Goal: Task Accomplishment & Management: Use online tool/utility

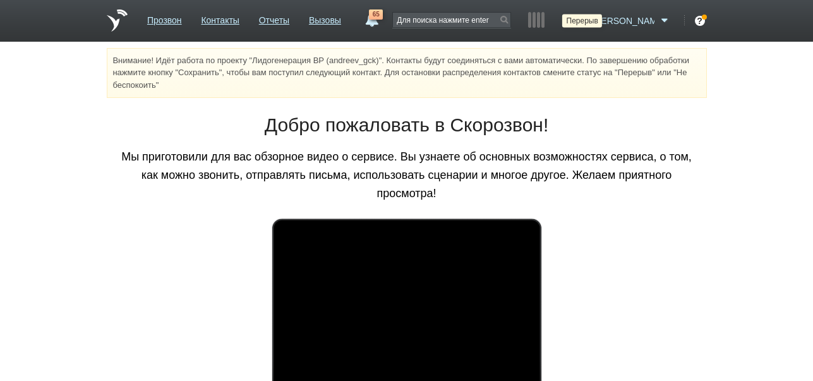
click at [590, 23] on icon at bounding box center [581, 21] width 17 height 13
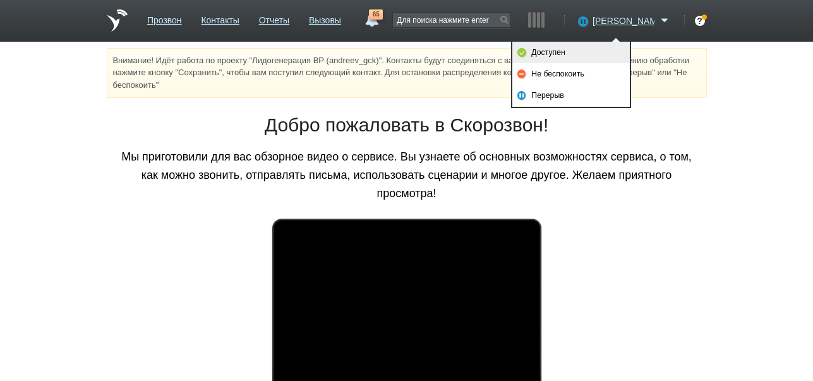
click at [605, 52] on link "Доступен" at bounding box center [572, 52] width 118 height 21
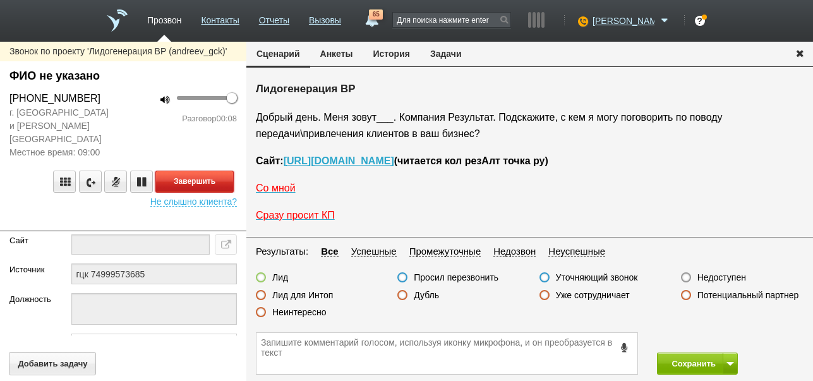
click at [223, 171] on button "Завершить" at bounding box center [194, 182] width 78 height 22
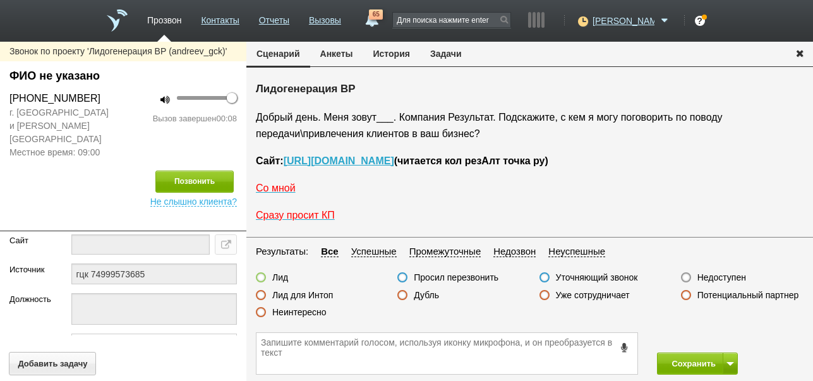
click at [720, 276] on label "Недоступен" at bounding box center [722, 277] width 49 height 11
click at [0, 0] on input "Недоступен" at bounding box center [0, 0] width 0 height 0
click at [675, 359] on button "Сохранить" at bounding box center [690, 364] width 66 height 22
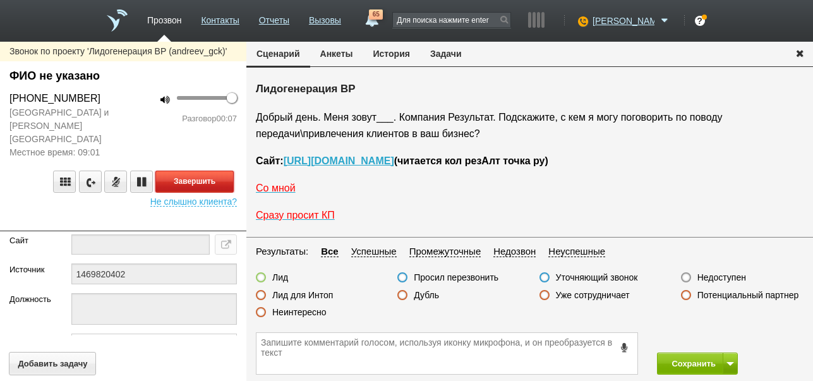
click at [220, 171] on button "Завершить" at bounding box center [194, 182] width 78 height 22
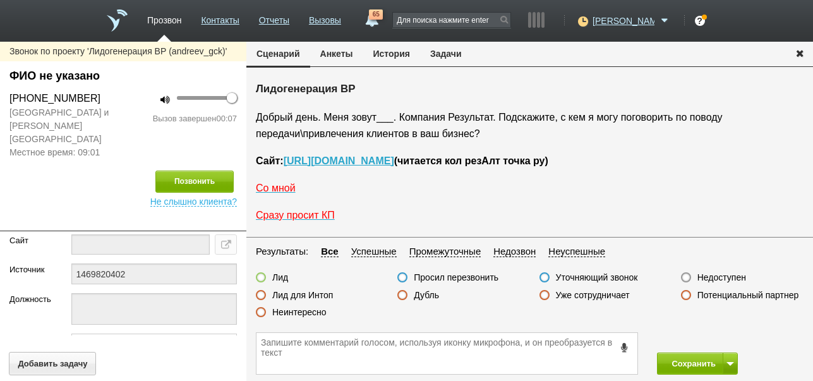
click at [741, 275] on label "Недоступен" at bounding box center [722, 277] width 49 height 11
click at [0, 0] on input "Недоступен" at bounding box center [0, 0] width 0 height 0
click at [725, 359] on button at bounding box center [730, 364] width 15 height 22
click at [719, 341] on button "Сохранить и остаться" at bounding box center [689, 340] width 98 height 22
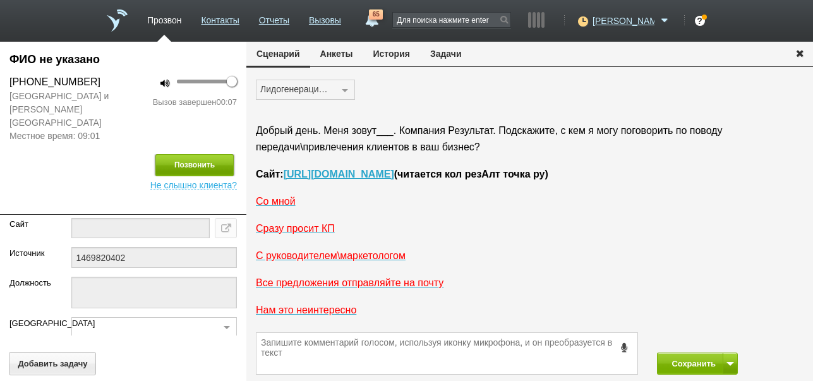
click at [192, 154] on button "Позвонить" at bounding box center [194, 165] width 78 height 22
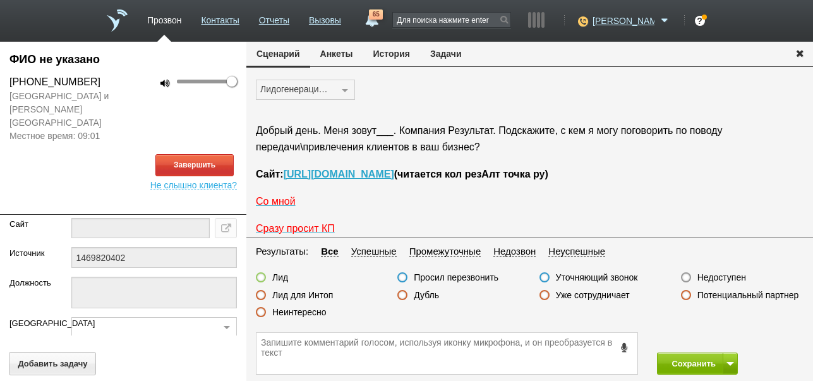
click at [380, 52] on button "История" at bounding box center [391, 54] width 57 height 24
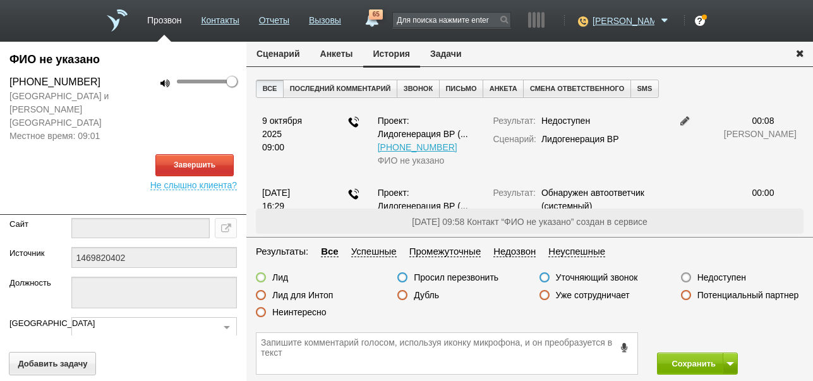
click at [292, 51] on button "Сценарий" at bounding box center [278, 54] width 64 height 24
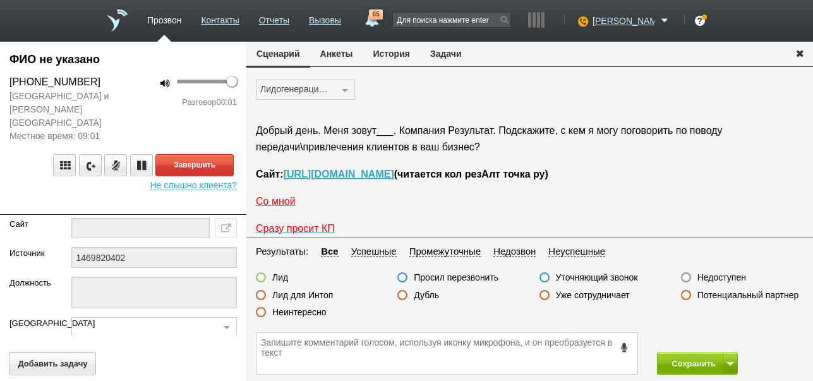
click at [401, 56] on button "История" at bounding box center [391, 54] width 57 height 24
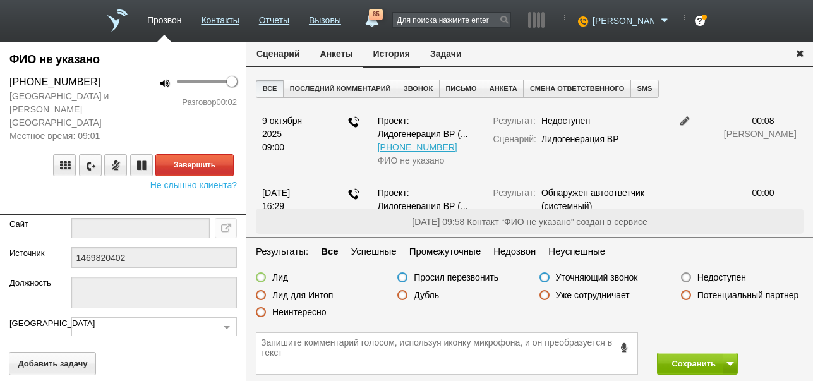
click at [289, 51] on button "Сценарий" at bounding box center [278, 54] width 64 height 24
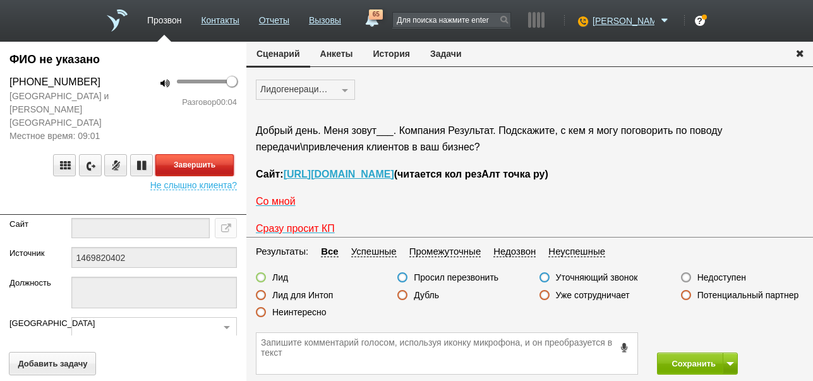
click at [223, 154] on button "Завершить" at bounding box center [194, 165] width 78 height 22
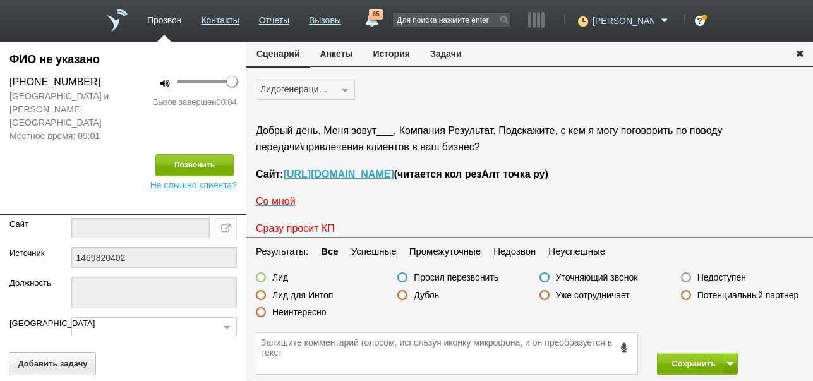
click at [730, 276] on label "Недоступен" at bounding box center [722, 277] width 49 height 11
click at [0, 0] on input "Недоступен" at bounding box center [0, 0] width 0 height 0
click at [677, 362] on button "Сохранить" at bounding box center [690, 364] width 66 height 22
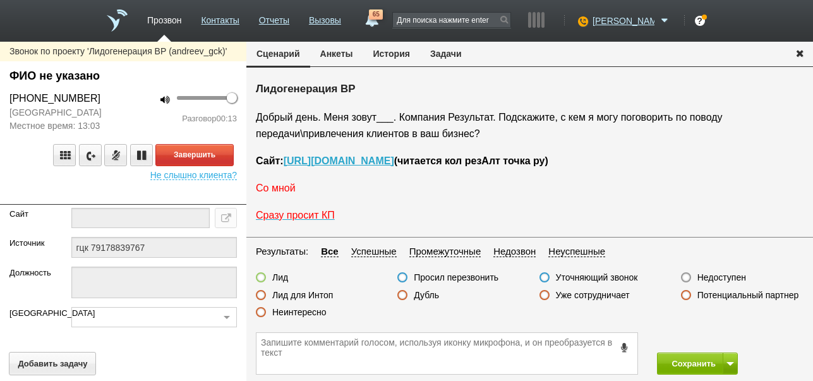
click at [286, 191] on span "Со мной" at bounding box center [276, 188] width 40 height 11
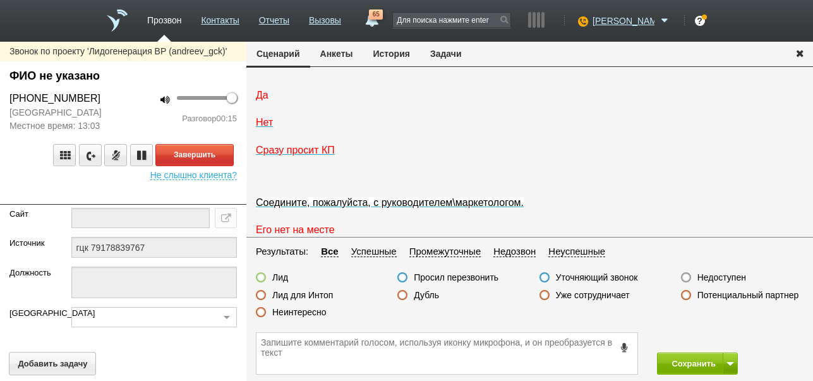
click at [263, 100] on span "Да" at bounding box center [262, 95] width 13 height 11
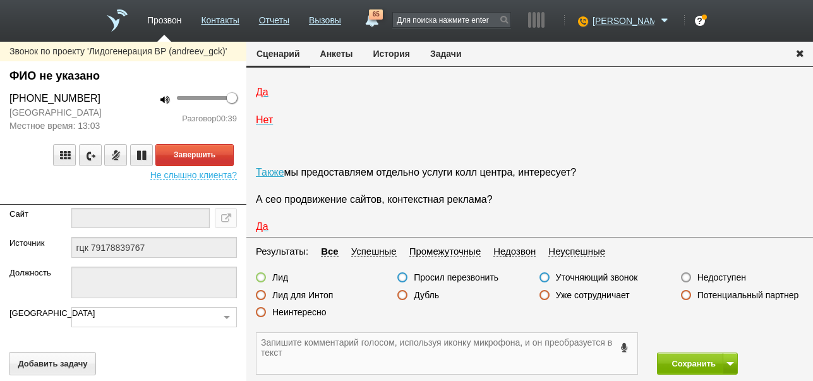
click at [355, 349] on textarea at bounding box center [447, 353] width 381 height 41
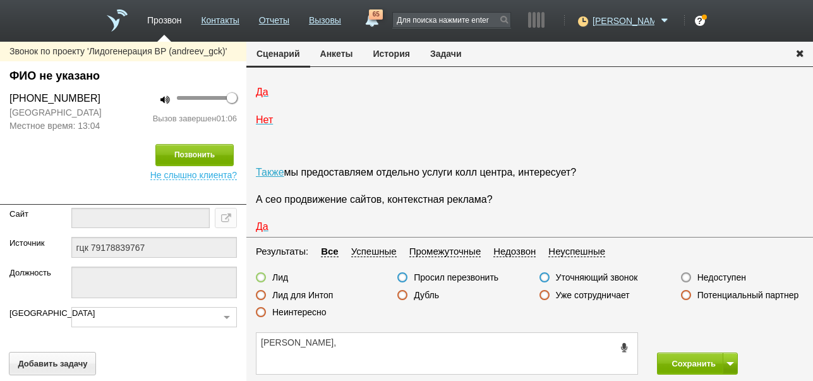
click at [624, 347] on icon at bounding box center [625, 347] width 14 height 9
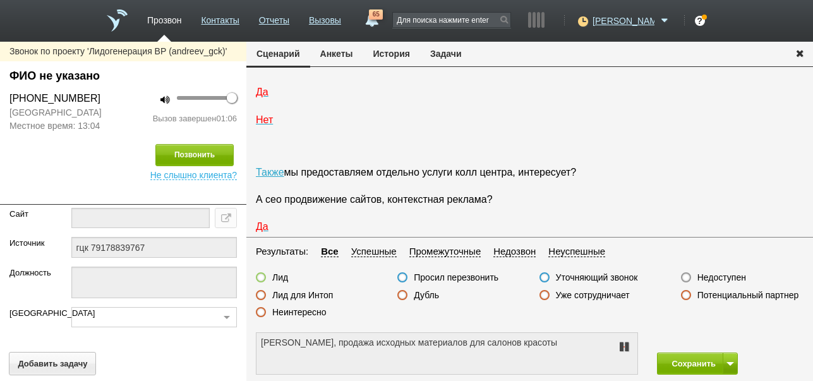
click at [624, 347] on icon at bounding box center [624, 347] width 15 height 10
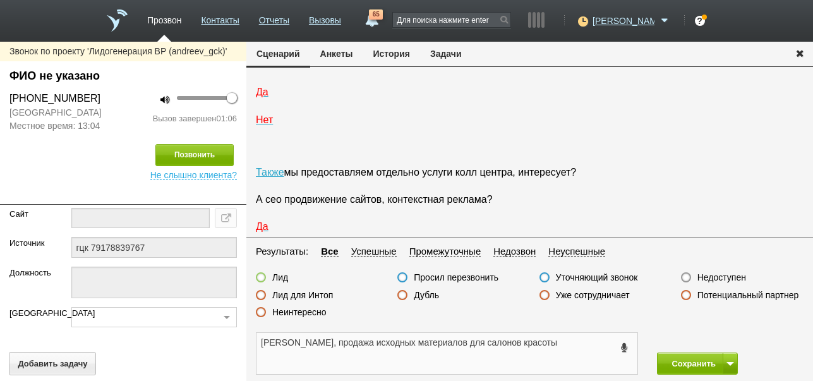
click at [576, 337] on textarea "Сергей, продажа исходных материалов для салонов красоты" at bounding box center [447, 353] width 381 height 41
type textarea "Сергей, продажа исходных материалов для салонов красоты,интересует привлечение …"
click at [258, 279] on label at bounding box center [261, 277] width 10 height 10
click at [0, 0] on input "Лид" at bounding box center [0, 0] width 0 height 0
click at [695, 366] on button "Сохранить" at bounding box center [690, 364] width 66 height 22
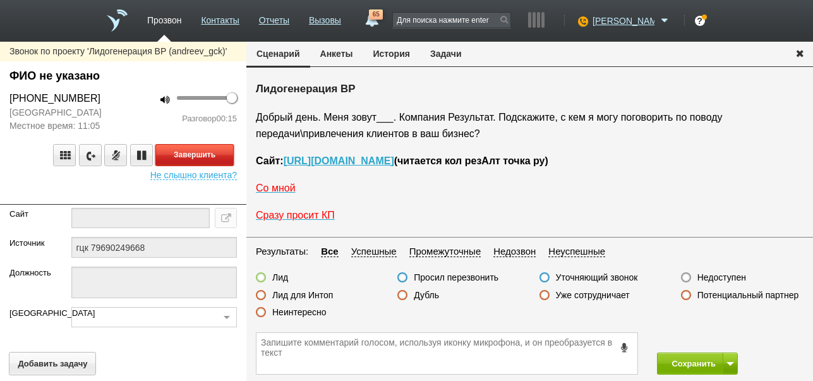
click at [228, 153] on button "Завершить" at bounding box center [194, 155] width 78 height 22
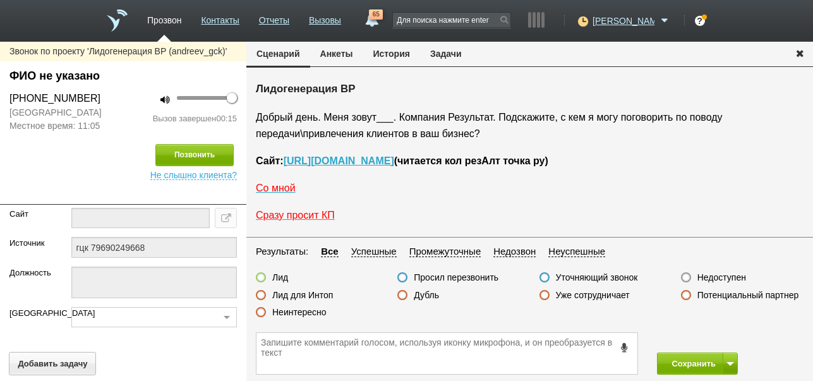
click at [724, 276] on label "Недоступен" at bounding box center [722, 277] width 49 height 11
click at [0, 0] on input "Недоступен" at bounding box center [0, 0] width 0 height 0
click at [728, 362] on span at bounding box center [731, 364] width 8 height 4
drag, startPoint x: 727, startPoint y: 341, endPoint x: 283, endPoint y: 223, distance: 459.0
click at [726, 341] on button "Сохранить и остаться" at bounding box center [689, 340] width 98 height 22
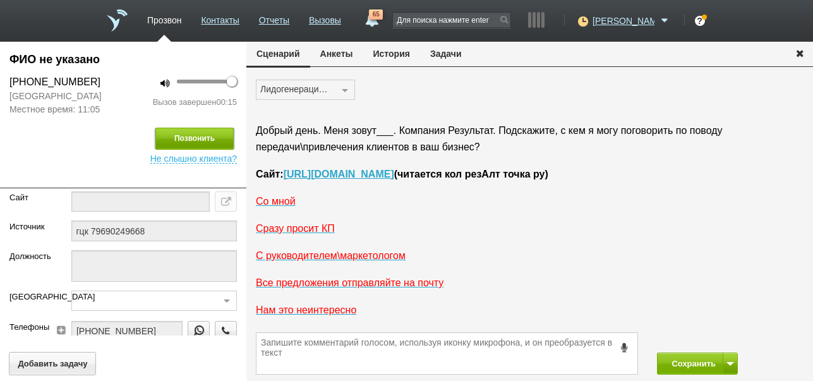
click at [190, 141] on button "Позвонить" at bounding box center [194, 139] width 78 height 22
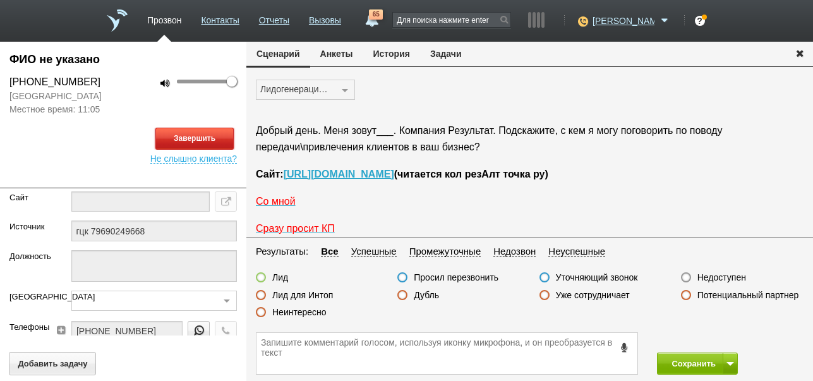
click at [197, 137] on button "Завершить" at bounding box center [194, 139] width 78 height 22
click at [722, 276] on label "Недоступен" at bounding box center [722, 277] width 49 height 11
click at [0, 0] on input "Недоступен" at bounding box center [0, 0] width 0 height 0
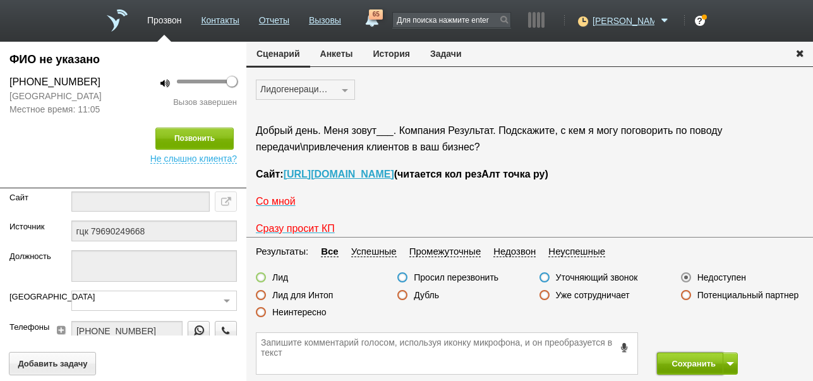
click at [677, 363] on button "Сохранить" at bounding box center [690, 364] width 66 height 22
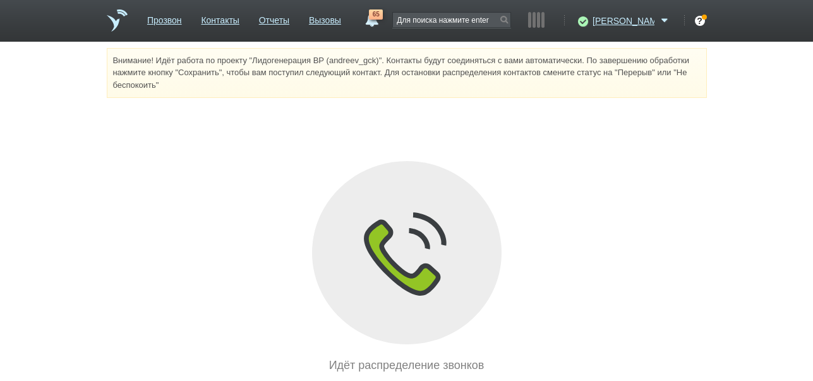
click at [383, 19] on span "65" at bounding box center [376, 14] width 14 height 10
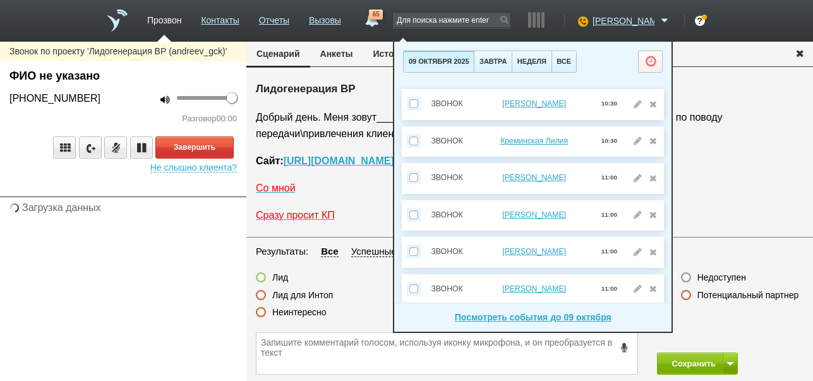
click at [383, 19] on span "65" at bounding box center [376, 14] width 14 height 10
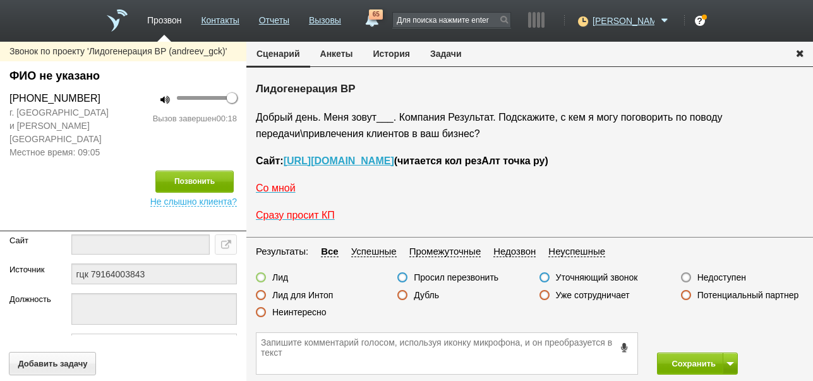
click at [315, 313] on label "Неинтересно" at bounding box center [299, 312] width 54 height 11
click at [0, 0] on input "Неинтересно" at bounding box center [0, 0] width 0 height 0
click at [697, 363] on button "Сохранить" at bounding box center [690, 364] width 66 height 22
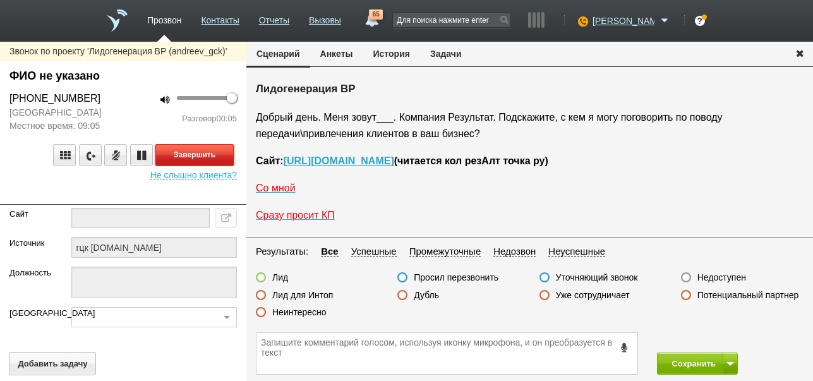
click at [228, 159] on button "Завершить" at bounding box center [194, 155] width 78 height 22
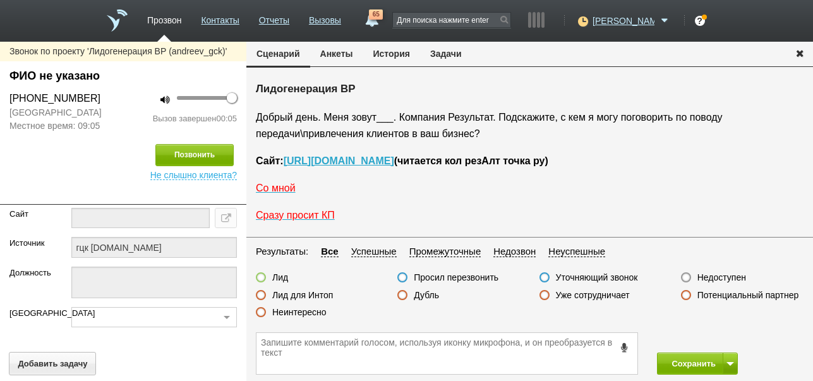
click at [719, 276] on label "Недоступен" at bounding box center [722, 277] width 49 height 11
click at [0, 0] on input "Недоступен" at bounding box center [0, 0] width 0 height 0
click at [726, 356] on button at bounding box center [730, 364] width 15 height 22
click at [722, 339] on button "Сохранить и остаться" at bounding box center [689, 340] width 98 height 22
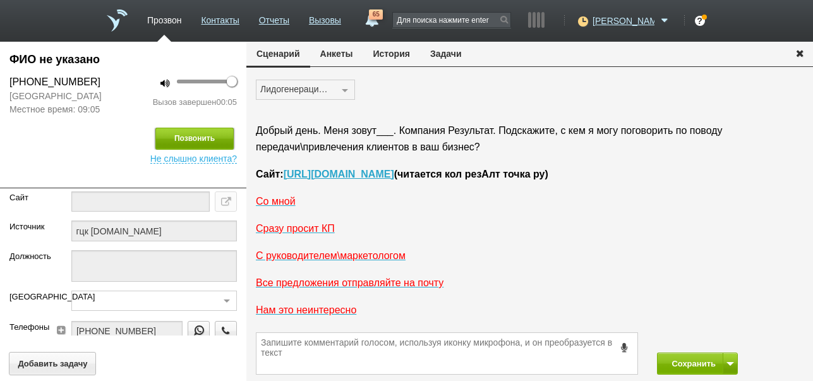
click at [171, 137] on button "Позвонить" at bounding box center [194, 139] width 78 height 22
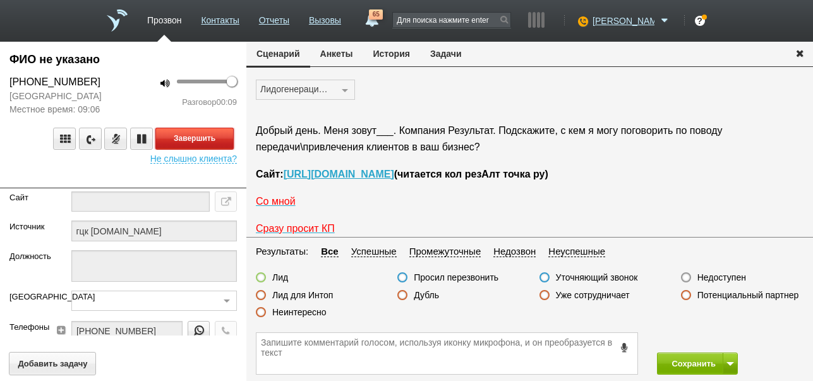
click at [212, 138] on button "Завершить" at bounding box center [194, 139] width 78 height 22
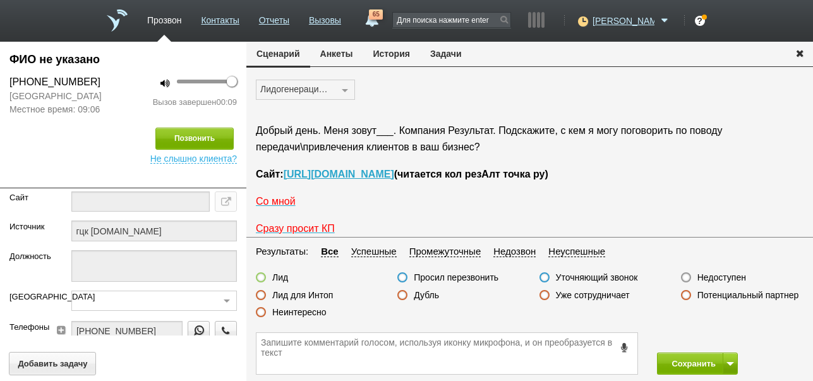
click at [725, 280] on label "Недоступен" at bounding box center [722, 277] width 49 height 11
click at [0, 0] on input "Недоступен" at bounding box center [0, 0] width 0 height 0
click at [687, 362] on button "Сохранить" at bounding box center [690, 364] width 66 height 22
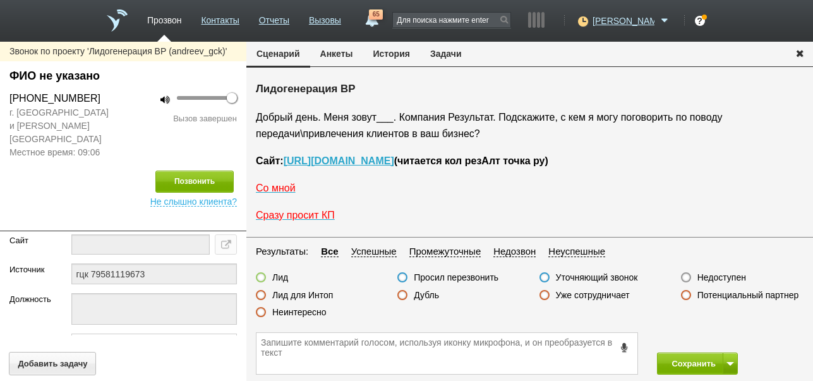
click at [718, 279] on label "Недоступен" at bounding box center [722, 277] width 49 height 11
click at [0, 0] on input "Недоступен" at bounding box center [0, 0] width 0 height 0
click at [732, 358] on button at bounding box center [730, 364] width 15 height 22
click at [716, 331] on button "Сохранить и остаться" at bounding box center [689, 340] width 98 height 22
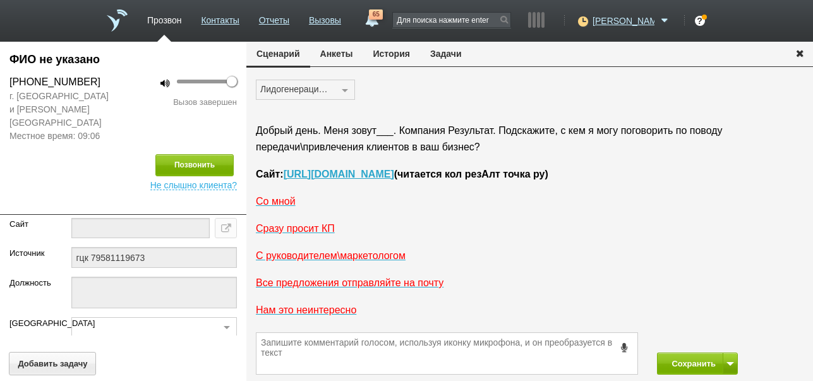
click at [380, 57] on button "История" at bounding box center [391, 54] width 57 height 24
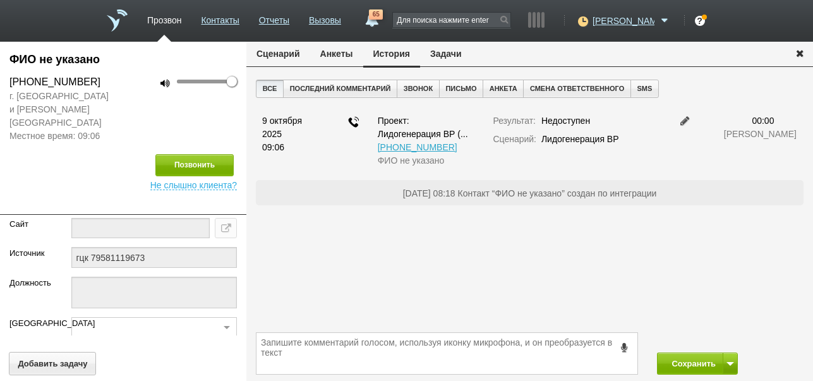
click at [293, 51] on button "Сценарий" at bounding box center [278, 54] width 64 height 24
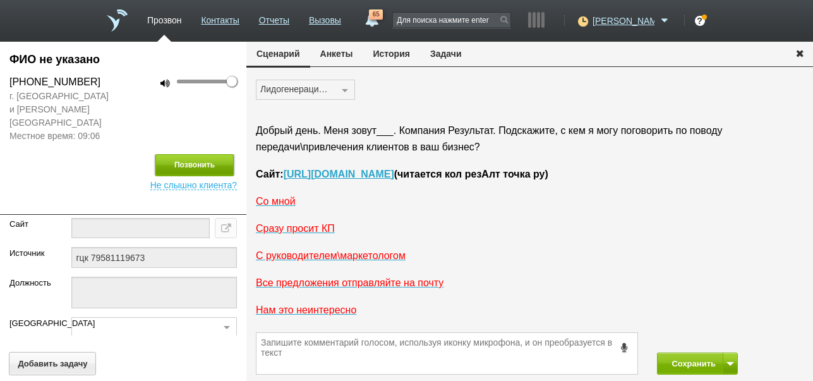
click at [197, 154] on button "Позвонить" at bounding box center [194, 165] width 78 height 22
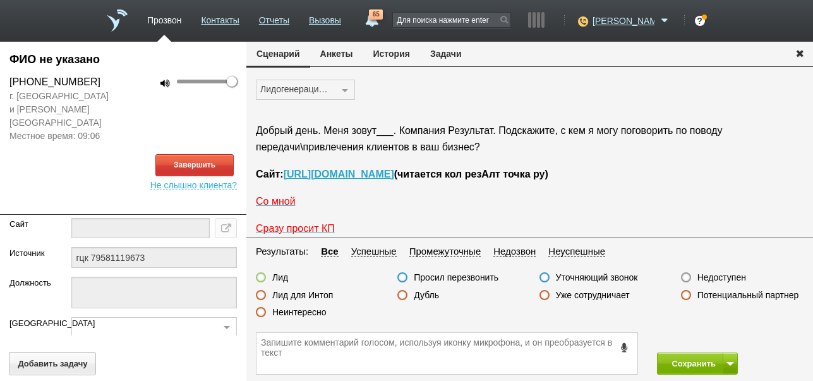
click at [404, 54] on button "История" at bounding box center [391, 54] width 57 height 24
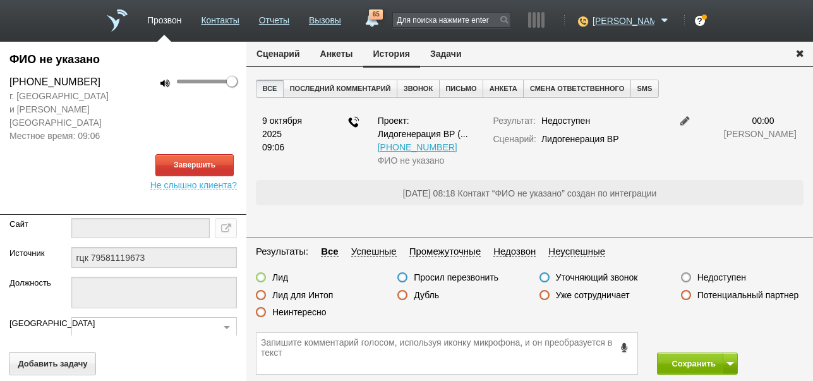
click at [267, 52] on button "Сценарий" at bounding box center [278, 54] width 64 height 24
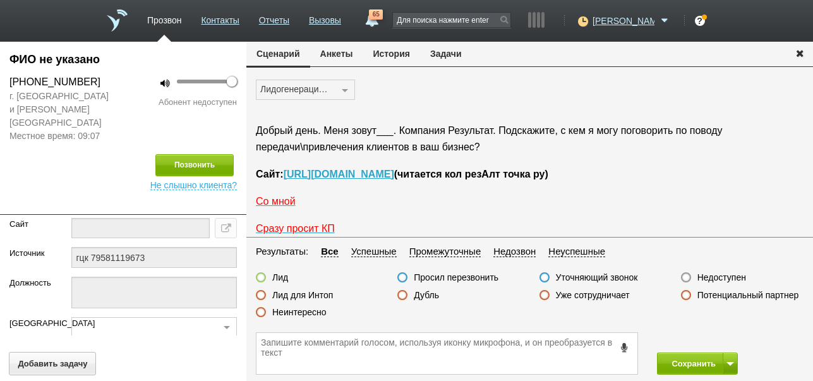
click at [733, 278] on label "Недоступен" at bounding box center [722, 277] width 49 height 11
click at [0, 0] on input "Недоступен" at bounding box center [0, 0] width 0 height 0
click at [681, 360] on button "Сохранить" at bounding box center [690, 364] width 66 height 22
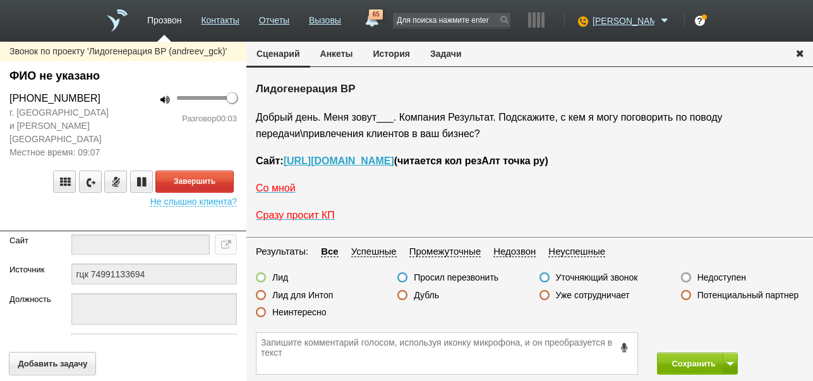
drag, startPoint x: 729, startPoint y: 277, endPoint x: 695, endPoint y: 253, distance: 41.4
click at [728, 277] on label "Недоступен" at bounding box center [722, 277] width 49 height 11
click at [0, 0] on input "Недоступен" at bounding box center [0, 0] width 0 height 0
click at [209, 171] on button "Завершить" at bounding box center [194, 182] width 78 height 22
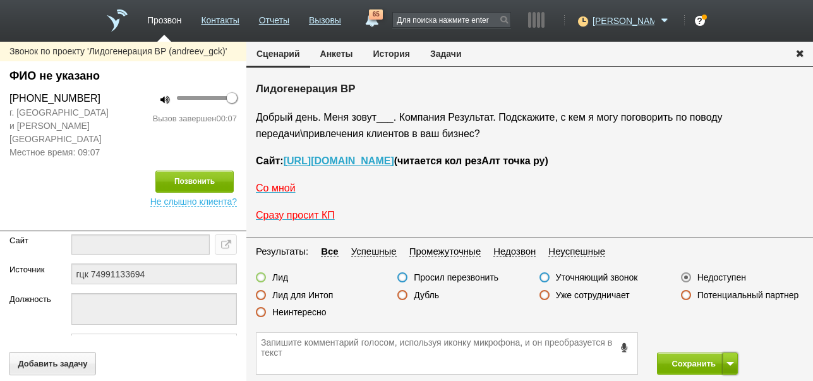
click at [732, 363] on span at bounding box center [731, 364] width 8 height 4
click at [724, 332] on button "Сохранить и остаться" at bounding box center [689, 340] width 98 height 22
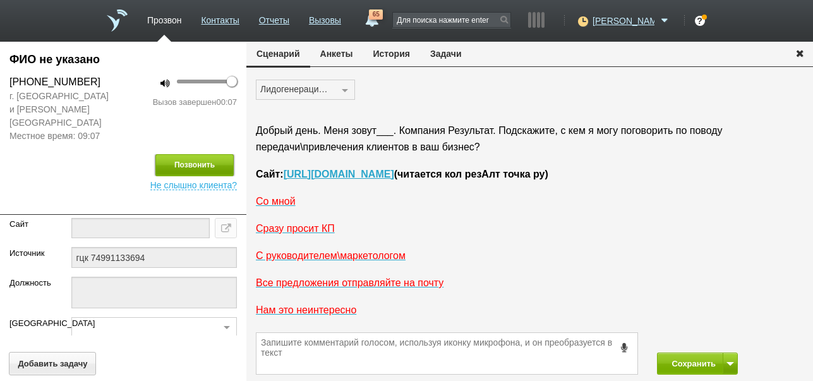
click at [195, 154] on button "Позвонить" at bounding box center [194, 165] width 78 height 22
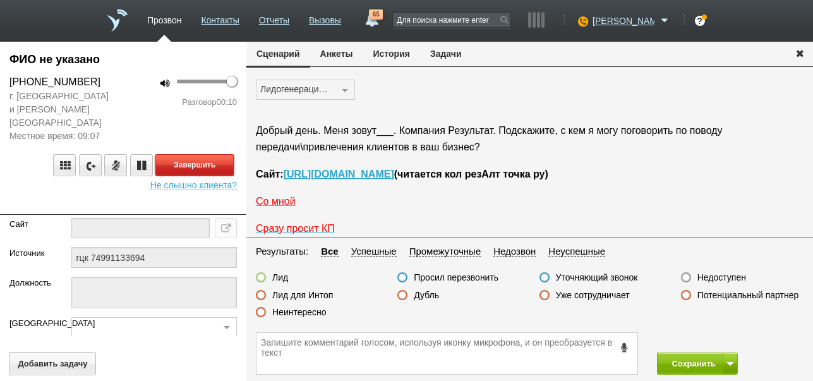
click at [203, 154] on button "Завершить" at bounding box center [194, 165] width 78 height 22
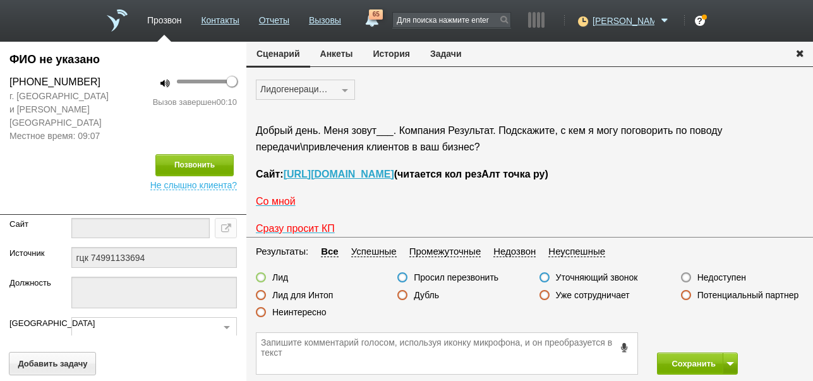
click at [729, 275] on label "Недоступен" at bounding box center [722, 277] width 49 height 11
click at [0, 0] on input "Недоступен" at bounding box center [0, 0] width 0 height 0
click at [684, 360] on button "Сохранить" at bounding box center [690, 364] width 66 height 22
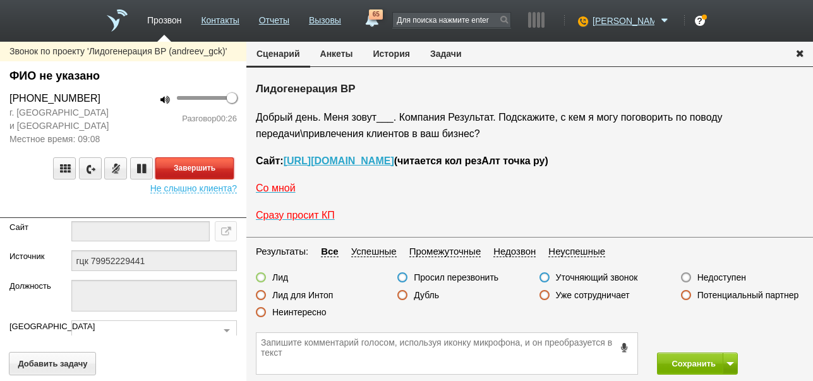
click at [198, 172] on button "Завершить" at bounding box center [194, 168] width 78 height 22
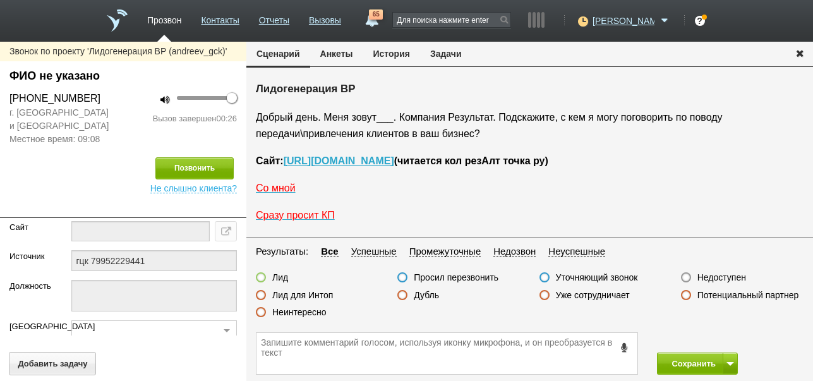
click at [710, 273] on label "Недоступен" at bounding box center [722, 277] width 49 height 11
click at [0, 0] on input "Недоступен" at bounding box center [0, 0] width 0 height 0
click at [731, 360] on button at bounding box center [730, 364] width 15 height 22
click at [736, 334] on button "Сохранить и остаться" at bounding box center [689, 340] width 98 height 22
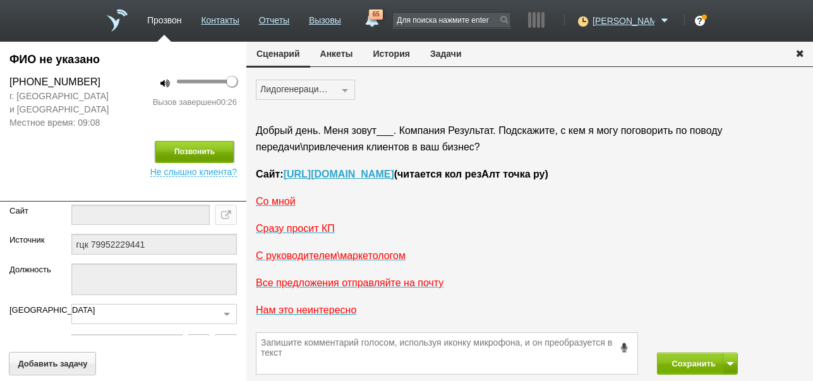
click at [195, 151] on button "Позвонить" at bounding box center [194, 152] width 78 height 22
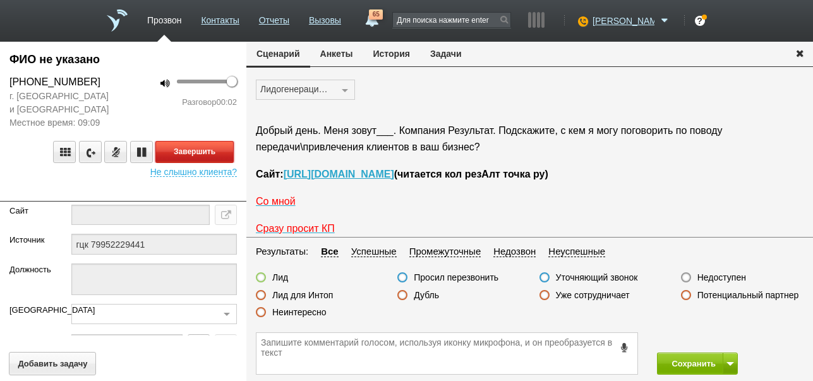
click at [208, 154] on button "Завершить" at bounding box center [194, 152] width 78 height 22
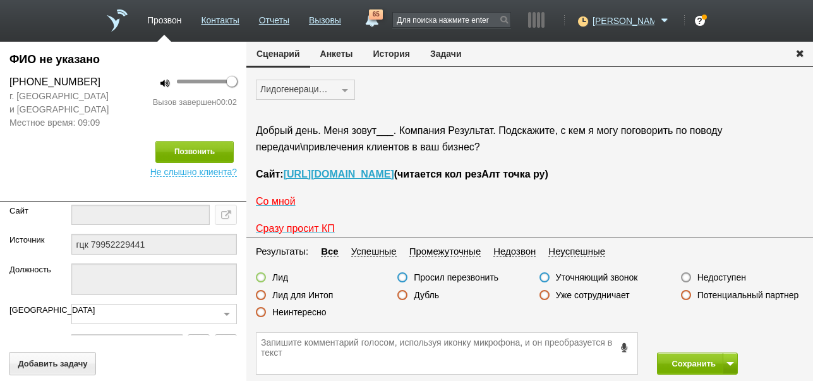
click at [727, 274] on label "Недоступен" at bounding box center [722, 277] width 49 height 11
click at [0, 0] on input "Недоступен" at bounding box center [0, 0] width 0 height 0
drag, startPoint x: 680, startPoint y: 363, endPoint x: 681, endPoint y: 355, distance: 8.9
click at [680, 363] on button "Сохранить" at bounding box center [690, 364] width 66 height 22
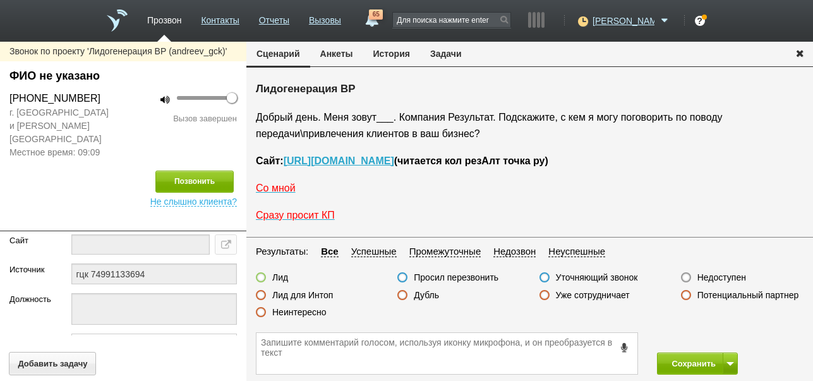
click at [704, 277] on label "Недоступен" at bounding box center [722, 277] width 49 height 11
click at [0, 0] on input "Недоступен" at bounding box center [0, 0] width 0 height 0
click at [731, 363] on span at bounding box center [731, 364] width 8 height 4
click at [726, 337] on button "Сохранить и остаться" at bounding box center [689, 340] width 98 height 22
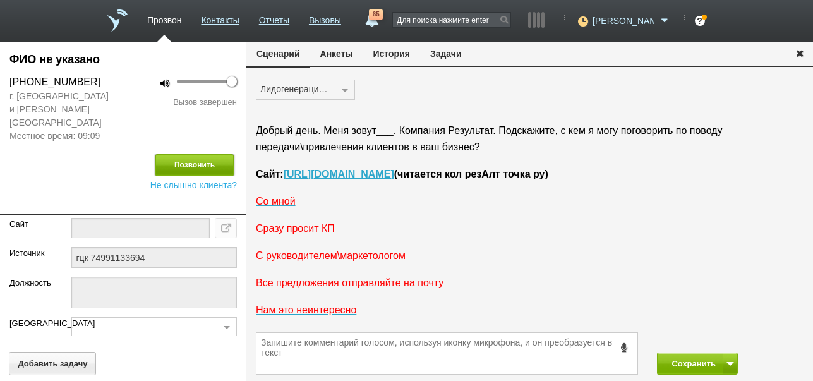
click at [179, 154] on button "Позвонить" at bounding box center [194, 165] width 78 height 22
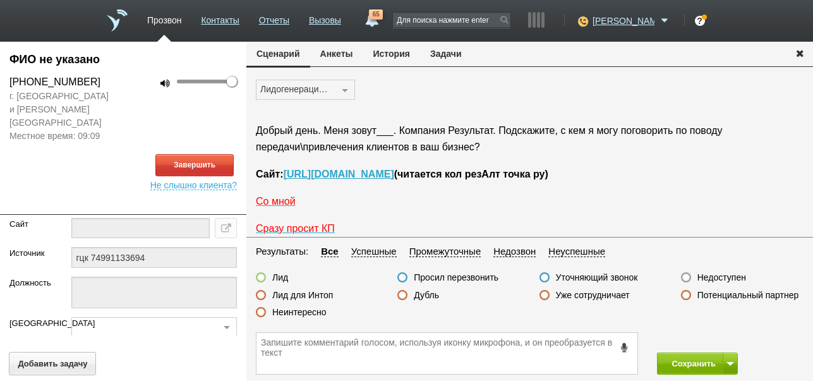
click at [394, 59] on button "История" at bounding box center [391, 54] width 57 height 24
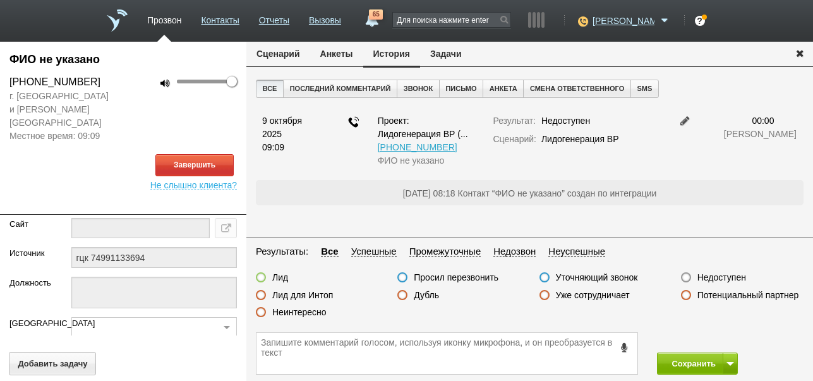
click at [292, 61] on button "Сценарий" at bounding box center [278, 54] width 64 height 24
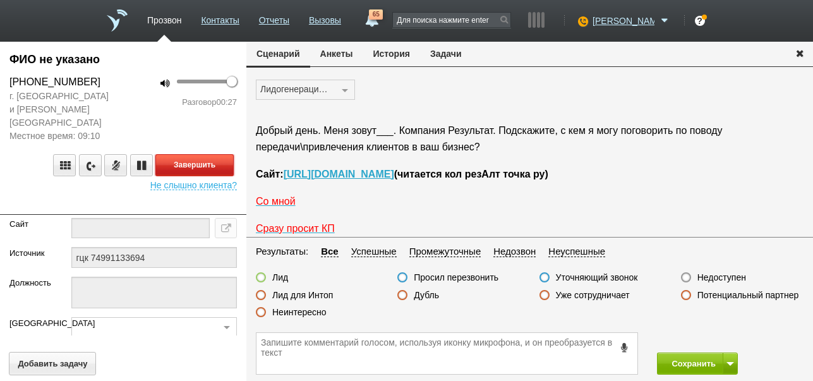
click at [223, 157] on button "Завершить" at bounding box center [194, 165] width 78 height 22
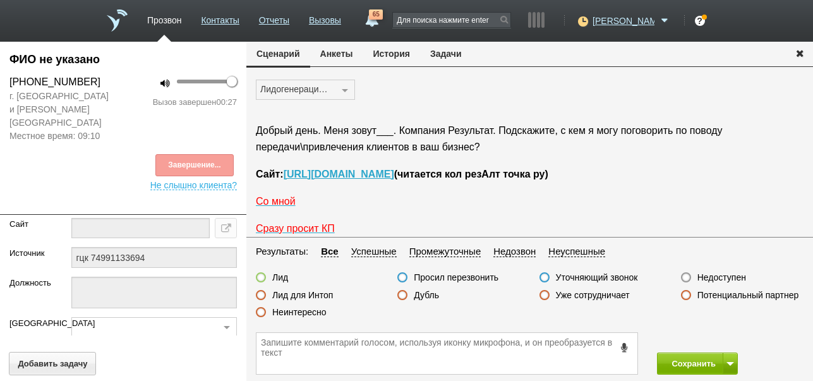
drag, startPoint x: 724, startPoint y: 273, endPoint x: 697, endPoint y: 308, distance: 43.7
click at [724, 274] on label "Недоступен" at bounding box center [722, 277] width 49 height 11
click at [0, 0] on input "Недоступен" at bounding box center [0, 0] width 0 height 0
click at [688, 361] on button "Сохранить" at bounding box center [690, 364] width 66 height 22
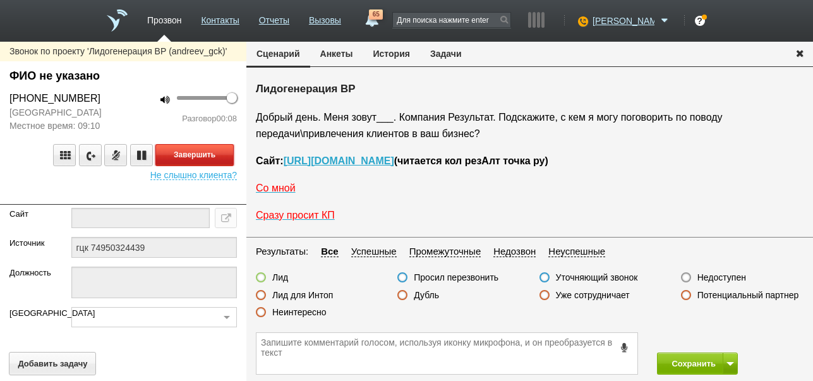
click at [219, 154] on button "Завершить" at bounding box center [194, 155] width 78 height 22
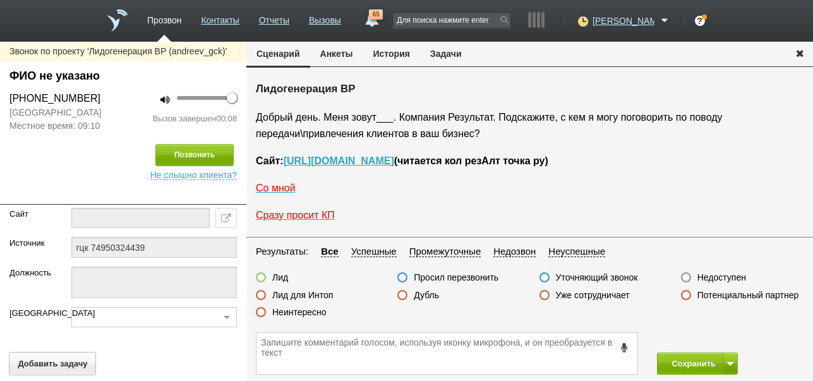
click at [739, 277] on label "Недоступен" at bounding box center [722, 277] width 49 height 11
click at [0, 0] on input "Недоступен" at bounding box center [0, 0] width 0 height 0
click at [733, 370] on button at bounding box center [730, 364] width 15 height 22
click at [727, 340] on button "Сохранить и остаться" at bounding box center [689, 340] width 98 height 22
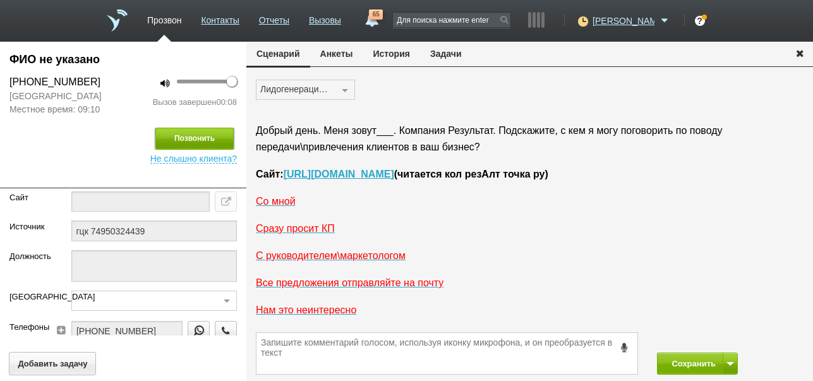
click at [222, 136] on button "Позвонить" at bounding box center [194, 139] width 78 height 22
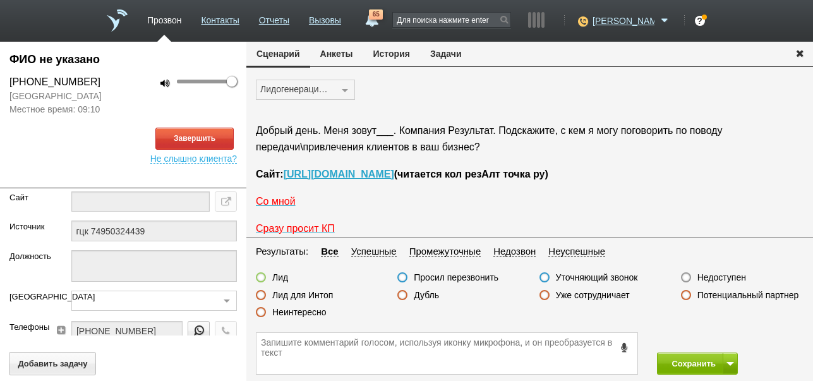
click at [391, 54] on button "История" at bounding box center [391, 54] width 57 height 24
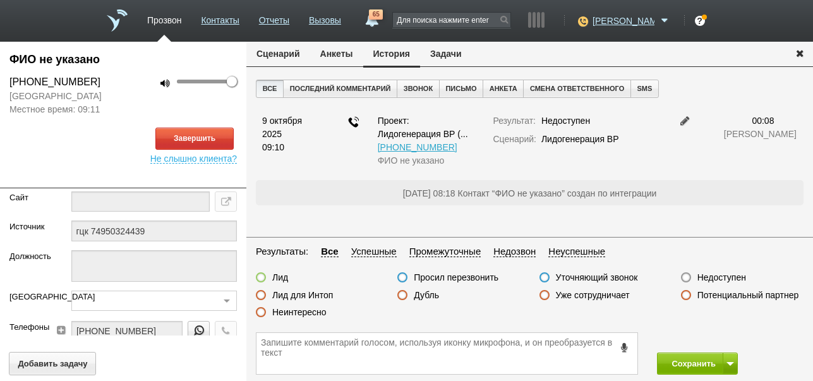
click at [282, 51] on button "Сценарий" at bounding box center [278, 54] width 64 height 24
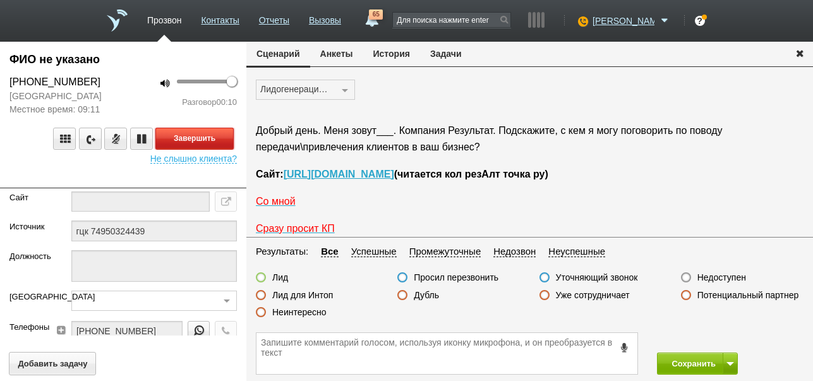
click at [224, 136] on button "Завершить" at bounding box center [194, 139] width 78 height 22
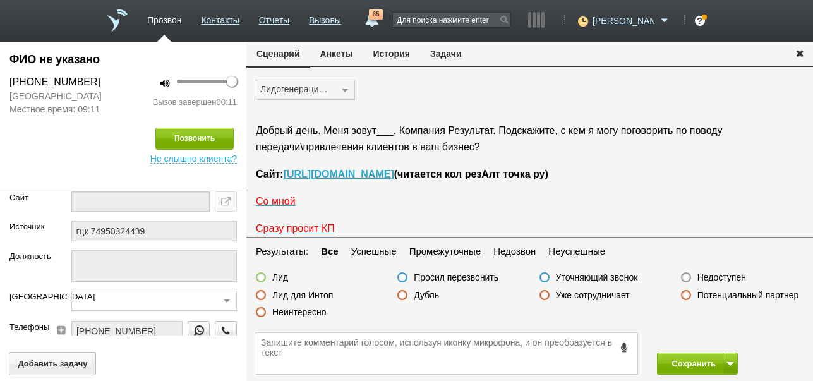
click at [731, 275] on label "Недоступен" at bounding box center [722, 277] width 49 height 11
click at [0, 0] on input "Недоступен" at bounding box center [0, 0] width 0 height 0
click at [698, 360] on button "Сохранить" at bounding box center [690, 364] width 66 height 22
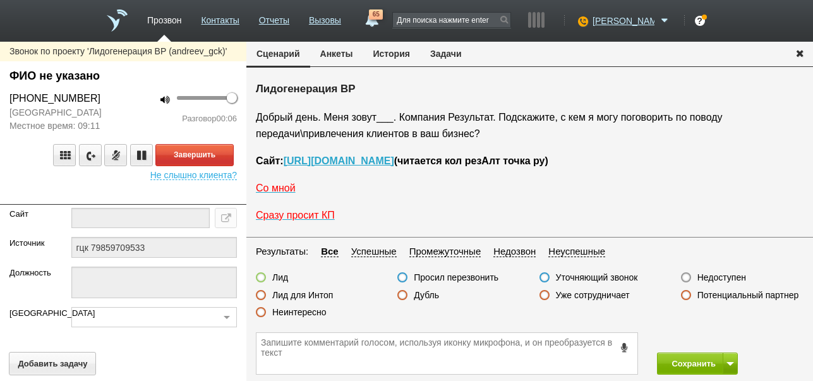
click at [728, 276] on label "Недоступен" at bounding box center [722, 277] width 49 height 11
click at [0, 0] on input "Недоступен" at bounding box center [0, 0] width 0 height 0
click at [209, 155] on button "Завершить" at bounding box center [194, 155] width 78 height 22
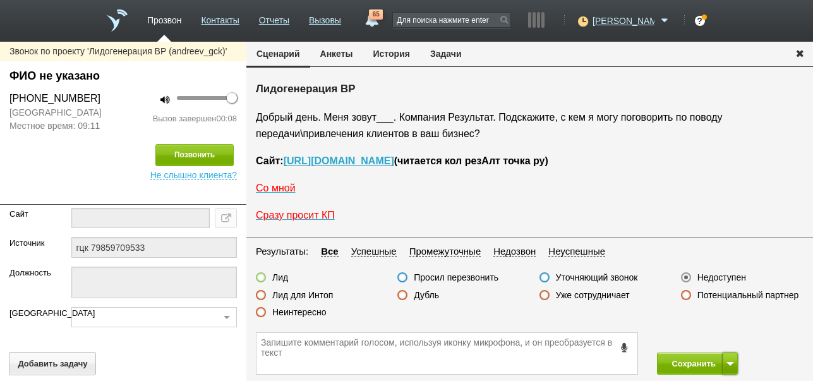
click at [731, 365] on span at bounding box center [731, 364] width 8 height 4
click at [726, 337] on button "Сохранить и остаться" at bounding box center [689, 340] width 98 height 22
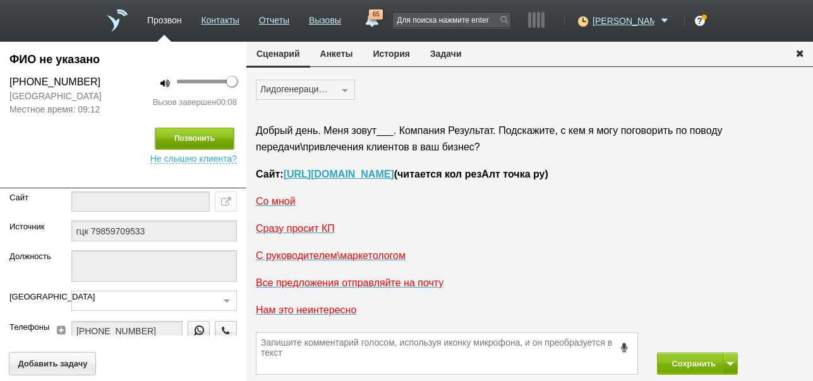
click at [181, 135] on button "Позвонить" at bounding box center [194, 139] width 78 height 22
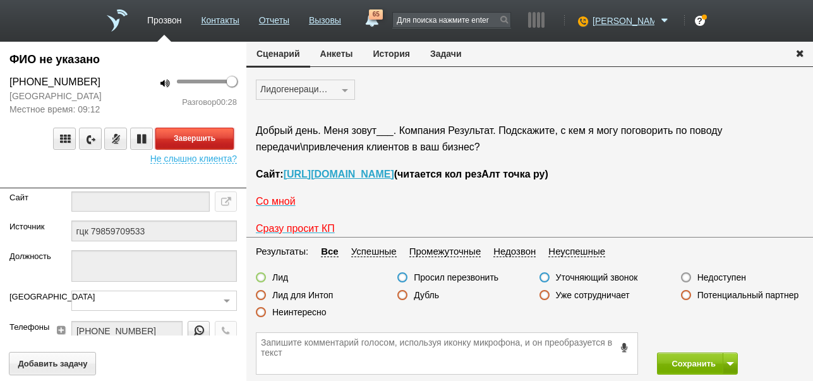
click at [191, 137] on button "Завершить" at bounding box center [194, 139] width 78 height 22
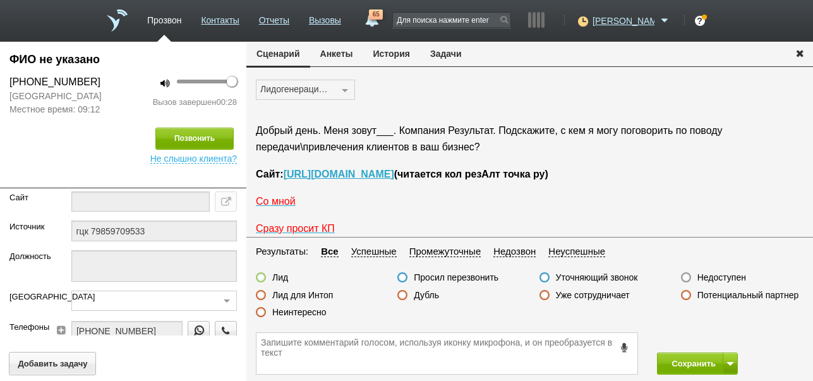
click at [727, 277] on label "Недоступен" at bounding box center [722, 277] width 49 height 11
click at [0, 0] on input "Недоступен" at bounding box center [0, 0] width 0 height 0
click at [691, 365] on button "Сохранить" at bounding box center [690, 364] width 66 height 22
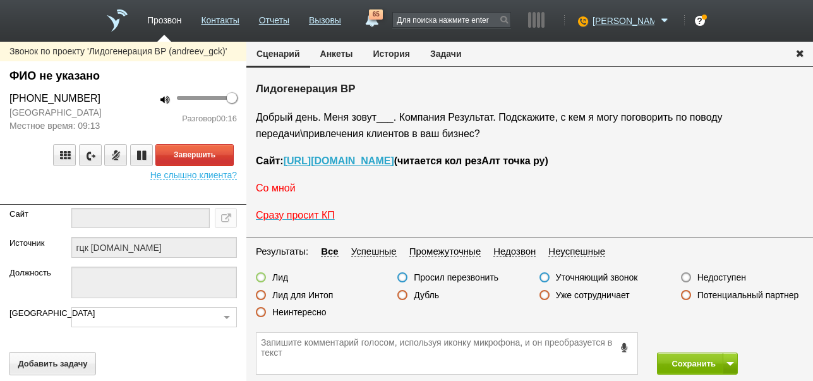
click at [282, 188] on span "Со мной" at bounding box center [276, 188] width 40 height 11
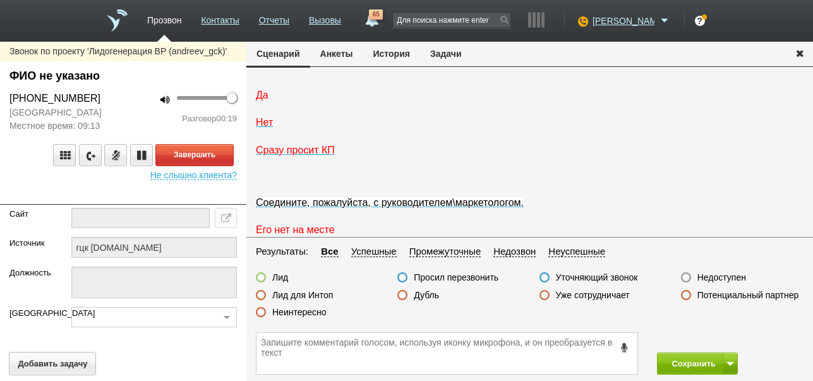
click at [262, 100] on span "Да" at bounding box center [262, 95] width 13 height 11
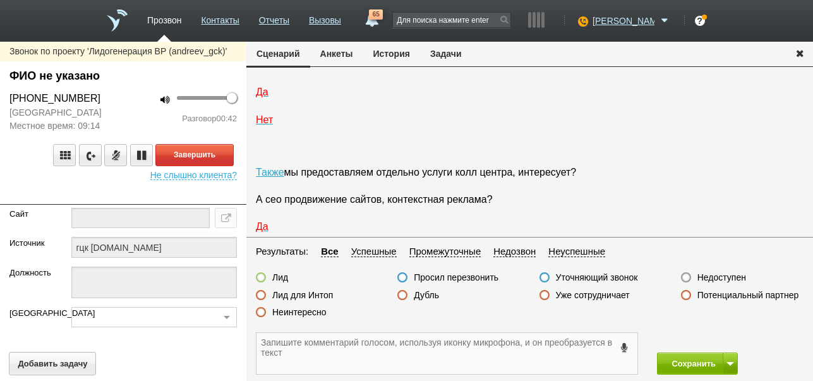
click at [380, 356] on textarea at bounding box center [447, 353] width 381 height 41
click at [224, 156] on button "Завершить" at bounding box center [194, 155] width 78 height 22
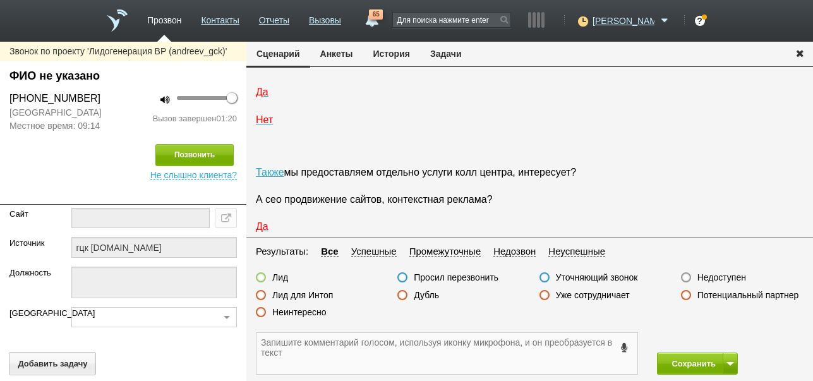
click at [431, 348] on textarea at bounding box center [447, 353] width 381 height 41
click at [370, 342] on textarea "Ирина Станиславовна,отелье по пошиву детской одежды,интересует привлечение клие…" at bounding box center [447, 353] width 381 height 41
click at [315, 353] on textarea "Ирина Станиславовна,отэлье по пошиву детской одежды,интересует привлечение клие…" at bounding box center [447, 353] width 381 height 41
click at [370, 342] on textarea "Ирина Станиславовна,отэлье по пошиву детской одежды,интересует привлечение клие…" at bounding box center [447, 353] width 381 height 41
click at [304, 361] on textarea "Ирина Станиславовна,отелье по пошиву детской одежды,интересует привлечение клие…" at bounding box center [447, 353] width 381 height 41
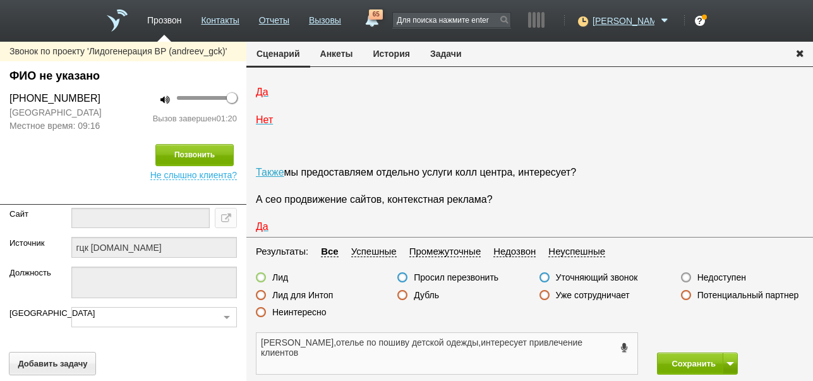
click at [361, 342] on textarea "Ирина Станиславовна,отелье по пошиву детской одежды,интересует привлечение клие…" at bounding box center [447, 353] width 381 height 41
drag, startPoint x: 317, startPoint y: 354, endPoint x: 313, endPoint y: 360, distance: 7.2
click at [315, 357] on textarea "Ирина Станиславовна,ателье по пошиву детской одежды,интересует привлечение клие…" at bounding box center [447, 353] width 381 height 41
type textarea "Ирина Станиславовна,ателье по пошиву детской одежды,интересует привлечение клие…"
click at [262, 277] on label at bounding box center [261, 277] width 10 height 10
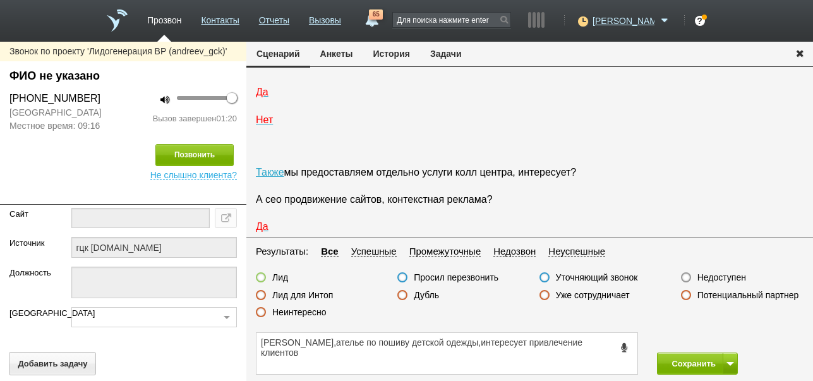
click at [0, 0] on input "Лид" at bounding box center [0, 0] width 0 height 0
click at [684, 363] on button "Сохранить" at bounding box center [690, 364] width 66 height 22
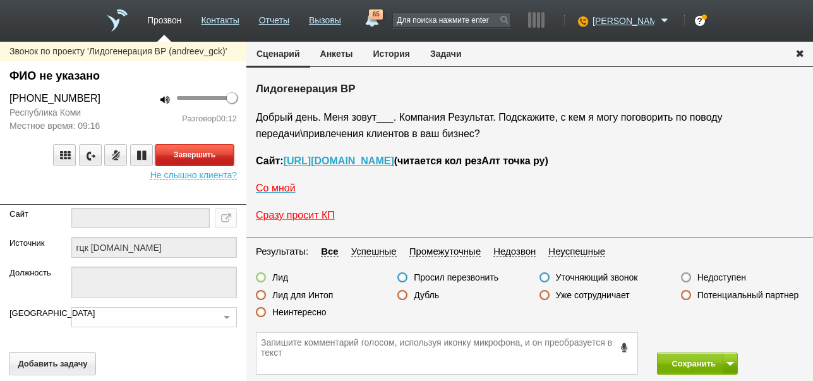
click at [226, 149] on button "Завершить" at bounding box center [194, 155] width 78 height 22
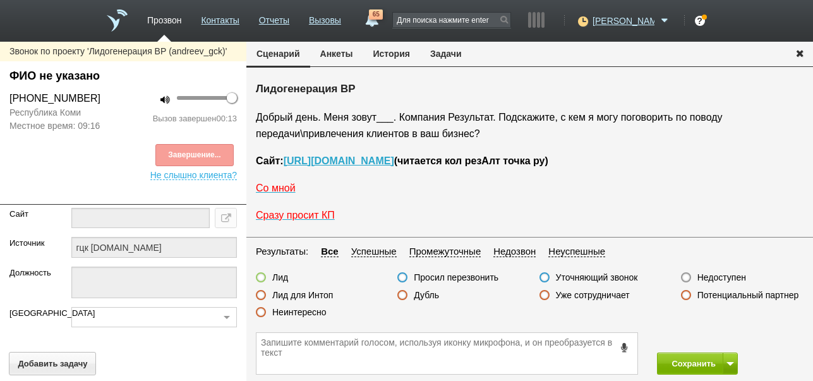
click at [727, 277] on label "Недоступен" at bounding box center [722, 277] width 49 height 11
click at [0, 0] on input "Недоступен" at bounding box center [0, 0] width 0 height 0
click at [734, 362] on button at bounding box center [730, 364] width 15 height 22
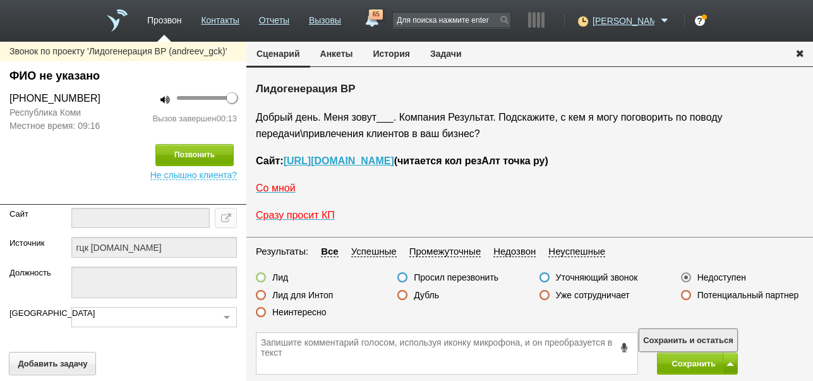
click at [729, 338] on button "Сохранить и остаться" at bounding box center [689, 340] width 98 height 22
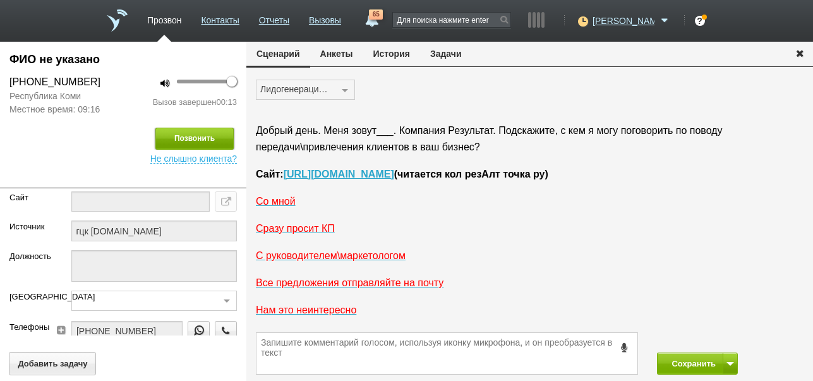
click at [221, 129] on button "Позвонить" at bounding box center [194, 139] width 78 height 22
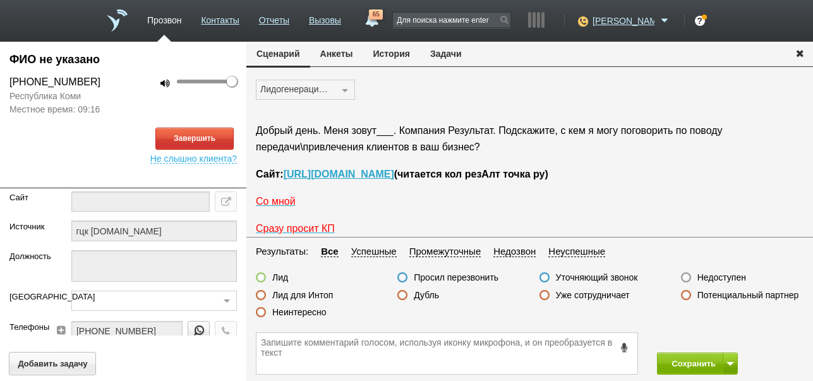
click at [396, 56] on button "История" at bounding box center [391, 54] width 57 height 24
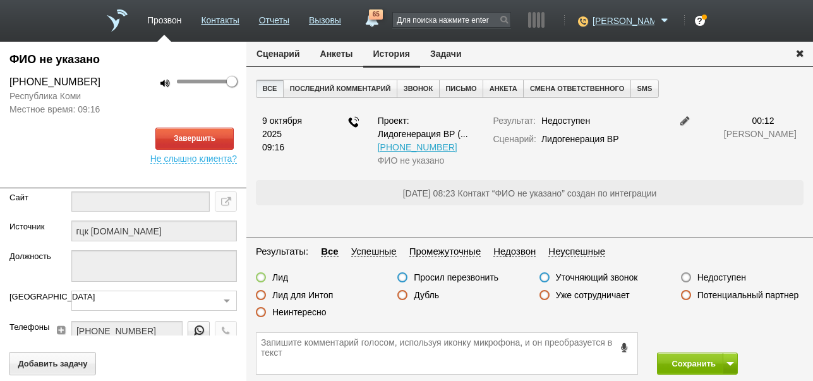
click at [288, 57] on button "Сценарий" at bounding box center [278, 54] width 64 height 24
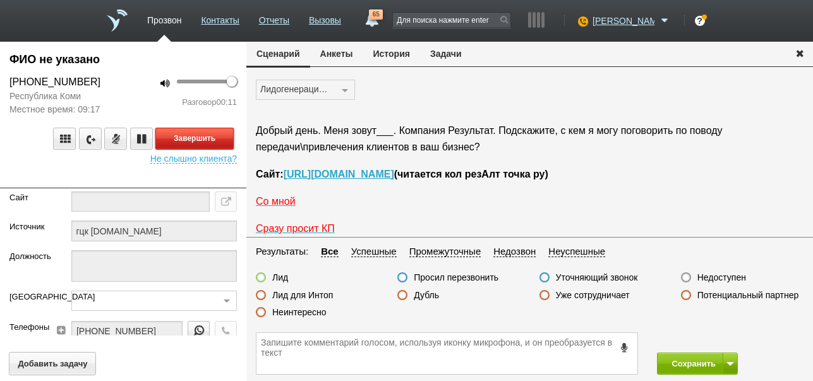
click at [191, 145] on button "Завершить" at bounding box center [194, 139] width 78 height 22
click at [732, 278] on label "Недоступен" at bounding box center [722, 277] width 49 height 11
click at [0, 0] on input "Недоступен" at bounding box center [0, 0] width 0 height 0
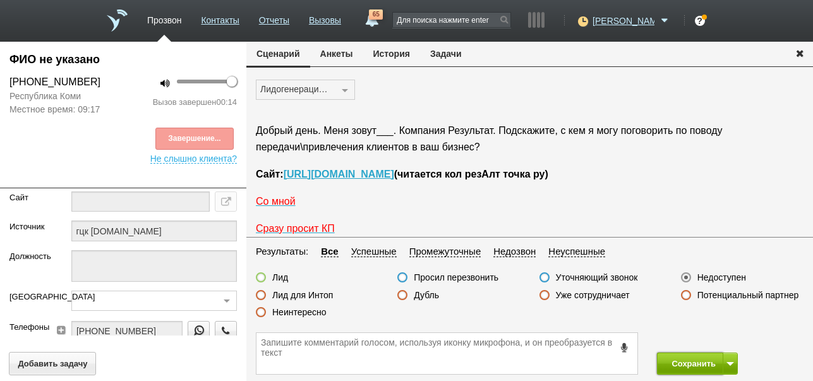
click at [693, 360] on button "Сохранить" at bounding box center [690, 364] width 66 height 22
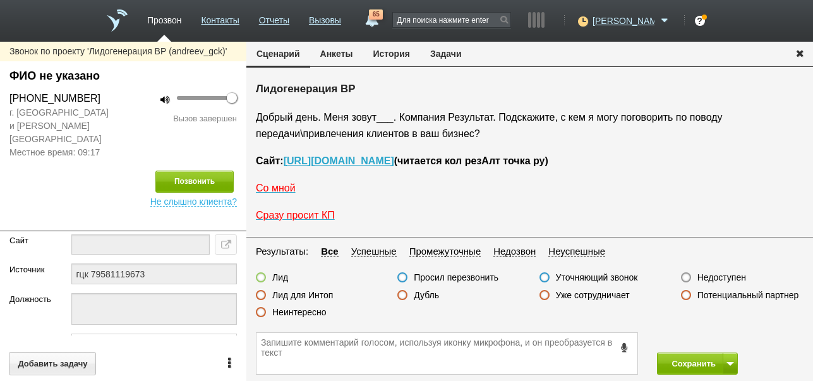
click at [734, 276] on label "Недоступен" at bounding box center [722, 277] width 49 height 11
click at [0, 0] on input "Недоступен" at bounding box center [0, 0] width 0 height 0
click at [730, 362] on span at bounding box center [731, 364] width 8 height 4
click at [731, 333] on button "Сохранить и остаться" at bounding box center [689, 340] width 98 height 22
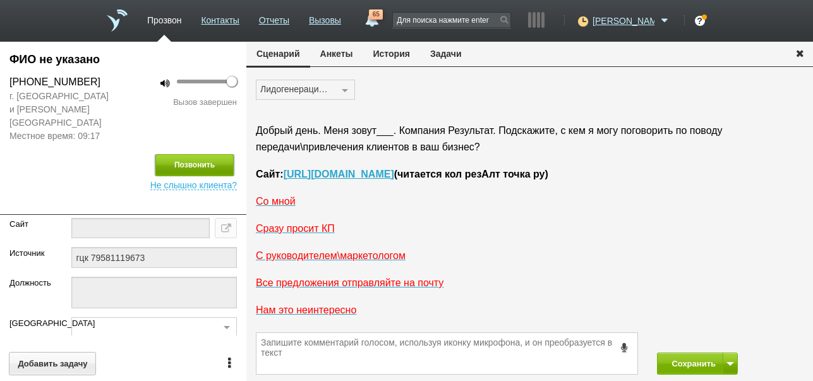
click at [196, 155] on button "Позвонить" at bounding box center [194, 165] width 78 height 22
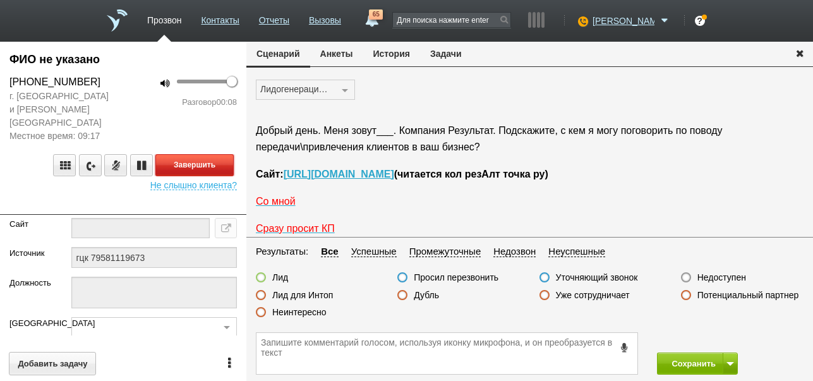
click at [221, 154] on button "Завершить" at bounding box center [194, 165] width 78 height 22
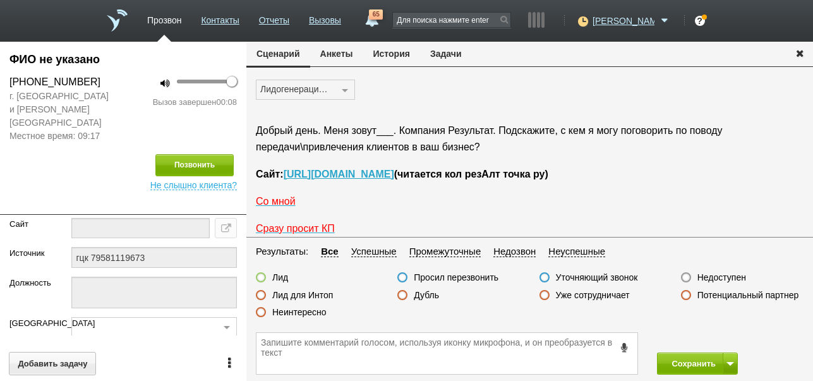
click at [718, 276] on label "Недоступен" at bounding box center [722, 277] width 49 height 11
click at [0, 0] on input "Недоступен" at bounding box center [0, 0] width 0 height 0
click at [700, 361] on button "Сохранить" at bounding box center [690, 364] width 66 height 22
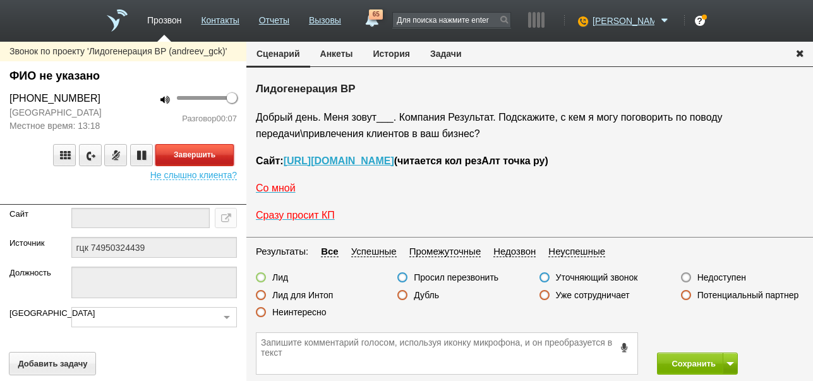
click at [229, 152] on button "Завершить" at bounding box center [194, 155] width 78 height 22
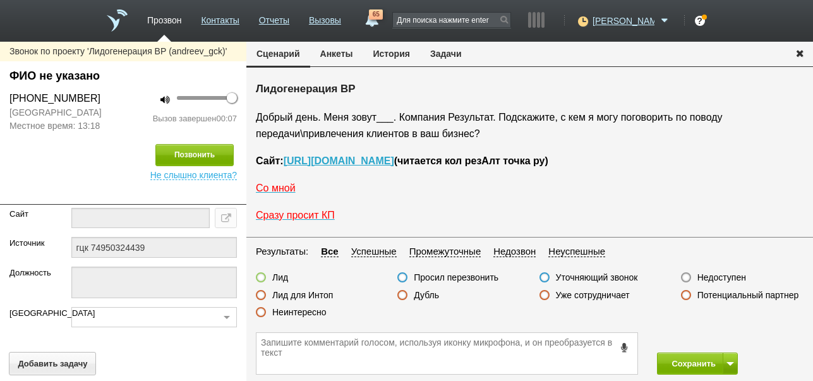
click at [739, 277] on label "Недоступен" at bounding box center [722, 277] width 49 height 11
click at [0, 0] on input "Недоступен" at bounding box center [0, 0] width 0 height 0
click at [733, 363] on span at bounding box center [731, 364] width 8 height 4
click at [724, 335] on button "Сохранить и остаться" at bounding box center [689, 340] width 98 height 22
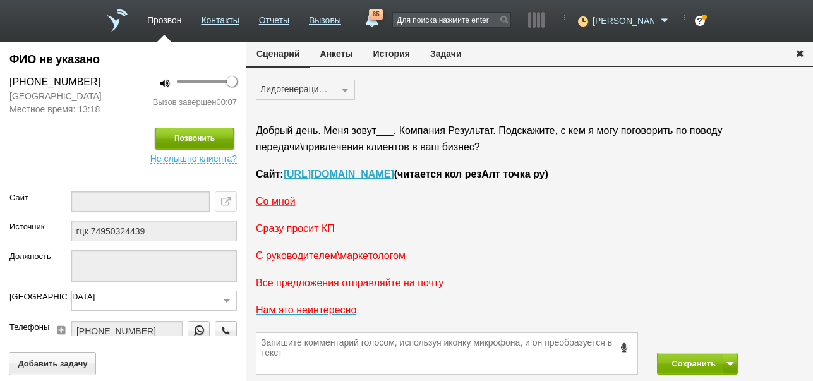
click at [203, 131] on button "Позвонить" at bounding box center [194, 139] width 78 height 22
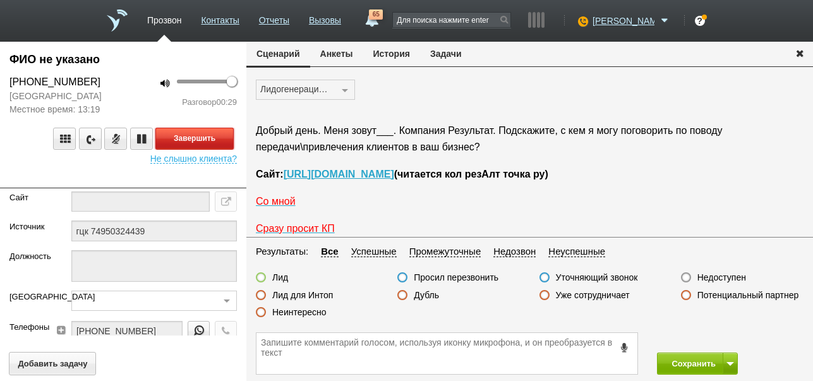
click at [159, 141] on button "Завершить" at bounding box center [194, 139] width 78 height 22
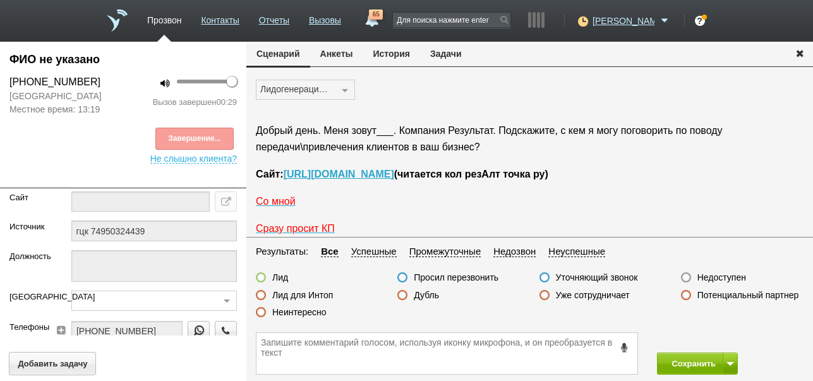
click at [739, 274] on label "Недоступен" at bounding box center [722, 277] width 49 height 11
click at [0, 0] on input "Недоступен" at bounding box center [0, 0] width 0 height 0
click at [686, 361] on button "Сохранить" at bounding box center [690, 364] width 66 height 22
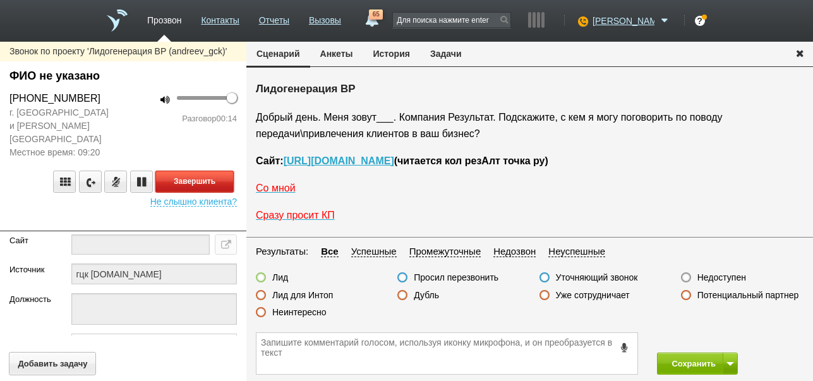
click at [200, 171] on button "Завершить" at bounding box center [194, 182] width 78 height 22
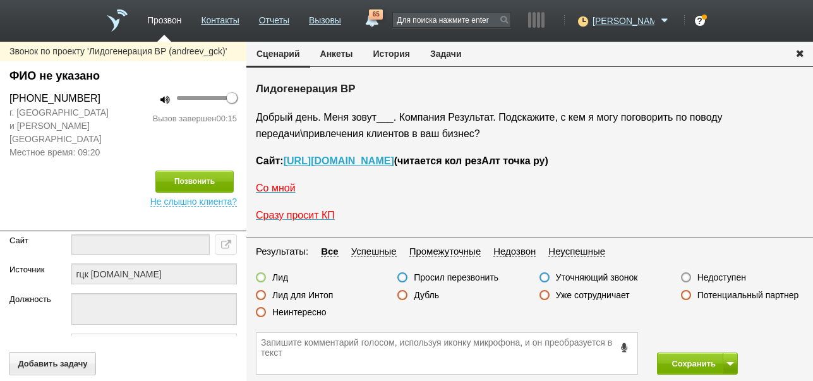
click at [728, 273] on label "Недоступен" at bounding box center [722, 277] width 49 height 11
click at [0, 0] on input "Недоступен" at bounding box center [0, 0] width 0 height 0
click at [730, 359] on button at bounding box center [730, 364] width 15 height 22
click at [727, 336] on button "Сохранить и остаться" at bounding box center [689, 340] width 98 height 22
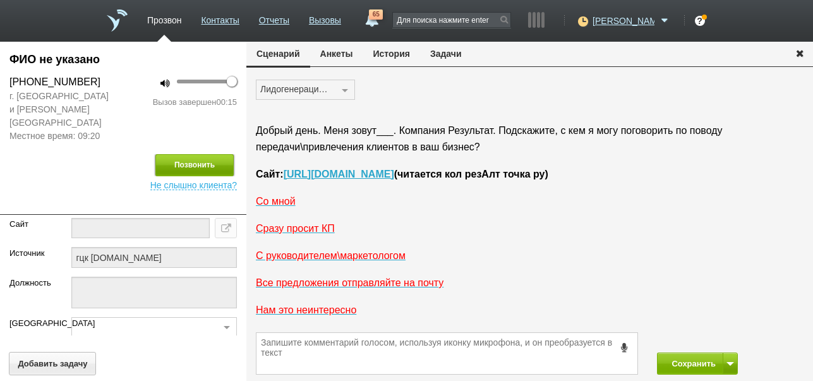
click at [200, 154] on button "Позвонить" at bounding box center [194, 165] width 78 height 22
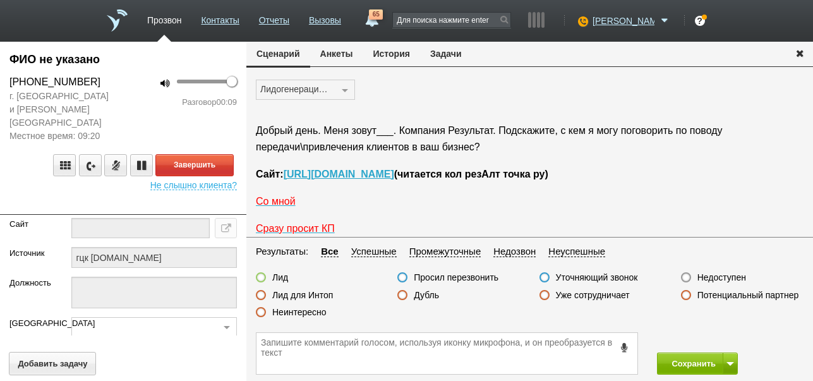
click at [710, 276] on label "Недоступен" at bounding box center [722, 277] width 49 height 11
click at [0, 0] on input "Недоступен" at bounding box center [0, 0] width 0 height 0
click at [186, 154] on button "Завершить" at bounding box center [194, 165] width 78 height 22
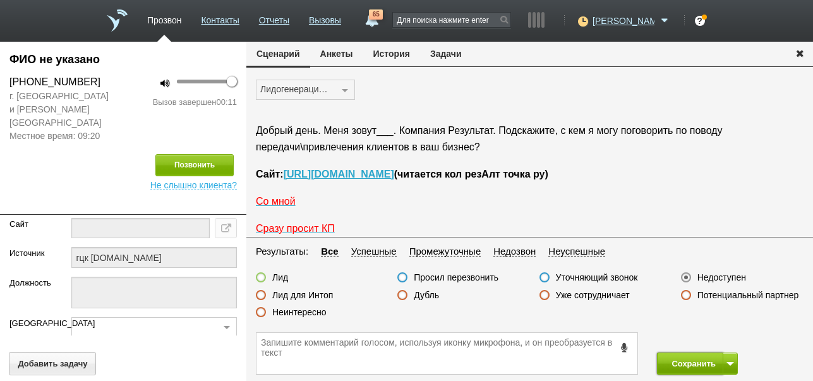
click at [698, 363] on button "Сохранить" at bounding box center [690, 364] width 66 height 22
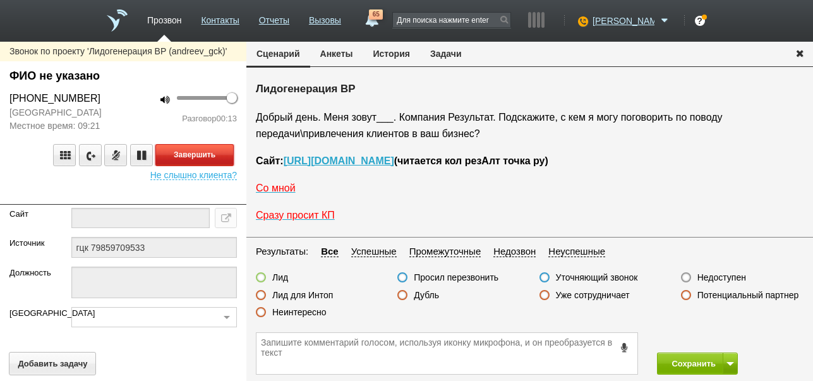
click at [227, 151] on button "Завершить" at bounding box center [194, 155] width 78 height 22
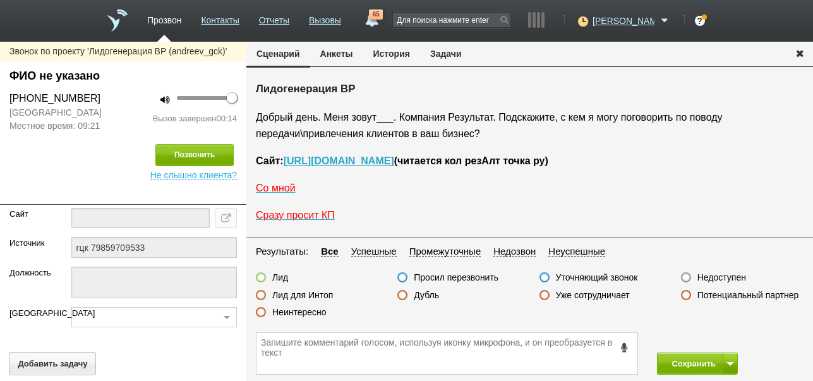
click at [715, 279] on label "Недоступен" at bounding box center [722, 277] width 49 height 11
click at [0, 0] on input "Недоступен" at bounding box center [0, 0] width 0 height 0
click at [730, 363] on span at bounding box center [731, 364] width 8 height 4
click at [717, 343] on button "Сохранить и остаться" at bounding box center [689, 340] width 98 height 22
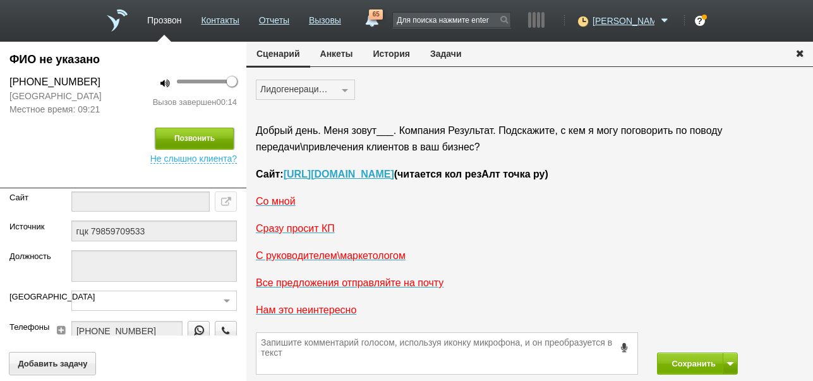
click at [221, 143] on button "Позвонить" at bounding box center [194, 139] width 78 height 22
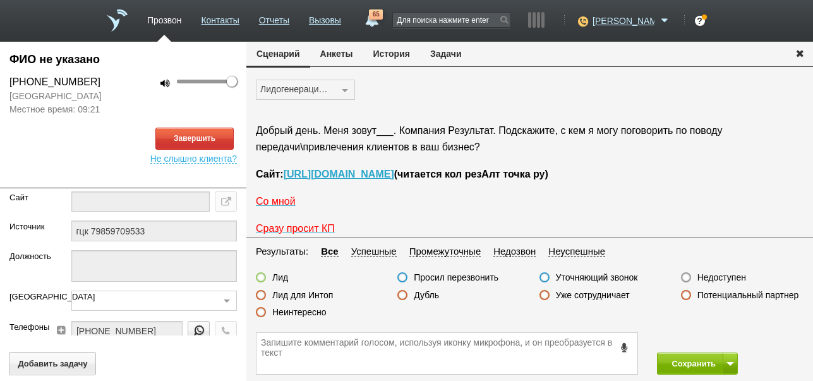
click at [394, 53] on button "История" at bounding box center [391, 54] width 57 height 24
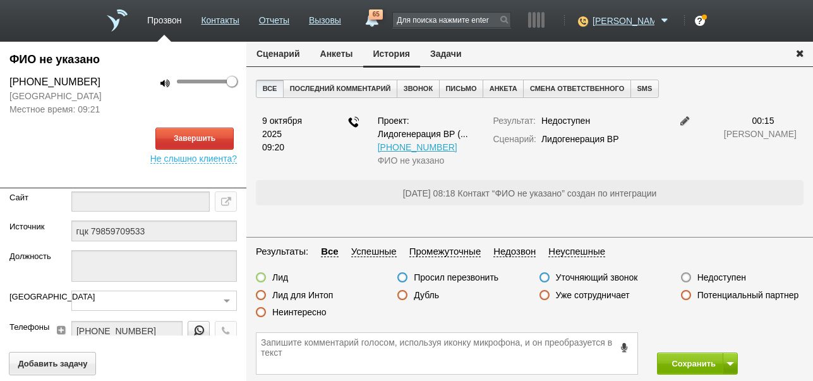
click at [261, 54] on button "Сценарий" at bounding box center [278, 54] width 64 height 24
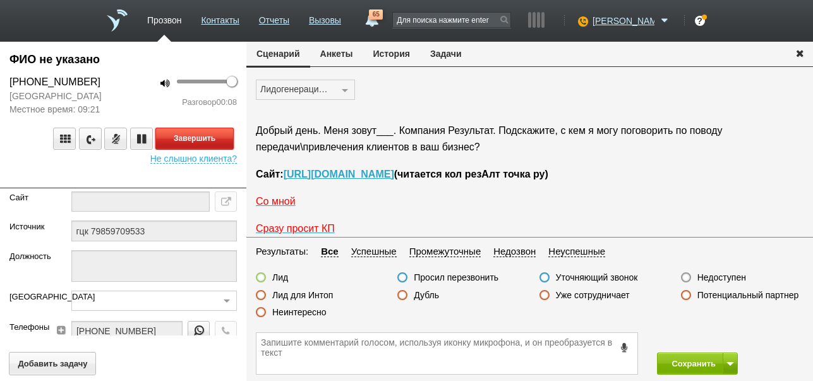
click at [218, 140] on button "Завершить" at bounding box center [194, 139] width 78 height 22
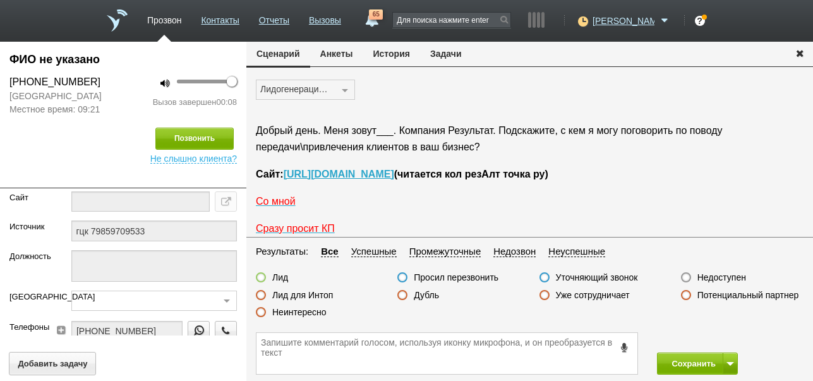
click at [727, 277] on label "Недоступен" at bounding box center [722, 277] width 49 height 11
click at [0, 0] on input "Недоступен" at bounding box center [0, 0] width 0 height 0
click at [701, 362] on button "Сохранить" at bounding box center [690, 364] width 66 height 22
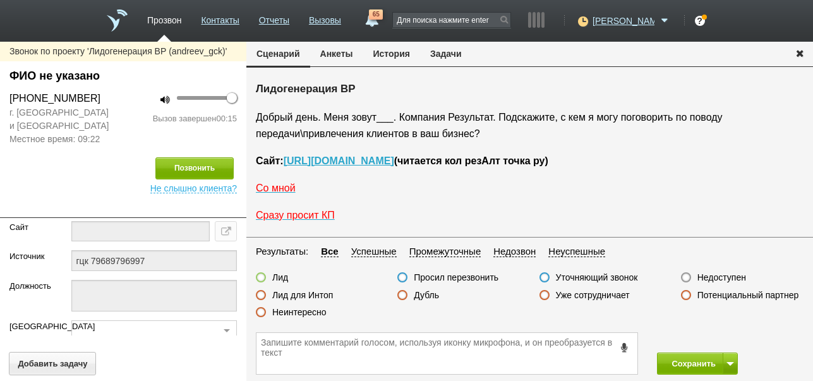
click at [308, 311] on label "Неинтересно" at bounding box center [299, 312] width 54 height 11
click at [0, 0] on input "Неинтересно" at bounding box center [0, 0] width 0 height 0
click at [695, 365] on button "Сохранить" at bounding box center [690, 364] width 66 height 22
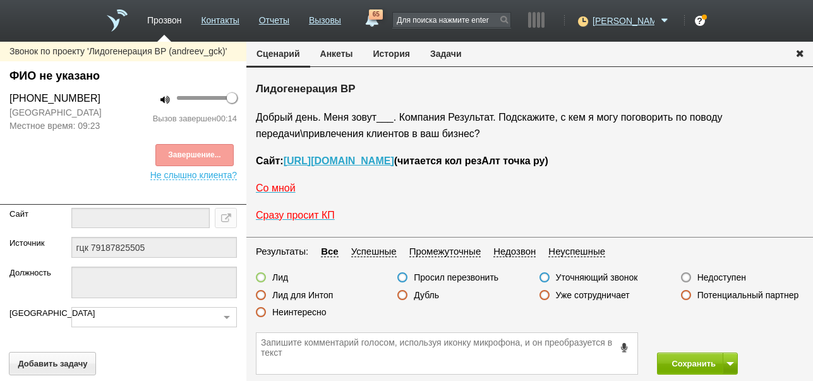
click at [303, 311] on label "Неинтересно" at bounding box center [299, 312] width 54 height 11
click at [0, 0] on input "Неинтересно" at bounding box center [0, 0] width 0 height 0
click at [704, 361] on button "Сохранить" at bounding box center [690, 364] width 66 height 22
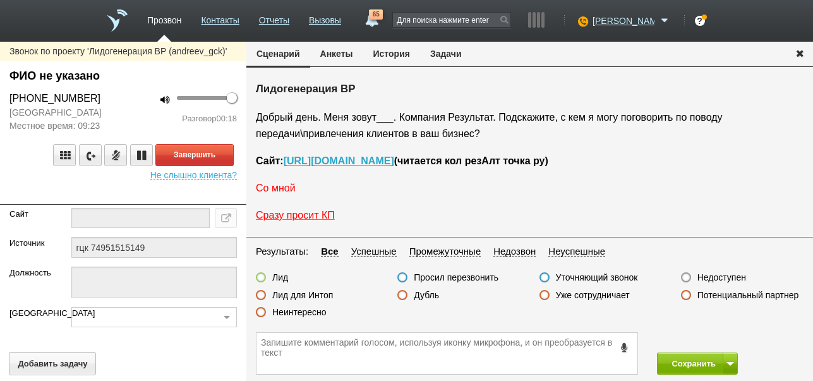
click at [274, 188] on span "Со мной" at bounding box center [276, 188] width 40 height 11
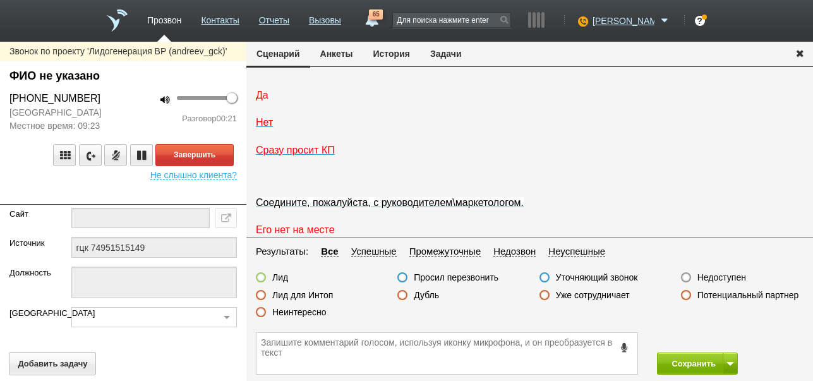
click at [265, 100] on span "Да" at bounding box center [262, 95] width 13 height 11
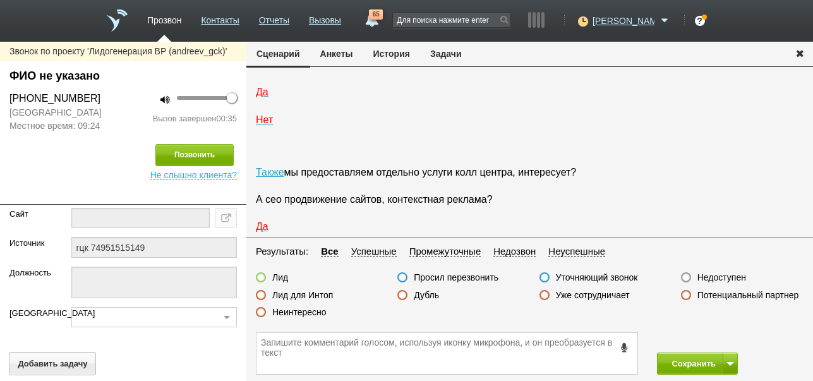
click at [298, 314] on label "Неинтересно" at bounding box center [299, 312] width 54 height 11
click at [0, 0] on input "Неинтересно" at bounding box center [0, 0] width 0 height 0
click at [686, 367] on button "Сохранить" at bounding box center [690, 364] width 66 height 22
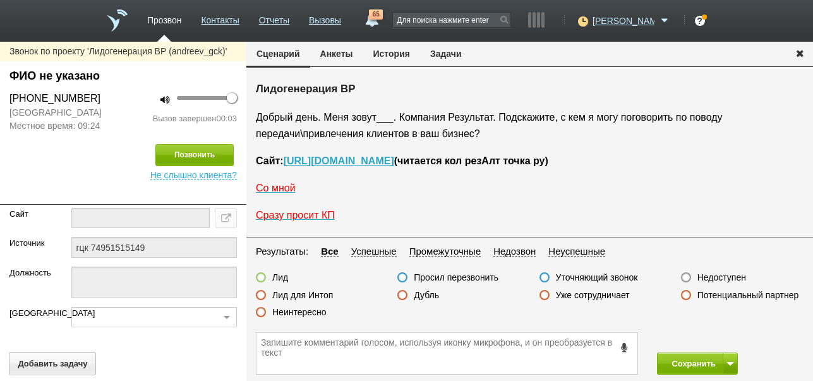
drag, startPoint x: 733, startPoint y: 277, endPoint x: 731, endPoint y: 289, distance: 11.5
click at [734, 276] on label "Недоступен" at bounding box center [722, 277] width 49 height 11
click at [0, 0] on input "Недоступен" at bounding box center [0, 0] width 0 height 0
click at [726, 358] on button at bounding box center [730, 364] width 15 height 22
click at [722, 331] on button "Сохранить и остаться" at bounding box center [689, 340] width 98 height 22
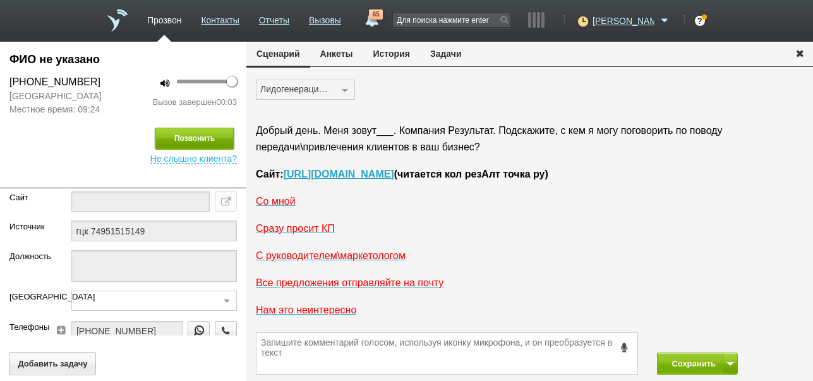
click at [202, 144] on button "Позвонить" at bounding box center [194, 139] width 78 height 22
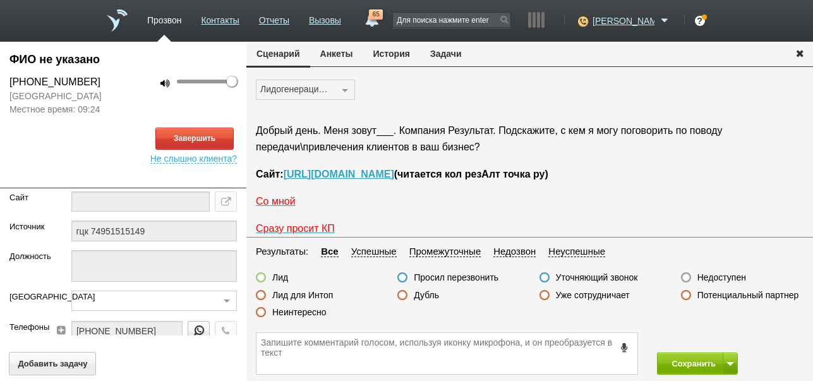
click at [397, 54] on button "История" at bounding box center [391, 54] width 57 height 24
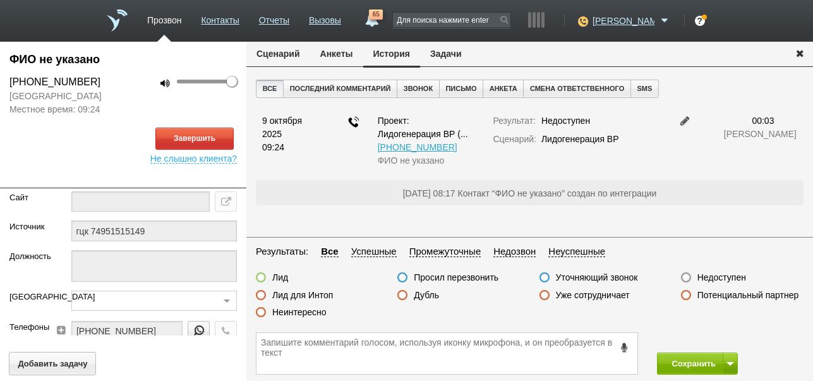
click at [274, 55] on button "Сценарий" at bounding box center [278, 54] width 64 height 24
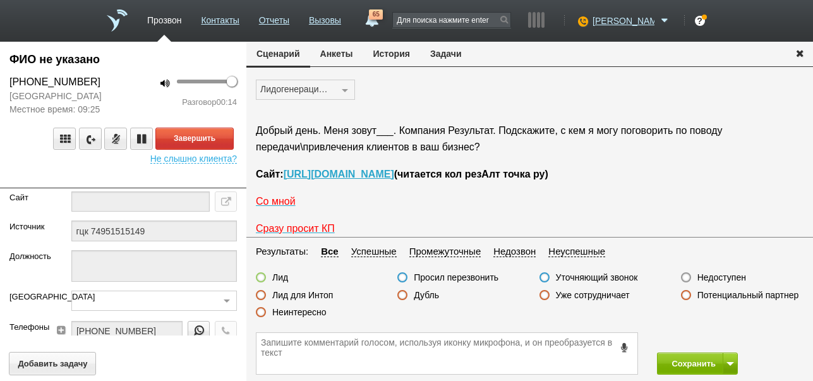
click at [218, 140] on div "Завершить" at bounding box center [123, 139] width 228 height 22
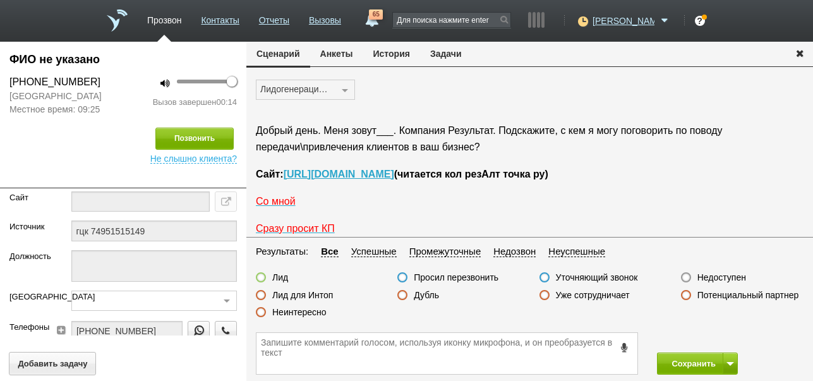
click at [624, 350] on icon at bounding box center [625, 347] width 14 height 9
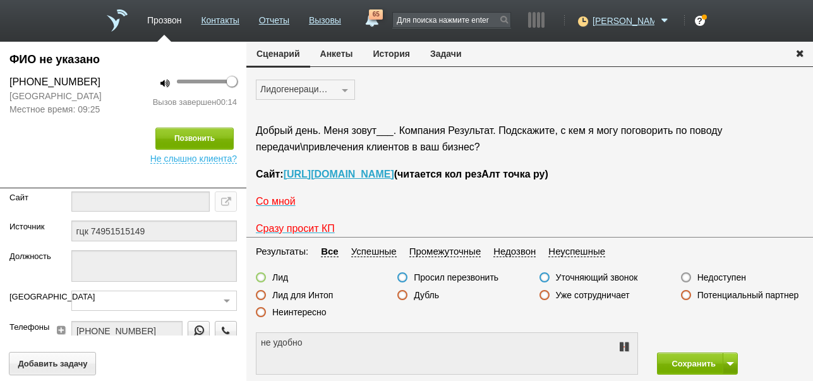
type textarea "не удобно разговаривать"
click at [624, 350] on icon at bounding box center [624, 347] width 15 height 10
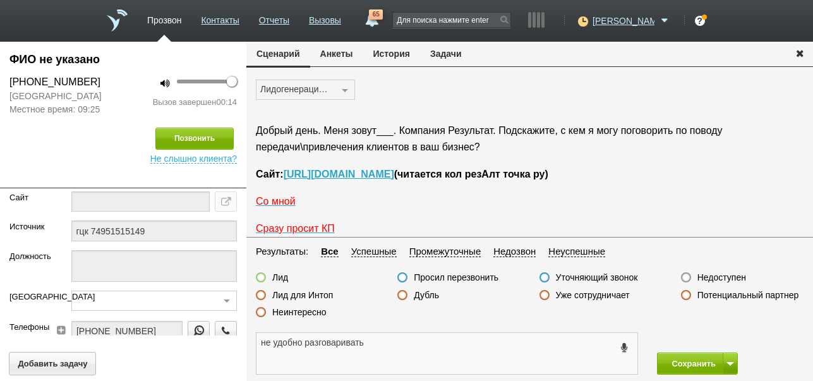
drag, startPoint x: 258, startPoint y: 344, endPoint x: 389, endPoint y: 348, distance: 130.2
click at [389, 349] on textarea "не удобно разговаривать" at bounding box center [447, 353] width 381 height 41
click at [449, 55] on button "Задачи" at bounding box center [446, 54] width 52 height 24
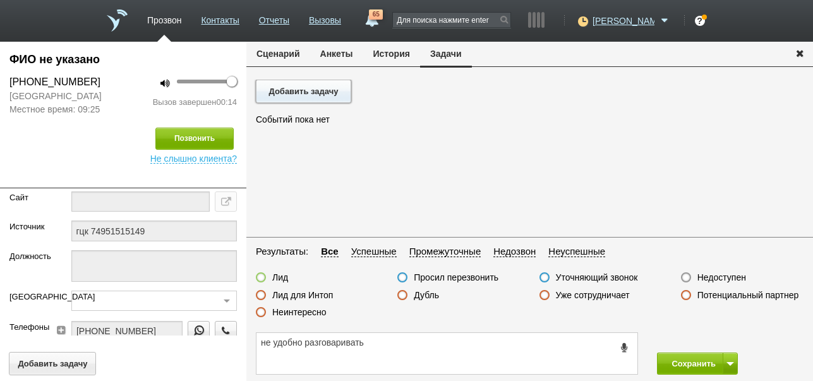
click at [329, 89] on button "Добавить задачу" at bounding box center [303, 91] width 95 height 23
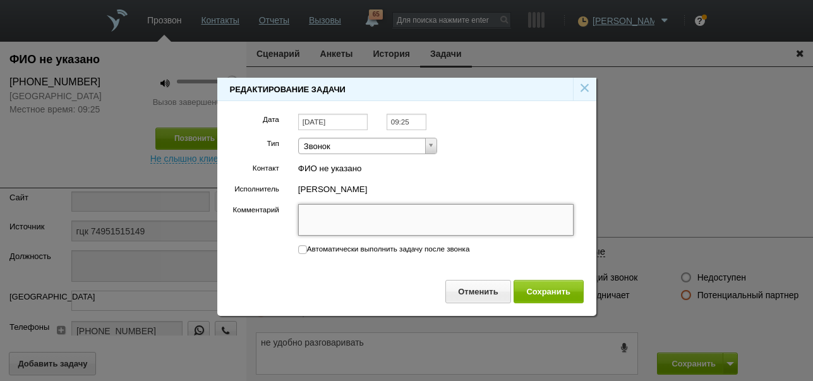
click at [352, 218] on textarea "Комментарий" at bounding box center [436, 220] width 276 height 32
paste textarea "не удобно разговаривать"
type textarea "не удобно разговаривать"
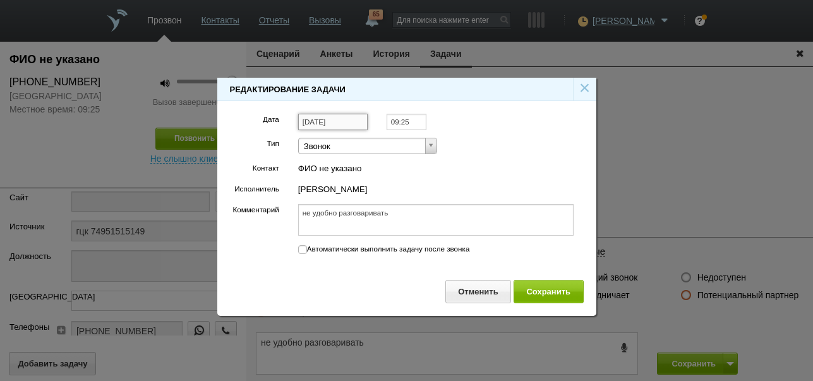
type textarea "не удобно разговаривать"
click at [346, 123] on input "[DATE]" at bounding box center [333, 122] width 70 height 17
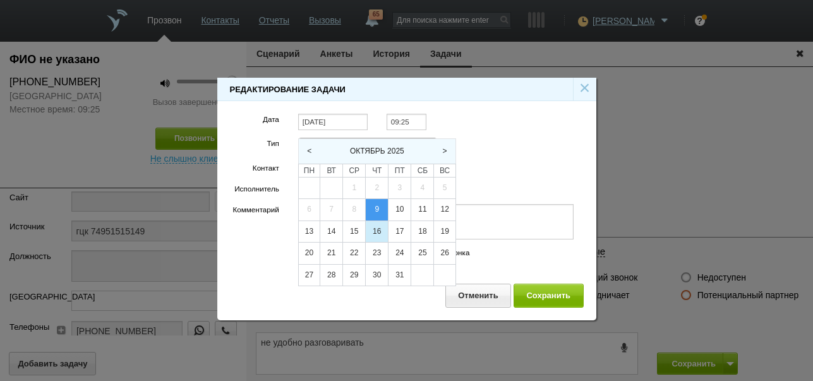
click at [374, 235] on div "16" at bounding box center [377, 231] width 22 height 21
type input "16.10.2025"
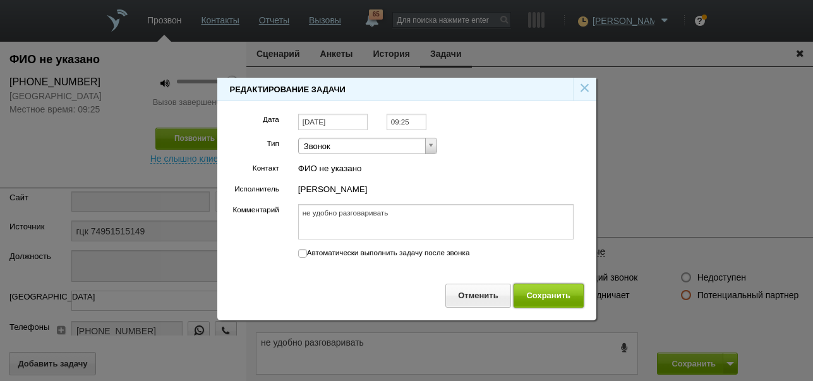
click at [538, 296] on button "Сохранить" at bounding box center [549, 295] width 70 height 23
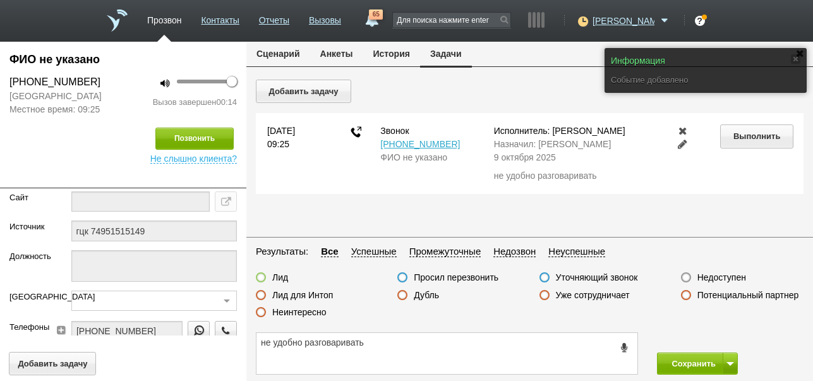
click at [265, 54] on button "Сценарий" at bounding box center [278, 54] width 64 height 24
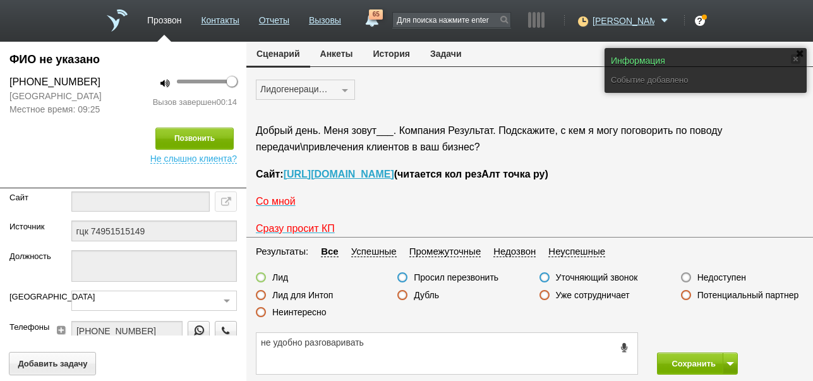
click at [468, 277] on label "Просил перезвонить" at bounding box center [456, 277] width 85 height 11
click at [0, 0] on input "Просил перезвонить" at bounding box center [0, 0] width 0 height 0
click at [702, 365] on button "Сохранить" at bounding box center [690, 364] width 66 height 22
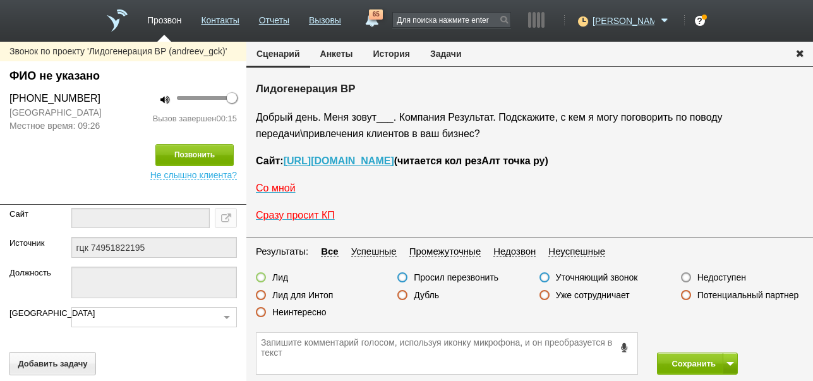
click at [307, 311] on label "Неинтересно" at bounding box center [299, 312] width 54 height 11
click at [0, 0] on input "Неинтересно" at bounding box center [0, 0] width 0 height 0
click at [665, 360] on button "Сохранить" at bounding box center [690, 364] width 66 height 22
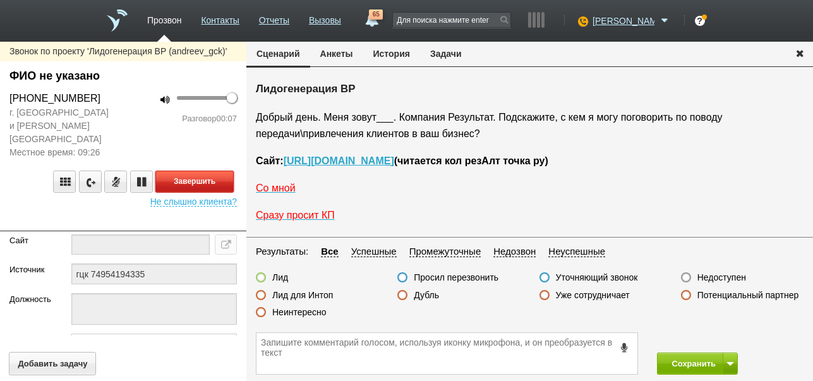
click at [211, 171] on button "Завершить" at bounding box center [194, 182] width 78 height 22
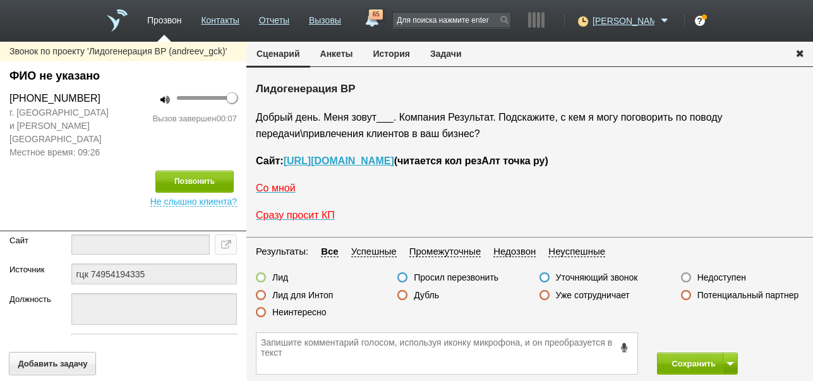
click at [739, 276] on label "Недоступен" at bounding box center [722, 277] width 49 height 11
click at [0, 0] on input "Недоступен" at bounding box center [0, 0] width 0 height 0
click at [732, 363] on span at bounding box center [731, 364] width 8 height 4
click at [725, 341] on button "Сохранить и остаться" at bounding box center [689, 340] width 98 height 22
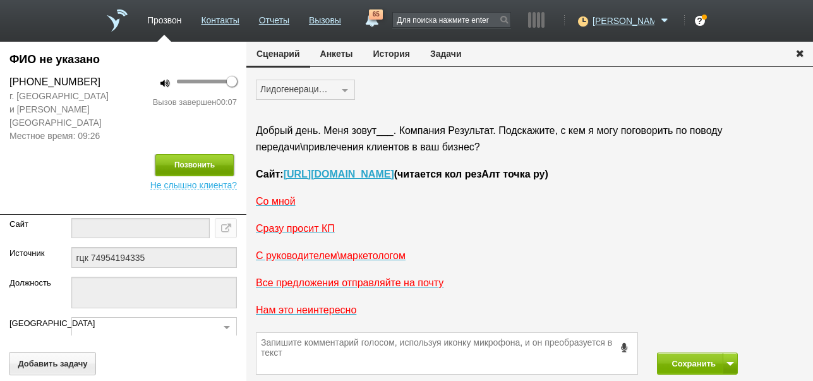
click at [203, 154] on button "Позвонить" at bounding box center [194, 165] width 78 height 22
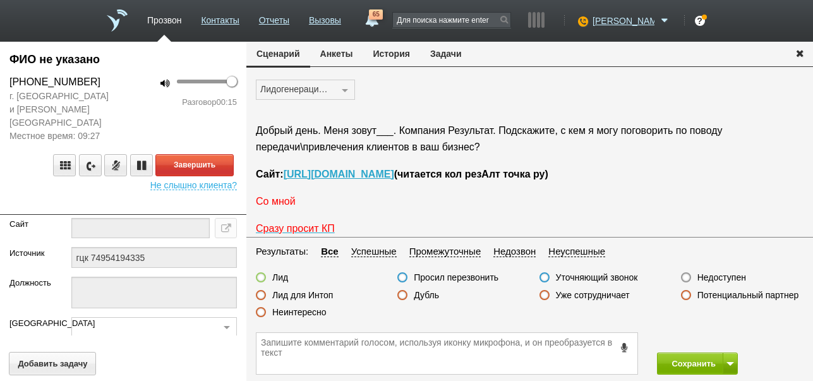
click at [282, 202] on span "Со мной" at bounding box center [276, 201] width 40 height 11
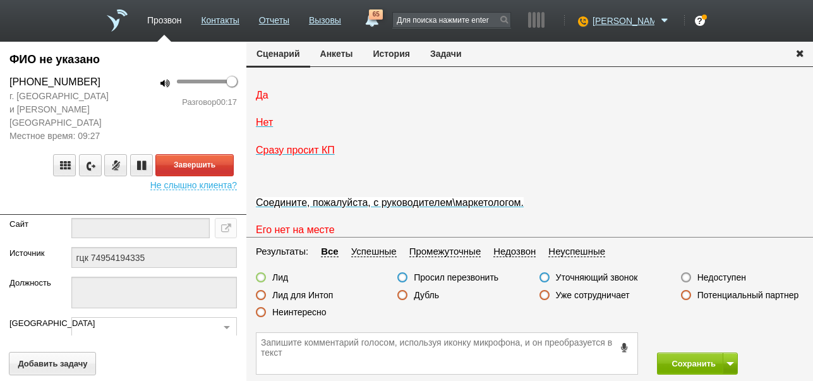
click at [257, 100] on span "Да" at bounding box center [262, 95] width 13 height 11
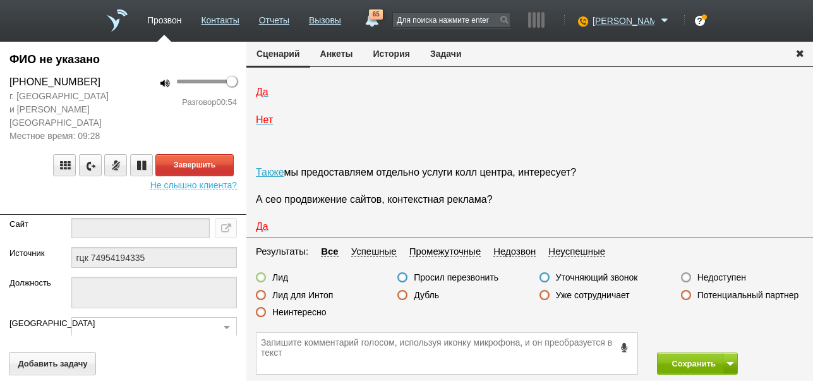
click at [317, 312] on label "Неинтересно" at bounding box center [299, 312] width 54 height 11
click at [0, 0] on input "Неинтересно" at bounding box center [0, 0] width 0 height 0
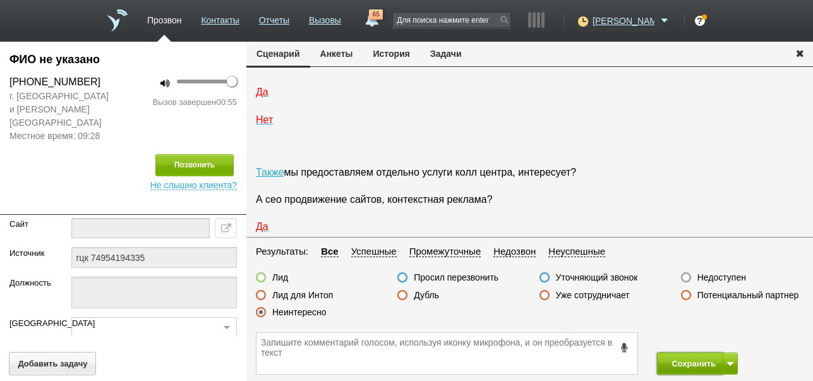
click at [688, 362] on button "Сохранить" at bounding box center [690, 364] width 66 height 22
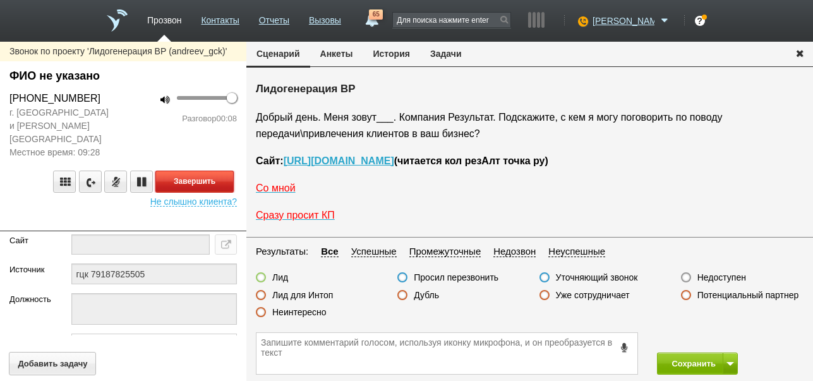
click at [222, 172] on button "Завершить" at bounding box center [194, 182] width 78 height 22
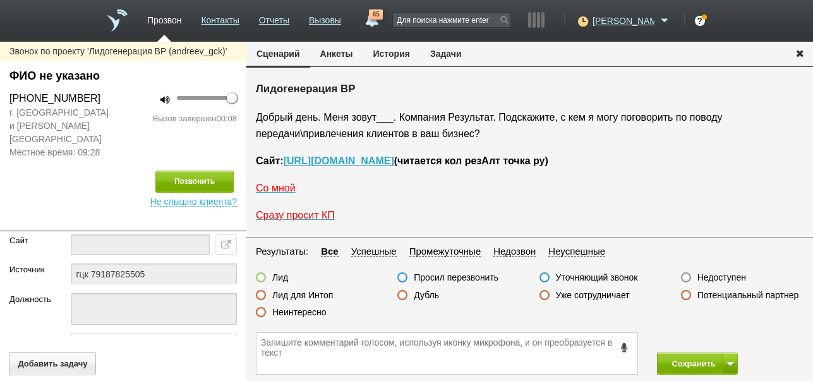
click at [726, 281] on label "Недоступен" at bounding box center [722, 277] width 49 height 11
click at [0, 0] on input "Недоступен" at bounding box center [0, 0] width 0 height 0
click at [727, 359] on button at bounding box center [730, 364] width 15 height 22
click at [722, 337] on button "Сохранить и остаться" at bounding box center [689, 340] width 98 height 22
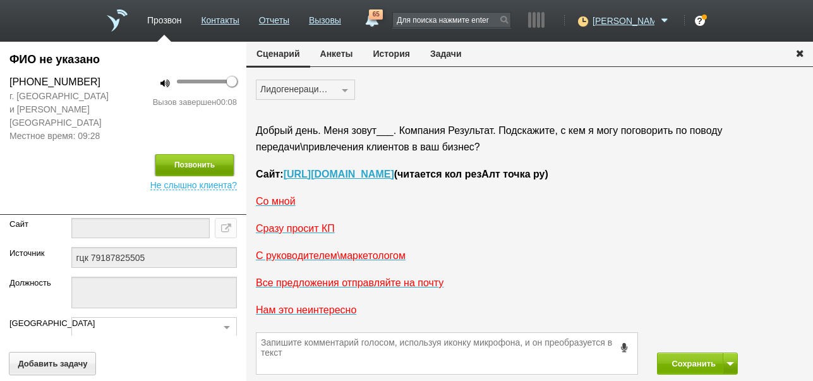
click at [220, 154] on button "Позвонить" at bounding box center [194, 165] width 78 height 22
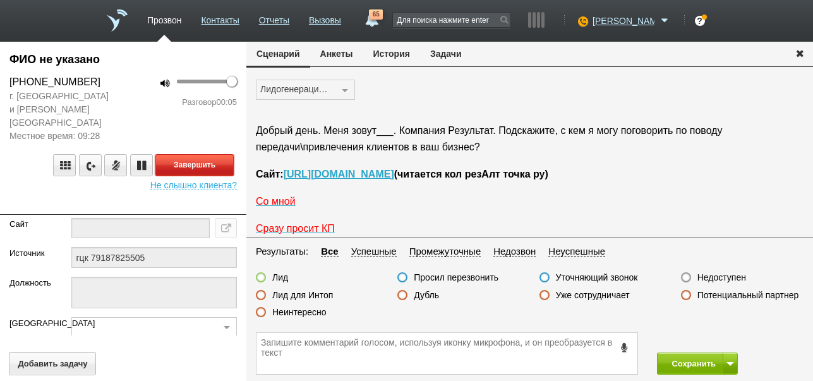
click at [199, 154] on button "Завершить" at bounding box center [194, 165] width 78 height 22
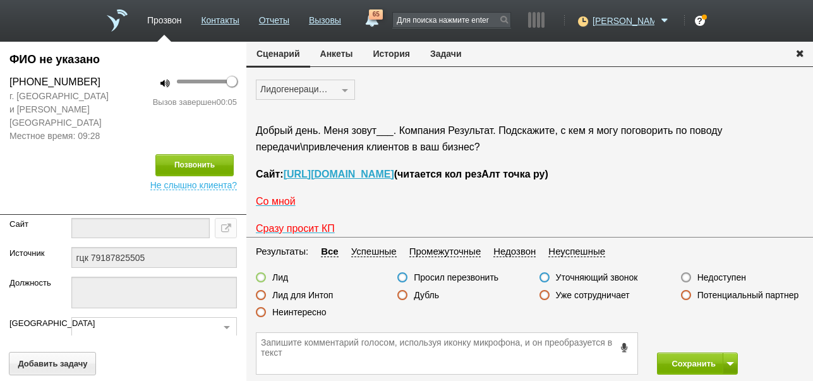
click at [306, 311] on label "Неинтересно" at bounding box center [299, 312] width 54 height 11
click at [0, 0] on input "Неинтересно" at bounding box center [0, 0] width 0 height 0
click at [685, 359] on button "Сохранить" at bounding box center [690, 364] width 66 height 22
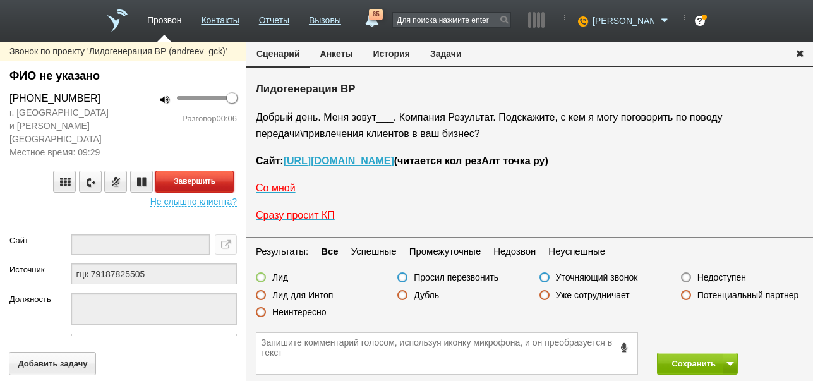
click at [221, 171] on button "Завершить" at bounding box center [194, 182] width 78 height 22
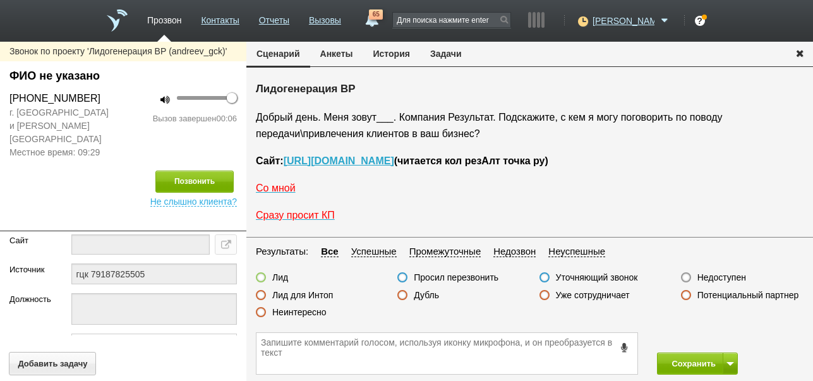
click at [733, 277] on label "Недоступен" at bounding box center [722, 277] width 49 height 11
click at [0, 0] on input "Недоступен" at bounding box center [0, 0] width 0 height 0
click at [731, 368] on button at bounding box center [730, 364] width 15 height 22
click at [722, 334] on button "Сохранить и остаться" at bounding box center [689, 340] width 98 height 22
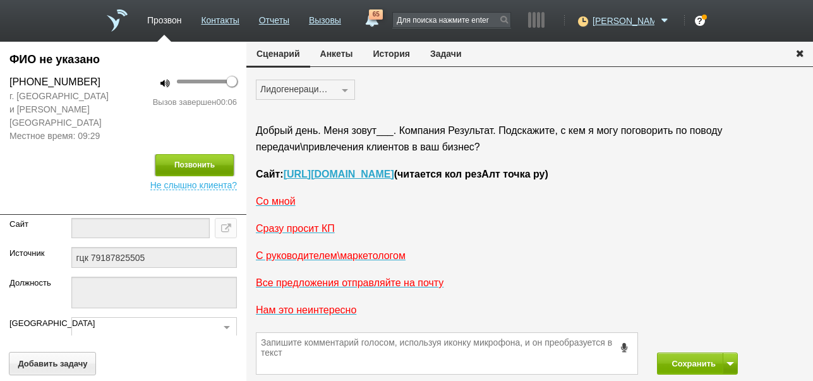
click at [194, 154] on button "Позвонить" at bounding box center [194, 165] width 78 height 22
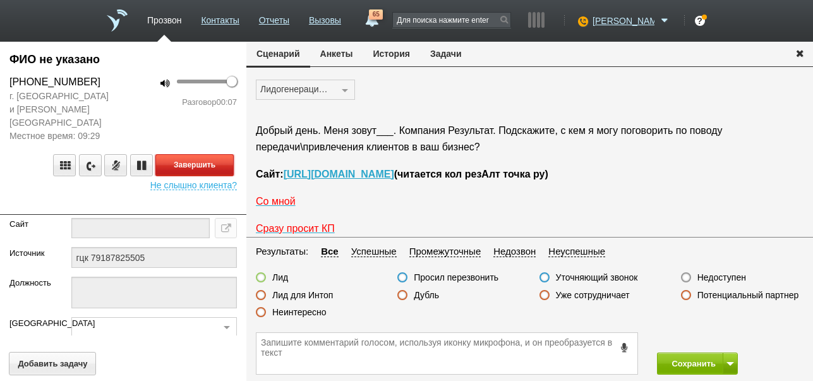
click at [179, 154] on button "Завершить" at bounding box center [194, 165] width 78 height 22
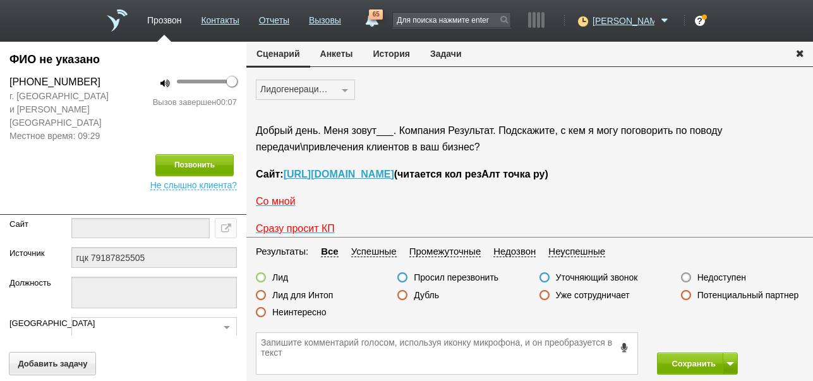
click at [307, 309] on label "Неинтересно" at bounding box center [299, 312] width 54 height 11
click at [0, 0] on input "Неинтересно" at bounding box center [0, 0] width 0 height 0
click at [689, 364] on button "Сохранить" at bounding box center [690, 364] width 66 height 22
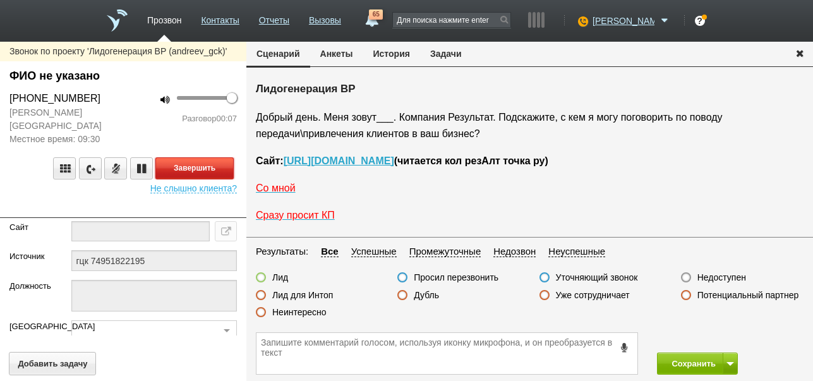
click at [197, 157] on button "Завершить" at bounding box center [194, 168] width 78 height 22
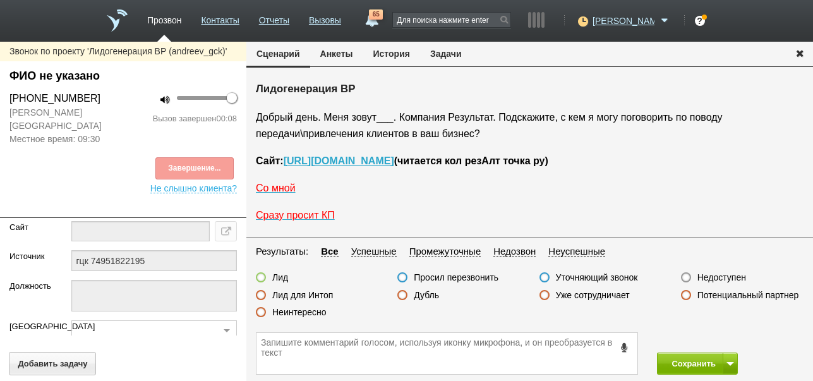
click at [711, 277] on label "Недоступен" at bounding box center [722, 277] width 49 height 11
click at [0, 0] on input "Недоступен" at bounding box center [0, 0] width 0 height 0
click at [733, 360] on button at bounding box center [730, 364] width 15 height 22
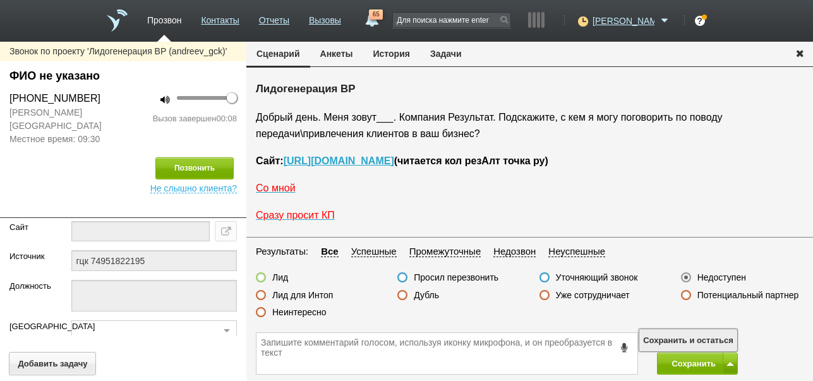
click at [735, 336] on button "Сохранить и остаться" at bounding box center [689, 340] width 98 height 22
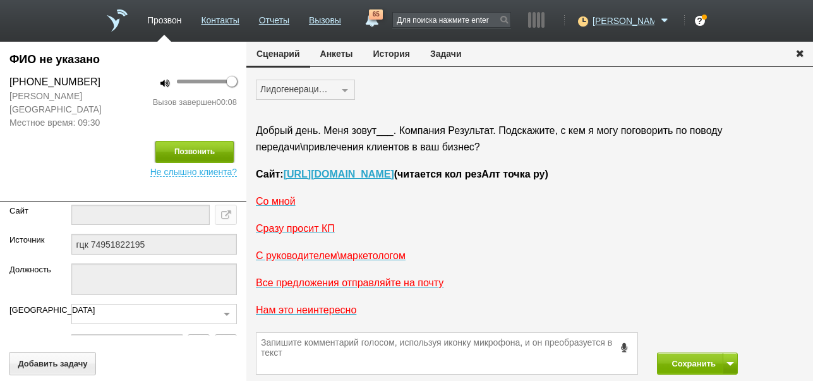
click at [203, 141] on button "Позвонить" at bounding box center [194, 152] width 78 height 22
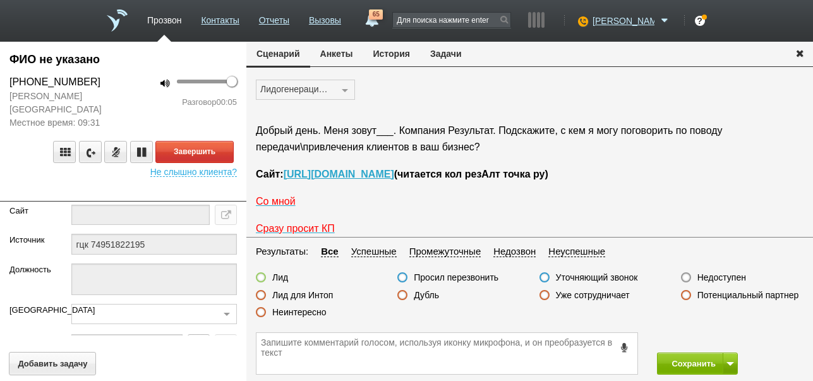
click at [713, 275] on label "Недоступен" at bounding box center [722, 277] width 49 height 11
click at [0, 0] on input "Недоступен" at bounding box center [0, 0] width 0 height 0
click at [209, 141] on button "Завершить" at bounding box center [194, 152] width 78 height 22
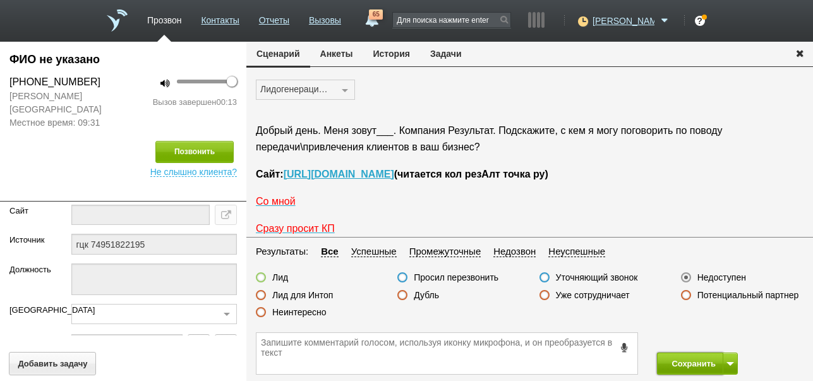
click at [676, 360] on button "Сохранить" at bounding box center [690, 364] width 66 height 22
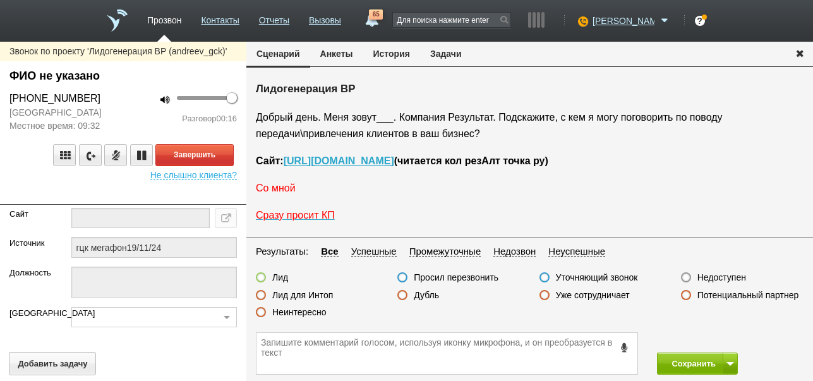
click at [286, 191] on span "Со мной" at bounding box center [276, 188] width 40 height 11
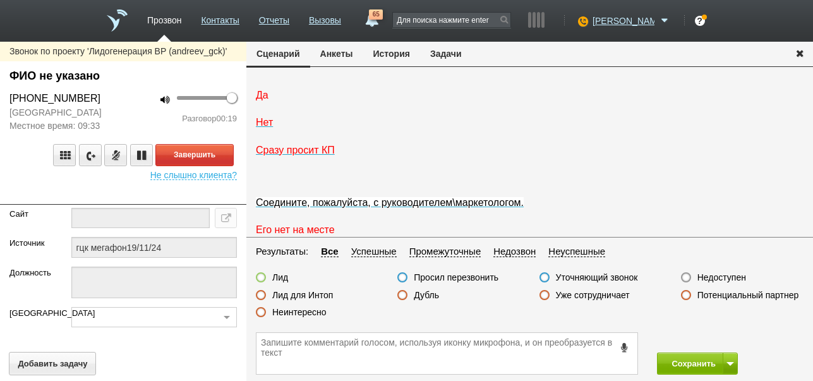
click at [265, 100] on span "Да" at bounding box center [262, 95] width 13 height 11
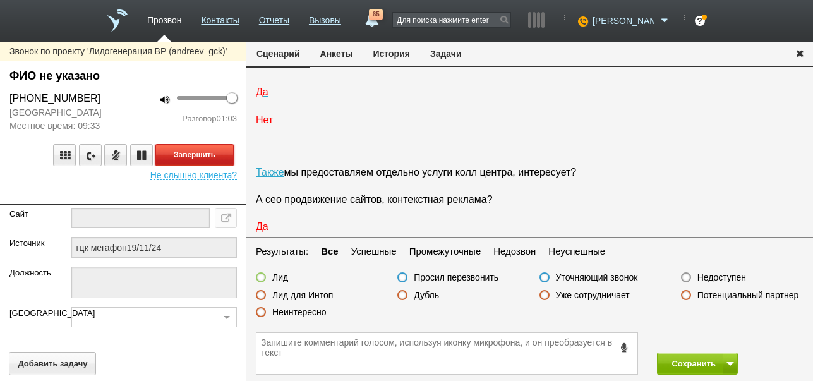
click at [222, 158] on button "Завершить" at bounding box center [194, 155] width 78 height 22
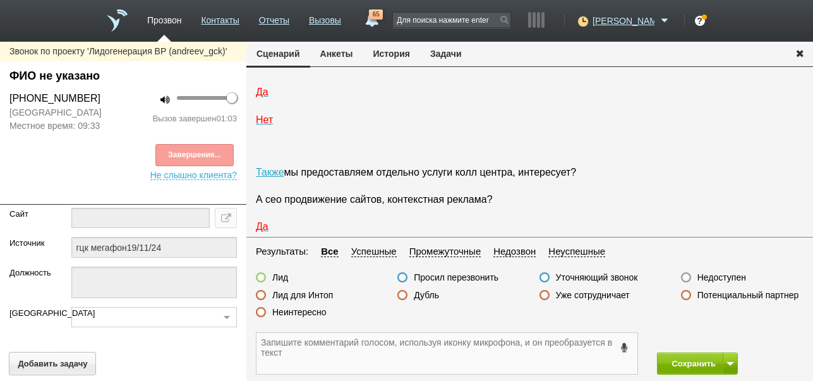
click at [322, 345] on textarea at bounding box center [447, 353] width 381 height 41
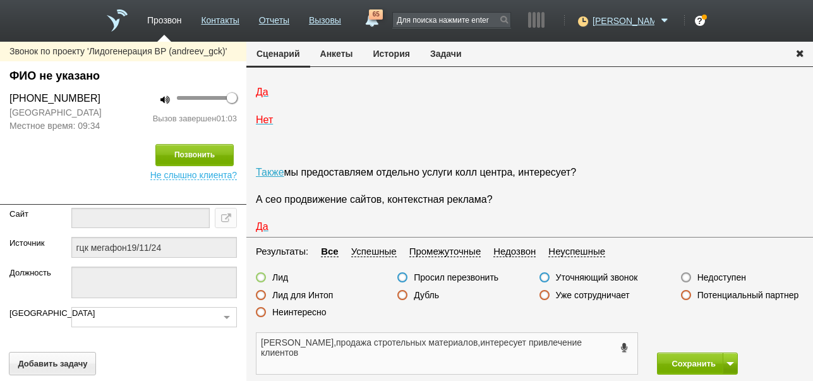
click at [353, 341] on textarea "Евгений,продажа стротельных материалов,интересует привлечение клиентов" at bounding box center [447, 353] width 381 height 41
type textarea "Евгений,продажа строительных материалов,интересует привлечение клиентов"
click at [262, 277] on label at bounding box center [261, 277] width 10 height 10
click at [0, 0] on input "Лид" at bounding box center [0, 0] width 0 height 0
click at [689, 364] on button "Сохранить" at bounding box center [690, 364] width 66 height 22
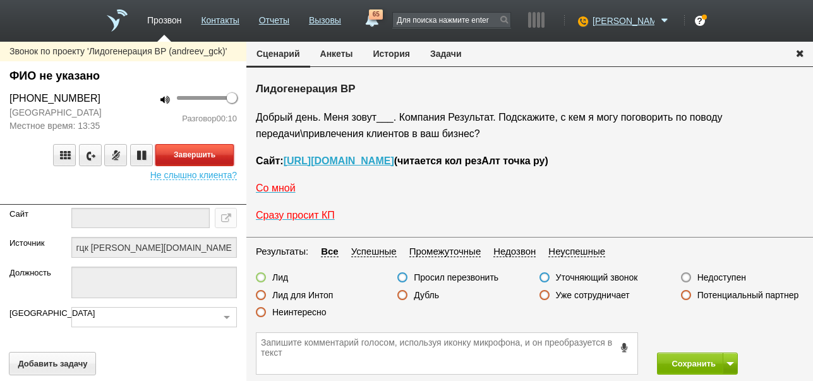
click at [220, 148] on button "Завершить" at bounding box center [194, 155] width 78 height 22
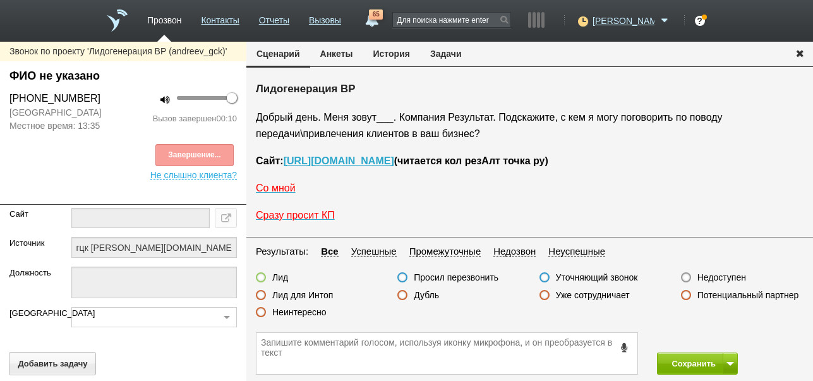
click at [730, 277] on label "Недоступен" at bounding box center [722, 277] width 49 height 11
click at [0, 0] on input "Недоступен" at bounding box center [0, 0] width 0 height 0
click at [734, 365] on span at bounding box center [731, 364] width 8 height 4
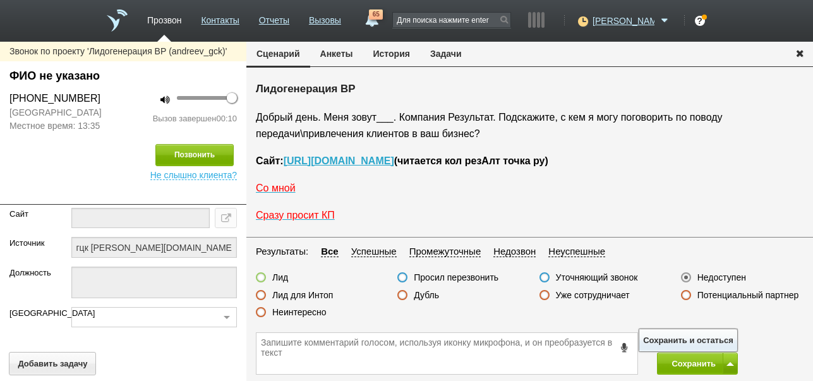
click at [727, 337] on button "Сохранить и остаться" at bounding box center [689, 340] width 98 height 22
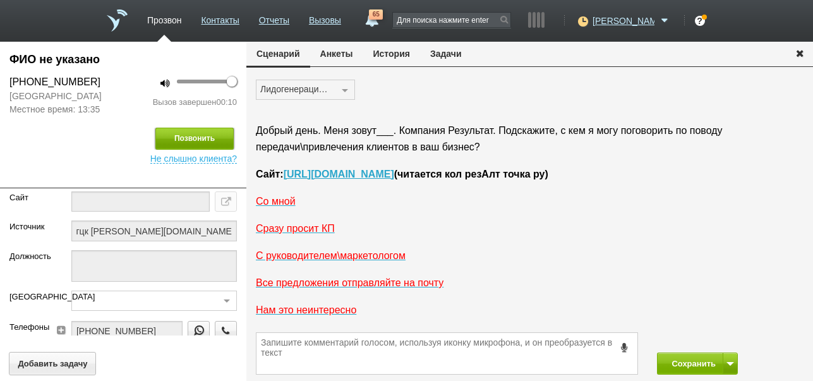
click at [201, 135] on button "Позвонить" at bounding box center [194, 139] width 78 height 22
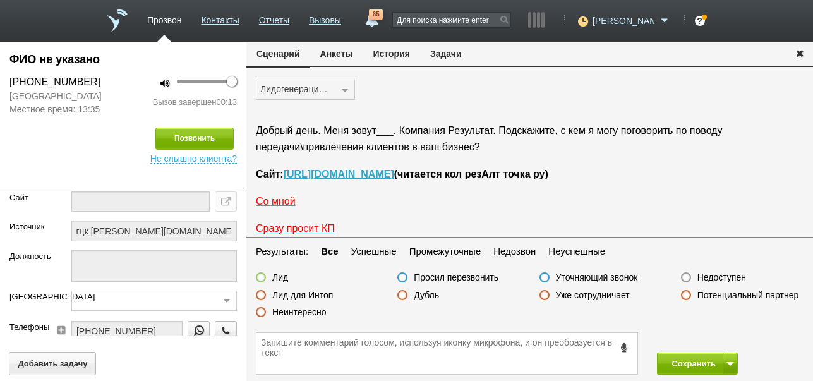
click at [313, 310] on label "Неинтересно" at bounding box center [299, 312] width 54 height 11
click at [0, 0] on input "Неинтересно" at bounding box center [0, 0] width 0 height 0
click at [674, 359] on button "Сохранить" at bounding box center [690, 364] width 66 height 22
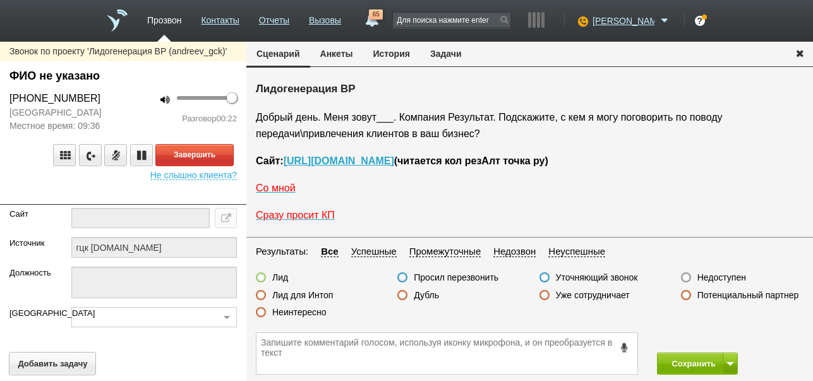
click at [310, 309] on label "Неинтересно" at bounding box center [299, 312] width 54 height 11
click at [0, 0] on input "Неинтересно" at bounding box center [0, 0] width 0 height 0
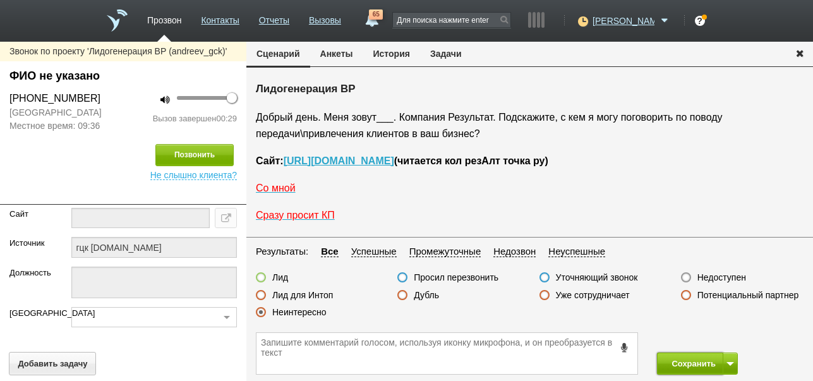
click at [670, 368] on button "Сохранить" at bounding box center [690, 364] width 66 height 22
click at [624, 348] on icon at bounding box center [625, 347] width 14 height 9
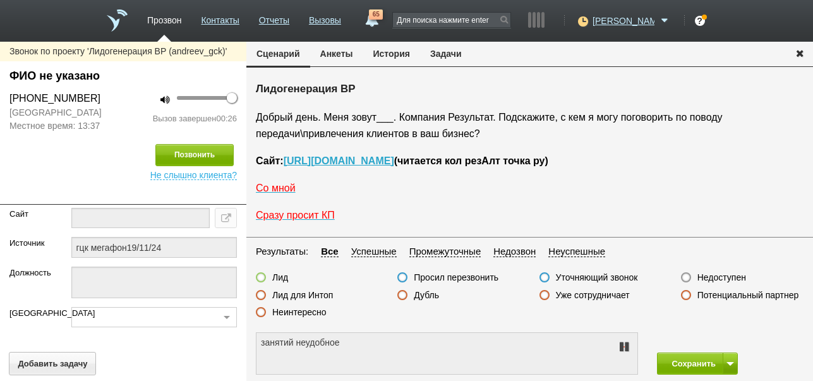
type textarea "занят не удобно разговаривать"
click at [624, 348] on icon at bounding box center [624, 347] width 15 height 10
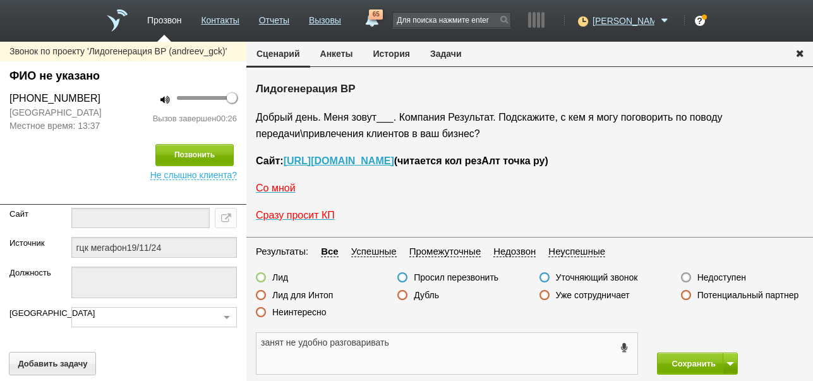
drag, startPoint x: 259, startPoint y: 343, endPoint x: 394, endPoint y: 356, distance: 135.9
click at [394, 356] on textarea "занят не удобно разговаривать" at bounding box center [447, 353] width 381 height 41
click at [444, 49] on button "Задачи" at bounding box center [446, 54] width 52 height 24
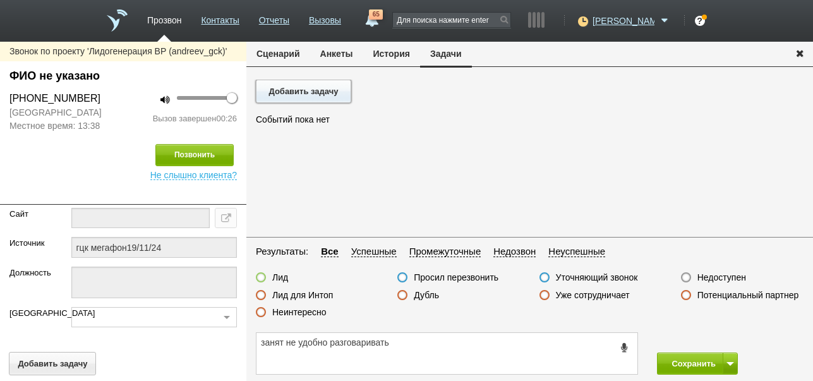
click at [328, 89] on button "Добавить задачу" at bounding box center [303, 91] width 95 height 23
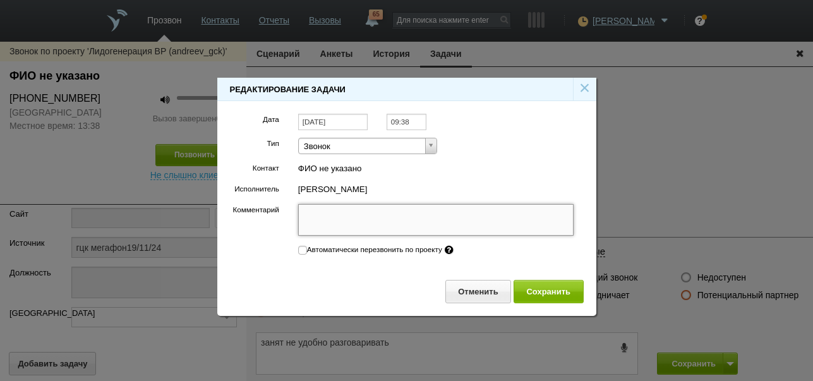
click at [355, 215] on textarea "Комментарий" at bounding box center [436, 220] width 276 height 32
paste textarea "занят не удобно разговаривать"
type textarea "занят не удобно разговаривать"
click at [417, 121] on input "09:38" at bounding box center [407, 122] width 40 height 17
type textarea "занят не удобно разговаривать"
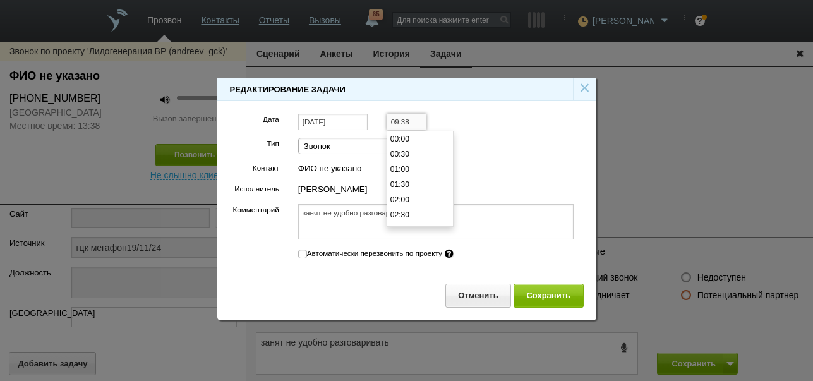
scroll to position [288, 0]
click at [413, 200] on li "11:30" at bounding box center [420, 199] width 66 height 15
type input "11:30"
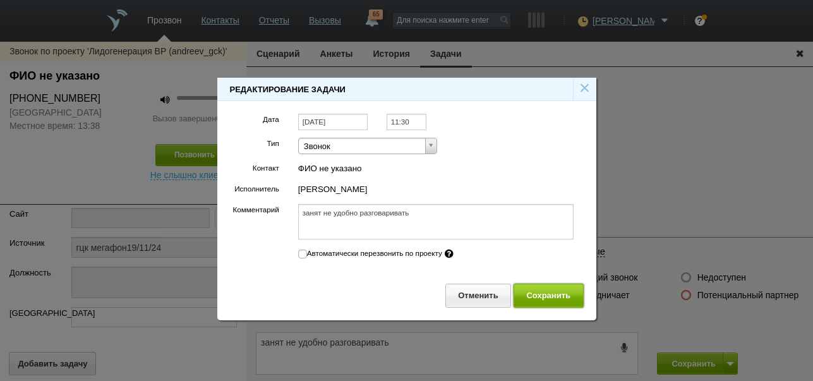
click at [543, 291] on button "Сохранить" at bounding box center [549, 295] width 70 height 23
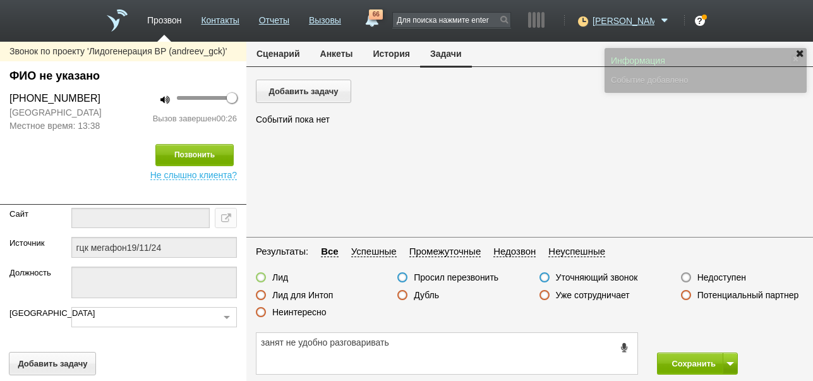
click at [287, 49] on button "Сценарий" at bounding box center [278, 54] width 64 height 24
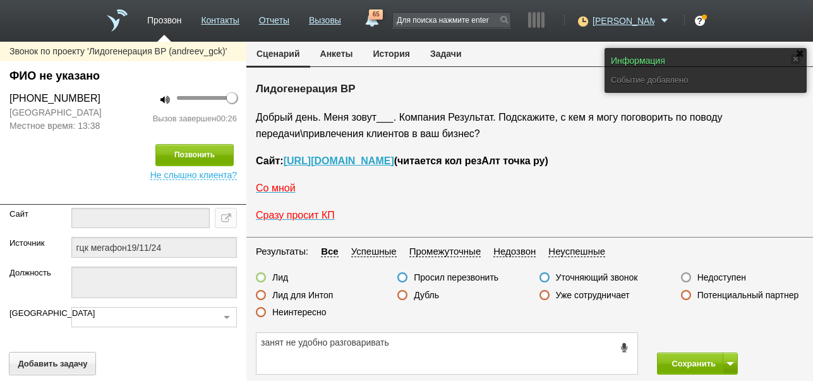
click at [480, 276] on label "Просил перезвонить" at bounding box center [456, 277] width 85 height 11
click at [0, 0] on input "Просил перезвонить" at bounding box center [0, 0] width 0 height 0
click at [698, 366] on button "Сохранить" at bounding box center [690, 364] width 66 height 22
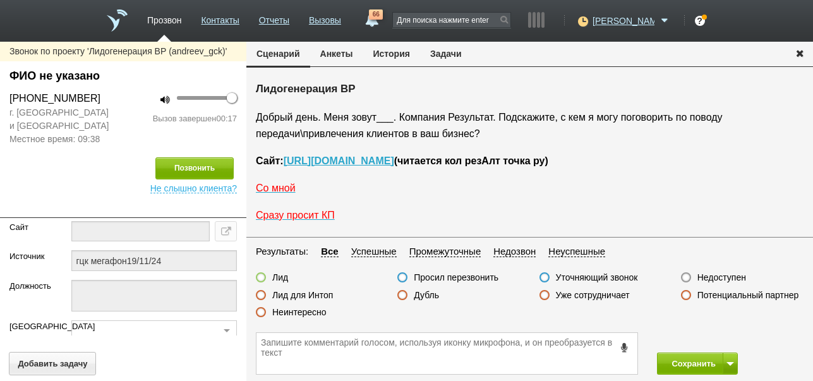
click at [314, 313] on label "Неинтересно" at bounding box center [299, 312] width 54 height 11
click at [0, 0] on input "Неинтересно" at bounding box center [0, 0] width 0 height 0
click at [687, 358] on button "Сохранить" at bounding box center [690, 364] width 66 height 22
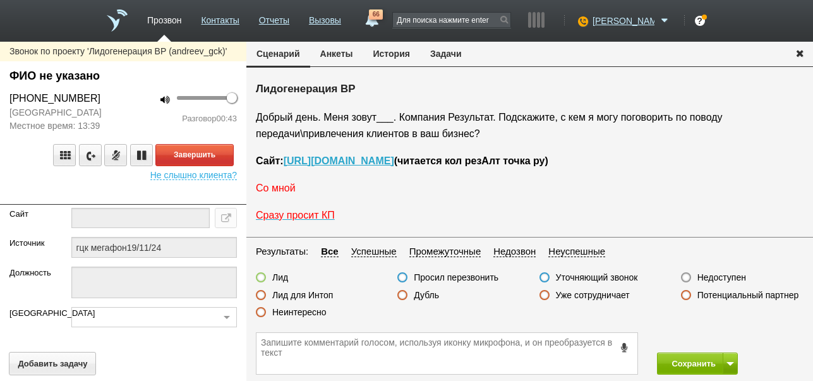
click at [277, 189] on span "Со мной" at bounding box center [276, 188] width 40 height 11
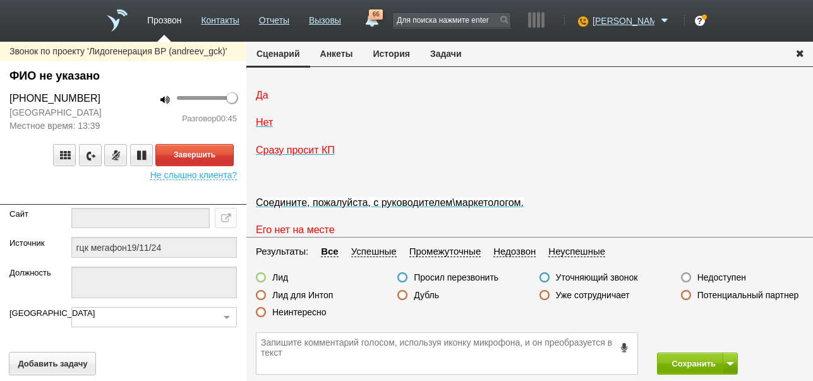
click at [260, 100] on span "Да" at bounding box center [262, 95] width 13 height 11
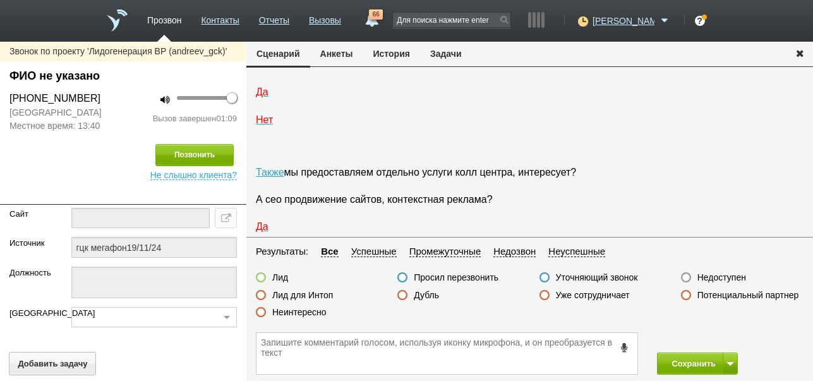
click at [298, 312] on label "Неинтересно" at bounding box center [299, 312] width 54 height 11
click at [0, 0] on input "Неинтересно" at bounding box center [0, 0] width 0 height 0
click at [689, 362] on button "Сохранить" at bounding box center [690, 364] width 66 height 22
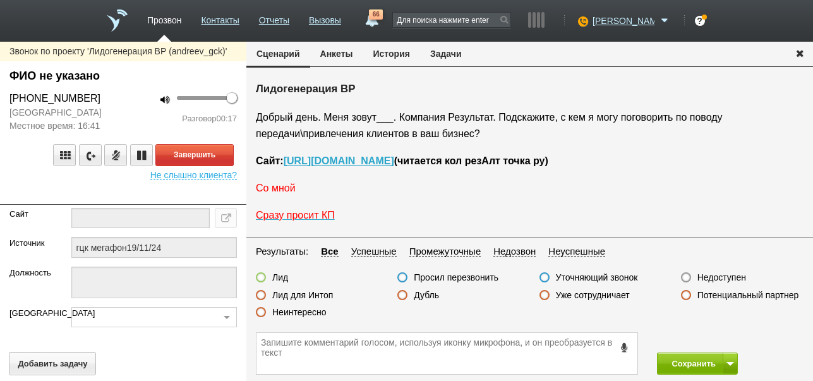
click at [268, 189] on span "Со мной" at bounding box center [276, 188] width 40 height 11
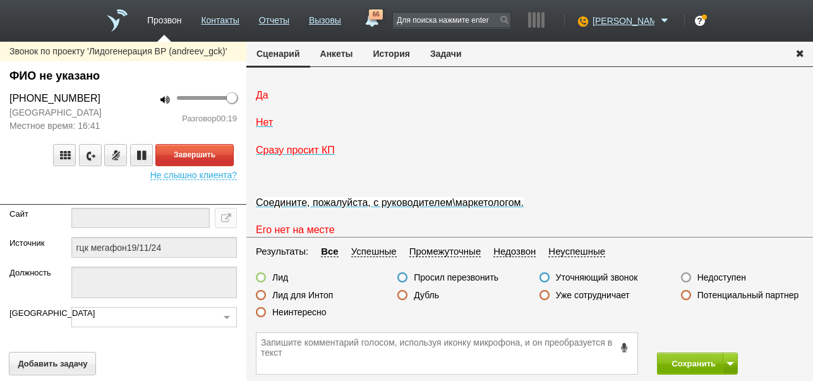
click at [267, 100] on span "Да" at bounding box center [262, 95] width 13 height 11
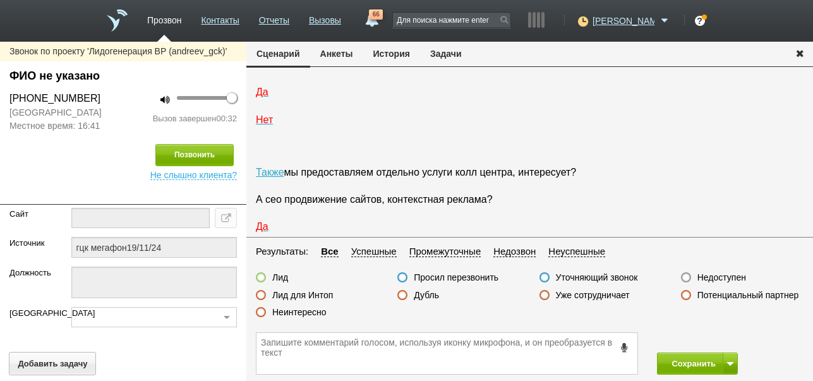
click at [317, 312] on label "Неинтересно" at bounding box center [299, 312] width 54 height 11
click at [0, 0] on input "Неинтересно" at bounding box center [0, 0] width 0 height 0
click at [703, 367] on button "Сохранить" at bounding box center [690, 364] width 66 height 22
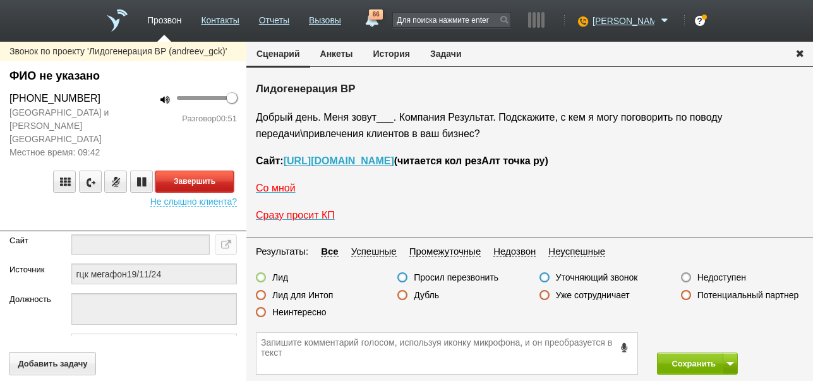
click at [228, 171] on button "Завершить" at bounding box center [194, 182] width 78 height 22
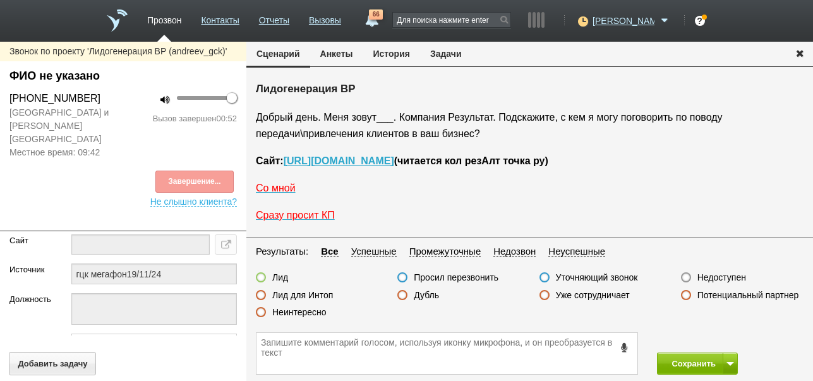
click at [301, 310] on label "Неинтересно" at bounding box center [299, 312] width 54 height 11
click at [0, 0] on input "Неинтересно" at bounding box center [0, 0] width 0 height 0
click at [695, 357] on button "Сохранить" at bounding box center [690, 364] width 66 height 22
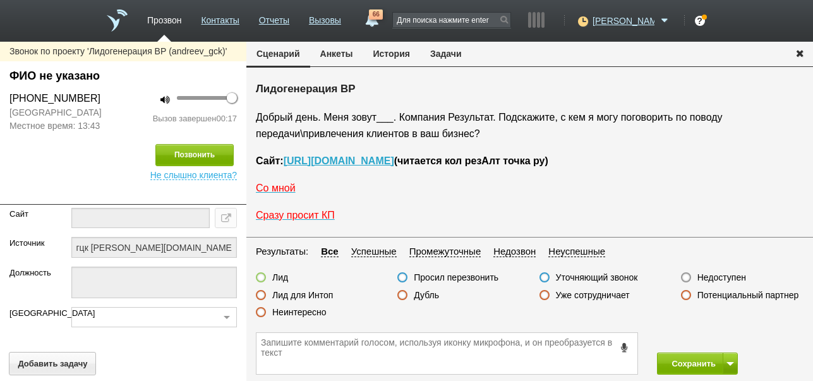
click at [301, 313] on label "Неинтересно" at bounding box center [299, 312] width 54 height 11
click at [0, 0] on input "Неинтересно" at bounding box center [0, 0] width 0 height 0
click at [693, 360] on button "Сохранить" at bounding box center [690, 364] width 66 height 22
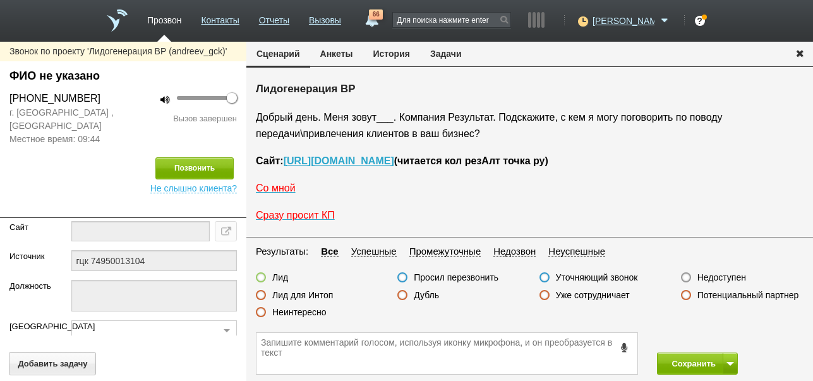
click at [705, 278] on label "Недоступен" at bounding box center [722, 277] width 49 height 11
click at [0, 0] on input "Недоступен" at bounding box center [0, 0] width 0 height 0
click at [727, 358] on button at bounding box center [730, 364] width 15 height 22
click at [727, 339] on button "Сохранить и остаться" at bounding box center [689, 340] width 98 height 22
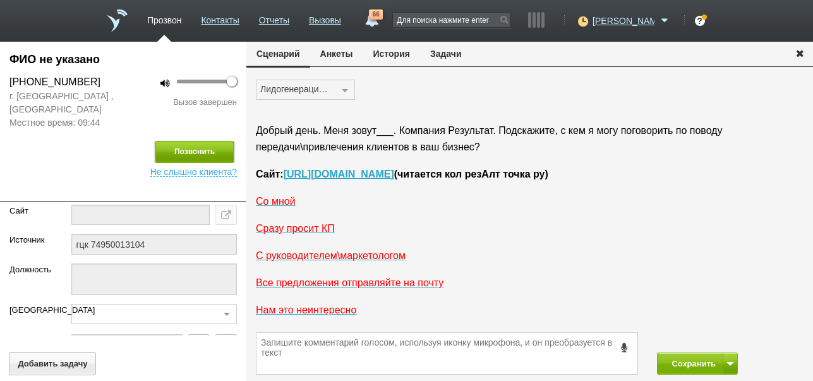
click at [173, 147] on button "Позвонить" at bounding box center [194, 152] width 78 height 22
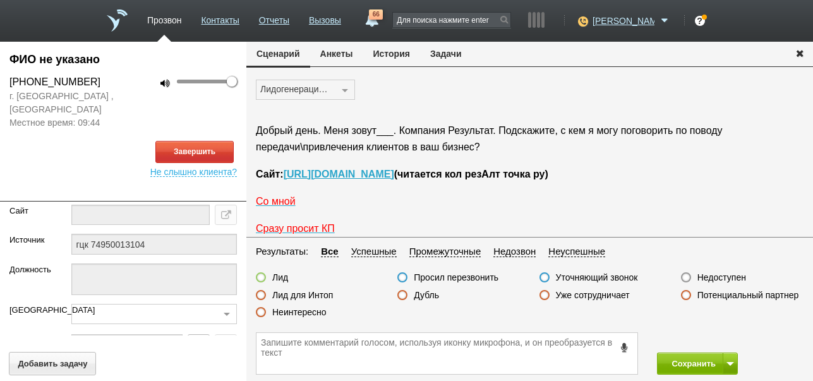
click at [383, 20] on link "66" at bounding box center [371, 16] width 23 height 15
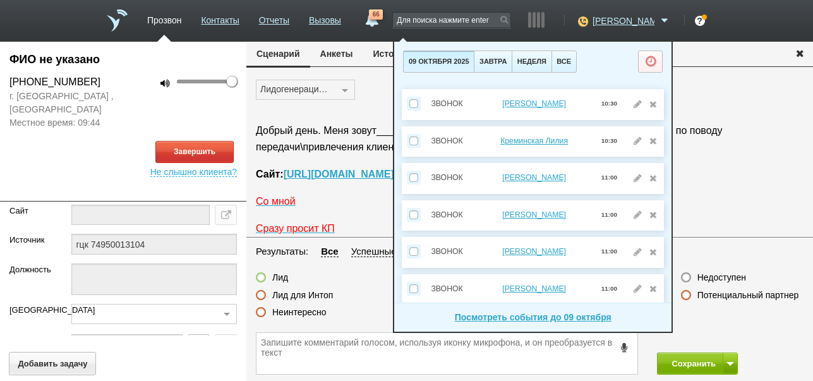
click at [383, 20] on link "66" at bounding box center [371, 16] width 23 height 15
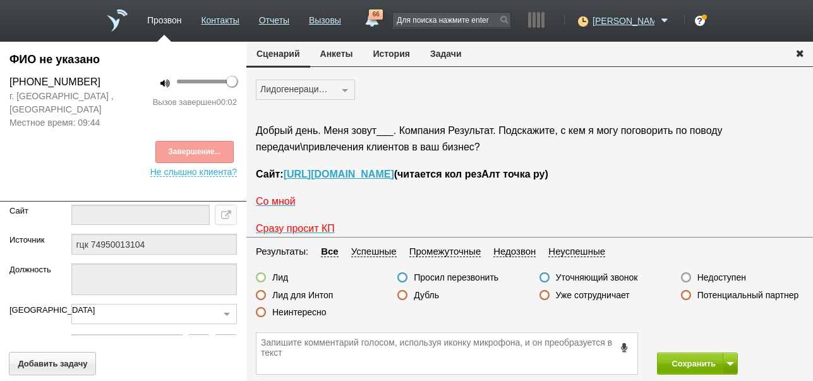
click at [207, 152] on div "Завершение..." at bounding box center [123, 152] width 228 height 22
click at [732, 279] on label "Недоступен" at bounding box center [722, 277] width 49 height 11
click at [0, 0] on input "Недоступен" at bounding box center [0, 0] width 0 height 0
click at [690, 365] on button "Сохранить" at bounding box center [690, 364] width 66 height 22
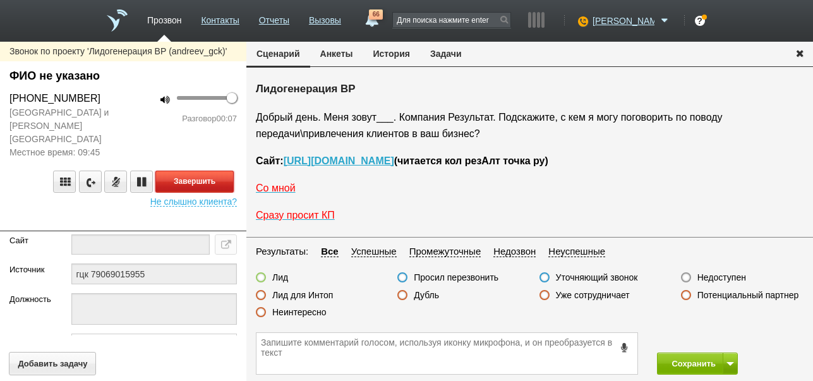
click at [217, 171] on button "Завершить" at bounding box center [194, 182] width 78 height 22
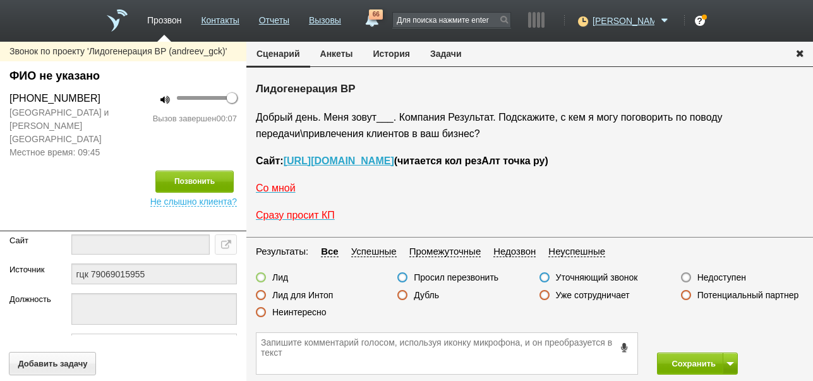
click at [736, 275] on label "Недоступен" at bounding box center [722, 277] width 49 height 11
click at [0, 0] on input "Недоступен" at bounding box center [0, 0] width 0 height 0
click at [732, 363] on span at bounding box center [731, 364] width 8 height 4
click at [727, 338] on button "Сохранить и остаться" at bounding box center [689, 340] width 98 height 22
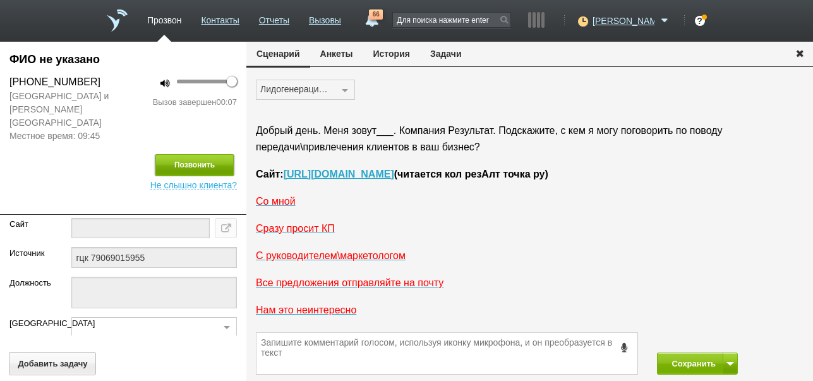
click at [224, 154] on button "Позвонить" at bounding box center [194, 165] width 78 height 22
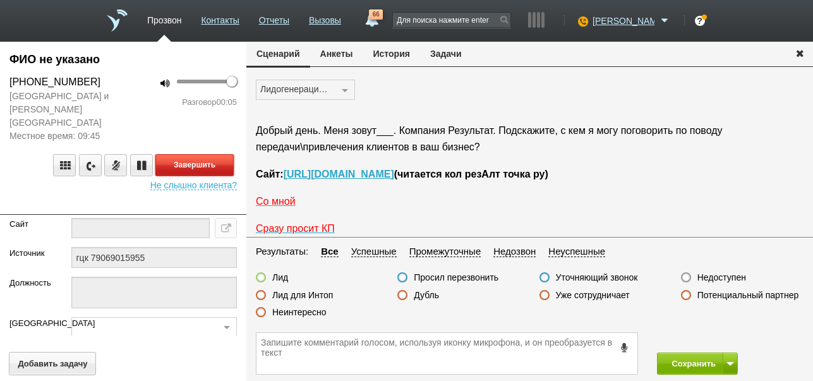
click at [203, 154] on button "Завершить" at bounding box center [194, 165] width 78 height 22
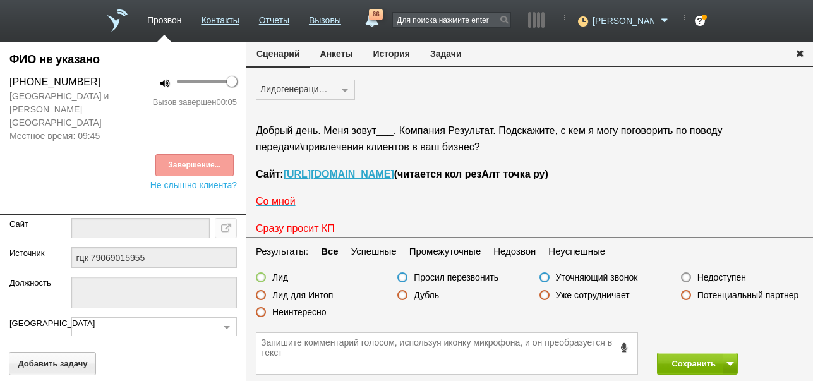
click at [717, 277] on label "Недоступен" at bounding box center [722, 277] width 49 height 11
click at [0, 0] on input "Недоступен" at bounding box center [0, 0] width 0 height 0
click at [679, 370] on button "Сохранить" at bounding box center [690, 364] width 66 height 22
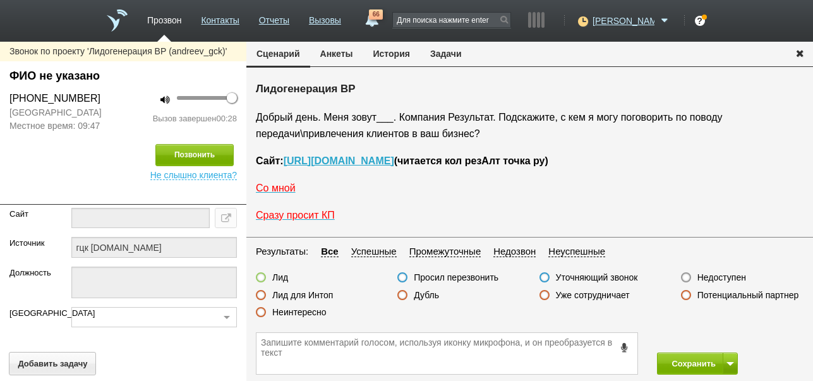
click at [310, 310] on label "Неинтересно" at bounding box center [299, 312] width 54 height 11
click at [0, 0] on input "Неинтересно" at bounding box center [0, 0] width 0 height 0
click at [677, 358] on button "Сохранить" at bounding box center [690, 364] width 66 height 22
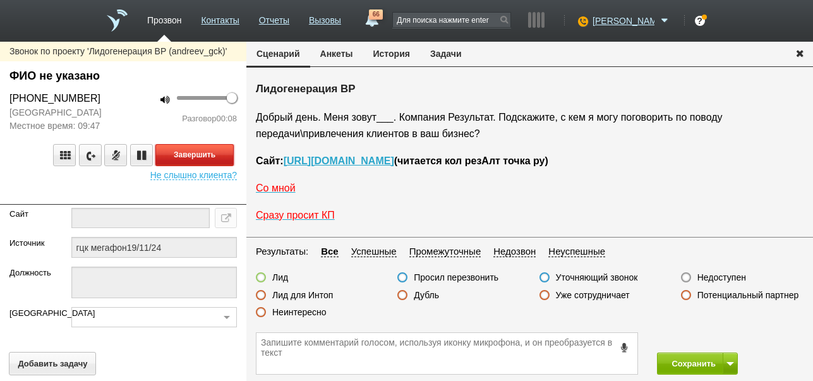
click at [224, 153] on button "Завершить" at bounding box center [194, 155] width 78 height 22
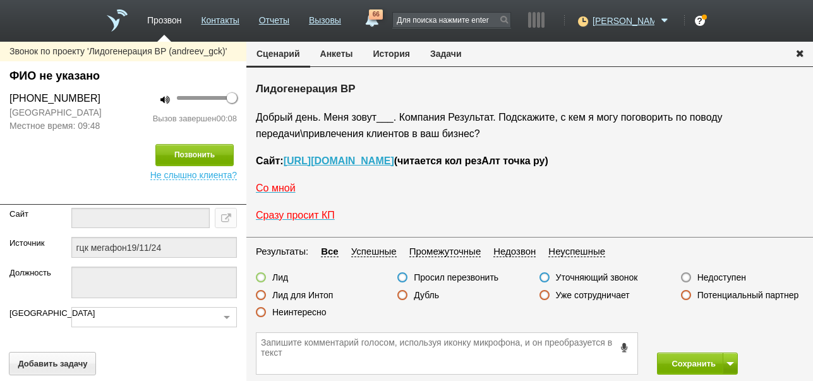
click at [734, 279] on label "Недоступен" at bounding box center [722, 277] width 49 height 11
click at [0, 0] on input "Недоступен" at bounding box center [0, 0] width 0 height 0
click at [703, 365] on button "Сохранить" at bounding box center [690, 364] width 66 height 22
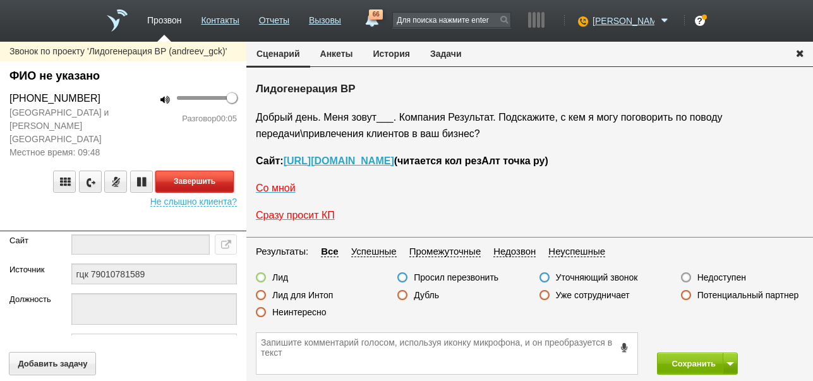
click at [220, 171] on button "Завершить" at bounding box center [194, 182] width 78 height 22
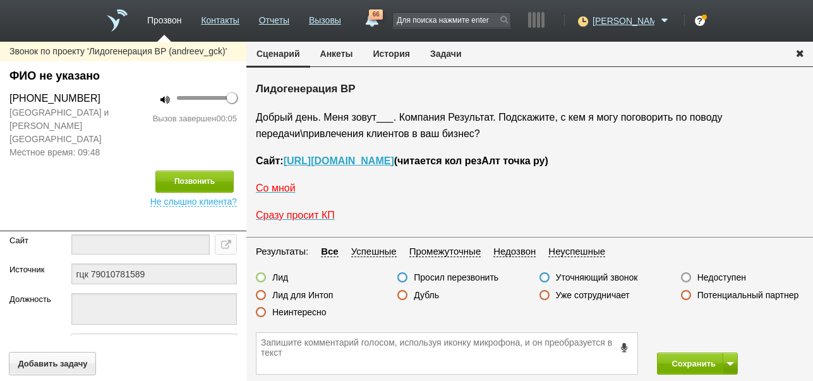
click at [722, 279] on label "Недоступен" at bounding box center [722, 277] width 49 height 11
click at [0, 0] on input "Недоступен" at bounding box center [0, 0] width 0 height 0
click at [734, 363] on span at bounding box center [731, 364] width 8 height 4
click at [726, 339] on button "Сохранить и остаться" at bounding box center [689, 340] width 98 height 22
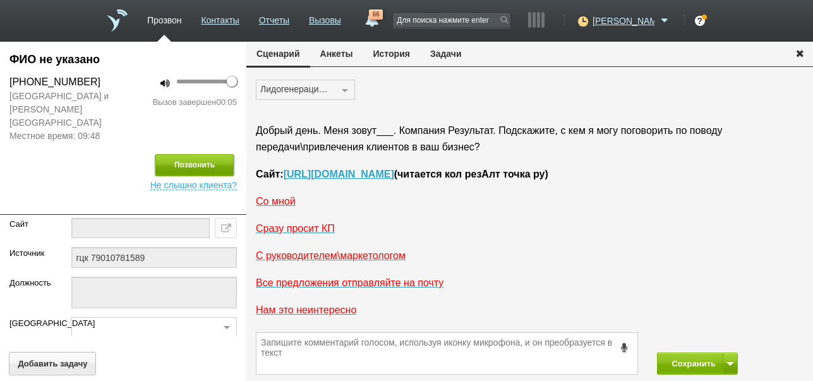
click at [210, 154] on button "Позвонить" at bounding box center [194, 165] width 78 height 22
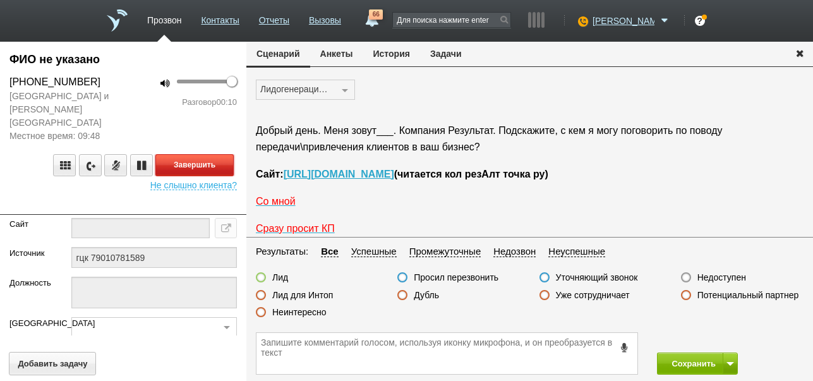
click at [217, 154] on button "Завершить" at bounding box center [194, 165] width 78 height 22
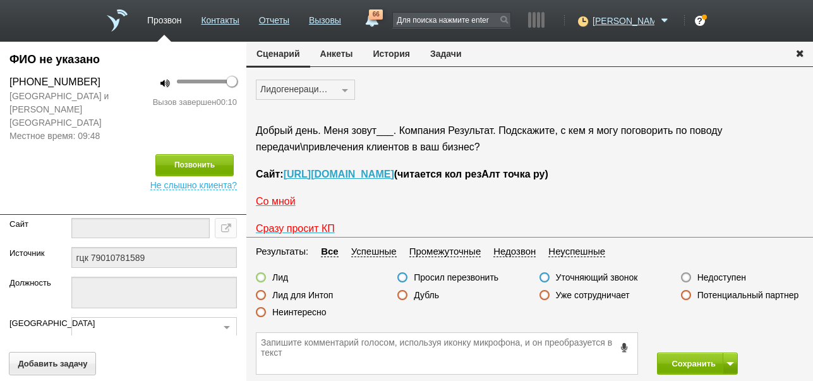
click at [702, 277] on label "Недоступен" at bounding box center [722, 277] width 49 height 11
click at [0, 0] on input "Недоступен" at bounding box center [0, 0] width 0 height 0
click at [688, 363] on button "Сохранить" at bounding box center [690, 364] width 66 height 22
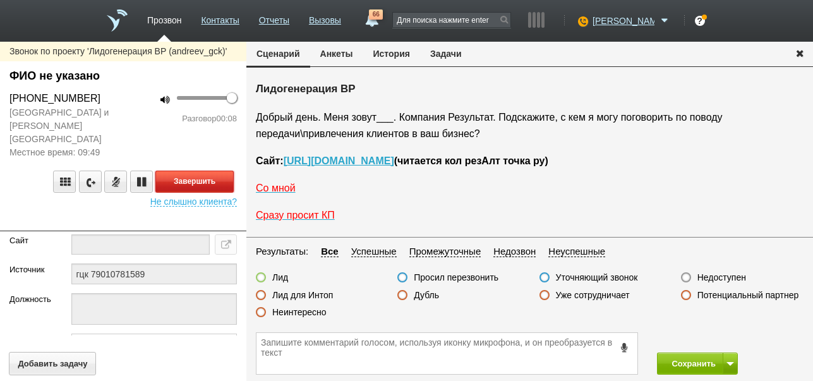
click at [219, 171] on button "Завершить" at bounding box center [194, 182] width 78 height 22
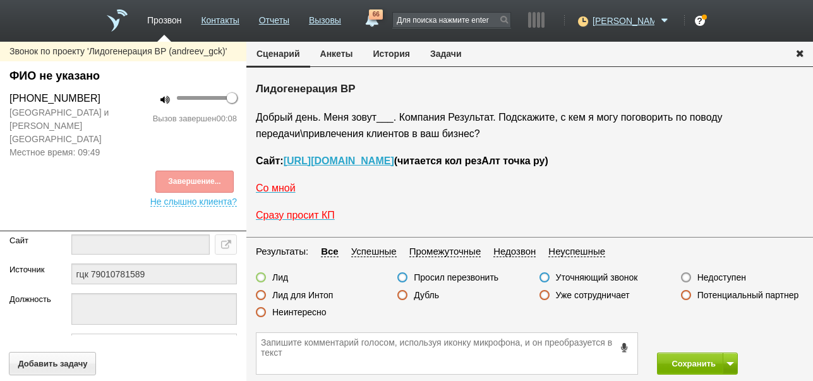
click at [731, 274] on label "Недоступен" at bounding box center [722, 277] width 49 height 11
click at [0, 0] on input "Недоступен" at bounding box center [0, 0] width 0 height 0
click at [705, 360] on button "Сохранить" at bounding box center [690, 364] width 66 height 22
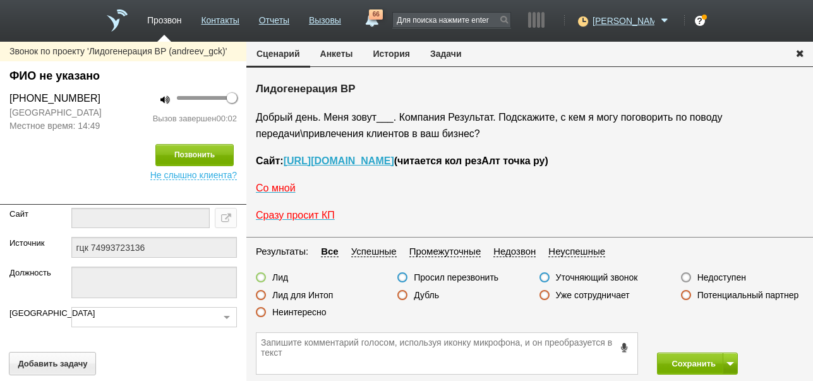
click at [739, 276] on label "Недоступен" at bounding box center [722, 277] width 49 height 11
click at [0, 0] on input "Недоступен" at bounding box center [0, 0] width 0 height 0
click at [730, 367] on button at bounding box center [730, 364] width 15 height 22
click at [717, 339] on button "Сохранить и остаться" at bounding box center [689, 340] width 98 height 22
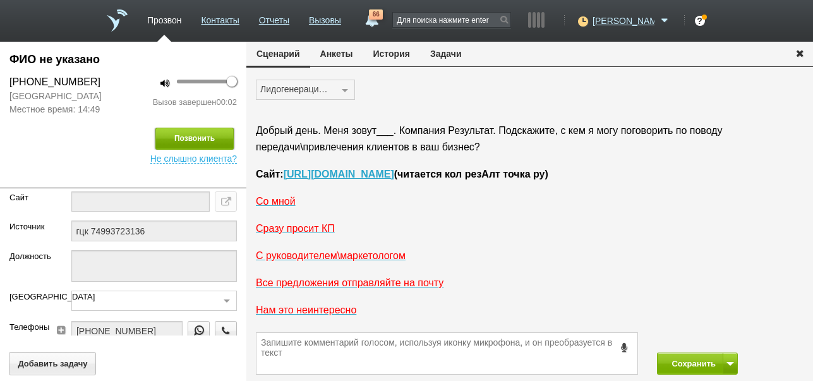
click at [215, 137] on button "Позвонить" at bounding box center [194, 139] width 78 height 22
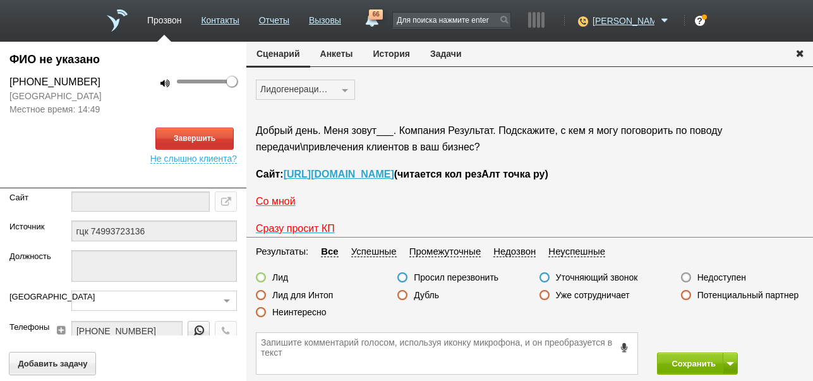
click at [392, 58] on button "История" at bounding box center [391, 54] width 57 height 24
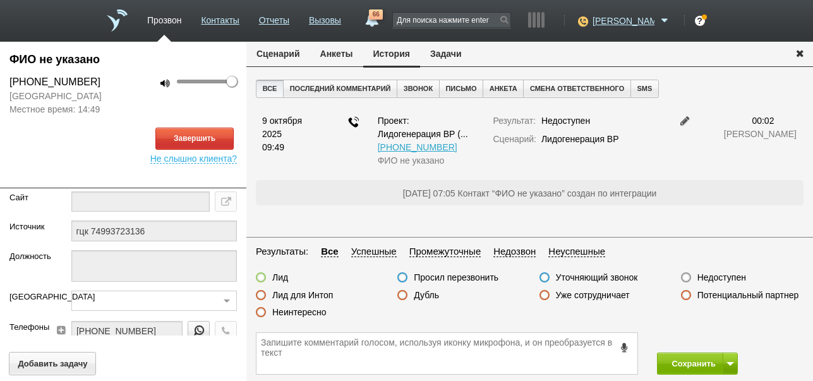
click at [262, 49] on button "Сценарий" at bounding box center [278, 54] width 64 height 24
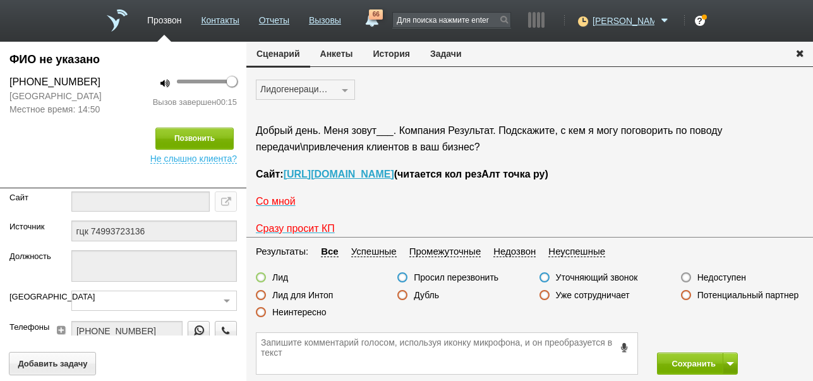
click at [623, 344] on icon at bounding box center [625, 347] width 14 height 9
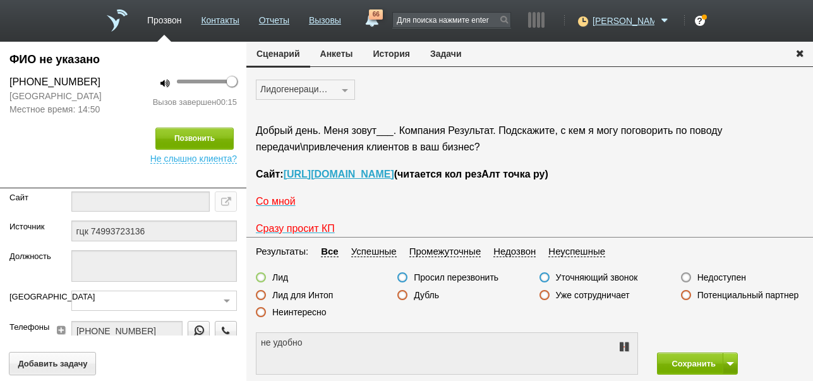
type textarea "не удобно разговаривать"
click at [623, 344] on icon at bounding box center [624, 347] width 15 height 10
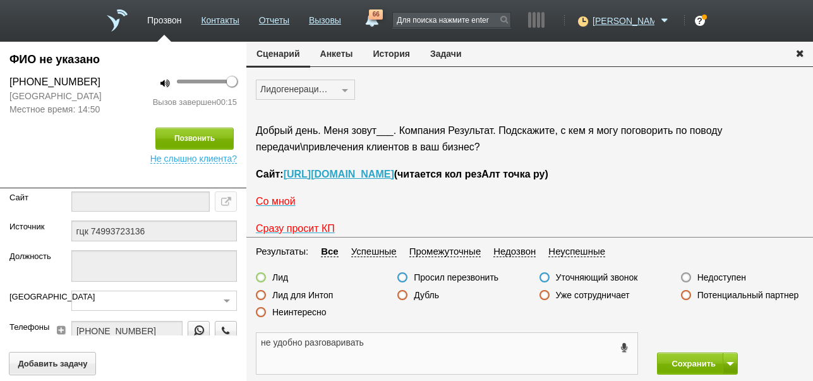
drag, startPoint x: 258, startPoint y: 341, endPoint x: 368, endPoint y: 352, distance: 109.9
click at [368, 352] on textarea "не удобно разговаривать" at bounding box center [447, 353] width 381 height 41
click at [452, 55] on button "Задачи" at bounding box center [446, 54] width 52 height 24
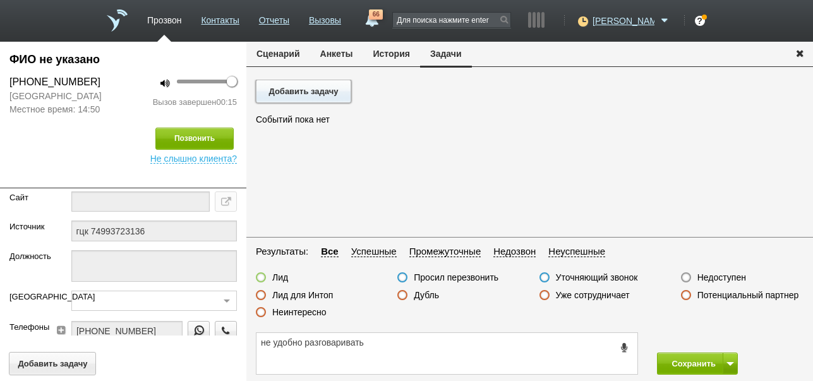
click at [324, 89] on button "Добавить задачу" at bounding box center [303, 91] width 95 height 23
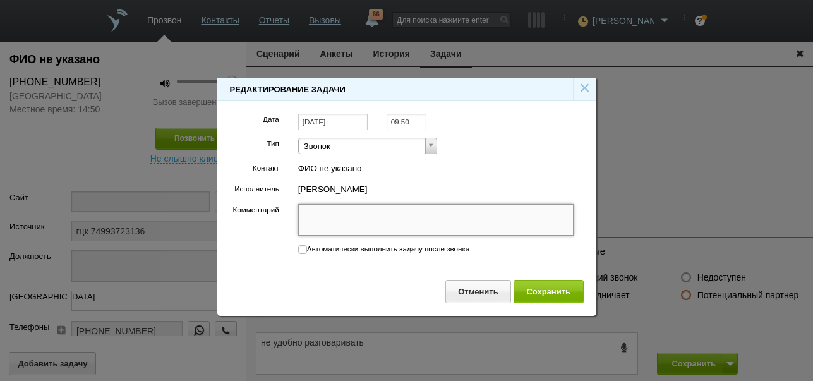
click at [398, 209] on textarea "Комментарий" at bounding box center [436, 220] width 276 height 32
paste textarea "не удобно разговаривать"
type textarea "не удобно разговаривать"
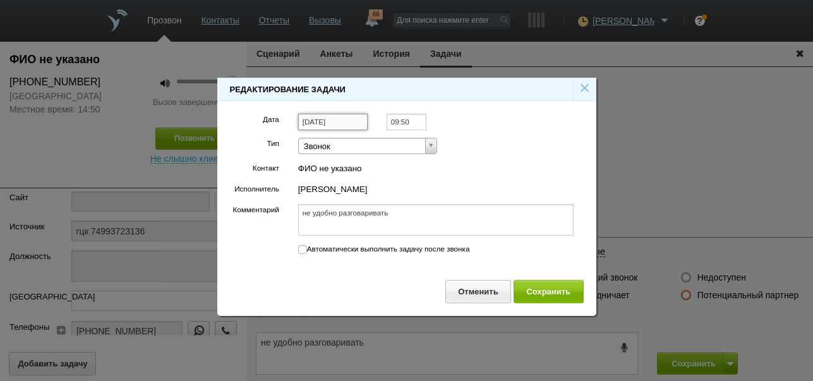
click at [345, 121] on input "[DATE]" at bounding box center [333, 122] width 70 height 17
type textarea "не удобно разговаривать"
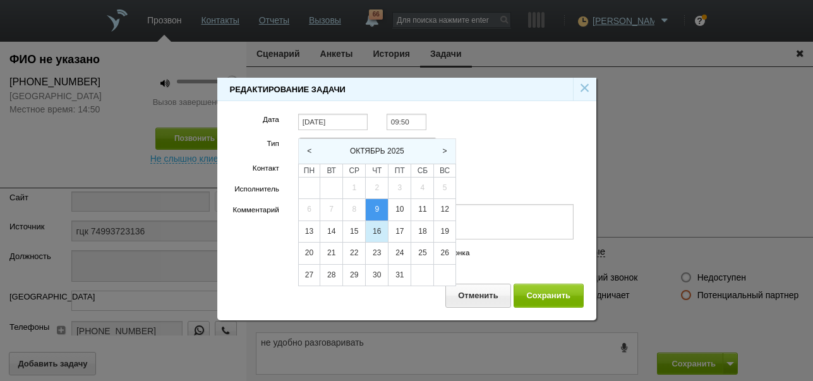
click at [373, 232] on div "16" at bounding box center [377, 231] width 22 height 21
type input "16.10.2025"
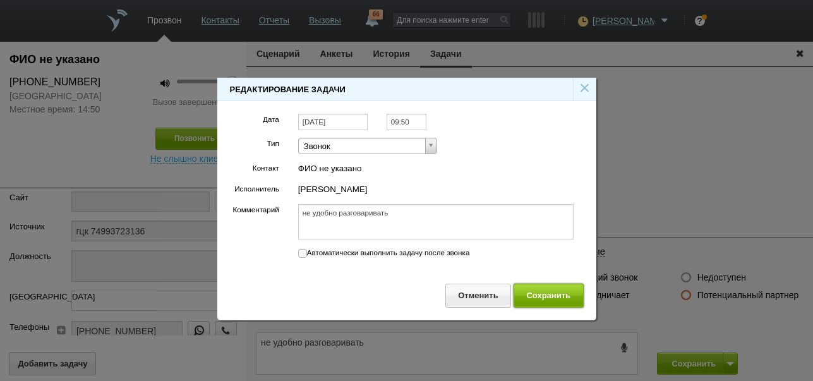
click at [550, 293] on button "Сохранить" at bounding box center [549, 295] width 70 height 23
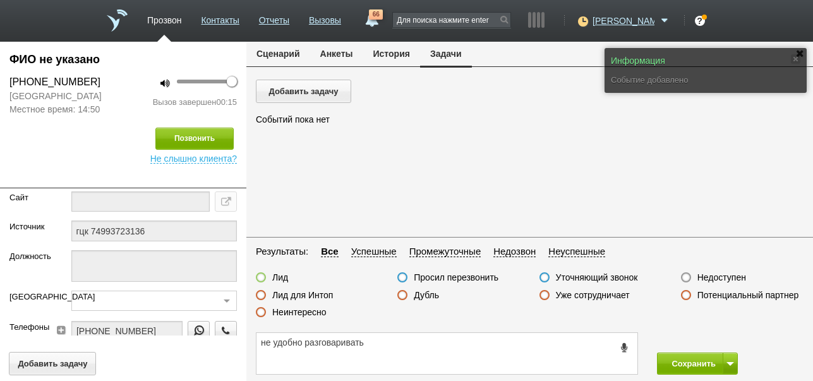
click at [276, 56] on button "Сценарий" at bounding box center [278, 54] width 64 height 24
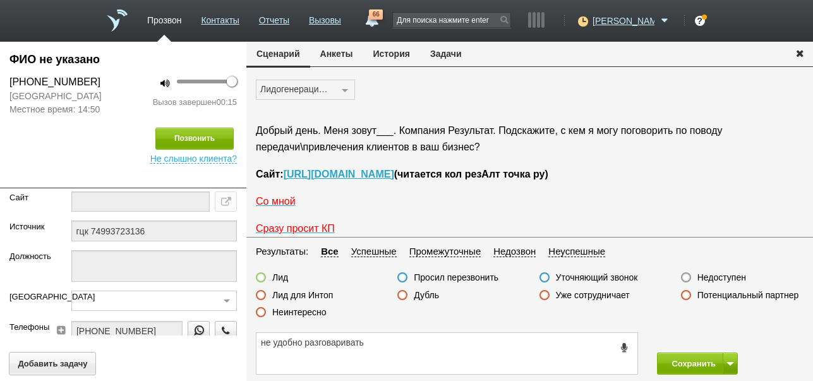
click at [625, 348] on icon at bounding box center [625, 347] width 14 height 9
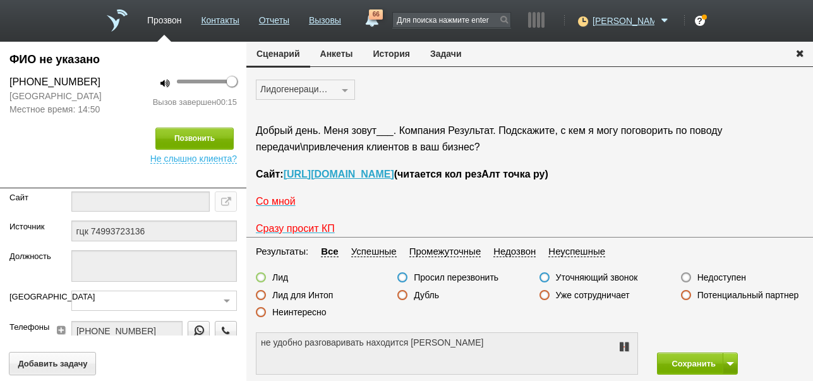
type textarea "не удобно разговаривать находится в командировке"
click at [625, 348] on icon at bounding box center [624, 347] width 15 height 10
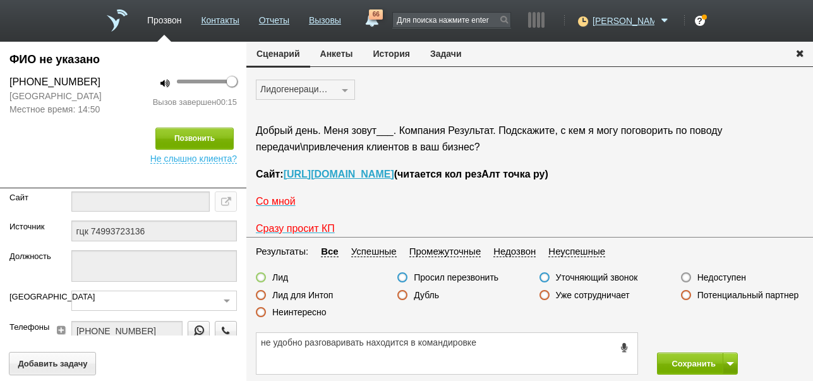
click at [432, 276] on label "Просил перезвонить" at bounding box center [456, 277] width 85 height 11
click at [0, 0] on input "Просил перезвонить" at bounding box center [0, 0] width 0 height 0
click at [693, 360] on button "Сохранить" at bounding box center [690, 364] width 66 height 22
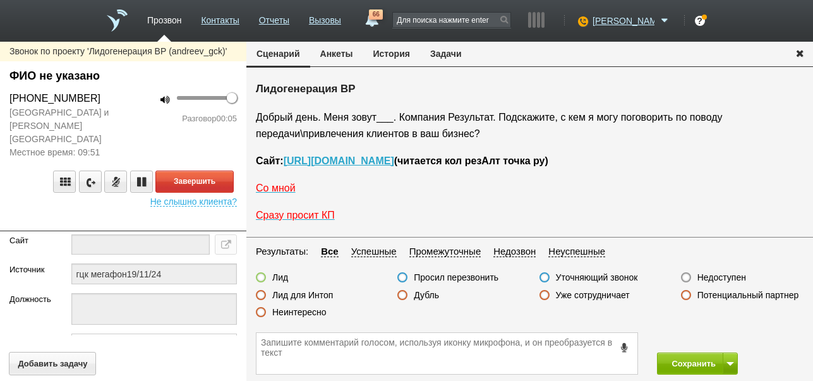
click at [733, 279] on label "Недоступен" at bounding box center [722, 277] width 49 height 11
click at [0, 0] on input "Недоступен" at bounding box center [0, 0] width 0 height 0
click at [210, 171] on button "Завершить" at bounding box center [194, 182] width 78 height 22
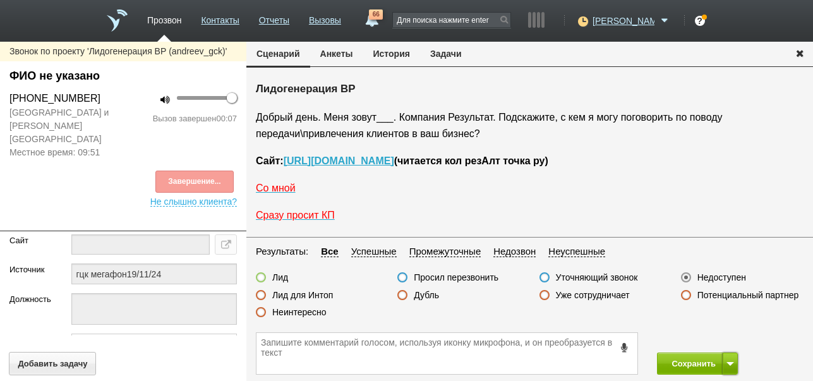
click at [731, 359] on button at bounding box center [730, 364] width 15 height 22
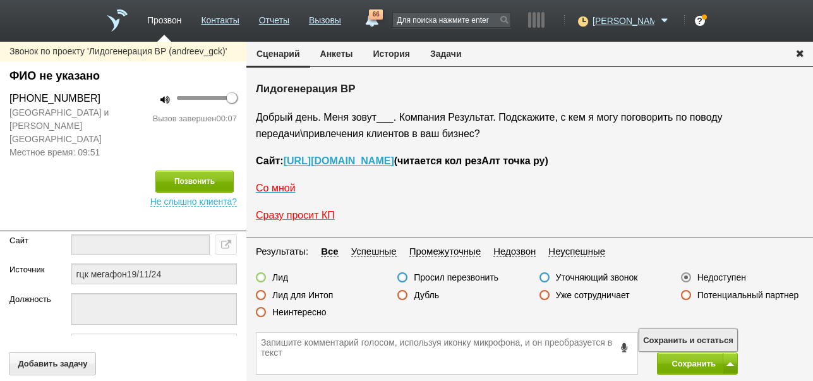
click at [730, 336] on button "Сохранить и остаться" at bounding box center [689, 340] width 98 height 22
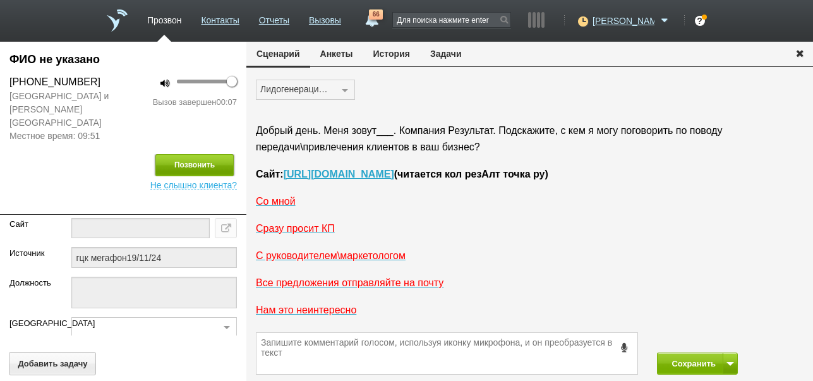
click at [203, 154] on button "Позвонить" at bounding box center [194, 165] width 78 height 22
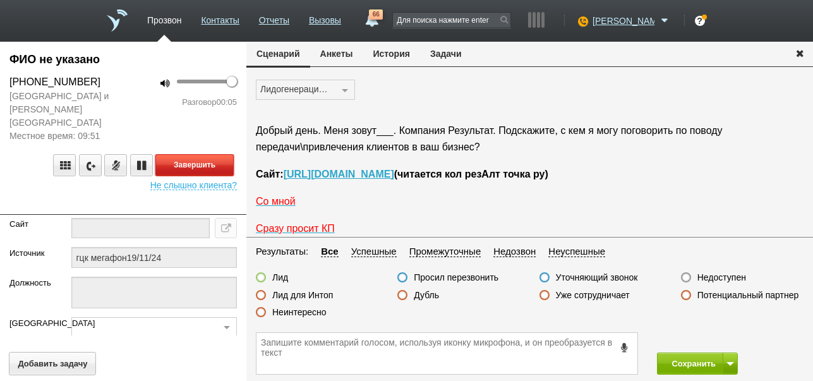
click at [226, 154] on button "Завершить" at bounding box center [194, 165] width 78 height 22
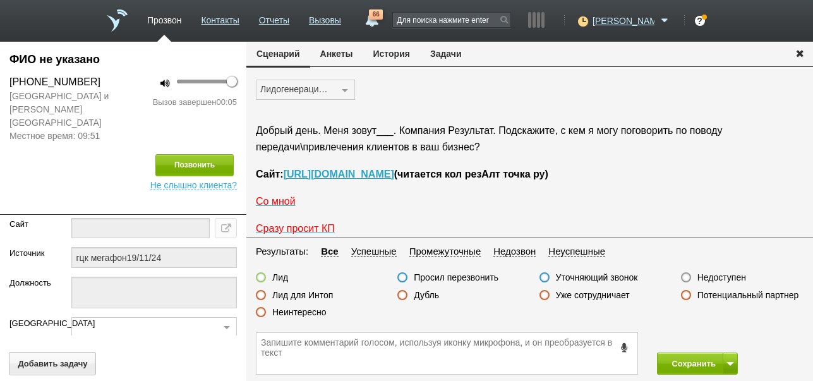
click at [730, 276] on label "Недоступен" at bounding box center [722, 277] width 49 height 11
click at [0, 0] on input "Недоступен" at bounding box center [0, 0] width 0 height 0
click at [705, 365] on button "Сохранить" at bounding box center [690, 364] width 66 height 22
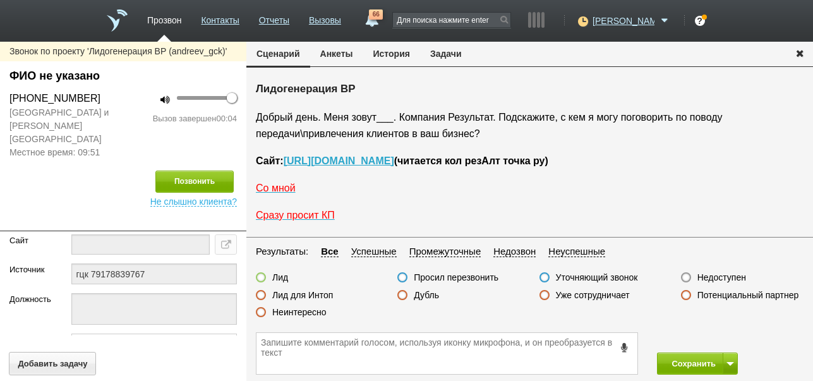
drag, startPoint x: 728, startPoint y: 277, endPoint x: 737, endPoint y: 350, distance: 73.8
click at [729, 277] on label "Недоступен" at bounding box center [722, 277] width 49 height 11
click at [0, 0] on input "Недоступен" at bounding box center [0, 0] width 0 height 0
click at [727, 363] on span at bounding box center [731, 364] width 8 height 4
click at [724, 331] on button "Сохранить и остаться" at bounding box center [689, 340] width 98 height 22
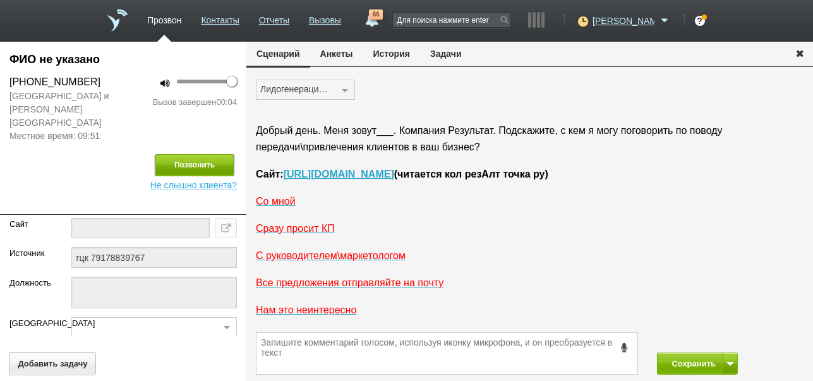
click at [207, 155] on button "Позвонить" at bounding box center [194, 165] width 78 height 22
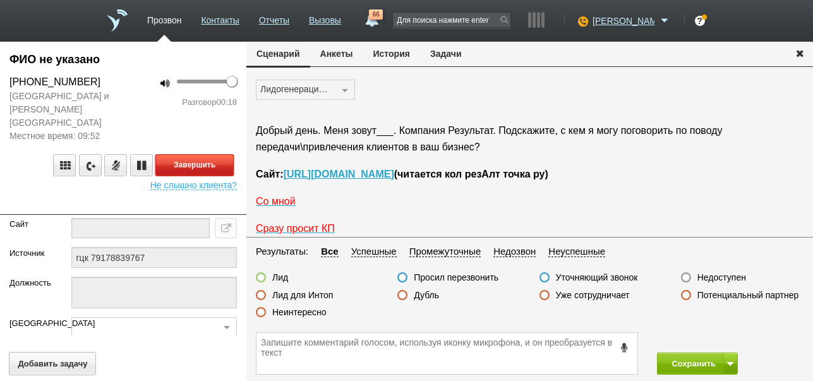
click at [228, 154] on button "Завершить" at bounding box center [194, 165] width 78 height 22
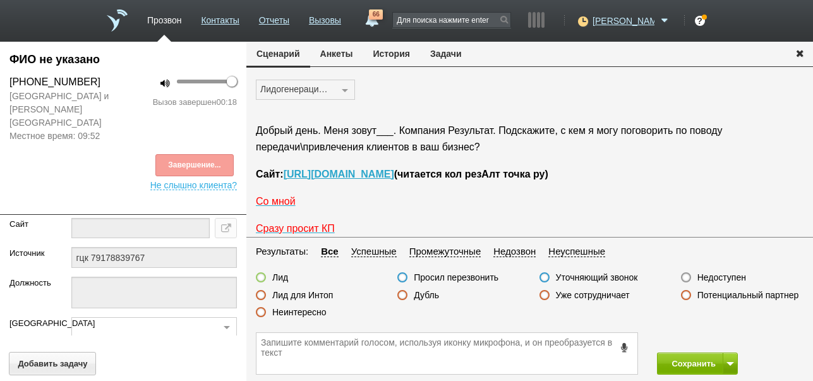
click at [289, 311] on label "Неинтересно" at bounding box center [299, 312] width 54 height 11
click at [0, 0] on input "Неинтересно" at bounding box center [0, 0] width 0 height 0
click at [708, 362] on button "Сохранить" at bounding box center [690, 364] width 66 height 22
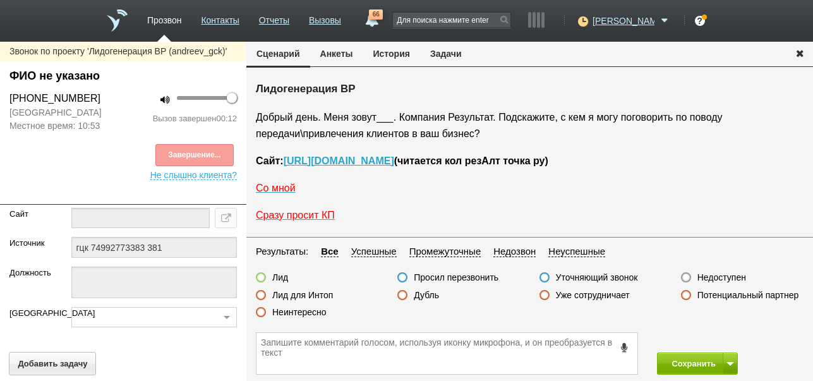
click at [304, 311] on label "Неинтересно" at bounding box center [299, 312] width 54 height 11
click at [0, 0] on input "Неинтересно" at bounding box center [0, 0] width 0 height 0
click at [677, 365] on button "Сохранить" at bounding box center [690, 364] width 66 height 22
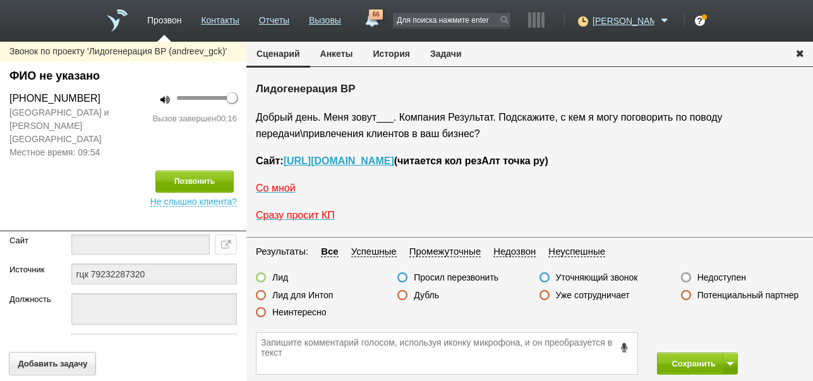
click at [300, 310] on label "Неинтересно" at bounding box center [299, 312] width 54 height 11
click at [0, 0] on input "Неинтересно" at bounding box center [0, 0] width 0 height 0
click at [685, 357] on button "Сохранить" at bounding box center [690, 364] width 66 height 22
click at [721, 277] on label "Недоступен" at bounding box center [722, 277] width 49 height 11
click at [0, 0] on input "Недоступен" at bounding box center [0, 0] width 0 height 0
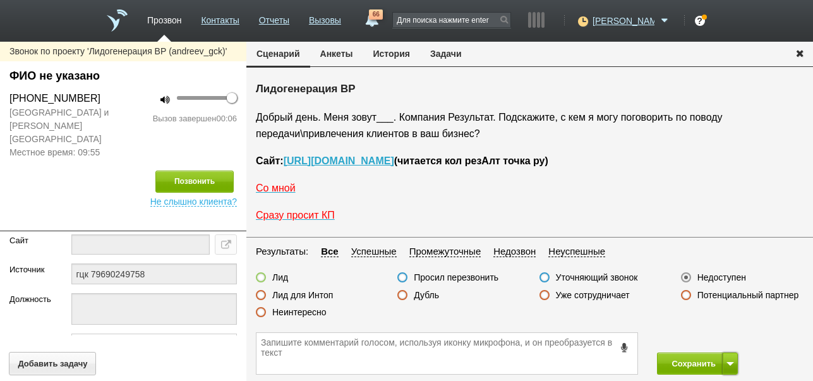
click at [731, 368] on button at bounding box center [730, 364] width 15 height 22
click at [724, 339] on button "Сохранить и остаться" at bounding box center [689, 340] width 98 height 22
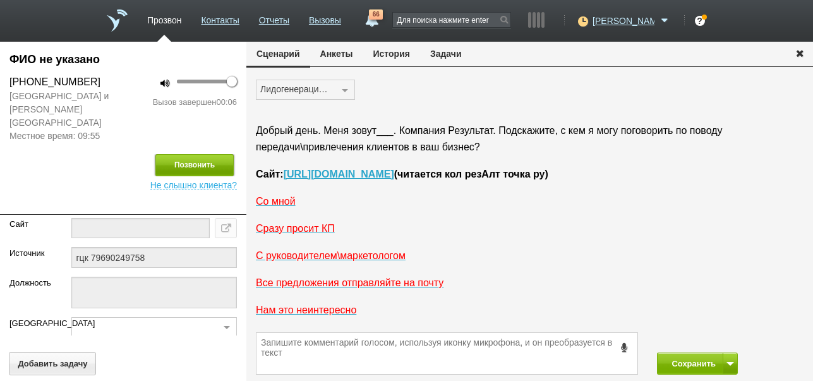
click at [215, 154] on button "Позвонить" at bounding box center [194, 165] width 78 height 22
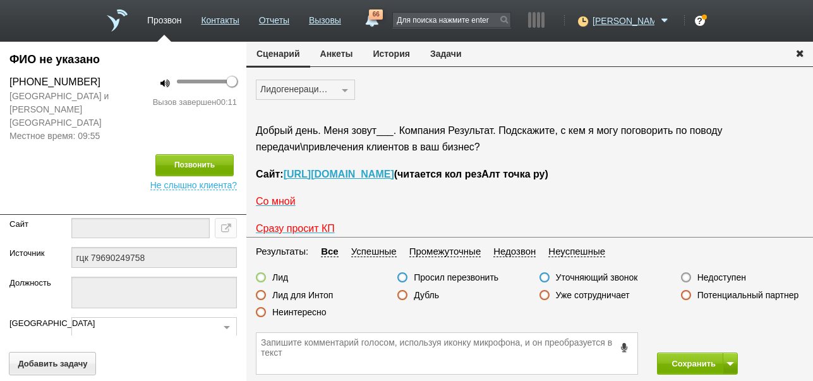
click at [296, 313] on label "Неинтересно" at bounding box center [299, 312] width 54 height 11
click at [0, 0] on input "Неинтересно" at bounding box center [0, 0] width 0 height 0
click at [676, 363] on button "Сохранить" at bounding box center [690, 364] width 66 height 22
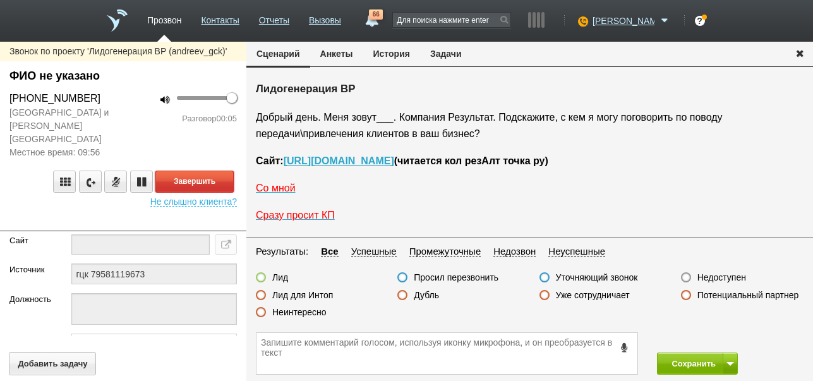
drag, startPoint x: 214, startPoint y: 166, endPoint x: 217, endPoint y: 155, distance: 11.7
click at [215, 171] on button "Завершить" at bounding box center [194, 182] width 78 height 22
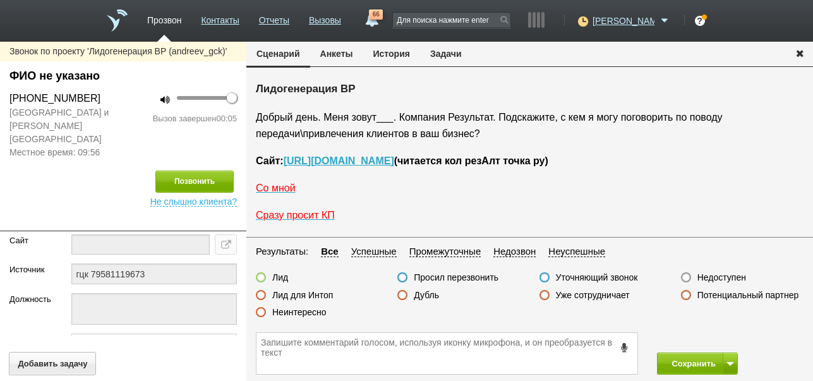
click at [730, 278] on label "Недоступен" at bounding box center [722, 277] width 49 height 11
click at [0, 0] on input "Недоступен" at bounding box center [0, 0] width 0 height 0
click at [731, 362] on span at bounding box center [731, 364] width 8 height 4
click at [718, 334] on button "Сохранить и остаться" at bounding box center [689, 340] width 98 height 22
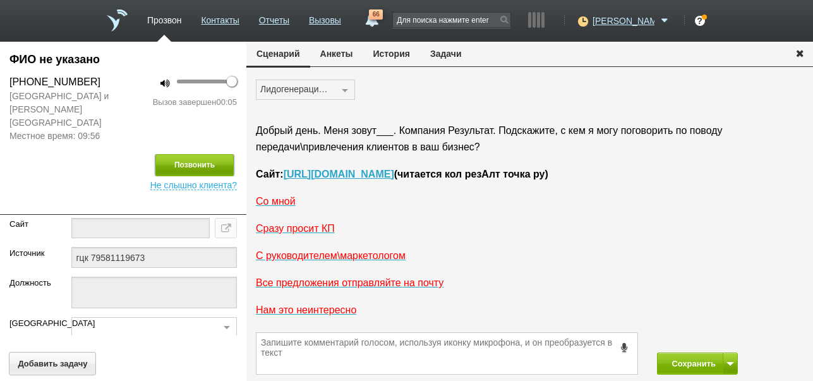
click at [171, 154] on button "Позвонить" at bounding box center [194, 165] width 78 height 22
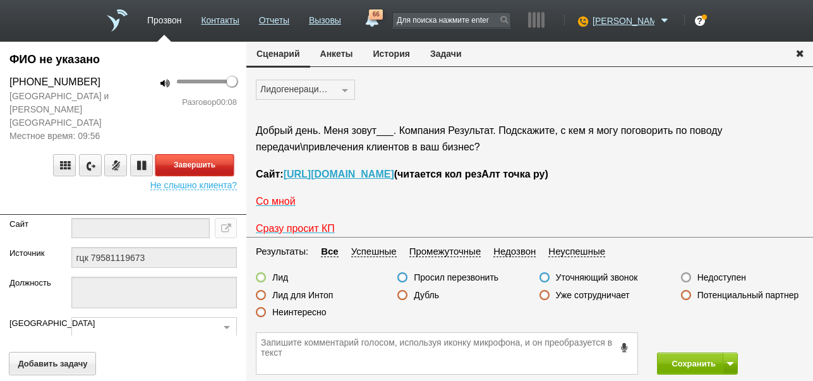
click at [219, 154] on button "Завершить" at bounding box center [194, 165] width 78 height 22
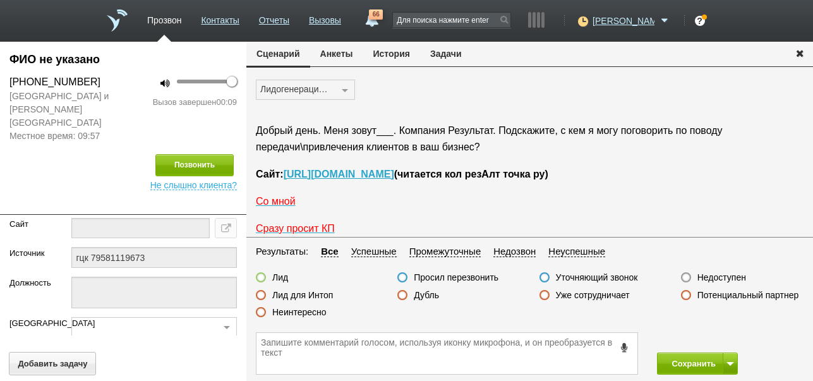
click at [712, 280] on label "Недоступен" at bounding box center [722, 277] width 49 height 11
click at [0, 0] on input "Недоступен" at bounding box center [0, 0] width 0 height 0
click at [682, 361] on button "Сохранить" at bounding box center [690, 364] width 66 height 22
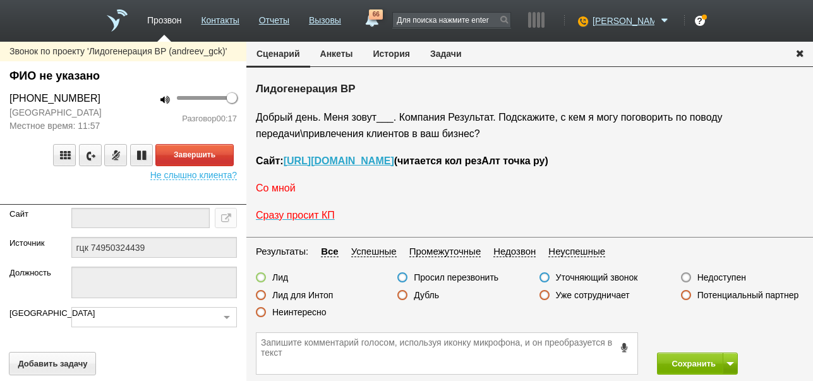
click at [291, 189] on span "Со мной" at bounding box center [276, 188] width 40 height 11
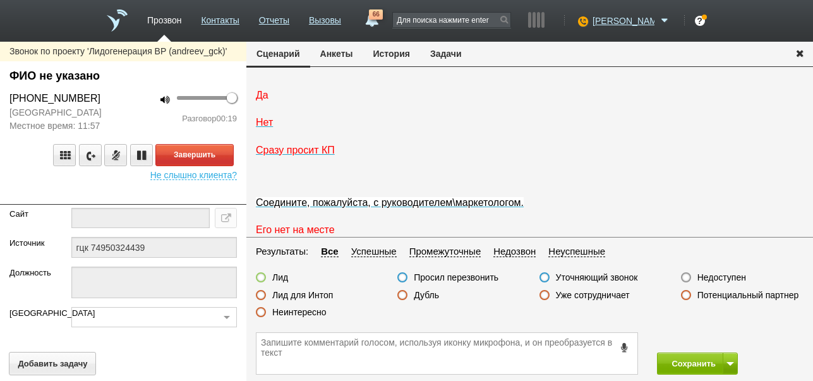
click at [265, 100] on span "Да" at bounding box center [262, 95] width 13 height 11
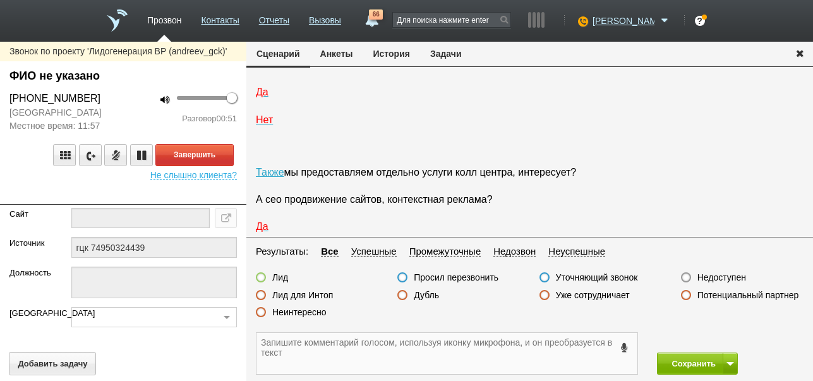
click at [355, 346] on textarea at bounding box center [447, 353] width 381 height 41
click at [221, 161] on button "Завершить" at bounding box center [194, 155] width 78 height 22
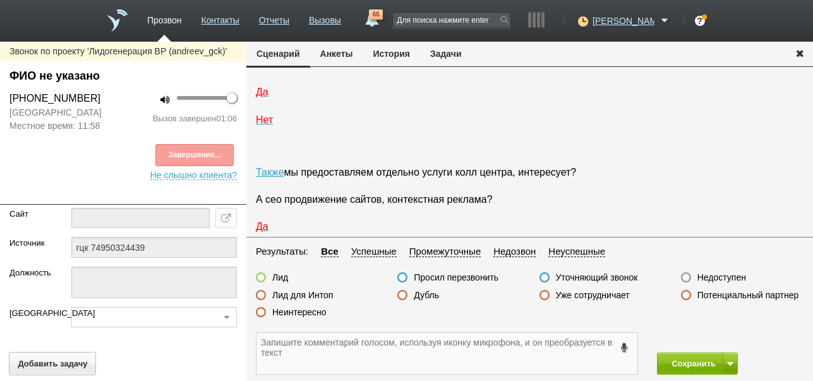
click at [328, 351] on textarea at bounding box center [447, 353] width 381 height 41
type textarea "Антон Анатольевич,оказывает строительные услуги,интересует привлечение клиентов"
click at [262, 274] on label at bounding box center [261, 277] width 10 height 10
click at [0, 0] on input "Лид" at bounding box center [0, 0] width 0 height 0
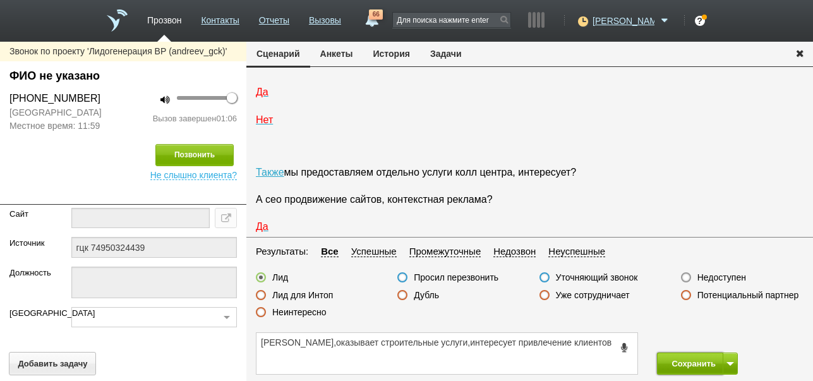
click at [683, 363] on button "Сохранить" at bounding box center [690, 364] width 66 height 22
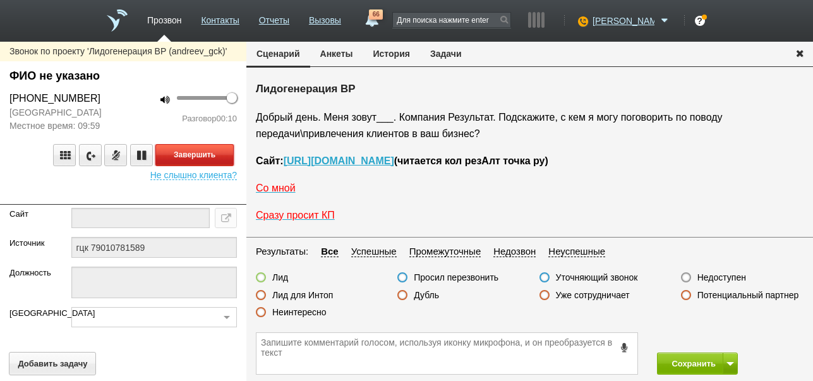
click at [199, 150] on button "Завершить" at bounding box center [194, 155] width 78 height 22
click at [728, 277] on label "Недоступен" at bounding box center [722, 277] width 49 height 11
click at [0, 0] on input "Недоступен" at bounding box center [0, 0] width 0 height 0
click at [731, 365] on span at bounding box center [731, 364] width 8 height 4
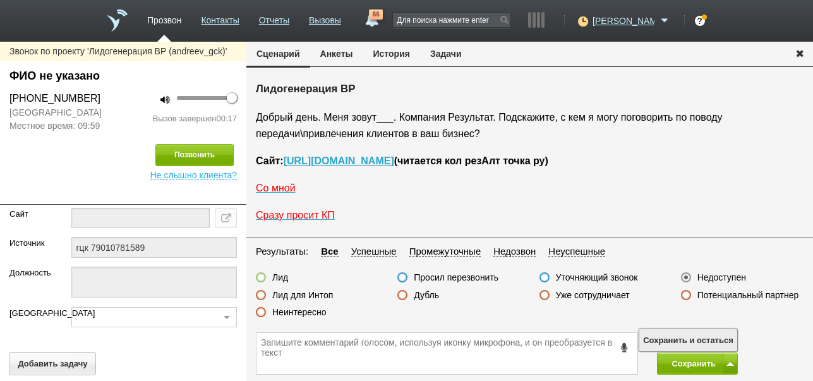
click at [731, 334] on button "Сохранить и остаться" at bounding box center [689, 340] width 98 height 22
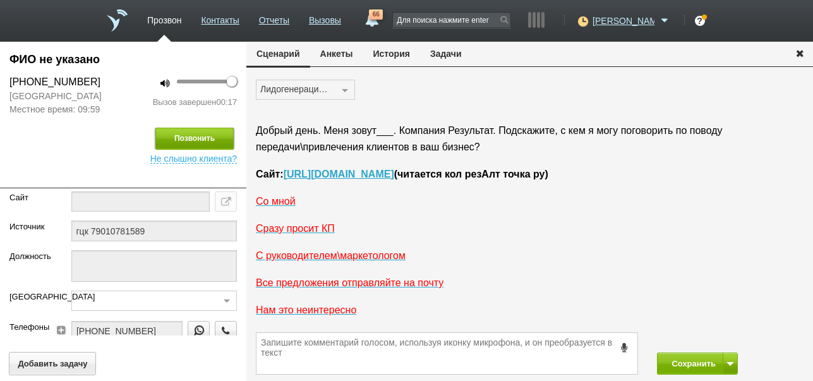
click at [221, 135] on button "Позвонить" at bounding box center [194, 139] width 78 height 22
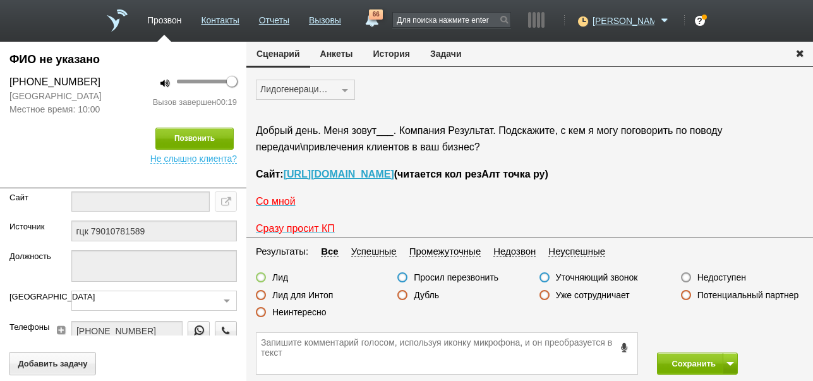
click at [323, 312] on label "Неинтересно" at bounding box center [299, 312] width 54 height 11
click at [0, 0] on input "Неинтересно" at bounding box center [0, 0] width 0 height 0
drag, startPoint x: 706, startPoint y: 363, endPoint x: 616, endPoint y: 21, distance: 353.5
click at [706, 362] on button "Сохранить" at bounding box center [690, 364] width 66 height 22
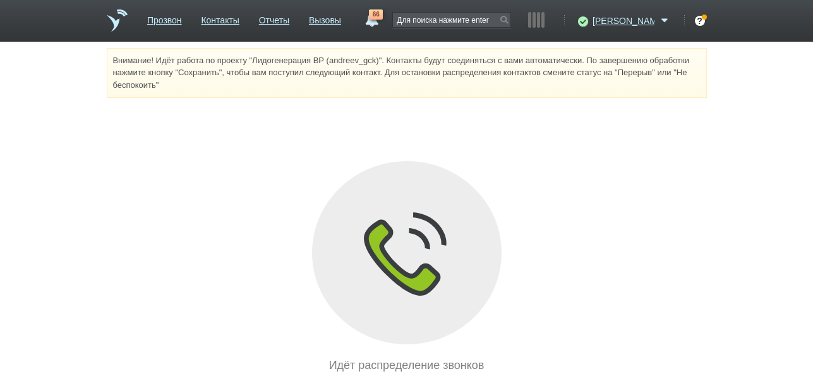
click at [590, 21] on icon at bounding box center [581, 21] width 17 height 13
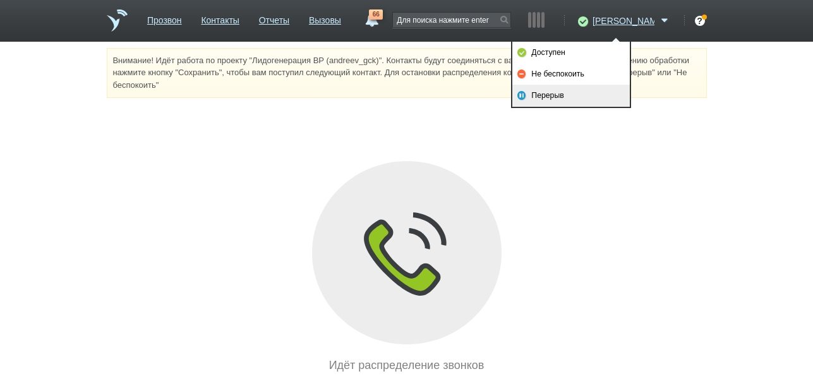
click at [550, 90] on link "Перерыв" at bounding box center [572, 95] width 118 height 21
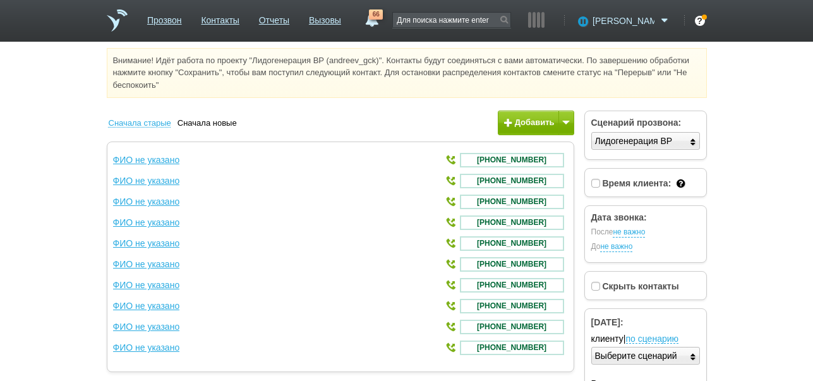
click at [590, 23] on icon at bounding box center [581, 21] width 17 height 13
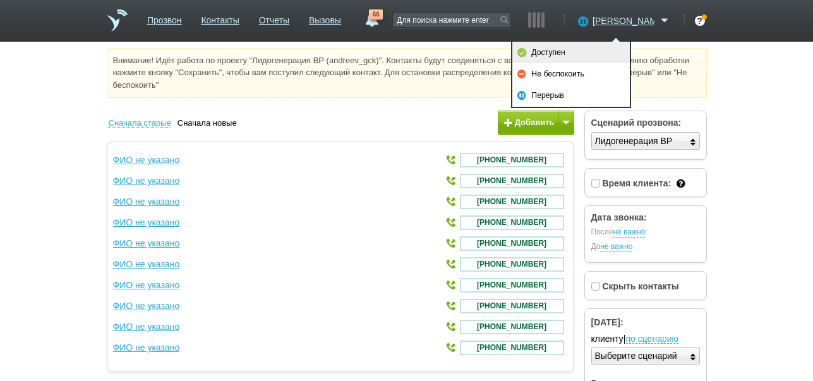
click at [584, 52] on link "Доступен" at bounding box center [572, 52] width 118 height 21
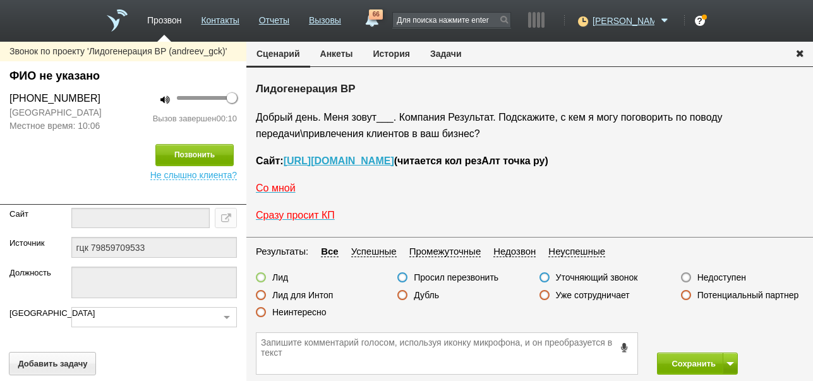
click at [310, 313] on label "Неинтересно" at bounding box center [299, 312] width 54 height 11
click at [0, 0] on input "Неинтересно" at bounding box center [0, 0] width 0 height 0
click at [689, 356] on button "Сохранить" at bounding box center [690, 364] width 66 height 22
click at [310, 314] on label "Неинтересно" at bounding box center [299, 312] width 54 height 11
click at [0, 0] on input "Неинтересно" at bounding box center [0, 0] width 0 height 0
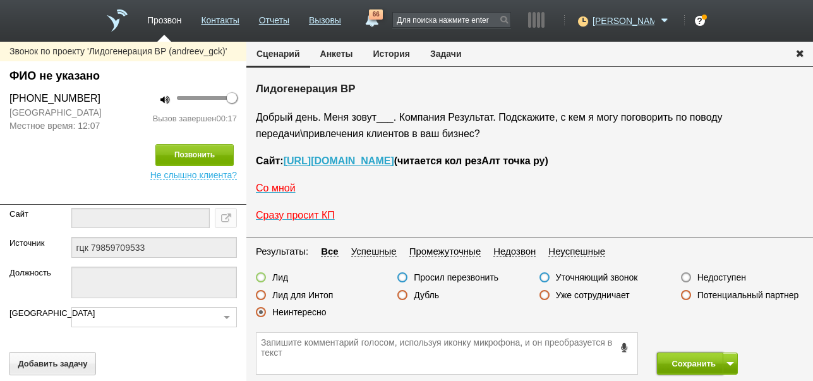
click at [682, 363] on button "Сохранить" at bounding box center [690, 364] width 66 height 22
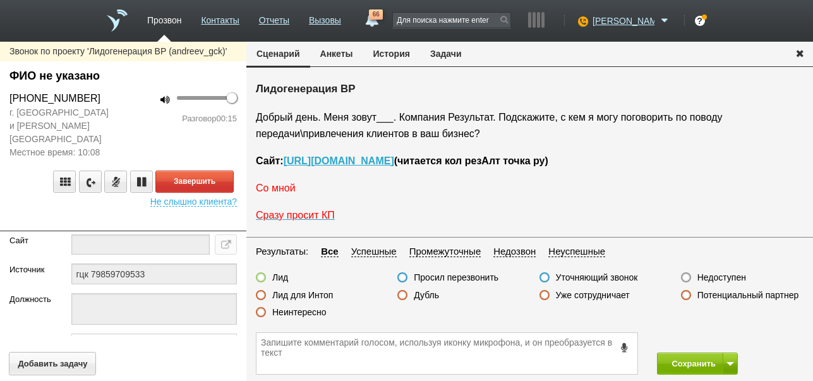
click at [283, 191] on span "Со мной" at bounding box center [276, 188] width 40 height 11
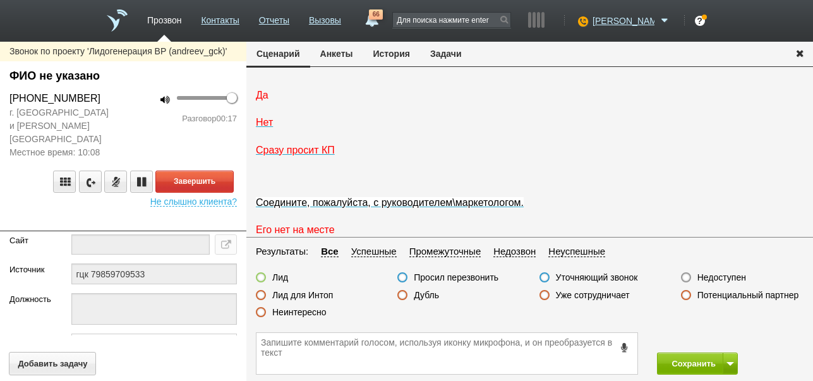
click at [261, 100] on span "Да" at bounding box center [262, 95] width 13 height 11
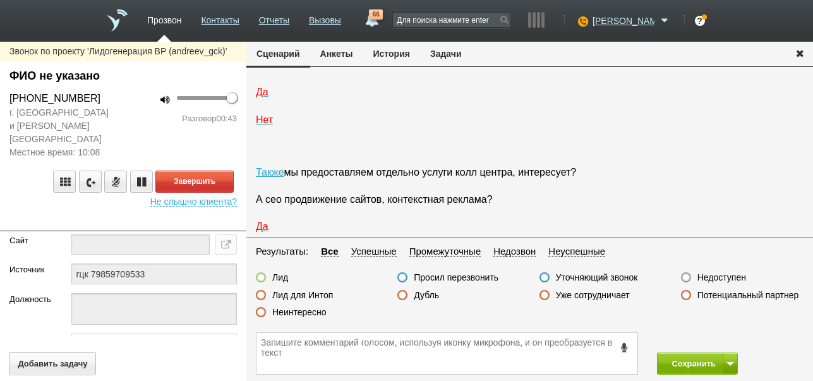
click at [312, 312] on label "Неинтересно" at bounding box center [299, 312] width 54 height 11
click at [0, 0] on input "Неинтересно" at bounding box center [0, 0] width 0 height 0
click at [231, 171] on button "Завершить" at bounding box center [194, 182] width 78 height 22
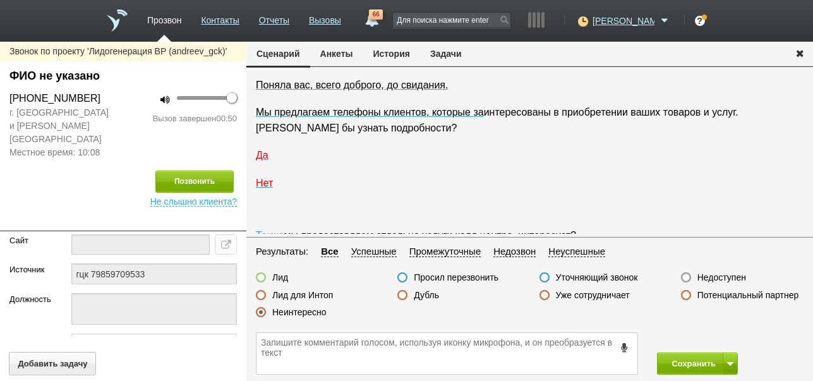
scroll to position [2118, 0]
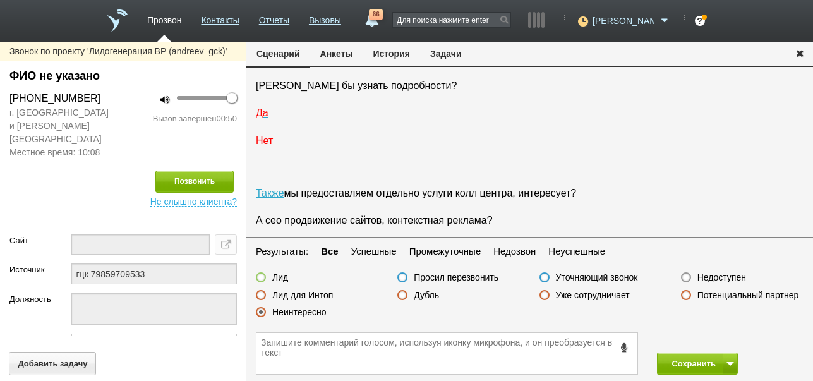
click at [260, 146] on span "Нет" at bounding box center [264, 140] width 17 height 11
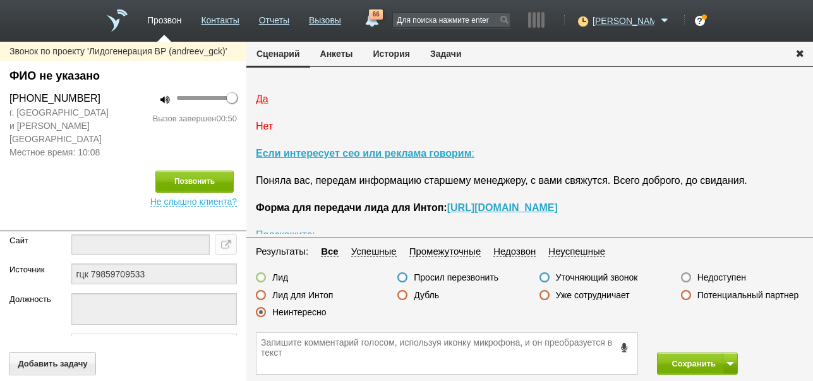
click at [263, 131] on span "Нет" at bounding box center [264, 126] width 17 height 11
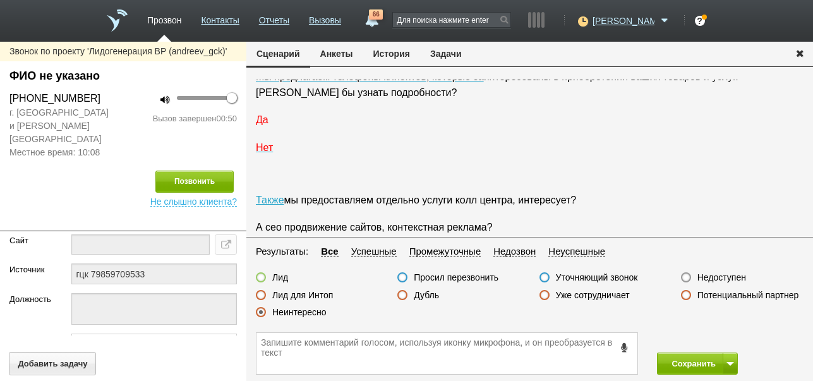
click at [260, 125] on span "Да" at bounding box center [262, 119] width 13 height 11
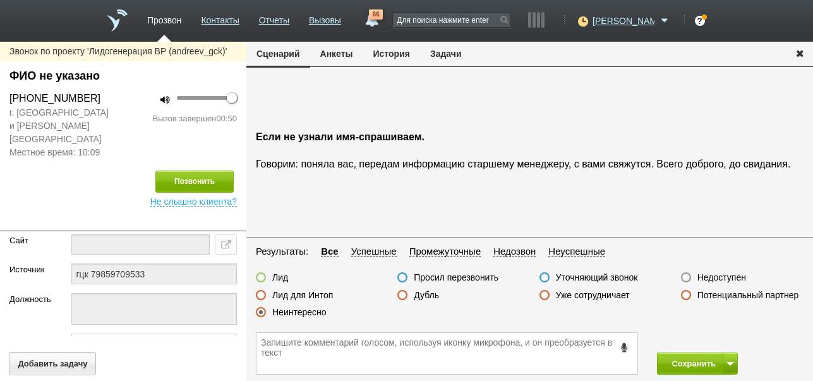
scroll to position [2777, 0]
click at [696, 365] on button "Сохранить" at bounding box center [690, 364] width 66 height 22
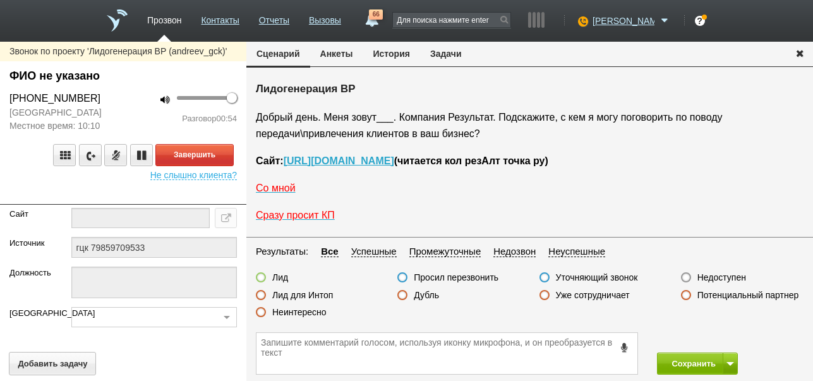
click at [317, 312] on label "Неинтересно" at bounding box center [299, 312] width 54 height 11
click at [0, 0] on input "Неинтересно" at bounding box center [0, 0] width 0 height 0
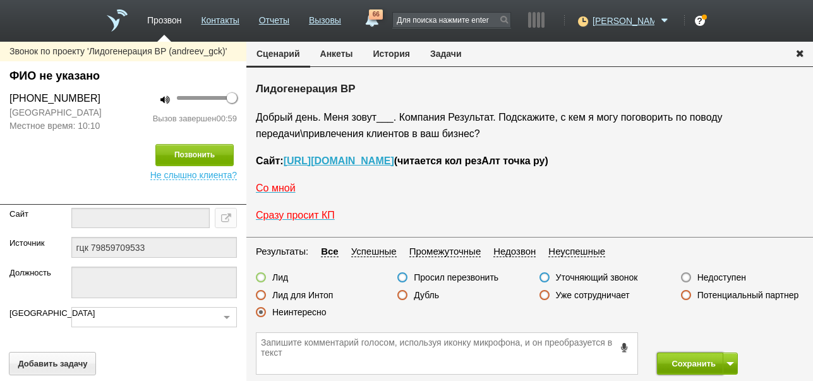
click at [710, 363] on button "Сохранить" at bounding box center [690, 364] width 66 height 22
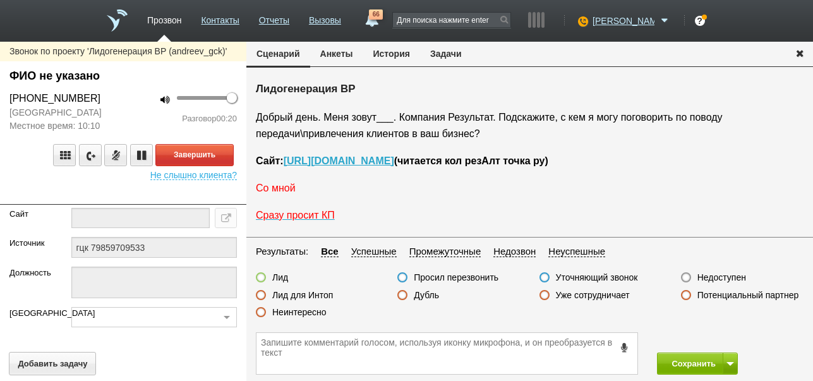
click at [280, 190] on span "Со мной" at bounding box center [276, 188] width 40 height 11
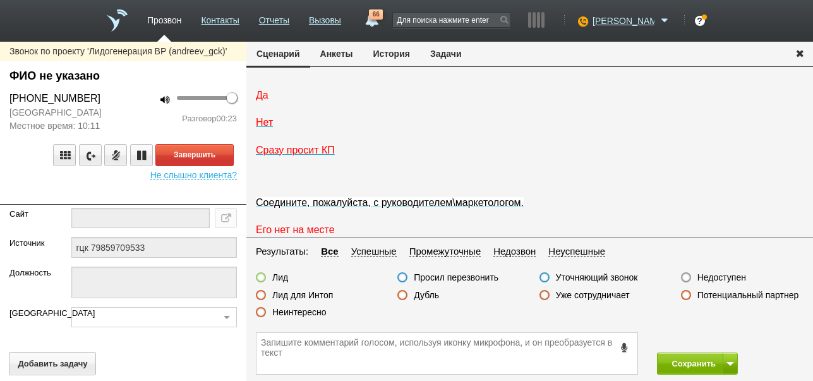
click at [263, 100] on span "Да" at bounding box center [262, 95] width 13 height 11
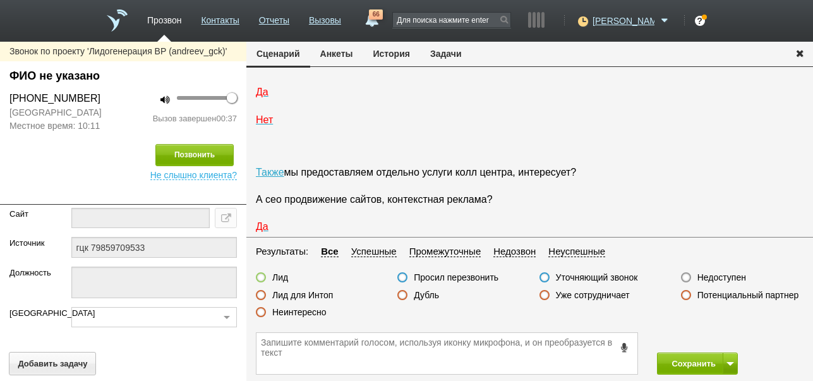
click at [320, 310] on label "Неинтересно" at bounding box center [299, 312] width 54 height 11
click at [0, 0] on input "Неинтересно" at bounding box center [0, 0] width 0 height 0
click at [683, 367] on button "Сохранить" at bounding box center [690, 364] width 66 height 22
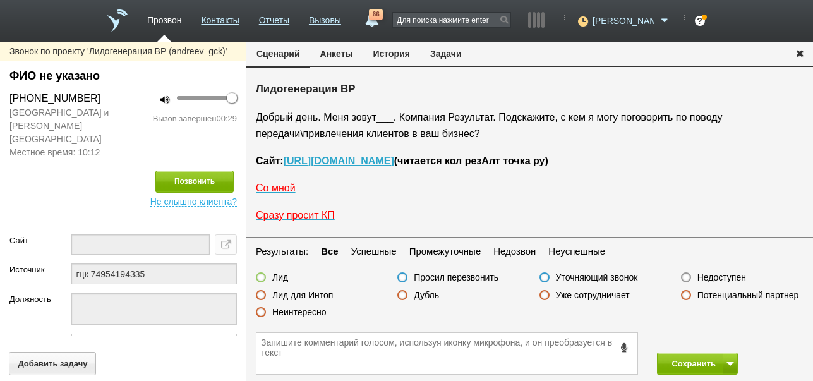
click at [294, 313] on label "Неинтересно" at bounding box center [299, 312] width 54 height 11
click at [0, 0] on input "Неинтересно" at bounding box center [0, 0] width 0 height 0
click at [685, 363] on button "Сохранить" at bounding box center [690, 364] width 66 height 22
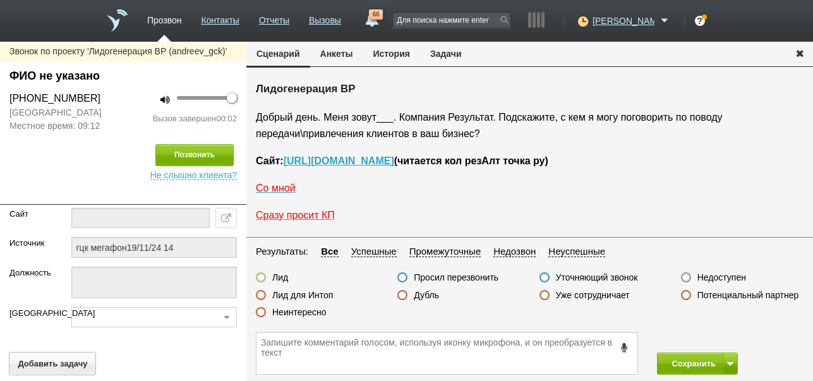
click at [724, 276] on label "Недоступен" at bounding box center [722, 277] width 49 height 11
click at [0, 0] on input "Недоступен" at bounding box center [0, 0] width 0 height 0
click at [729, 356] on button at bounding box center [730, 364] width 15 height 22
click at [726, 338] on button "Сохранить и остаться" at bounding box center [689, 340] width 98 height 22
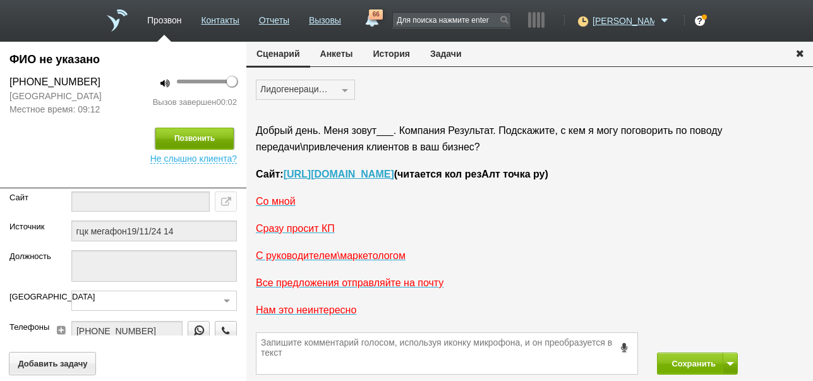
click at [203, 150] on button "Позвонить" at bounding box center [194, 139] width 78 height 22
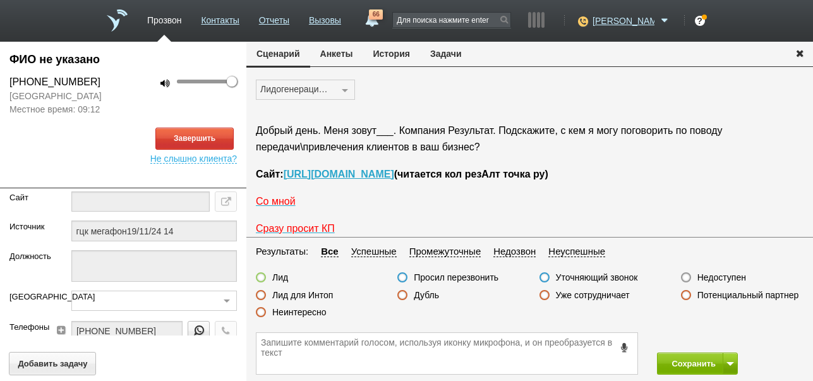
click at [384, 52] on button "История" at bounding box center [391, 54] width 57 height 24
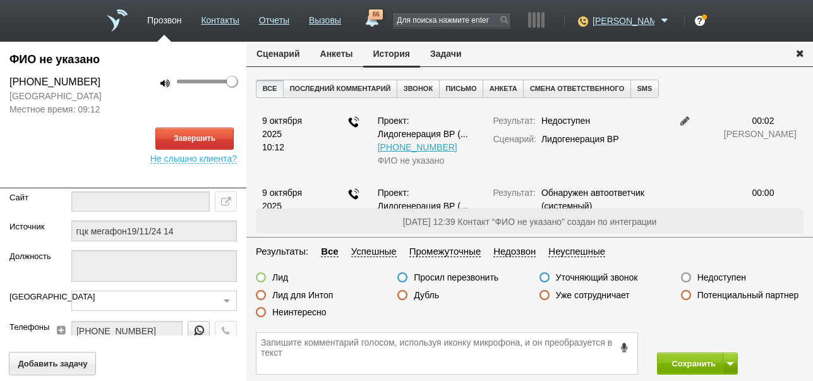
click at [289, 56] on button "Сценарий" at bounding box center [278, 54] width 64 height 24
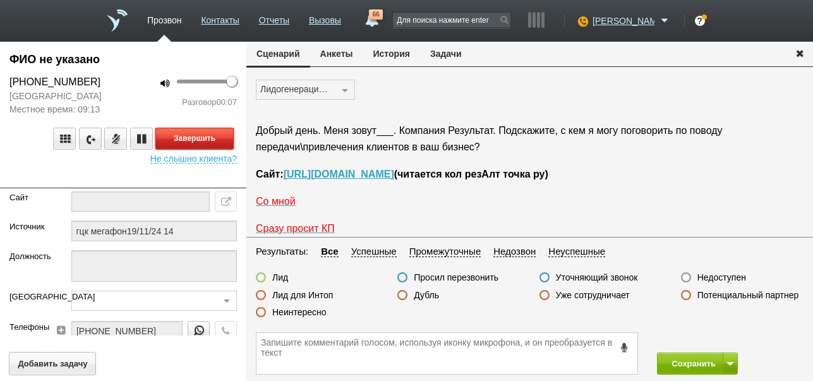
click at [229, 150] on button "Завершить" at bounding box center [194, 139] width 78 height 22
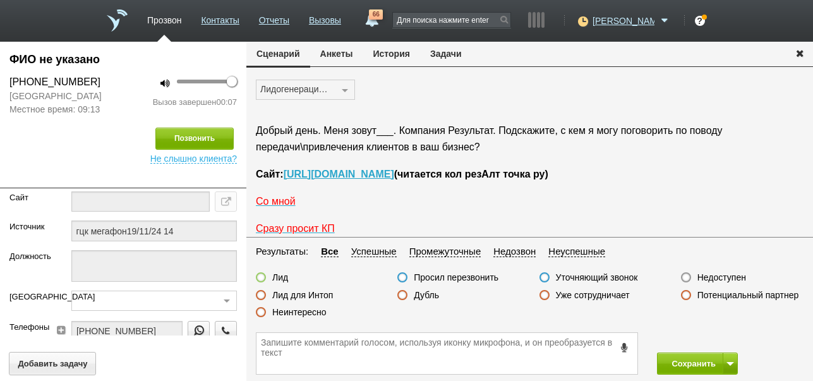
click at [727, 274] on label "Недоступен" at bounding box center [722, 277] width 49 height 11
click at [0, 0] on input "Недоступен" at bounding box center [0, 0] width 0 height 0
click at [674, 363] on button "Сохранить" at bounding box center [690, 364] width 66 height 22
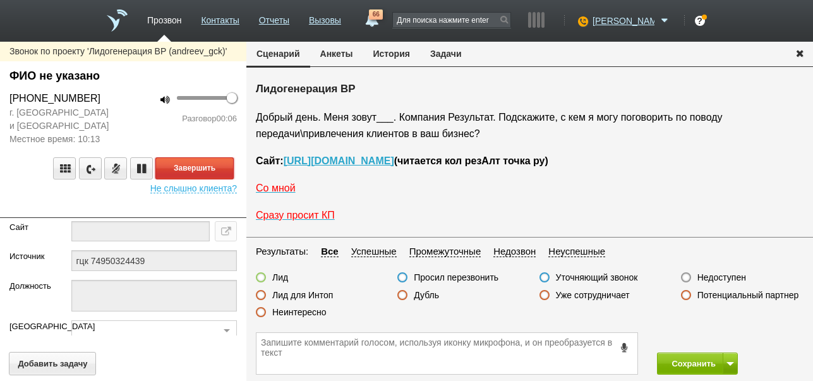
drag, startPoint x: 211, startPoint y: 164, endPoint x: 271, endPoint y: 172, distance: 60.6
click at [212, 165] on button "Завершить" at bounding box center [194, 168] width 78 height 22
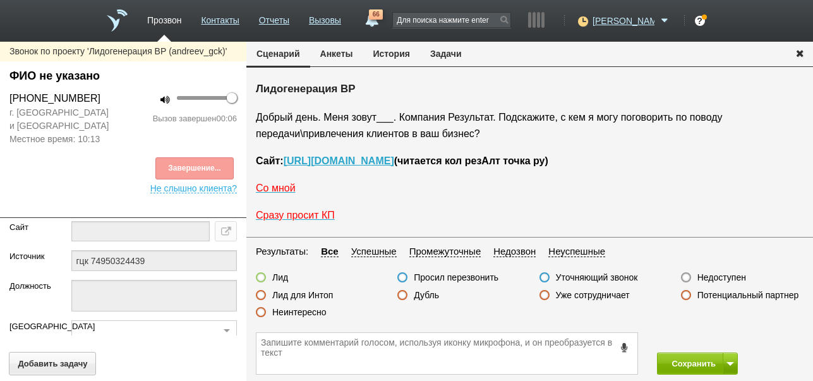
click at [722, 277] on label "Недоступен" at bounding box center [722, 277] width 49 height 11
click at [0, 0] on input "Недоступен" at bounding box center [0, 0] width 0 height 0
click at [728, 359] on button at bounding box center [730, 364] width 15 height 22
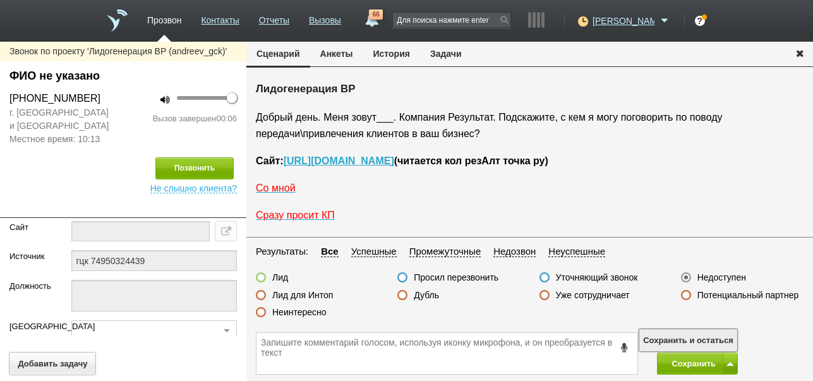
click at [725, 332] on button "Сохранить и остаться" at bounding box center [689, 340] width 98 height 22
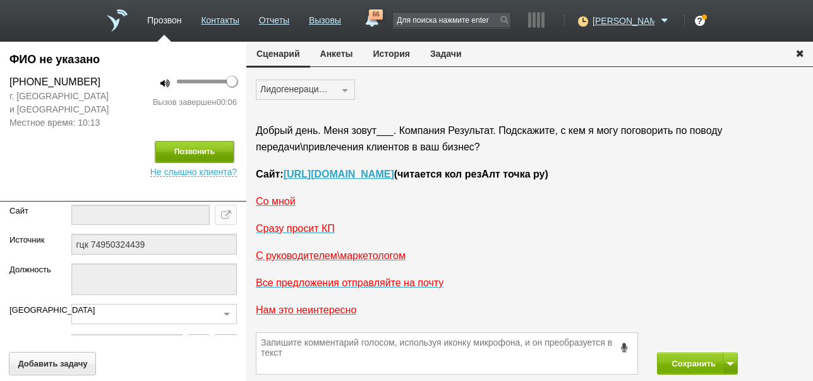
click at [217, 144] on button "Позвонить" at bounding box center [194, 152] width 78 height 22
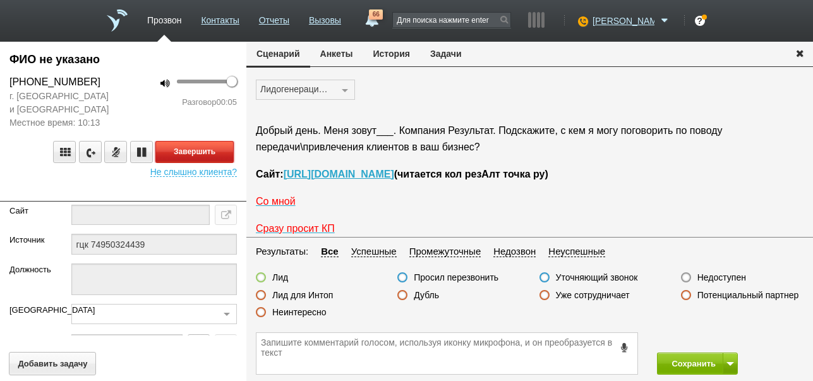
click at [208, 152] on button "Завершить" at bounding box center [194, 152] width 78 height 22
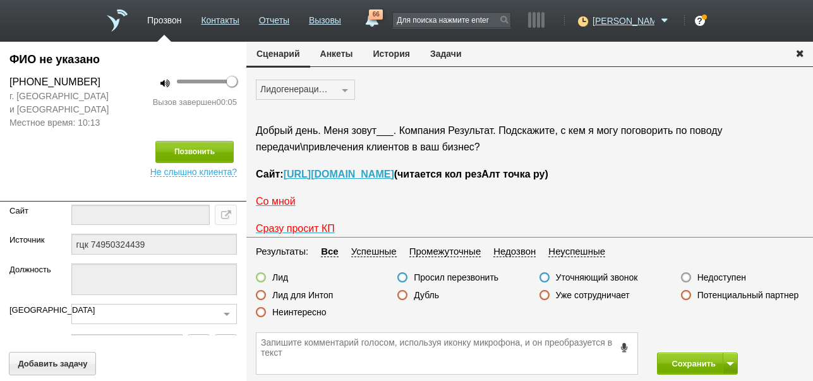
click at [717, 281] on label "Недоступен" at bounding box center [722, 277] width 49 height 11
click at [0, 0] on input "Недоступен" at bounding box center [0, 0] width 0 height 0
click at [696, 365] on button "Сохранить" at bounding box center [690, 364] width 66 height 22
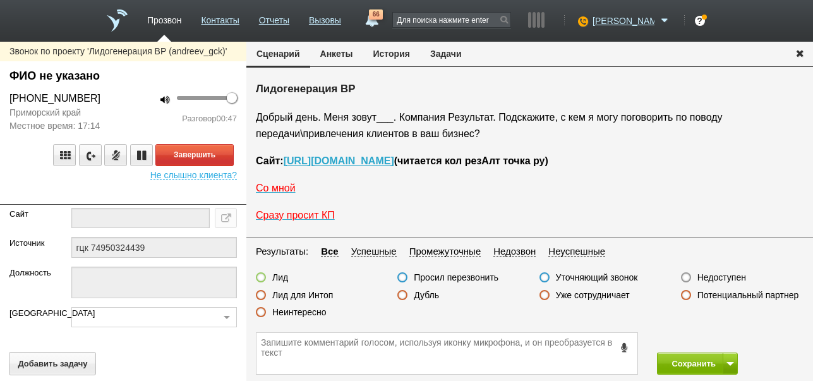
click at [318, 310] on label "Неинтересно" at bounding box center [299, 312] width 54 height 11
click at [0, 0] on input "Неинтересно" at bounding box center [0, 0] width 0 height 0
click at [230, 153] on button "Завершить" at bounding box center [194, 155] width 78 height 22
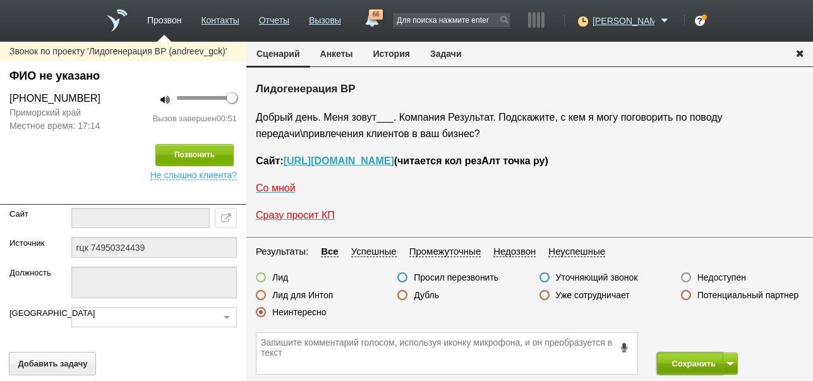
click at [683, 359] on button "Сохранить" at bounding box center [690, 364] width 66 height 22
click at [319, 309] on label "Неинтересно" at bounding box center [299, 312] width 54 height 11
click at [0, 0] on input "Неинтересно" at bounding box center [0, 0] width 0 height 0
click at [697, 359] on button "Сохранить" at bounding box center [690, 364] width 66 height 22
click at [734, 276] on label "Недоступен" at bounding box center [722, 277] width 49 height 11
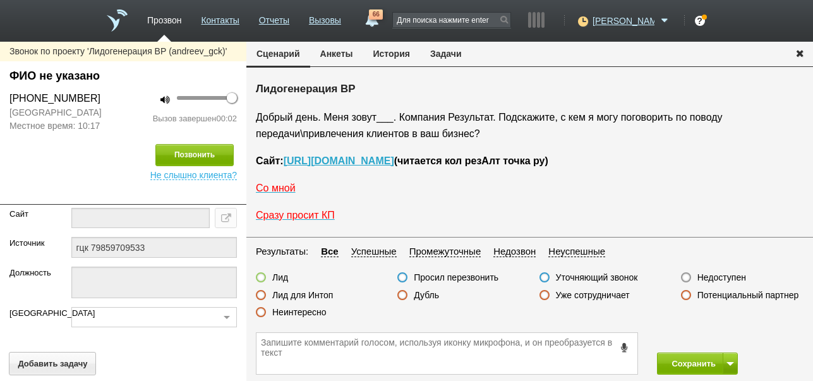
click at [0, 0] on input "Недоступен" at bounding box center [0, 0] width 0 height 0
click at [204, 153] on button "Позвонить" at bounding box center [194, 155] width 78 height 22
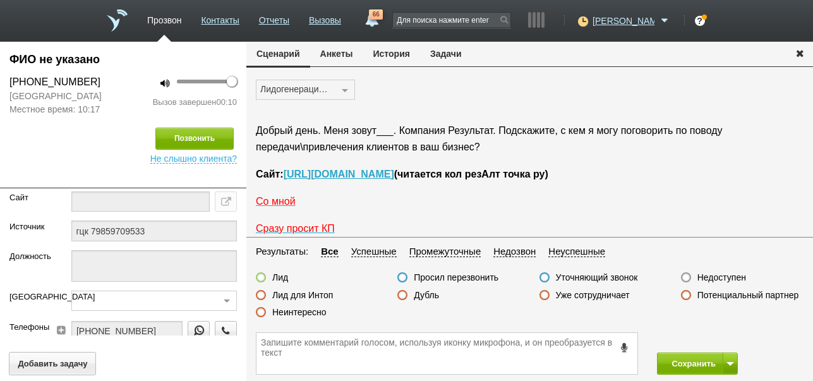
click at [625, 346] on icon at bounding box center [625, 347] width 14 height 9
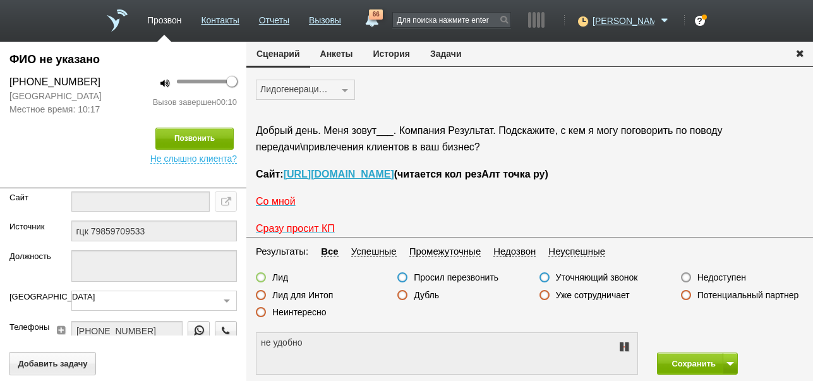
type textarea "не удобно разговаривать"
click at [625, 346] on icon at bounding box center [624, 347] width 15 height 10
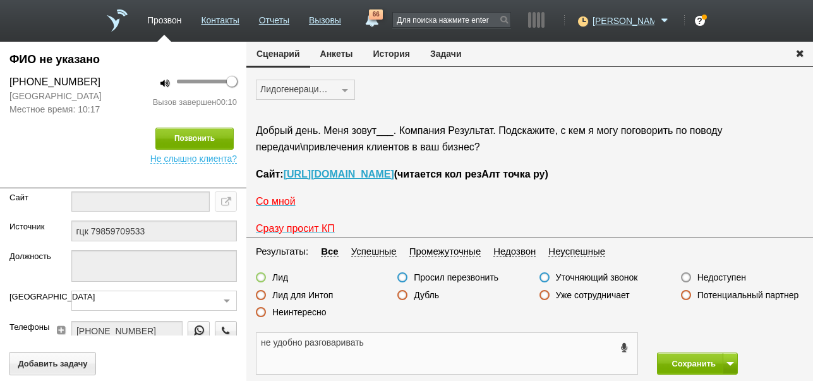
drag, startPoint x: 258, startPoint y: 344, endPoint x: 365, endPoint y: 344, distance: 106.2
click at [373, 348] on textarea "не удобно разговаривать" at bounding box center [447, 353] width 381 height 41
click at [456, 56] on button "Задачи" at bounding box center [446, 54] width 52 height 24
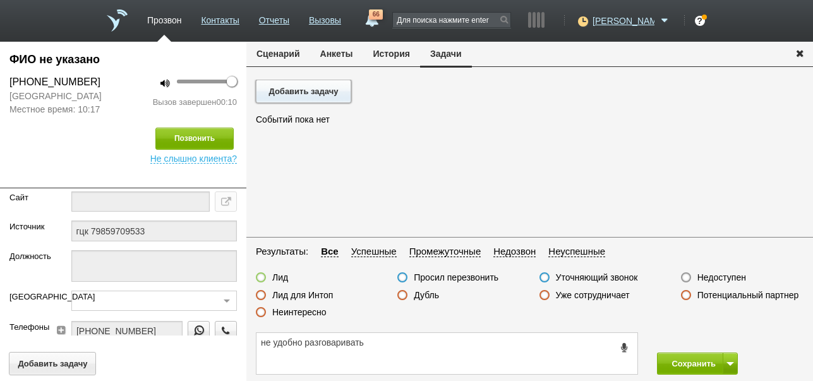
click at [348, 92] on button "Добавить задачу" at bounding box center [303, 91] width 95 height 23
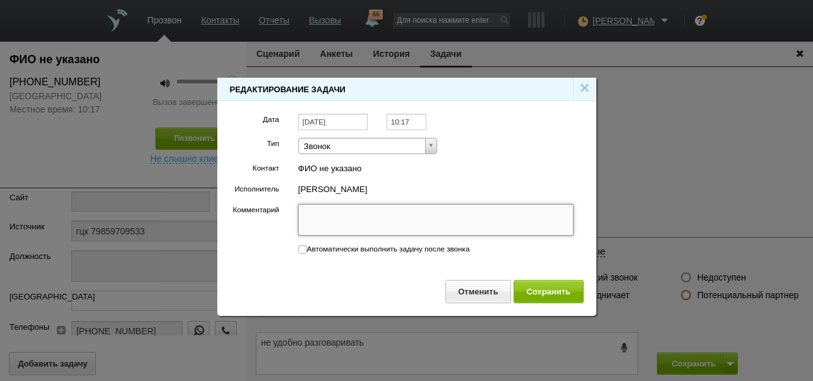
click at [359, 216] on textarea "Комментарий" at bounding box center [436, 220] width 276 height 32
paste textarea "не удобно разговаривать"
type textarea "не удобно разговаривать"
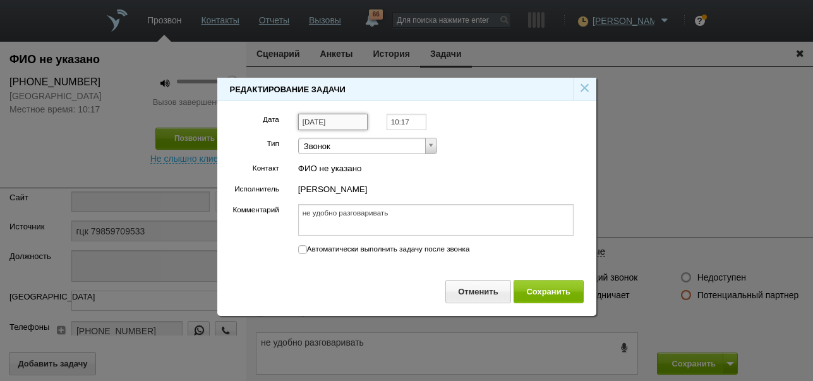
type textarea "не удобно разговаривать"
click at [344, 120] on input "[DATE]" at bounding box center [333, 122] width 70 height 17
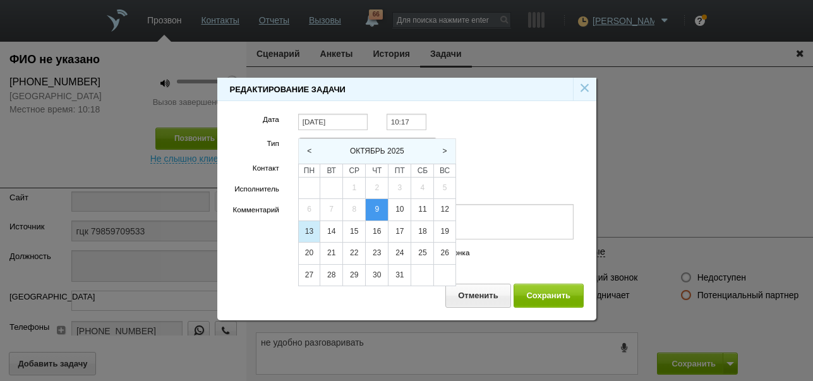
click at [312, 231] on div "13" at bounding box center [309, 231] width 21 height 21
type input "13.10.2025"
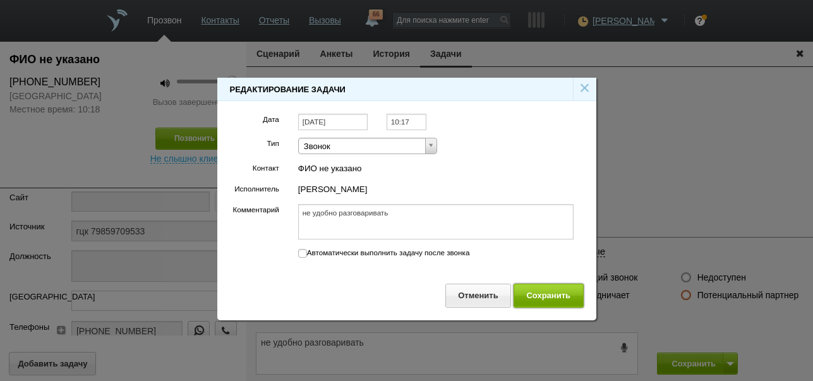
click at [551, 295] on button "Сохранить" at bounding box center [549, 295] width 70 height 23
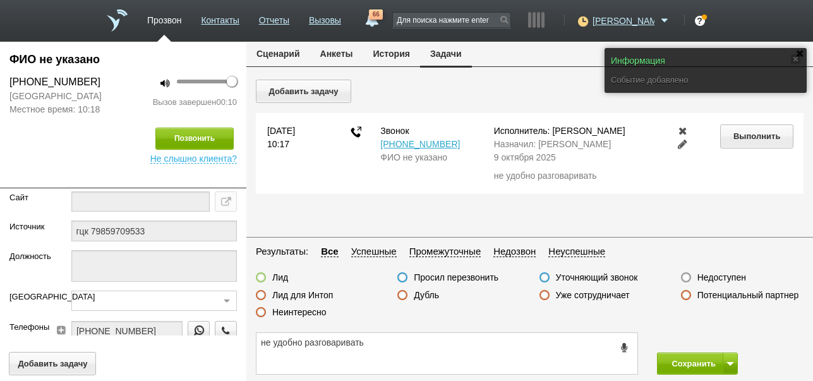
click at [289, 54] on button "Сценарий" at bounding box center [278, 54] width 64 height 24
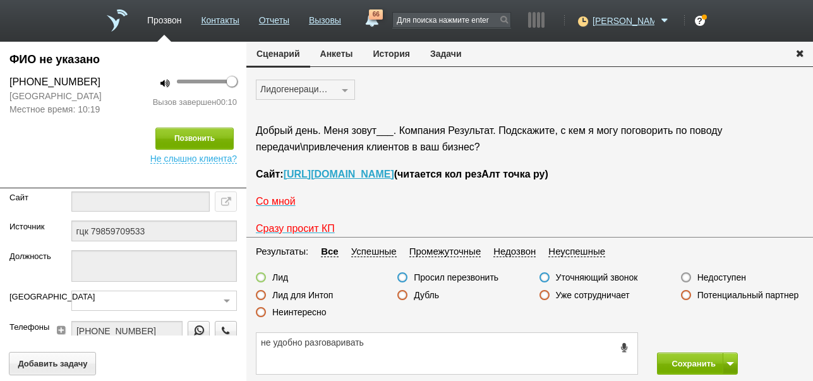
click at [434, 277] on label "Просил перезвонить" at bounding box center [456, 277] width 85 height 11
click at [0, 0] on input "Просил перезвонить" at bounding box center [0, 0] width 0 height 0
click at [666, 363] on button "Сохранить" at bounding box center [690, 364] width 66 height 22
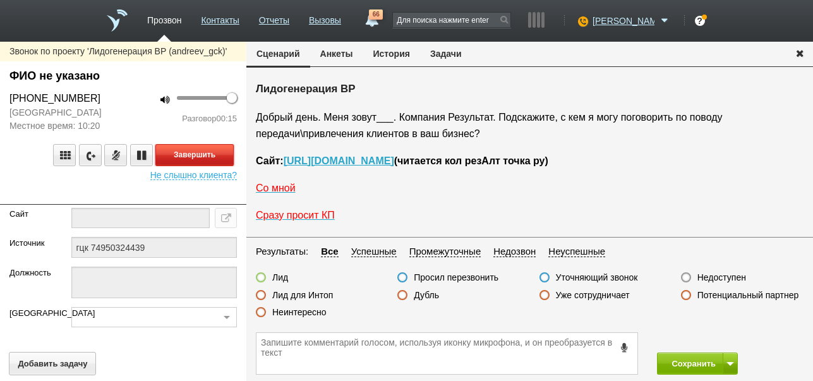
click at [210, 151] on button "Завершить" at bounding box center [194, 155] width 78 height 22
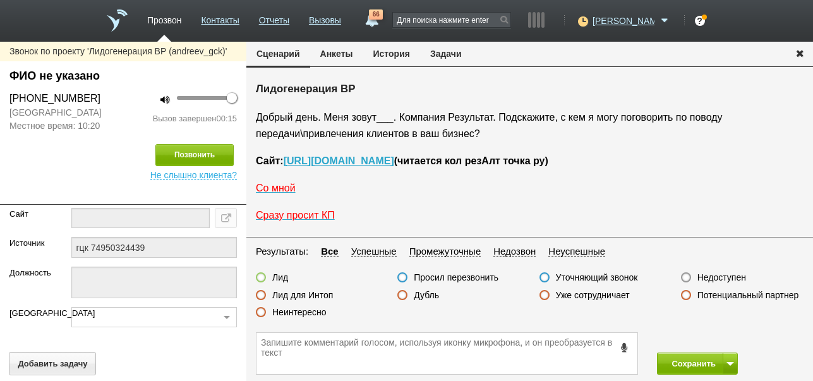
click at [722, 275] on label "Недоступен" at bounding box center [722, 277] width 49 height 11
click at [0, 0] on input "Недоступен" at bounding box center [0, 0] width 0 height 0
click at [734, 365] on button at bounding box center [730, 364] width 15 height 22
click at [713, 338] on button "Сохранить и остаться" at bounding box center [689, 340] width 98 height 22
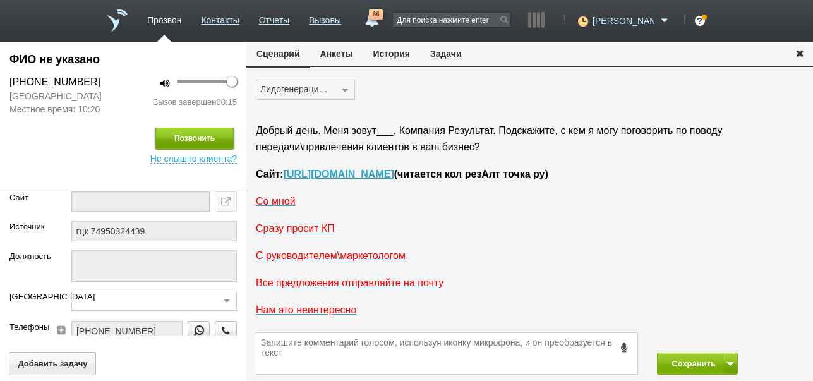
click at [197, 138] on button "Позвонить" at bounding box center [194, 139] width 78 height 22
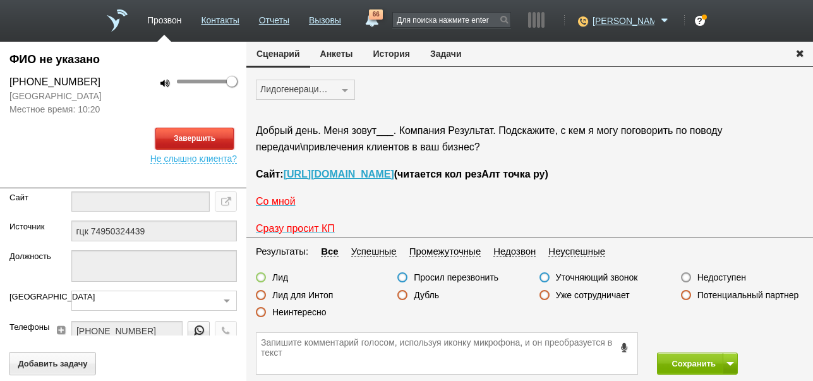
click at [202, 135] on button "Завершить" at bounding box center [194, 139] width 78 height 22
click at [728, 278] on label "Недоступен" at bounding box center [722, 277] width 49 height 11
click at [0, 0] on input "Недоступен" at bounding box center [0, 0] width 0 height 0
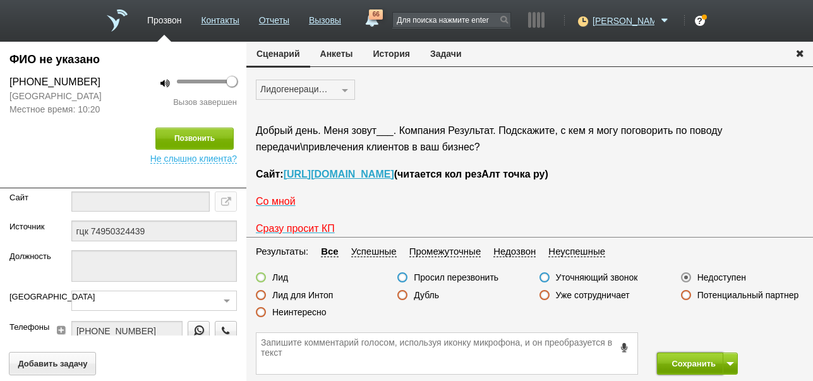
click at [687, 359] on button "Сохранить" at bounding box center [690, 364] width 66 height 22
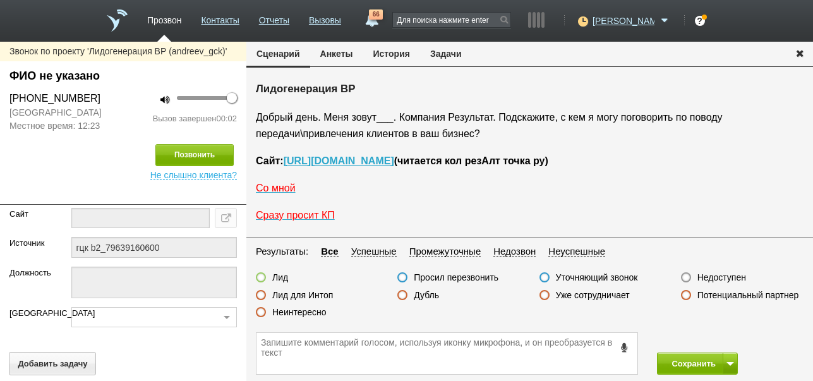
click at [712, 277] on label "Недоступен" at bounding box center [722, 277] width 49 height 11
click at [0, 0] on input "Недоступен" at bounding box center [0, 0] width 0 height 0
click at [731, 363] on span at bounding box center [731, 364] width 8 height 4
click at [718, 337] on button "Сохранить и остаться" at bounding box center [689, 340] width 98 height 22
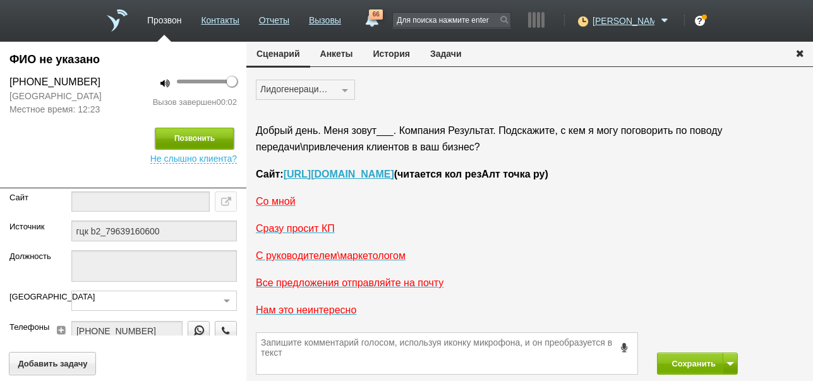
click at [206, 132] on button "Позвонить" at bounding box center [194, 139] width 78 height 22
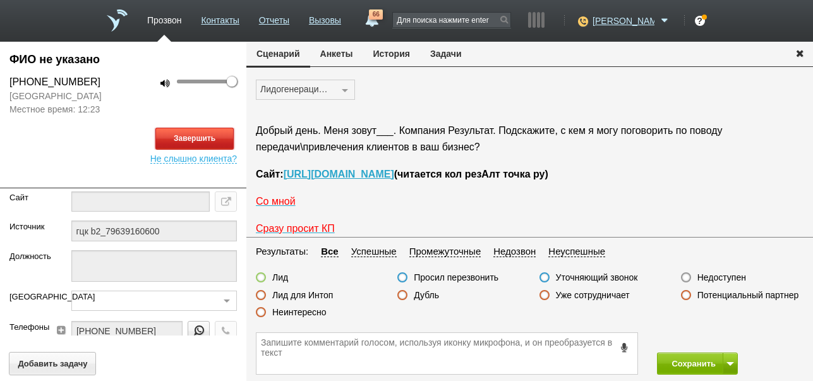
click at [198, 139] on button "Завершить" at bounding box center [194, 139] width 78 height 22
click at [712, 277] on label "Недоступен" at bounding box center [722, 277] width 49 height 11
click at [0, 0] on input "Недоступен" at bounding box center [0, 0] width 0 height 0
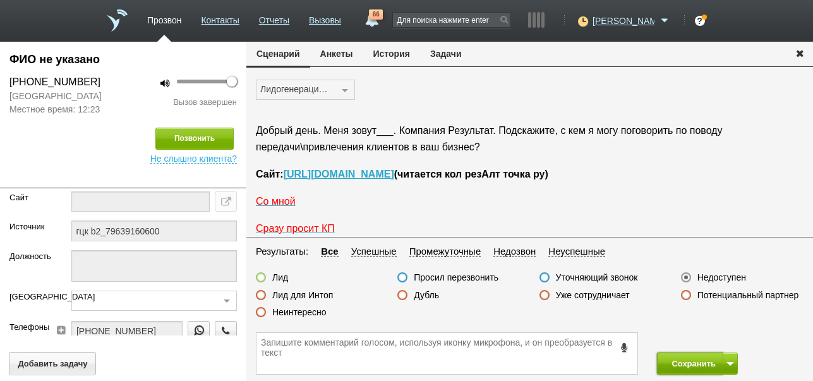
click at [686, 363] on button "Сохранить" at bounding box center [690, 364] width 66 height 22
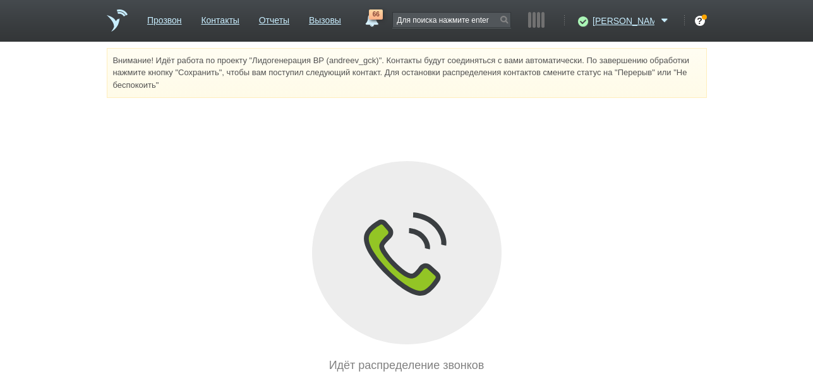
click at [383, 20] on link "66" at bounding box center [371, 16] width 23 height 15
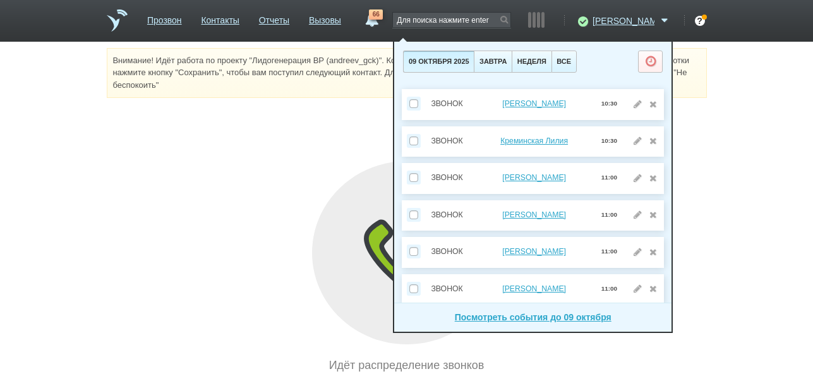
click at [252, 122] on div "Внимание! Идёт работа по проекту "Лидогенерация ВР (andreev_gck)". Контакты буд…" at bounding box center [406, 211] width 813 height 326
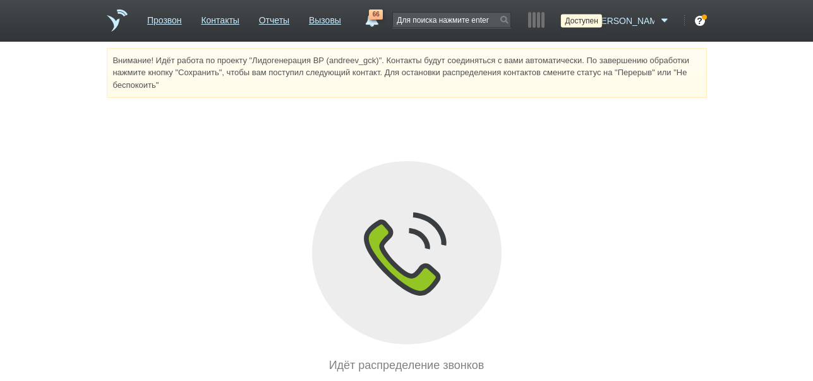
click at [590, 21] on icon at bounding box center [581, 21] width 17 height 13
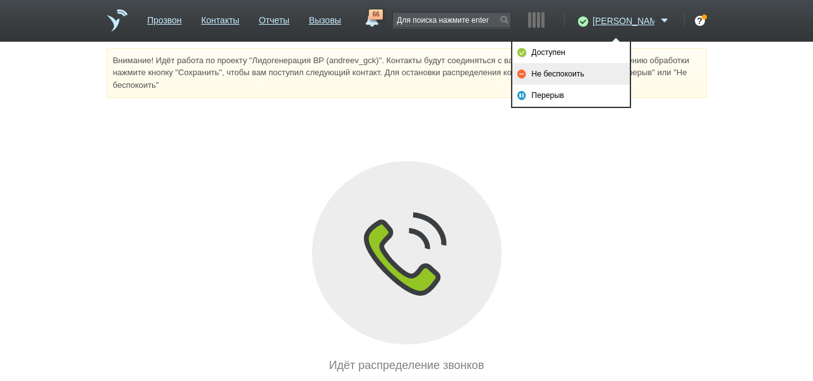
click at [560, 71] on link "Не беспокоить" at bounding box center [572, 73] width 118 height 21
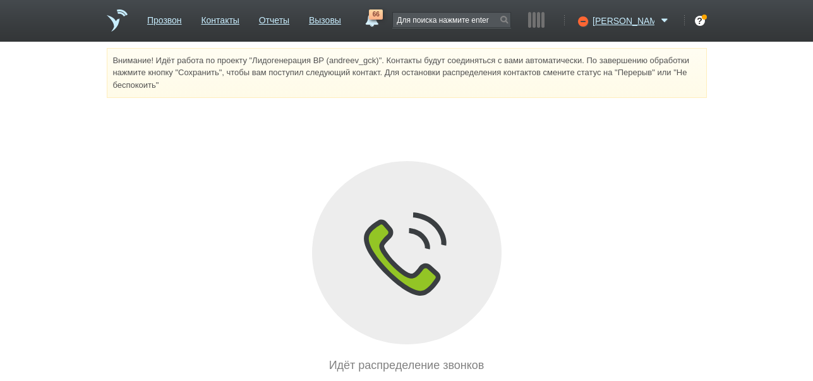
click at [383, 17] on span "66" at bounding box center [376, 14] width 14 height 10
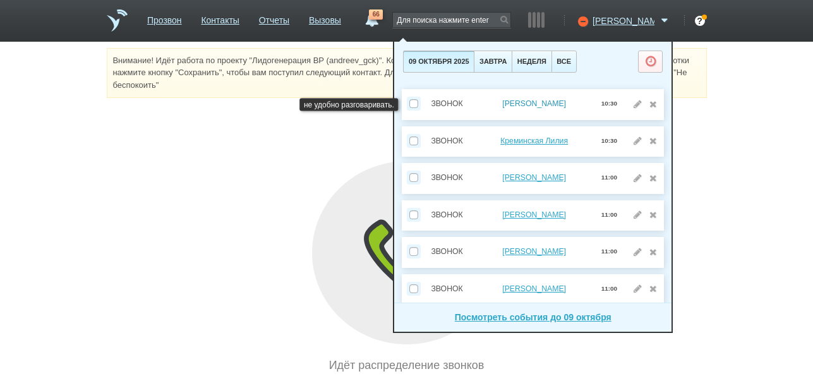
click at [525, 103] on link "Горлова Лилия" at bounding box center [534, 103] width 64 height 9
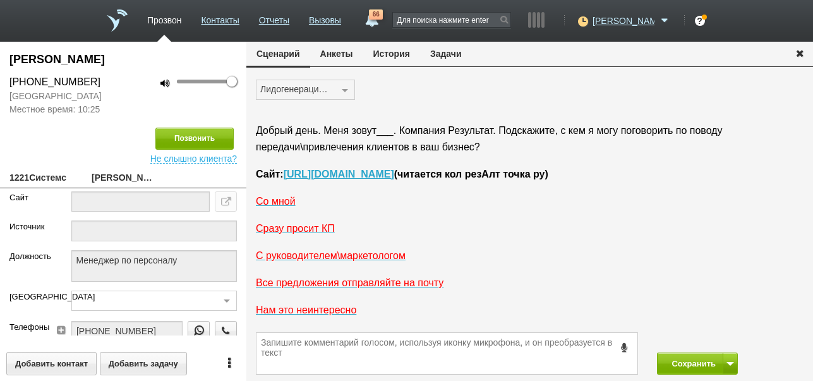
click at [399, 51] on button "История" at bounding box center [391, 54] width 57 height 24
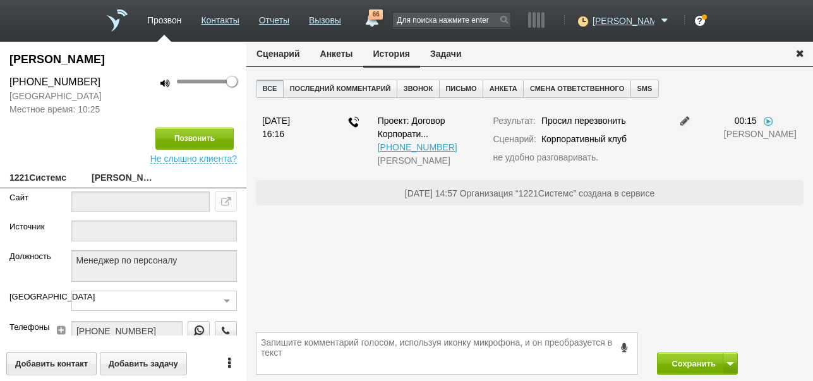
click at [458, 52] on button "Задачи" at bounding box center [446, 54] width 52 height 24
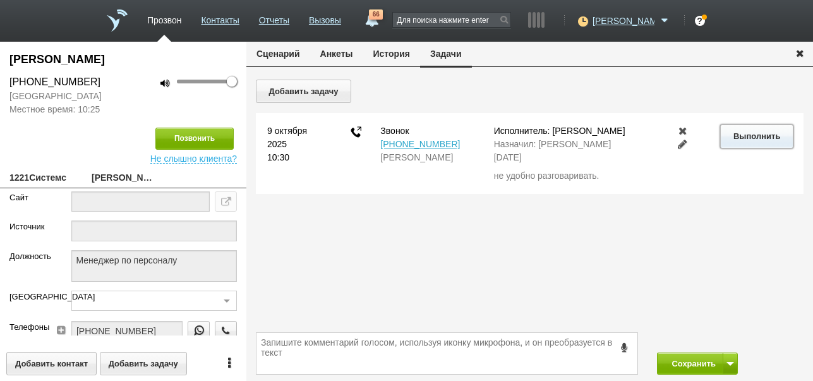
click at [775, 134] on button "Выполнить" at bounding box center [756, 135] width 73 height 23
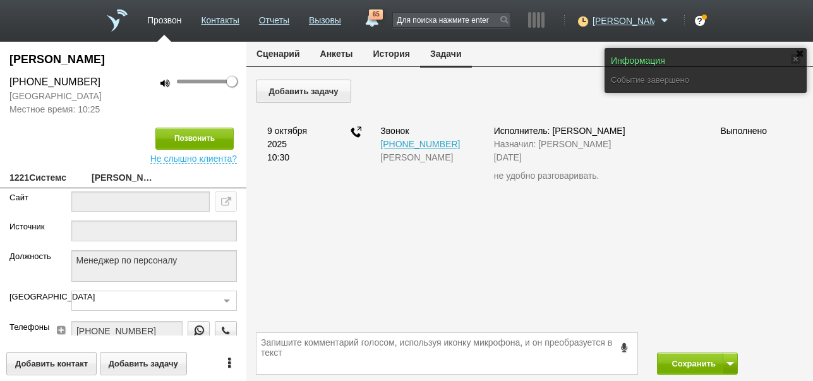
click at [277, 54] on button "Сценарий" at bounding box center [278, 54] width 64 height 24
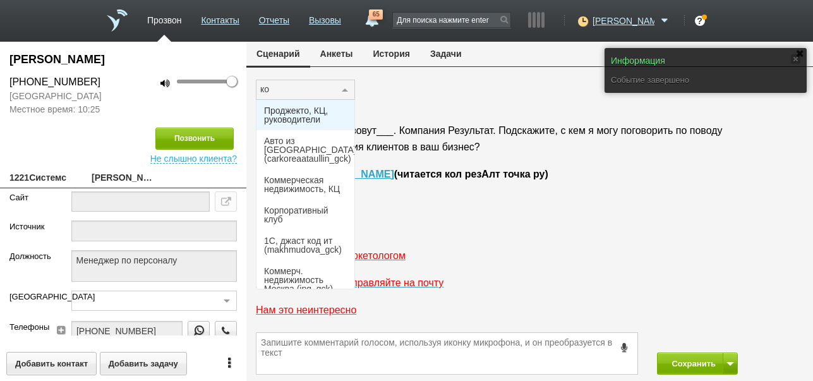
type input "кор"
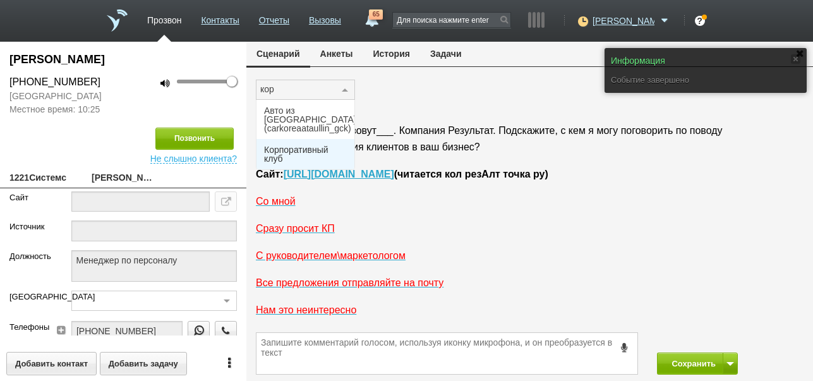
click at [286, 145] on span "Корпоративный клуб" at bounding box center [305, 154] width 83 height 18
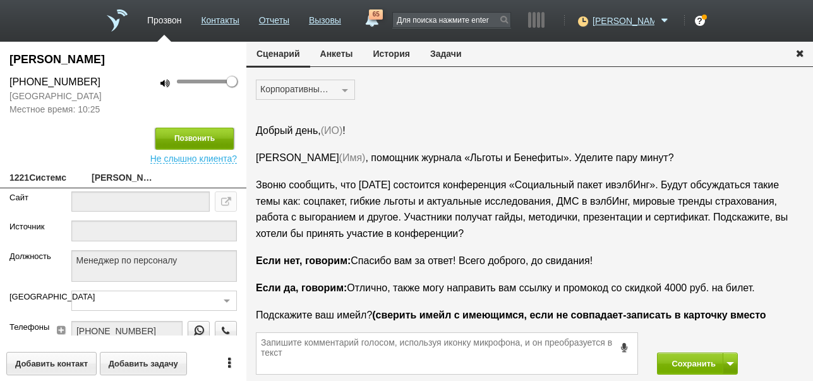
click at [218, 138] on button "Позвонить" at bounding box center [194, 139] width 78 height 22
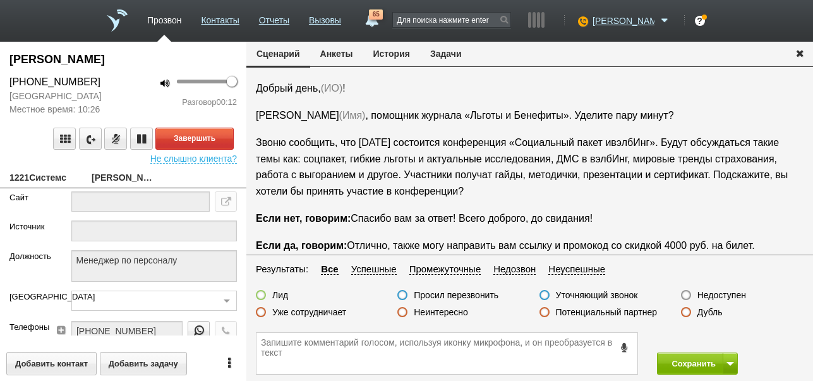
scroll to position [63, 0]
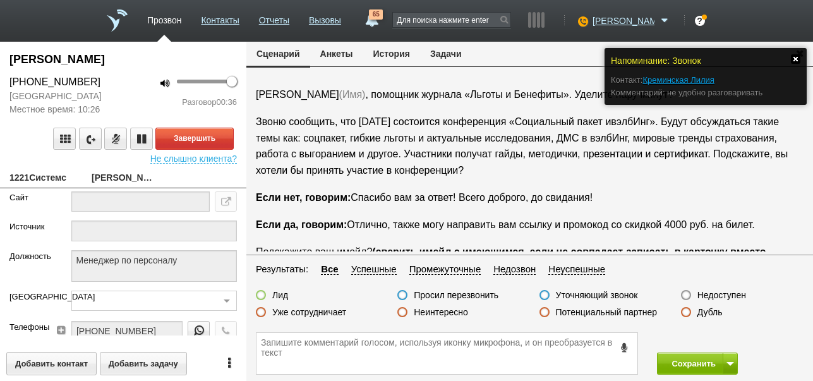
click at [798, 56] on link at bounding box center [795, 58] width 9 height 9
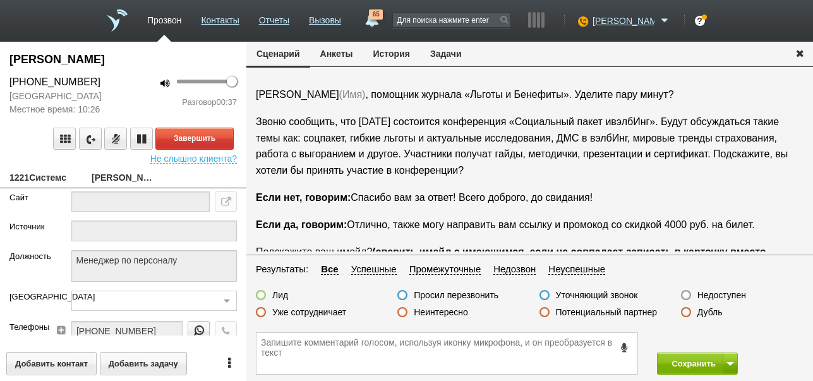
scroll to position [84, 0]
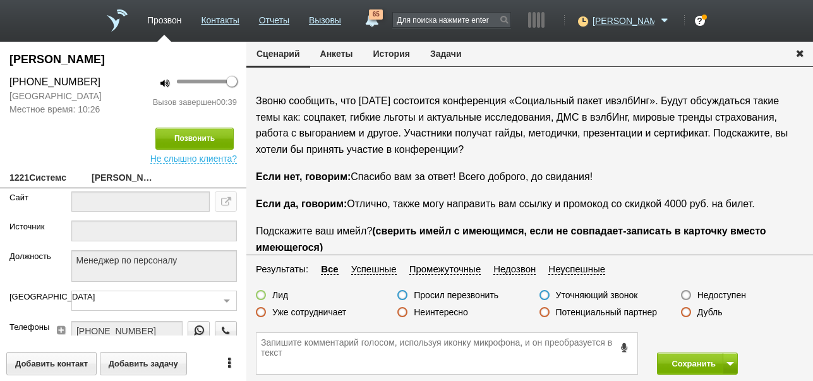
drag, startPoint x: 459, startPoint y: 312, endPoint x: 507, endPoint y: 320, distance: 48.1
click at [459, 311] on label "Неинтересно" at bounding box center [441, 312] width 54 height 11
click at [0, 0] on input "Неинтересно" at bounding box center [0, 0] width 0 height 0
click at [697, 358] on button "Сохранить" at bounding box center [690, 364] width 66 height 22
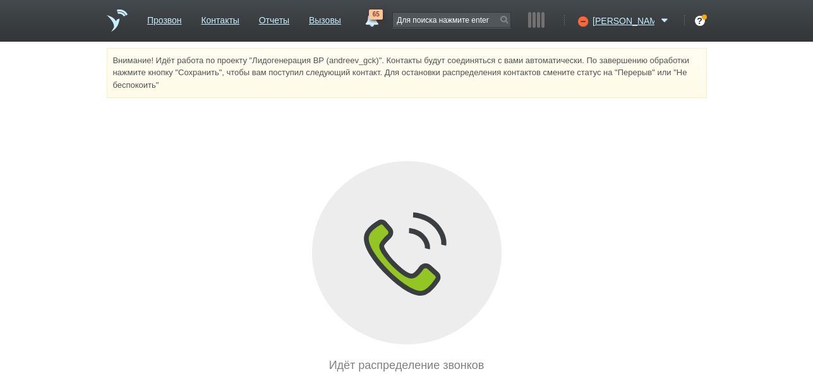
click at [383, 20] on link "65" at bounding box center [371, 16] width 23 height 15
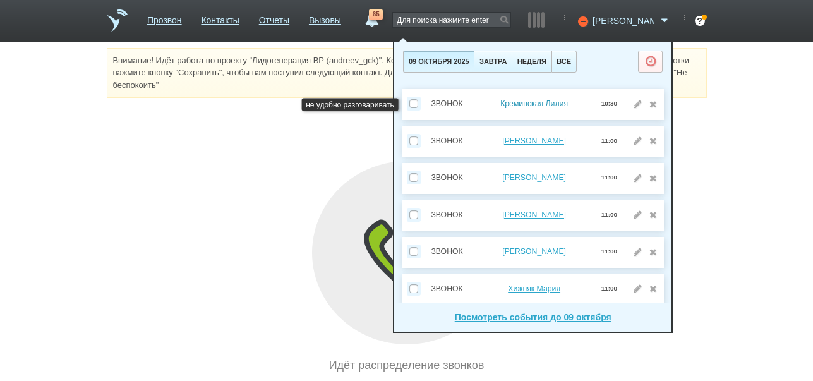
click at [521, 104] on link "Креминская Лилия" at bounding box center [535, 103] width 68 height 9
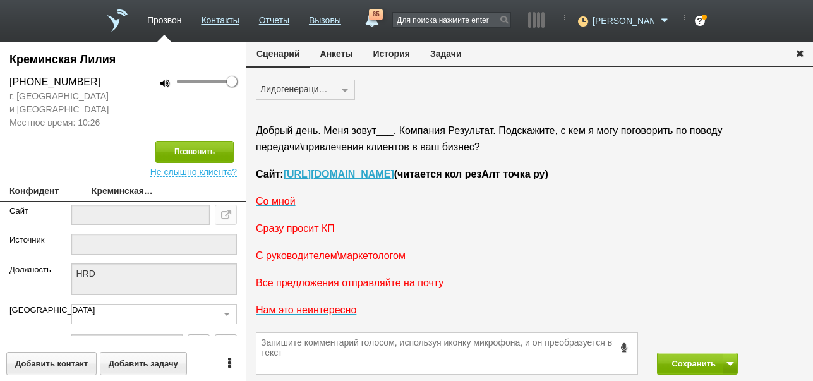
click at [405, 54] on button "История" at bounding box center [391, 54] width 57 height 24
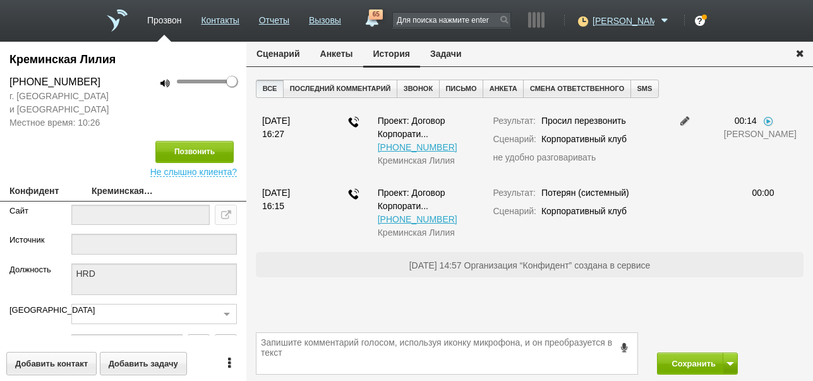
click at [451, 54] on button "Задачи" at bounding box center [446, 54] width 52 height 24
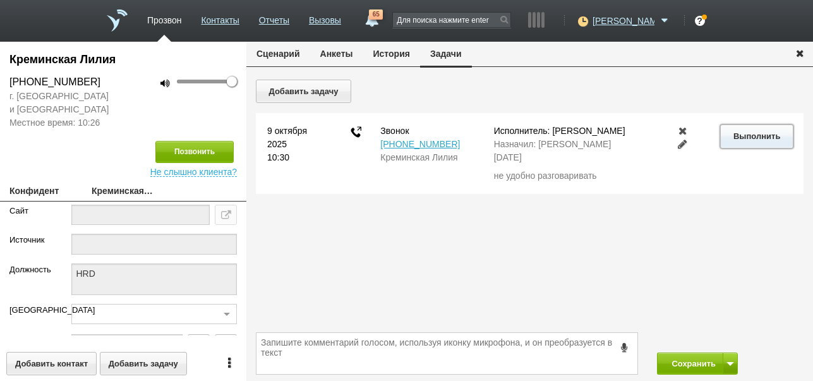
click at [741, 134] on button "Выполнить" at bounding box center [756, 135] width 73 height 23
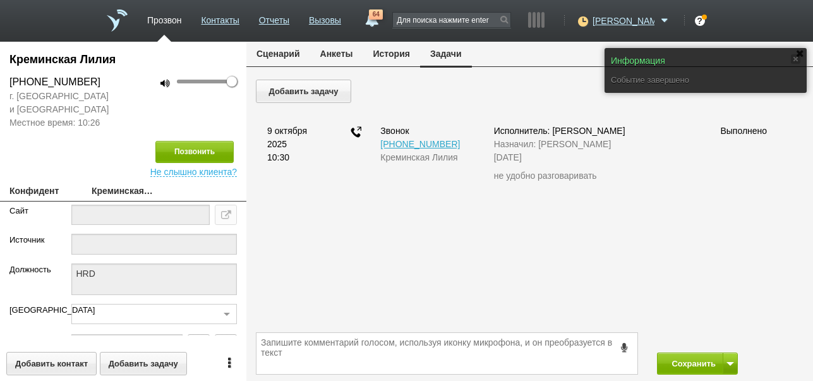
click at [276, 51] on button "Сценарий" at bounding box center [278, 54] width 64 height 24
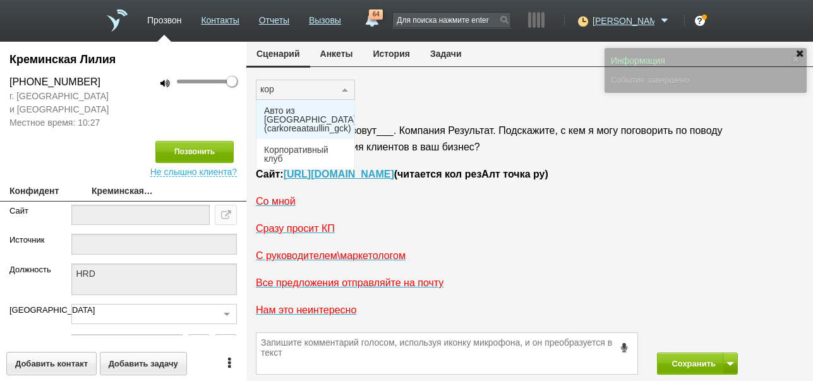
type input "корп"
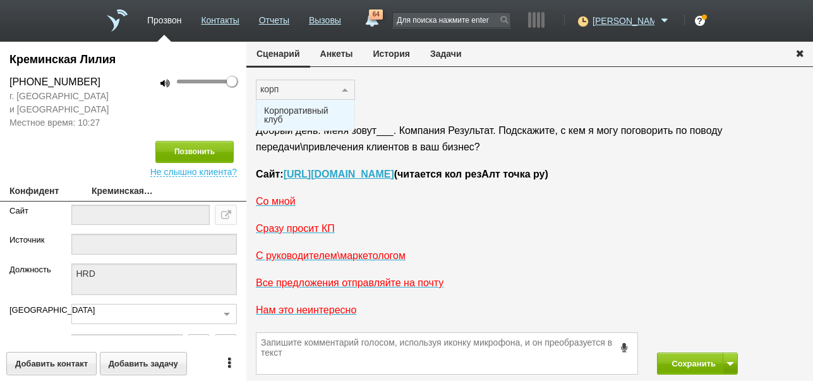
click at [291, 111] on span "Корпоративный клуб" at bounding box center [305, 115] width 83 height 18
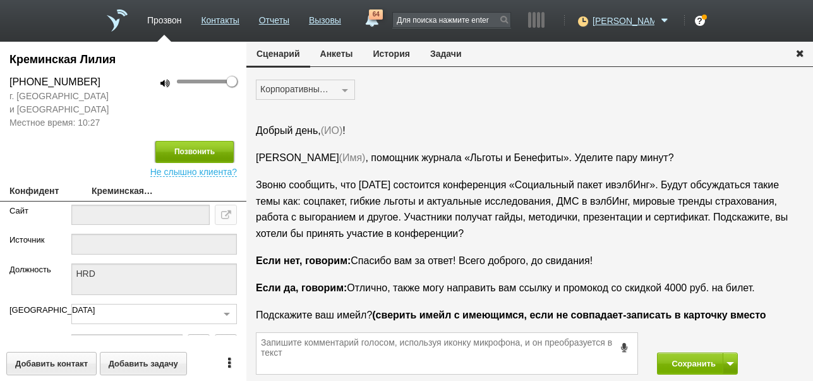
click at [217, 152] on button "Позвонить" at bounding box center [194, 152] width 78 height 22
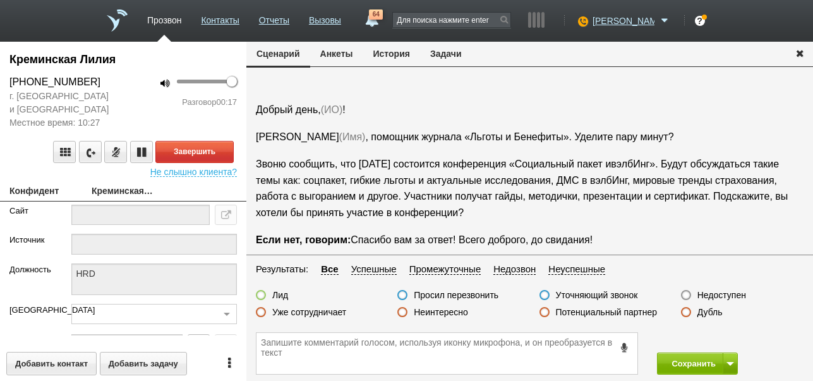
scroll to position [42, 0]
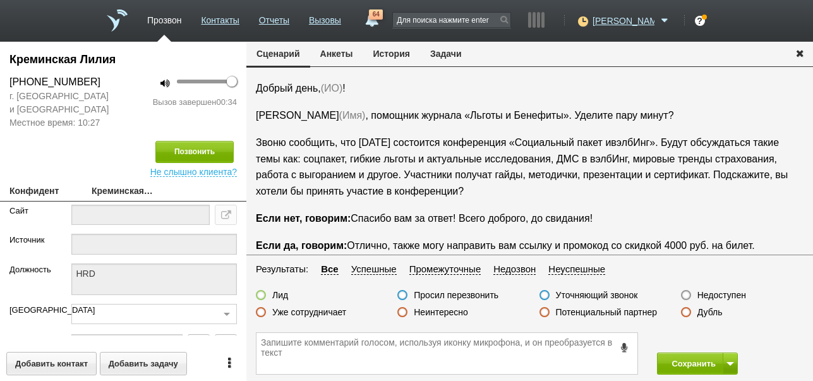
click at [624, 345] on icon at bounding box center [625, 347] width 14 height 9
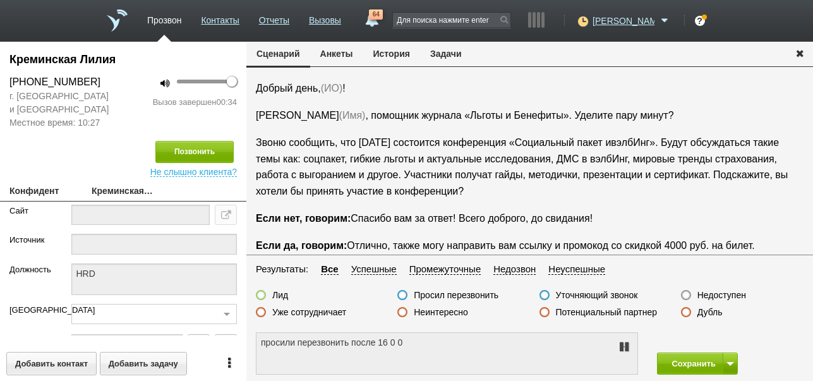
click at [624, 344] on icon at bounding box center [624, 347] width 15 height 10
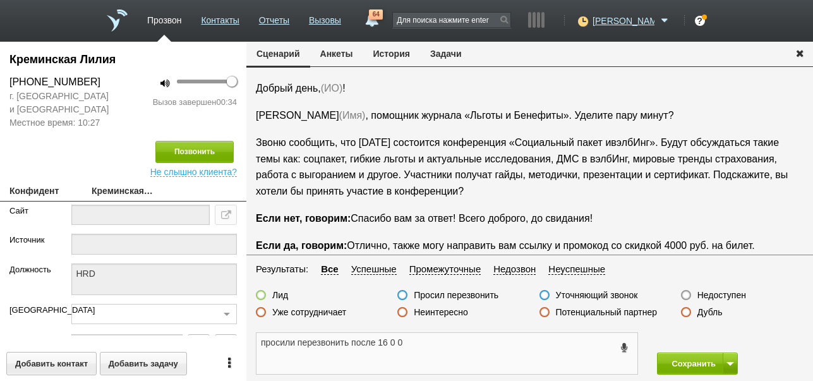
click at [398, 344] on textarea "просили перезвонить после 16 0 0" at bounding box center [447, 353] width 381 height 41
click at [389, 342] on textarea "просили перезвонить после 16 00" at bounding box center [447, 353] width 381 height 41
drag, startPoint x: 260, startPoint y: 341, endPoint x: 403, endPoint y: 355, distance: 144.1
click at [403, 355] on textarea "просили перезвонить после 16: 00" at bounding box center [447, 353] width 381 height 41
type textarea "просили перезвонить после 16: 00"
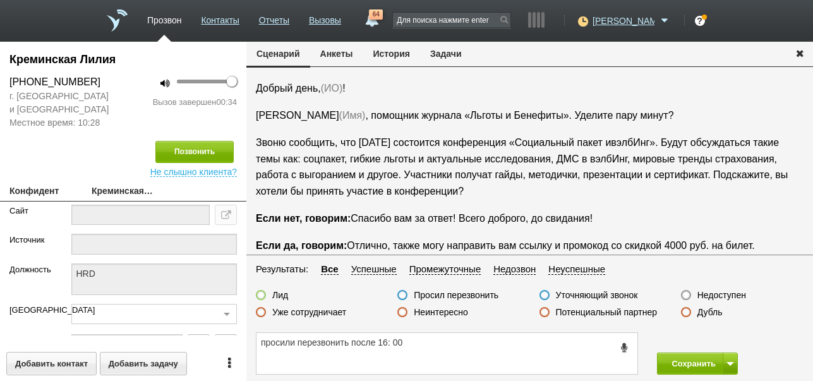
click at [447, 51] on button "Задачи" at bounding box center [446, 54] width 52 height 24
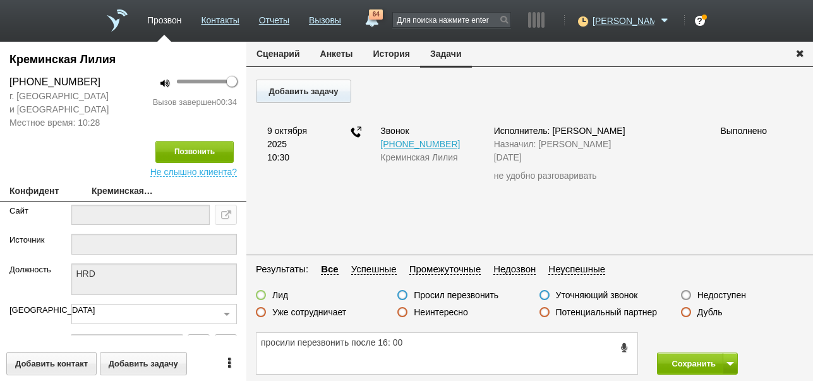
scroll to position [0, 0]
click at [334, 91] on button "Добавить задачу" at bounding box center [303, 91] width 95 height 23
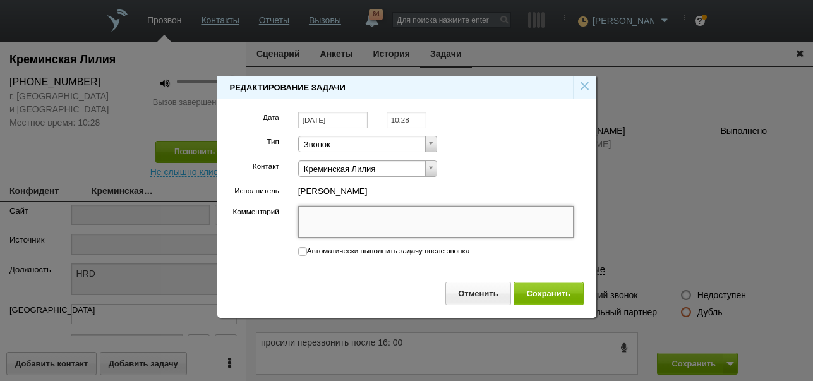
click at [382, 220] on textarea "Комментарий" at bounding box center [436, 222] width 276 height 32
paste textarea "просили перезвонить после 16: 00"
type textarea "просили перезвонить после 16: 00"
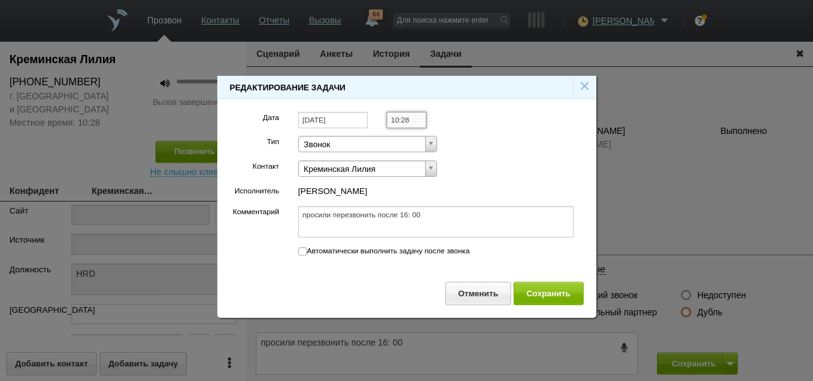
click at [416, 119] on input "10:28" at bounding box center [407, 120] width 40 height 17
type textarea "просили перезвонить после 16: 00"
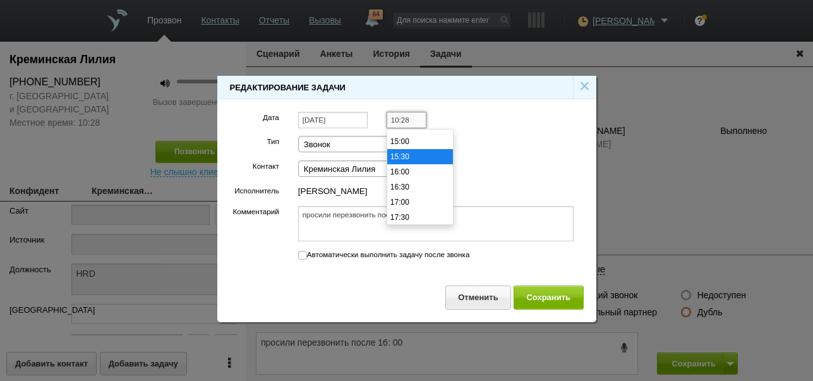
scroll to position [472, 0]
click at [415, 154] on li "16:00" at bounding box center [420, 150] width 66 height 15
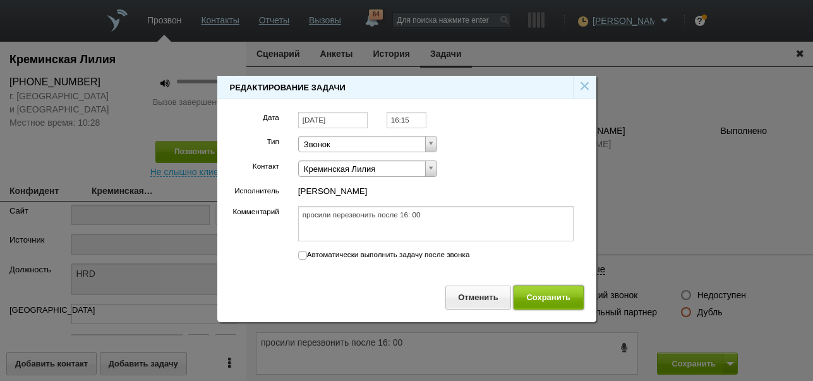
type input "16:15"
click at [537, 299] on button "Сохранить" at bounding box center [549, 297] width 70 height 23
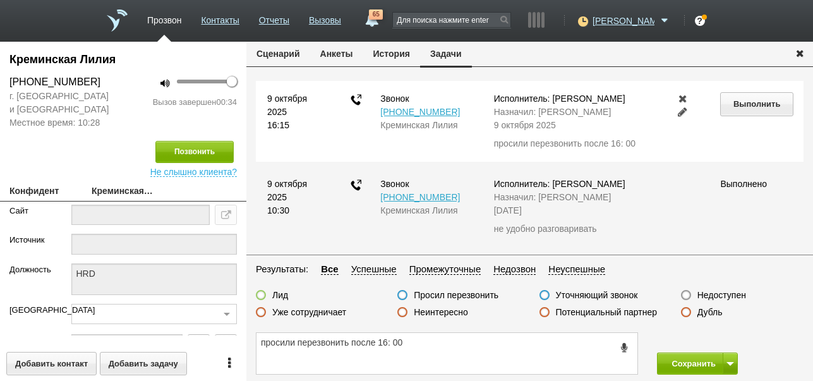
scroll to position [0, 0]
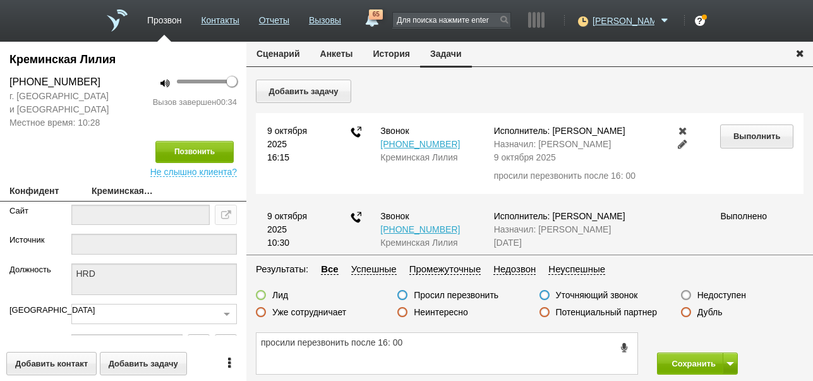
click at [400, 56] on button "История" at bounding box center [391, 54] width 57 height 24
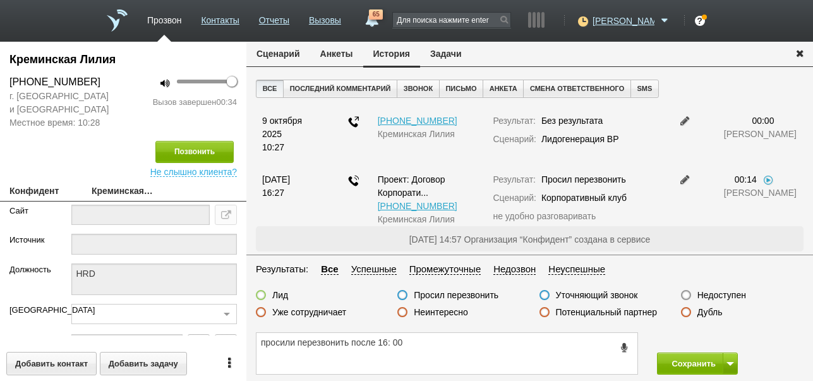
click at [272, 56] on button "Сценарий" at bounding box center [278, 54] width 64 height 24
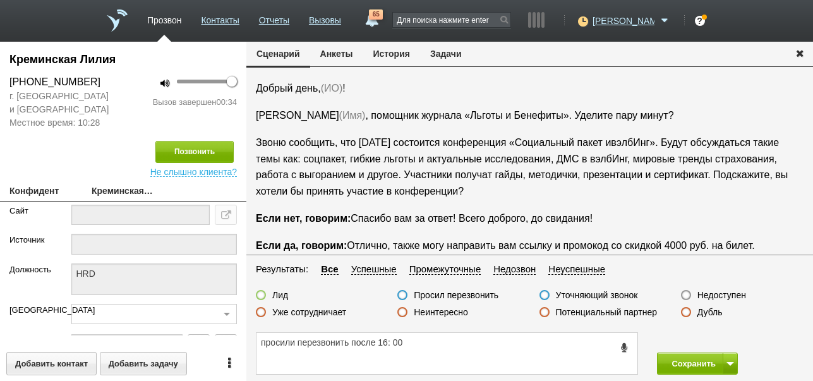
click at [478, 295] on label "Просил перезвонить" at bounding box center [456, 294] width 85 height 11
click at [0, 0] on input "Просил перезвонить" at bounding box center [0, 0] width 0 height 0
click at [705, 358] on button "Сохранить" at bounding box center [690, 364] width 66 height 22
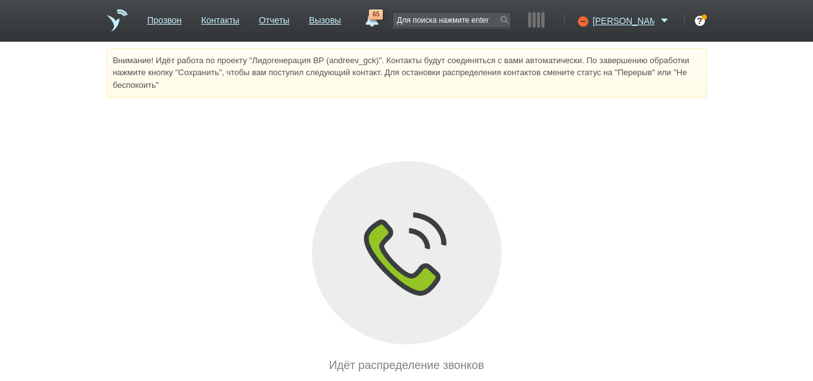
click at [383, 20] on link "65" at bounding box center [371, 16] width 23 height 15
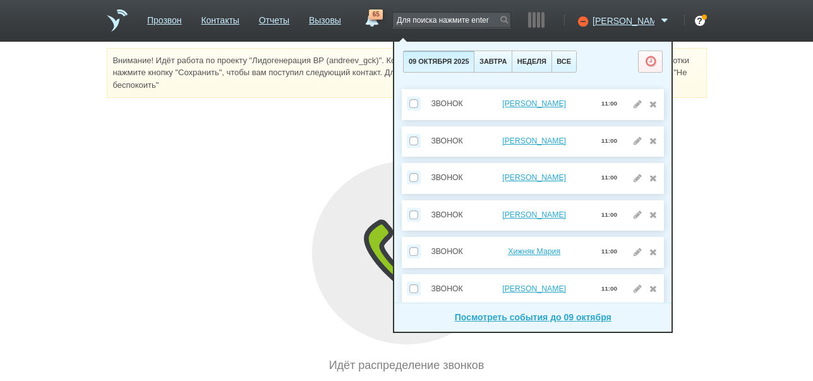
click at [383, 20] on link "65" at bounding box center [371, 16] width 23 height 15
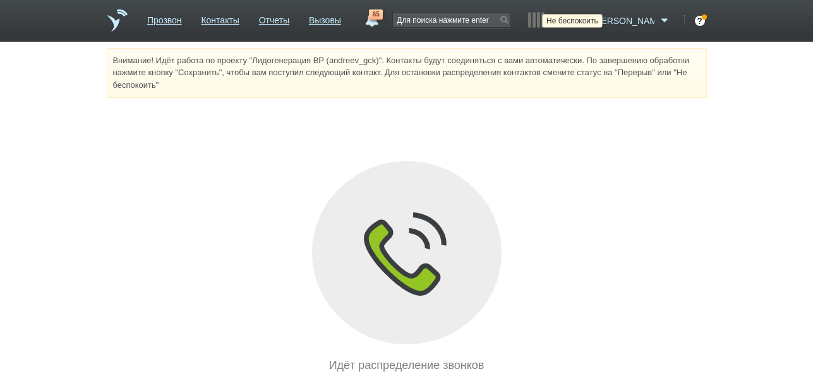
click at [590, 22] on icon at bounding box center [581, 21] width 17 height 13
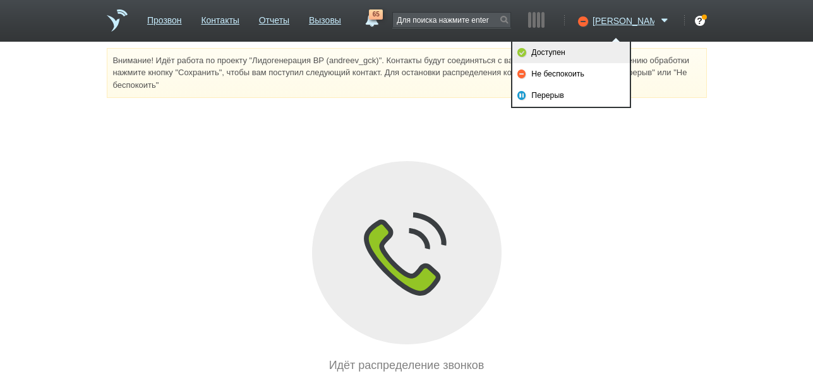
click at [569, 51] on link "Доступен" at bounding box center [572, 52] width 118 height 21
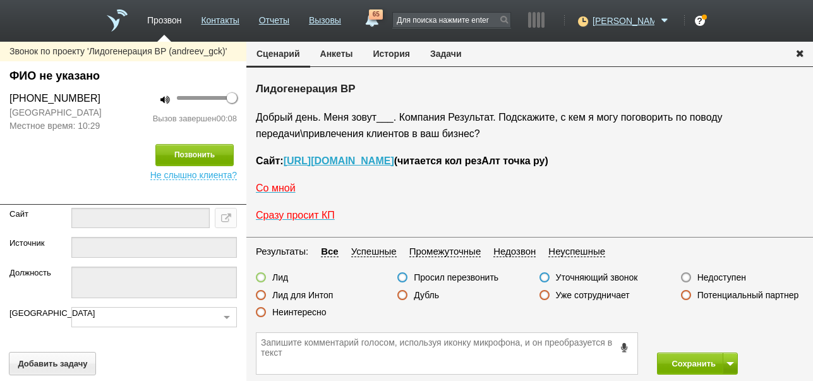
click at [711, 276] on label "Недоступен" at bounding box center [722, 277] width 49 height 11
click at [0, 0] on input "Недоступен" at bounding box center [0, 0] width 0 height 0
click at [731, 362] on span at bounding box center [731, 364] width 8 height 4
click at [726, 341] on button "Сохранить и остаться" at bounding box center [689, 340] width 98 height 22
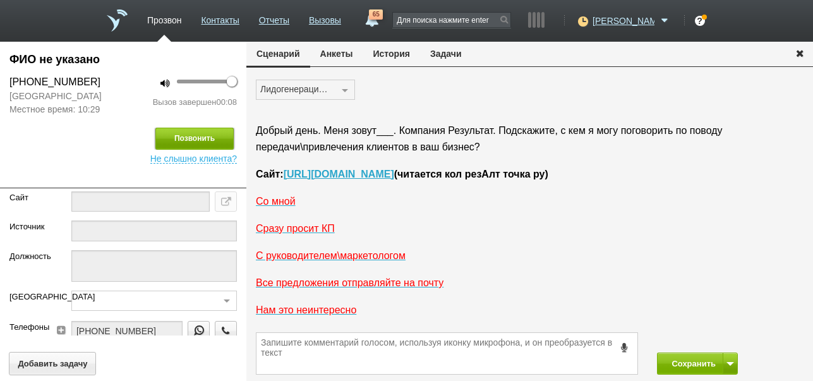
click at [215, 134] on button "Позвонить" at bounding box center [194, 139] width 78 height 22
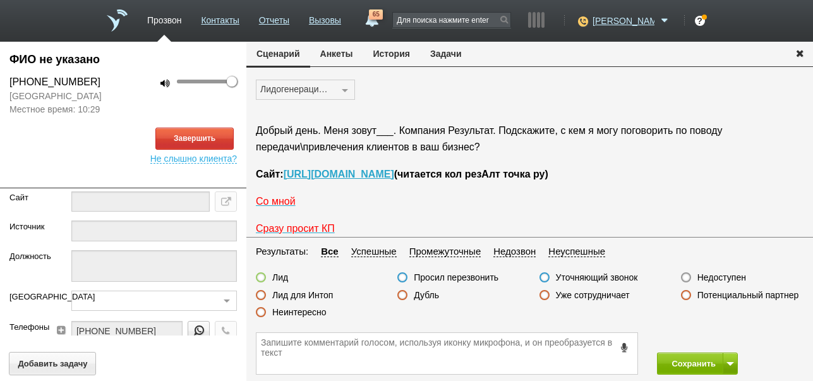
click at [393, 56] on button "История" at bounding box center [391, 54] width 57 height 24
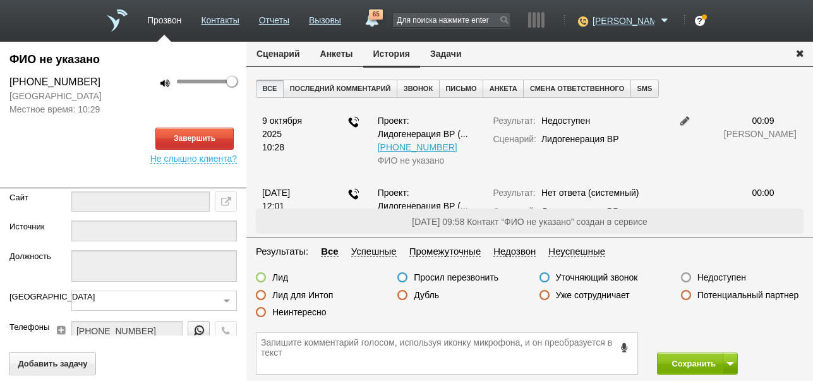
click at [283, 51] on button "Сценарий" at bounding box center [278, 54] width 64 height 24
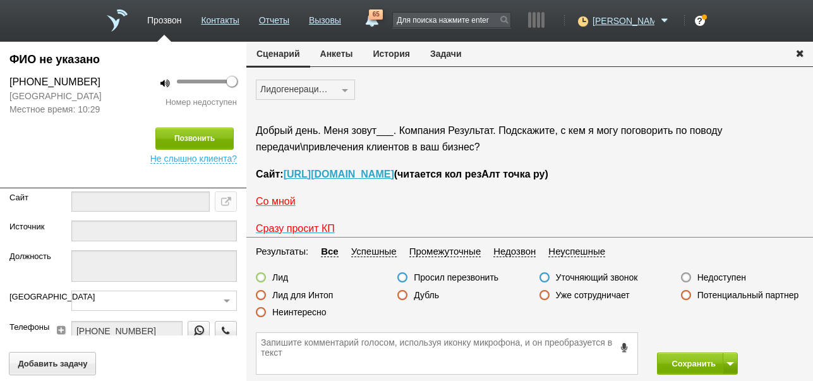
click at [705, 279] on label "Недоступен" at bounding box center [722, 277] width 49 height 11
click at [0, 0] on input "Недоступен" at bounding box center [0, 0] width 0 height 0
click at [703, 363] on button "Сохранить" at bounding box center [690, 364] width 66 height 22
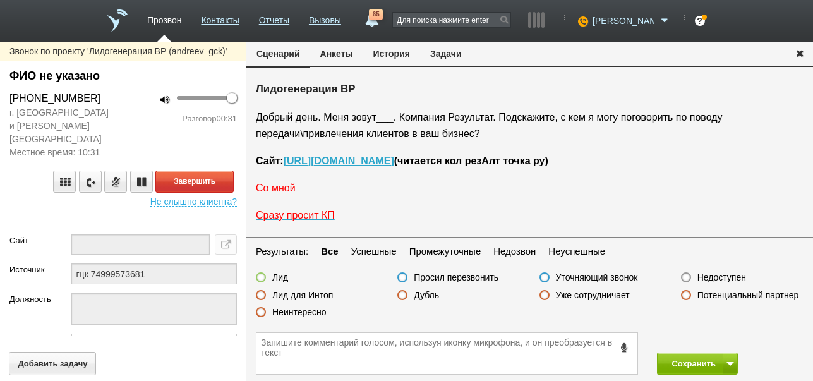
click at [284, 187] on span "Со мной" at bounding box center [276, 188] width 40 height 11
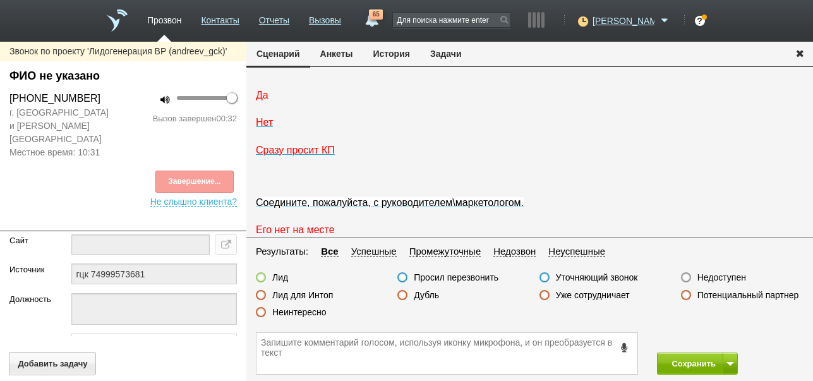
click at [264, 100] on span "Да" at bounding box center [262, 95] width 13 height 11
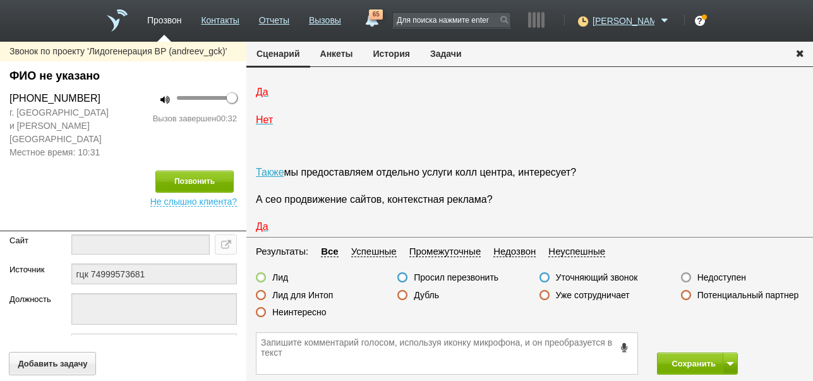
click at [624, 346] on icon at bounding box center [625, 347] width 14 height 9
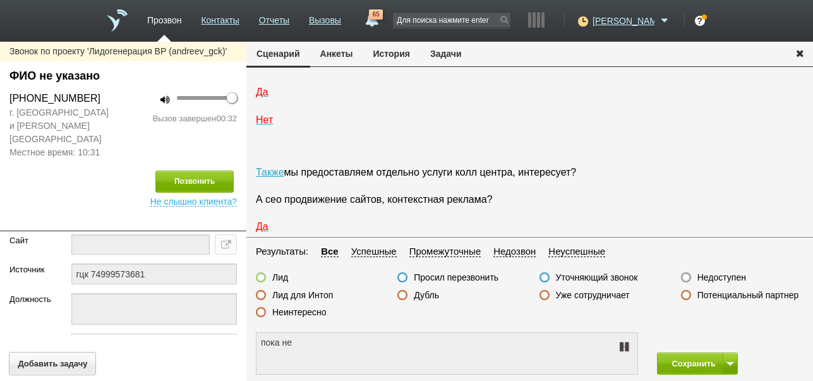
type textarea "пока неактуально"
click at [624, 346] on icon at bounding box center [624, 347] width 15 height 10
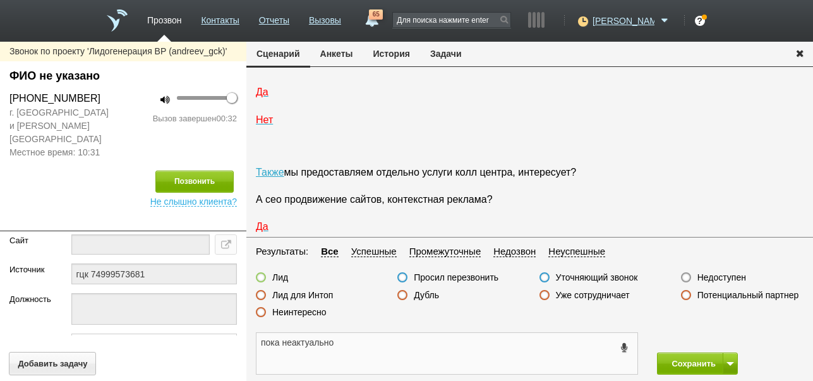
drag, startPoint x: 260, startPoint y: 341, endPoint x: 375, endPoint y: 336, distance: 115.1
click at [375, 336] on textarea "пока неактуально" at bounding box center [447, 353] width 381 height 41
click at [450, 48] on button "Задачи" at bounding box center [446, 54] width 52 height 24
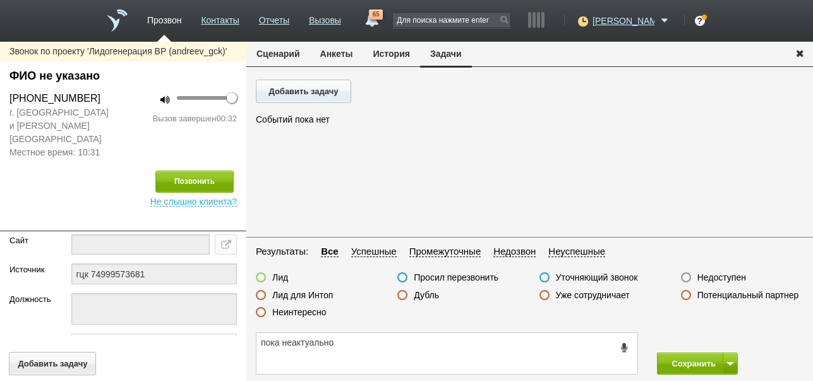
scroll to position [0, 0]
click at [305, 94] on button "Добавить задачу" at bounding box center [303, 91] width 95 height 23
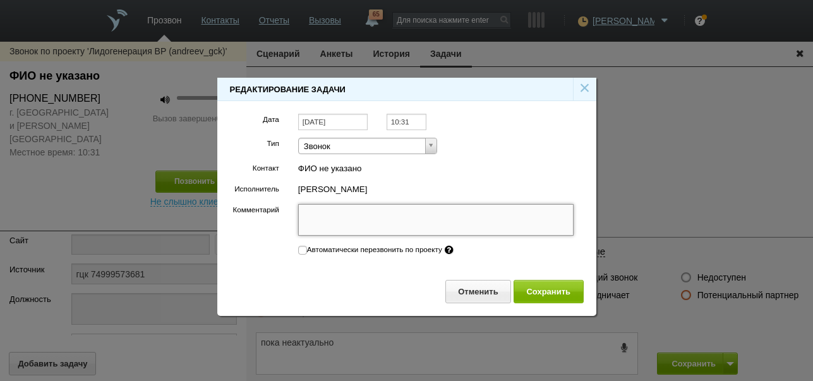
click at [396, 221] on textarea "Комментарий" at bounding box center [436, 220] width 276 height 32
paste textarea "пока неактуально"
type textarea "пока неактуально"
click at [355, 121] on input "[DATE]" at bounding box center [333, 122] width 70 height 17
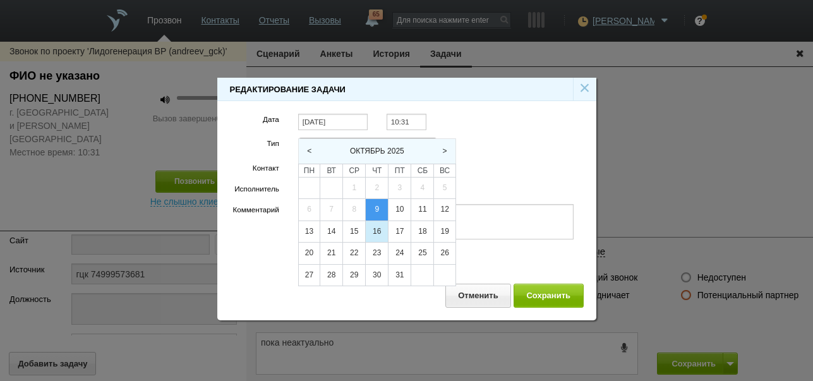
click at [376, 233] on div "16" at bounding box center [377, 231] width 22 height 21
type input "16.10.2025"
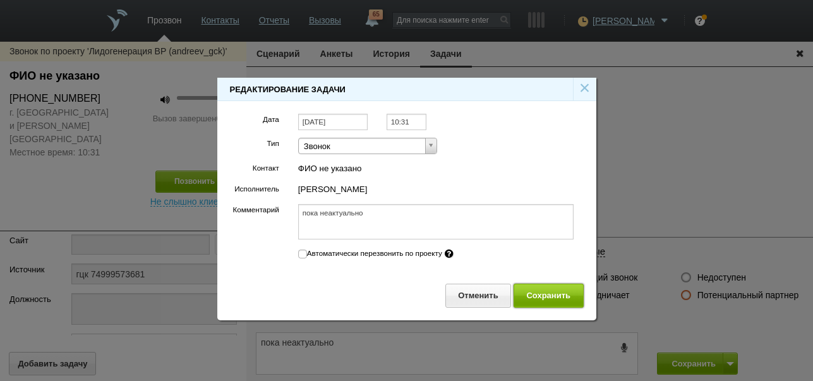
click at [536, 294] on button "Сохранить" at bounding box center [549, 295] width 70 height 23
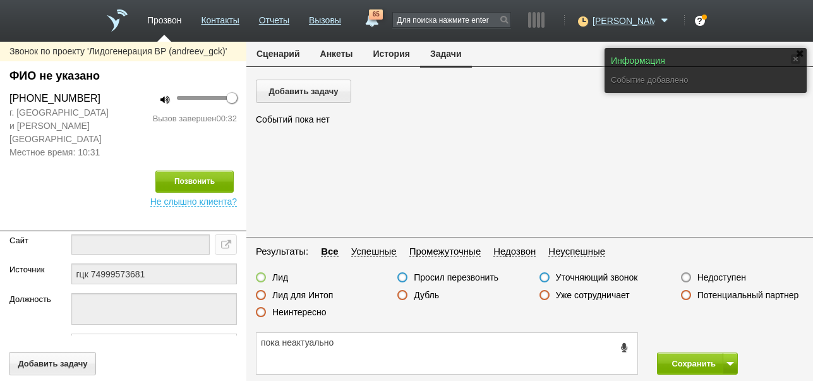
click at [290, 54] on button "Сценарий" at bounding box center [278, 54] width 64 height 24
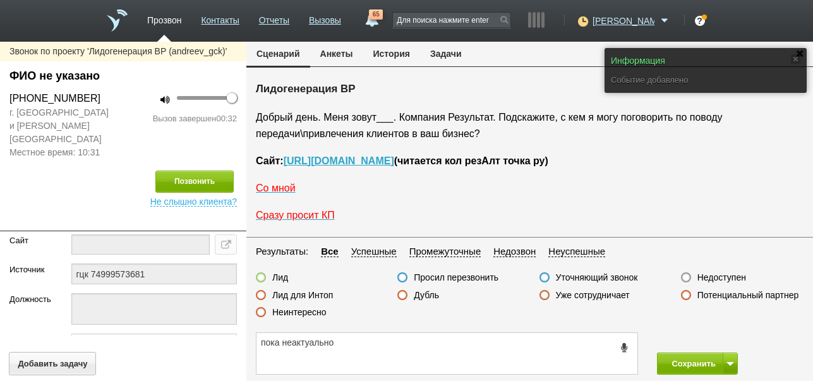
scroll to position [2139, 0]
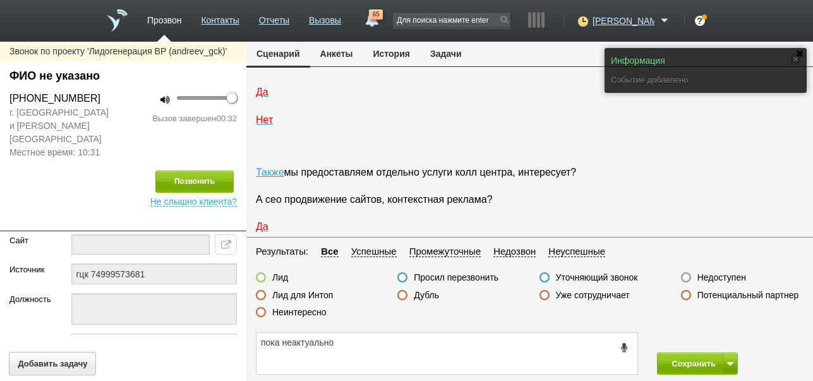
click at [456, 277] on label "Просил перезвонить" at bounding box center [456, 277] width 85 height 11
click at [0, 0] on input "Просил перезвонить" at bounding box center [0, 0] width 0 height 0
click at [667, 365] on button "Сохранить" at bounding box center [690, 364] width 66 height 22
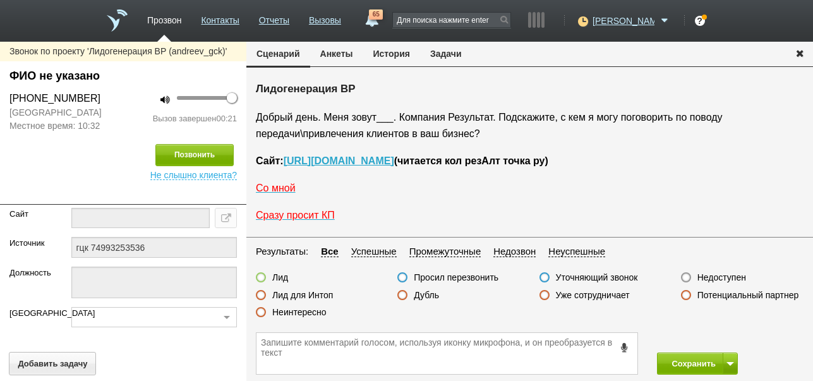
click at [322, 312] on label "Неинтересно" at bounding box center [299, 312] width 54 height 11
click at [0, 0] on input "Неинтересно" at bounding box center [0, 0] width 0 height 0
click at [698, 361] on button "Сохранить" at bounding box center [690, 364] width 66 height 22
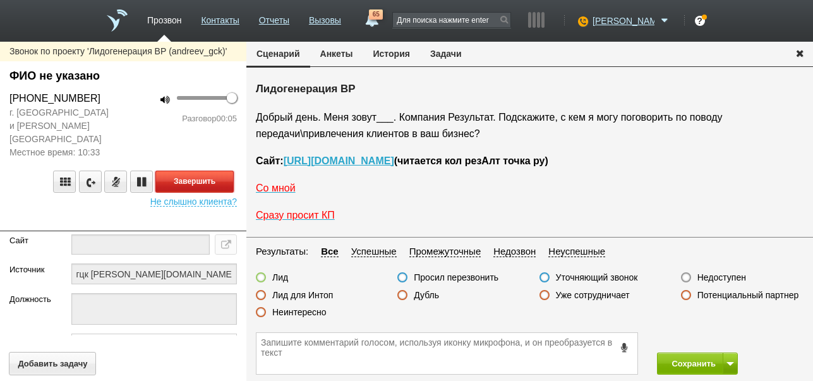
click at [216, 172] on button "Завершить" at bounding box center [194, 182] width 78 height 22
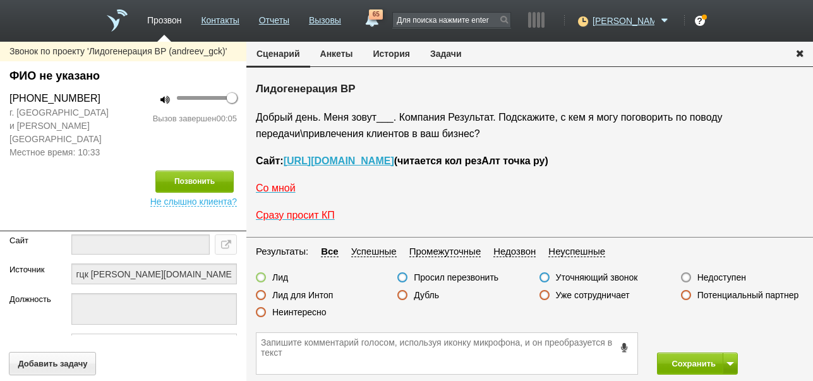
drag, startPoint x: 711, startPoint y: 272, endPoint x: 714, endPoint y: 283, distance: 11.0
click at [712, 272] on label "Недоступен" at bounding box center [722, 277] width 49 height 11
click at [717, 273] on label "Недоступен" at bounding box center [722, 277] width 49 height 11
click at [0, 0] on input "Недоступен" at bounding box center [0, 0] width 0 height 0
click at [729, 360] on button at bounding box center [730, 364] width 15 height 22
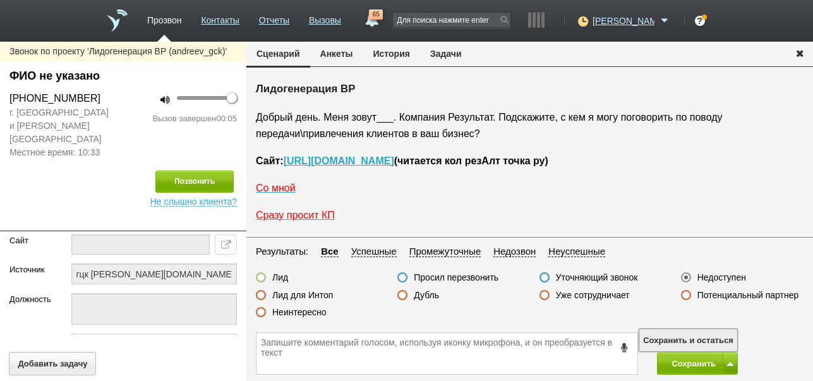
click at [726, 340] on button "Сохранить и остаться" at bounding box center [689, 340] width 98 height 22
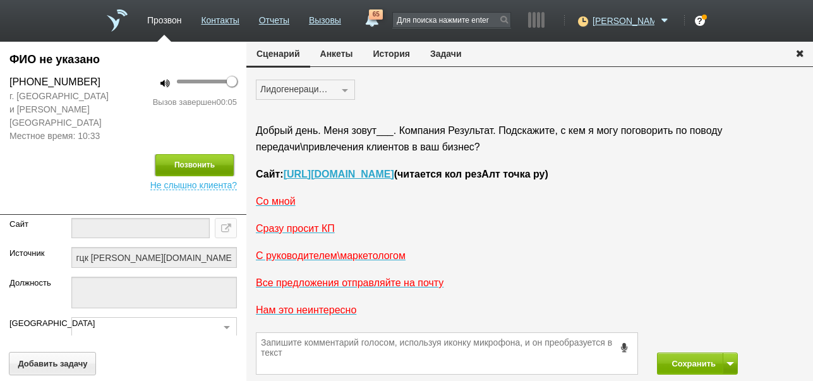
click at [213, 154] on button "Позвонить" at bounding box center [194, 165] width 78 height 22
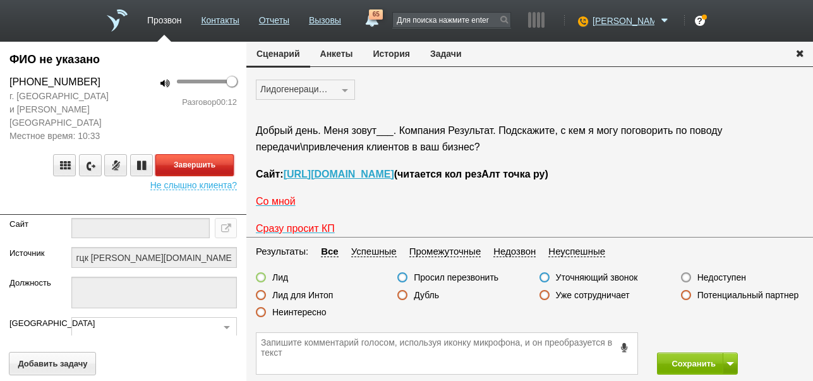
click at [191, 154] on button "Завершить" at bounding box center [194, 165] width 78 height 22
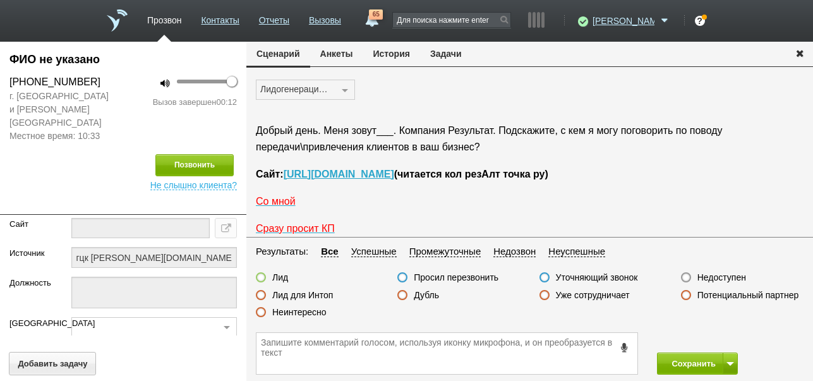
click at [726, 275] on label "Недоступен" at bounding box center [722, 277] width 49 height 11
click at [0, 0] on input "Недоступен" at bounding box center [0, 0] width 0 height 0
click at [679, 367] on button "Сохранить" at bounding box center [690, 364] width 66 height 22
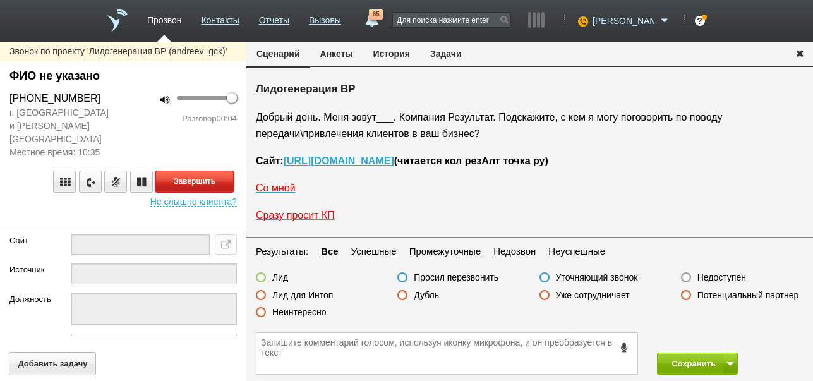
click at [195, 171] on button "Завершить" at bounding box center [194, 182] width 78 height 22
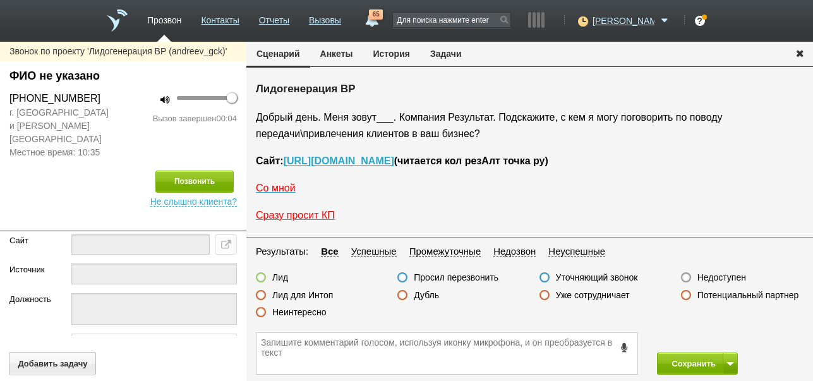
click at [731, 277] on label "Недоступен" at bounding box center [722, 277] width 49 height 11
click at [0, 0] on input "Недоступен" at bounding box center [0, 0] width 0 height 0
click at [729, 368] on button at bounding box center [730, 364] width 15 height 22
click at [714, 338] on button "Сохранить и остаться" at bounding box center [689, 340] width 98 height 22
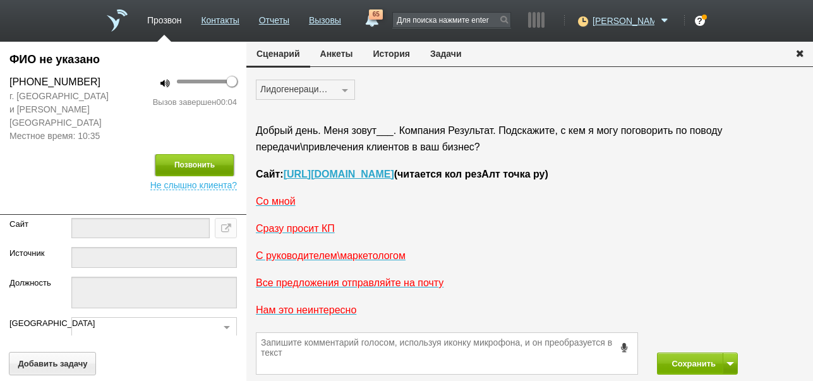
click at [197, 154] on button "Позвонить" at bounding box center [194, 165] width 78 height 22
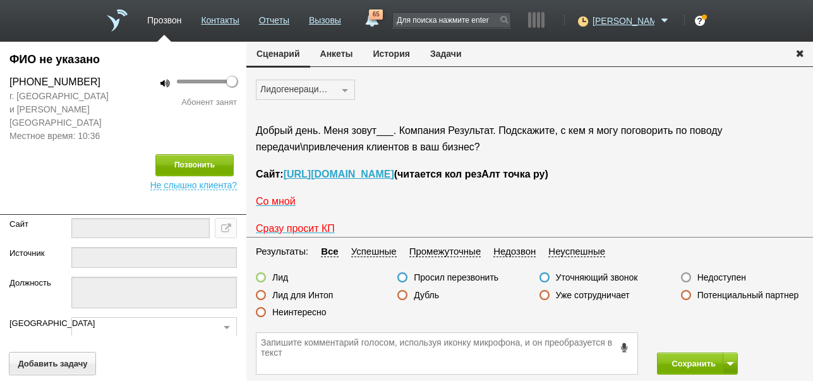
click at [739, 279] on label "Недоступен" at bounding box center [722, 277] width 49 height 11
click at [0, 0] on input "Недоступен" at bounding box center [0, 0] width 0 height 0
click at [698, 359] on button "Сохранить" at bounding box center [690, 364] width 66 height 22
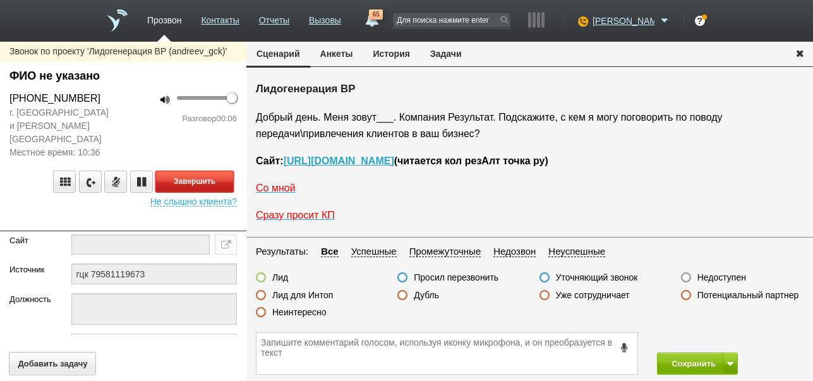
click at [224, 171] on button "Завершить" at bounding box center [194, 182] width 78 height 22
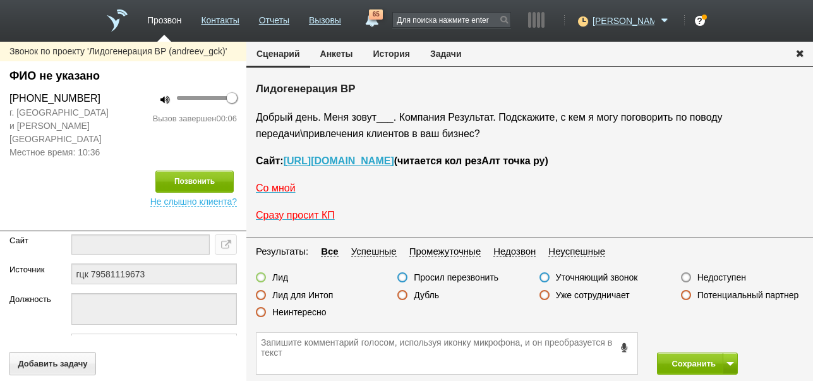
click at [737, 281] on label "Недоступен" at bounding box center [722, 277] width 49 height 11
click at [0, 0] on input "Недоступен" at bounding box center [0, 0] width 0 height 0
click at [727, 362] on span at bounding box center [731, 364] width 8 height 4
click at [717, 339] on button "Сохранить и остаться" at bounding box center [689, 340] width 98 height 22
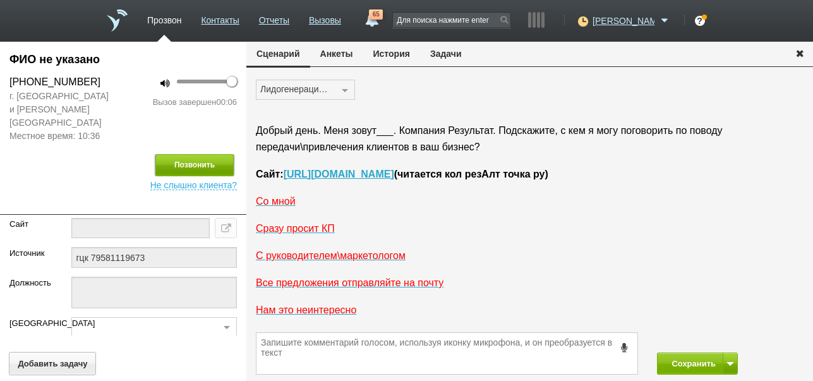
click at [186, 154] on button "Позвонить" at bounding box center [194, 165] width 78 height 22
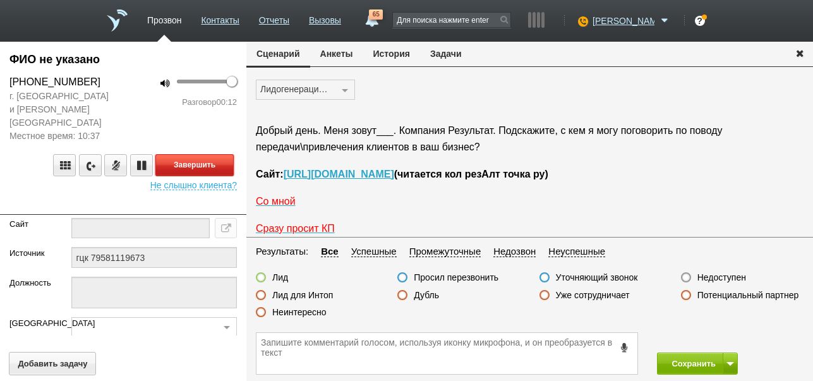
click at [214, 154] on button "Завершить" at bounding box center [194, 165] width 78 height 22
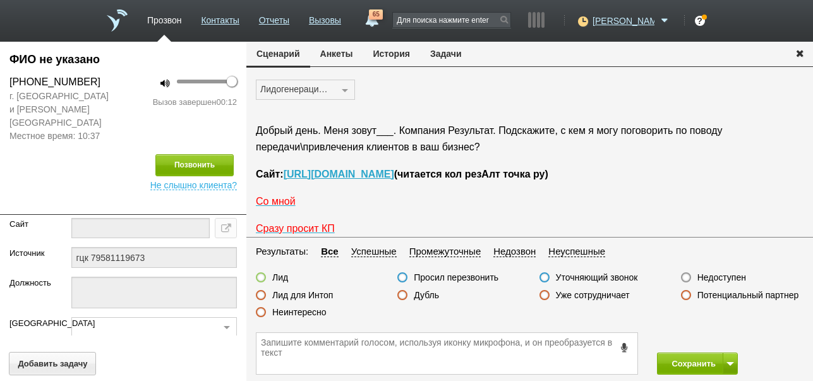
click at [724, 276] on label "Недоступен" at bounding box center [722, 277] width 49 height 11
click at [0, 0] on input "Недоступен" at bounding box center [0, 0] width 0 height 0
click at [696, 358] on button "Сохранить" at bounding box center [690, 364] width 66 height 22
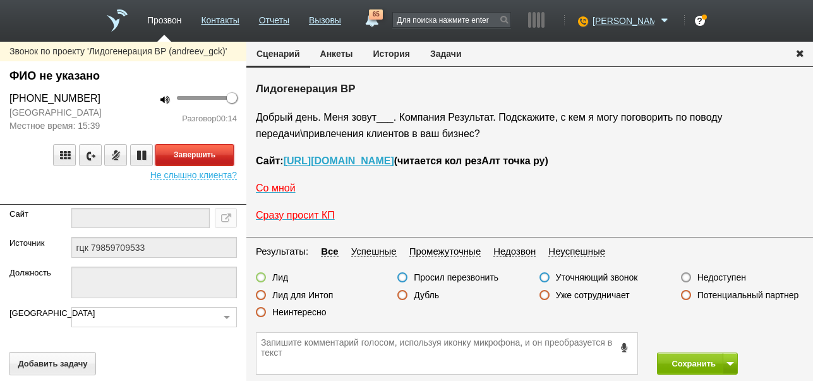
click at [220, 155] on button "Завершить" at bounding box center [194, 155] width 78 height 22
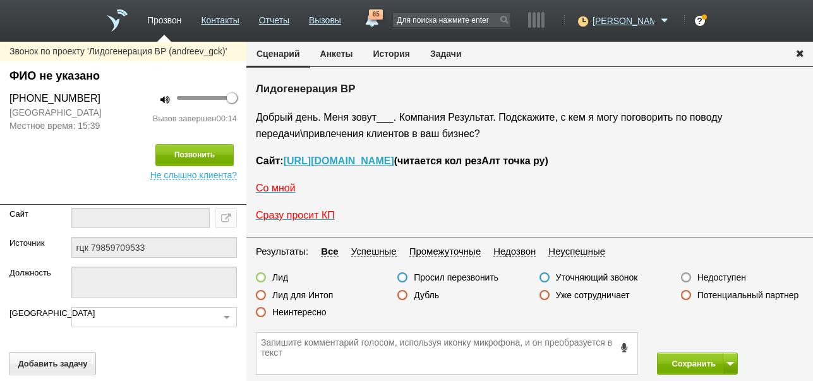
click at [722, 273] on label "Недоступен" at bounding box center [722, 277] width 49 height 11
click at [0, 0] on input "Недоступен" at bounding box center [0, 0] width 0 height 0
click at [732, 361] on button at bounding box center [730, 364] width 15 height 22
click at [726, 336] on button "Сохранить и остаться" at bounding box center [689, 340] width 98 height 22
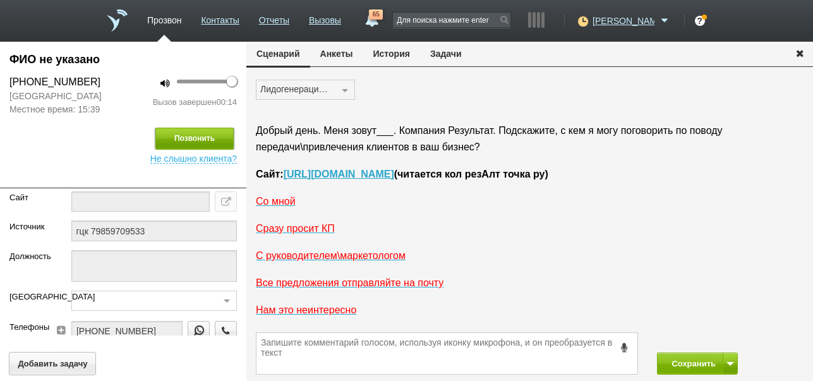
click at [216, 138] on button "Позвонить" at bounding box center [194, 139] width 78 height 22
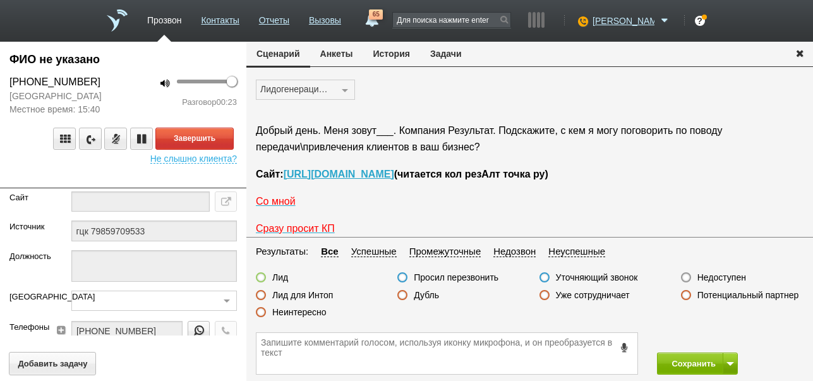
click at [307, 312] on label "Неинтересно" at bounding box center [299, 312] width 54 height 11
click at [0, 0] on input "Неинтересно" at bounding box center [0, 0] width 0 height 0
click at [228, 137] on div "Завершить" at bounding box center [123, 139] width 228 height 22
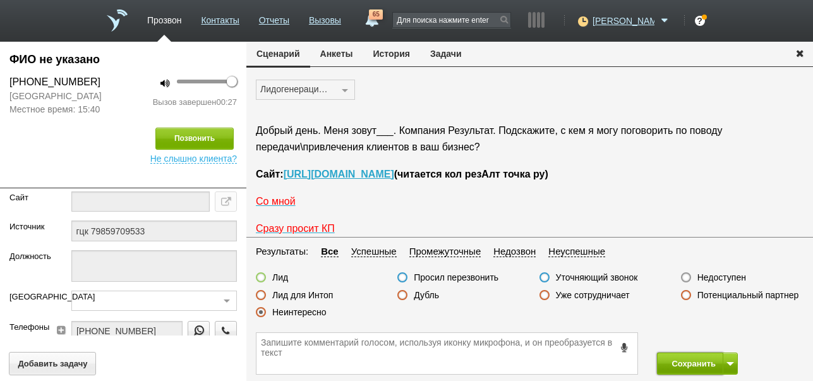
click at [683, 359] on button "Сохранить" at bounding box center [690, 364] width 66 height 22
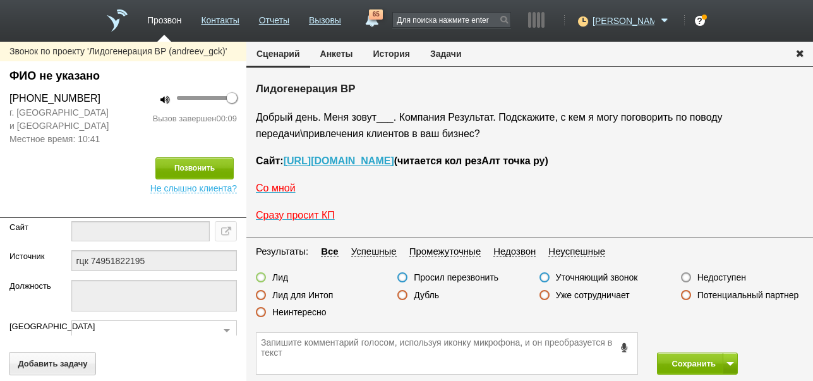
click at [316, 312] on label "Неинтересно" at bounding box center [299, 312] width 54 height 11
click at [0, 0] on input "Неинтересно" at bounding box center [0, 0] width 0 height 0
click at [680, 362] on button "Сохранить" at bounding box center [690, 364] width 66 height 22
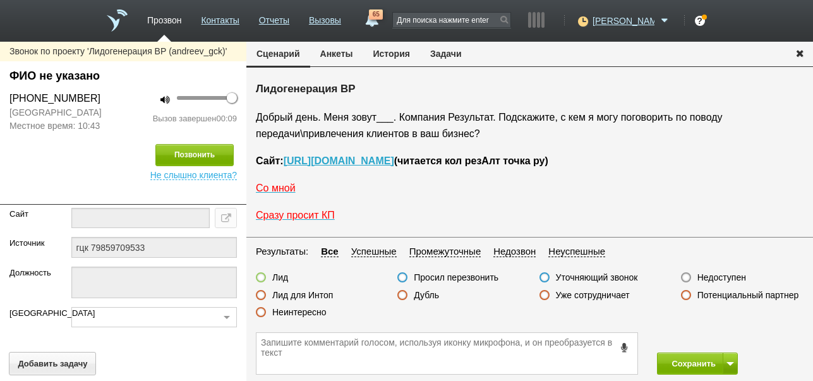
click at [719, 275] on label "Недоступен" at bounding box center [722, 277] width 49 height 11
click at [0, 0] on input "Недоступен" at bounding box center [0, 0] width 0 height 0
click at [732, 360] on button at bounding box center [730, 364] width 15 height 22
click at [693, 364] on button "Сохранить" at bounding box center [690, 364] width 66 height 22
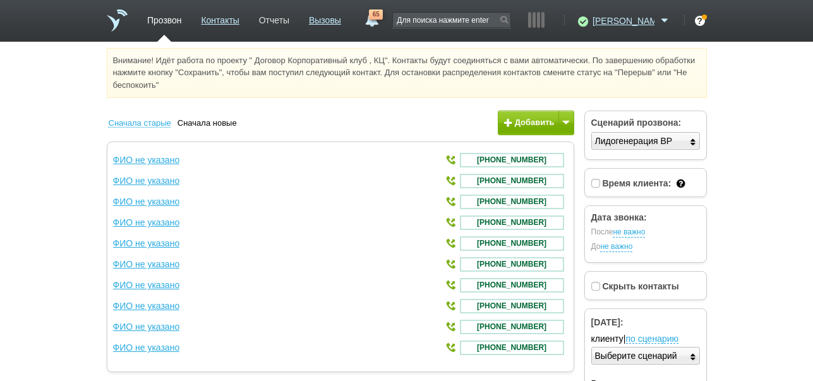
click at [289, 18] on link "Отчеты" at bounding box center [274, 18] width 30 height 18
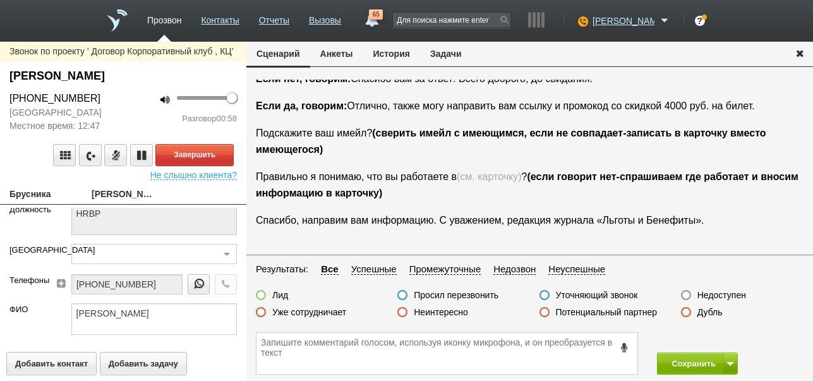
scroll to position [126, 0]
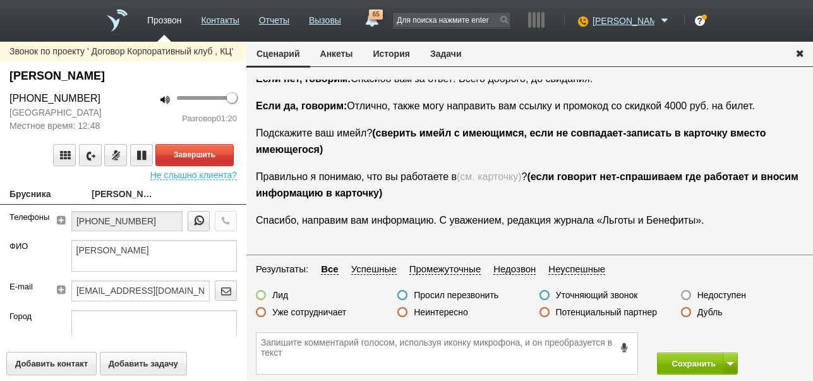
click at [396, 49] on button "История" at bounding box center [391, 54] width 57 height 24
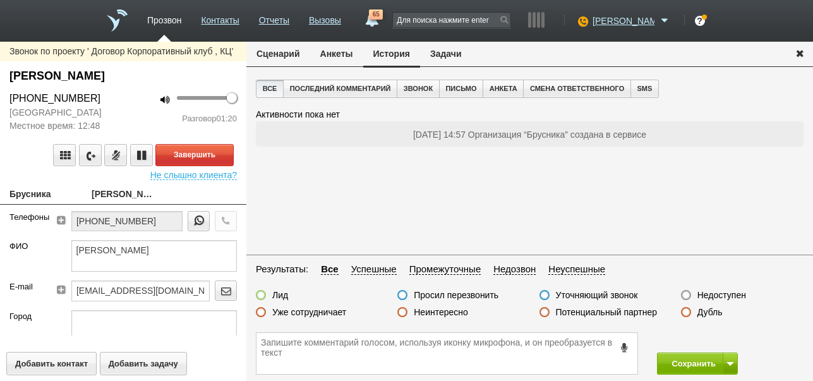
scroll to position [0, 0]
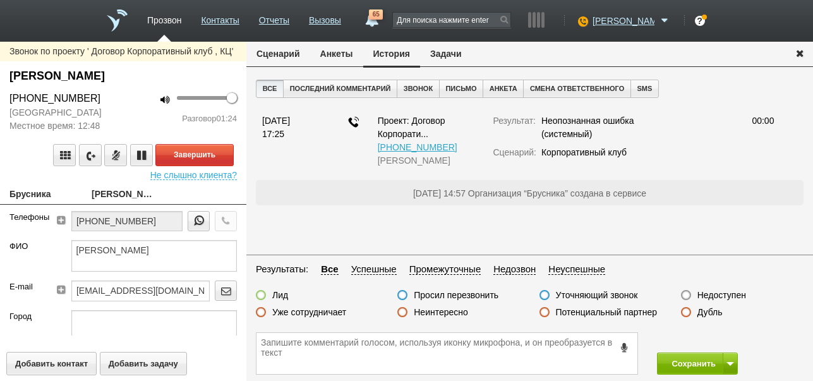
click at [295, 54] on button "Сценарий" at bounding box center [278, 54] width 64 height 24
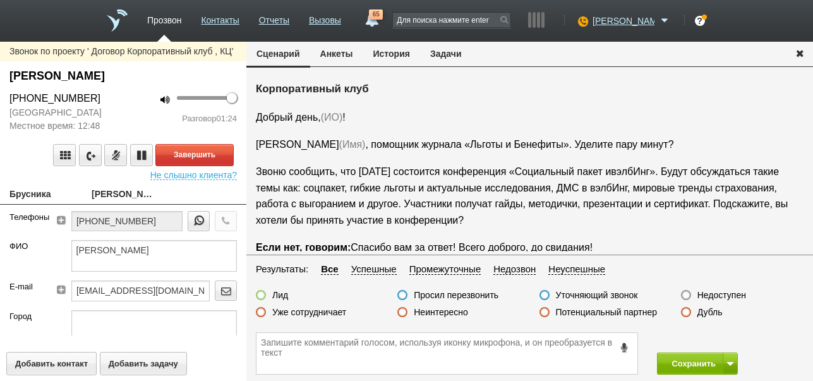
scroll to position [169, 0]
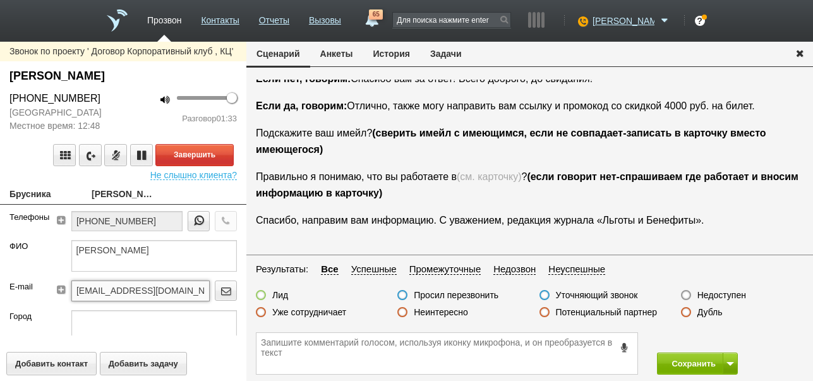
drag, startPoint x: 71, startPoint y: 288, endPoint x: 157, endPoint y: 286, distance: 86.0
click at [188, 294] on input "n.andreeva@brusnika.ru" at bounding box center [140, 291] width 138 height 20
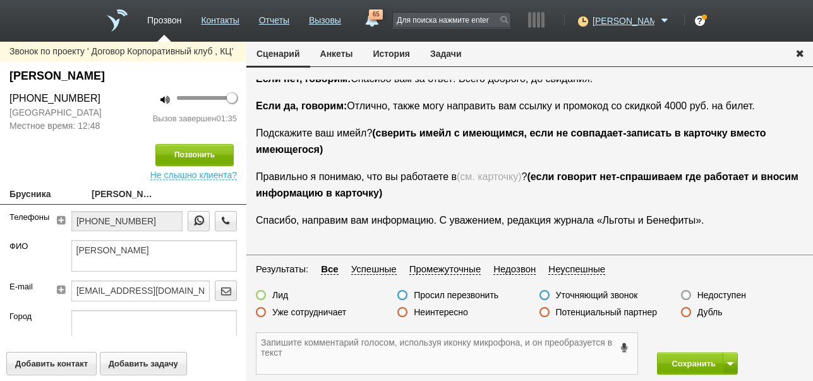
click at [339, 351] on textarea at bounding box center [447, 353] width 381 height 41
paste textarea "n.andreeva@brusnika.ru"
drag, startPoint x: 9, startPoint y: 75, endPoint x: 124, endPoint y: 76, distance: 115.0
click at [124, 76] on div "Андреева Надежда" at bounding box center [123, 76] width 228 height 17
copy div "Андреева Надежда"
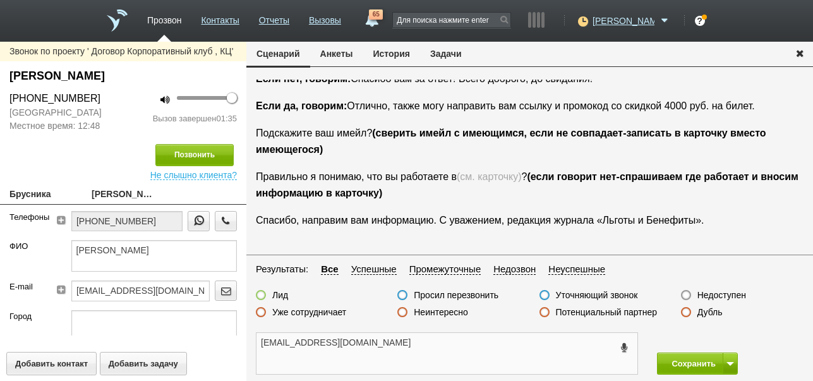
click at [419, 341] on textarea "n.andreeva@brusnika.ru" at bounding box center [447, 353] width 381 height 41
paste textarea "Андреева Надежда"
type textarea "n.andreeva@brusnika.ru Андреева Надежда ждёт ссылку"
click at [258, 295] on label at bounding box center [261, 295] width 10 height 10
click at [0, 0] on input "Лид" at bounding box center [0, 0] width 0 height 0
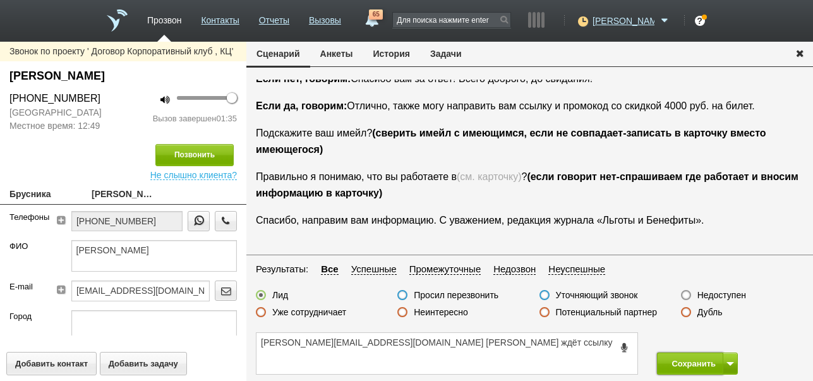
drag, startPoint x: 677, startPoint y: 357, endPoint x: 652, endPoint y: 254, distance: 106.1
click at [677, 358] on button "Сохранить" at bounding box center [690, 364] width 66 height 22
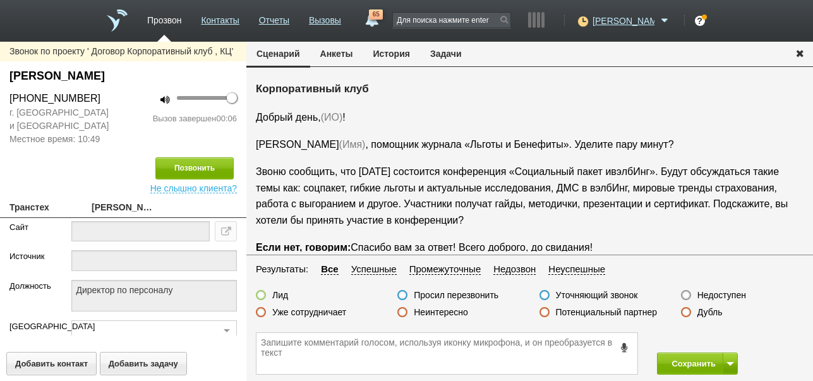
click at [714, 295] on label "Недоступен" at bounding box center [722, 294] width 49 height 11
click at [0, 0] on input "Недоступен" at bounding box center [0, 0] width 0 height 0
click at [733, 365] on span at bounding box center [731, 364] width 8 height 4
click at [732, 337] on button "Сохранить и остаться" at bounding box center [689, 340] width 98 height 22
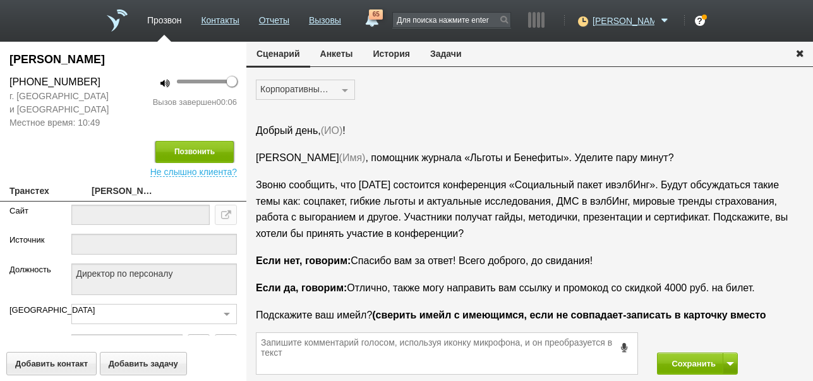
drag, startPoint x: 213, startPoint y: 153, endPoint x: 399, endPoint y: 102, distance: 193.3
click at [214, 152] on button "Позвонить" at bounding box center [194, 152] width 78 height 22
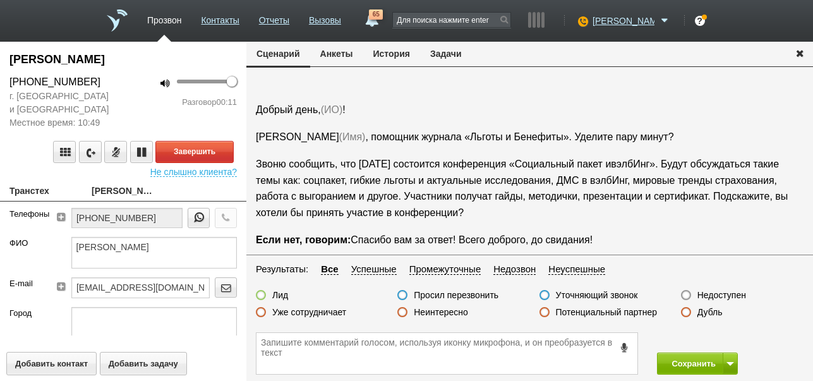
scroll to position [42, 0]
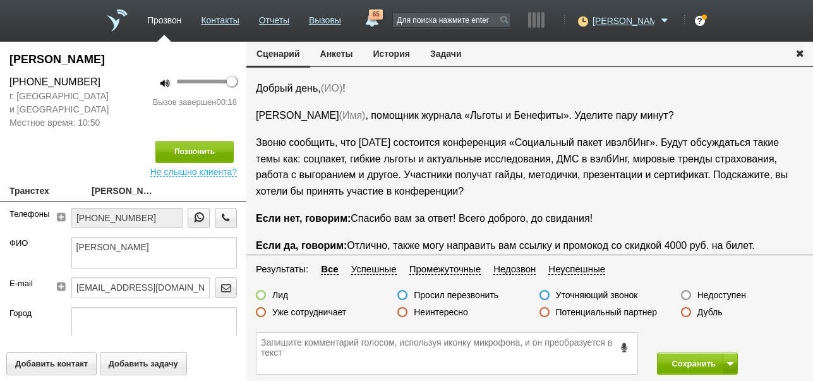
click at [625, 348] on icon at bounding box center [625, 347] width 14 height 9
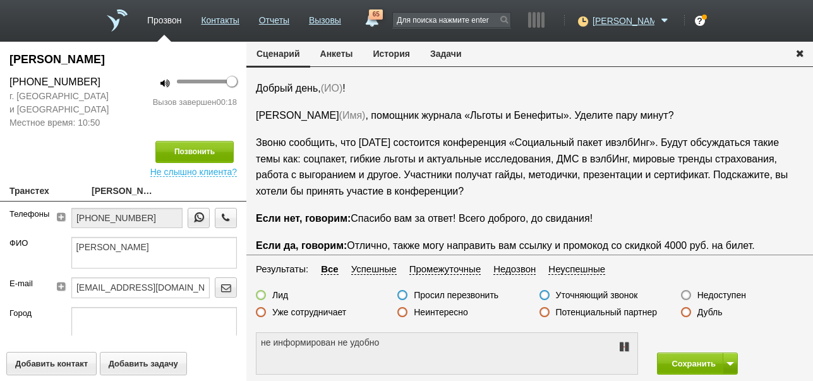
type textarea "не информирован не удобно разговаривать"
click at [625, 348] on icon at bounding box center [624, 347] width 15 height 10
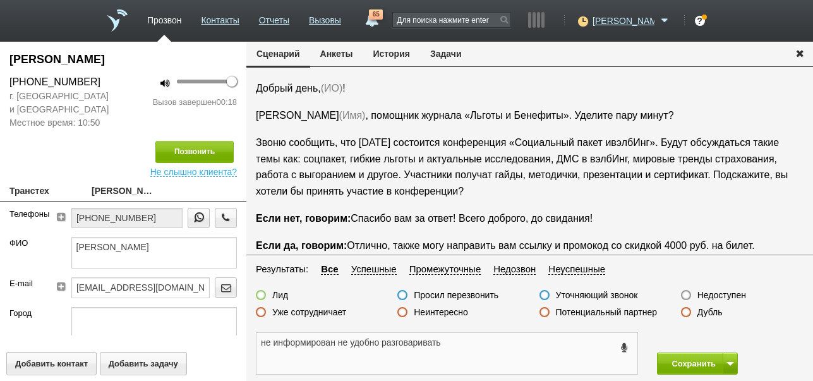
drag, startPoint x: 261, startPoint y: 341, endPoint x: 471, endPoint y: 340, distance: 209.8
click at [471, 340] on textarea "не информирован не удобно разговаривать" at bounding box center [447, 353] width 381 height 41
click at [450, 56] on button "Задачи" at bounding box center [446, 54] width 52 height 24
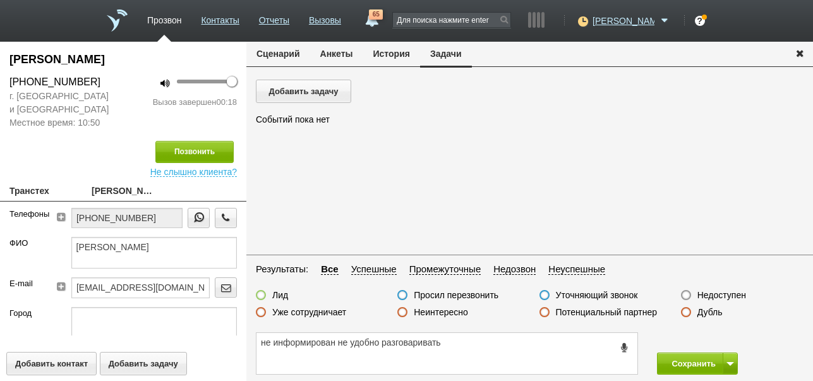
scroll to position [0, 0]
click at [343, 92] on button "Добавить задачу" at bounding box center [303, 91] width 95 height 23
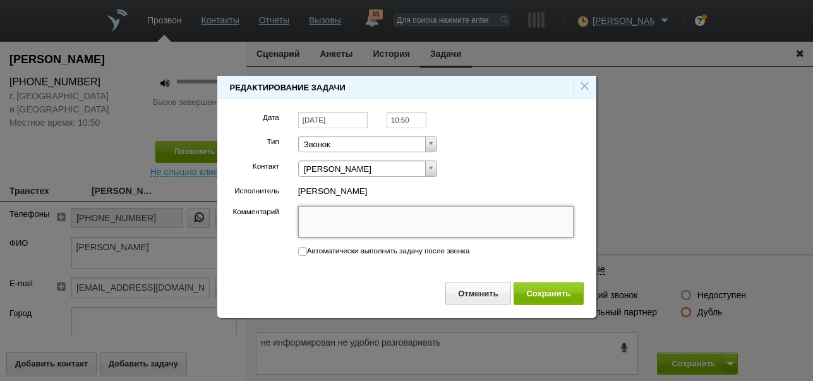
click at [357, 219] on textarea "Комментарий" at bounding box center [436, 222] width 276 height 32
paste textarea "не информирован не удобно разговаривать"
type textarea "не информирован не удобно разговаривать"
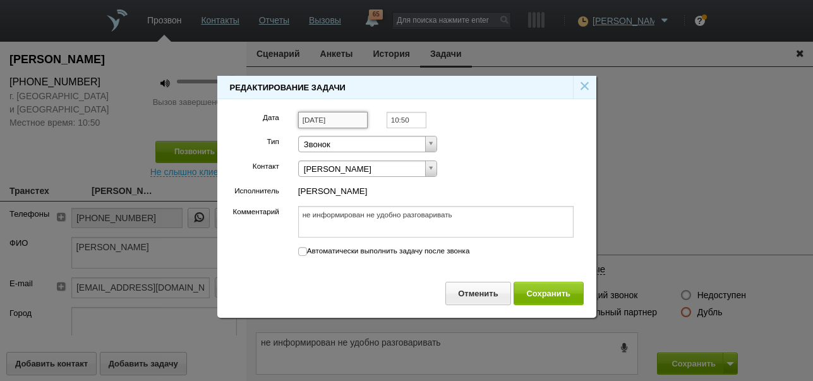
type textarea "не информирован не удобно разговаривать"
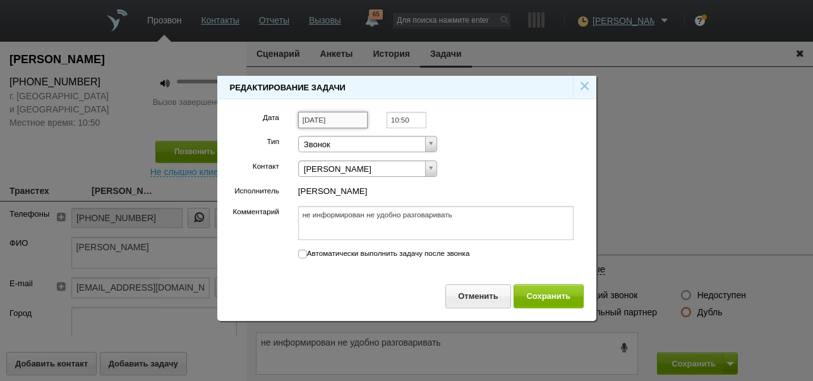
click at [355, 122] on input "[DATE]" at bounding box center [333, 120] width 70 height 17
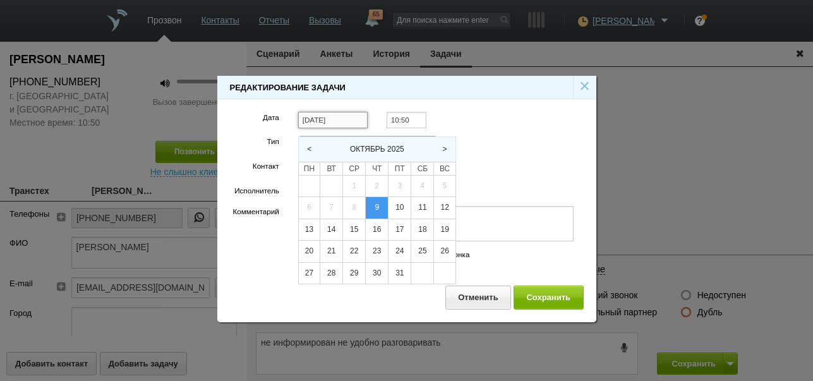
click at [355, 119] on input "[DATE]" at bounding box center [333, 120] width 70 height 17
click at [415, 124] on input "10:50" at bounding box center [407, 120] width 40 height 17
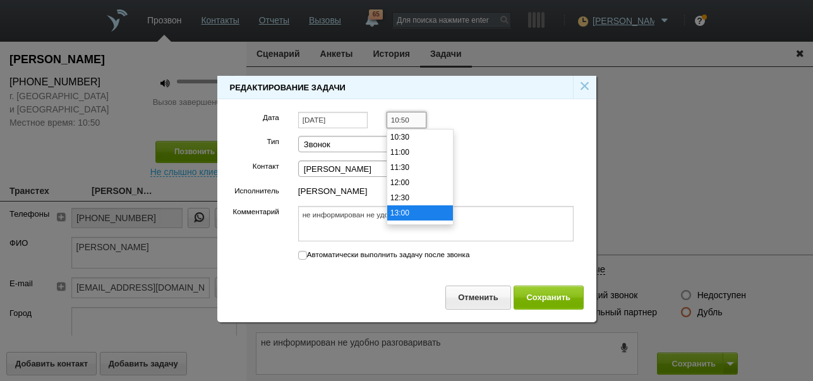
scroll to position [382, 0]
click at [409, 210] on li "15:00" at bounding box center [420, 210] width 66 height 15
type input "15:00"
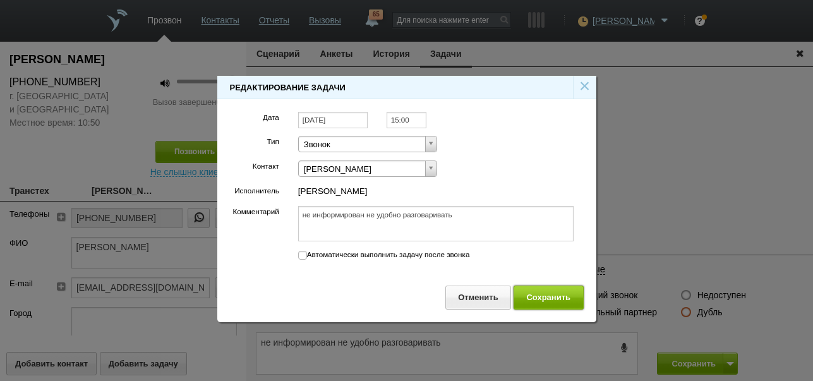
click at [533, 295] on button "Сохранить" at bounding box center [549, 297] width 70 height 23
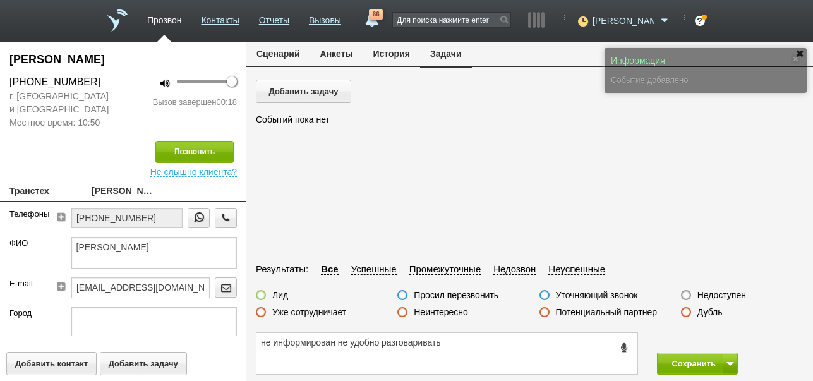
click at [289, 49] on button "Сценарий" at bounding box center [278, 54] width 64 height 24
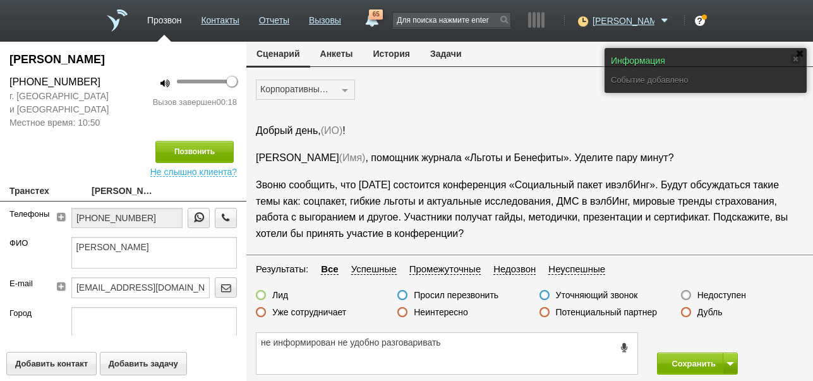
scroll to position [42, 0]
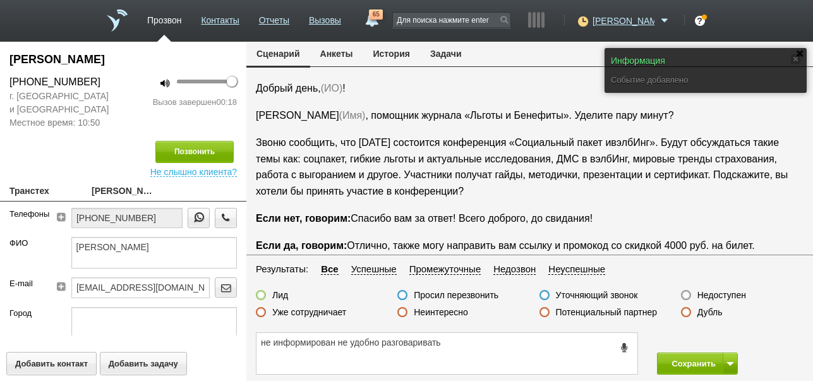
click at [465, 298] on label "Просил перезвонить" at bounding box center [456, 294] width 85 height 11
click at [0, 0] on input "Просил перезвонить" at bounding box center [0, 0] width 0 height 0
click at [681, 365] on button "Сохранить" at bounding box center [690, 364] width 66 height 22
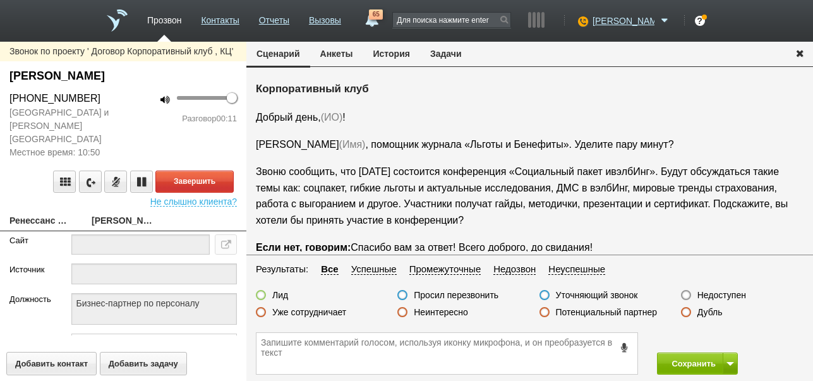
scroll to position [21, 0]
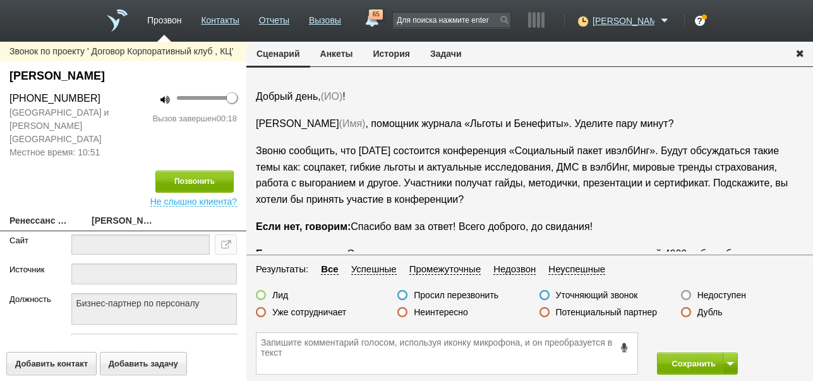
click at [624, 344] on icon at bounding box center [625, 347] width 14 height 9
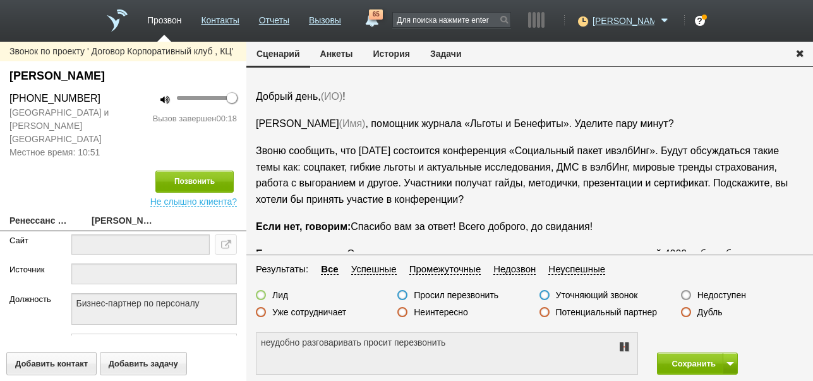
click at [624, 344] on icon at bounding box center [624, 347] width 15 height 10
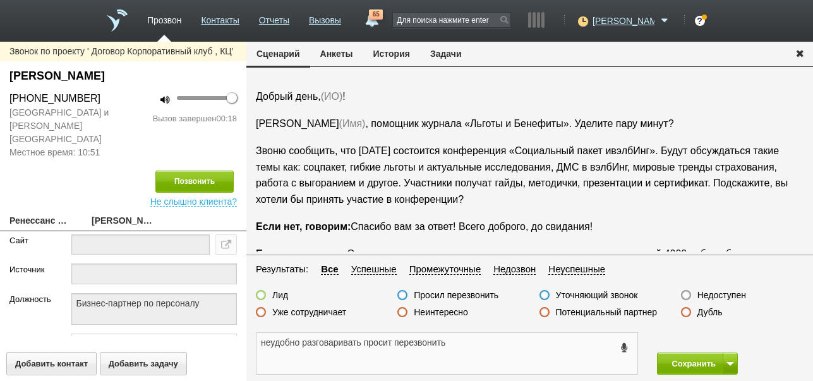
click at [523, 346] on textarea "неудобно разговаривать просит перезвонить" at bounding box center [447, 353] width 381 height 41
drag, startPoint x: 258, startPoint y: 344, endPoint x: 469, endPoint y: 340, distance: 211.1
click at [500, 341] on textarea "неудобно разговаривать просит перезвонить в 17:30" at bounding box center [447, 353] width 381 height 41
type textarea "неудобно разговаривать просит перезвонить в 17:30"
click at [444, 56] on button "Задачи" at bounding box center [446, 54] width 52 height 24
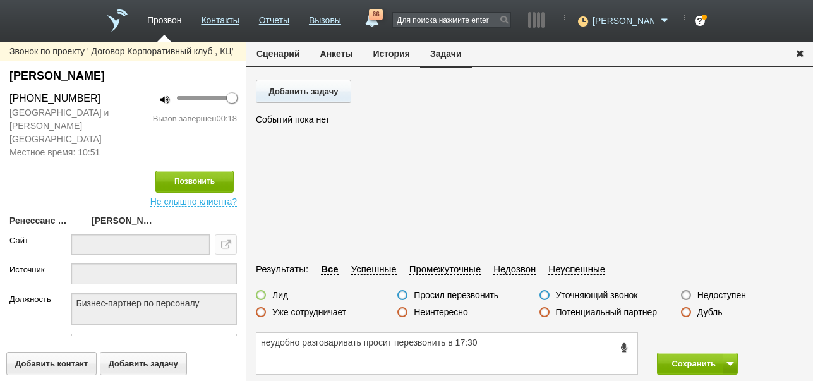
scroll to position [0, 0]
click at [317, 92] on button "Добавить задачу" at bounding box center [303, 91] width 95 height 23
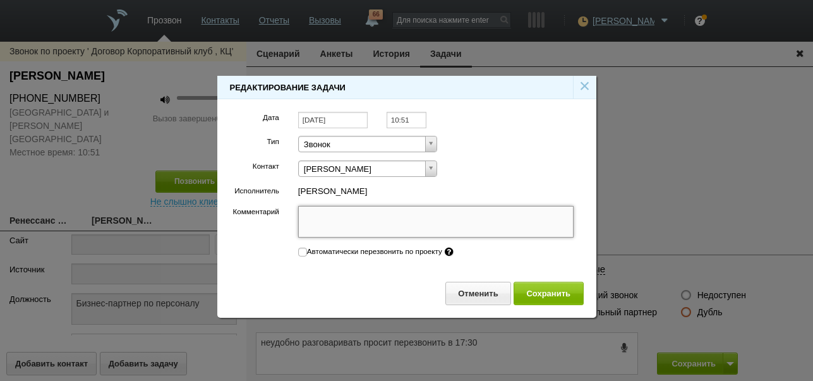
click at [370, 221] on textarea "Комментарий" at bounding box center [436, 222] width 276 height 32
paste textarea "неудобно разговаривать просит перезвонить в 17:30"
type textarea "неудобно разговаривать просит перезвонить в 17:30"
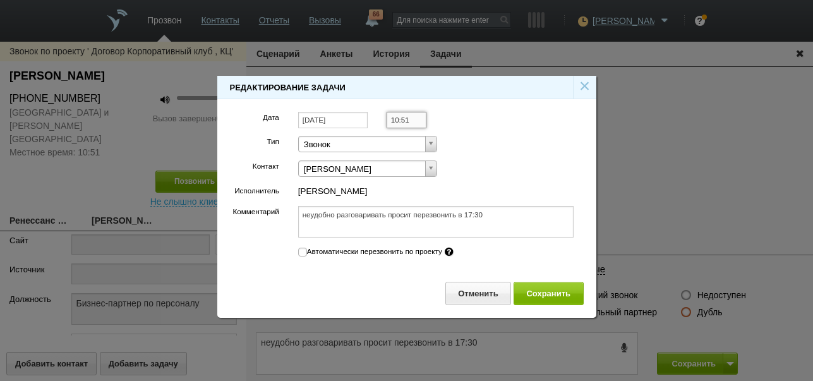
click at [416, 117] on input "10:51" at bounding box center [407, 120] width 40 height 17
type textarea "неудобно разговаривать просит перезвонить в 17:30"
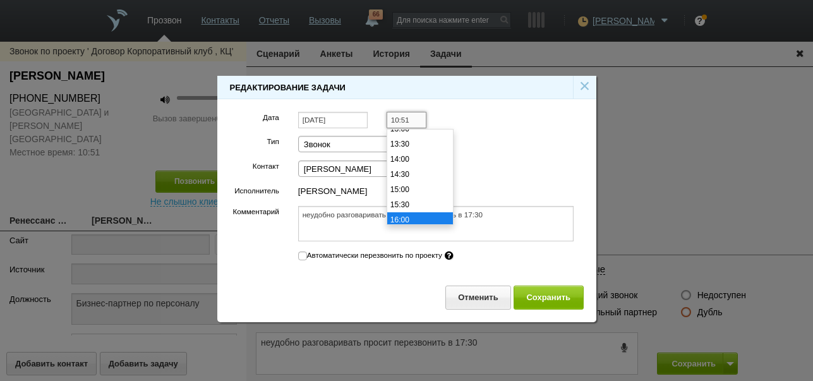
scroll to position [466, 0]
click at [411, 205] on li "17:30" at bounding box center [420, 202] width 66 height 15
type input "17:30"
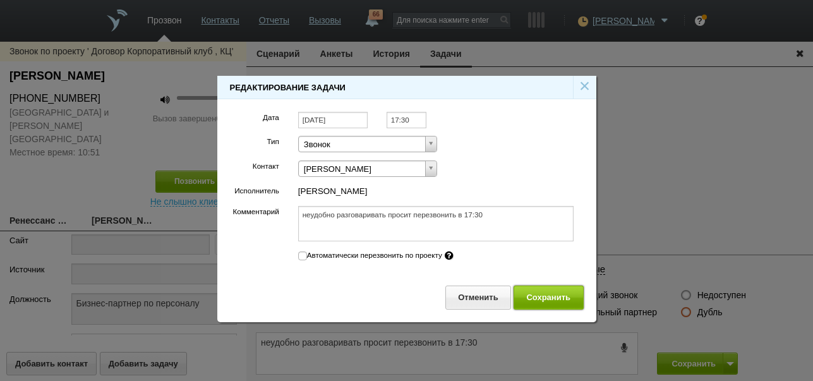
click at [539, 301] on button "Сохранить" at bounding box center [549, 297] width 70 height 23
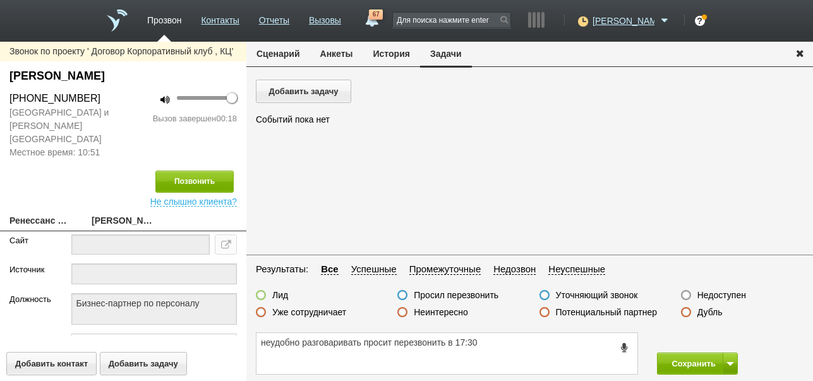
click at [297, 51] on button "Сценарий" at bounding box center [278, 54] width 64 height 24
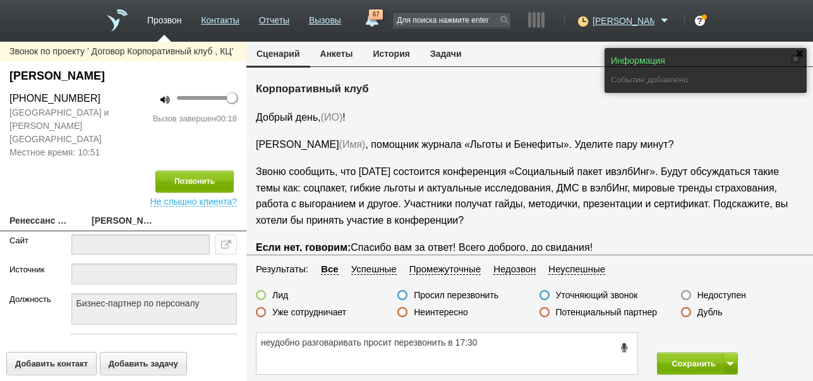
scroll to position [21, 0]
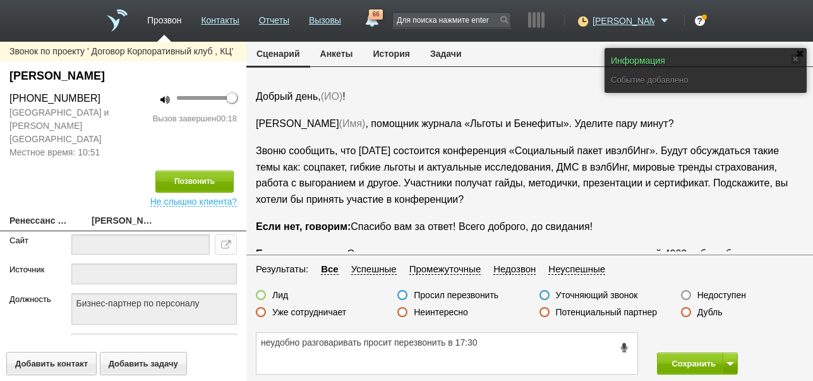
click at [472, 296] on label "Просил перезвонить" at bounding box center [456, 294] width 85 height 11
click at [0, 0] on input "Просил перезвонить" at bounding box center [0, 0] width 0 height 0
click at [688, 365] on button "Сохранить" at bounding box center [690, 364] width 66 height 22
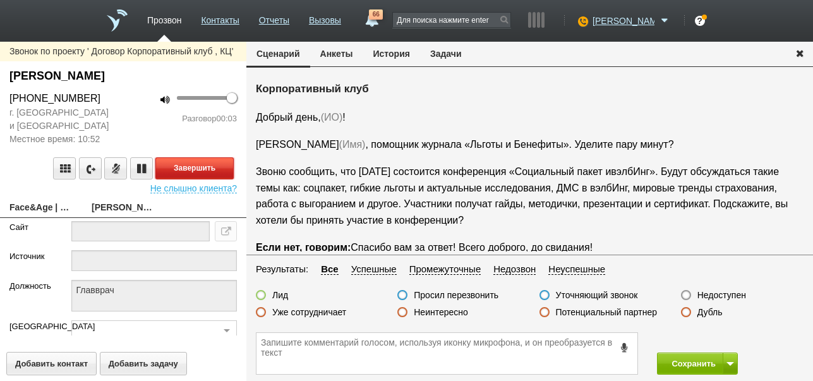
click at [225, 171] on button "Завершить" at bounding box center [194, 168] width 78 height 22
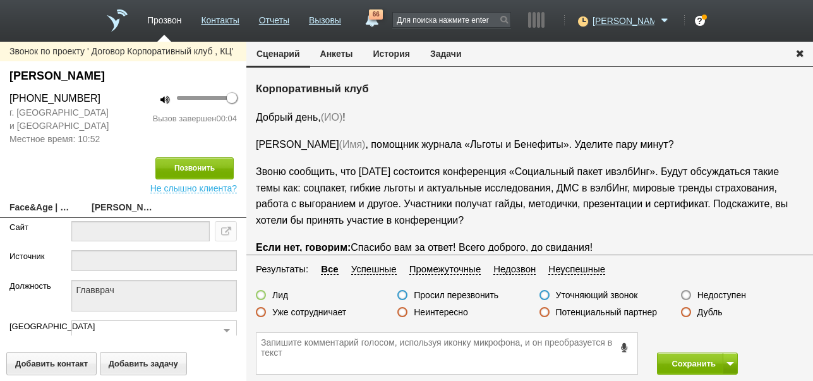
click at [720, 294] on label "Недоступен" at bounding box center [722, 294] width 49 height 11
click at [0, 0] on input "Недоступен" at bounding box center [0, 0] width 0 height 0
click at [725, 365] on button at bounding box center [730, 364] width 15 height 22
click at [719, 343] on button "Сохранить и остаться" at bounding box center [689, 340] width 98 height 22
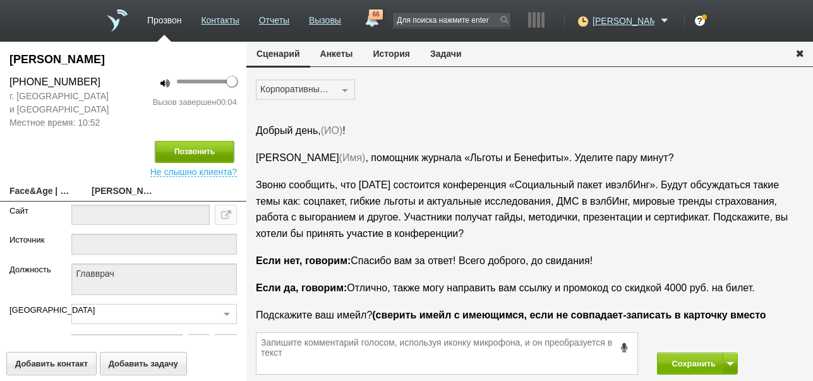
click at [221, 147] on button "Позвонить" at bounding box center [194, 152] width 78 height 22
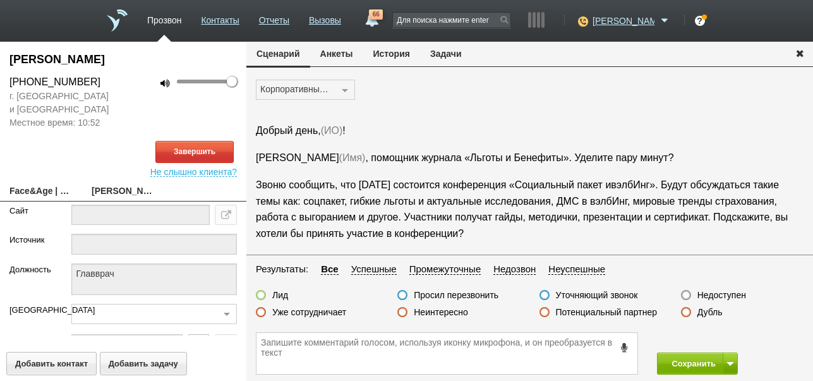
click at [387, 58] on button "История" at bounding box center [391, 54] width 57 height 24
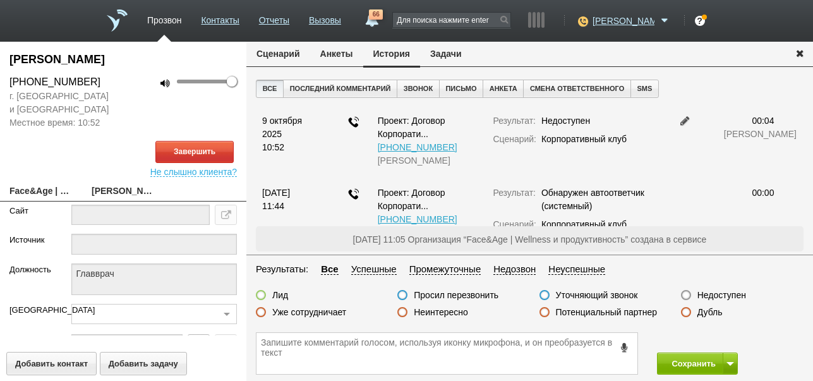
click at [289, 57] on button "Сценарий" at bounding box center [278, 54] width 64 height 24
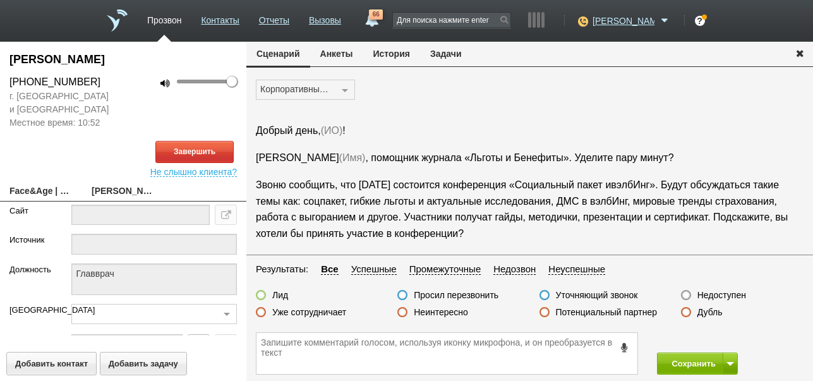
click at [394, 54] on button "История" at bounding box center [391, 54] width 57 height 24
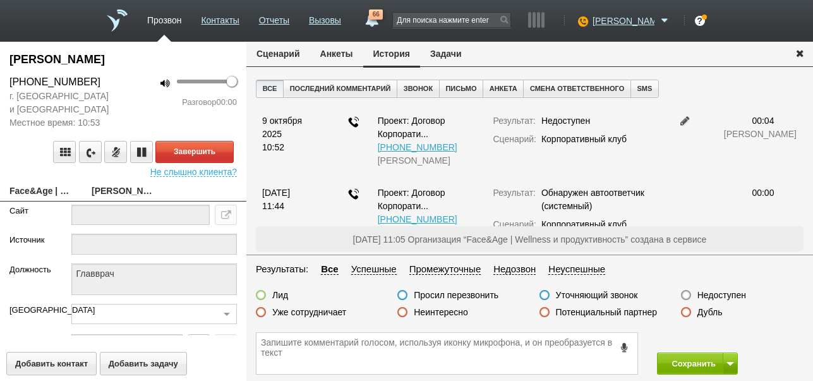
click at [297, 52] on button "Сценарий" at bounding box center [278, 54] width 64 height 24
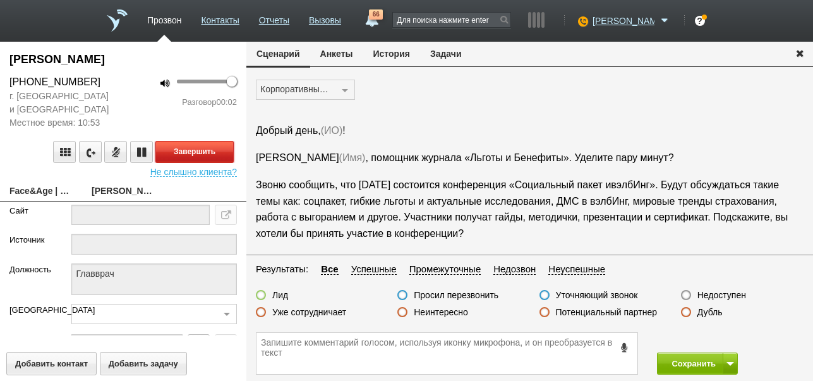
click at [221, 149] on button "Завершить" at bounding box center [194, 152] width 78 height 22
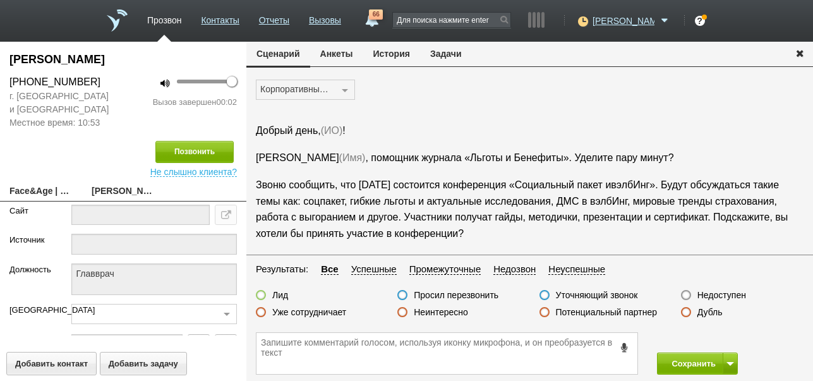
click at [720, 293] on label "Недоступен" at bounding box center [722, 294] width 49 height 11
click at [0, 0] on input "Недоступен" at bounding box center [0, 0] width 0 height 0
click at [698, 362] on button "Сохранить" at bounding box center [690, 364] width 66 height 22
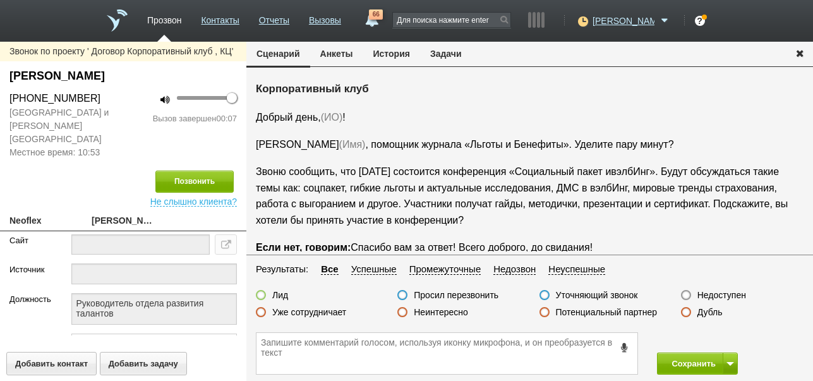
click at [727, 298] on label "Недоступен" at bounding box center [722, 294] width 49 height 11
click at [0, 0] on input "Недоступен" at bounding box center [0, 0] width 0 height 0
click at [727, 360] on button at bounding box center [730, 364] width 15 height 22
click at [715, 343] on button "Сохранить и остаться" at bounding box center [689, 340] width 98 height 22
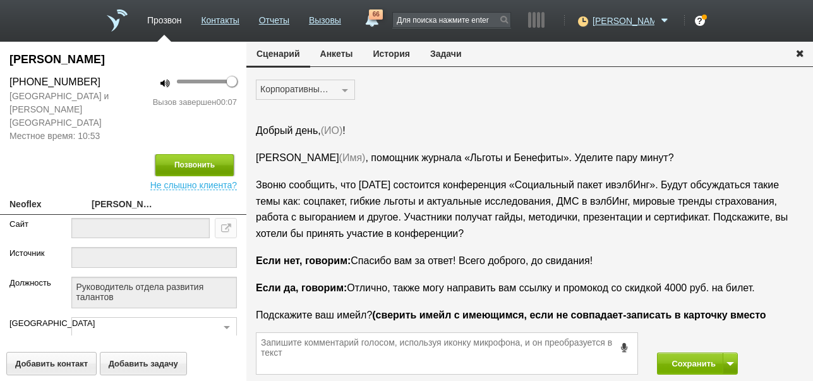
click at [195, 155] on button "Позвонить" at bounding box center [194, 165] width 78 height 22
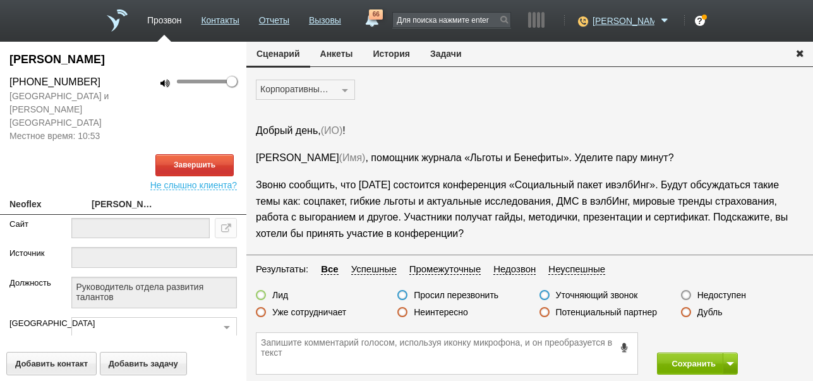
click at [397, 54] on button "История" at bounding box center [391, 54] width 57 height 24
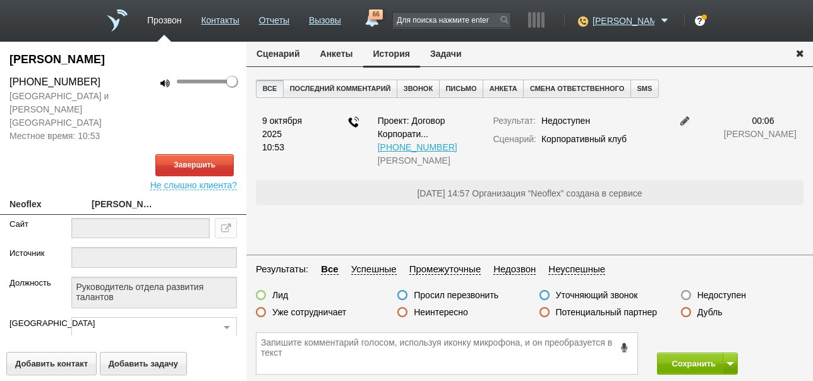
click at [283, 57] on button "Сценарий" at bounding box center [278, 54] width 64 height 24
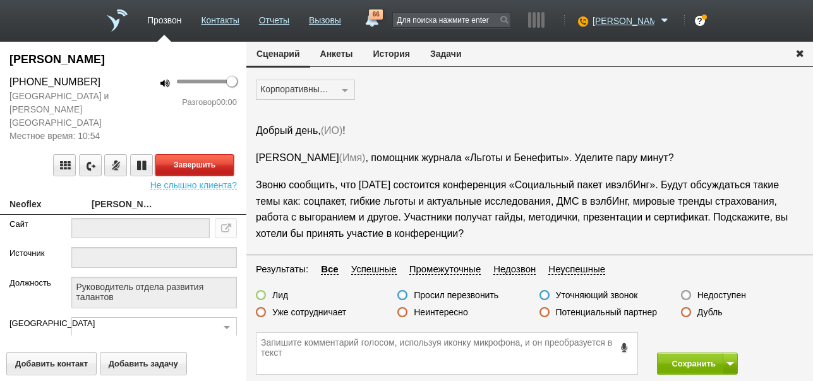
click at [224, 155] on button "Завершить" at bounding box center [194, 165] width 78 height 22
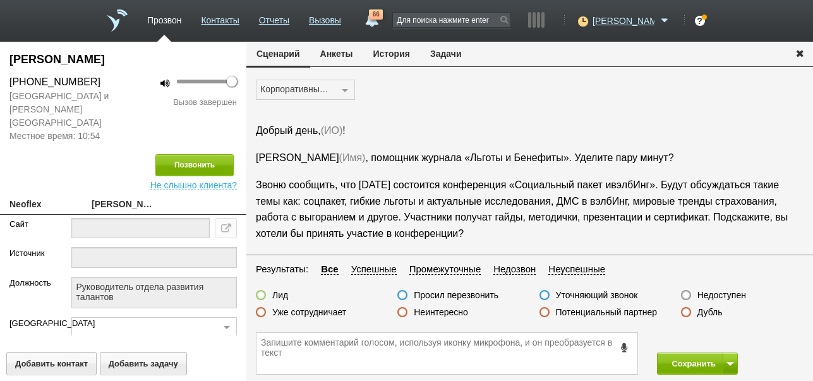
click at [716, 291] on label "Недоступен" at bounding box center [722, 294] width 49 height 11
click at [0, 0] on input "Недоступен" at bounding box center [0, 0] width 0 height 0
click at [690, 364] on button "Сохранить" at bounding box center [690, 364] width 66 height 22
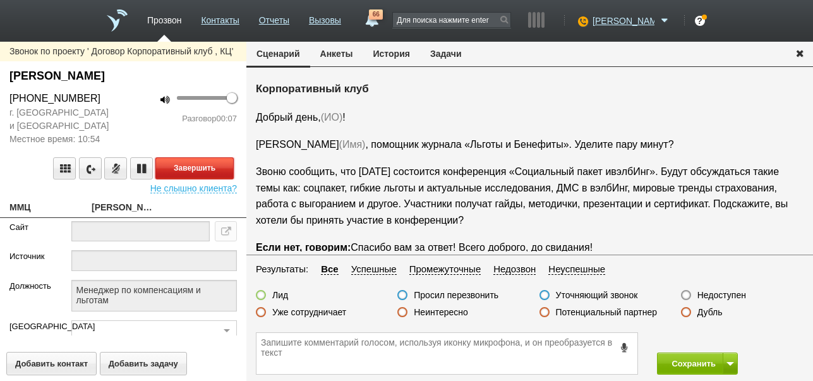
click at [229, 161] on button "Завершить" at bounding box center [194, 168] width 78 height 22
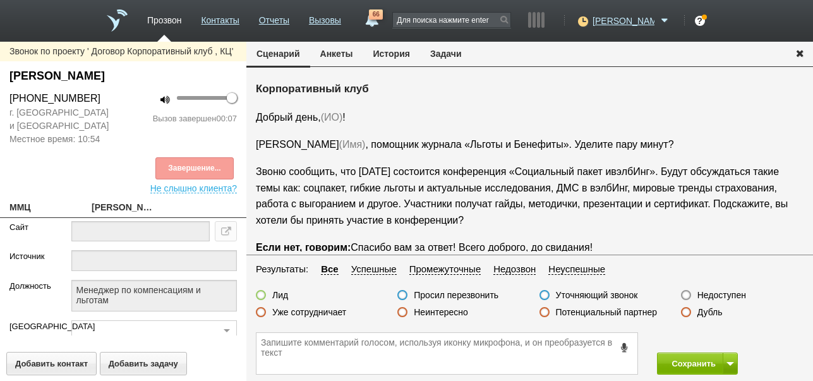
click at [403, 57] on button "История" at bounding box center [391, 54] width 57 height 24
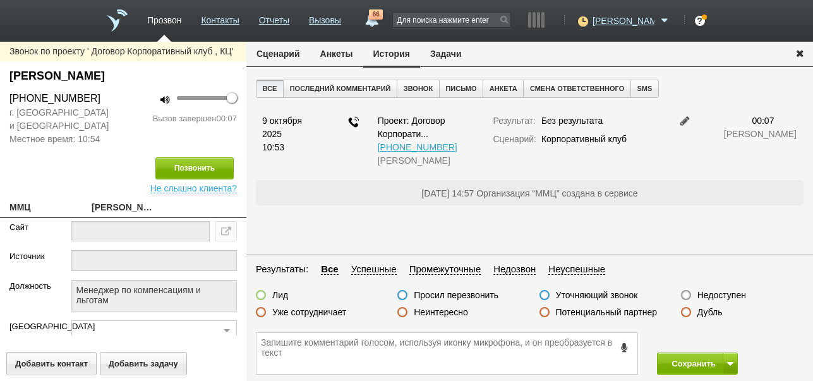
click at [294, 56] on button "Сценарий" at bounding box center [278, 54] width 64 height 24
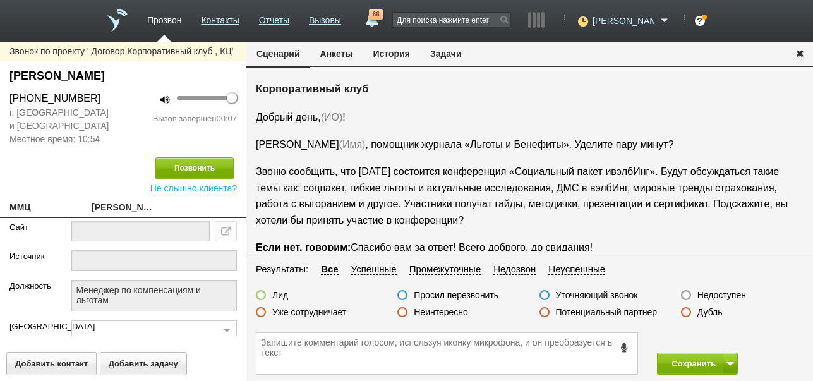
click at [722, 291] on label "Недоступен" at bounding box center [722, 294] width 49 height 11
click at [0, 0] on input "Недоступен" at bounding box center [0, 0] width 0 height 0
click at [732, 362] on span at bounding box center [731, 364] width 8 height 4
click at [728, 337] on button "Сохранить и остаться" at bounding box center [689, 340] width 98 height 22
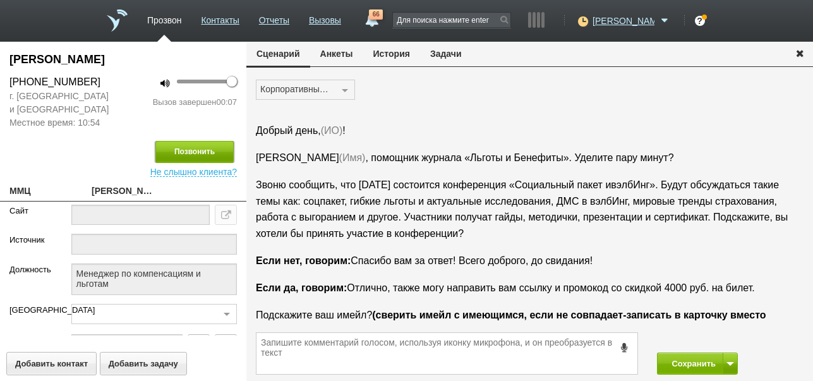
click at [209, 152] on button "Позвонить" at bounding box center [194, 152] width 78 height 22
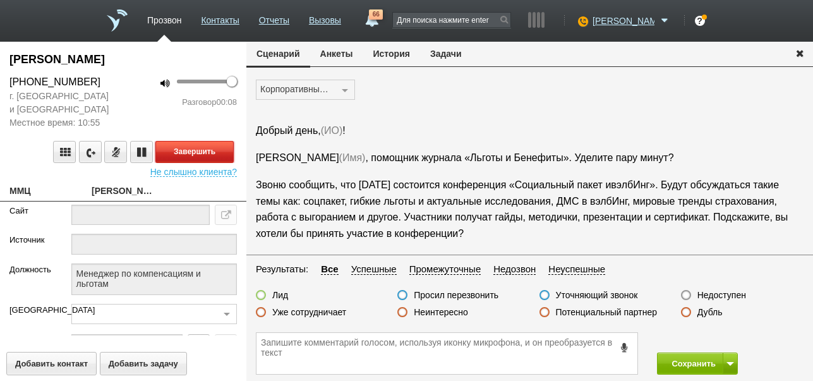
click at [215, 149] on button "Завершить" at bounding box center [194, 152] width 78 height 22
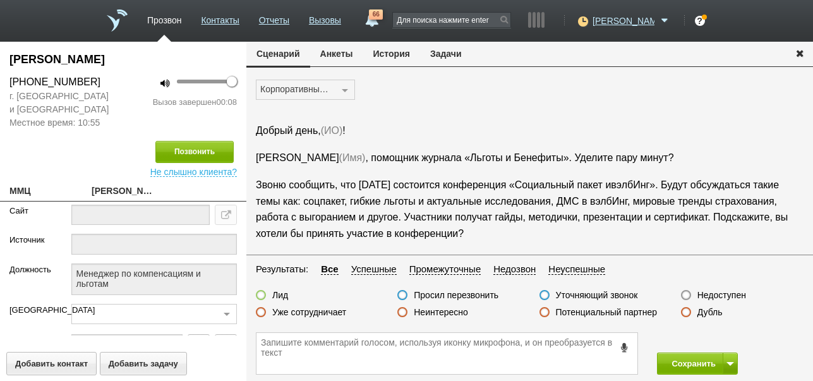
click at [730, 293] on label "Недоступен" at bounding box center [722, 294] width 49 height 11
click at [0, 0] on input "Недоступен" at bounding box center [0, 0] width 0 height 0
click at [683, 363] on button "Сохранить" at bounding box center [690, 364] width 66 height 22
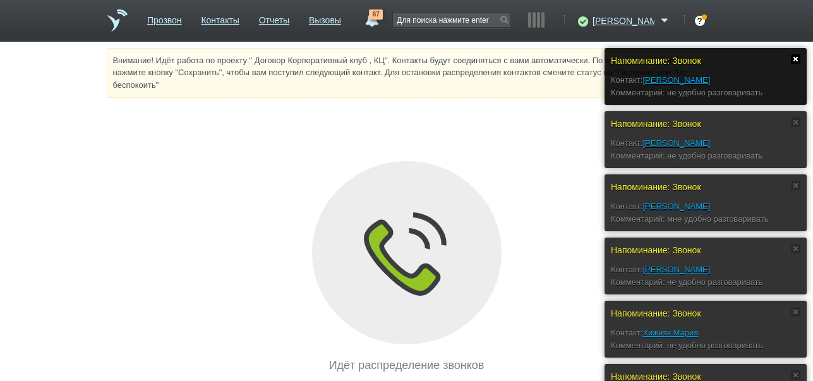
click at [796, 58] on link at bounding box center [795, 58] width 9 height 9
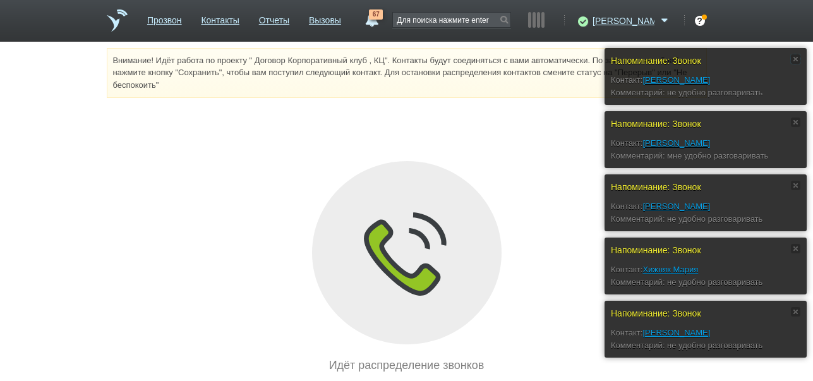
click at [796, 58] on link at bounding box center [795, 58] width 9 height 9
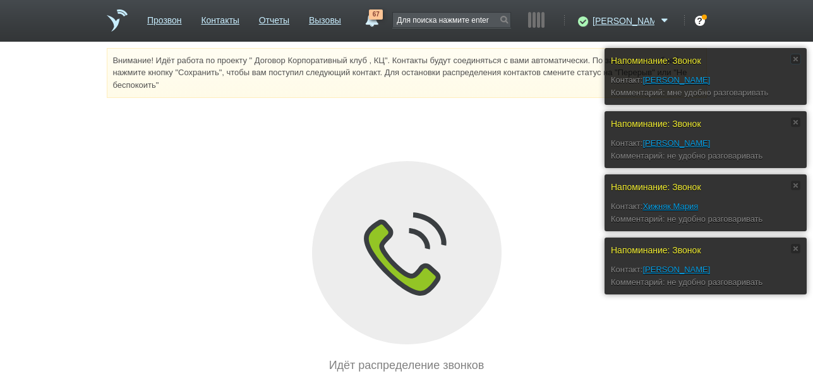
click at [796, 58] on link at bounding box center [795, 58] width 9 height 9
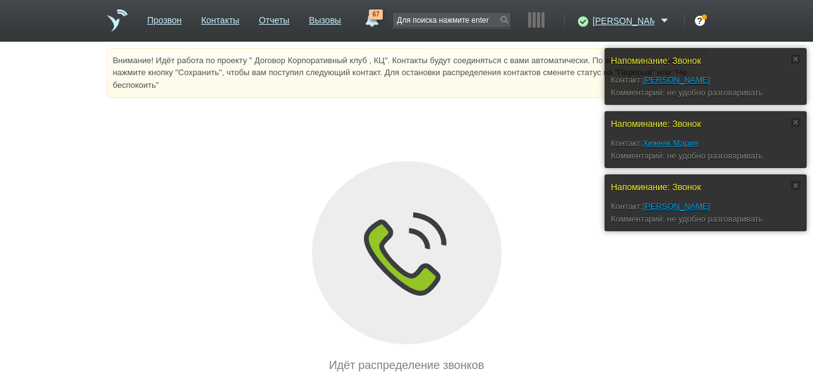
click at [796, 58] on link at bounding box center [795, 58] width 9 height 9
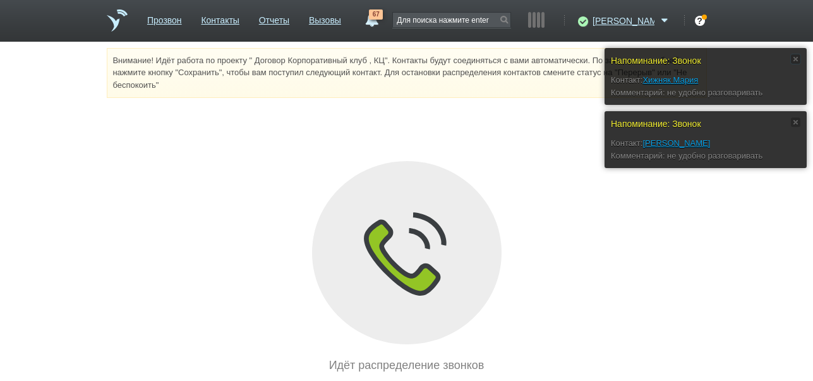
click at [796, 58] on link at bounding box center [795, 58] width 9 height 9
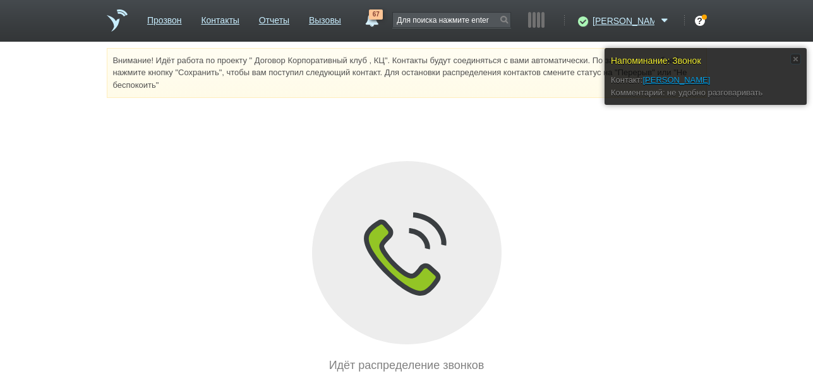
click at [796, 58] on link at bounding box center [795, 58] width 9 height 9
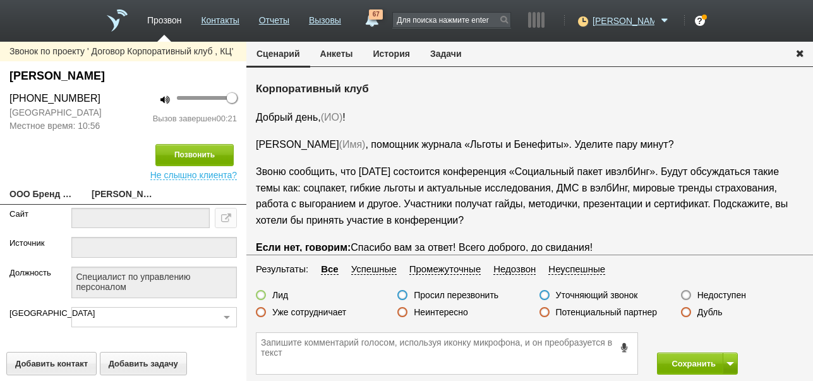
click at [458, 312] on label "Неинтересно" at bounding box center [441, 312] width 54 height 11
click at [0, 0] on input "Неинтересно" at bounding box center [0, 0] width 0 height 0
click at [683, 362] on button "Сохранить" at bounding box center [690, 364] width 66 height 22
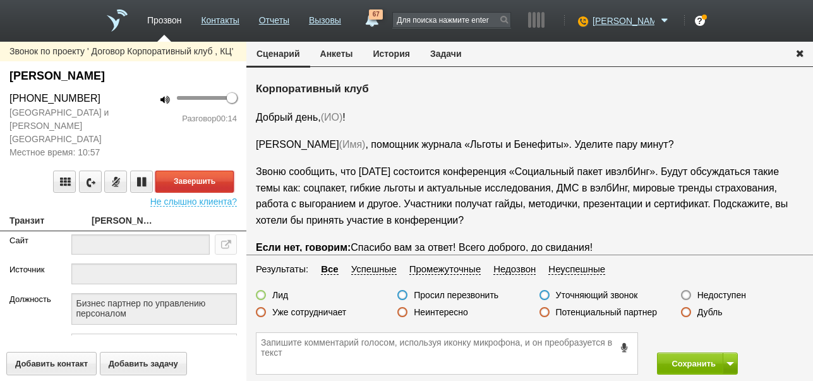
click at [218, 171] on button "Завершить" at bounding box center [194, 182] width 78 height 22
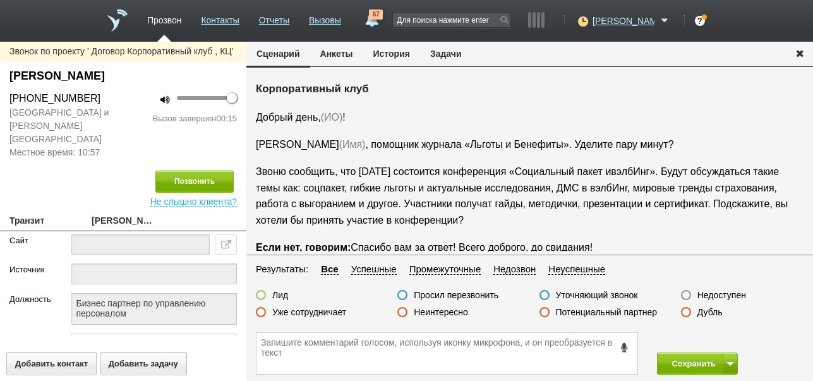
click at [732, 296] on label "Недоступен" at bounding box center [722, 294] width 49 height 11
click at [0, 0] on input "Недоступен" at bounding box center [0, 0] width 0 height 0
drag, startPoint x: 3, startPoint y: 334, endPoint x: 696, endPoint y: 111, distance: 727.7
click at [696, 111] on p "Добрый день, (ИО) !" at bounding box center [530, 117] width 548 height 16
click at [684, 360] on button "Сохранить" at bounding box center [690, 364] width 66 height 22
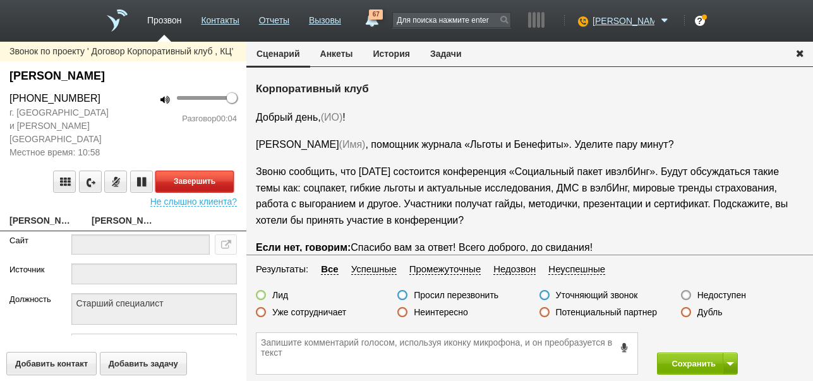
click at [215, 171] on button "Завершить" at bounding box center [194, 182] width 78 height 22
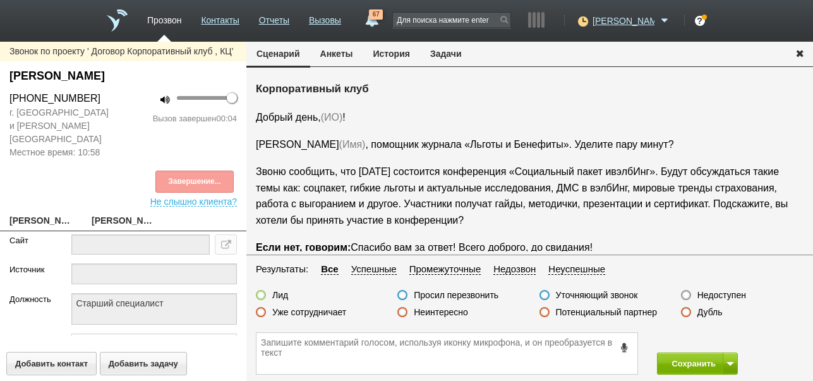
click at [707, 295] on label "Недоступен" at bounding box center [722, 294] width 49 height 11
click at [0, 0] on input "Недоступен" at bounding box center [0, 0] width 0 height 0
click at [731, 362] on span at bounding box center [731, 364] width 8 height 4
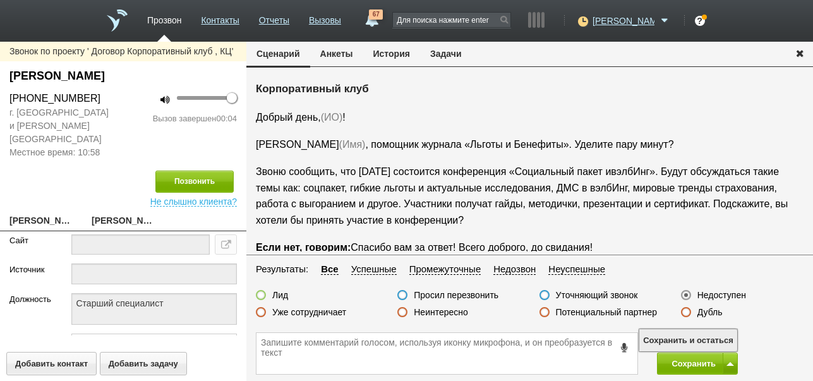
click at [726, 338] on button "Сохранить и остаться" at bounding box center [689, 340] width 98 height 22
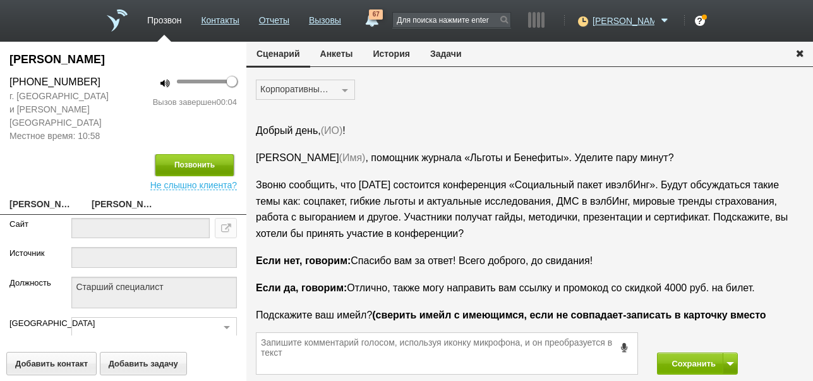
click at [214, 157] on button "Позвонить" at bounding box center [194, 165] width 78 height 22
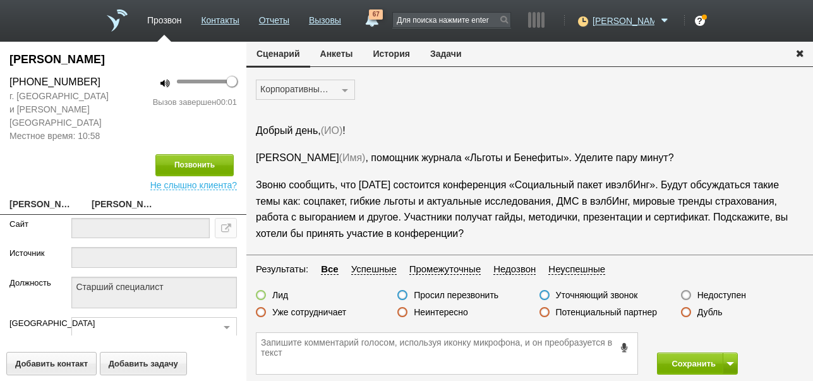
click at [743, 295] on label "Недоступен" at bounding box center [722, 294] width 49 height 11
click at [0, 0] on input "Недоступен" at bounding box center [0, 0] width 0 height 0
click at [702, 361] on button "Сохранить" at bounding box center [690, 364] width 66 height 22
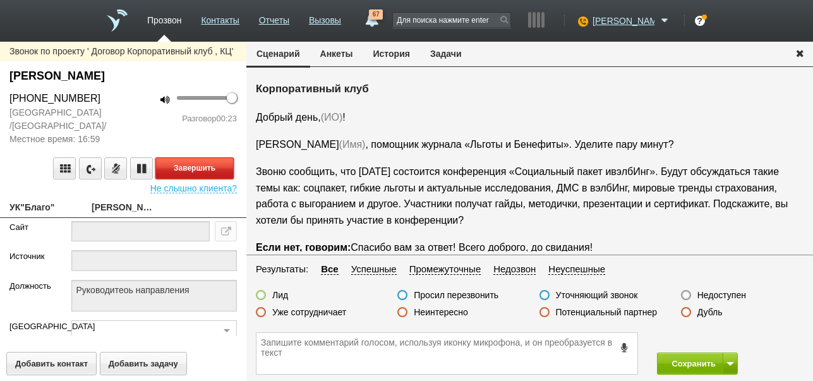
click at [231, 167] on button "Завершить" at bounding box center [194, 168] width 78 height 22
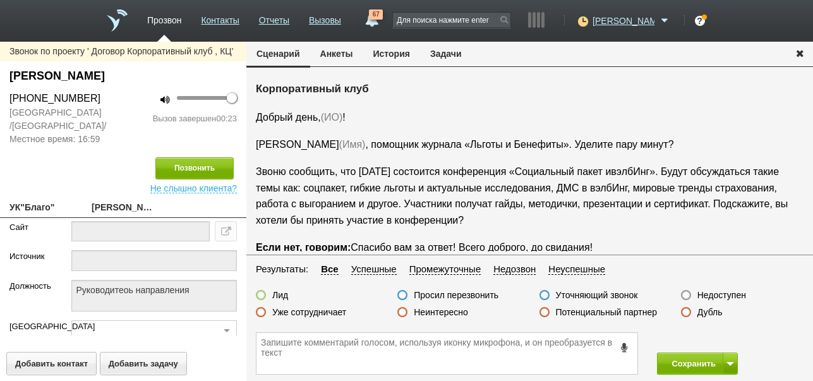
click at [626, 348] on icon at bounding box center [625, 347] width 14 height 9
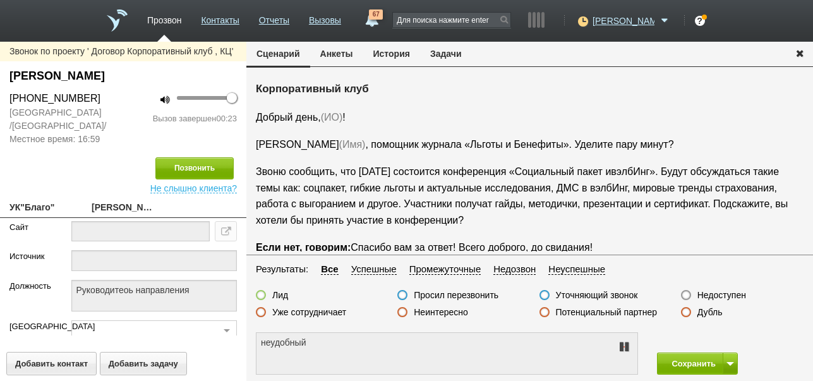
type textarea "не удобно разговаривать"
click at [626, 348] on icon at bounding box center [624, 347] width 15 height 10
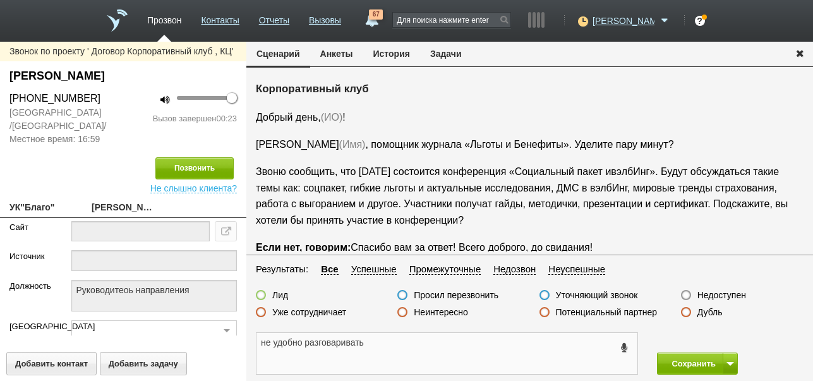
drag, startPoint x: 260, startPoint y: 343, endPoint x: 371, endPoint y: 350, distance: 111.4
click at [371, 350] on textarea "не удобно разговаривать" at bounding box center [447, 353] width 381 height 41
click at [451, 48] on button "Задачи" at bounding box center [446, 54] width 52 height 24
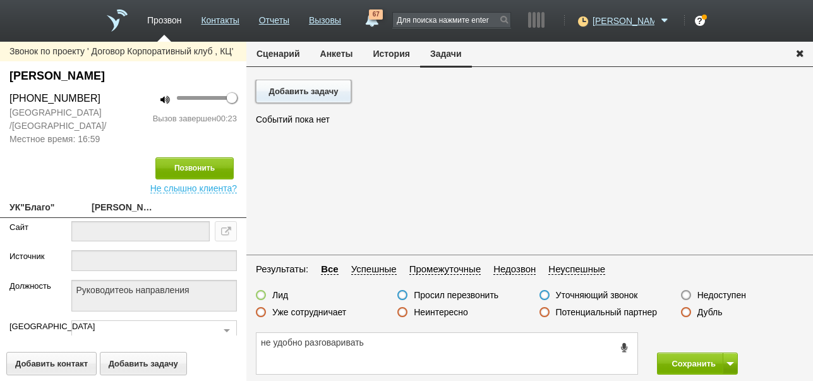
click at [324, 89] on button "Добавить задачу" at bounding box center [303, 91] width 95 height 23
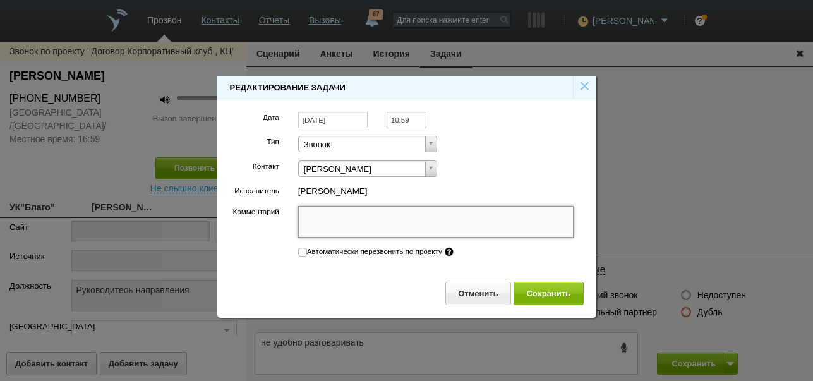
click at [387, 218] on textarea "Комментарий" at bounding box center [436, 222] width 276 height 32
paste textarea "не удобно разговаривать"
type textarea "не удобно разговаривать"
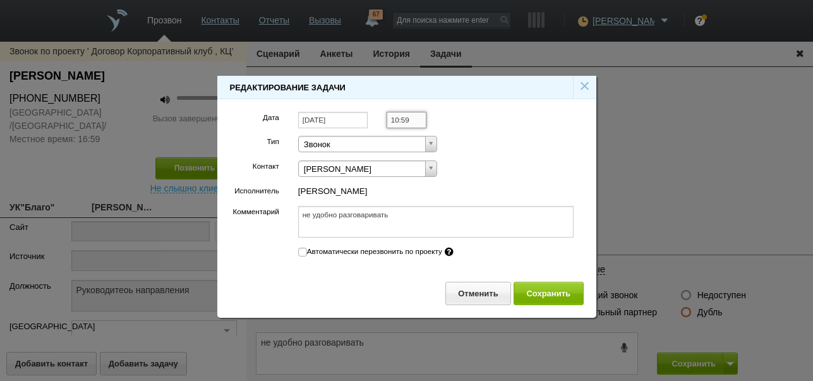
click at [412, 118] on input "10:59" at bounding box center [407, 120] width 40 height 17
type textarea "не удобно разговаривать"
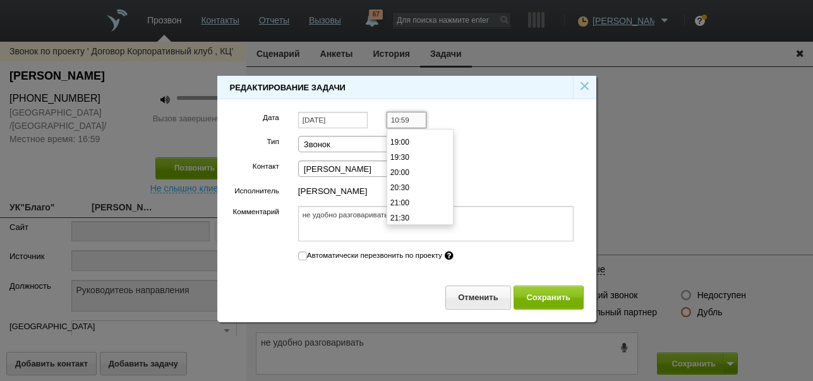
scroll to position [487, 0]
click at [423, 193] on li "18:00" at bounding box center [420, 195] width 66 height 15
type input "18:00"
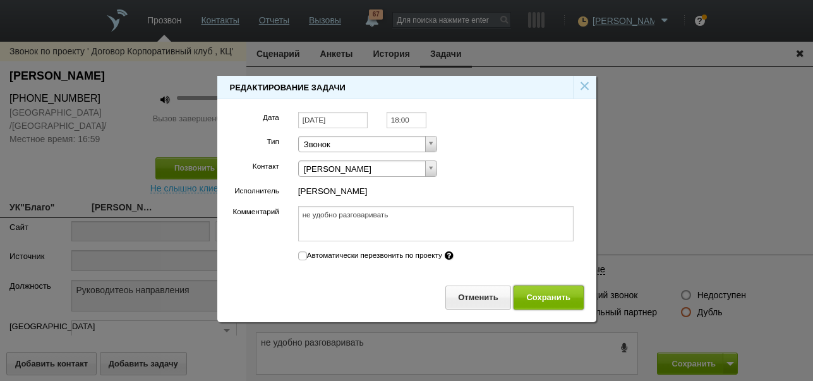
click at [545, 298] on button "Сохранить" at bounding box center [549, 297] width 70 height 23
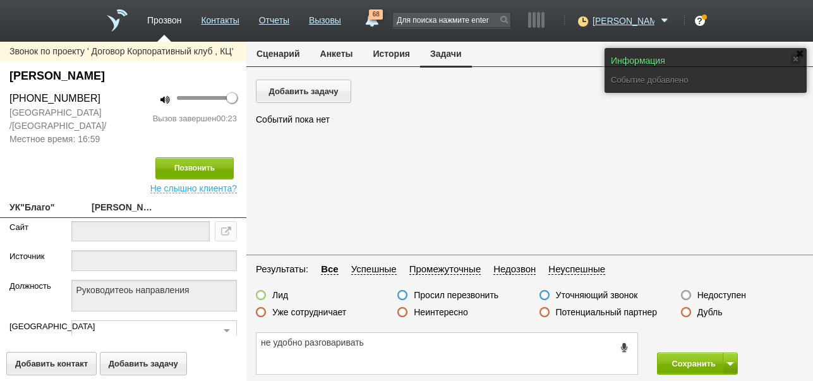
click at [273, 54] on button "Сценарий" at bounding box center [278, 54] width 64 height 24
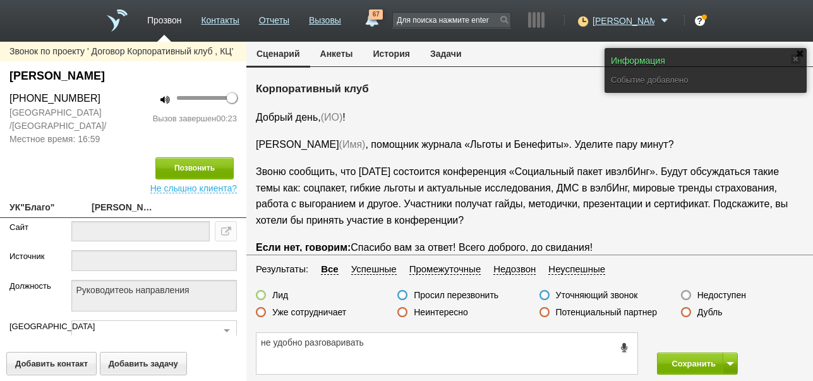
click at [436, 296] on label "Просил перезвонить" at bounding box center [456, 294] width 85 height 11
click at [0, 0] on input "Просил перезвонить" at bounding box center [0, 0] width 0 height 0
click at [691, 365] on button "Сохранить" at bounding box center [690, 364] width 66 height 22
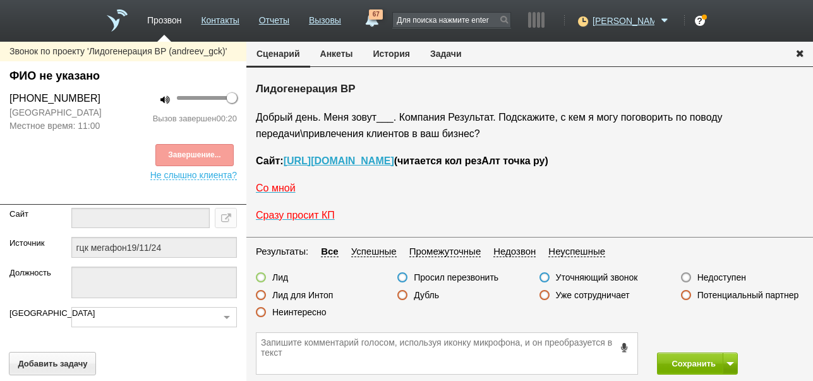
click at [316, 313] on label "Неинтересно" at bounding box center [299, 312] width 54 height 11
click at [0, 0] on input "Неинтересно" at bounding box center [0, 0] width 0 height 0
click at [681, 365] on button "Сохранить" at bounding box center [690, 364] width 66 height 22
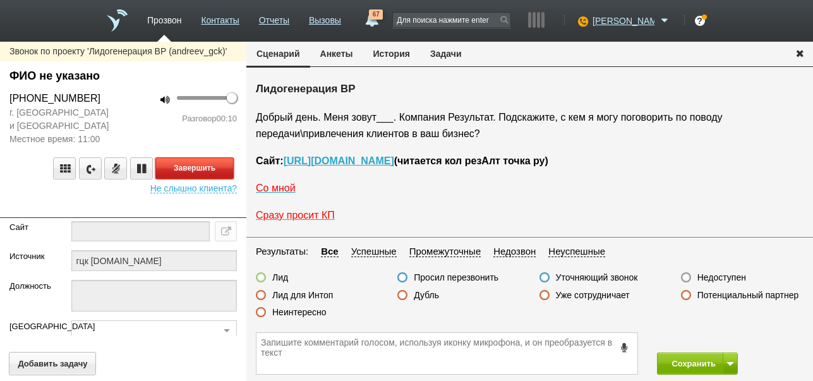
click at [221, 171] on button "Завершить" at bounding box center [194, 168] width 78 height 22
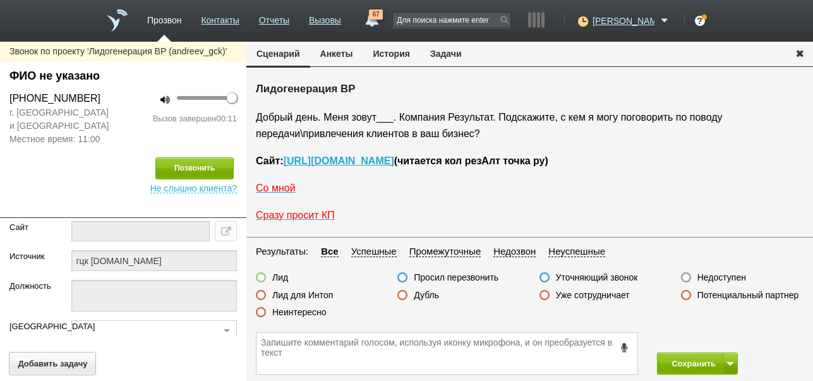
click at [743, 278] on label "Недоступен" at bounding box center [722, 277] width 49 height 11
click at [0, 0] on input "Недоступен" at bounding box center [0, 0] width 0 height 0
click at [726, 367] on button at bounding box center [730, 364] width 15 height 22
click at [705, 334] on button "Сохранить и остаться" at bounding box center [689, 340] width 98 height 22
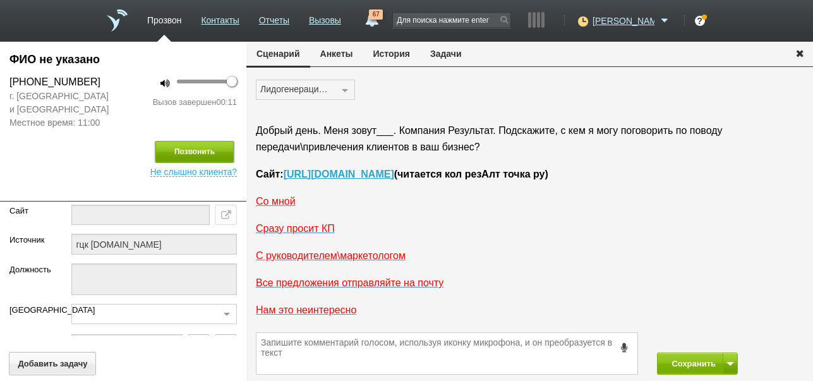
click at [195, 156] on button "Позвонить" at bounding box center [194, 152] width 78 height 22
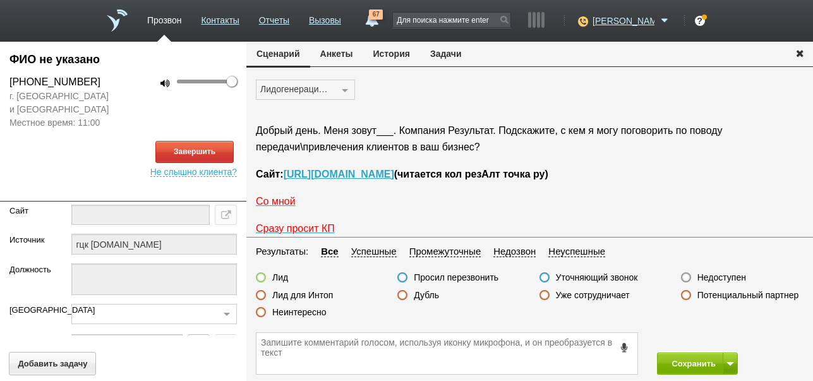
click at [408, 52] on button "История" at bounding box center [391, 54] width 57 height 24
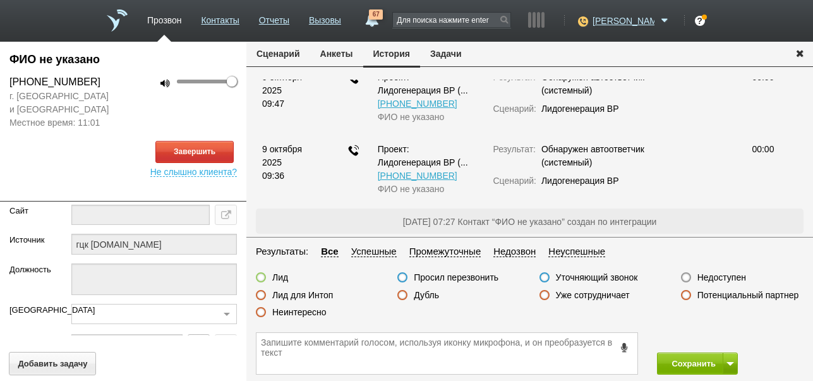
scroll to position [10, 0]
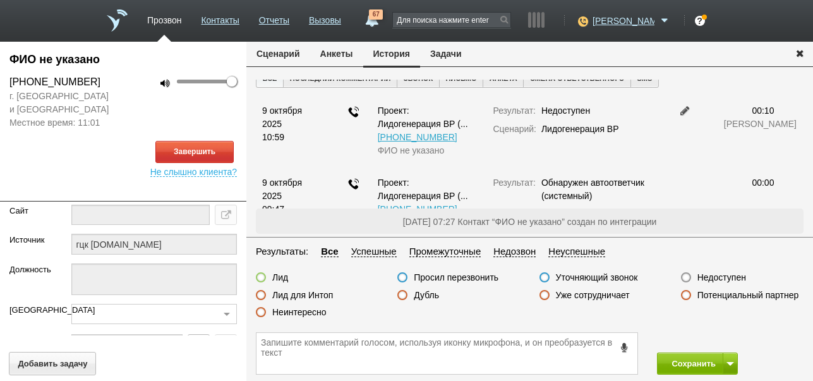
click at [280, 59] on button "Сценарий" at bounding box center [278, 54] width 64 height 24
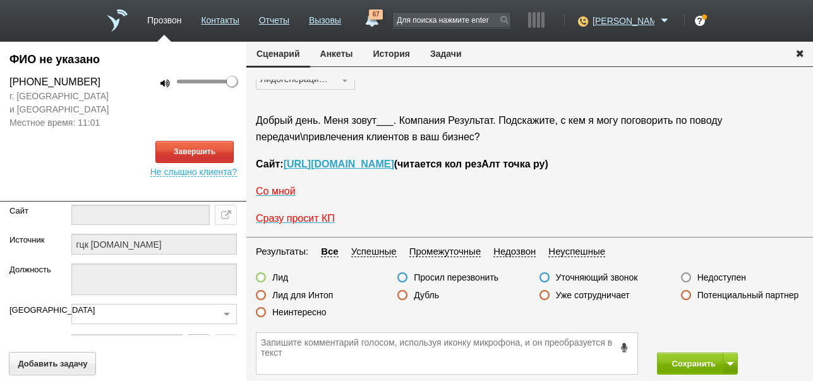
scroll to position [0, 0]
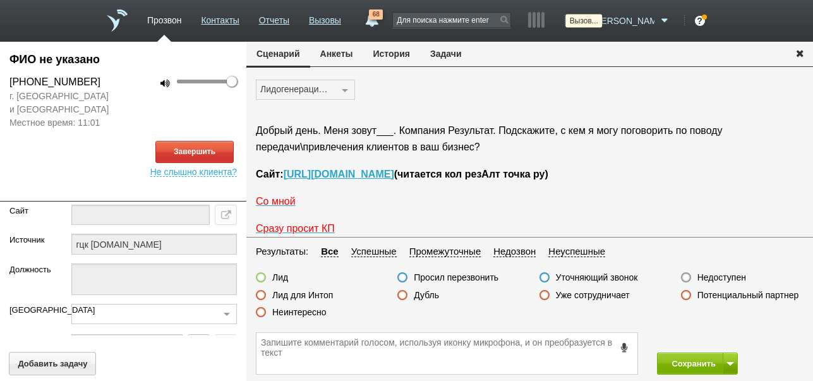
click at [590, 21] on icon at bounding box center [581, 21] width 17 height 13
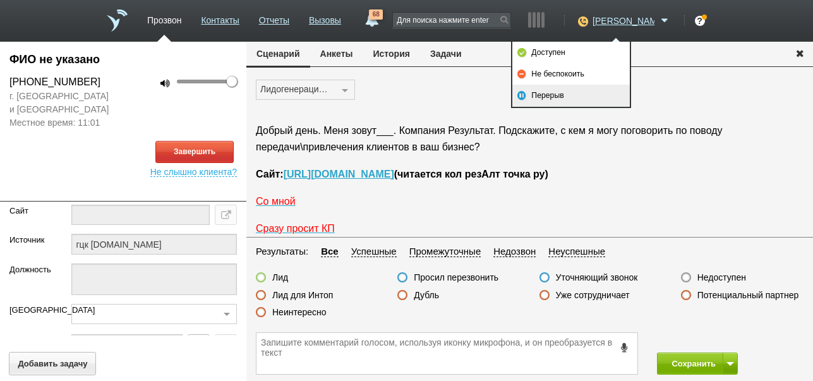
click at [559, 92] on link "Перерыв" at bounding box center [572, 95] width 118 height 21
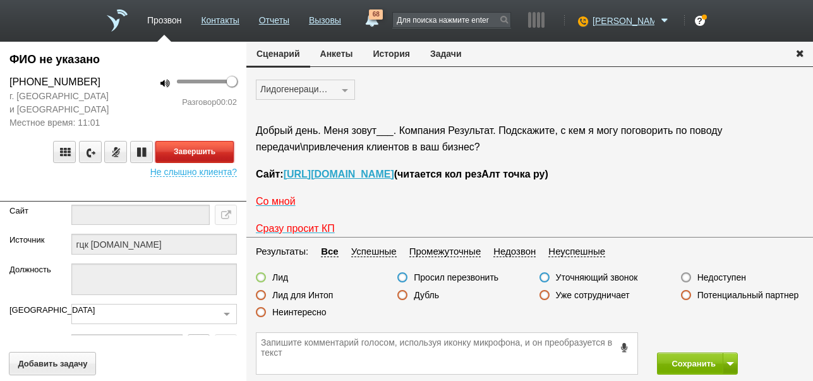
click at [224, 152] on button "Завершить" at bounding box center [194, 152] width 78 height 22
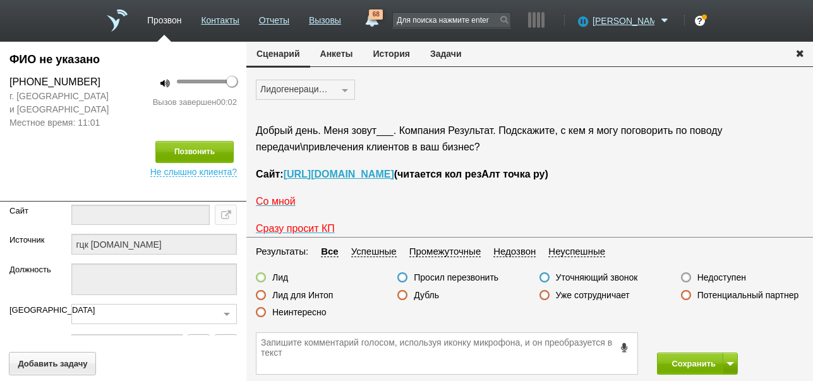
click at [725, 277] on label "Недоступен" at bounding box center [722, 277] width 49 height 11
click at [0, 0] on input "Недоступен" at bounding box center [0, 0] width 0 height 0
click at [701, 365] on button "Сохранить" at bounding box center [690, 364] width 66 height 22
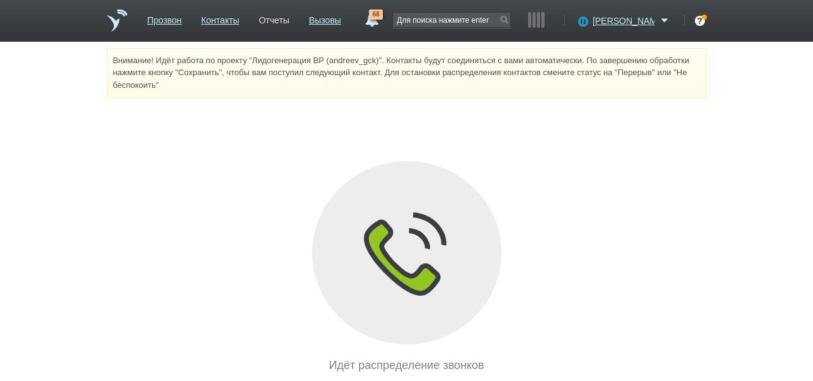
click at [289, 21] on link "Отчеты" at bounding box center [274, 18] width 30 height 18
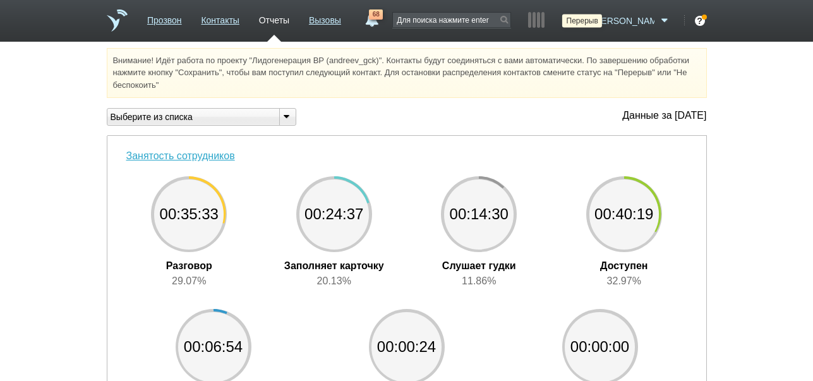
click at [590, 20] on icon at bounding box center [581, 21] width 17 height 13
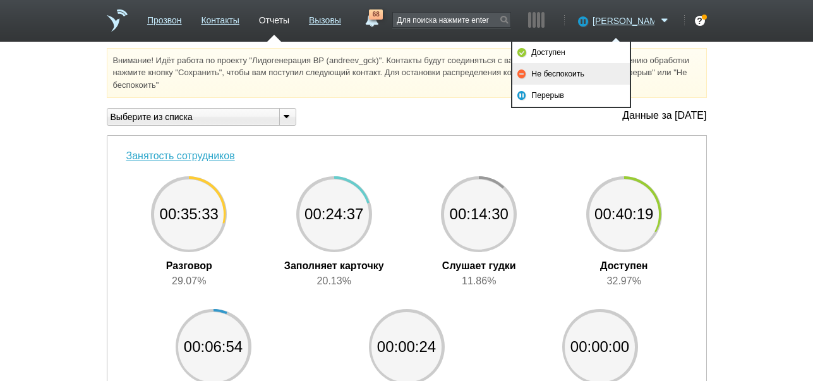
click at [568, 72] on link "Не беспокоить" at bounding box center [572, 73] width 118 height 21
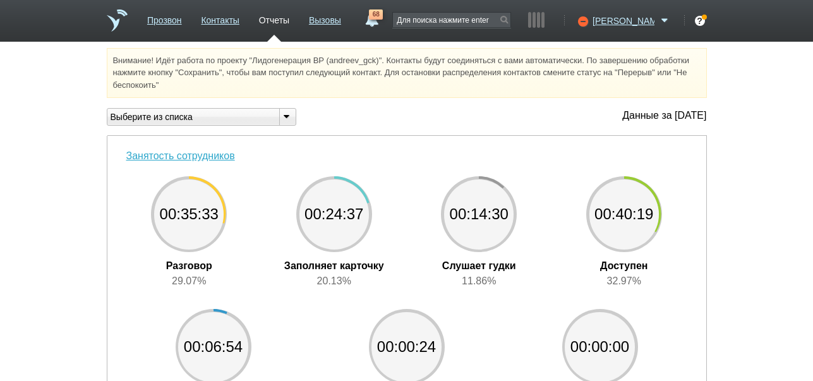
click at [383, 21] on link "68" at bounding box center [371, 16] width 23 height 15
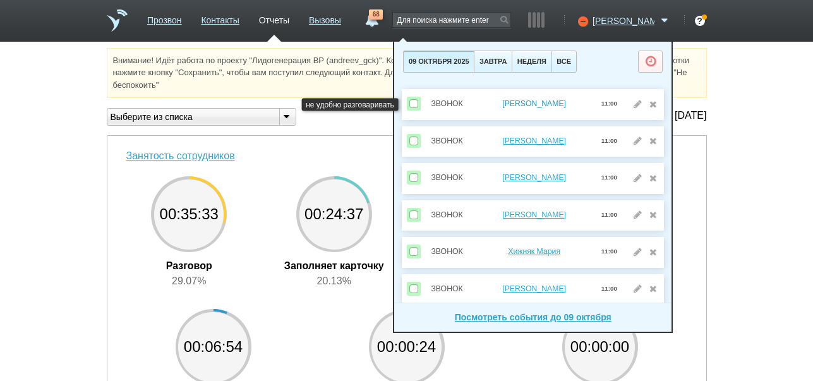
click at [545, 101] on link "Сахарова Людмила" at bounding box center [534, 103] width 64 height 9
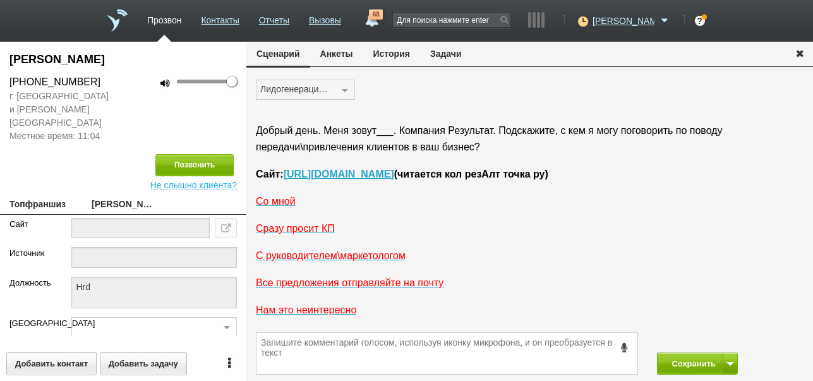
click at [385, 55] on button "История" at bounding box center [391, 54] width 57 height 24
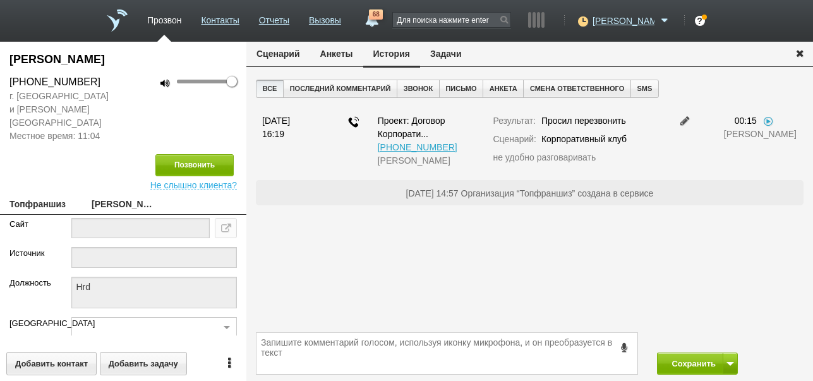
click at [448, 52] on button "Задачи" at bounding box center [446, 54] width 52 height 24
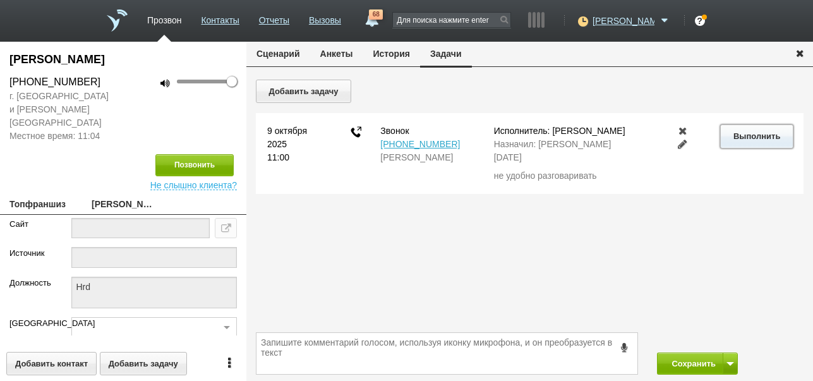
click at [736, 135] on button "Выполнить" at bounding box center [756, 135] width 73 height 23
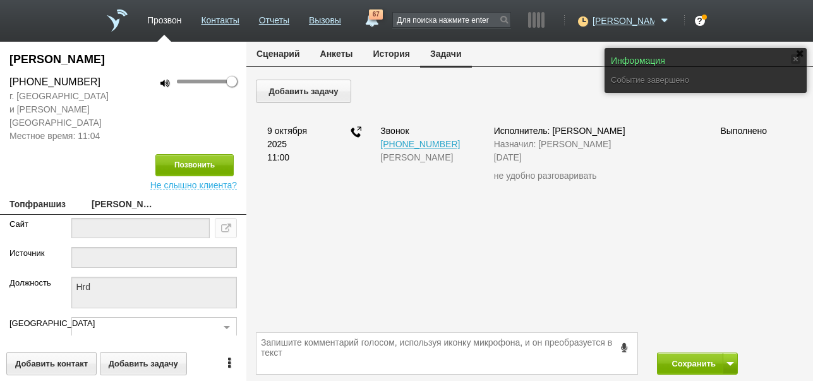
click at [291, 48] on button "Сценарий" at bounding box center [278, 54] width 64 height 24
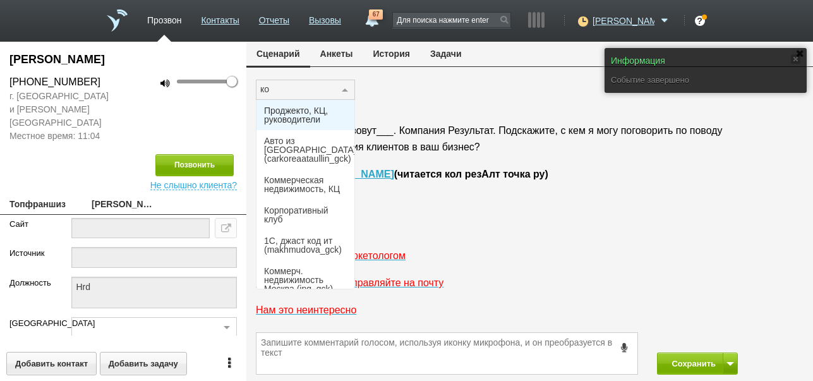
type input "кор"
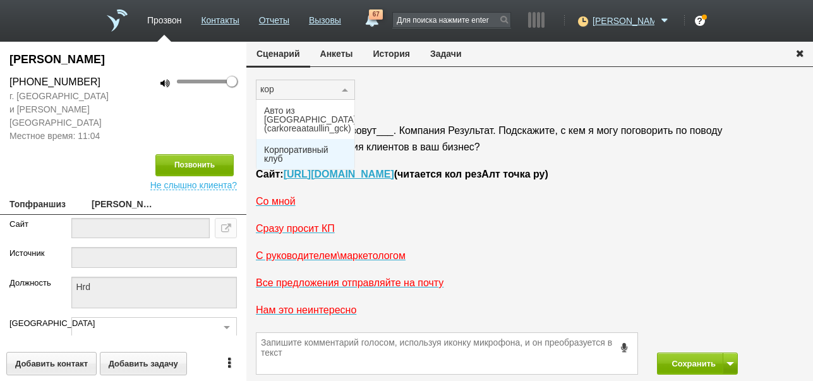
click at [282, 145] on span "Корпоративный клуб" at bounding box center [305, 154] width 83 height 18
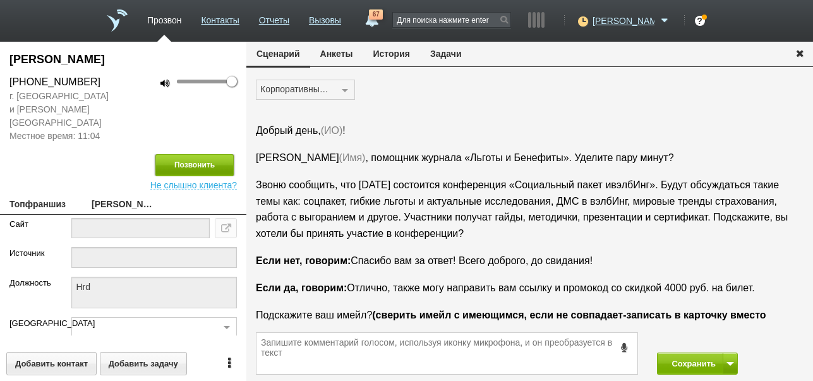
click at [212, 154] on button "Позвонить" at bounding box center [194, 165] width 78 height 22
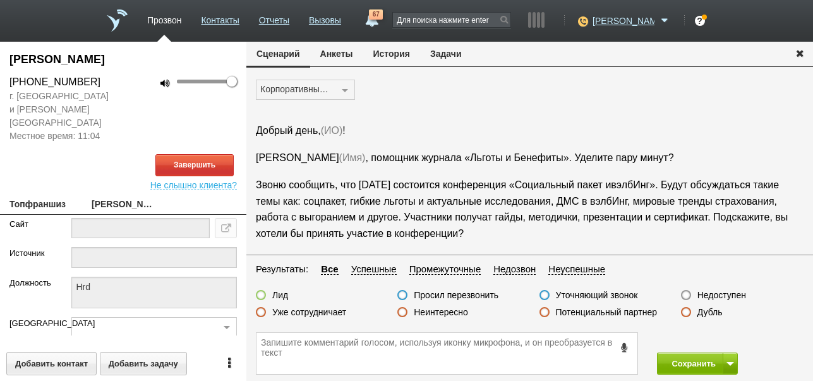
scroll to position [21, 0]
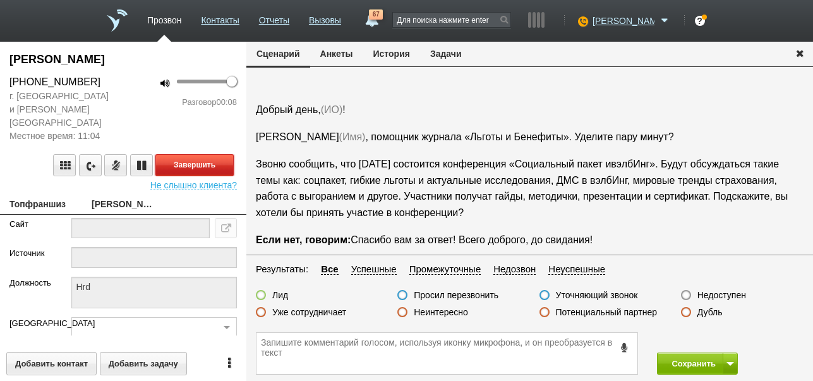
click at [216, 156] on button "Завершить" at bounding box center [194, 165] width 78 height 22
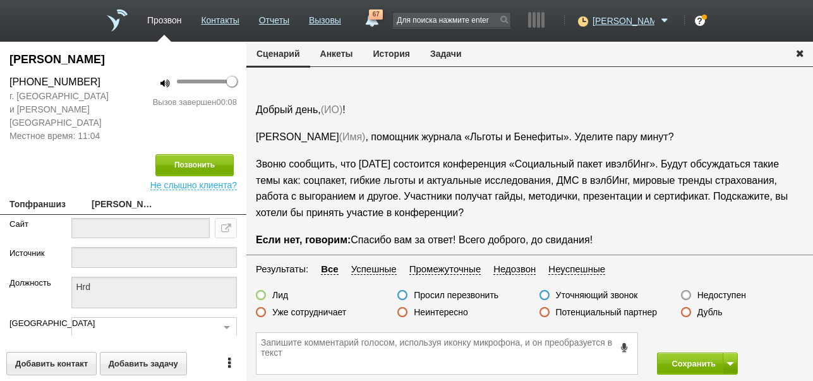
click at [714, 293] on label "Недоступен" at bounding box center [722, 294] width 49 height 11
click at [0, 0] on input "Недоступен" at bounding box center [0, 0] width 0 height 0
click at [734, 361] on button at bounding box center [730, 364] width 15 height 22
click at [729, 339] on button "Сохранить и остаться" at bounding box center [689, 340] width 98 height 22
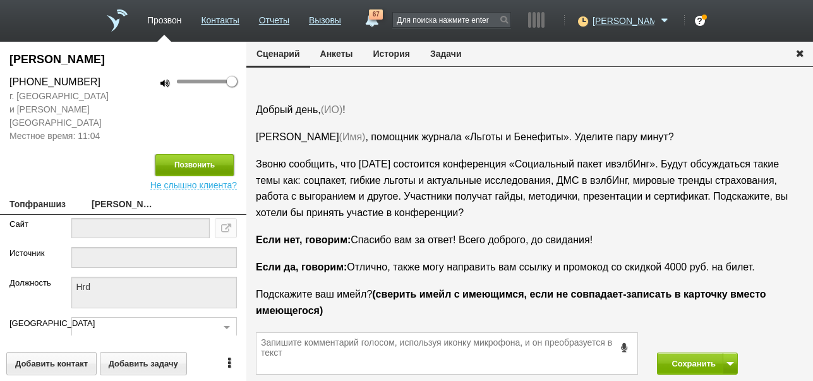
click at [203, 154] on button "Позвонить" at bounding box center [194, 165] width 78 height 22
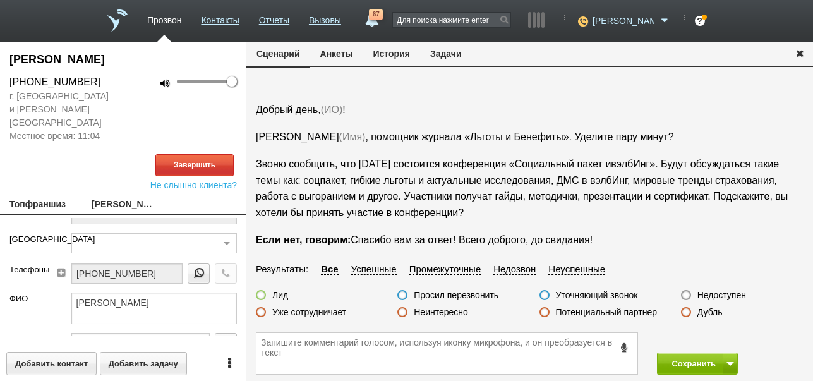
scroll to position [106, 0]
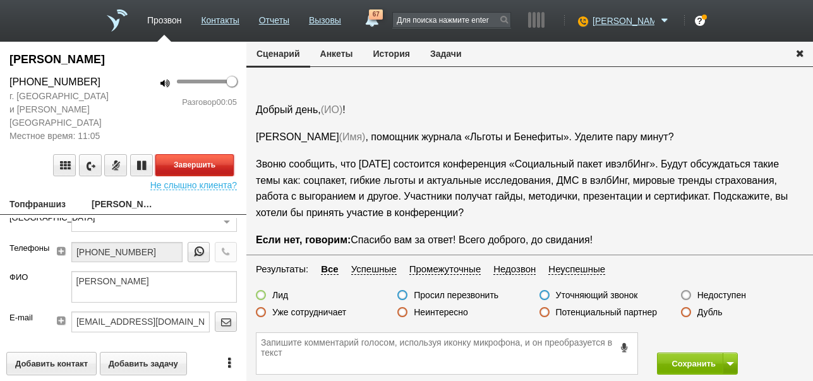
click at [222, 154] on button "Завершить" at bounding box center [194, 165] width 78 height 22
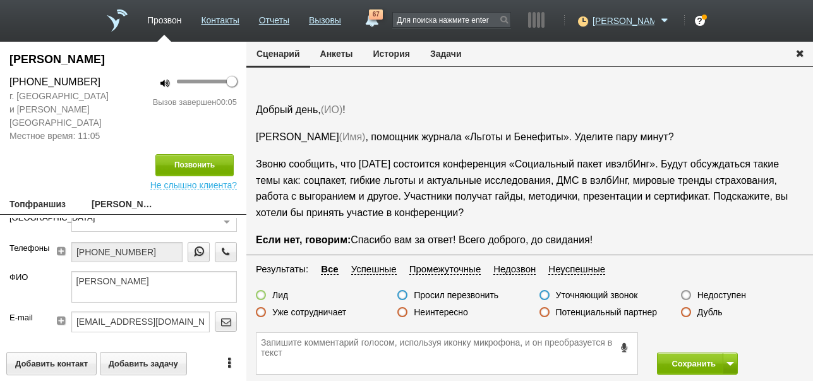
click at [722, 296] on label "Недоступен" at bounding box center [722, 294] width 49 height 11
click at [0, 0] on input "Недоступен" at bounding box center [0, 0] width 0 height 0
click at [696, 358] on button "Сохранить" at bounding box center [690, 364] width 66 height 22
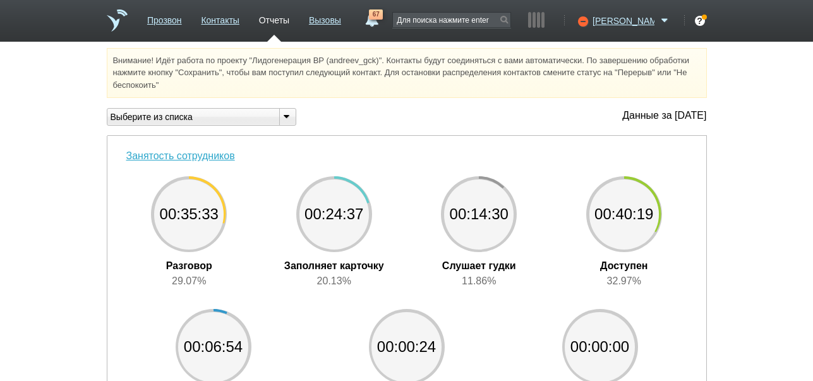
click at [383, 20] on link "67" at bounding box center [371, 16] width 23 height 15
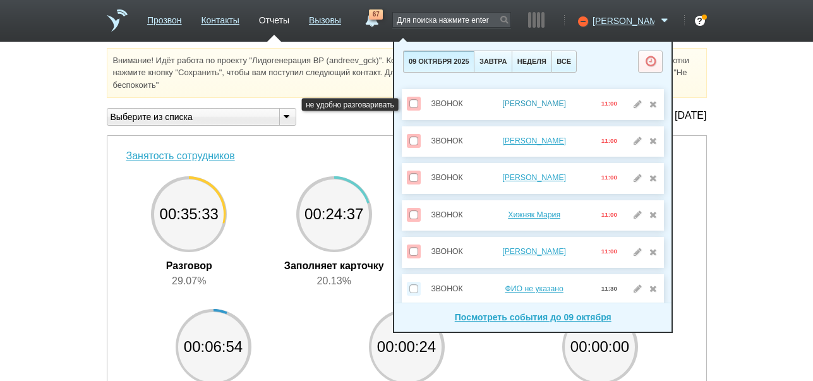
click at [546, 102] on link "[PERSON_NAME]" at bounding box center [534, 103] width 64 height 9
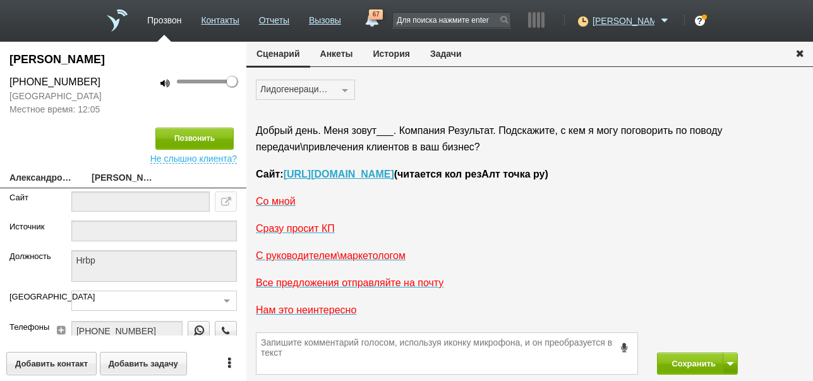
click at [392, 55] on button "История" at bounding box center [391, 54] width 57 height 24
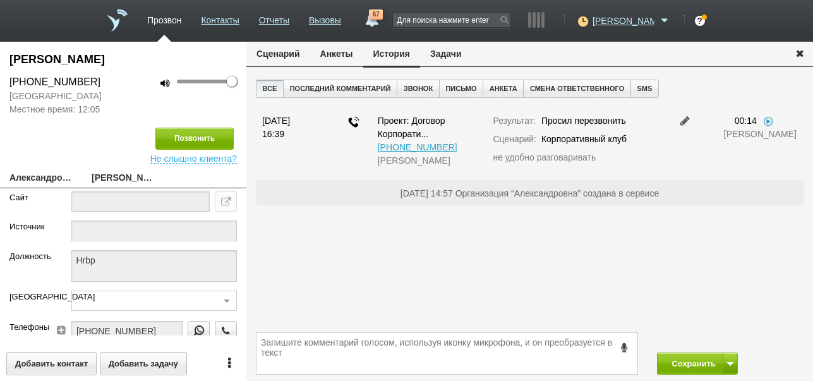
click at [444, 54] on button "Задачи" at bounding box center [446, 54] width 52 height 24
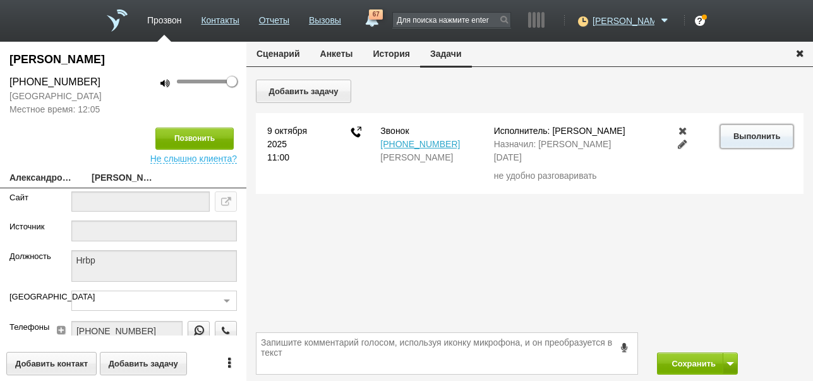
click at [738, 131] on button "Выполнить" at bounding box center [756, 135] width 73 height 23
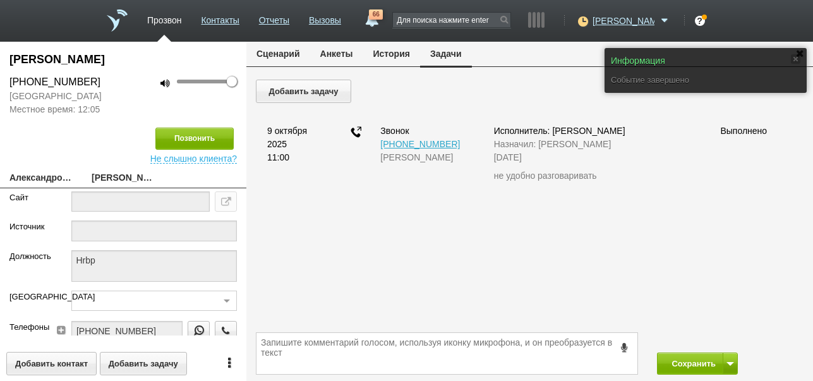
click at [274, 55] on button "Сценарий" at bounding box center [278, 54] width 64 height 24
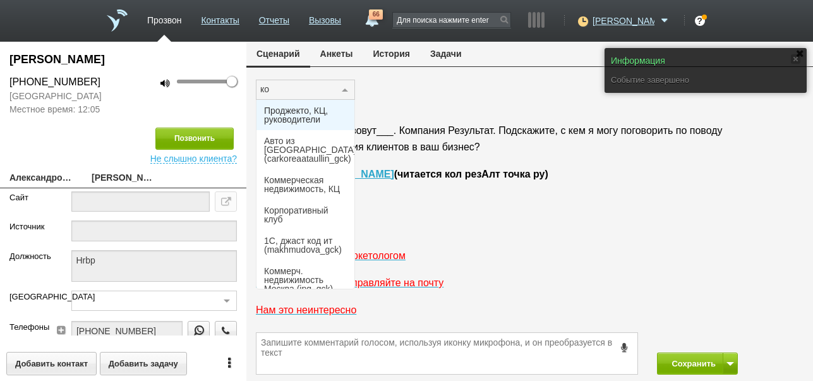
type input "кор"
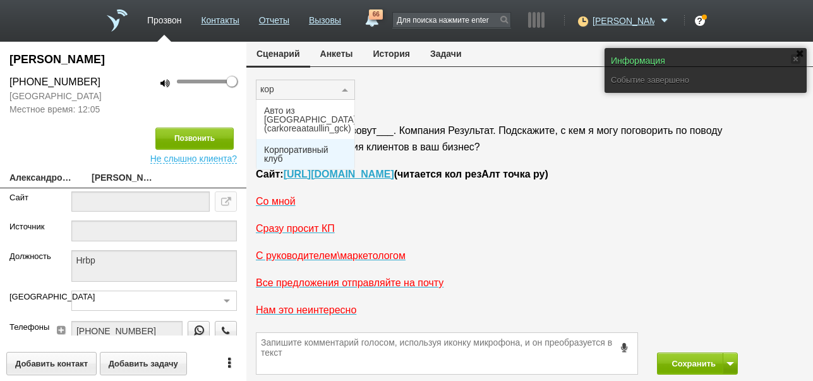
click at [286, 150] on span "Корпоративный клуб" at bounding box center [305, 154] width 83 height 18
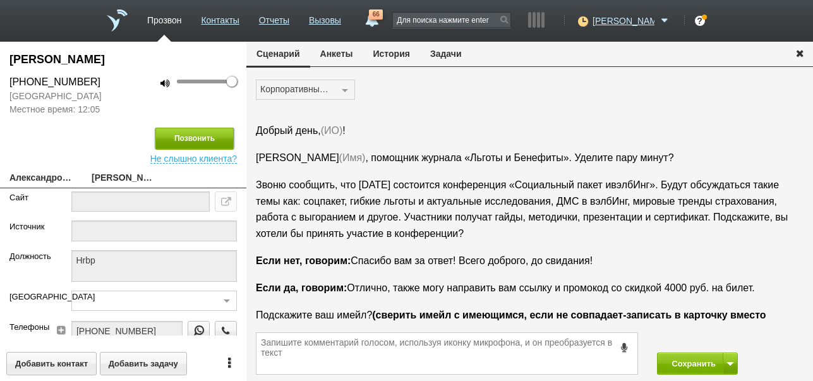
click at [207, 137] on button "Позвонить" at bounding box center [194, 139] width 78 height 22
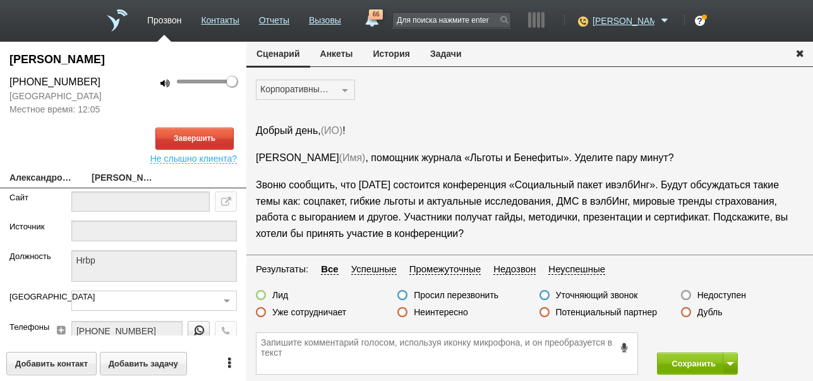
scroll to position [21, 0]
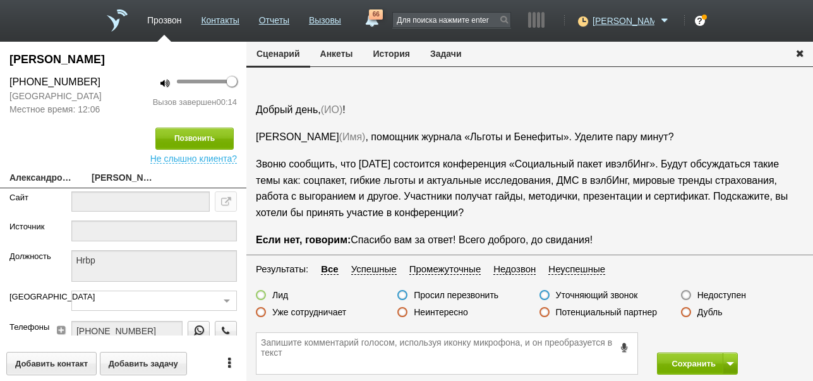
click at [624, 349] on icon at bounding box center [625, 347] width 14 height 9
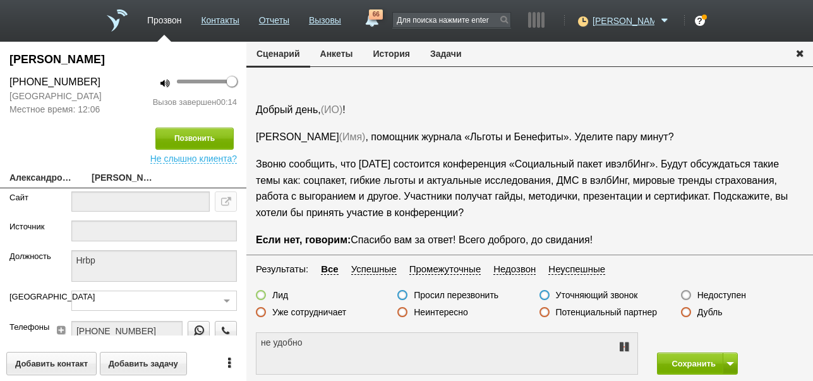
type textarea "не удобно разговаривать"
click at [624, 349] on icon at bounding box center [624, 347] width 15 height 10
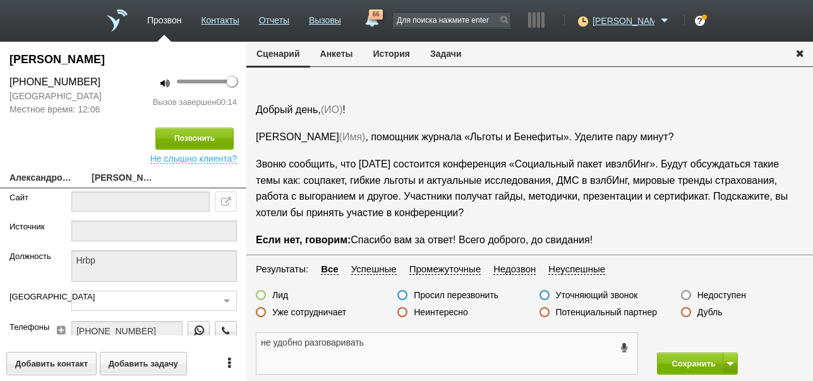
drag, startPoint x: 261, startPoint y: 338, endPoint x: 371, endPoint y: 344, distance: 110.1
click at [372, 344] on textarea "не удобно разговаривать" at bounding box center [447, 353] width 381 height 41
click at [449, 51] on button "Задачи" at bounding box center [446, 54] width 52 height 24
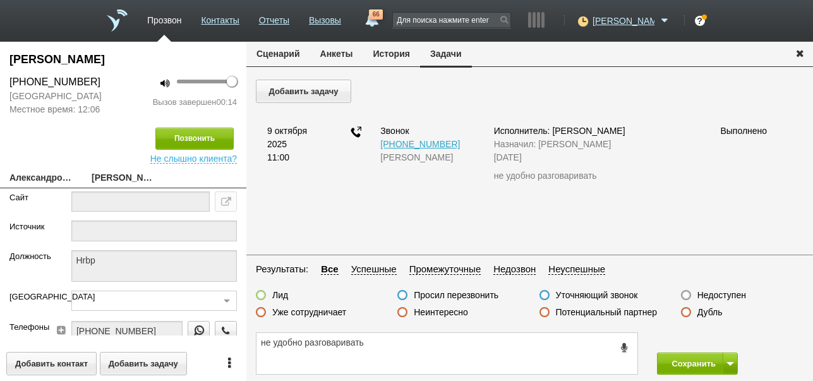
scroll to position [0, 0]
click at [341, 91] on button "Добавить задачу" at bounding box center [303, 91] width 95 height 23
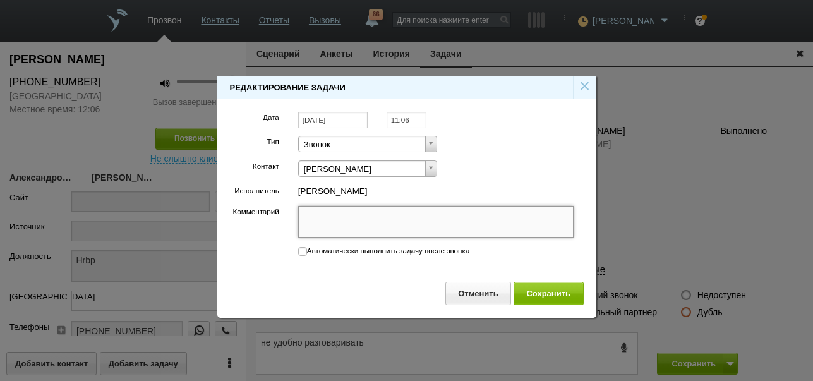
click at [376, 217] on textarea "Комментарий" at bounding box center [436, 222] width 276 height 32
paste textarea "не удобно разговаривать"
type textarea "не удобно разговаривать"
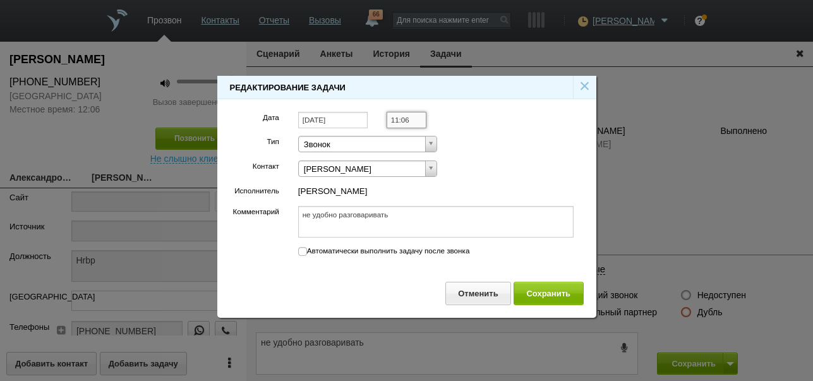
click at [416, 116] on input "11:06" at bounding box center [407, 120] width 40 height 17
type textarea "не удобно разговаривать"
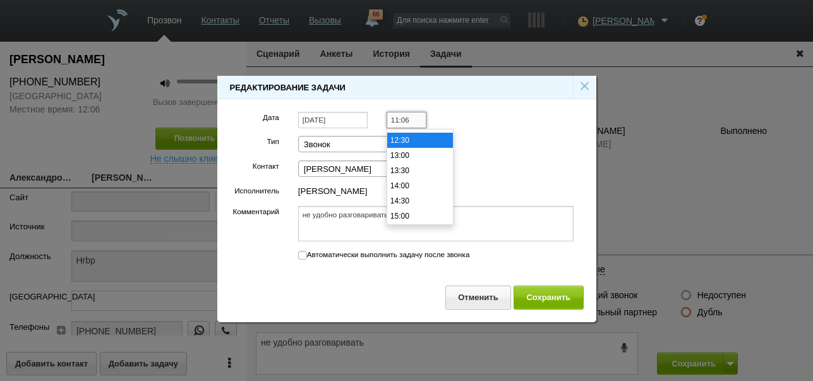
scroll to position [397, 0]
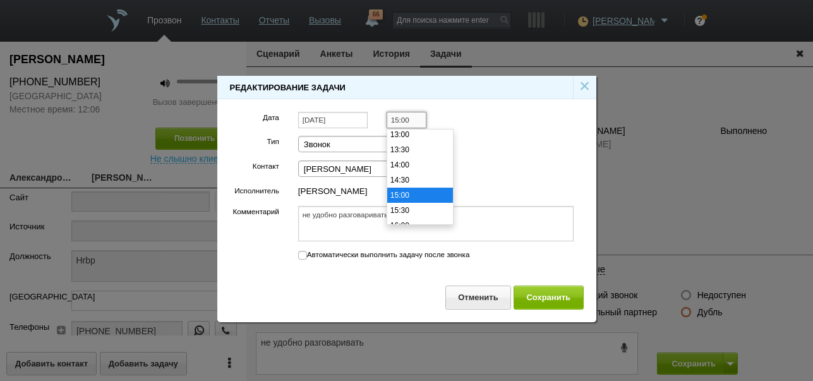
click at [419, 190] on li "15:00" at bounding box center [420, 195] width 66 height 15
type input "15:00"
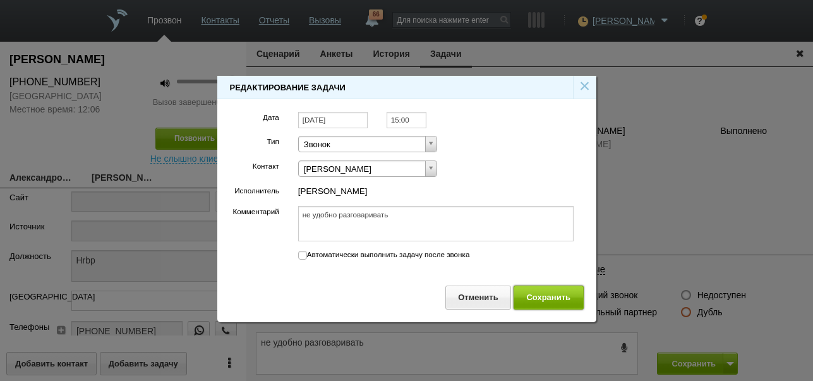
click at [541, 293] on button "Сохранить" at bounding box center [549, 297] width 70 height 23
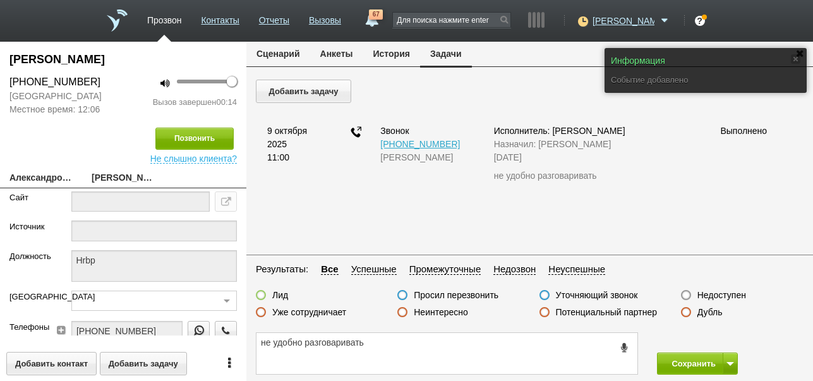
click at [284, 52] on button "Сценарий" at bounding box center [278, 54] width 64 height 24
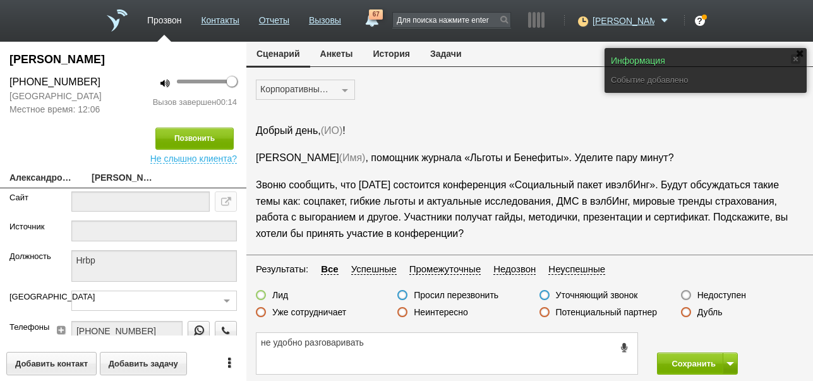
scroll to position [21, 0]
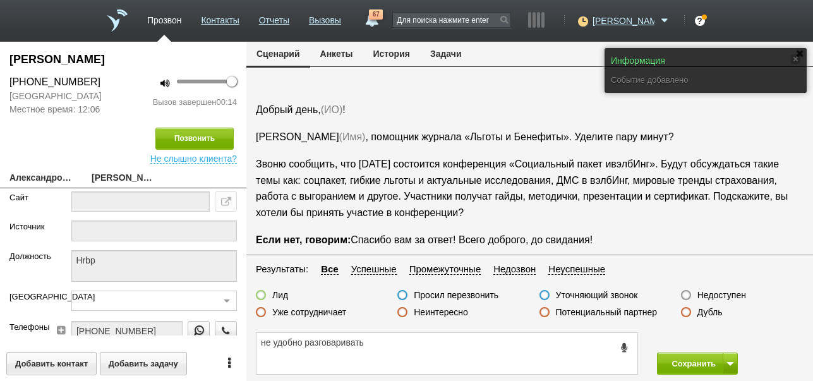
click at [465, 293] on label "Просил перезвонить" at bounding box center [456, 294] width 85 height 11
click at [0, 0] on input "Просил перезвонить" at bounding box center [0, 0] width 0 height 0
click at [693, 359] on button "Сохранить" at bounding box center [690, 364] width 66 height 22
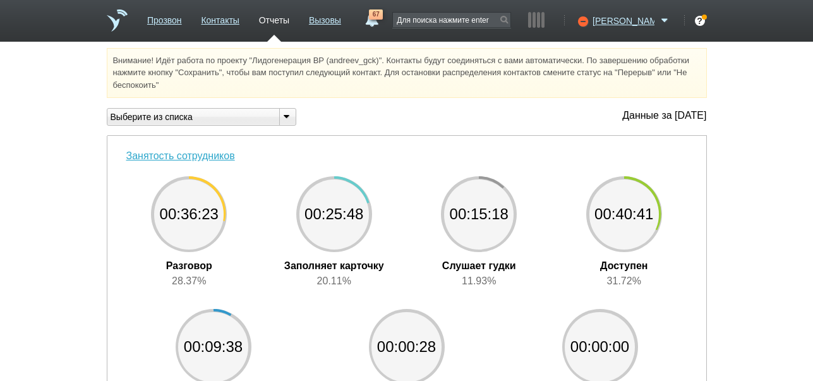
click at [383, 19] on span "67" at bounding box center [376, 14] width 14 height 10
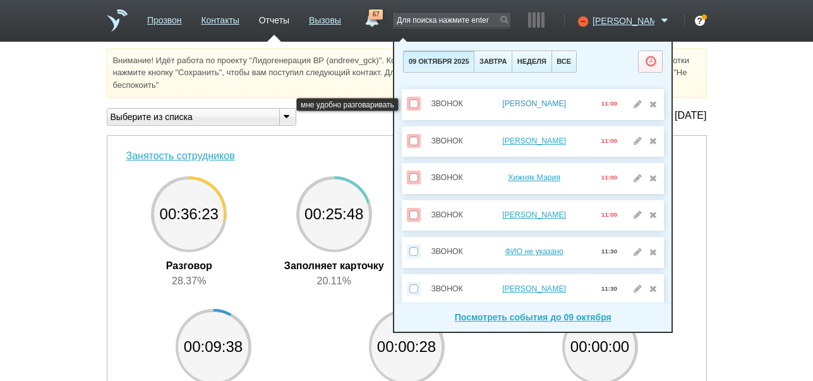
click at [553, 104] on link "Григорьева Мария" at bounding box center [534, 103] width 64 height 9
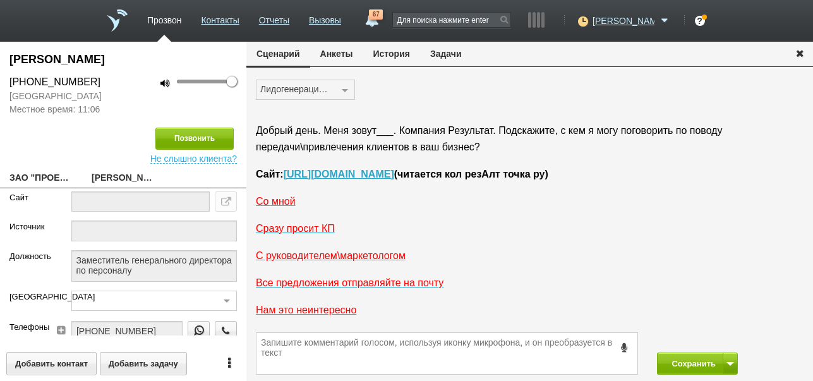
click at [392, 56] on button "История" at bounding box center [391, 54] width 57 height 24
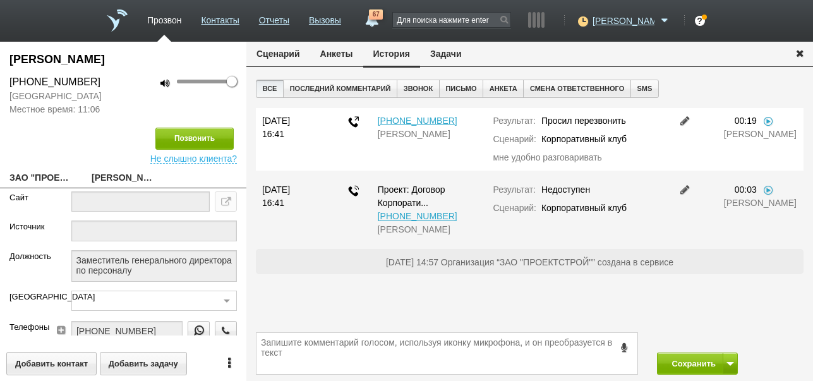
click at [681, 121] on link at bounding box center [685, 121] width 15 height 10
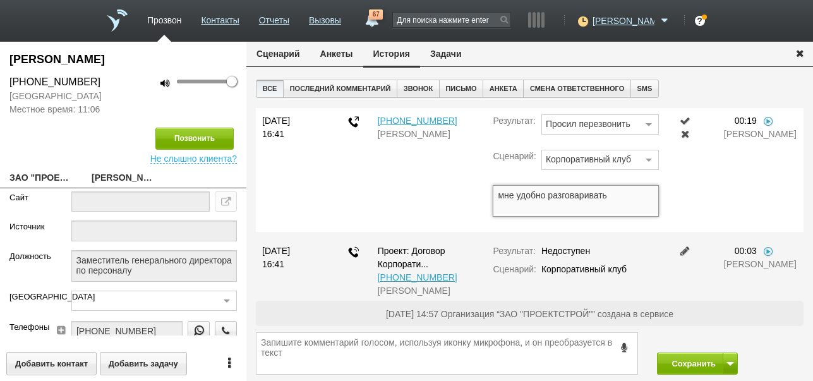
click at [499, 195] on textarea "мне удобно разговаривать" at bounding box center [576, 201] width 166 height 32
type textarea "не удобно разговаривать"
click at [678, 119] on link at bounding box center [685, 121] width 15 height 10
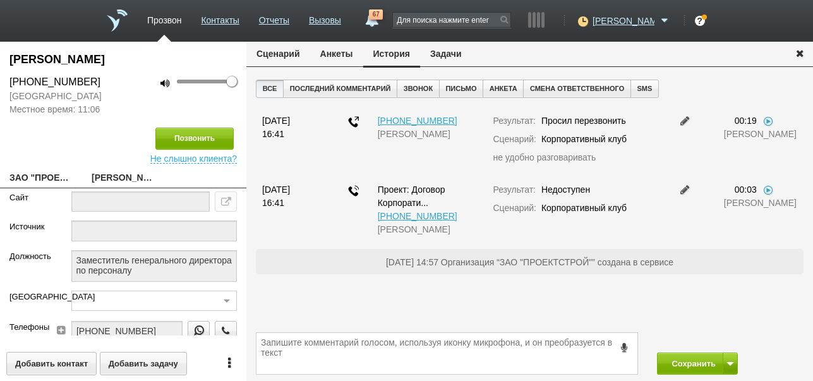
click at [455, 51] on button "Задачи" at bounding box center [446, 54] width 52 height 24
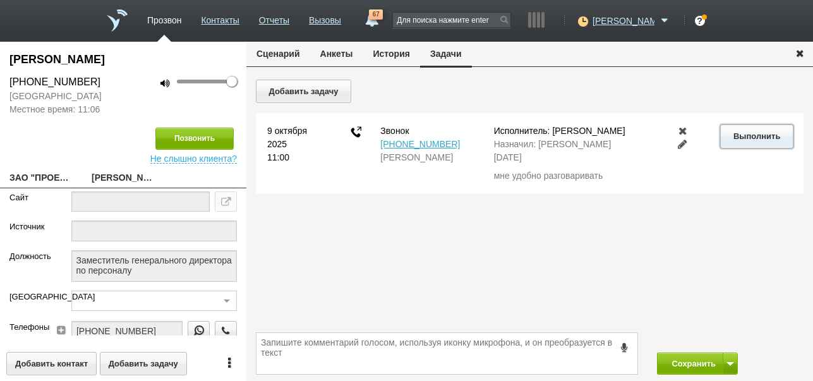
click at [750, 140] on button "Выполнить" at bounding box center [756, 135] width 73 height 23
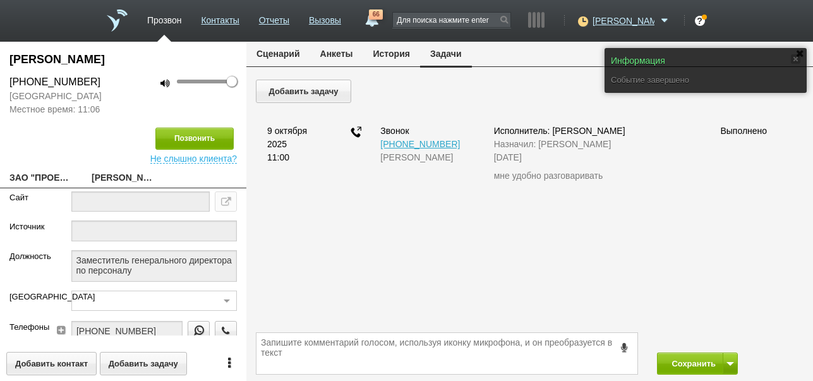
click at [376, 54] on button "История" at bounding box center [391, 54] width 57 height 24
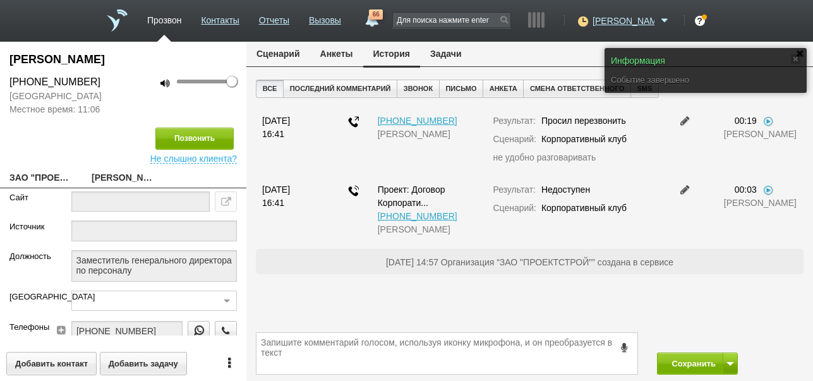
click at [287, 56] on button "Сценарий" at bounding box center [278, 54] width 64 height 24
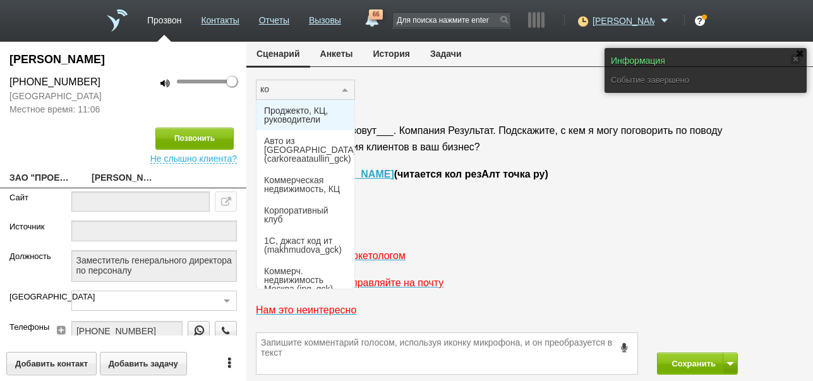
type input "кор"
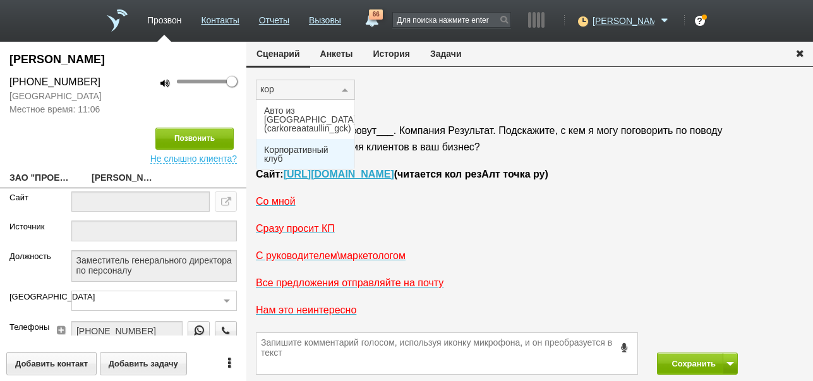
click at [284, 149] on span "Корпоративный клуб" at bounding box center [305, 154] width 83 height 18
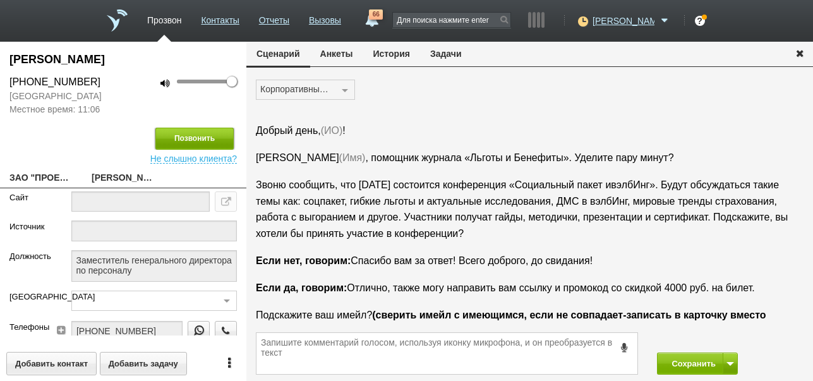
click at [216, 140] on button "Позвонить" at bounding box center [194, 139] width 78 height 22
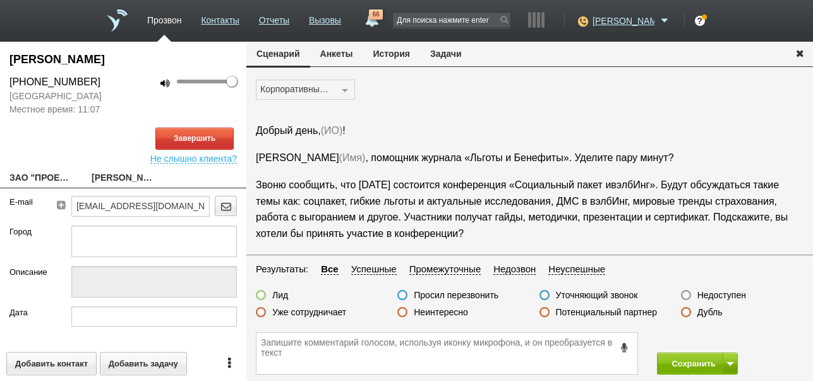
scroll to position [131, 0]
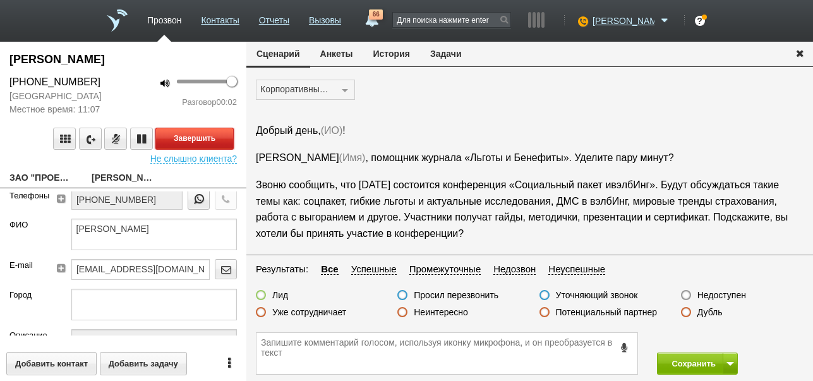
click at [220, 137] on button "Завершить" at bounding box center [194, 139] width 78 height 22
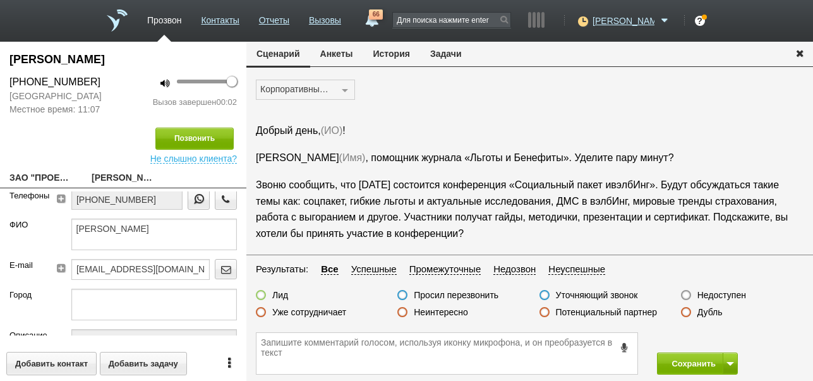
click at [714, 291] on label "Недоступен" at bounding box center [722, 294] width 49 height 11
click at [0, 0] on input "Недоступен" at bounding box center [0, 0] width 0 height 0
click at [731, 364] on span at bounding box center [731, 364] width 8 height 4
click at [724, 338] on button "Сохранить и остаться" at bounding box center [689, 340] width 98 height 22
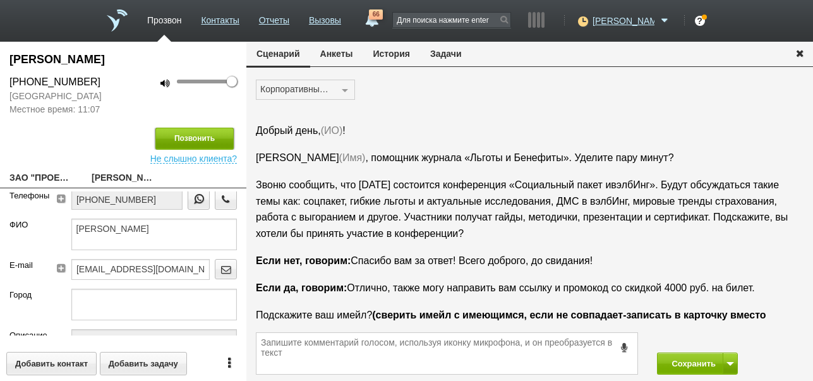
click at [214, 137] on button "Позвонить" at bounding box center [194, 139] width 78 height 22
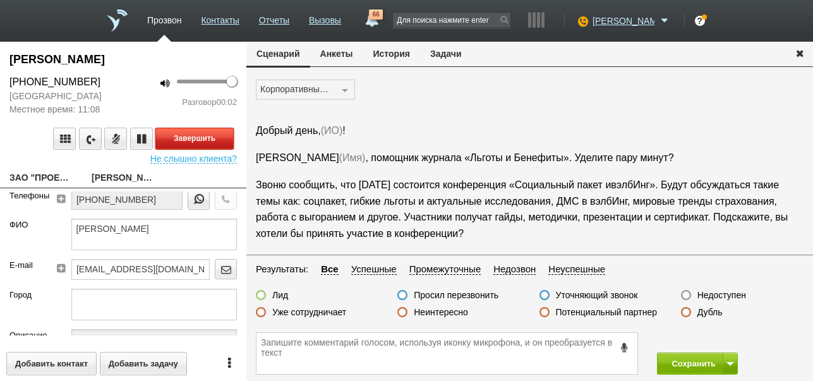
click at [219, 138] on button "Завершить" at bounding box center [194, 139] width 78 height 22
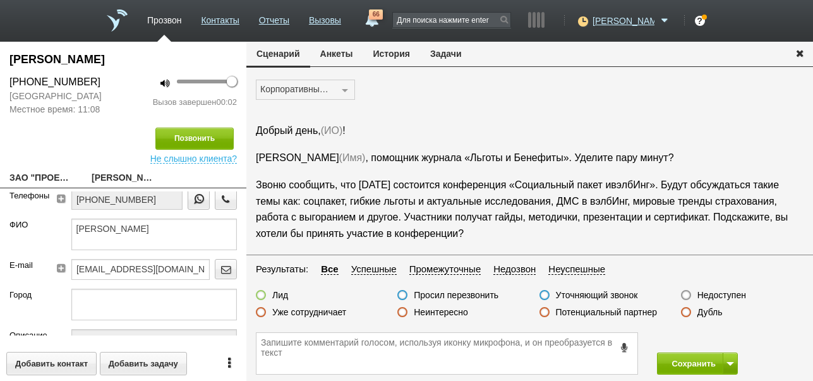
click at [722, 293] on label "Недоступен" at bounding box center [722, 294] width 49 height 11
click at [0, 0] on input "Недоступен" at bounding box center [0, 0] width 0 height 0
drag, startPoint x: 691, startPoint y: 356, endPoint x: 598, endPoint y: 283, distance: 118.8
click at [691, 356] on button "Сохранить" at bounding box center [690, 364] width 66 height 22
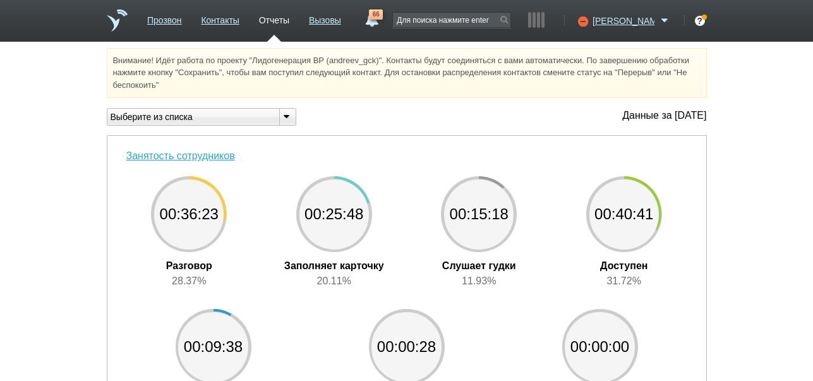
click at [383, 17] on span "66" at bounding box center [376, 14] width 14 height 10
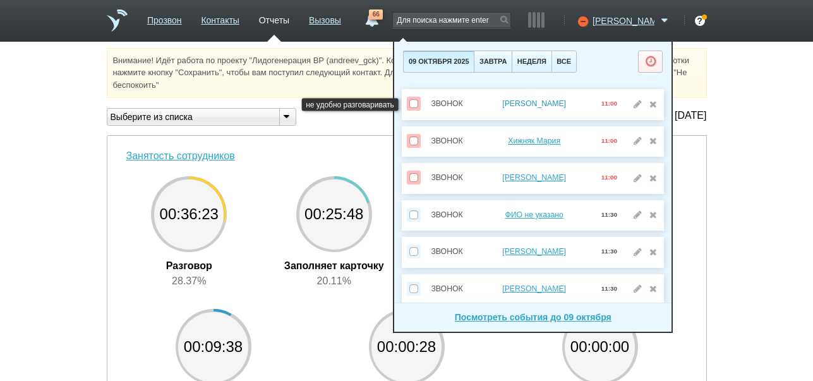
click at [549, 104] on link "[PERSON_NAME]" at bounding box center [534, 103] width 64 height 9
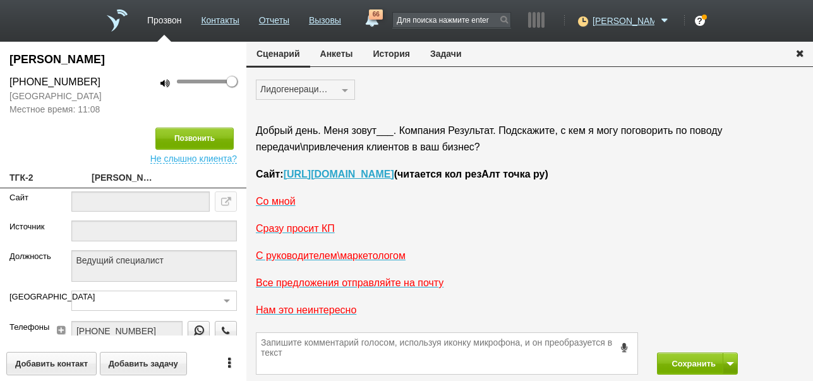
click at [379, 56] on button "История" at bounding box center [391, 54] width 57 height 24
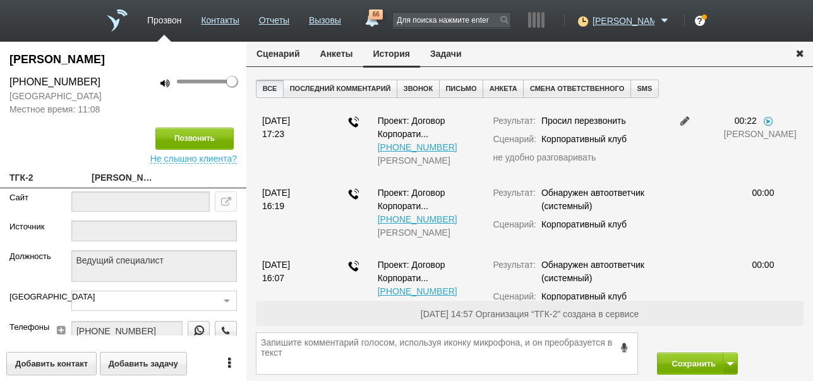
click at [440, 56] on button "Задачи" at bounding box center [446, 54] width 52 height 24
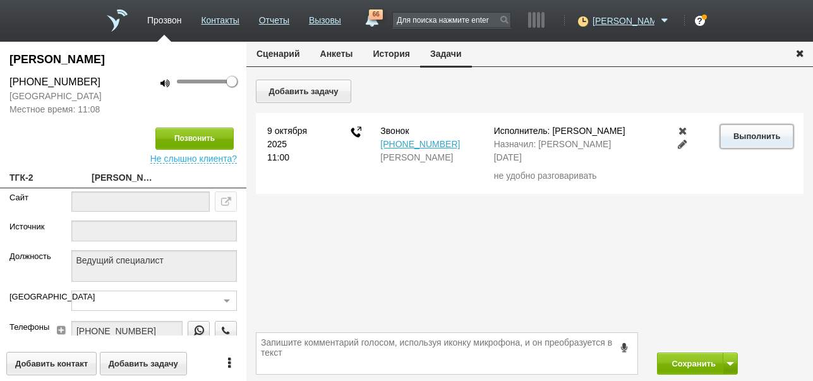
click at [759, 135] on button "Выполнить" at bounding box center [756, 135] width 73 height 23
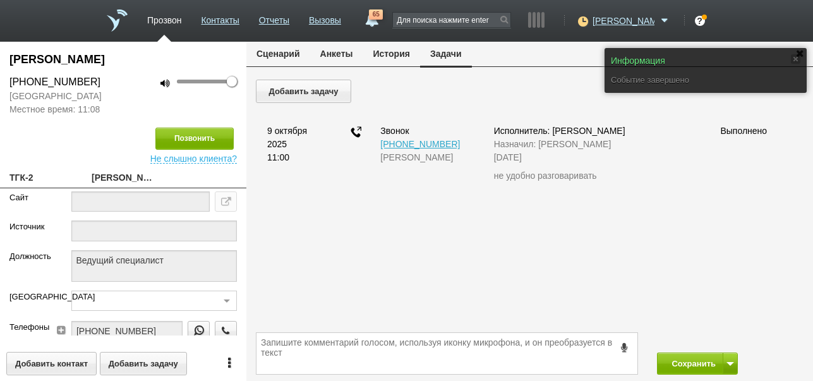
click at [279, 51] on button "Сценарий" at bounding box center [278, 54] width 64 height 24
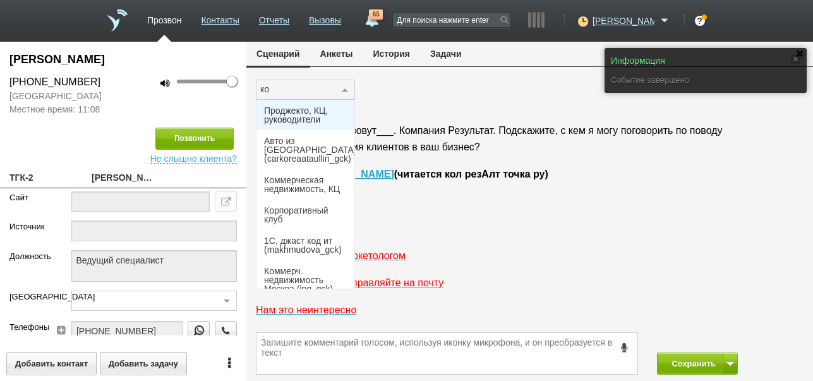
type input "кор"
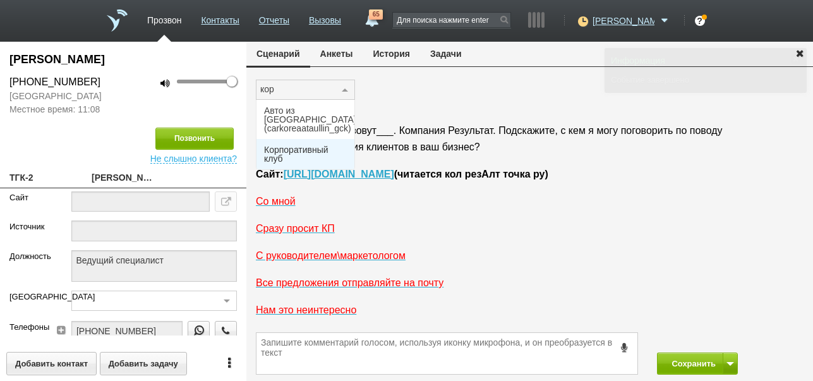
click at [301, 145] on span "Корпоративный клуб" at bounding box center [305, 154] width 83 height 18
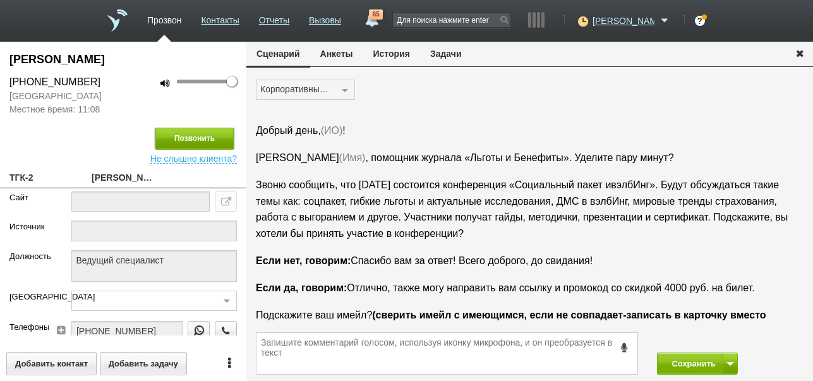
click at [197, 142] on button "Позвонить" at bounding box center [194, 139] width 78 height 22
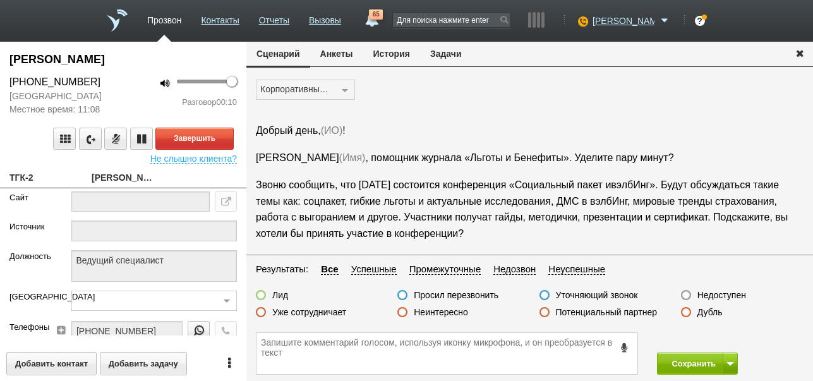
scroll to position [21, 0]
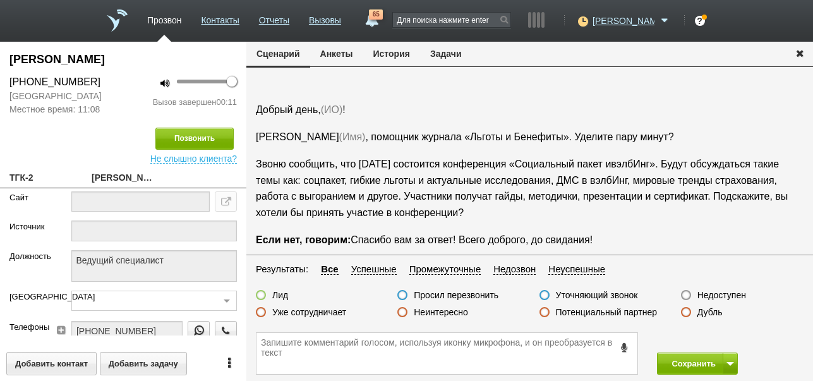
click at [624, 346] on icon at bounding box center [625, 347] width 14 height 9
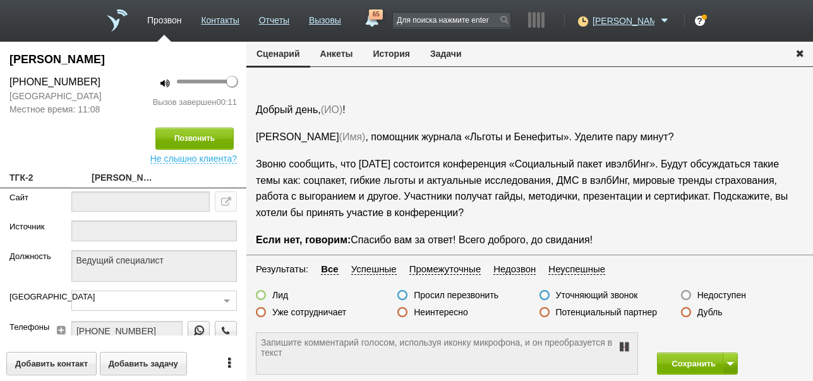
type textarea "не удобно разговаривать"
click at [624, 346] on icon at bounding box center [624, 347] width 15 height 10
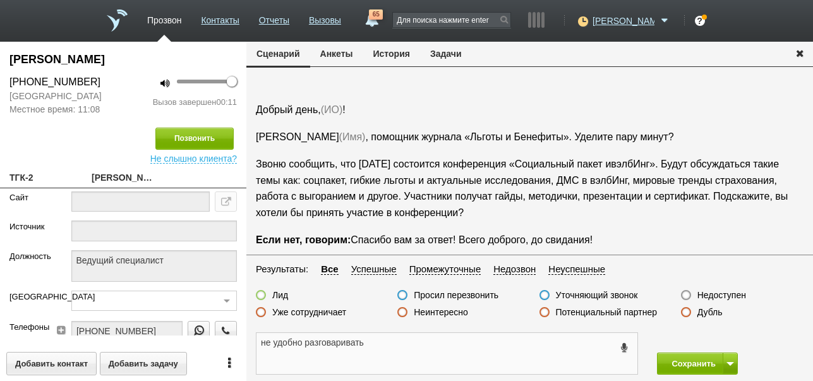
drag, startPoint x: 259, startPoint y: 342, endPoint x: 372, endPoint y: 348, distance: 113.3
click at [372, 348] on textarea "не удобно разговаривать" at bounding box center [447, 353] width 381 height 41
click at [456, 55] on button "Задачи" at bounding box center [446, 54] width 52 height 24
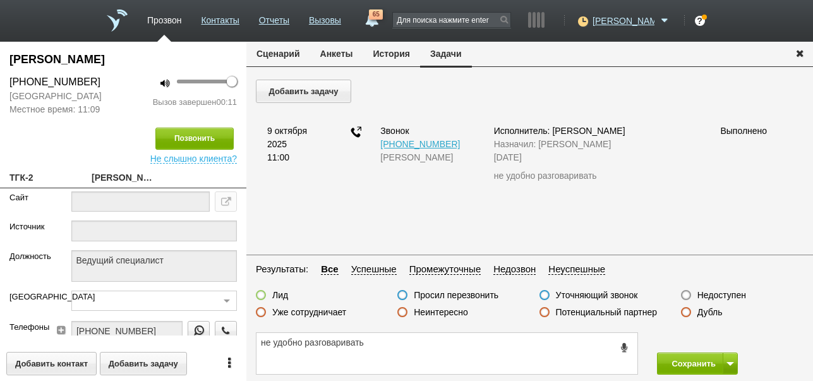
scroll to position [0, 0]
click at [343, 89] on button "Добавить задачу" at bounding box center [303, 91] width 95 height 23
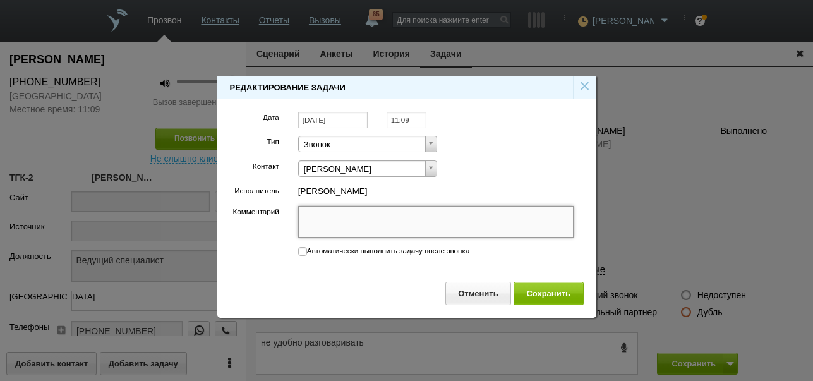
click at [387, 225] on textarea "Комментарий" at bounding box center [436, 222] width 276 height 32
paste textarea "не удобно разговаривать"
type textarea "не удобно разговаривать"
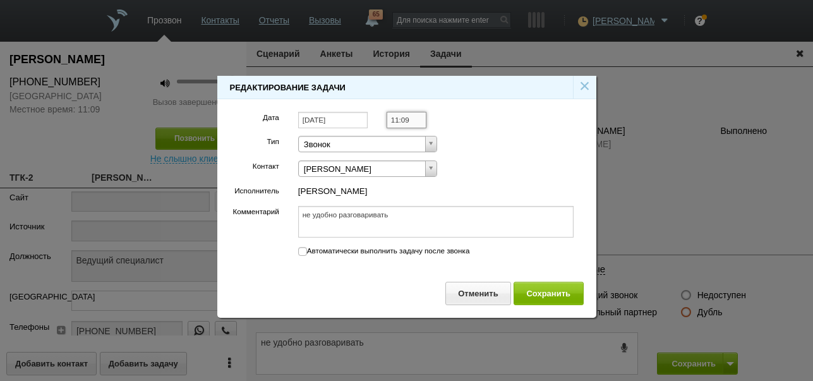
click at [411, 120] on input "11:09" at bounding box center [407, 120] width 40 height 17
type textarea "не удобно разговаривать"
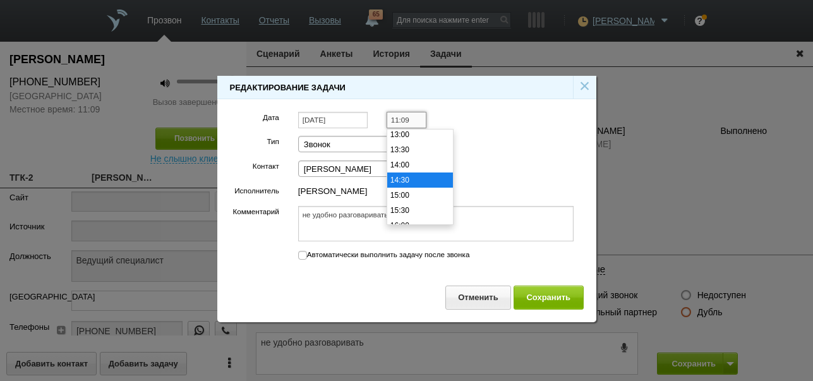
scroll to position [418, 0]
click at [414, 173] on li "15:00" at bounding box center [420, 174] width 66 height 15
type input "15:00"
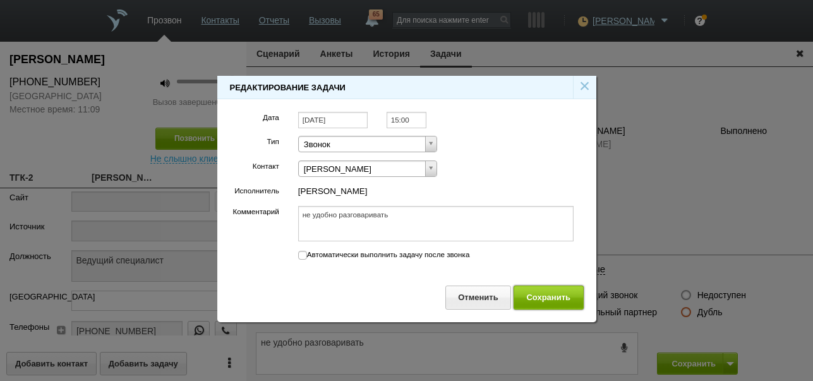
click at [533, 296] on button "Сохранить" at bounding box center [549, 297] width 70 height 23
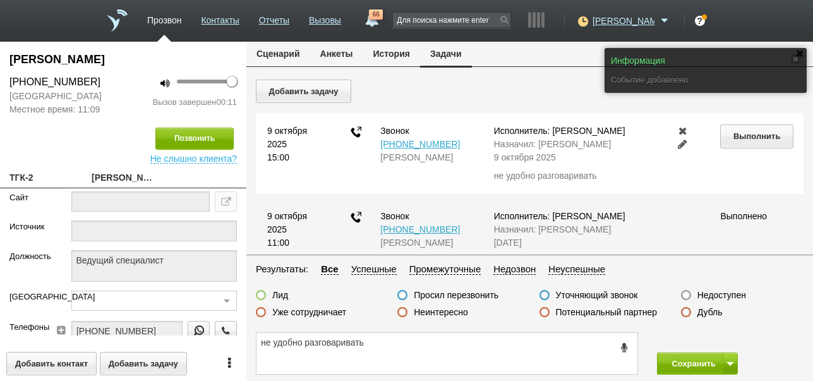
click at [288, 51] on button "Сценарий" at bounding box center [278, 54] width 64 height 24
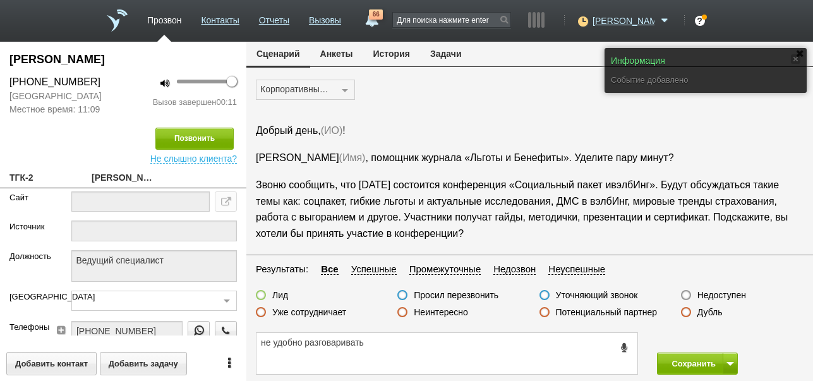
scroll to position [21, 0]
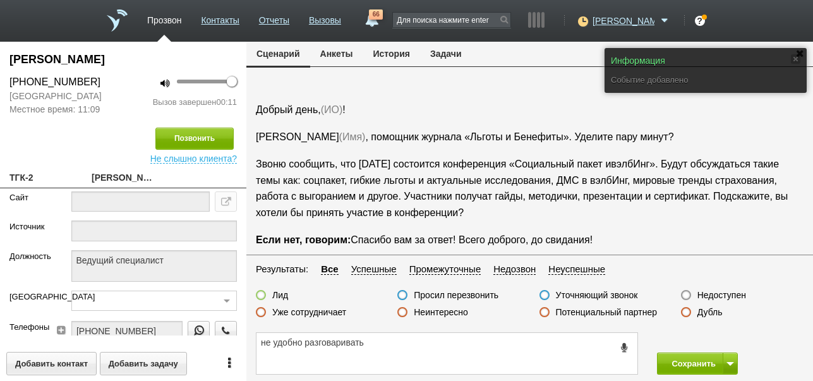
click at [468, 293] on label "Просил перезвонить" at bounding box center [456, 294] width 85 height 11
click at [0, 0] on input "Просил перезвонить" at bounding box center [0, 0] width 0 height 0
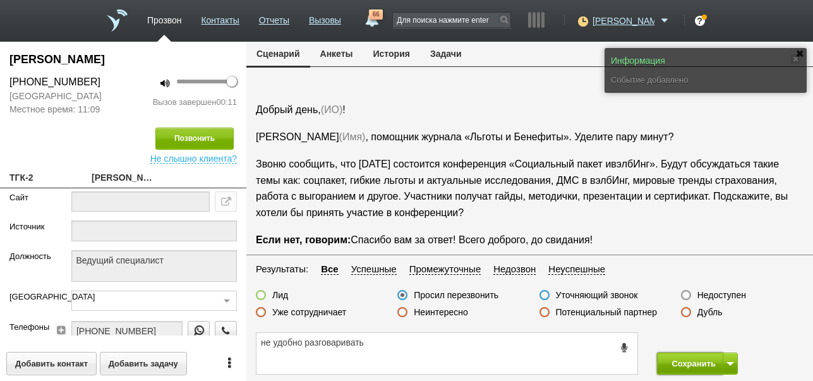
click at [688, 363] on button "Сохранить" at bounding box center [690, 364] width 66 height 22
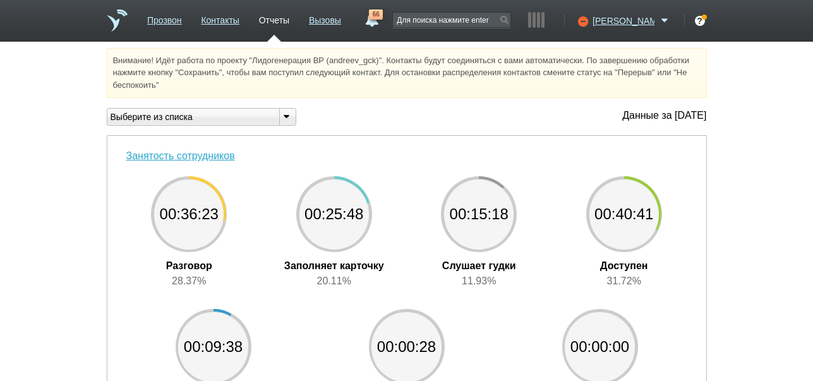
click at [383, 18] on span "66" at bounding box center [376, 14] width 14 height 10
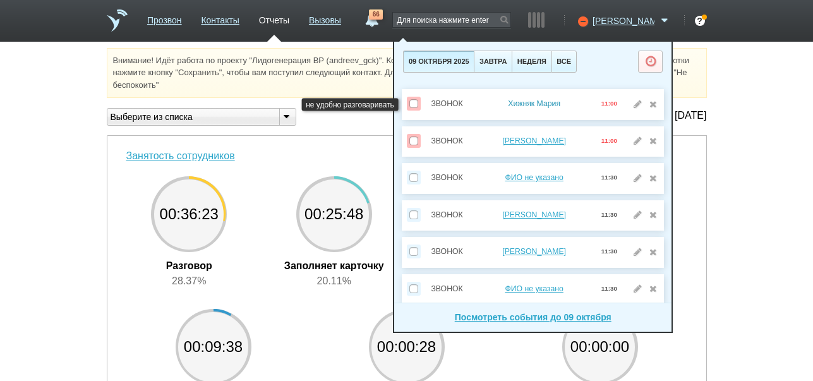
click at [550, 102] on link "Хижняк Мария" at bounding box center [534, 103] width 52 height 9
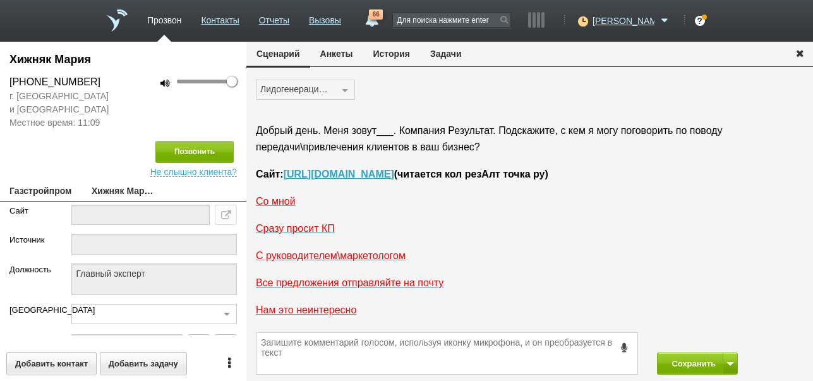
click at [386, 51] on button "История" at bounding box center [391, 54] width 57 height 24
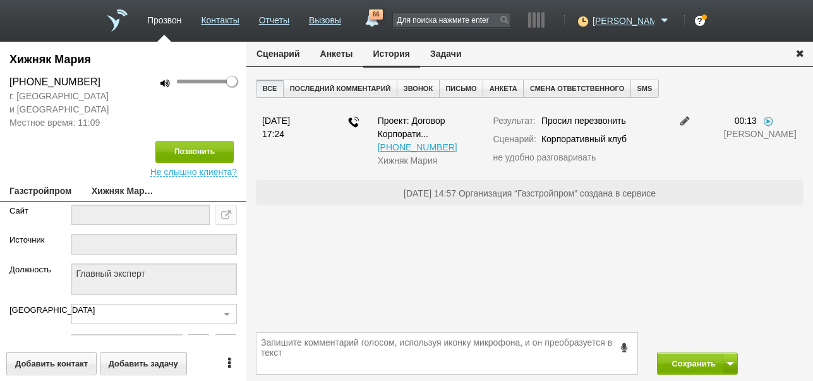
click at [447, 52] on button "Задачи" at bounding box center [446, 54] width 52 height 24
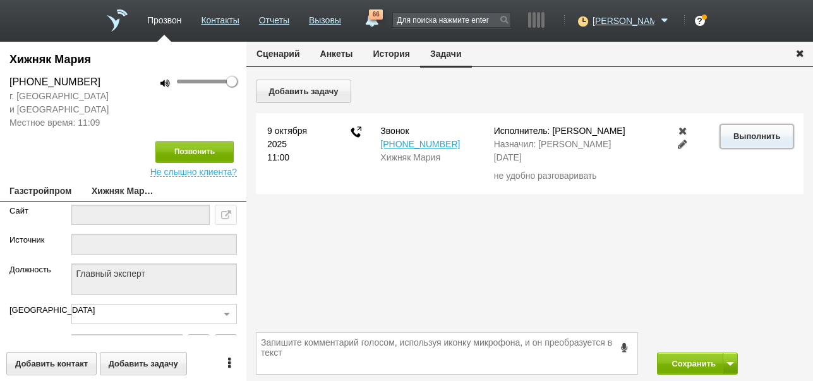
click at [750, 135] on button "Выполнить" at bounding box center [756, 135] width 73 height 23
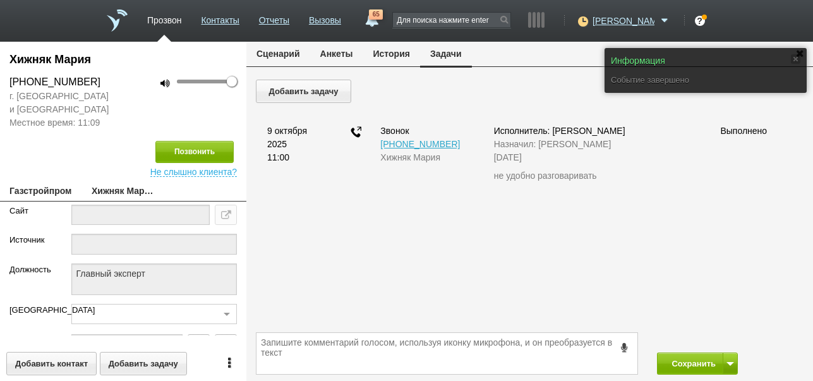
click at [286, 54] on button "Сценарий" at bounding box center [278, 54] width 64 height 24
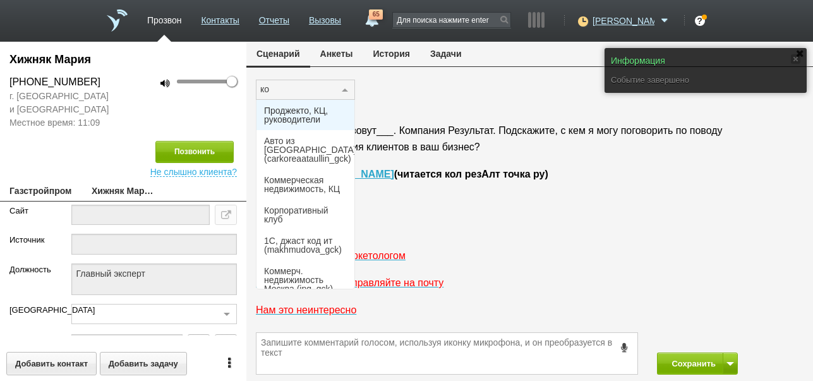
type input "кор"
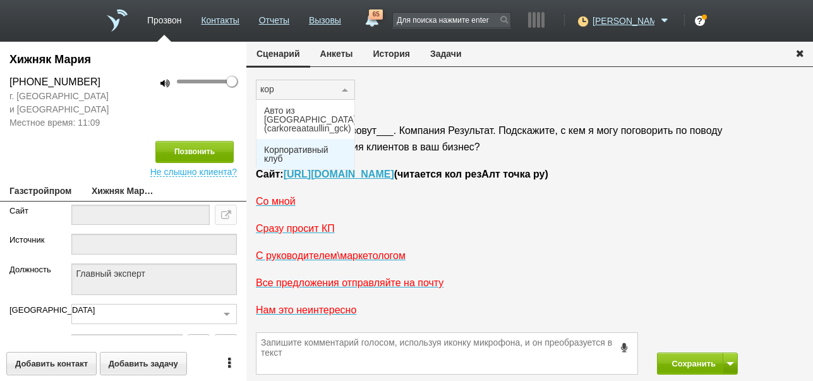
click at [280, 145] on span "Корпоративный клуб" at bounding box center [305, 154] width 83 height 18
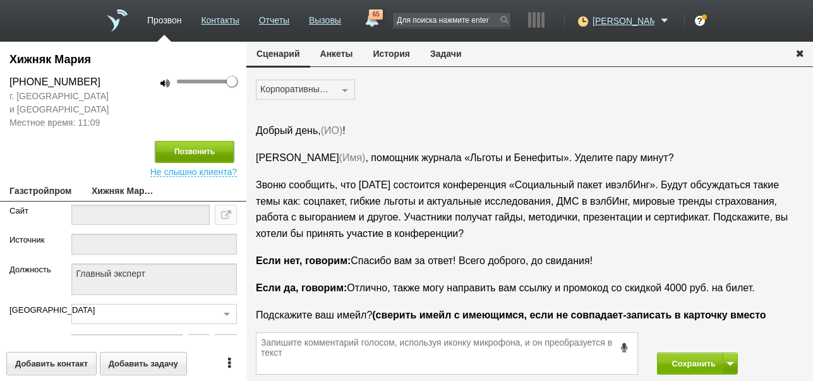
click at [205, 150] on button "Позвонить" at bounding box center [194, 152] width 78 height 22
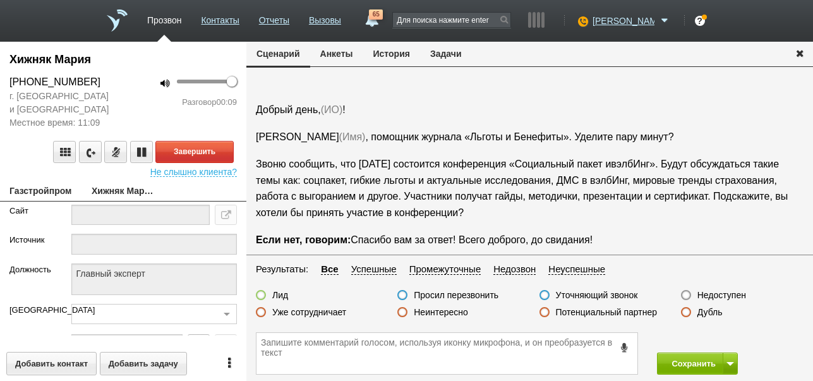
scroll to position [42, 0]
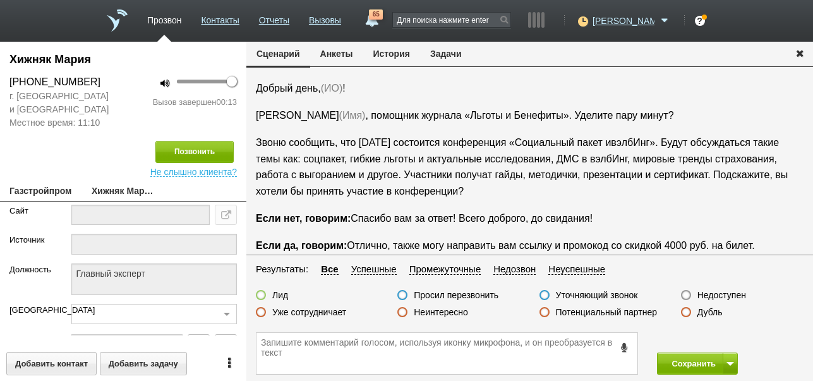
click at [624, 346] on icon at bounding box center [625, 347] width 14 height 9
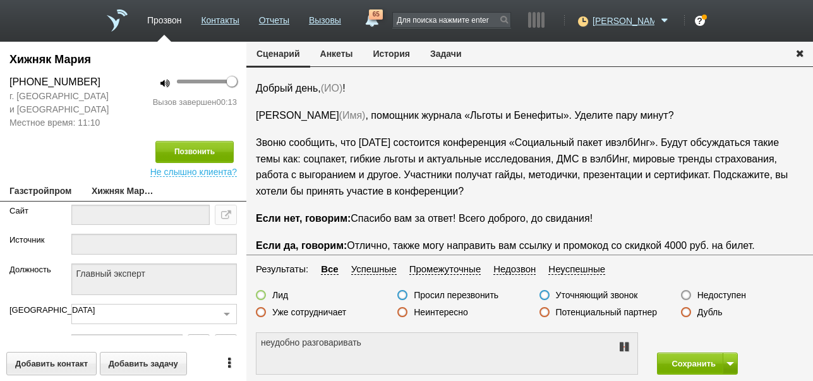
click at [624, 346] on icon at bounding box center [624, 347] width 15 height 10
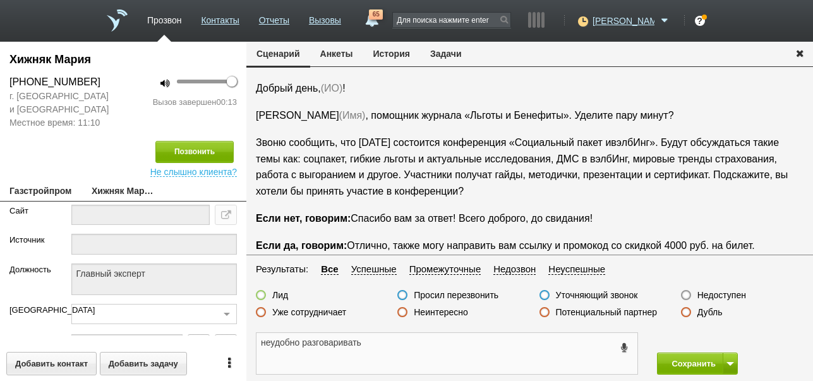
click at [269, 342] on textarea "неудобно разговаривать" at bounding box center [447, 353] width 381 height 41
drag, startPoint x: 260, startPoint y: 342, endPoint x: 372, endPoint y: 341, distance: 111.2
click at [372, 341] on textarea "не удобно разговаривать" at bounding box center [447, 353] width 381 height 41
type textarea "не удобно разговаривать"
click at [456, 50] on button "Задачи" at bounding box center [446, 54] width 52 height 24
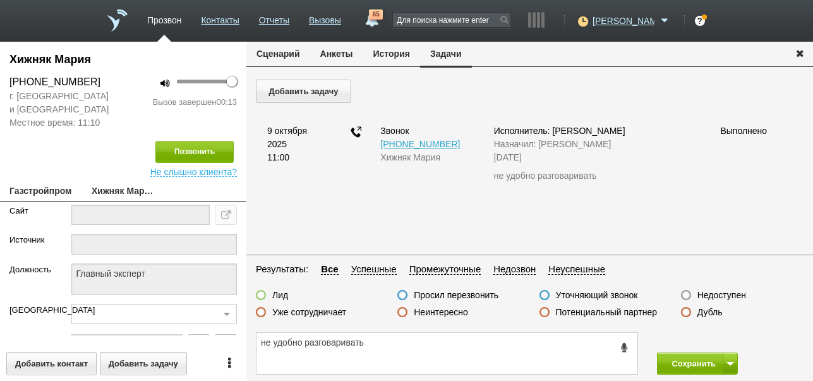
scroll to position [0, 0]
click at [329, 93] on button "Добавить задачу" at bounding box center [303, 91] width 95 height 23
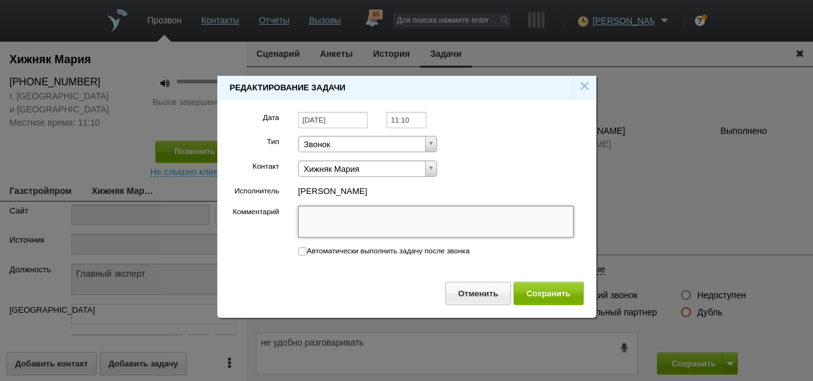
click at [355, 222] on textarea "Комментарий" at bounding box center [436, 222] width 276 height 32
paste textarea "не удобно разговаривать"
type textarea "не удобно разговаривать"
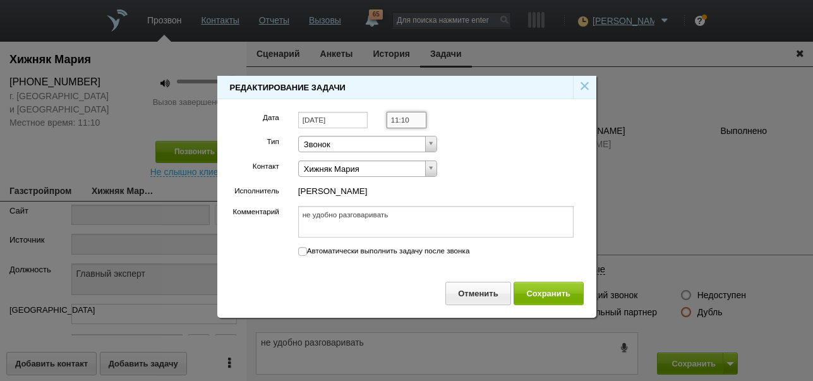
type textarea "не удобно разговаривать"
click at [422, 123] on input "11:10" at bounding box center [407, 120] width 40 height 17
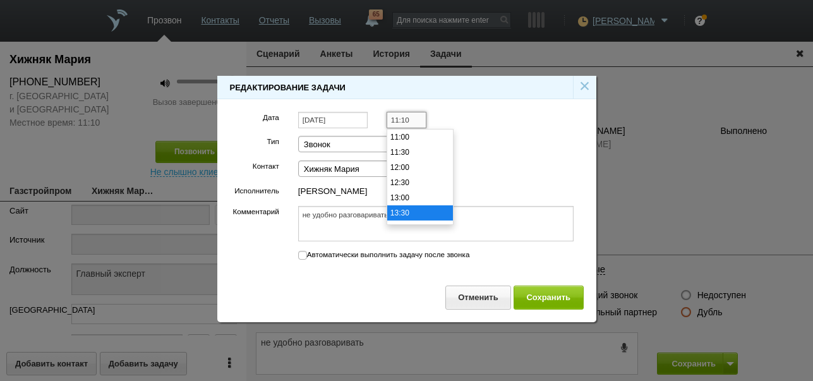
scroll to position [418, 0]
click at [411, 193] on li "15:30" at bounding box center [420, 189] width 66 height 15
type input "15:30"
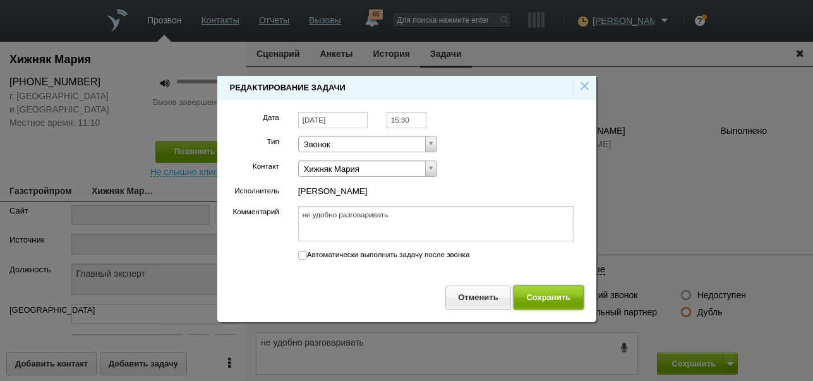
click at [540, 294] on button "Сохранить" at bounding box center [549, 297] width 70 height 23
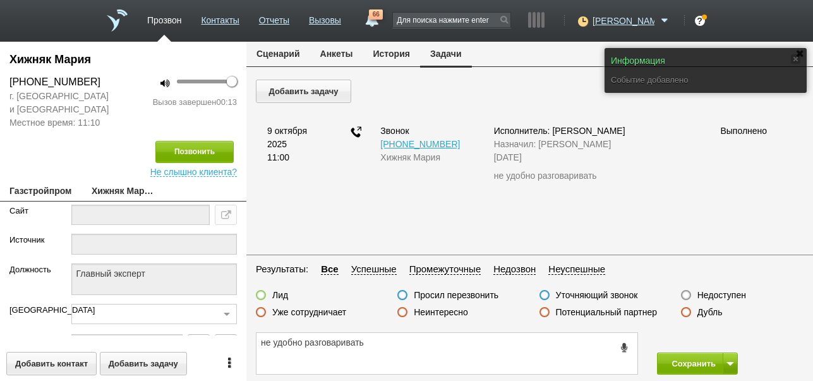
click at [294, 52] on button "Сценарий" at bounding box center [278, 54] width 64 height 24
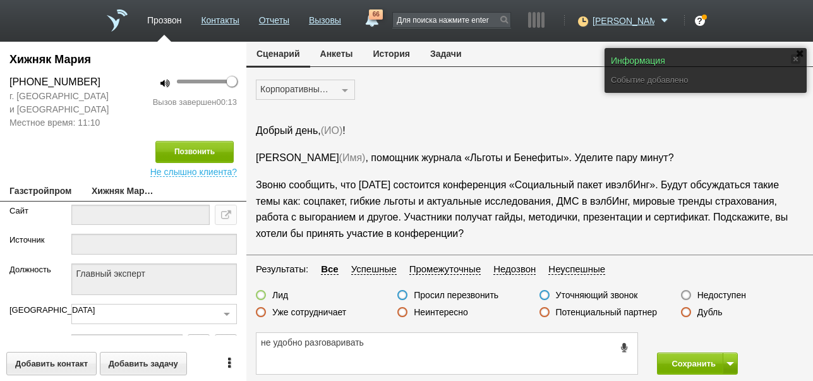
scroll to position [42, 0]
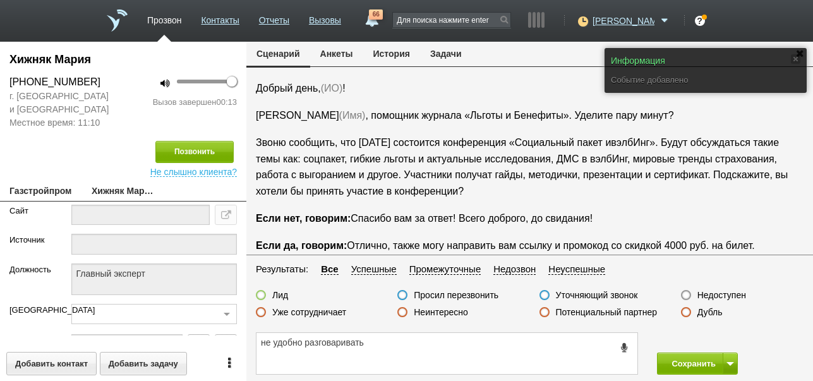
click at [480, 297] on label "Просил перезвонить" at bounding box center [456, 294] width 85 height 11
click at [0, 0] on input "Просил перезвонить" at bounding box center [0, 0] width 0 height 0
click at [693, 361] on button "Сохранить" at bounding box center [690, 364] width 66 height 22
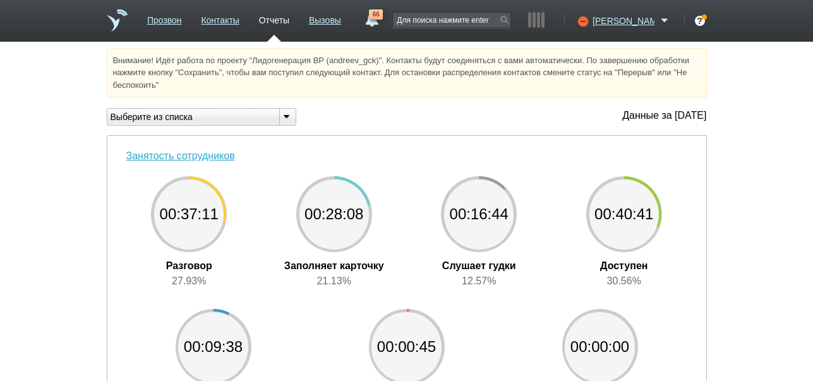
click at [383, 23] on link "66" at bounding box center [371, 16] width 23 height 15
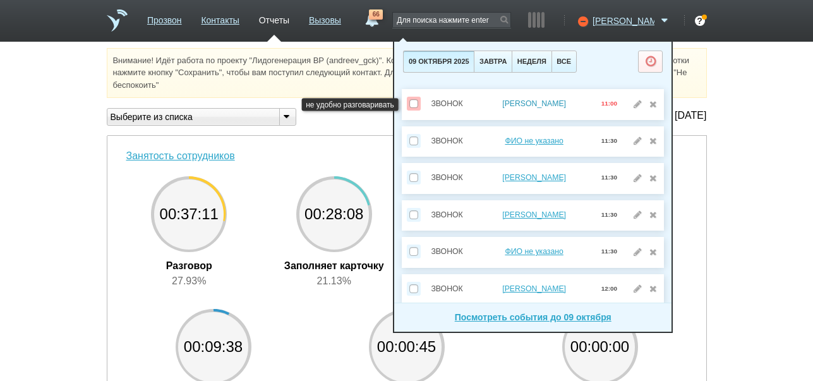
click at [557, 102] on link "Евсюкова Наталья" at bounding box center [534, 103] width 64 height 9
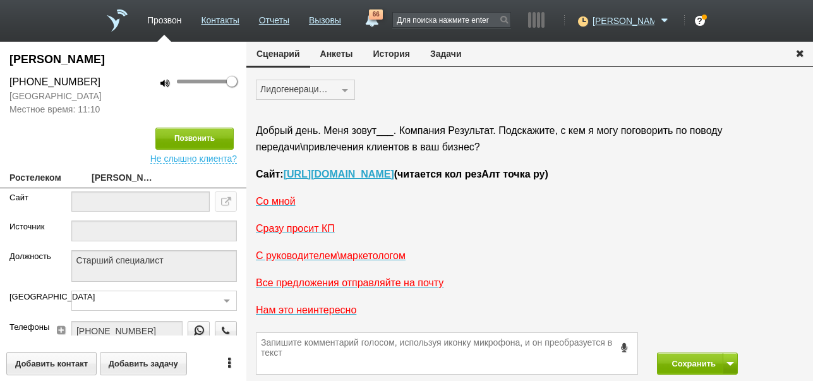
click at [384, 54] on button "История" at bounding box center [391, 54] width 57 height 24
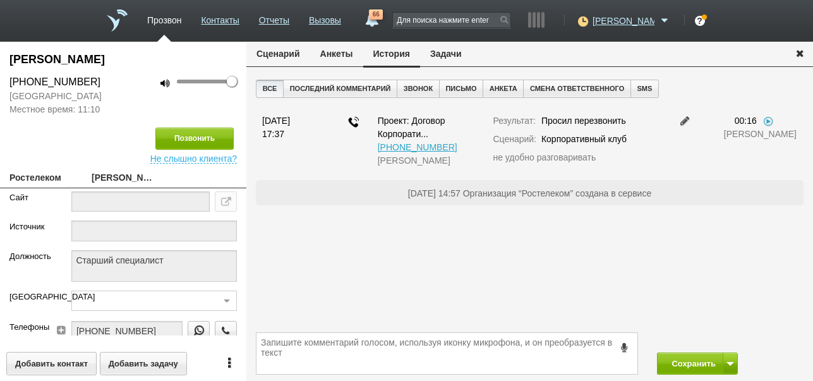
click at [447, 52] on button "Задачи" at bounding box center [446, 54] width 52 height 24
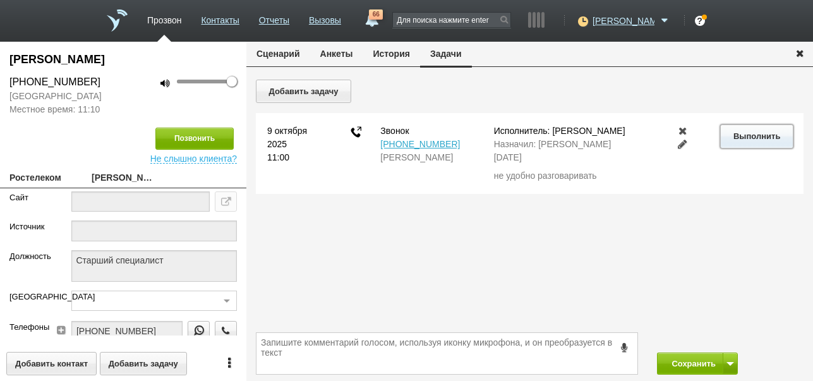
click at [733, 129] on button "Выполнить" at bounding box center [756, 135] width 73 height 23
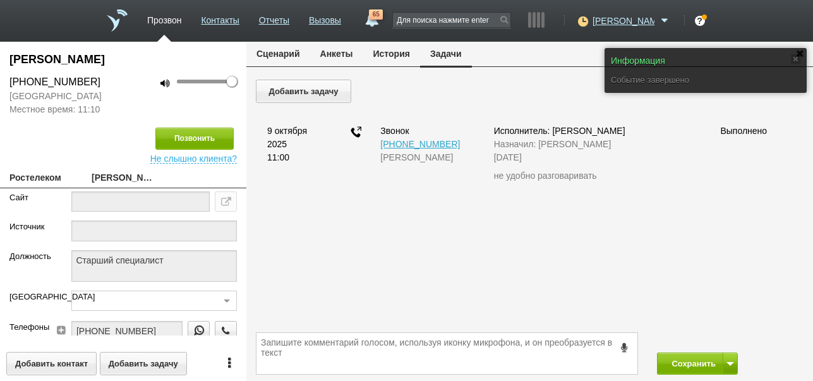
click at [276, 50] on button "Сценарий" at bounding box center [278, 54] width 64 height 24
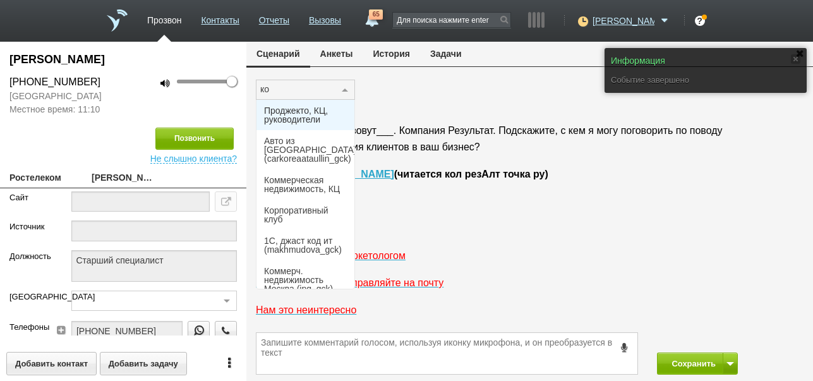
type input "кор"
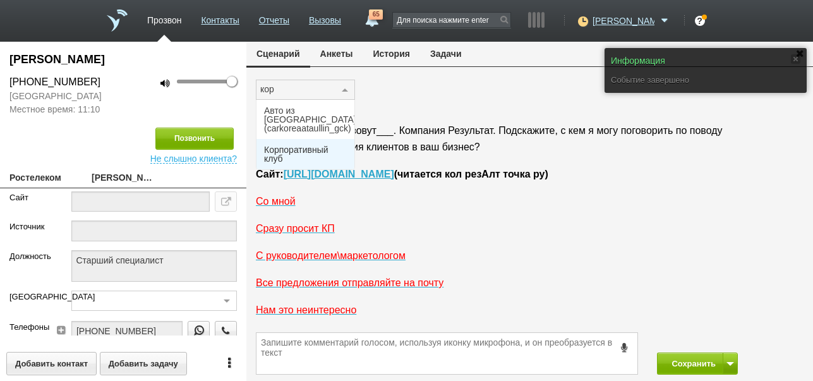
click at [281, 147] on span "Корпоративный клуб" at bounding box center [305, 154] width 83 height 18
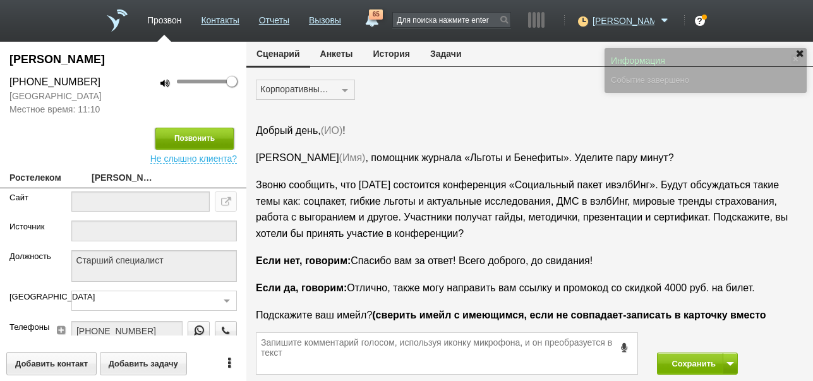
click at [205, 138] on button "Позвонить" at bounding box center [194, 139] width 78 height 22
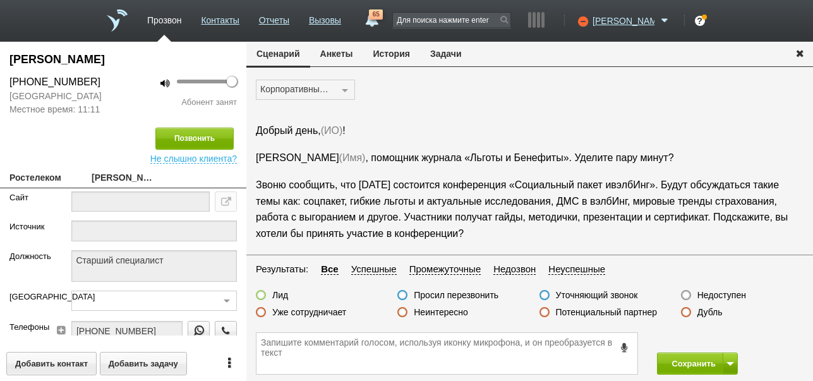
click at [711, 293] on label "Недоступен" at bounding box center [722, 294] width 49 height 11
click at [0, 0] on input "Недоступен" at bounding box center [0, 0] width 0 height 0
click at [686, 361] on button "Сохранить" at bounding box center [690, 364] width 66 height 22
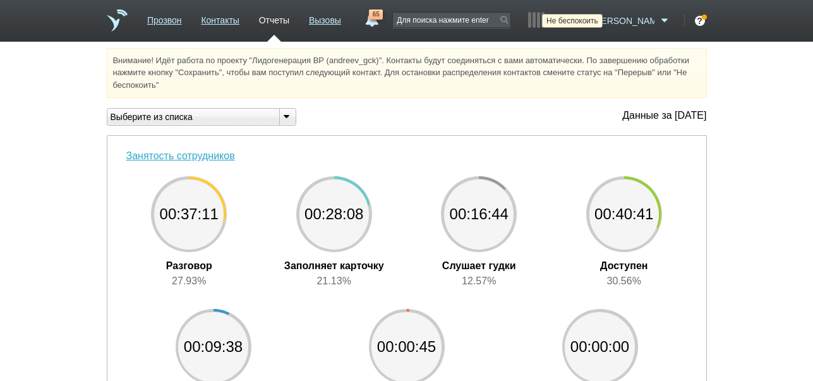
click at [590, 21] on icon at bounding box center [581, 21] width 17 height 13
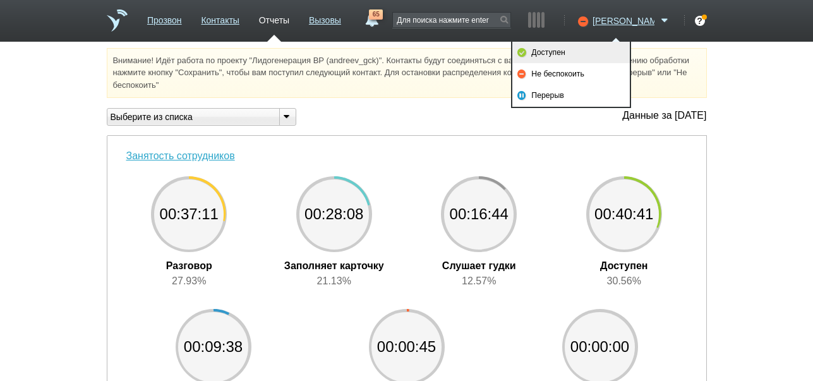
click at [604, 52] on link "Доступен" at bounding box center [572, 52] width 118 height 21
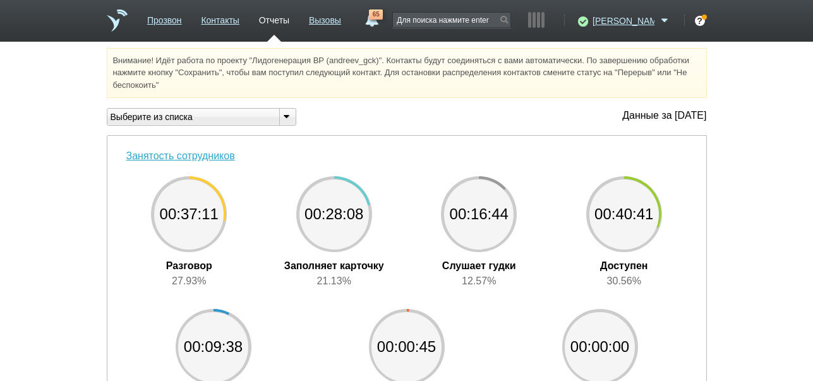
click at [383, 16] on span "65" at bounding box center [376, 14] width 14 height 10
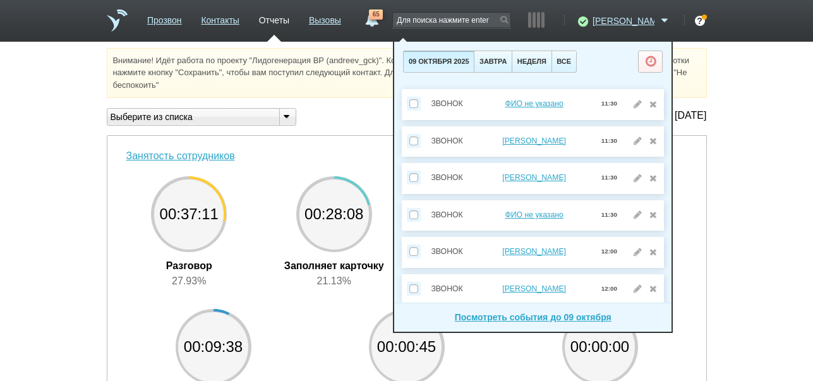
click at [383, 16] on span "65" at bounding box center [376, 14] width 14 height 10
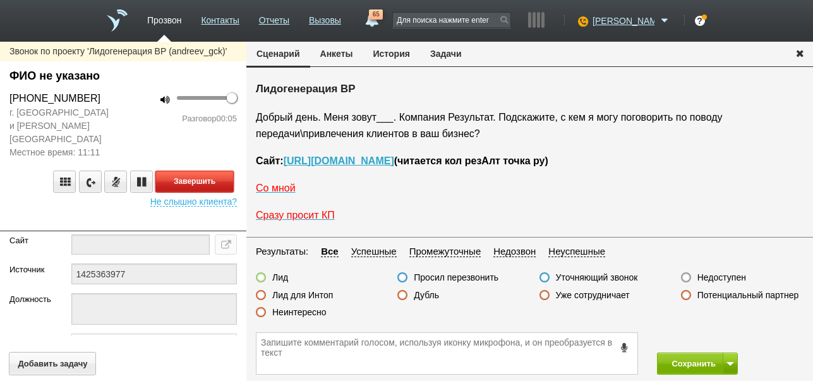
click at [221, 171] on button "Завершить" at bounding box center [194, 182] width 78 height 22
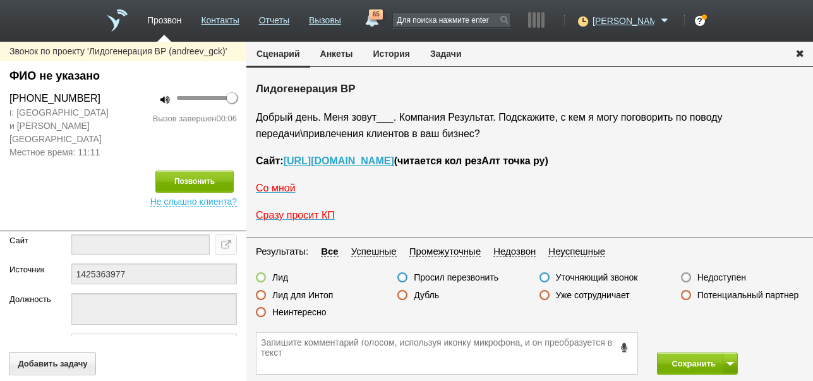
click at [715, 274] on label "Недоступен" at bounding box center [722, 277] width 49 height 11
click at [0, 0] on input "Недоступен" at bounding box center [0, 0] width 0 height 0
click at [730, 360] on button at bounding box center [730, 364] width 15 height 22
click at [714, 331] on button "Сохранить и остаться" at bounding box center [689, 340] width 98 height 22
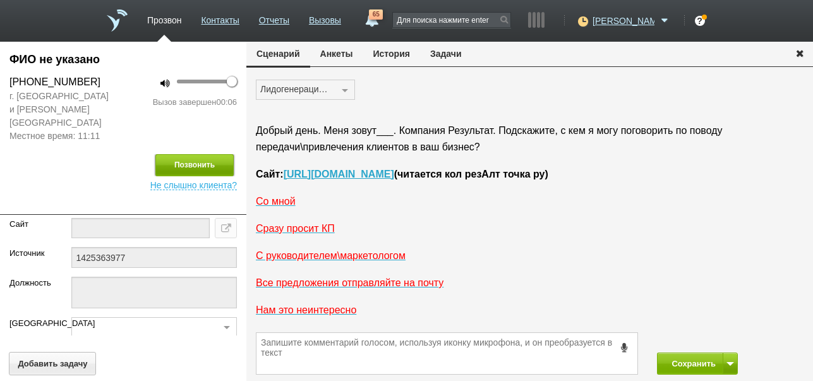
click at [208, 154] on button "Позвонить" at bounding box center [194, 165] width 78 height 22
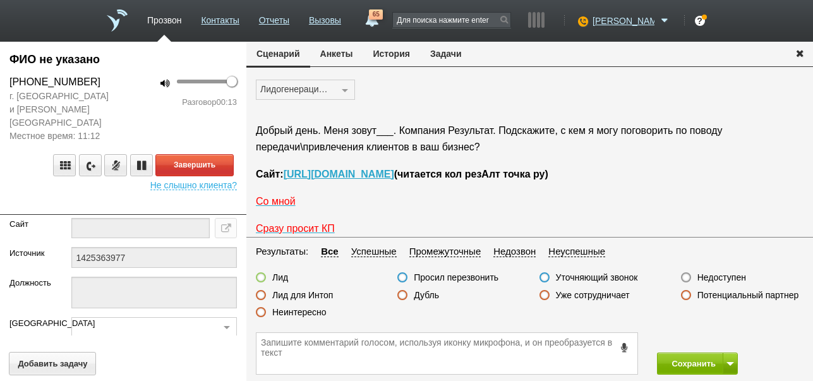
scroll to position [21, 0]
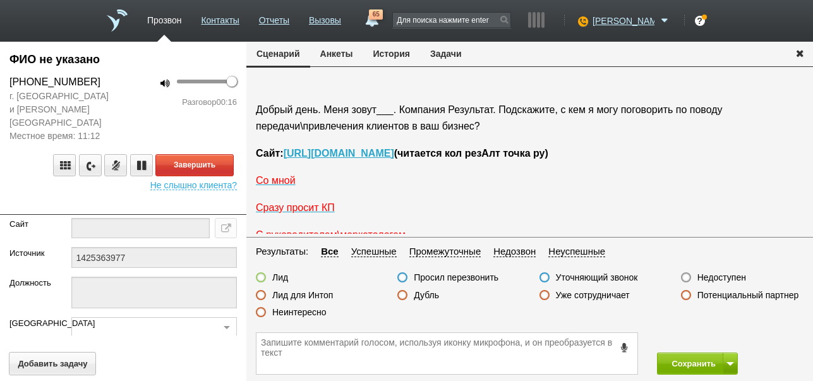
click at [325, 315] on label "Неинтересно" at bounding box center [299, 312] width 54 height 11
click at [0, 0] on input "Неинтересно" at bounding box center [0, 0] width 0 height 0
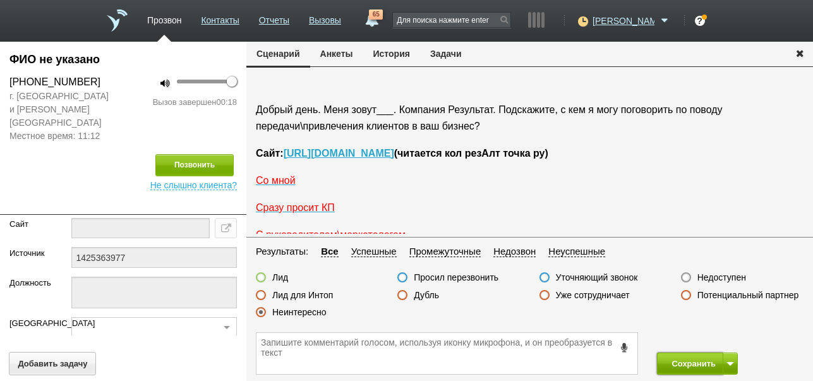
click at [673, 358] on button "Сохранить" at bounding box center [690, 364] width 66 height 22
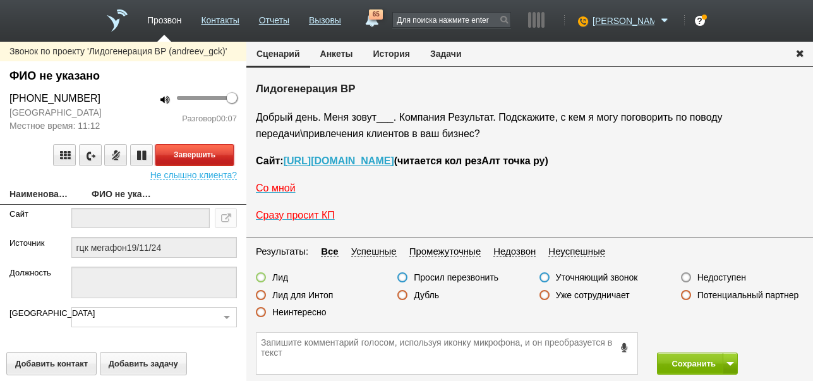
click at [220, 155] on button "Завершить" at bounding box center [194, 155] width 78 height 22
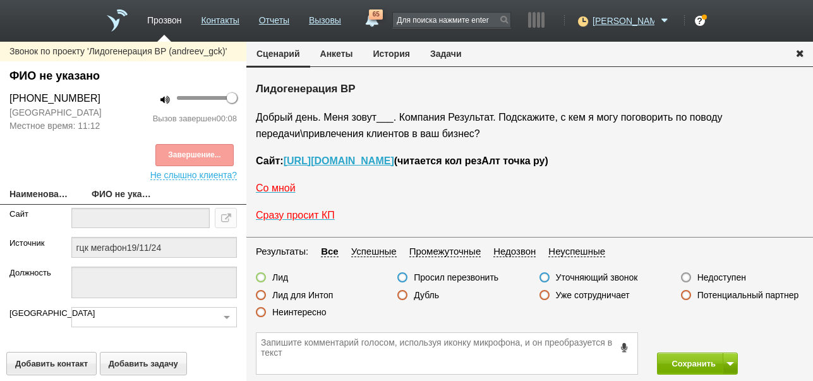
click at [722, 277] on label "Недоступен" at bounding box center [722, 277] width 49 height 11
click at [0, 0] on input "Недоступен" at bounding box center [0, 0] width 0 height 0
click at [727, 365] on span at bounding box center [731, 364] width 8 height 4
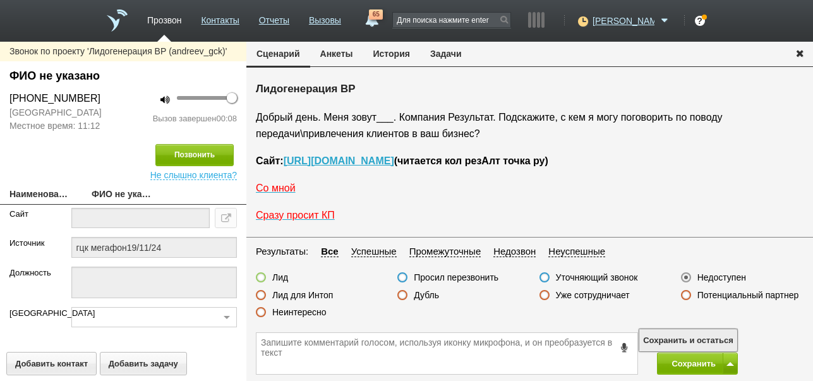
click at [718, 342] on button "Сохранить и остаться" at bounding box center [689, 340] width 98 height 22
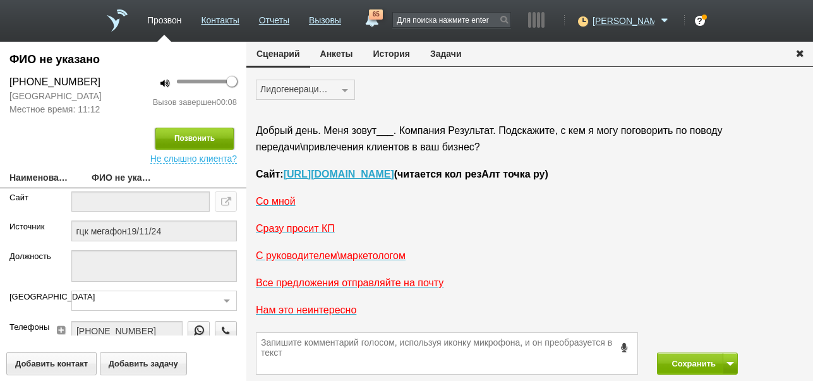
click at [212, 137] on button "Позвонить" at bounding box center [194, 139] width 78 height 22
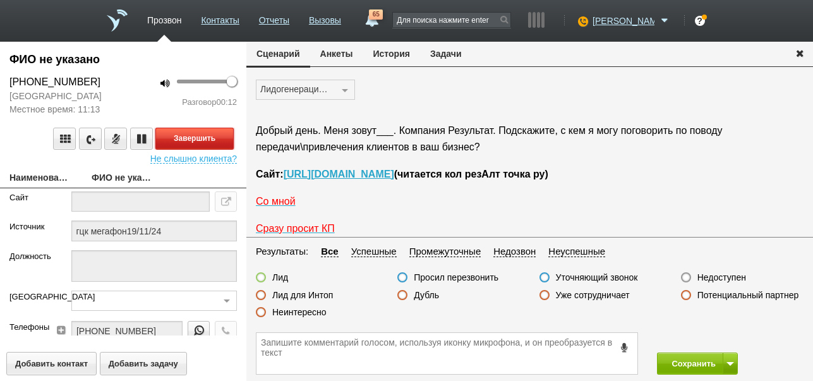
click at [202, 130] on button "Завершить" at bounding box center [194, 139] width 78 height 22
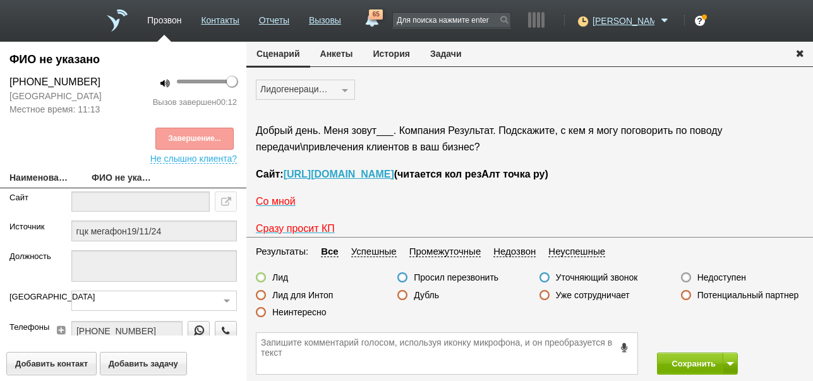
click at [706, 276] on label "Недоступен" at bounding box center [722, 277] width 49 height 11
click at [0, 0] on input "Недоступен" at bounding box center [0, 0] width 0 height 0
click at [681, 368] on button "Сохранить" at bounding box center [690, 364] width 66 height 22
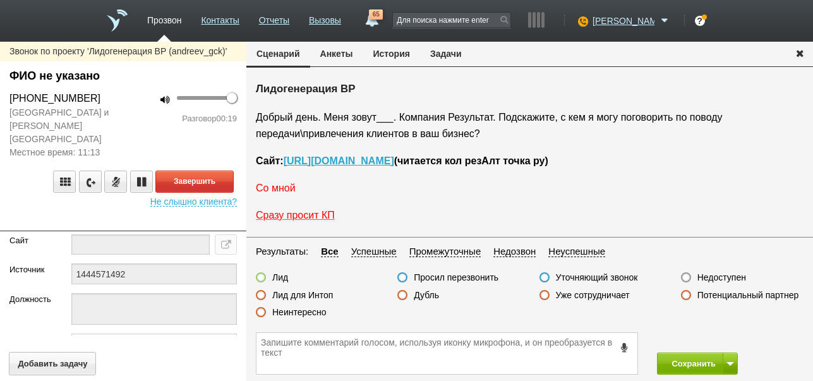
click at [283, 190] on span "Со мной" at bounding box center [276, 188] width 40 height 11
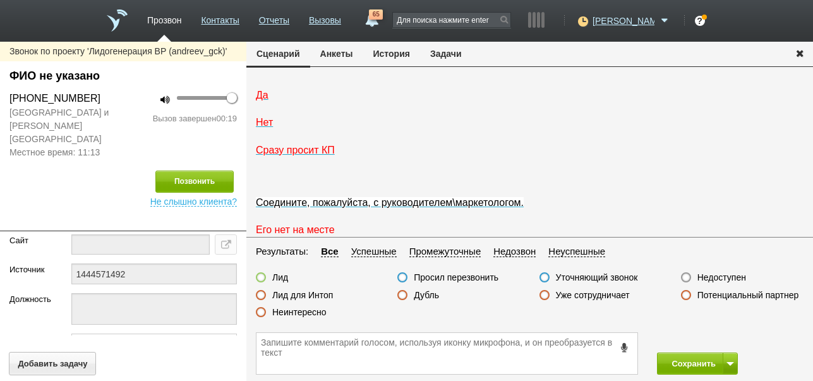
click at [320, 312] on label "Неинтересно" at bounding box center [299, 312] width 54 height 11
click at [0, 0] on input "Неинтересно" at bounding box center [0, 0] width 0 height 0
click at [687, 367] on button "Сохранить" at bounding box center [690, 364] width 66 height 22
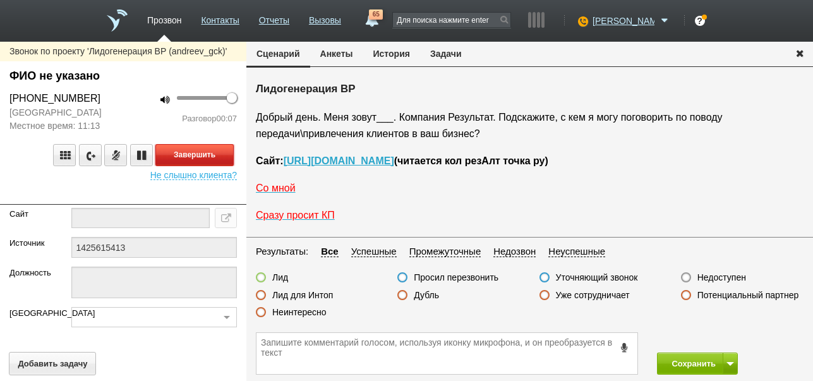
click at [230, 156] on button "Завершить" at bounding box center [194, 155] width 78 height 22
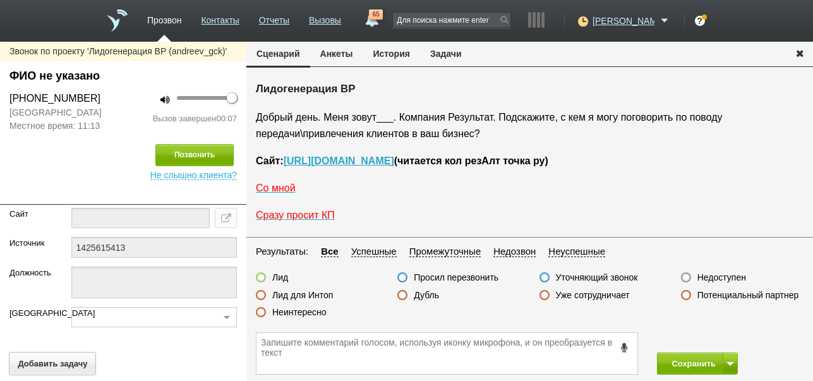
click at [721, 274] on label "Недоступен" at bounding box center [722, 277] width 49 height 11
click at [0, 0] on input "Недоступен" at bounding box center [0, 0] width 0 height 0
click at [735, 364] on button at bounding box center [730, 364] width 15 height 22
click at [730, 340] on button "Сохранить и остаться" at bounding box center [689, 340] width 98 height 22
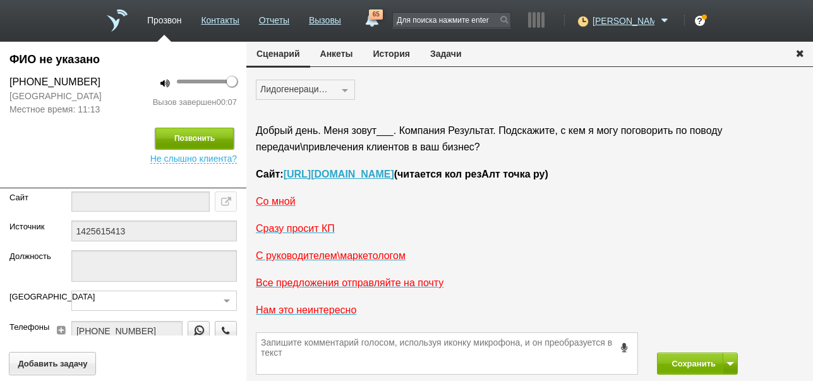
click at [202, 130] on button "Позвонить" at bounding box center [194, 139] width 78 height 22
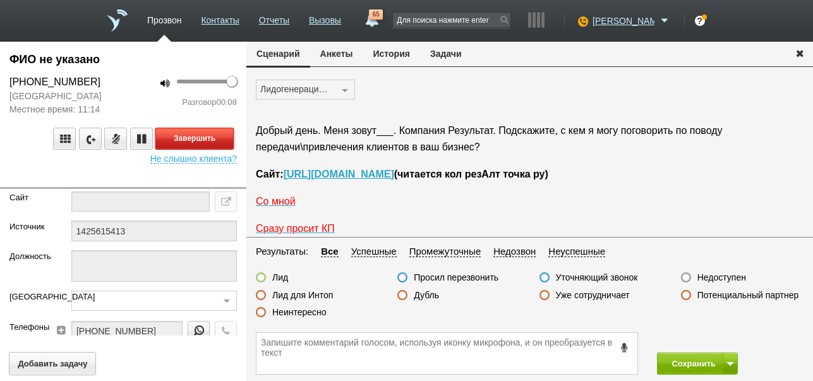
click at [203, 136] on button "Завершить" at bounding box center [194, 139] width 78 height 22
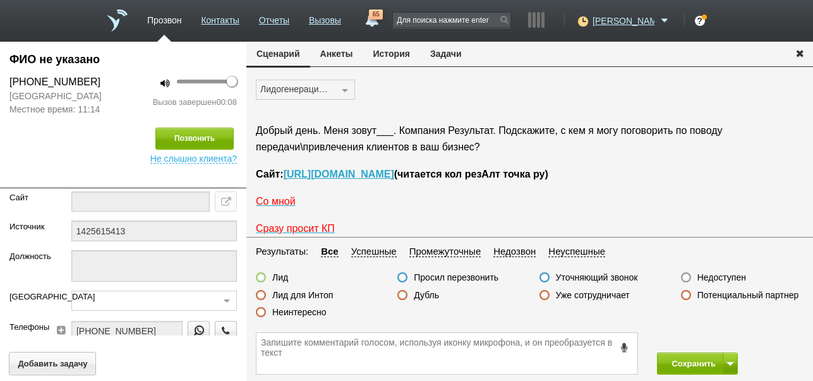
click at [720, 279] on label "Недоступен" at bounding box center [722, 277] width 49 height 11
click at [0, 0] on input "Недоступен" at bounding box center [0, 0] width 0 height 0
click at [690, 364] on button "Сохранить" at bounding box center [690, 364] width 66 height 22
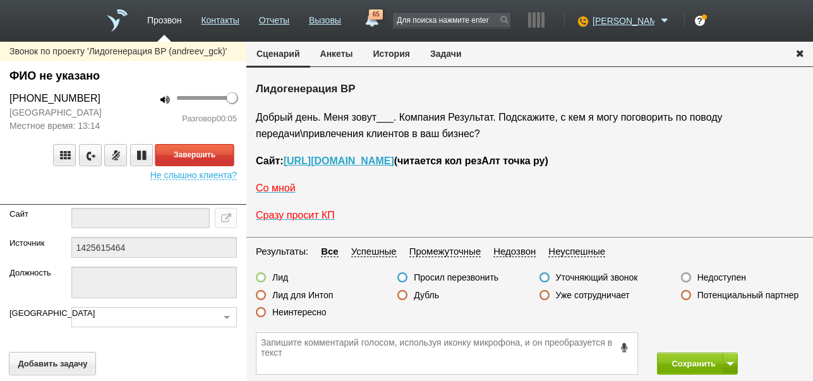
click at [212, 157] on button "Завершить" at bounding box center [194, 155] width 78 height 22
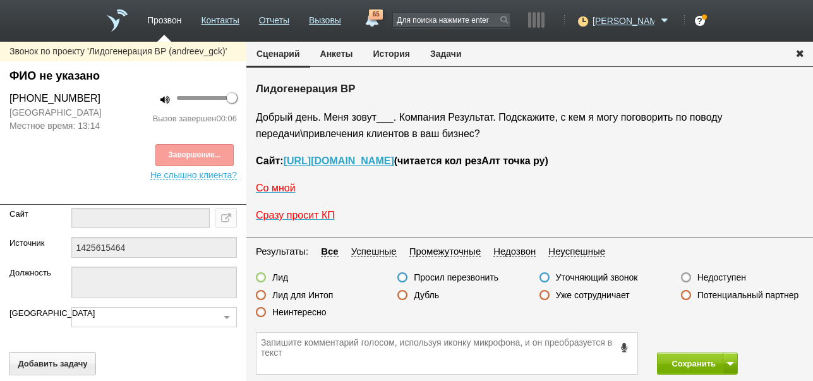
click at [729, 277] on label "Недоступен" at bounding box center [722, 277] width 49 height 11
click at [0, 0] on input "Недоступен" at bounding box center [0, 0] width 0 height 0
click at [729, 363] on span at bounding box center [731, 364] width 8 height 4
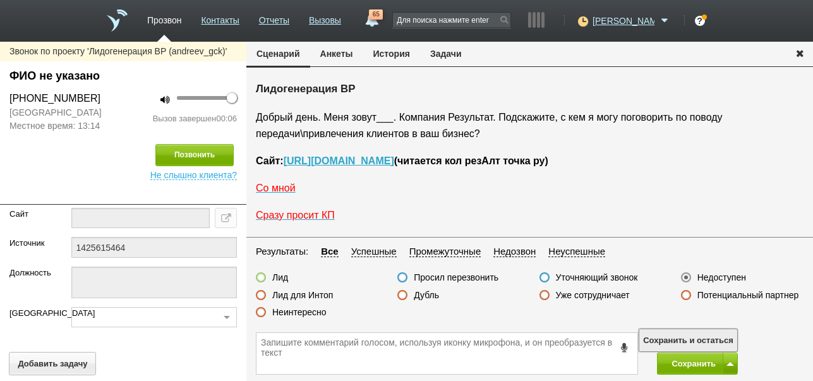
click at [729, 331] on button "Сохранить и остаться" at bounding box center [689, 340] width 98 height 22
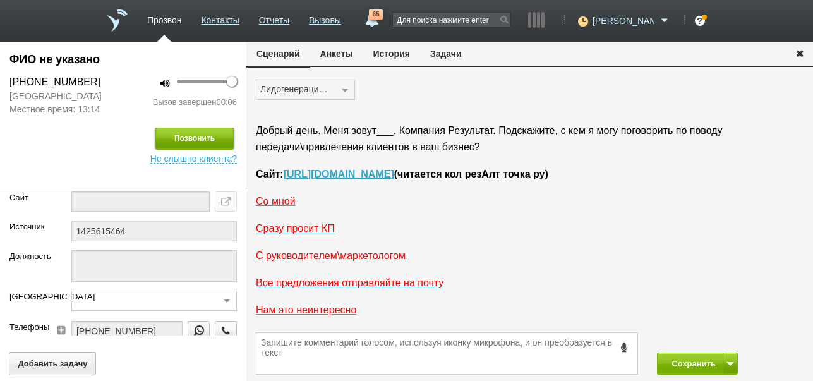
click at [179, 140] on button "Позвонить" at bounding box center [194, 139] width 78 height 22
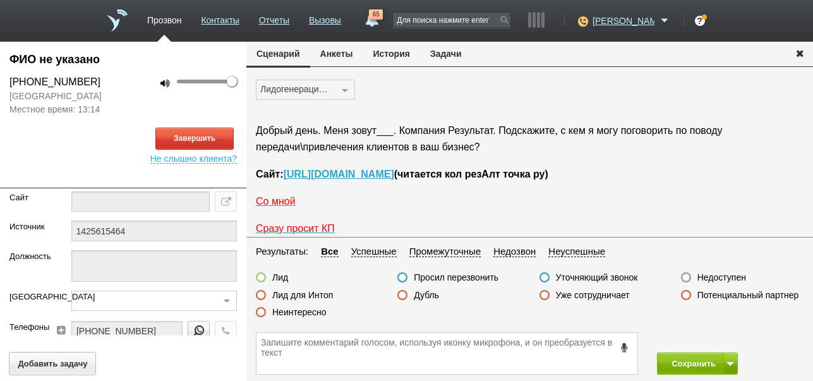
click at [392, 55] on button "История" at bounding box center [391, 54] width 57 height 24
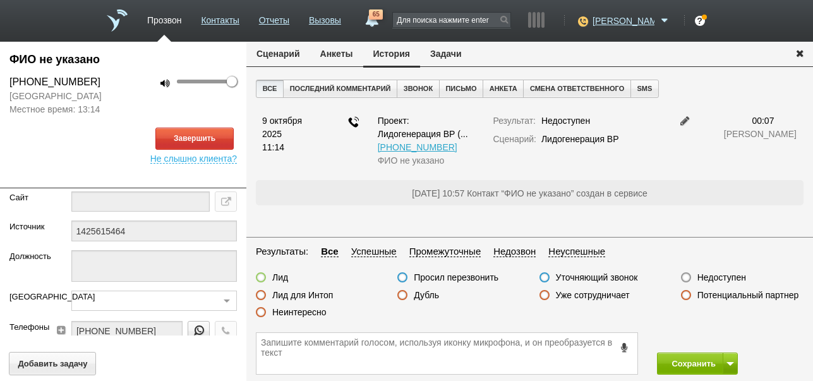
click at [260, 56] on button "Сценарий" at bounding box center [278, 54] width 64 height 24
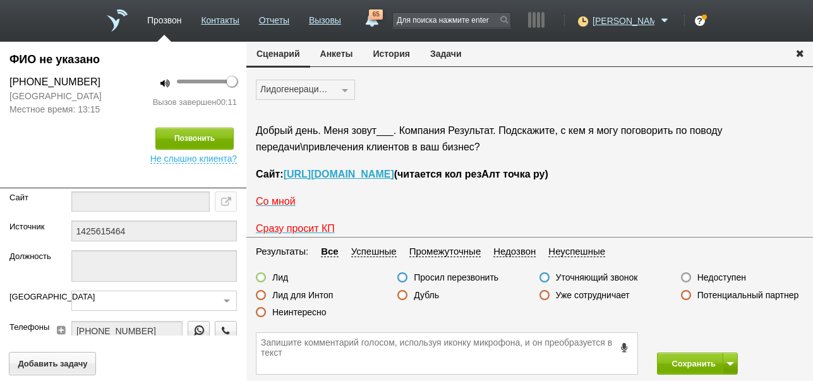
click at [315, 313] on label "Неинтересно" at bounding box center [299, 312] width 54 height 11
click at [0, 0] on input "Неинтересно" at bounding box center [0, 0] width 0 height 0
click at [676, 367] on button "Сохранить" at bounding box center [690, 364] width 66 height 22
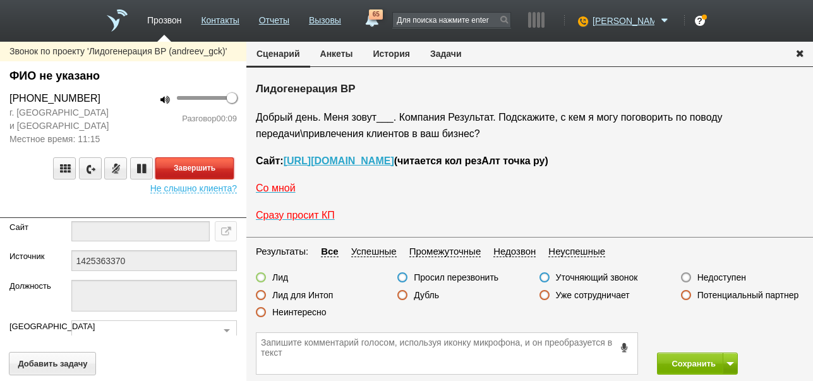
click at [222, 173] on button "Завершить" at bounding box center [194, 168] width 78 height 22
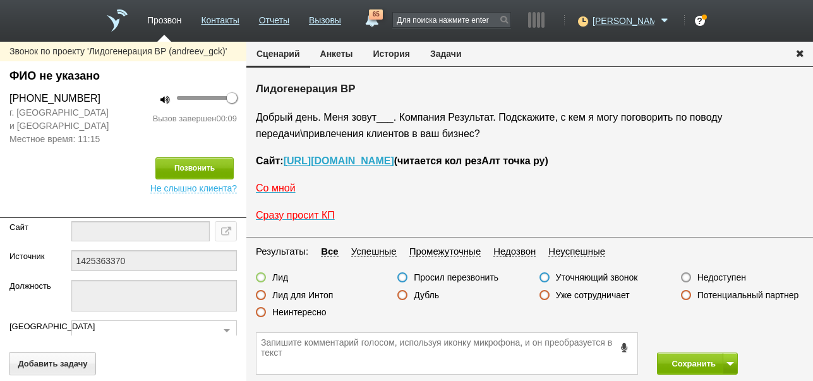
click at [715, 276] on label "Недоступен" at bounding box center [722, 277] width 49 height 11
click at [0, 0] on input "Недоступен" at bounding box center [0, 0] width 0 height 0
click at [731, 363] on span at bounding box center [731, 364] width 8 height 4
click at [731, 337] on button "Сохранить и остаться" at bounding box center [689, 340] width 98 height 22
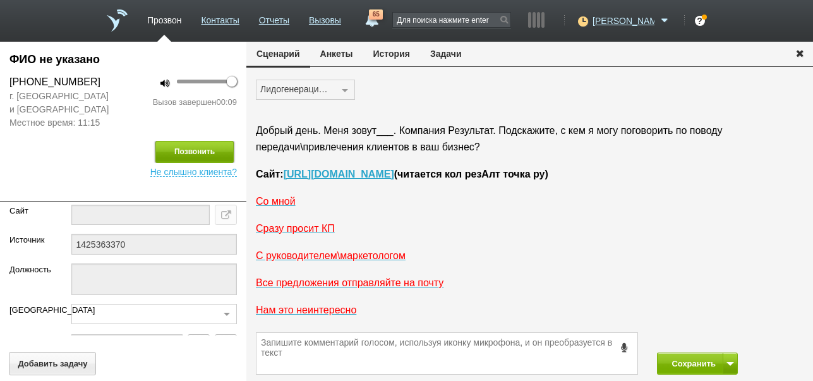
click at [203, 155] on button "Позвонить" at bounding box center [194, 152] width 78 height 22
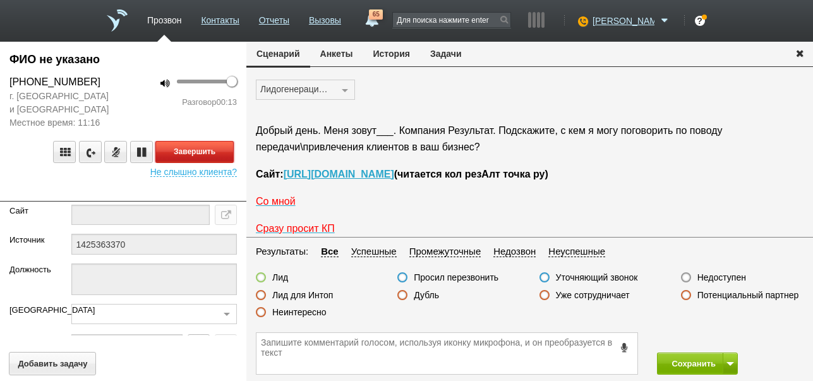
click at [205, 152] on button "Завершить" at bounding box center [194, 152] width 78 height 22
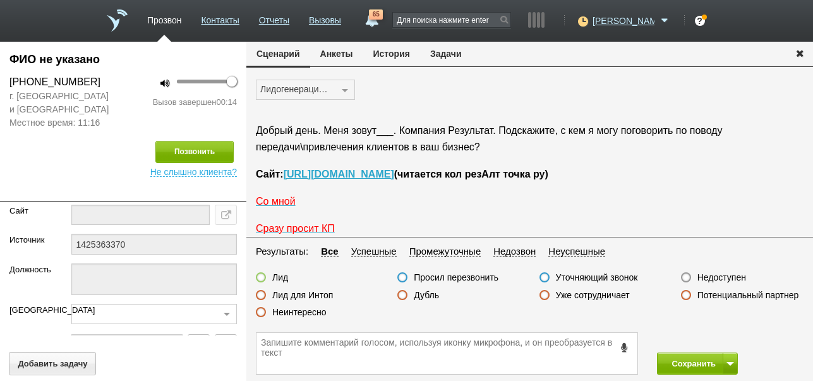
click at [732, 281] on label "Недоступен" at bounding box center [722, 277] width 49 height 11
click at [0, 0] on input "Недоступен" at bounding box center [0, 0] width 0 height 0
click at [705, 360] on button "Сохранить" at bounding box center [690, 364] width 66 height 22
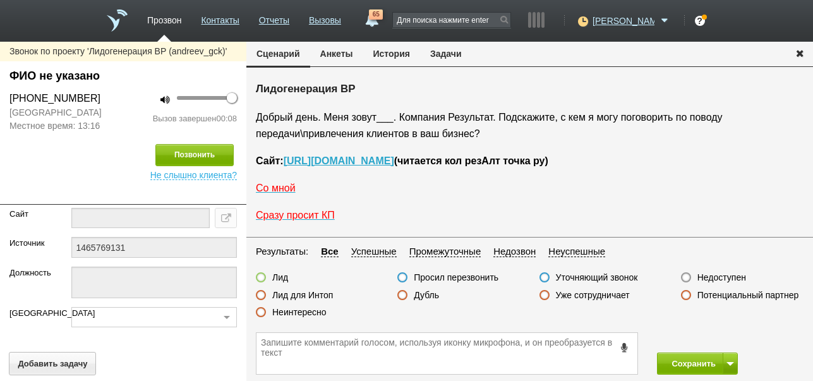
click at [313, 310] on label "Неинтересно" at bounding box center [299, 312] width 54 height 11
click at [0, 0] on input "Неинтересно" at bounding box center [0, 0] width 0 height 0
click at [680, 362] on button "Сохранить" at bounding box center [690, 364] width 66 height 22
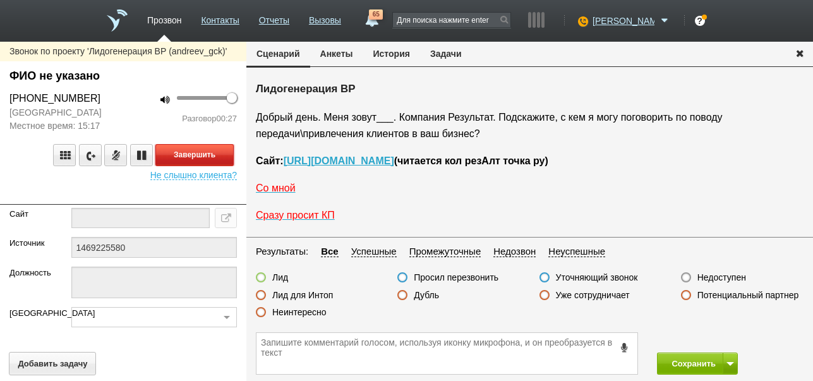
click at [210, 146] on button "Завершить" at bounding box center [194, 155] width 78 height 22
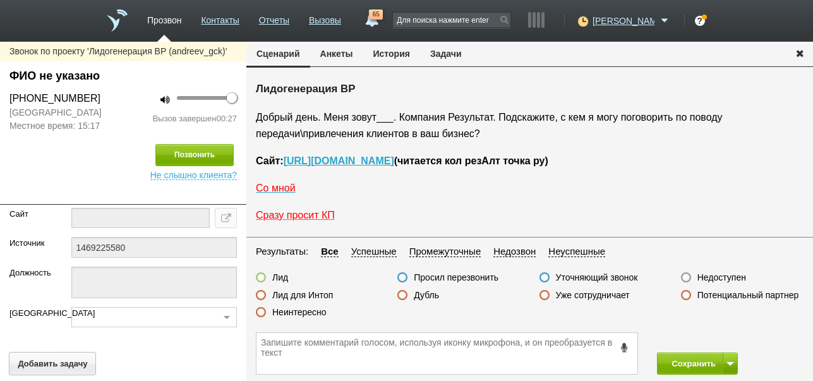
click at [738, 278] on label "Недоступен" at bounding box center [722, 277] width 49 height 11
click at [0, 0] on input "Недоступен" at bounding box center [0, 0] width 0 height 0
click at [732, 362] on span at bounding box center [731, 364] width 8 height 4
click at [730, 339] on button "Сохранить и остаться" at bounding box center [689, 340] width 98 height 22
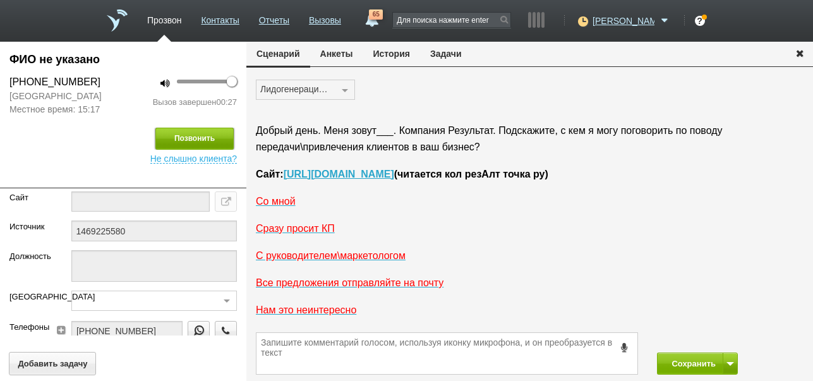
click at [195, 132] on button "Позвонить" at bounding box center [194, 139] width 78 height 22
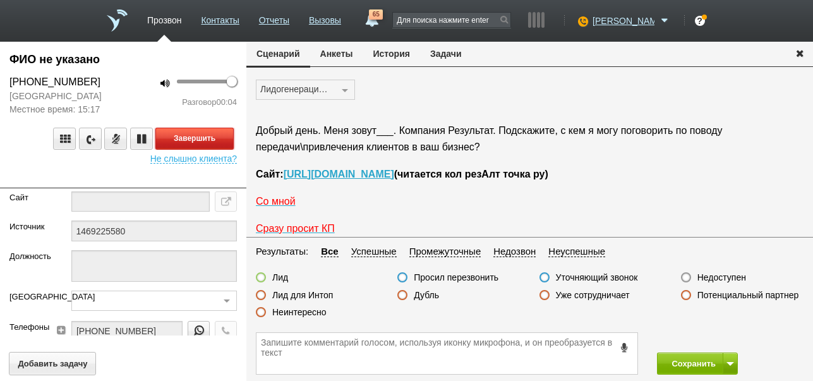
click at [200, 133] on button "Завершить" at bounding box center [194, 139] width 78 height 22
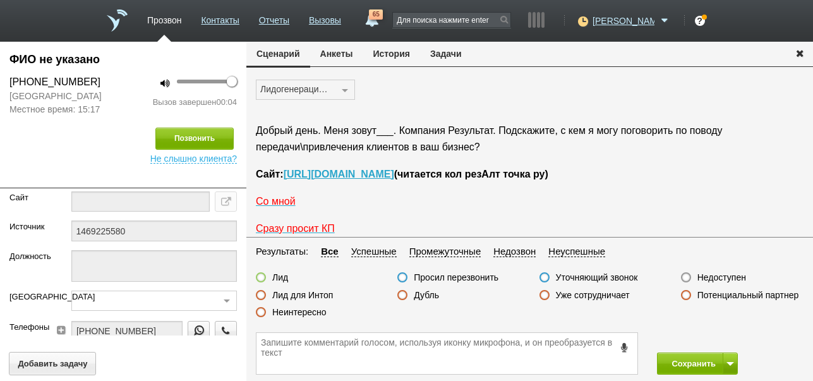
click at [719, 276] on label "Недоступен" at bounding box center [722, 277] width 49 height 11
click at [0, 0] on input "Недоступен" at bounding box center [0, 0] width 0 height 0
click at [684, 367] on button "Сохранить" at bounding box center [690, 364] width 66 height 22
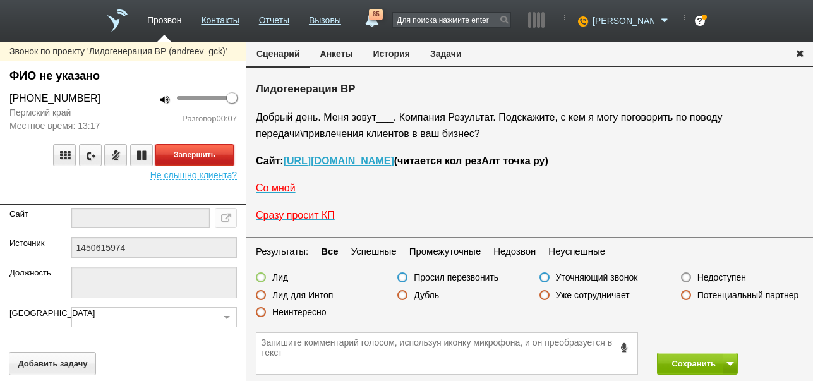
click at [217, 154] on button "Завершить" at bounding box center [194, 155] width 78 height 22
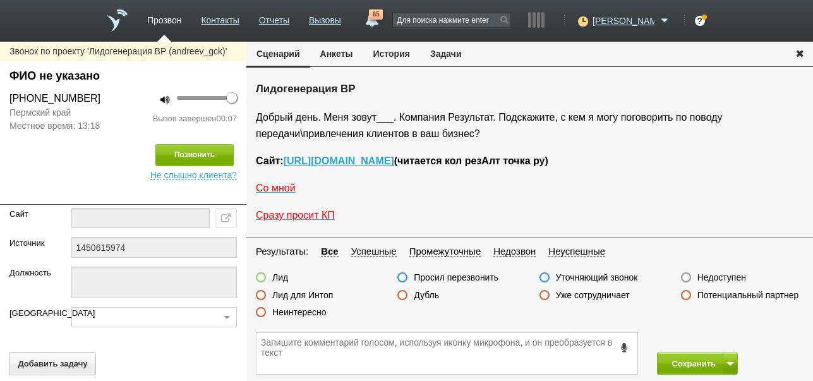
click at [733, 274] on label "Недоступен" at bounding box center [722, 277] width 49 height 11
click at [0, 0] on input "Недоступен" at bounding box center [0, 0] width 0 height 0
click at [733, 363] on span at bounding box center [731, 364] width 8 height 4
click at [731, 333] on button "Сохранить и остаться" at bounding box center [689, 340] width 98 height 22
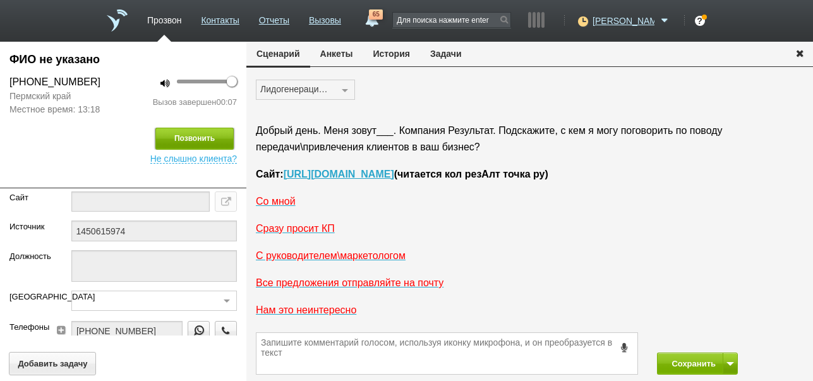
click at [215, 142] on button "Позвонить" at bounding box center [194, 139] width 78 height 22
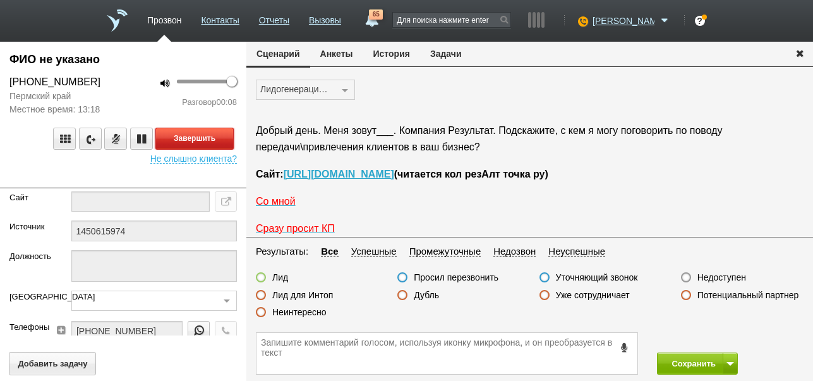
click at [179, 145] on button "Завершить" at bounding box center [194, 139] width 78 height 22
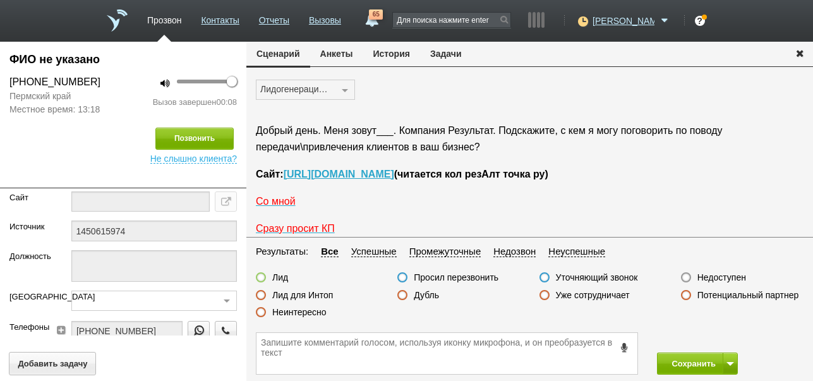
click at [720, 281] on label "Недоступен" at bounding box center [722, 277] width 49 height 11
click at [0, 0] on input "Недоступен" at bounding box center [0, 0] width 0 height 0
click at [695, 362] on button "Сохранить" at bounding box center [690, 364] width 66 height 22
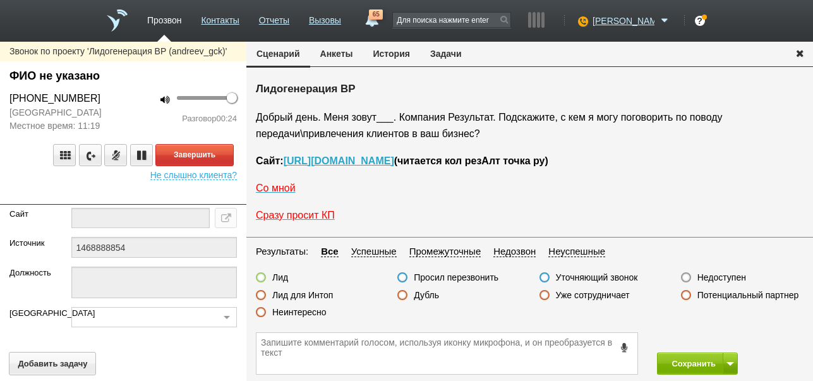
click at [316, 312] on label "Неинтересно" at bounding box center [299, 312] width 54 height 11
click at [0, 0] on input "Неинтересно" at bounding box center [0, 0] width 0 height 0
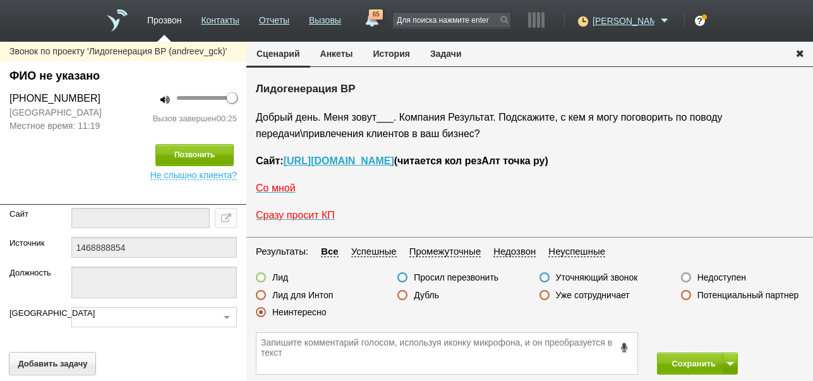
click at [392, 56] on button "История" at bounding box center [391, 54] width 57 height 24
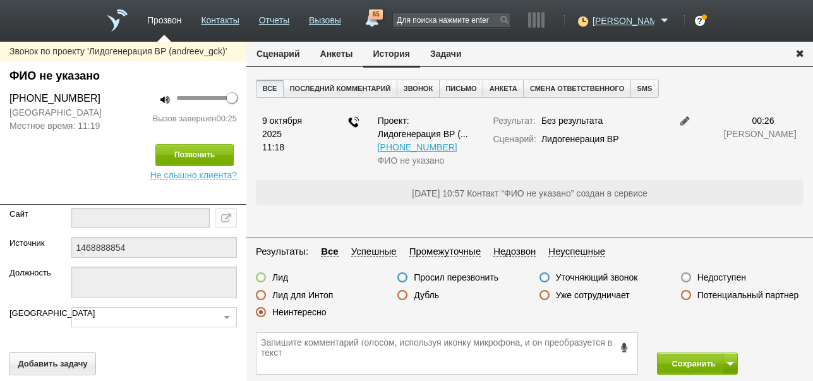
click at [286, 55] on button "Сценарий" at bounding box center [278, 54] width 64 height 24
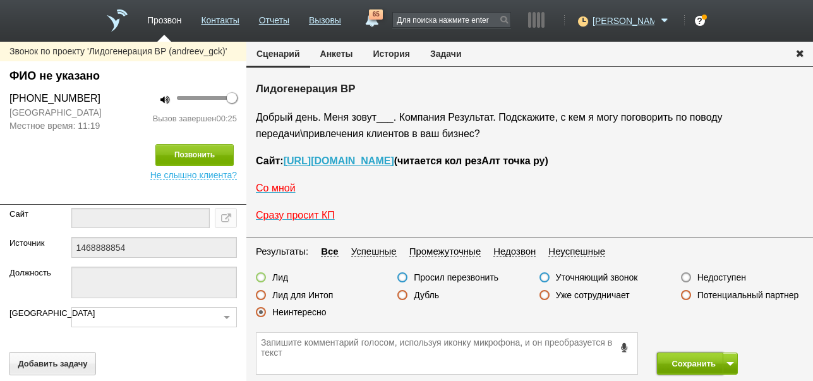
click at [684, 367] on button "Сохранить" at bounding box center [690, 364] width 66 height 22
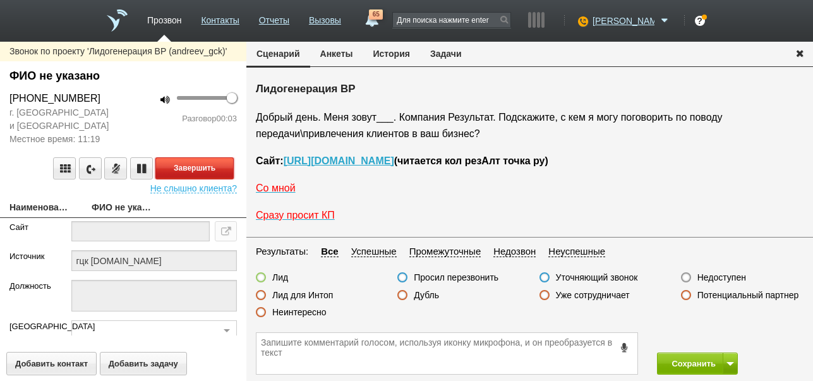
click at [191, 167] on button "Завершить" at bounding box center [194, 168] width 78 height 22
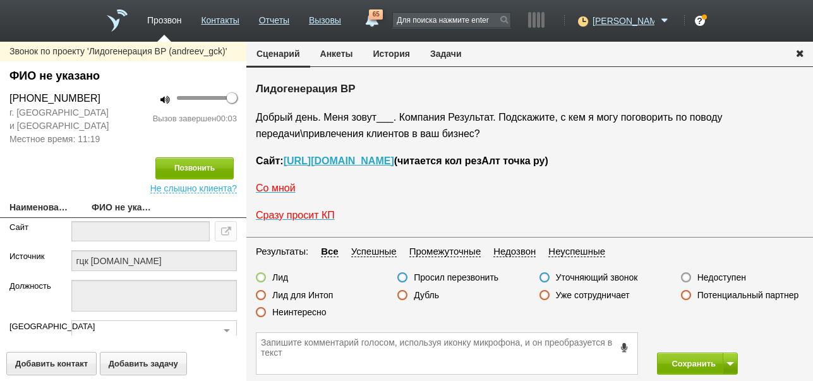
click at [731, 275] on label "Недоступен" at bounding box center [722, 277] width 49 height 11
click at [0, 0] on input "Недоступен" at bounding box center [0, 0] width 0 height 0
click at [727, 360] on button at bounding box center [730, 364] width 15 height 22
click at [722, 338] on button "Сохранить и остаться" at bounding box center [689, 340] width 98 height 22
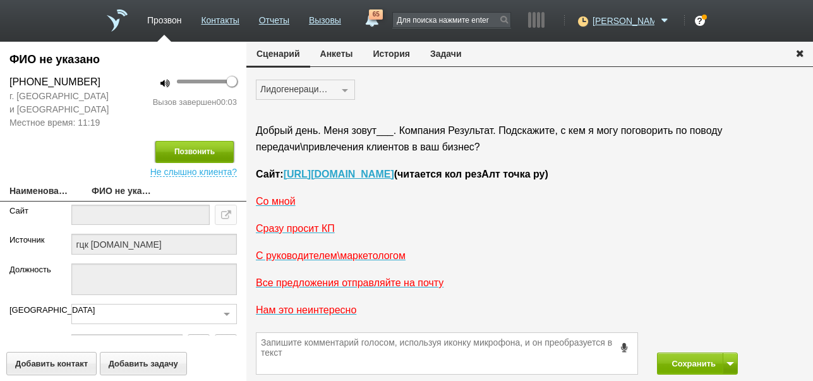
click at [214, 150] on button "Позвонить" at bounding box center [194, 152] width 78 height 22
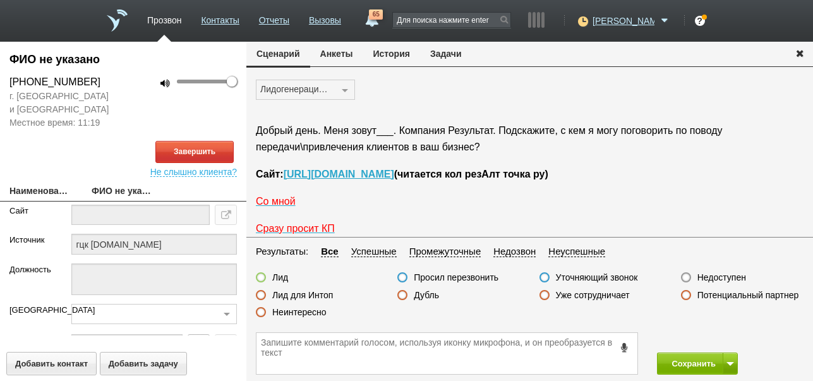
click at [392, 54] on button "История" at bounding box center [391, 54] width 57 height 24
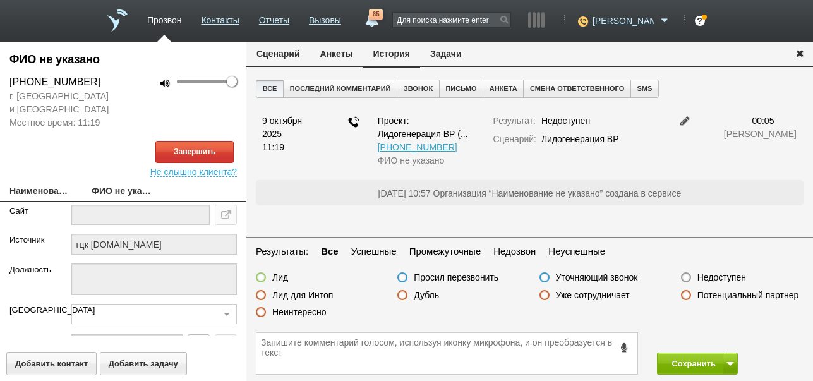
click at [288, 54] on button "Сценарий" at bounding box center [278, 54] width 64 height 24
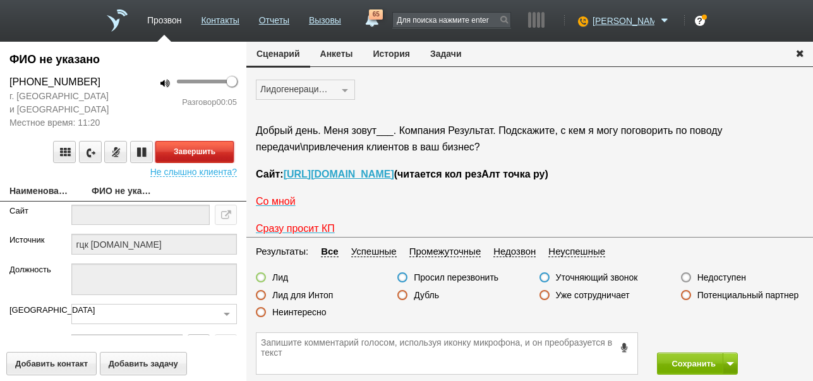
click at [207, 150] on button "Завершить" at bounding box center [194, 152] width 78 height 22
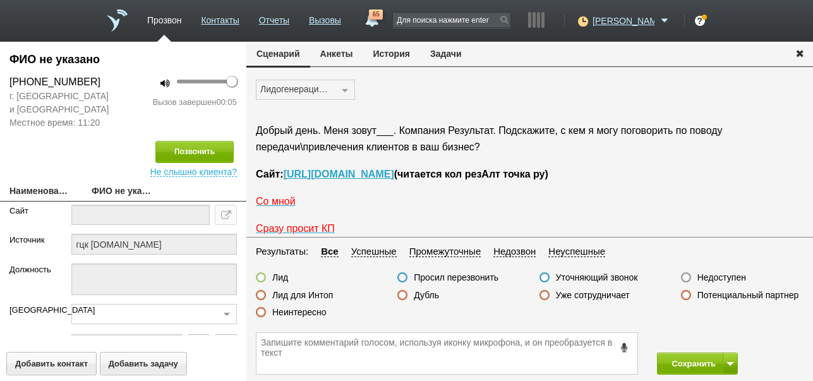
click at [728, 276] on label "Недоступен" at bounding box center [722, 277] width 49 height 11
click at [0, 0] on input "Недоступен" at bounding box center [0, 0] width 0 height 0
click at [688, 364] on button "Сохранить" at bounding box center [690, 364] width 66 height 22
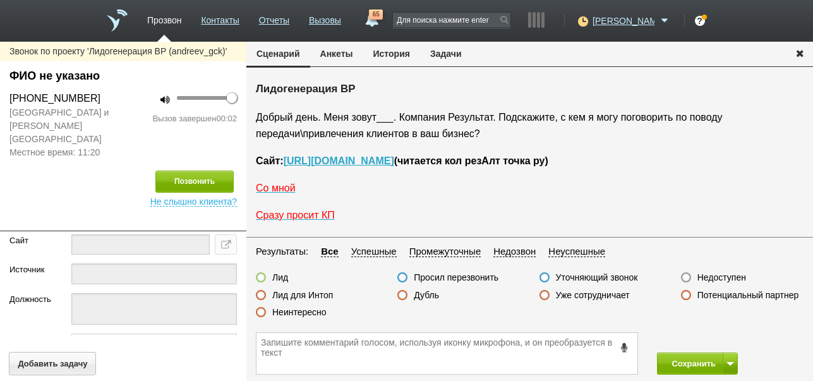
click at [710, 276] on label "Недоступен" at bounding box center [722, 277] width 49 height 11
click at [0, 0] on input "Недоступен" at bounding box center [0, 0] width 0 height 0
drag, startPoint x: 726, startPoint y: 362, endPoint x: 725, endPoint y: 356, distance: 6.4
click at [726, 362] on button at bounding box center [730, 364] width 15 height 22
click at [725, 340] on button "Сохранить и остаться" at bounding box center [689, 340] width 98 height 22
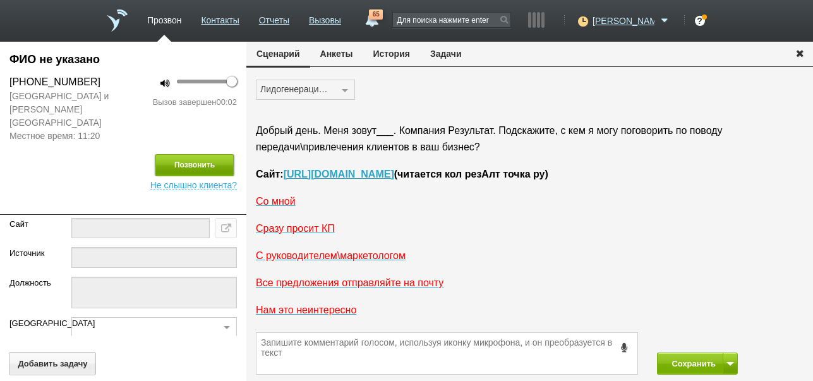
click at [201, 154] on button "Позвонить" at bounding box center [194, 165] width 78 height 22
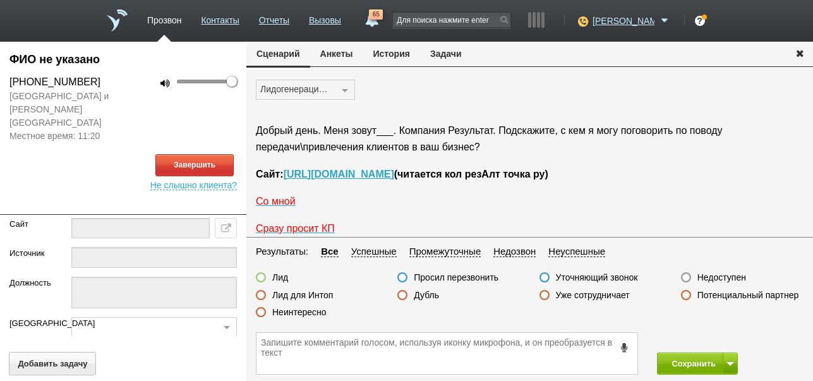
click at [390, 54] on button "История" at bounding box center [391, 54] width 57 height 24
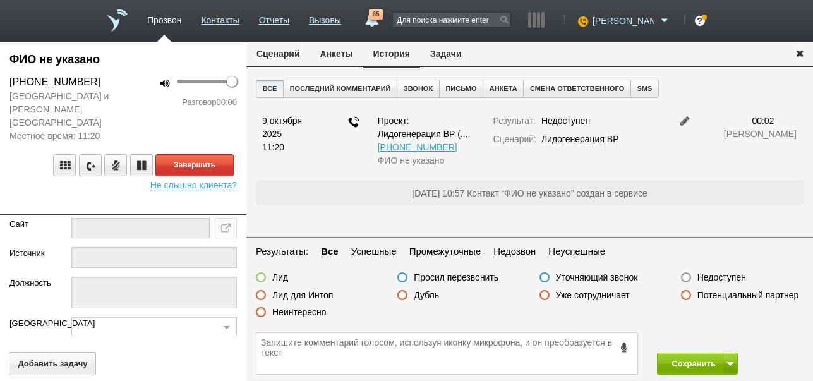
click at [291, 53] on button "Сценарий" at bounding box center [278, 54] width 64 height 24
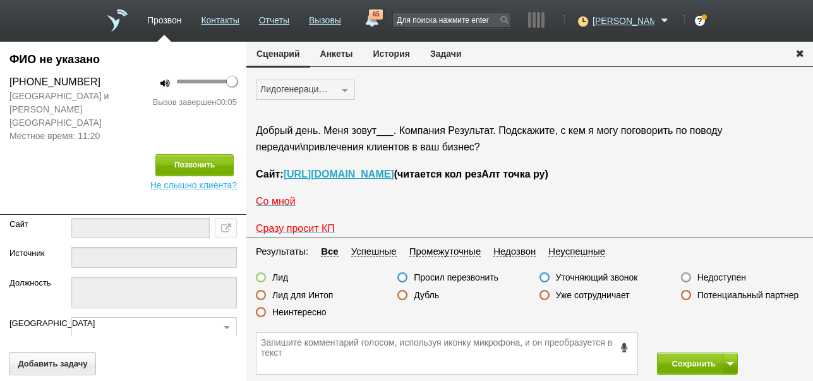
click at [303, 310] on label "Неинтересно" at bounding box center [299, 312] width 54 height 11
click at [0, 0] on input "Неинтересно" at bounding box center [0, 0] width 0 height 0
click at [686, 364] on button "Сохранить" at bounding box center [690, 364] width 66 height 22
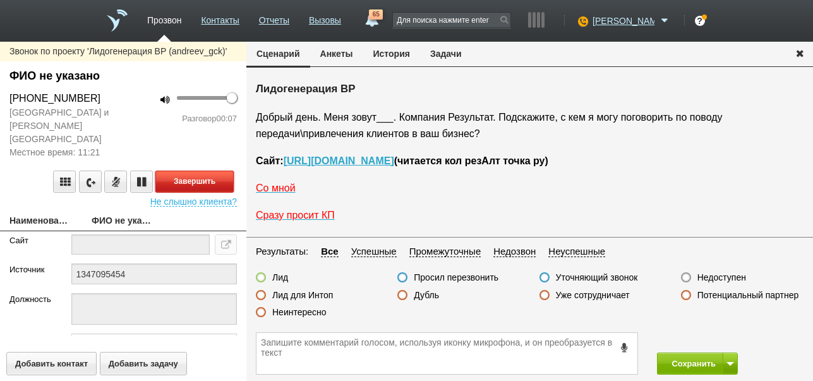
click at [203, 171] on button "Завершить" at bounding box center [194, 182] width 78 height 22
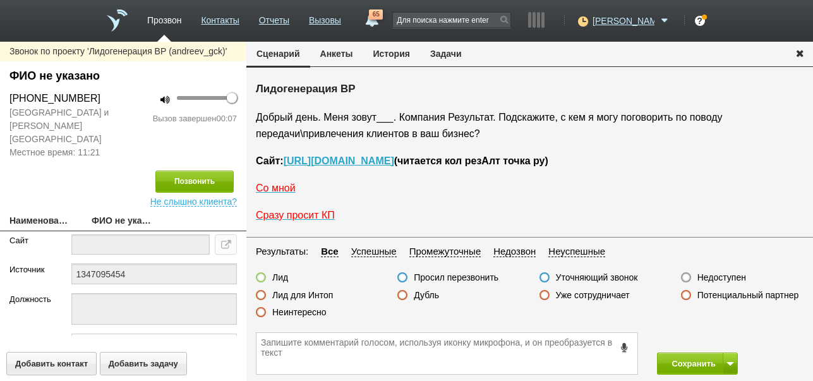
click at [711, 280] on label "Недоступен" at bounding box center [722, 277] width 49 height 11
click at [0, 0] on input "Недоступен" at bounding box center [0, 0] width 0 height 0
click at [728, 364] on span at bounding box center [731, 364] width 8 height 4
click at [724, 339] on button "Сохранить и остаться" at bounding box center [689, 340] width 98 height 22
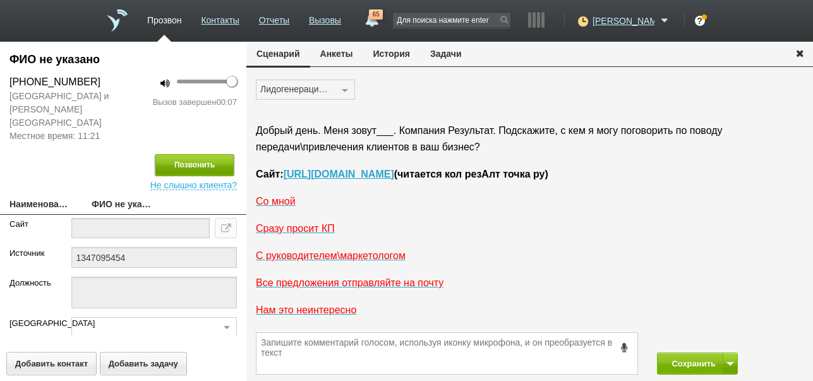
click at [211, 154] on button "Позвонить" at bounding box center [194, 165] width 78 height 22
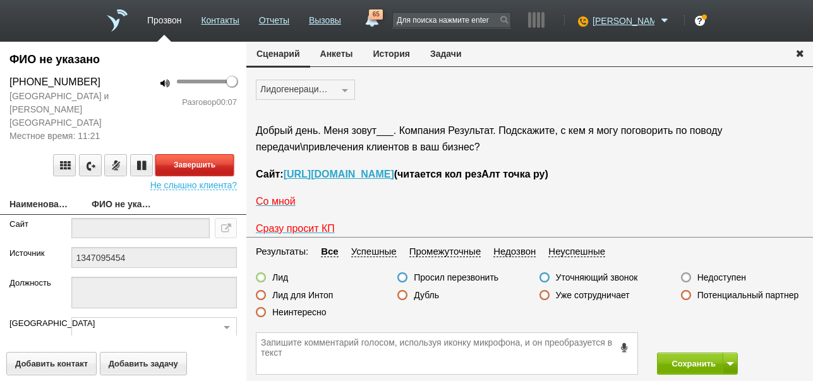
click at [210, 154] on button "Завершить" at bounding box center [194, 165] width 78 height 22
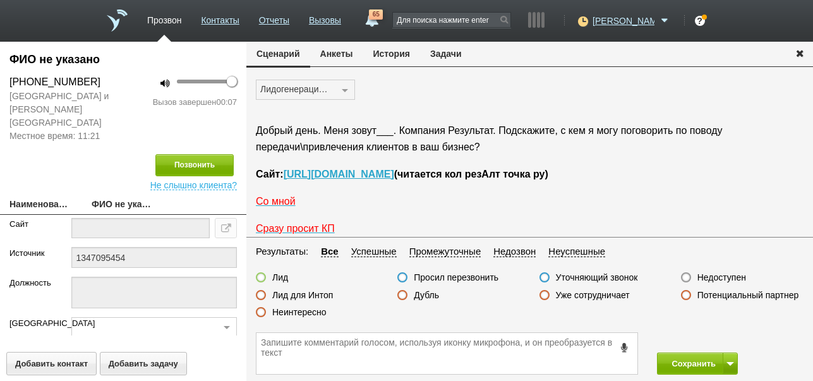
click at [734, 277] on label "Недоступен" at bounding box center [722, 277] width 49 height 11
click at [0, 0] on input "Недоступен" at bounding box center [0, 0] width 0 height 0
click at [708, 360] on button "Сохранить" at bounding box center [690, 364] width 66 height 22
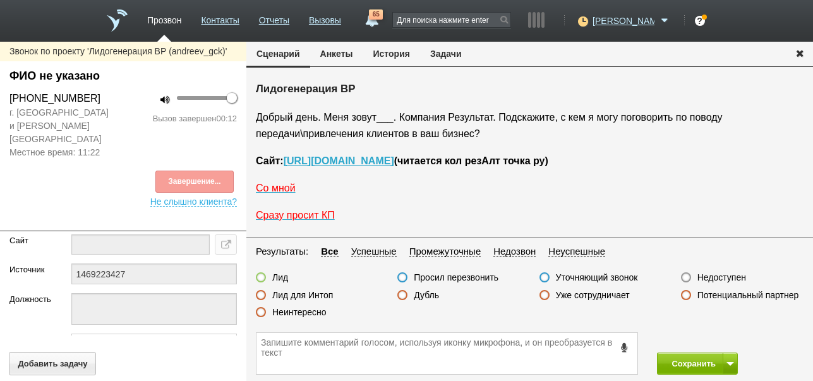
click at [317, 312] on label "Неинтересно" at bounding box center [299, 312] width 54 height 11
click at [0, 0] on input "Неинтересно" at bounding box center [0, 0] width 0 height 0
click at [683, 358] on button "Сохранить" at bounding box center [690, 364] width 66 height 22
click at [307, 313] on label "Неинтересно" at bounding box center [299, 312] width 54 height 11
click at [0, 0] on input "Неинтересно" at bounding box center [0, 0] width 0 height 0
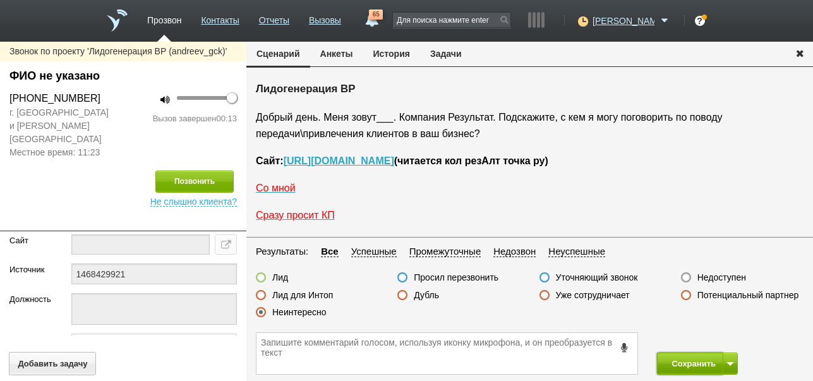
click at [693, 357] on button "Сохранить" at bounding box center [690, 364] width 66 height 22
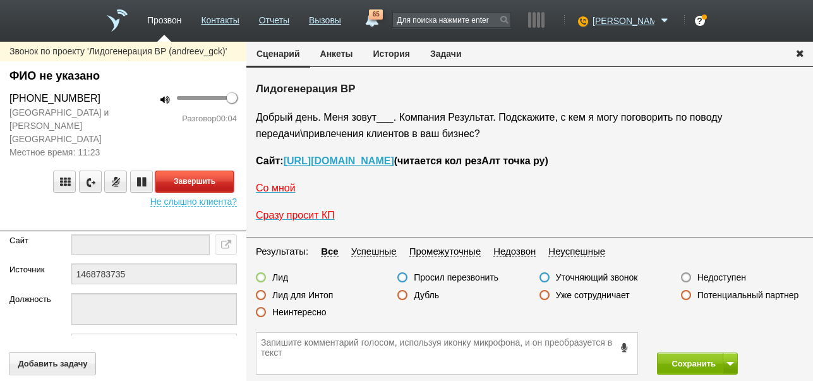
click at [219, 171] on button "Завершить" at bounding box center [194, 182] width 78 height 22
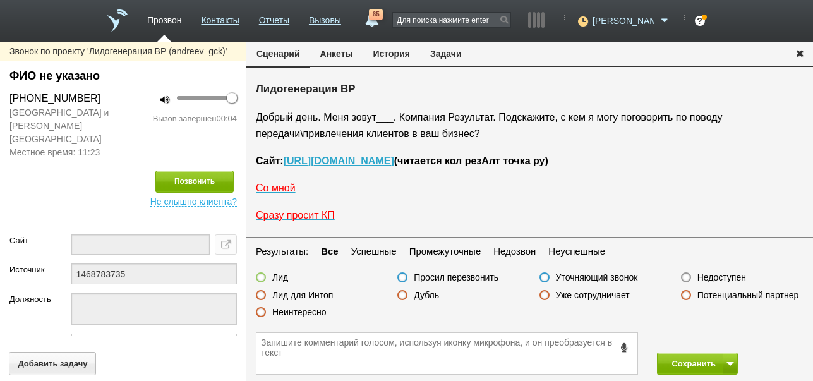
click at [710, 277] on label "Недоступен" at bounding box center [722, 277] width 49 height 11
click at [0, 0] on input "Недоступен" at bounding box center [0, 0] width 0 height 0
click at [727, 363] on span at bounding box center [731, 364] width 8 height 4
click at [722, 341] on button "Сохранить и остаться" at bounding box center [689, 340] width 98 height 22
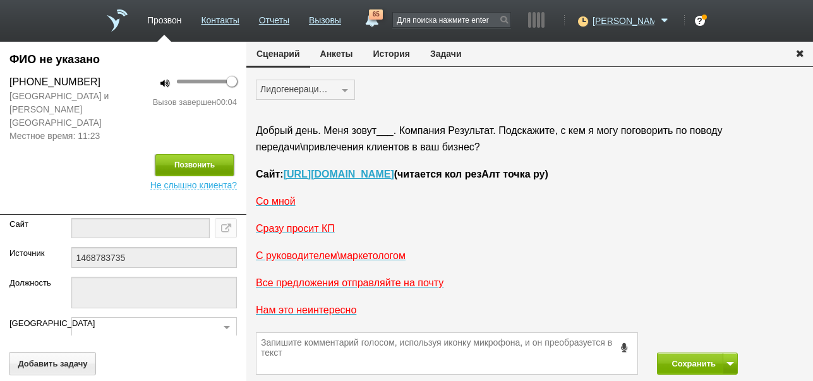
click at [211, 154] on button "Позвонить" at bounding box center [194, 165] width 78 height 22
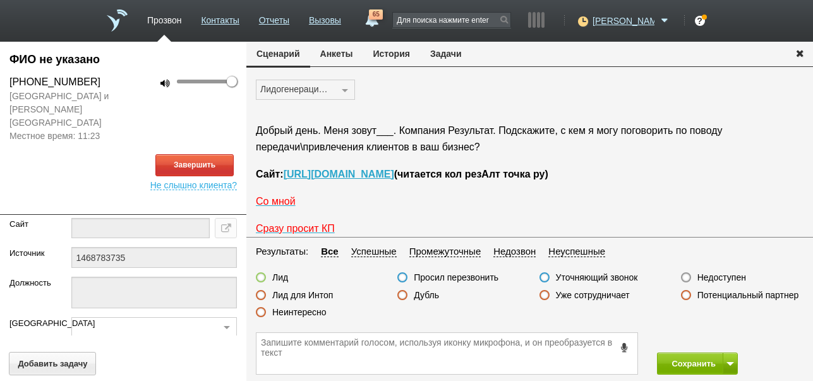
click at [402, 56] on button "История" at bounding box center [391, 54] width 57 height 24
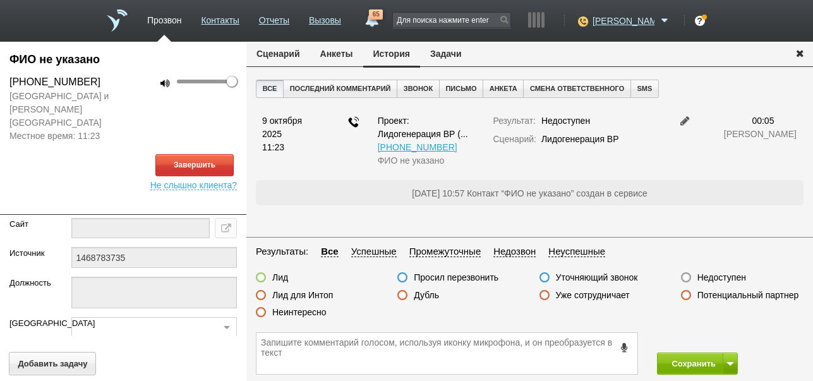
click at [279, 54] on button "Сценарий" at bounding box center [278, 54] width 64 height 24
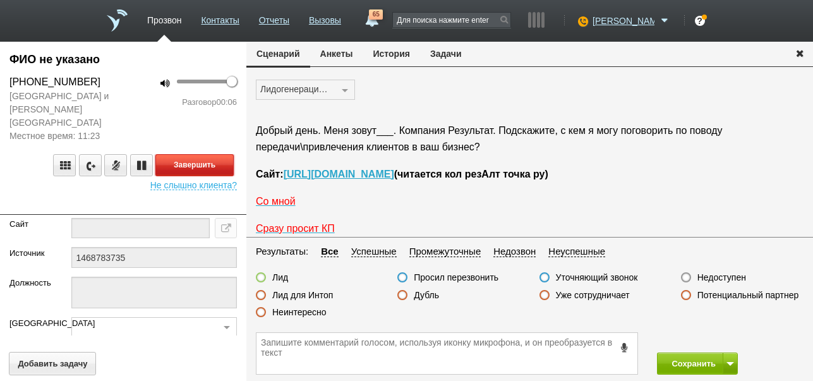
click at [222, 154] on button "Завершить" at bounding box center [194, 165] width 78 height 22
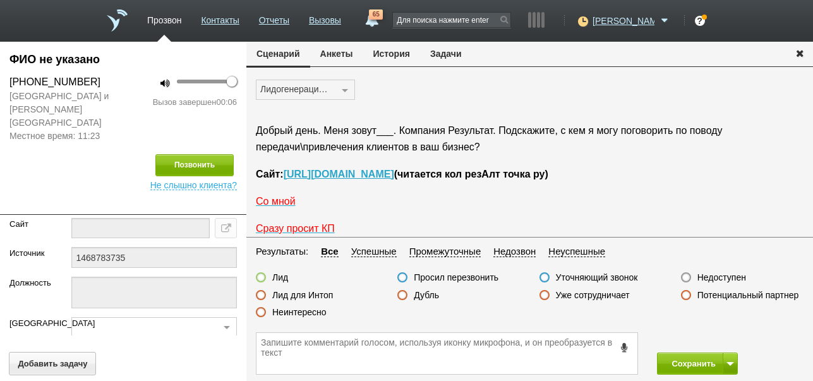
click at [728, 278] on label "Недоступен" at bounding box center [722, 277] width 49 height 11
click at [0, 0] on input "Недоступен" at bounding box center [0, 0] width 0 height 0
click at [684, 363] on button "Сохранить" at bounding box center [690, 364] width 66 height 22
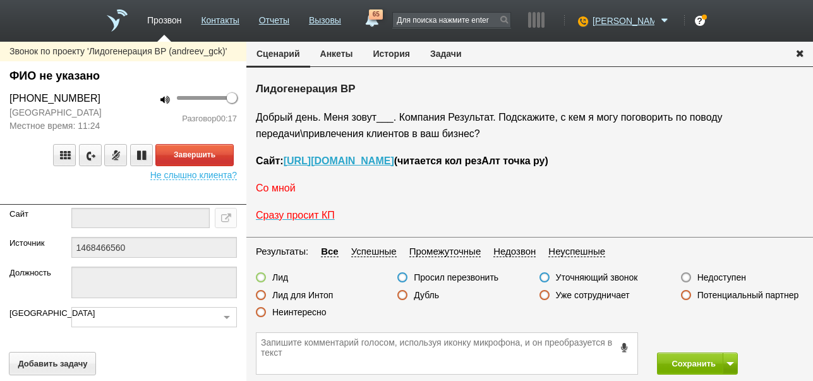
click at [283, 188] on span "Со мной" at bounding box center [276, 188] width 40 height 11
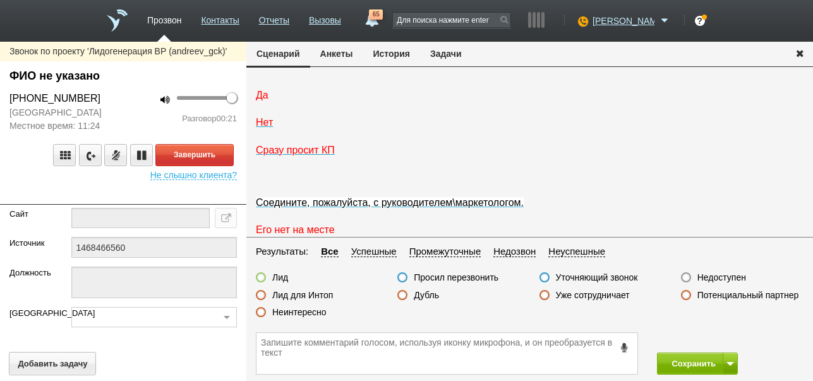
click at [264, 100] on span "Да" at bounding box center [262, 95] width 13 height 11
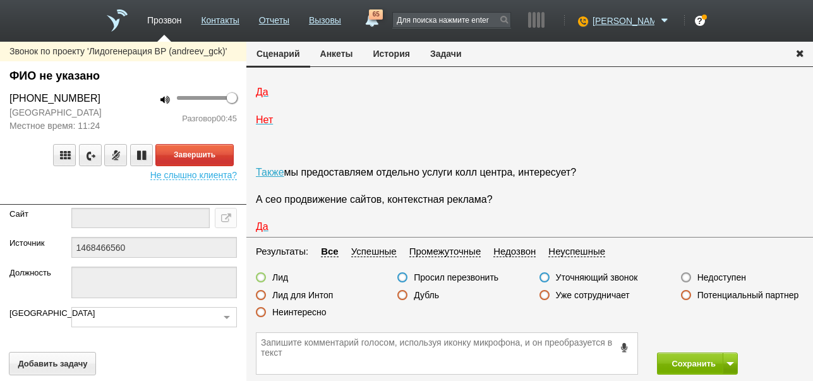
click at [301, 313] on label "Неинтересно" at bounding box center [299, 312] width 54 height 11
click at [0, 0] on input "Неинтересно" at bounding box center [0, 0] width 0 height 0
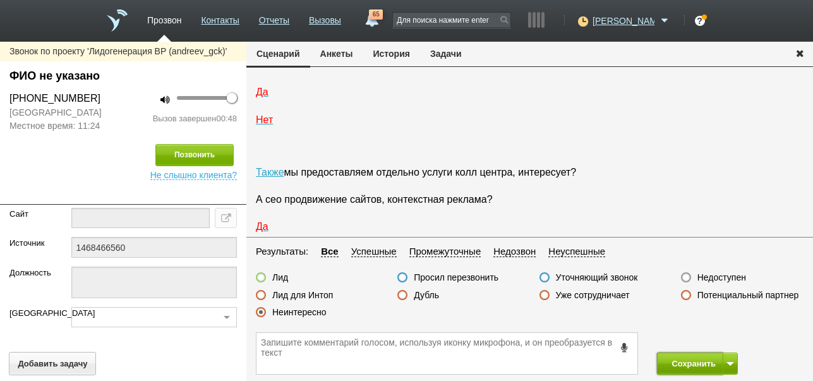
click at [679, 360] on button "Сохранить" at bounding box center [690, 364] width 66 height 22
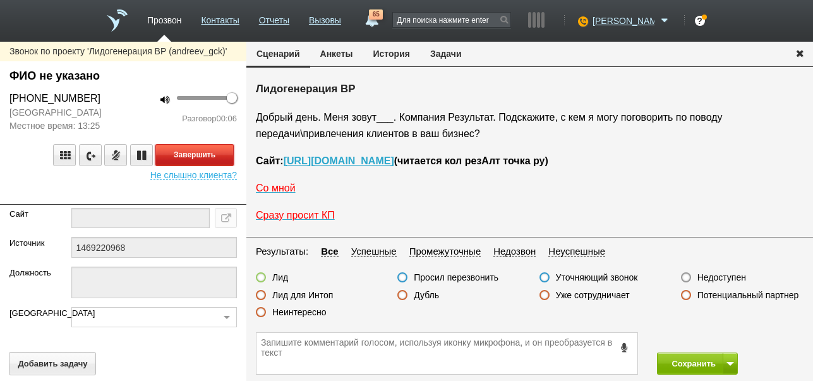
click at [213, 149] on button "Завершить" at bounding box center [194, 155] width 78 height 22
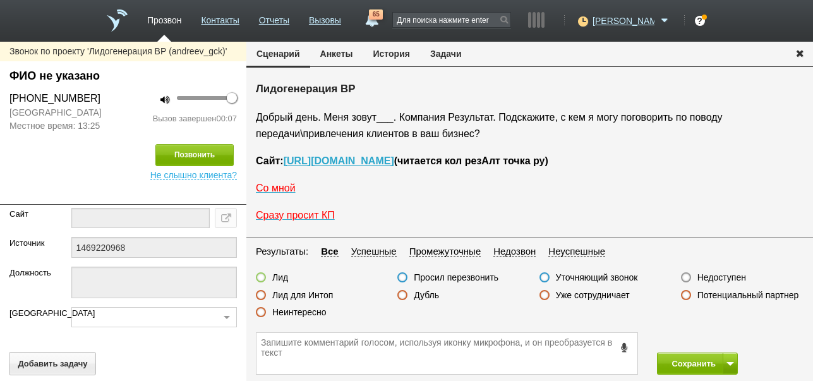
click at [713, 277] on label "Недоступен" at bounding box center [722, 277] width 49 height 11
click at [0, 0] on input "Недоступен" at bounding box center [0, 0] width 0 height 0
click at [726, 367] on button at bounding box center [730, 364] width 15 height 22
click at [726, 343] on button "Сохранить и остаться" at bounding box center [689, 340] width 98 height 22
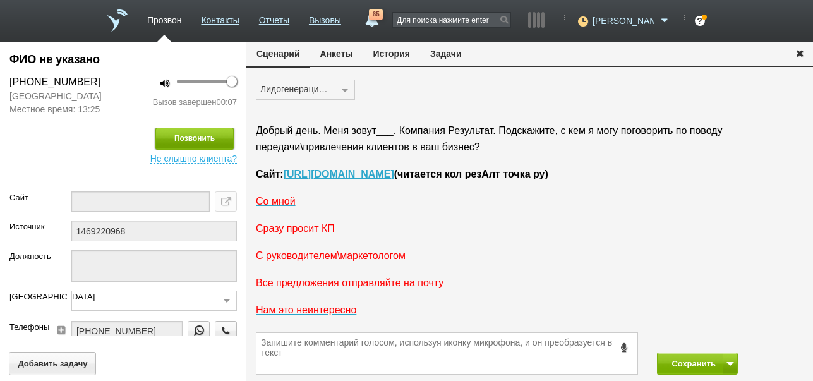
click at [207, 130] on button "Позвонить" at bounding box center [194, 139] width 78 height 22
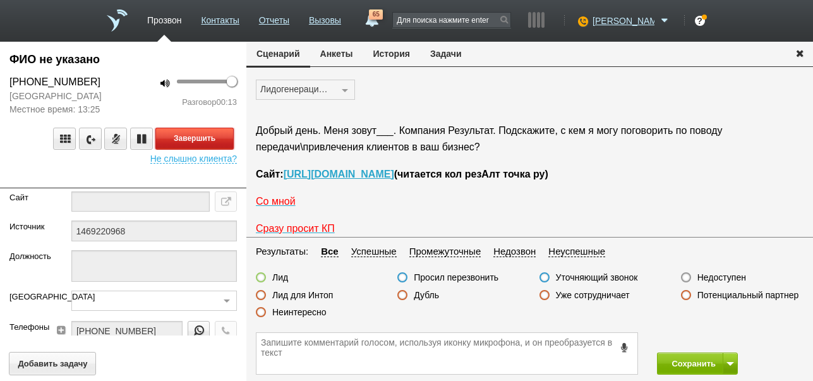
click at [222, 140] on button "Завершить" at bounding box center [194, 139] width 78 height 22
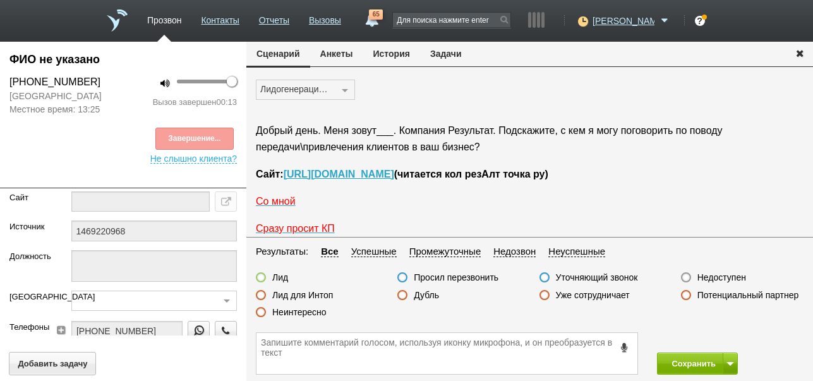
click at [731, 275] on label "Недоступен" at bounding box center [722, 277] width 49 height 11
click at [0, 0] on input "Недоступен" at bounding box center [0, 0] width 0 height 0
click at [673, 363] on button "Сохранить" at bounding box center [690, 364] width 66 height 22
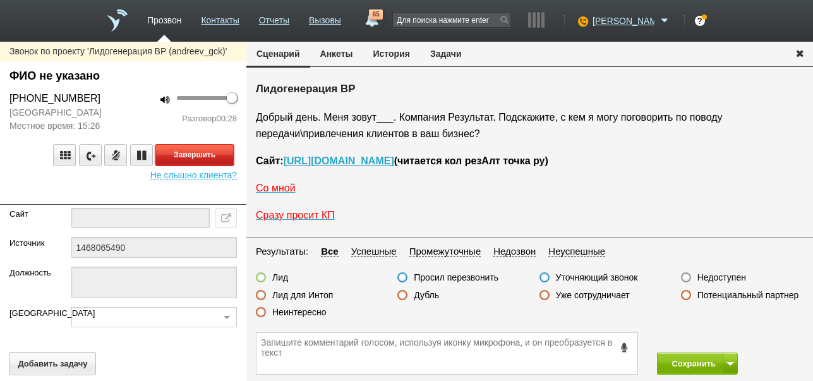
click at [209, 157] on button "Завершить" at bounding box center [194, 155] width 78 height 22
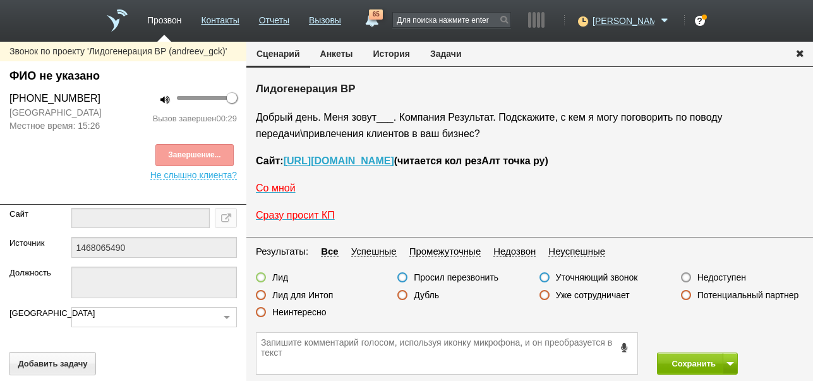
click at [707, 274] on label "Недоступен" at bounding box center [722, 277] width 49 height 11
click at [0, 0] on input "Недоступен" at bounding box center [0, 0] width 0 height 0
click at [724, 359] on button at bounding box center [730, 364] width 15 height 22
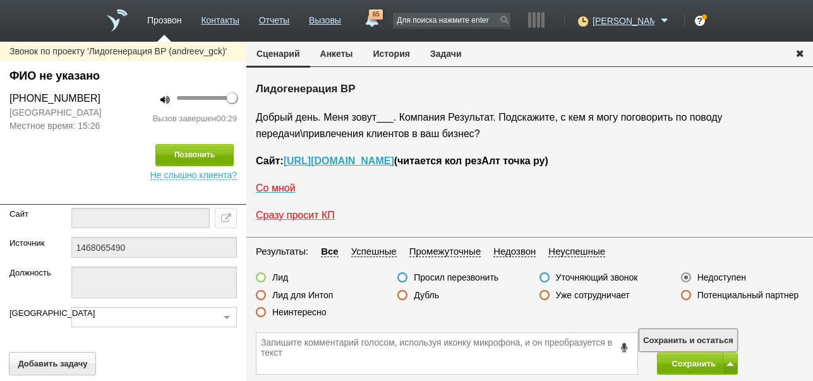
click at [723, 340] on button "Сохранить и остаться" at bounding box center [689, 340] width 98 height 22
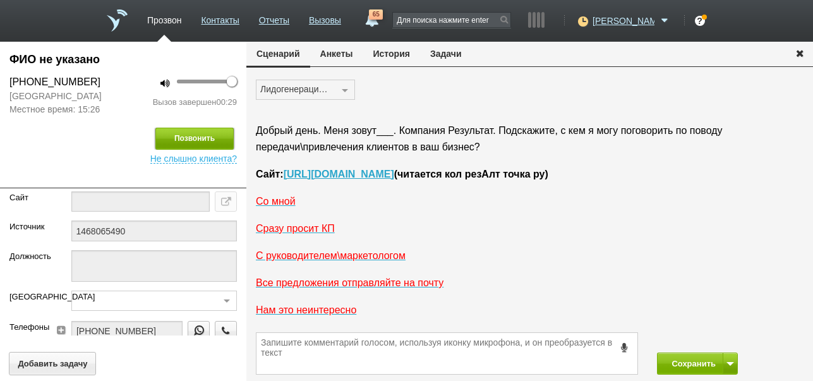
click at [210, 143] on button "Позвонить" at bounding box center [194, 139] width 78 height 22
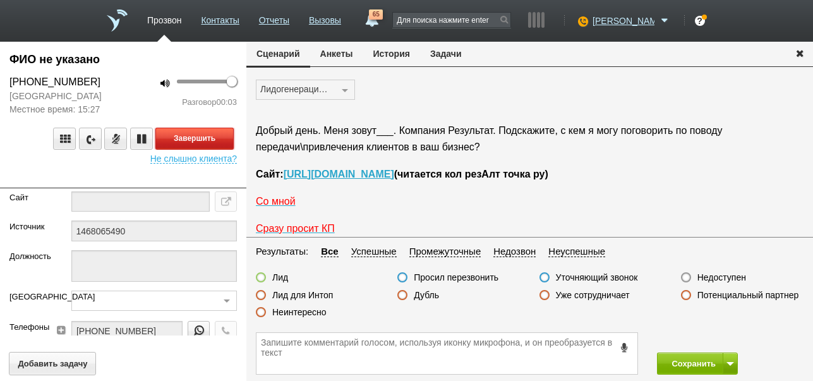
click at [228, 143] on button "Завершить" at bounding box center [194, 139] width 78 height 22
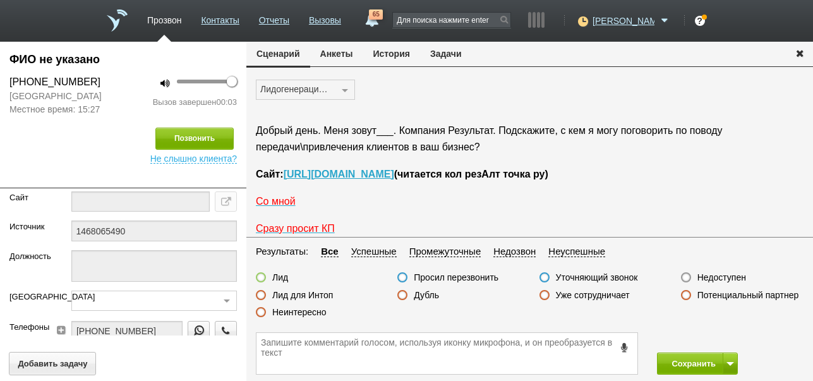
click at [714, 278] on label "Недоступен" at bounding box center [722, 277] width 49 height 11
click at [0, 0] on input "Недоступен" at bounding box center [0, 0] width 0 height 0
click at [698, 361] on button "Сохранить" at bounding box center [690, 364] width 66 height 22
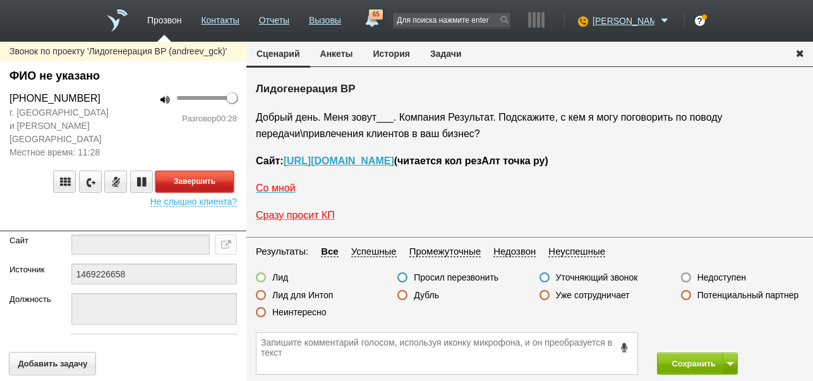
click at [221, 171] on button "Завершить" at bounding box center [194, 182] width 78 height 22
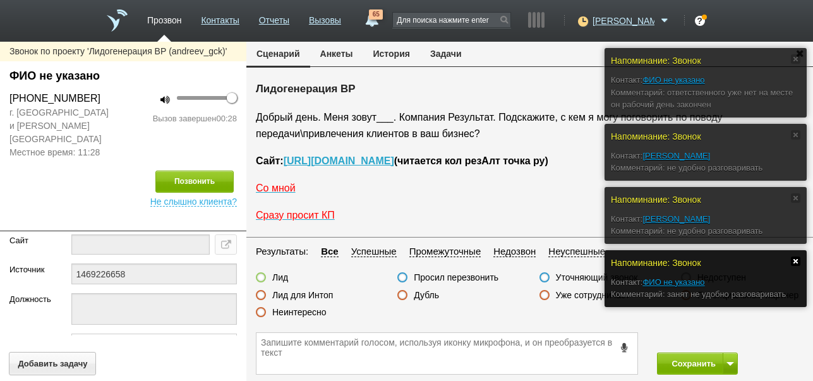
click at [797, 261] on link at bounding box center [795, 261] width 9 height 9
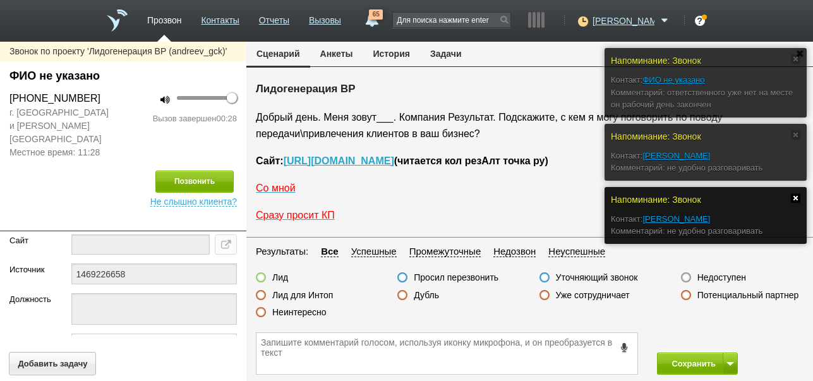
click at [795, 198] on link at bounding box center [795, 197] width 9 height 9
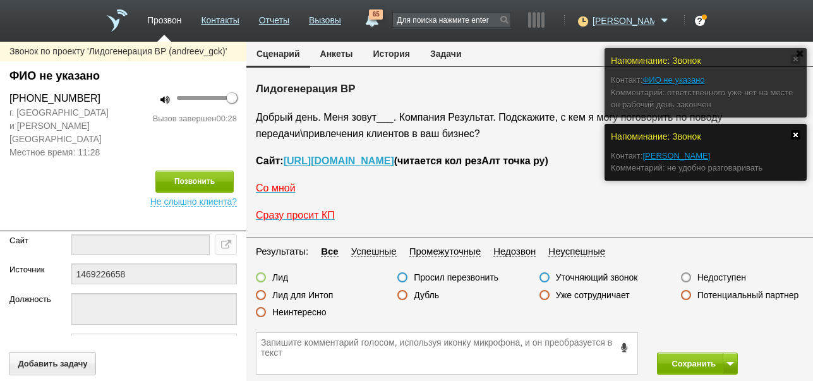
click at [796, 133] on link at bounding box center [795, 134] width 9 height 9
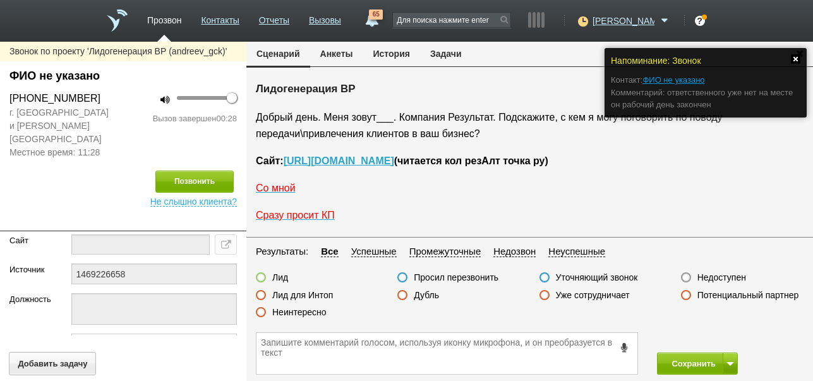
click at [796, 61] on link at bounding box center [795, 58] width 9 height 9
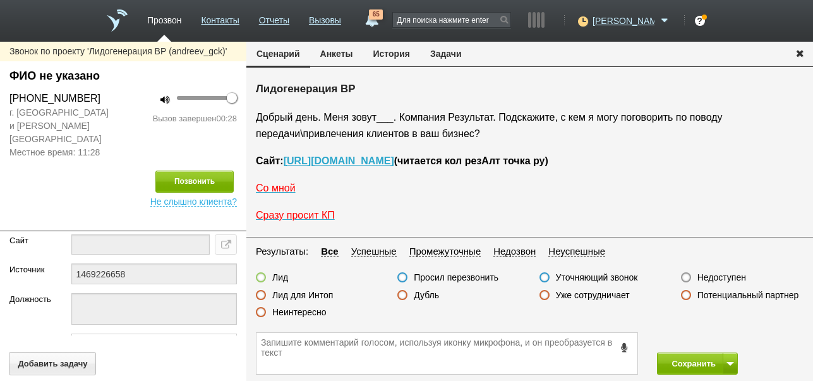
click at [624, 293] on label "Уже сотрудничает" at bounding box center [593, 294] width 74 height 11
click at [0, 0] on input "Уже сотрудничает" at bounding box center [0, 0] width 0 height 0
click at [624, 344] on icon at bounding box center [625, 347] width 14 height 9
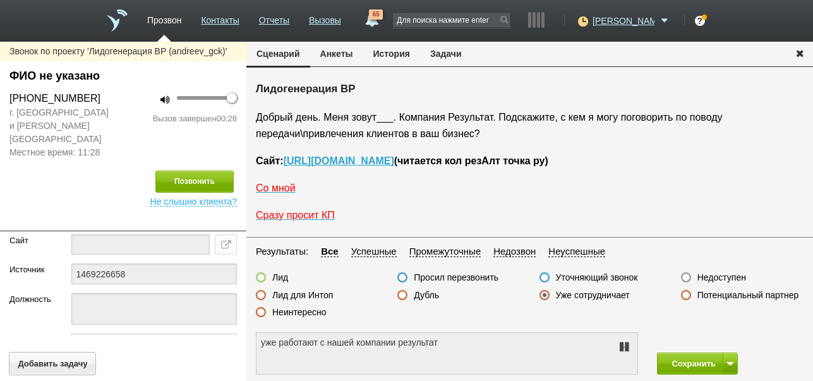
click at [624, 344] on icon at bounding box center [624, 347] width 15 height 10
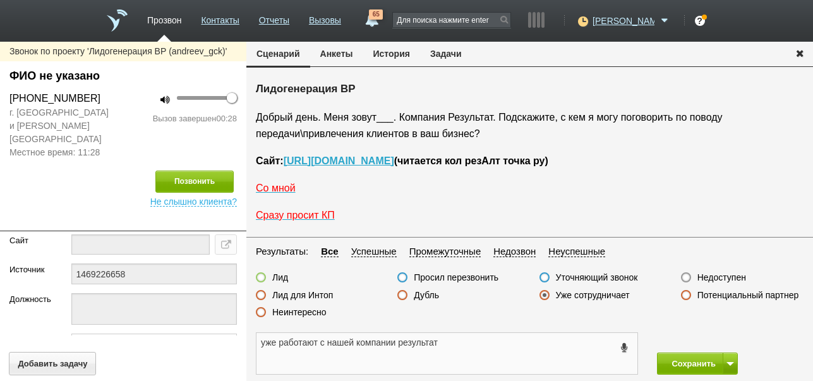
click at [405, 341] on textarea "уже работают с нашей компании результат" at bounding box center [447, 353] width 381 height 41
click at [451, 348] on textarea "уже работают с нашей компанией Результат" at bounding box center [447, 353] width 381 height 41
type textarea "уже работают с нашей компанией Результат"
click at [693, 368] on button "Сохранить" at bounding box center [690, 364] width 66 height 22
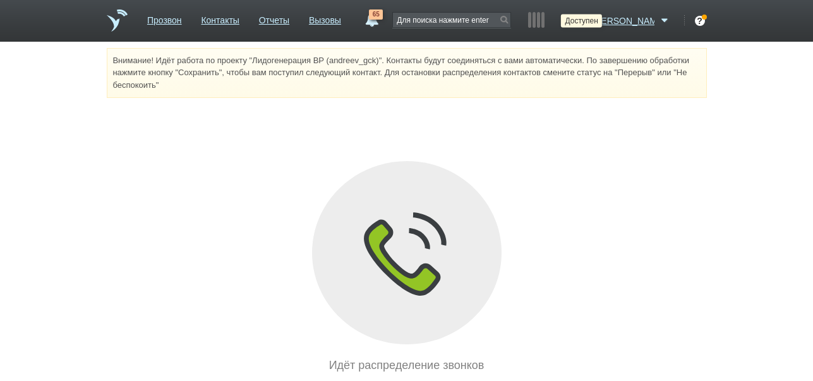
click at [590, 21] on icon at bounding box center [581, 21] width 17 height 13
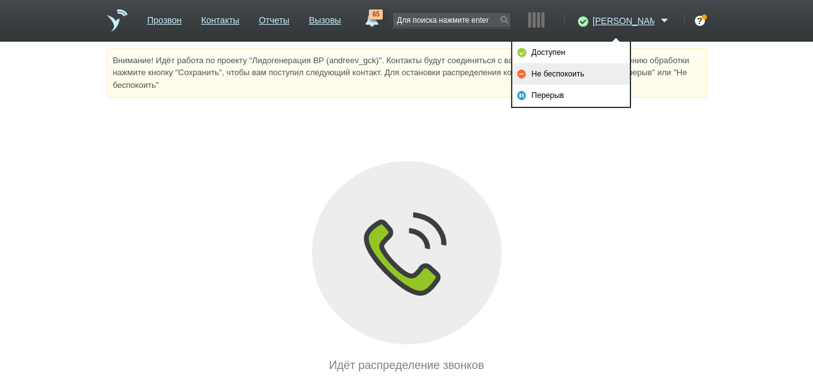
click at [574, 73] on link "Не беспокоить" at bounding box center [572, 73] width 118 height 21
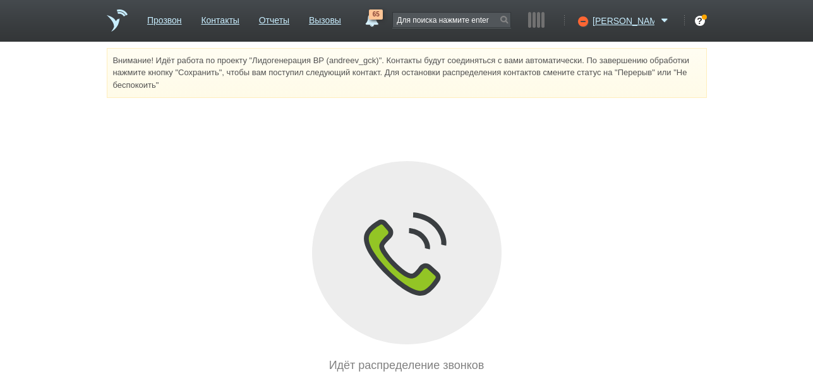
click at [383, 21] on link "65" at bounding box center [371, 16] width 23 height 15
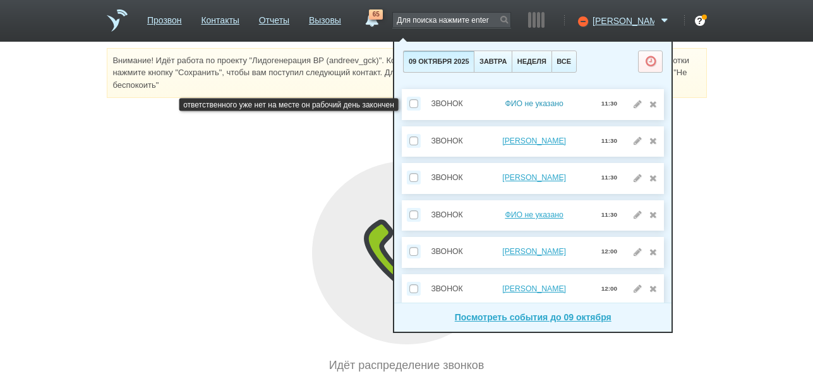
click at [545, 103] on link "ФИО не указано" at bounding box center [534, 103] width 58 height 9
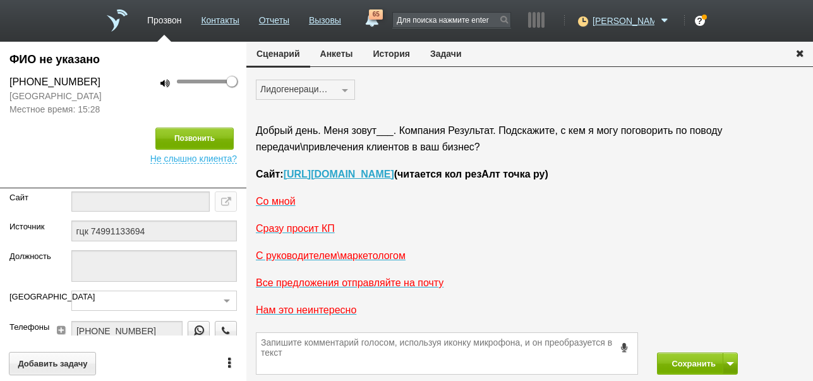
click at [395, 50] on button "История" at bounding box center [391, 54] width 57 height 24
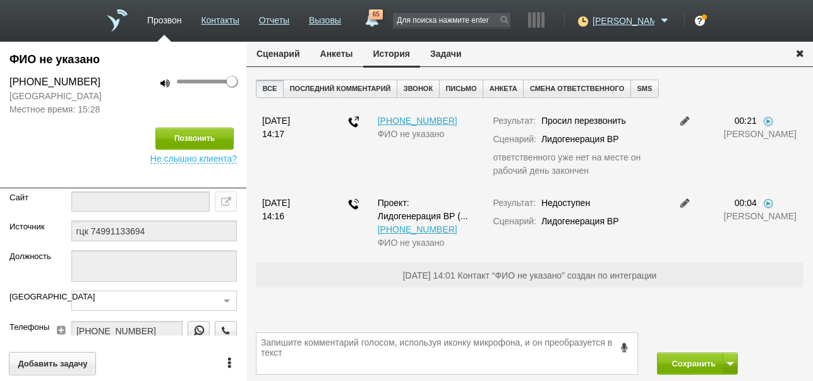
click at [454, 57] on button "Задачи" at bounding box center [446, 54] width 52 height 24
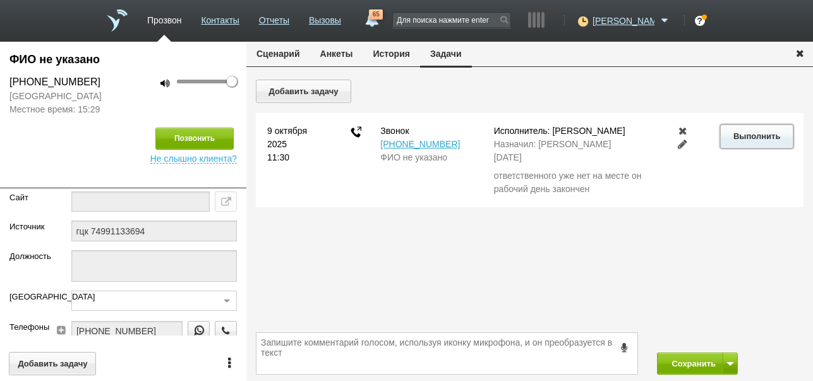
click at [763, 135] on button "Выполнить" at bounding box center [756, 135] width 73 height 23
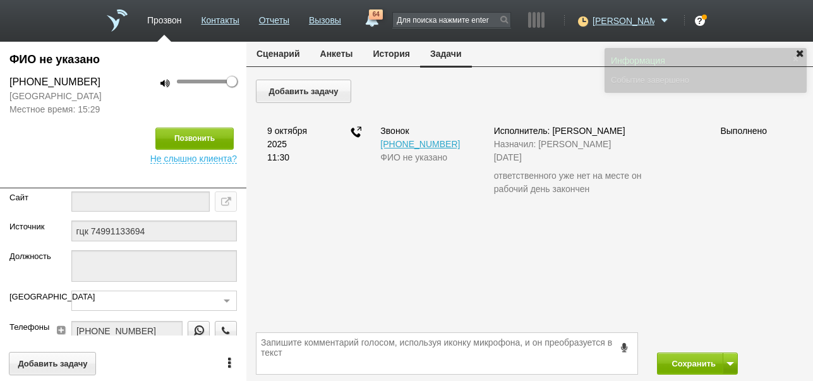
click at [392, 54] on button "История" at bounding box center [391, 54] width 57 height 24
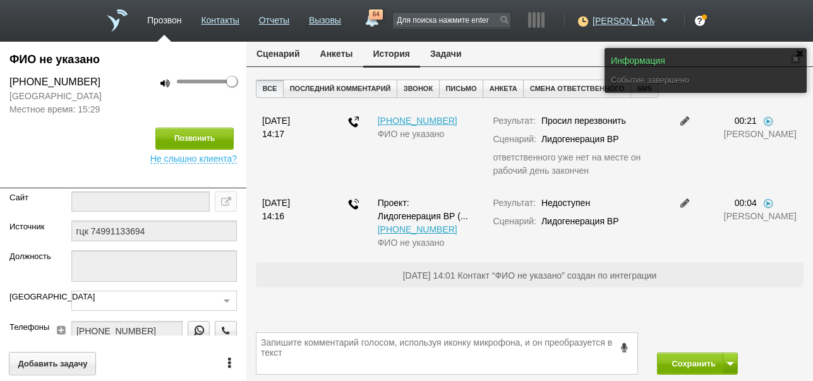
click at [293, 52] on button "Сценарий" at bounding box center [278, 54] width 64 height 24
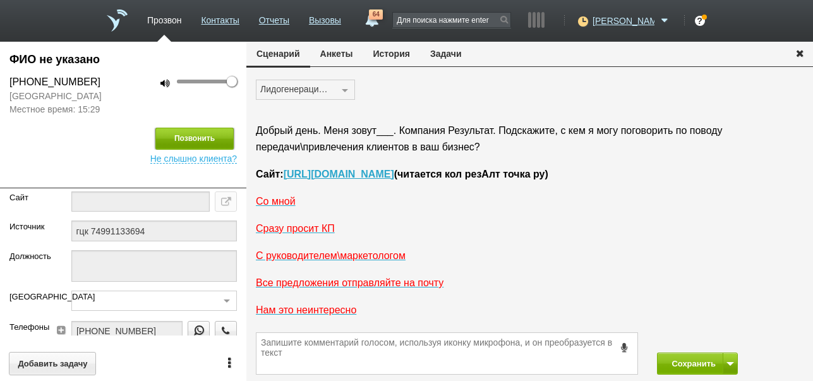
click at [218, 142] on button "Позвонить" at bounding box center [194, 139] width 78 height 22
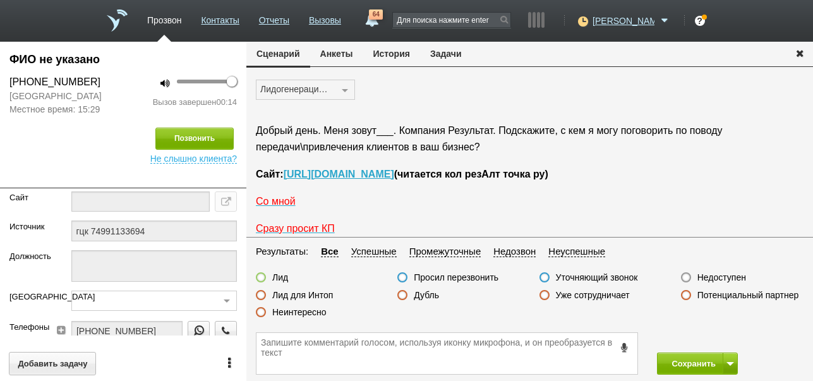
click at [319, 315] on label "Неинтересно" at bounding box center [299, 312] width 54 height 11
click at [0, 0] on input "Неинтересно" at bounding box center [0, 0] width 0 height 0
click at [676, 363] on button "Сохранить" at bounding box center [690, 364] width 66 height 22
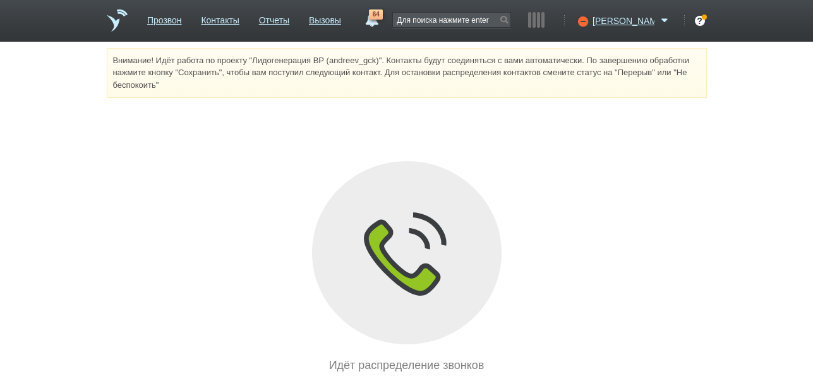
click at [383, 20] on link "64" at bounding box center [371, 16] width 23 height 15
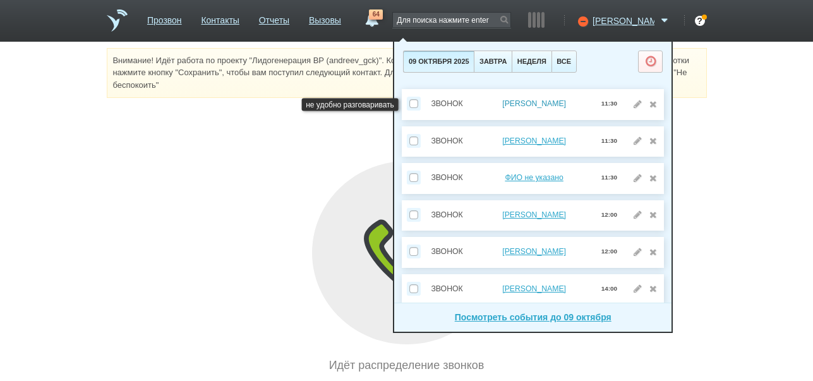
click at [532, 103] on link "Лапшина Ольга" at bounding box center [534, 103] width 64 height 9
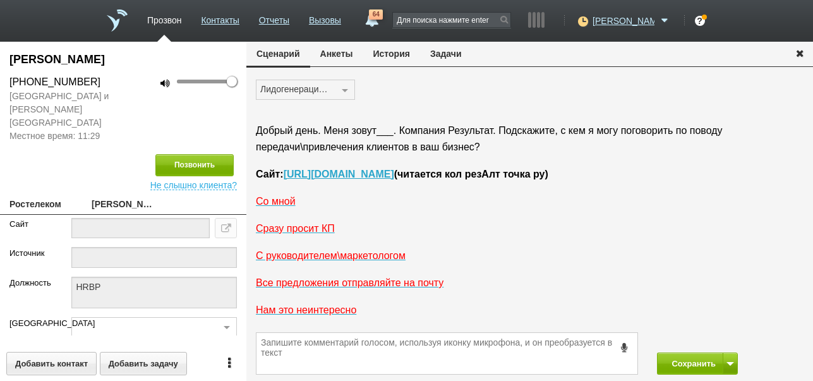
click at [405, 53] on button "История" at bounding box center [391, 54] width 57 height 24
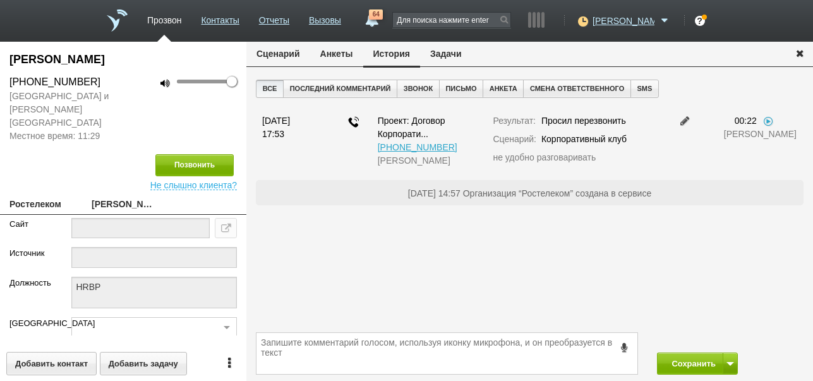
click at [442, 53] on button "Задачи" at bounding box center [446, 54] width 52 height 24
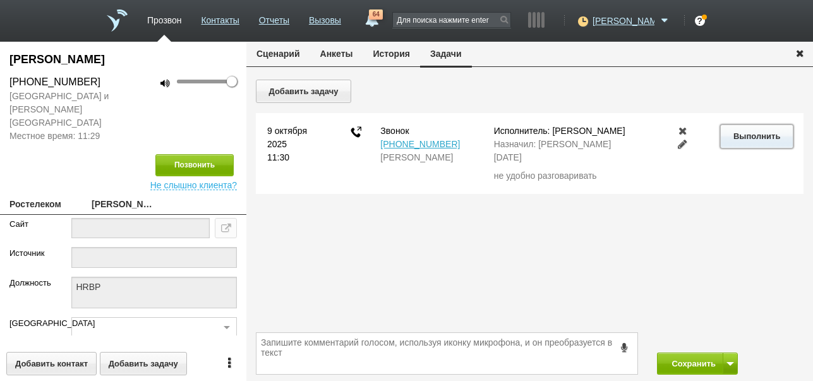
click at [763, 135] on button "Выполнить" at bounding box center [756, 135] width 73 height 23
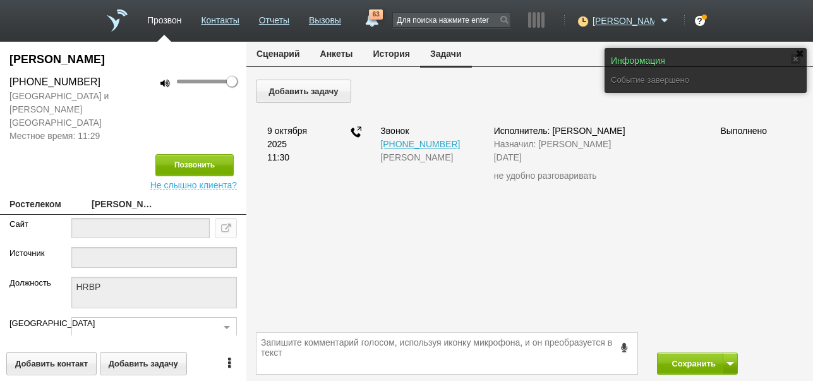
click at [289, 51] on button "Сценарий" at bounding box center [278, 54] width 64 height 24
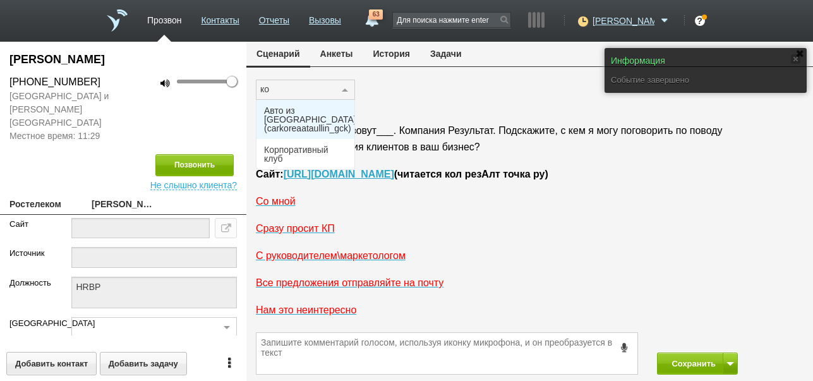
type input "кор"
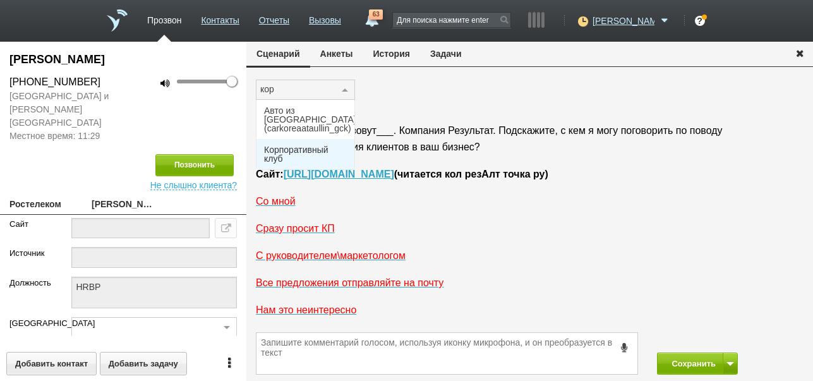
drag, startPoint x: 299, startPoint y: 142, endPoint x: 418, endPoint y: 119, distance: 121.5
click at [299, 145] on span "Корпоративный клуб" at bounding box center [305, 154] width 83 height 18
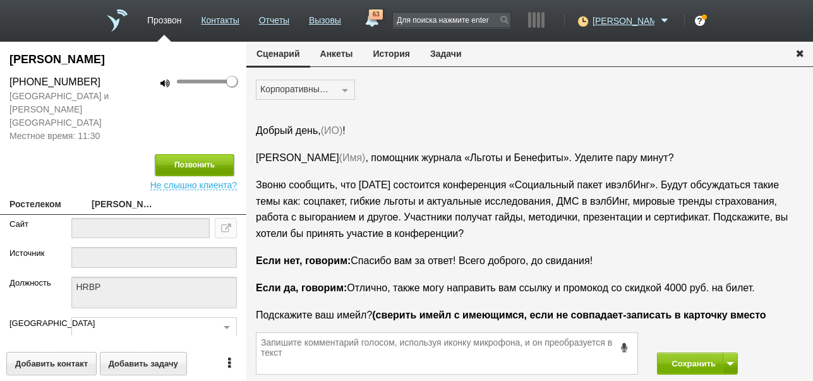
click at [176, 154] on button "Позвонить" at bounding box center [194, 165] width 78 height 22
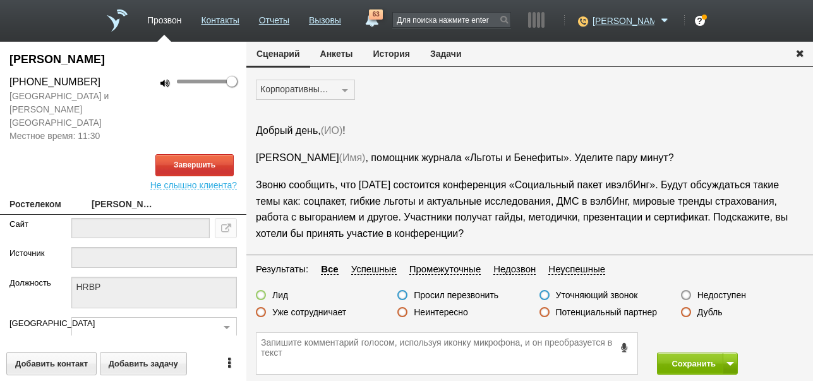
scroll to position [21, 0]
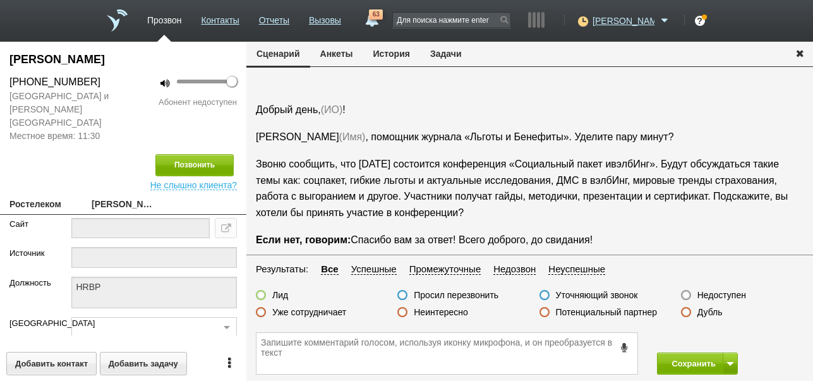
click at [738, 296] on label "Недоступен" at bounding box center [722, 294] width 49 height 11
click at [0, 0] on input "Недоступен" at bounding box center [0, 0] width 0 height 0
click at [679, 359] on button "Сохранить" at bounding box center [690, 364] width 66 height 22
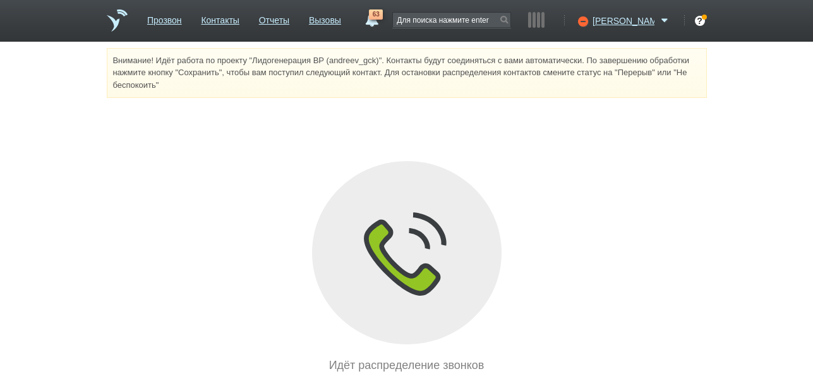
click at [383, 23] on link "63" at bounding box center [371, 16] width 23 height 15
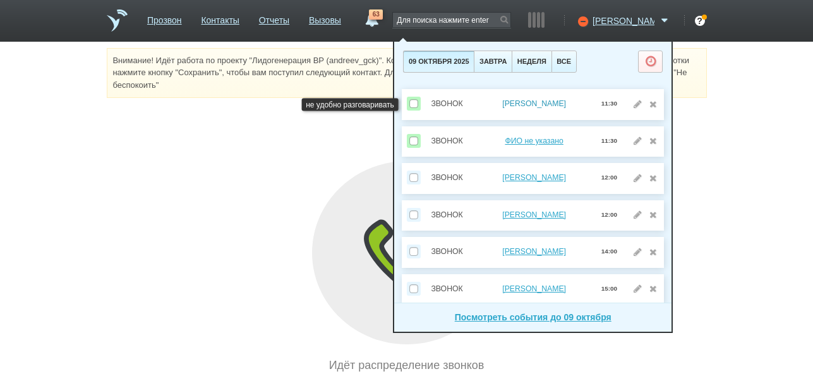
click at [555, 103] on link "Величко Ольга" at bounding box center [534, 103] width 64 height 9
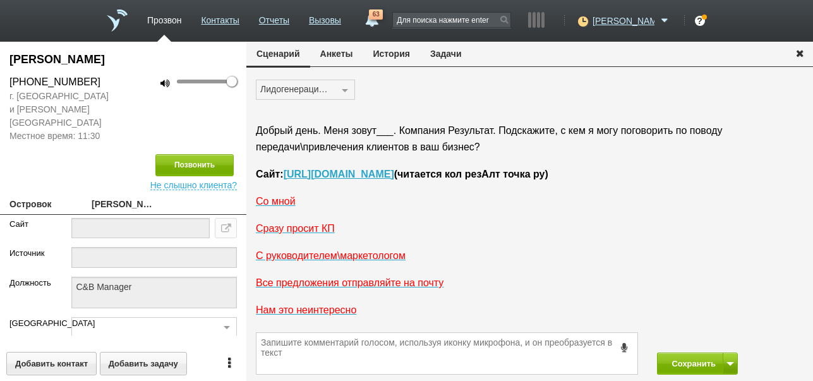
click at [398, 55] on button "История" at bounding box center [391, 54] width 57 height 24
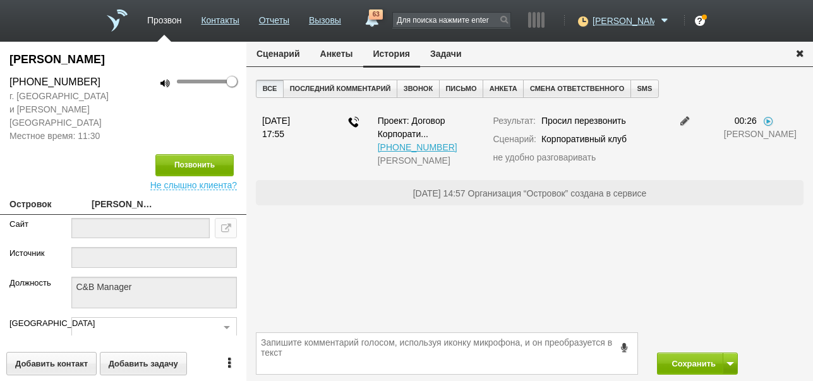
click at [453, 54] on button "Задачи" at bounding box center [446, 54] width 52 height 24
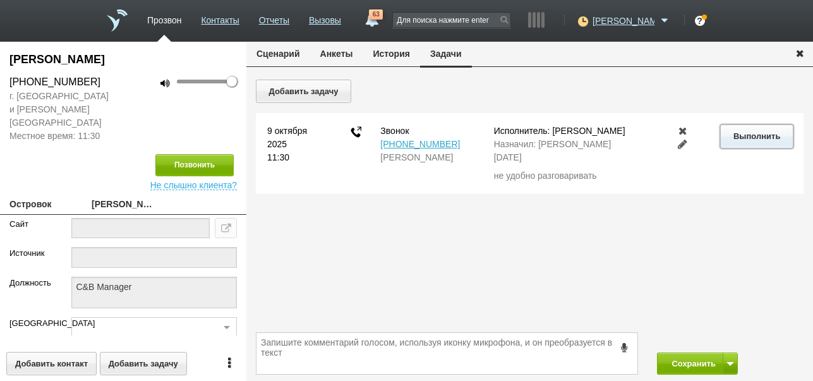
click at [731, 137] on button "Выполнить" at bounding box center [756, 135] width 73 height 23
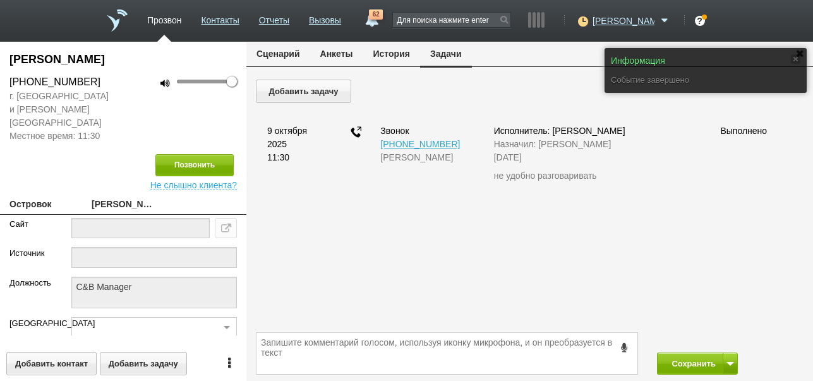
click at [298, 51] on button "Сценарий" at bounding box center [278, 54] width 64 height 24
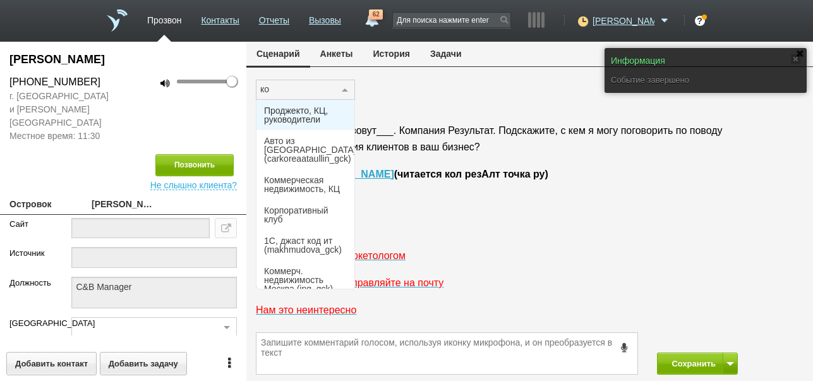
type input "кор"
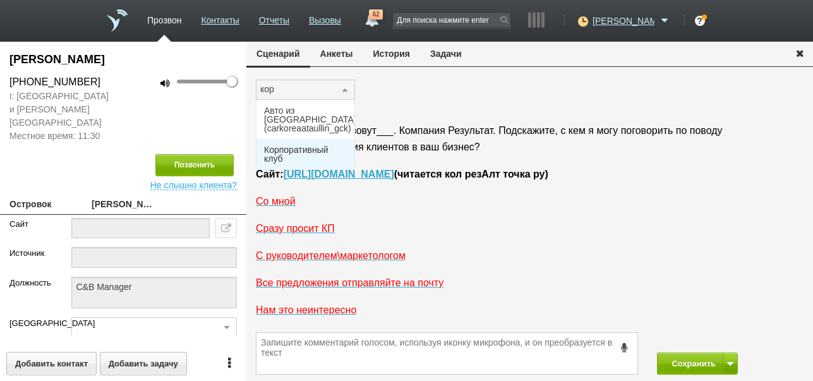
click at [289, 145] on span "Корпоративный клуб" at bounding box center [305, 154] width 83 height 18
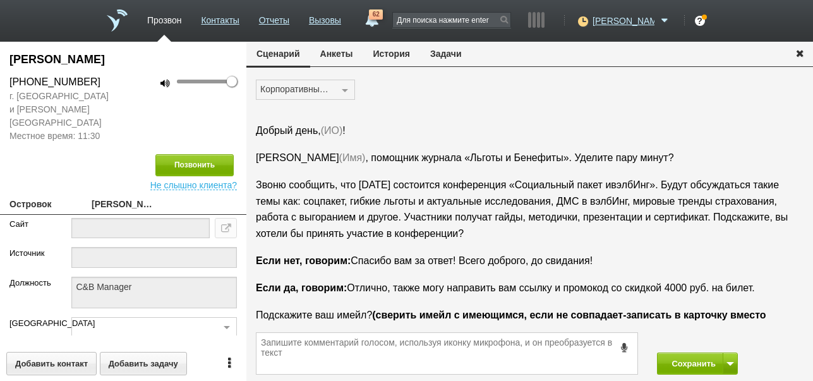
click at [387, 55] on button "История" at bounding box center [391, 54] width 57 height 24
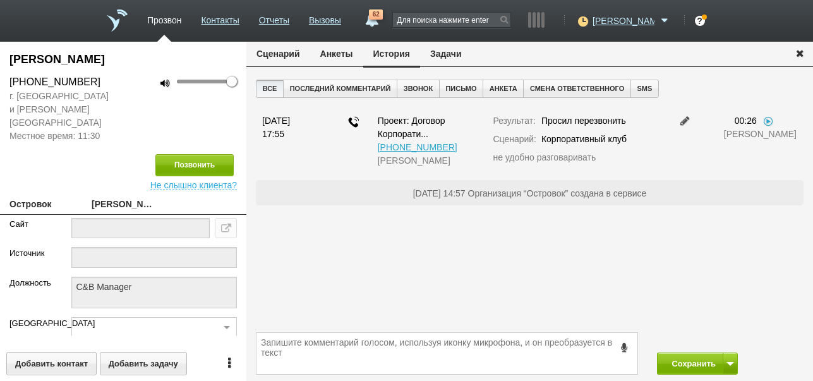
click at [281, 57] on button "Сценарий" at bounding box center [278, 54] width 64 height 24
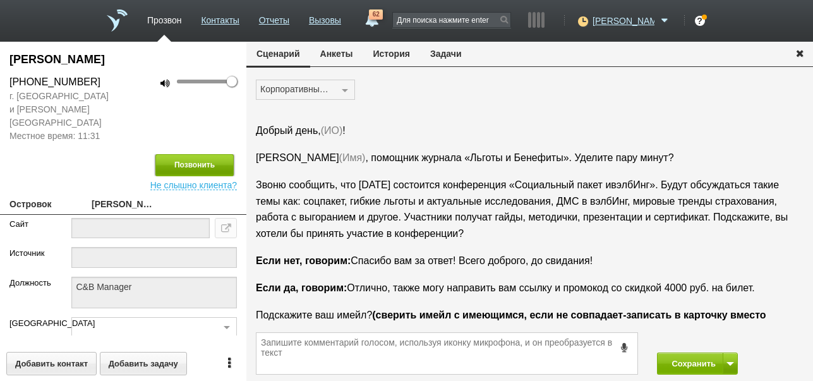
click at [214, 154] on button "Позвонить" at bounding box center [194, 165] width 78 height 22
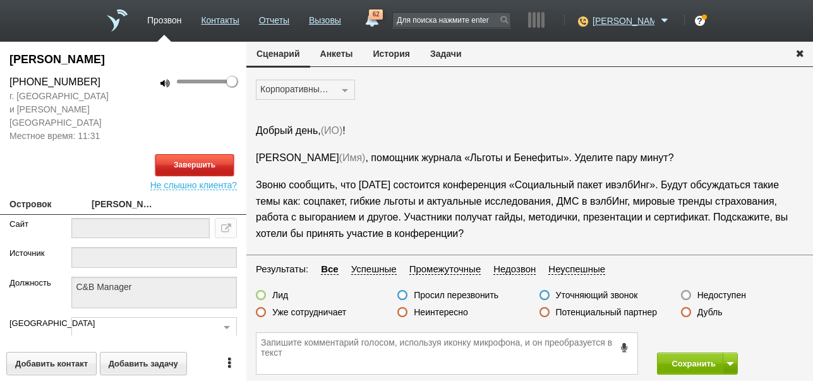
click at [231, 158] on button "Завершить" at bounding box center [194, 165] width 78 height 22
click at [725, 298] on label "Недоступен" at bounding box center [722, 294] width 49 height 11
click at [0, 0] on input "Недоступен" at bounding box center [0, 0] width 0 height 0
click at [732, 360] on button at bounding box center [730, 364] width 15 height 22
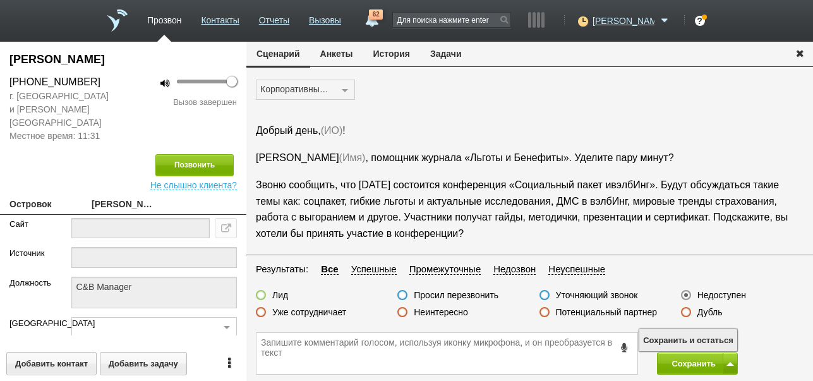
click at [726, 340] on button "Сохранить и остаться" at bounding box center [689, 340] width 98 height 22
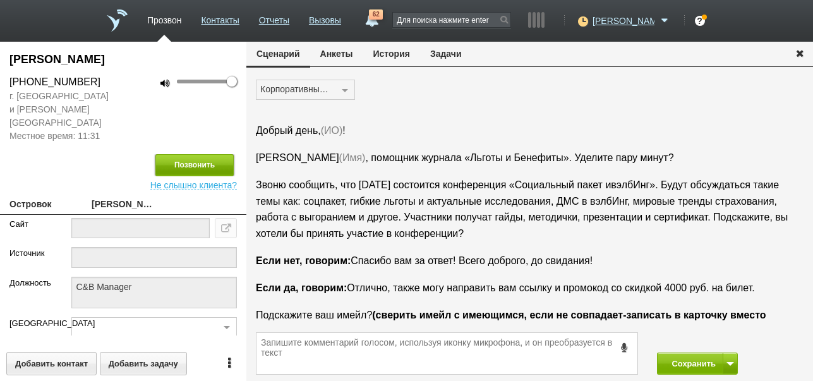
click at [222, 154] on button "Позвонить" at bounding box center [194, 165] width 78 height 22
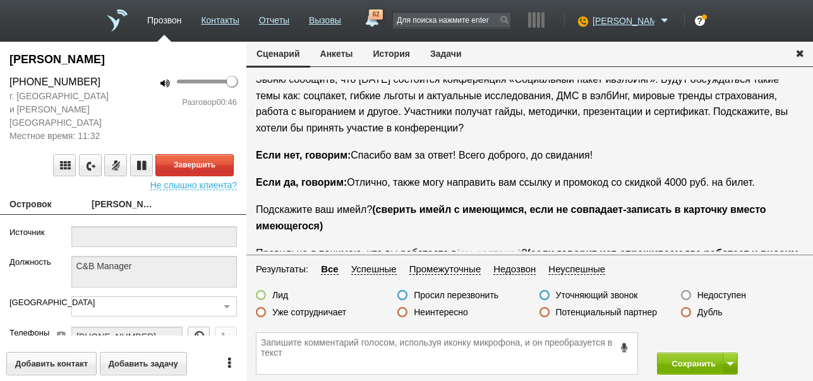
scroll to position [42, 0]
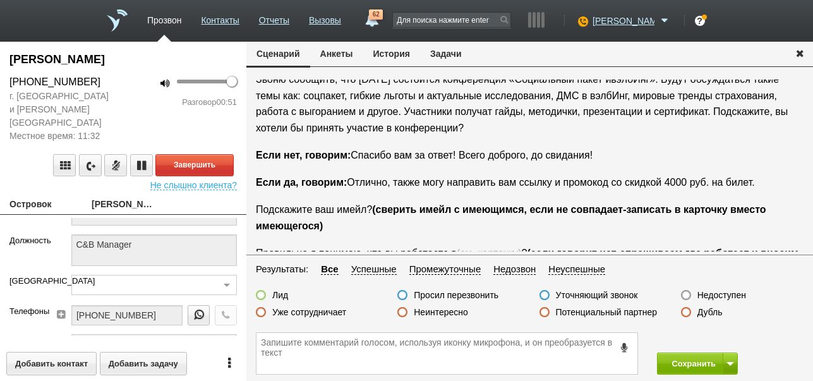
click at [445, 310] on label "Неинтересно" at bounding box center [441, 312] width 54 height 11
click at [0, 0] on input "Неинтересно" at bounding box center [0, 0] width 0 height 0
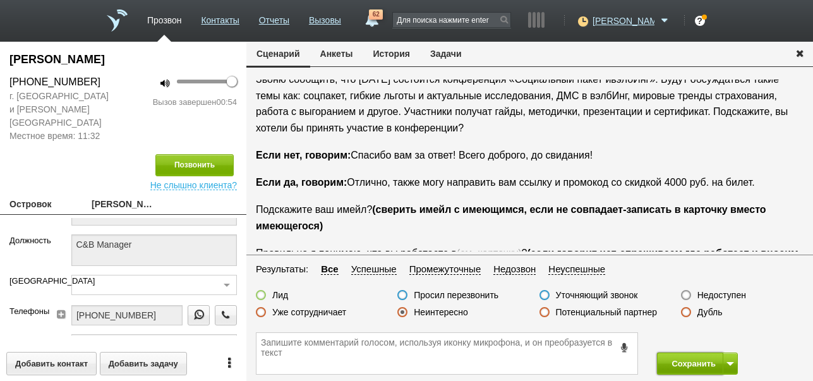
click at [698, 368] on button "Сохранить" at bounding box center [690, 364] width 66 height 22
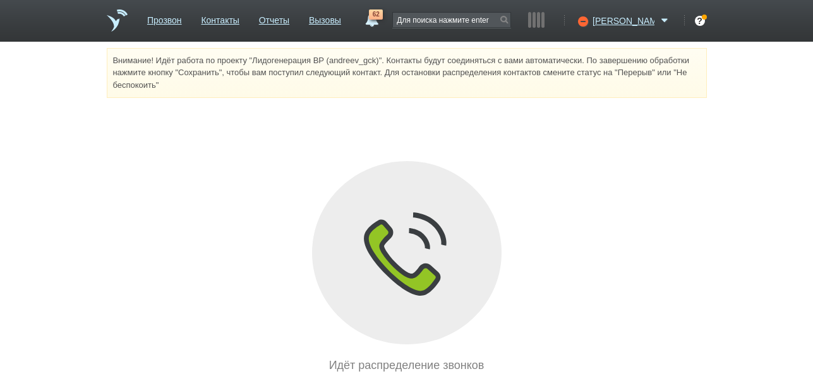
click at [383, 21] on link "62" at bounding box center [371, 16] width 23 height 15
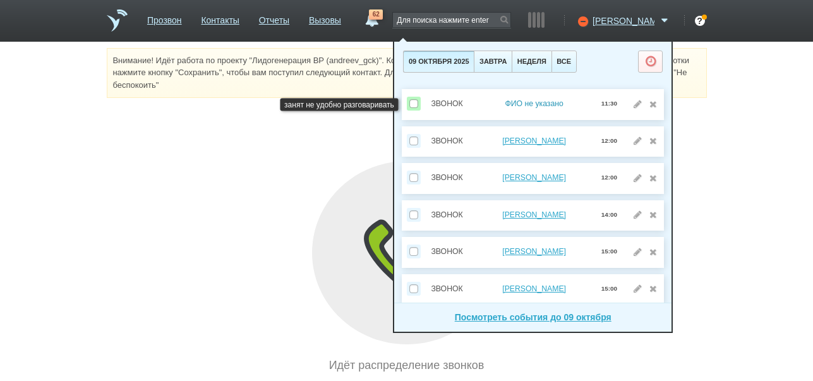
click at [537, 104] on link "ФИО не указано" at bounding box center [534, 103] width 58 height 9
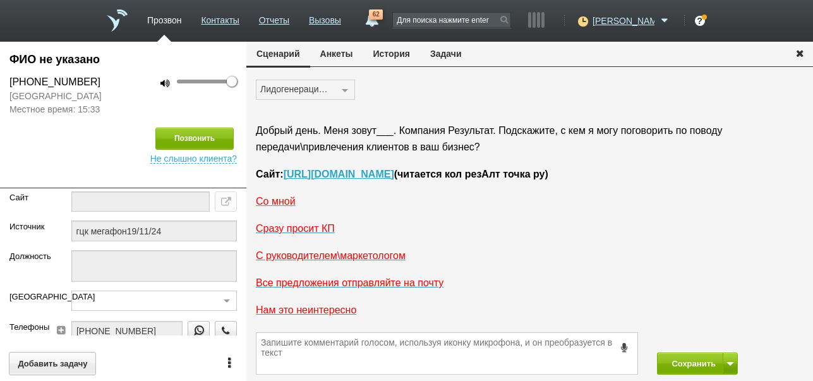
click at [394, 57] on button "История" at bounding box center [391, 54] width 57 height 24
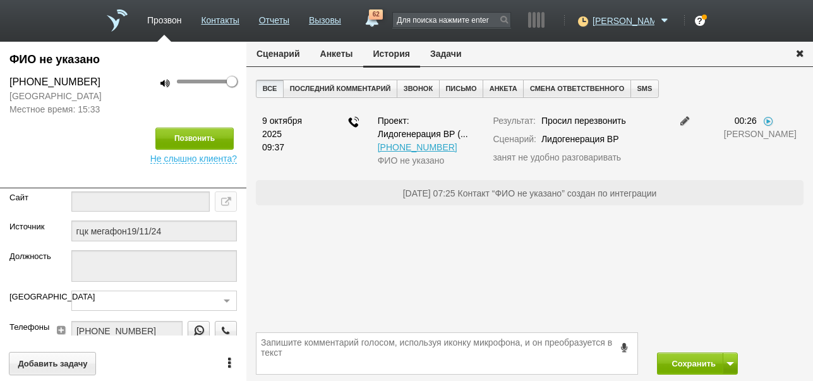
click at [449, 54] on button "Задачи" at bounding box center [446, 54] width 52 height 24
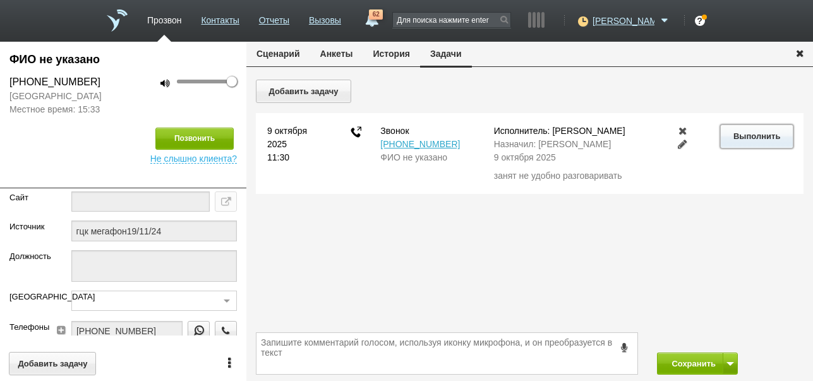
click at [774, 131] on button "Выполнить" at bounding box center [756, 135] width 73 height 23
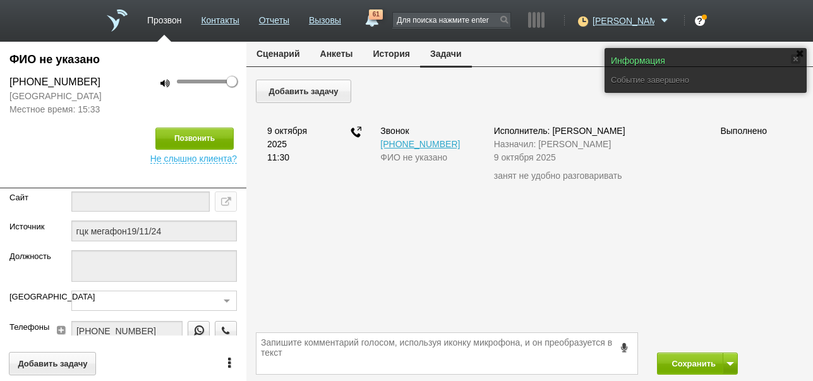
click at [284, 49] on button "Сценарий" at bounding box center [278, 54] width 64 height 24
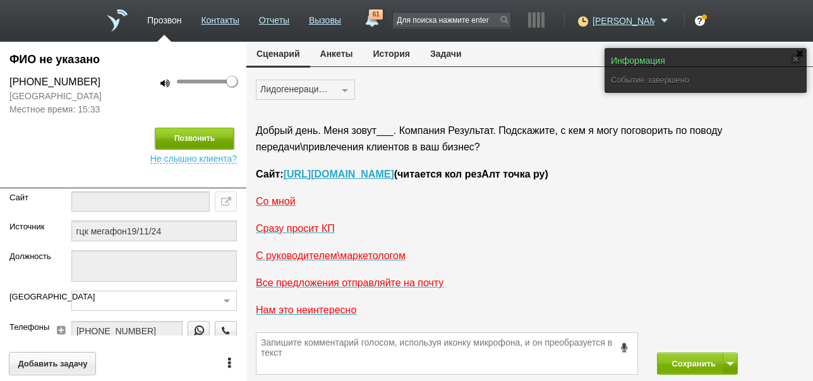
click at [191, 138] on button "Позвонить" at bounding box center [194, 139] width 78 height 22
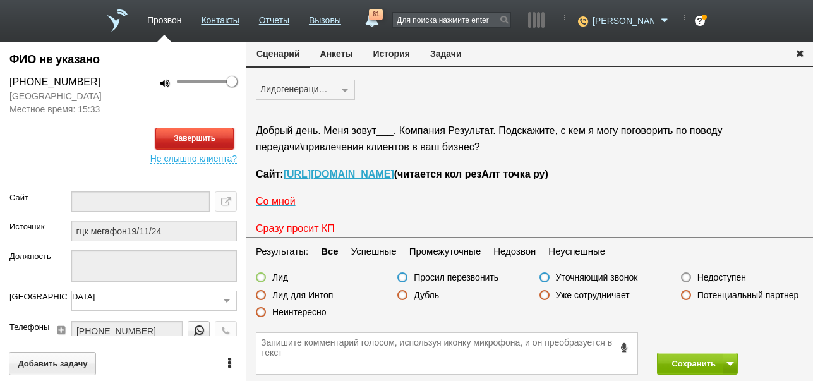
click at [202, 133] on button "Завершить" at bounding box center [194, 139] width 78 height 22
drag, startPoint x: 710, startPoint y: 274, endPoint x: 678, endPoint y: 362, distance: 93.6
click at [710, 275] on label "Недоступен" at bounding box center [722, 277] width 49 height 11
click at [0, 0] on input "Недоступен" at bounding box center [0, 0] width 0 height 0
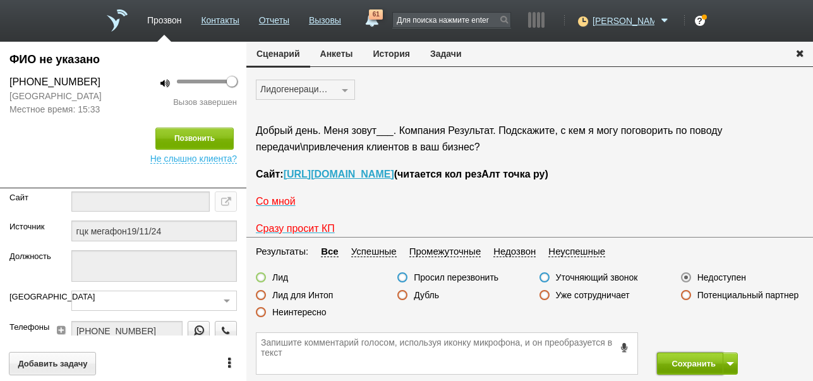
click at [684, 367] on button "Сохранить" at bounding box center [690, 364] width 66 height 22
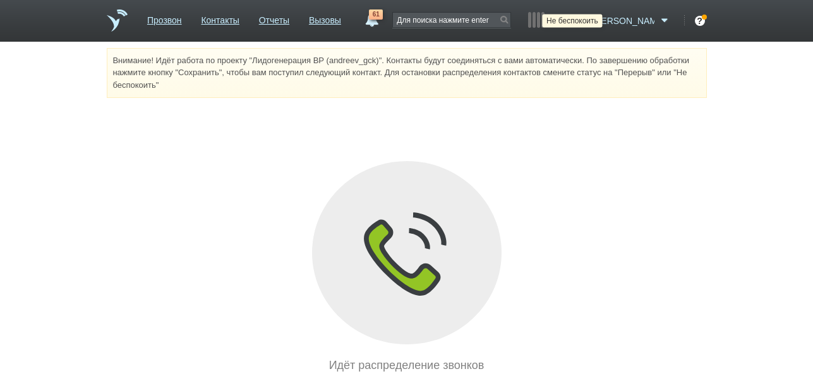
click at [590, 24] on icon at bounding box center [581, 21] width 17 height 13
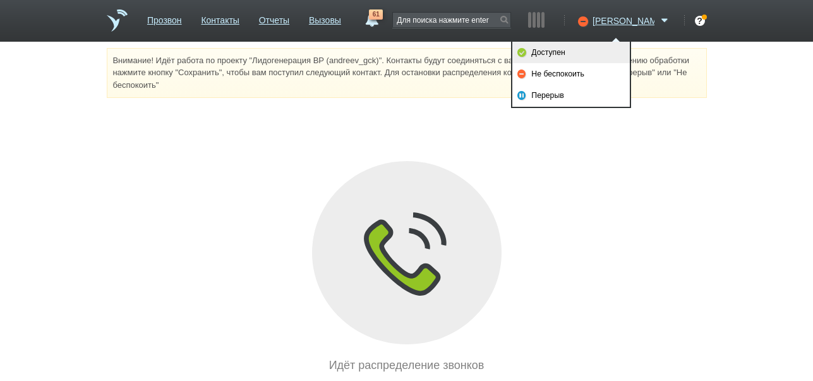
click at [579, 54] on link "Доступен" at bounding box center [572, 52] width 118 height 21
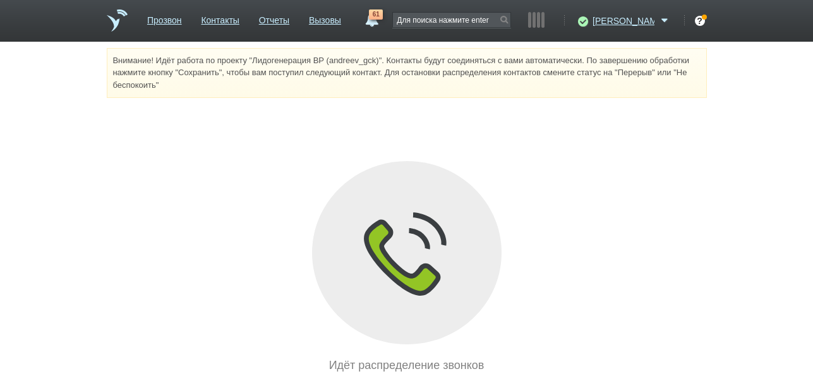
click at [383, 18] on span "61" at bounding box center [376, 14] width 14 height 10
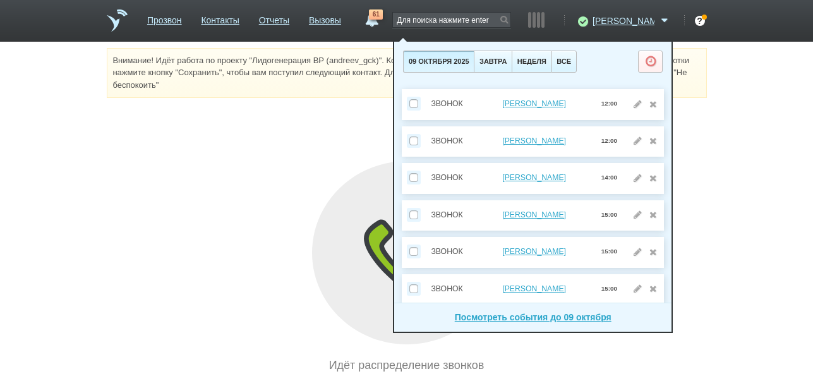
click at [383, 18] on span "61" at bounding box center [376, 14] width 14 height 10
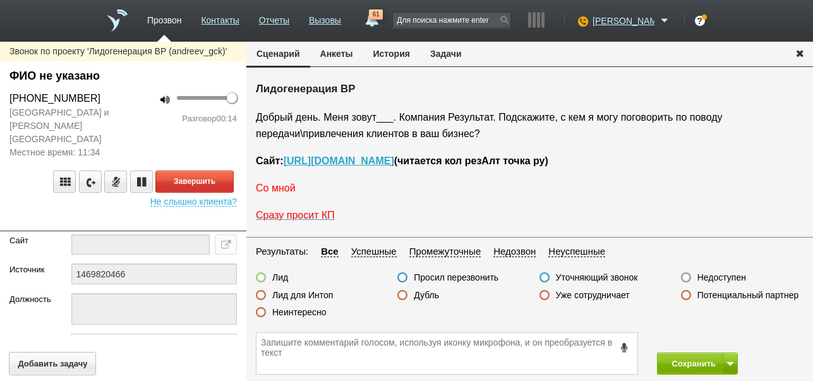
click at [278, 191] on span "Со мной" at bounding box center [276, 188] width 40 height 11
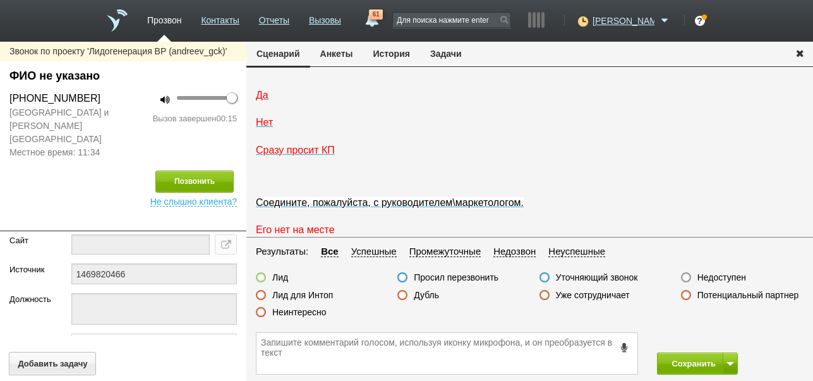
click at [316, 315] on label "Неинтересно" at bounding box center [299, 312] width 54 height 11
click at [0, 0] on input "Неинтересно" at bounding box center [0, 0] width 0 height 0
drag, startPoint x: 674, startPoint y: 360, endPoint x: 645, endPoint y: 272, distance: 92.5
click at [674, 360] on button "Сохранить" at bounding box center [690, 364] width 66 height 22
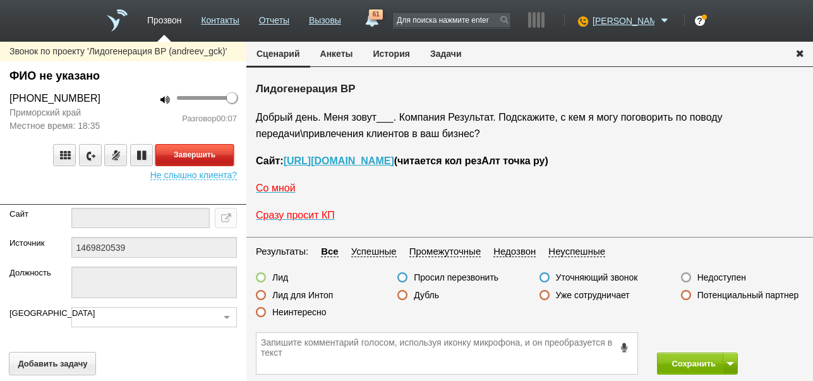
click at [209, 150] on button "Завершить" at bounding box center [194, 155] width 78 height 22
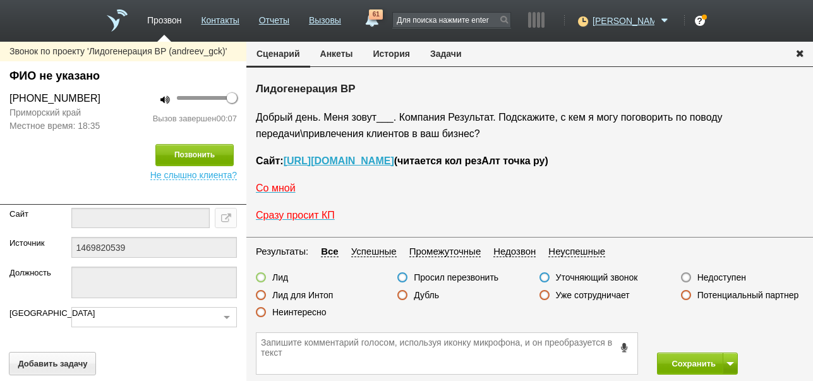
click at [715, 276] on label "Недоступен" at bounding box center [722, 277] width 49 height 11
click at [0, 0] on input "Недоступен" at bounding box center [0, 0] width 0 height 0
click at [734, 364] on span at bounding box center [731, 364] width 8 height 4
click at [727, 340] on button "Сохранить и остаться" at bounding box center [689, 340] width 98 height 22
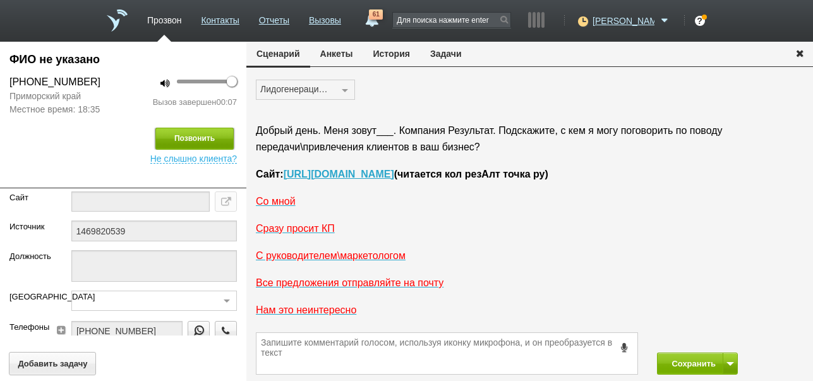
click at [201, 142] on button "Позвонить" at bounding box center [194, 139] width 78 height 22
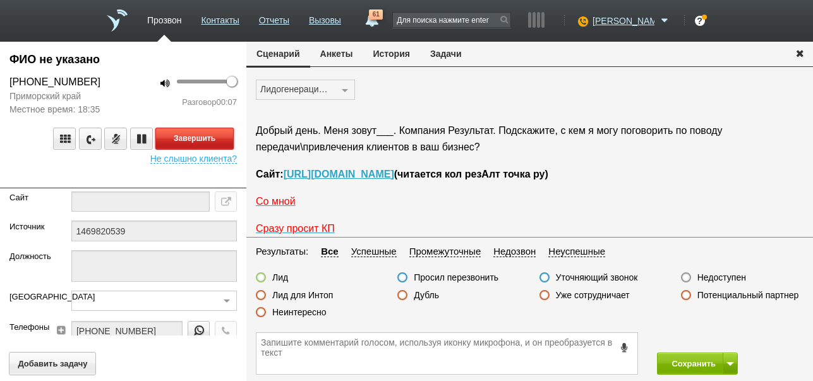
click at [210, 131] on button "Завершить" at bounding box center [194, 139] width 78 height 22
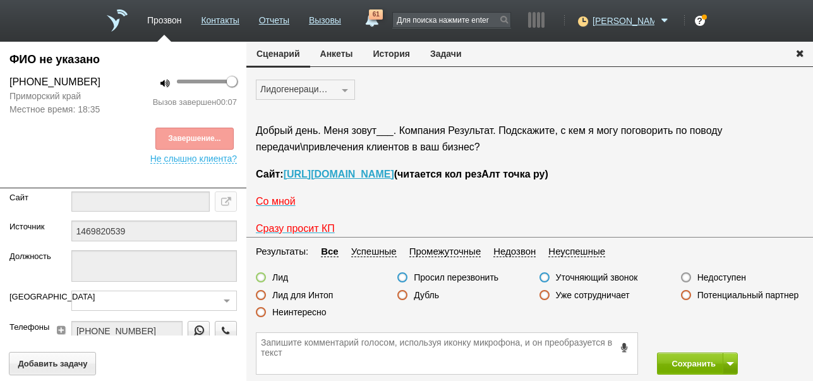
click at [739, 279] on label "Недоступен" at bounding box center [722, 277] width 49 height 11
click at [0, 0] on input "Недоступен" at bounding box center [0, 0] width 0 height 0
click at [695, 365] on button "Сохранить" at bounding box center [690, 364] width 66 height 22
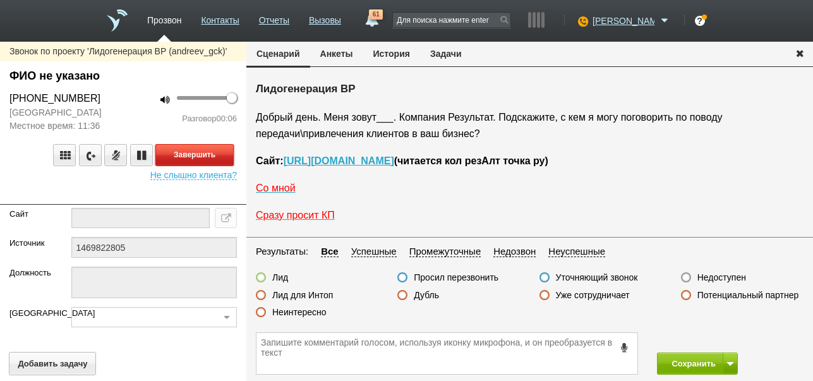
click at [167, 146] on button "Завершить" at bounding box center [194, 155] width 78 height 22
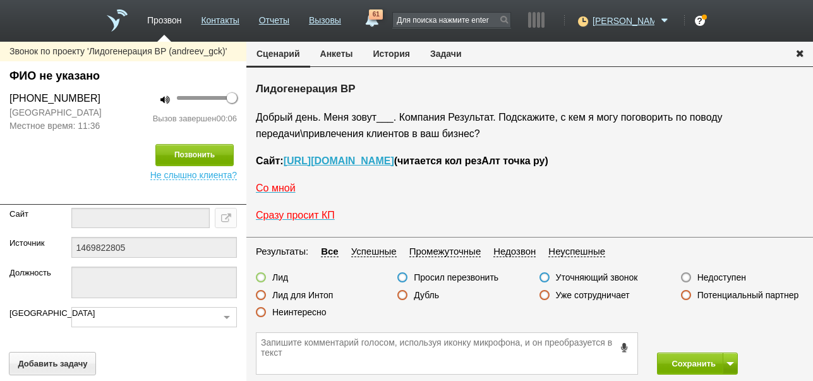
click at [734, 275] on label "Недоступен" at bounding box center [722, 277] width 49 height 11
click at [0, 0] on input "Недоступен" at bounding box center [0, 0] width 0 height 0
click at [732, 363] on span at bounding box center [731, 364] width 8 height 4
click at [728, 341] on button "Сохранить и остаться" at bounding box center [689, 340] width 98 height 22
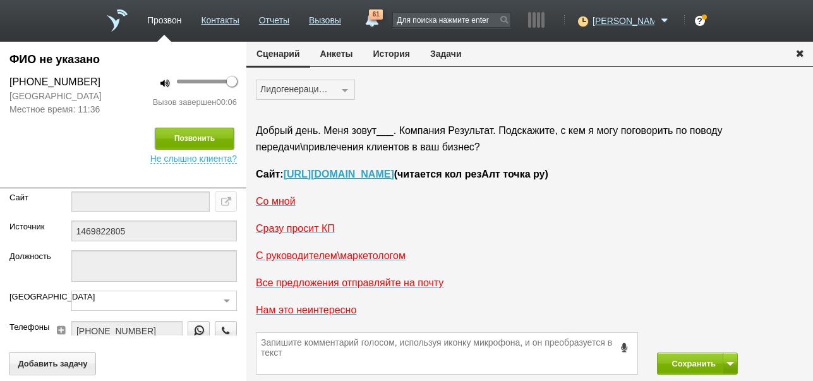
drag, startPoint x: 202, startPoint y: 138, endPoint x: 429, endPoint y: 191, distance: 233.5
click at [202, 138] on button "Позвонить" at bounding box center [194, 139] width 78 height 22
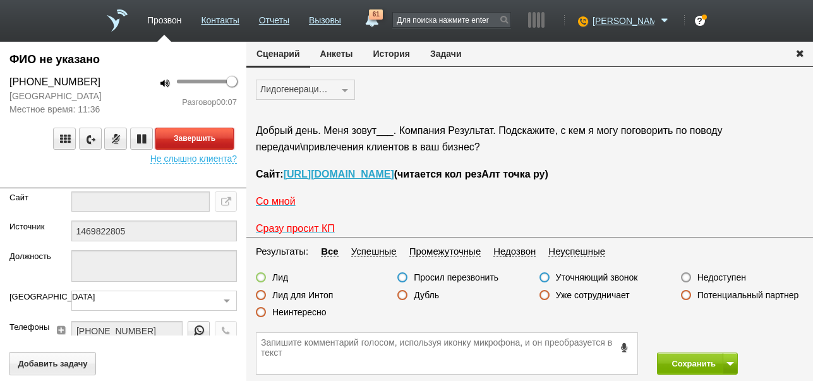
click at [218, 133] on button "Завершить" at bounding box center [194, 139] width 78 height 22
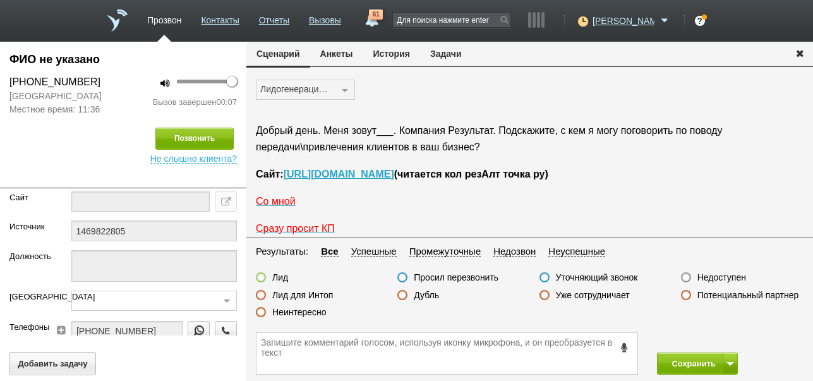
click at [715, 279] on label "Недоступен" at bounding box center [722, 277] width 49 height 11
click at [0, 0] on input "Недоступен" at bounding box center [0, 0] width 0 height 0
click at [672, 360] on button "Сохранить" at bounding box center [690, 364] width 66 height 22
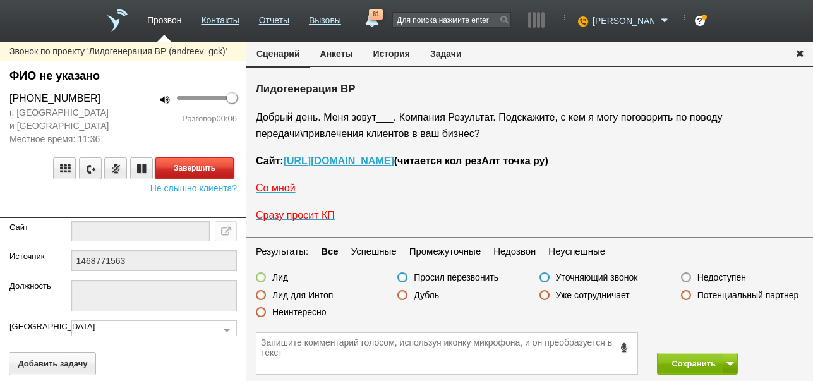
click at [217, 164] on button "Завершить" at bounding box center [194, 168] width 78 height 22
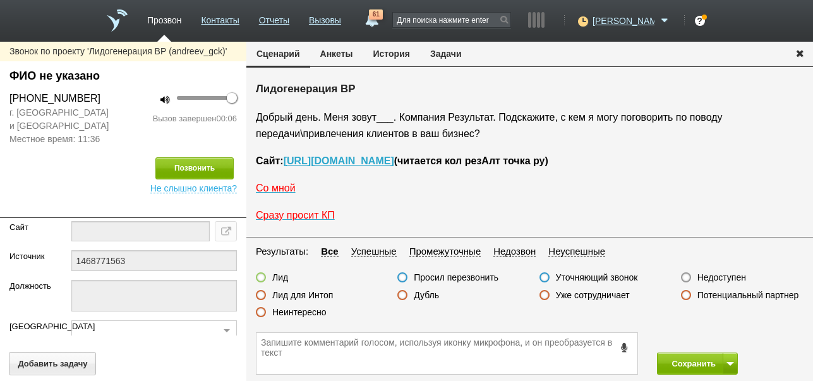
click at [733, 274] on label "Недоступен" at bounding box center [722, 277] width 49 height 11
click at [0, 0] on input "Недоступен" at bounding box center [0, 0] width 0 height 0
click at [729, 364] on span at bounding box center [731, 364] width 8 height 4
click at [720, 336] on button "Сохранить и остаться" at bounding box center [689, 340] width 98 height 22
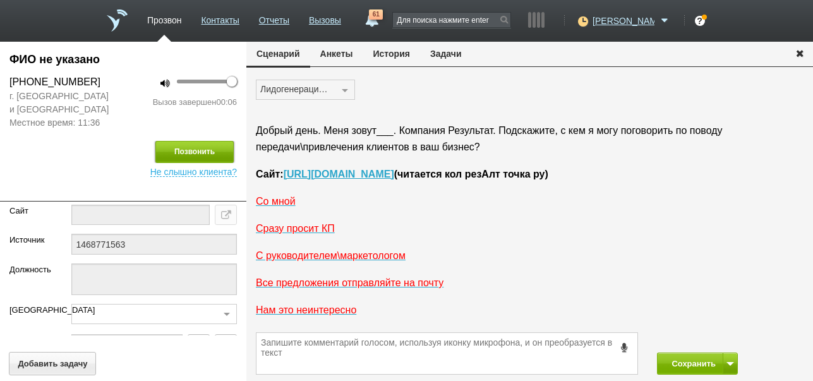
click at [194, 149] on button "Позвонить" at bounding box center [194, 152] width 78 height 22
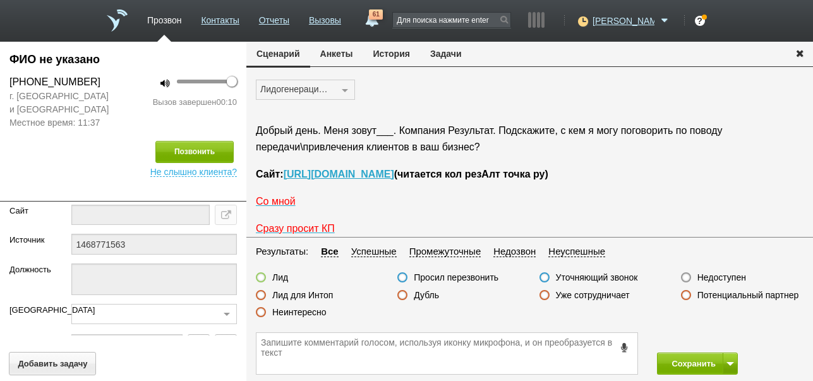
click at [316, 311] on label "Неинтересно" at bounding box center [299, 312] width 54 height 11
click at [0, 0] on input "Неинтересно" at bounding box center [0, 0] width 0 height 0
click at [683, 362] on button "Сохранить" at bounding box center [690, 364] width 66 height 22
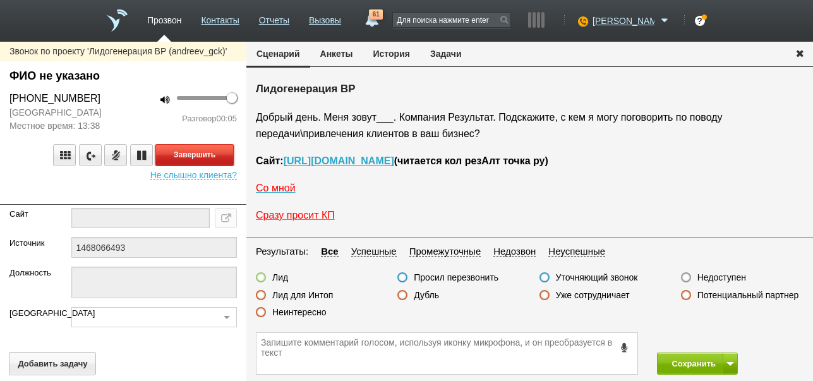
click at [222, 154] on button "Завершить" at bounding box center [194, 155] width 78 height 22
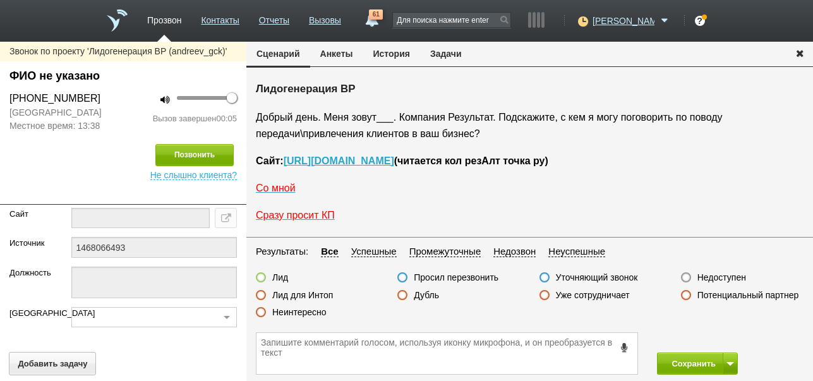
click at [721, 279] on label "Недоступен" at bounding box center [722, 277] width 49 height 11
click at [0, 0] on input "Недоступен" at bounding box center [0, 0] width 0 height 0
click at [734, 365] on button at bounding box center [730, 364] width 15 height 22
click at [726, 334] on button "Сохранить и остаться" at bounding box center [689, 340] width 98 height 22
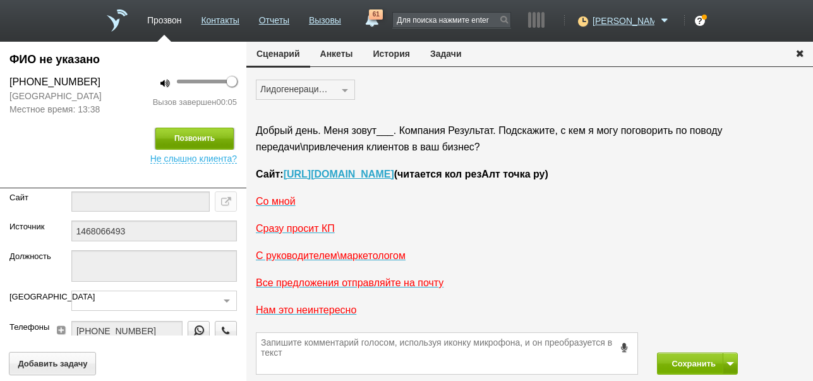
click at [198, 139] on button "Позвонить" at bounding box center [194, 139] width 78 height 22
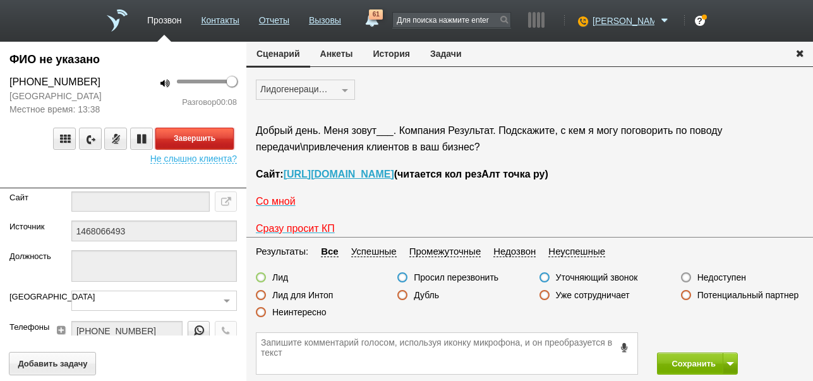
click at [222, 135] on button "Завершить" at bounding box center [194, 139] width 78 height 22
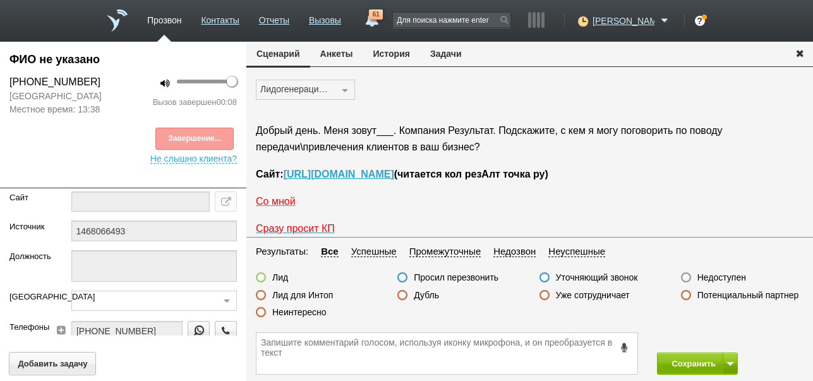
click at [717, 280] on label "Недоступен" at bounding box center [722, 277] width 49 height 11
click at [0, 0] on input "Недоступен" at bounding box center [0, 0] width 0 height 0
click at [700, 356] on button "Сохранить" at bounding box center [690, 364] width 66 height 22
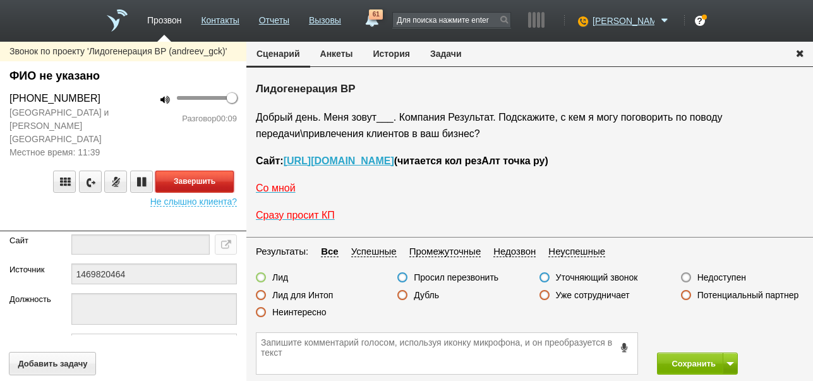
click at [208, 171] on button "Завершить" at bounding box center [194, 182] width 78 height 22
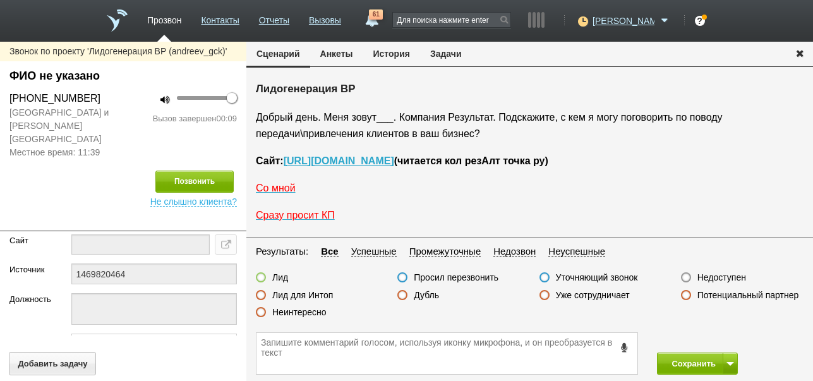
drag, startPoint x: 704, startPoint y: 276, endPoint x: 714, endPoint y: 317, distance: 42.8
click at [705, 276] on label "Недоступен" at bounding box center [722, 277] width 49 height 11
click at [0, 0] on input "Недоступен" at bounding box center [0, 0] width 0 height 0
click at [726, 363] on button at bounding box center [730, 364] width 15 height 22
click at [720, 341] on button "Сохранить и остаться" at bounding box center [689, 340] width 98 height 22
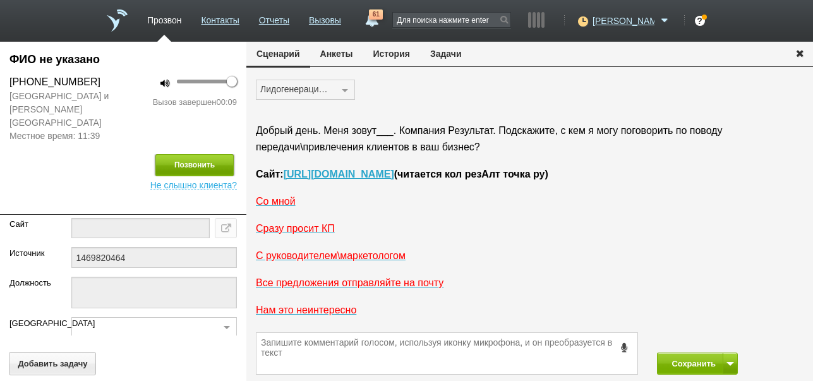
click at [210, 154] on button "Позвонить" at bounding box center [194, 165] width 78 height 22
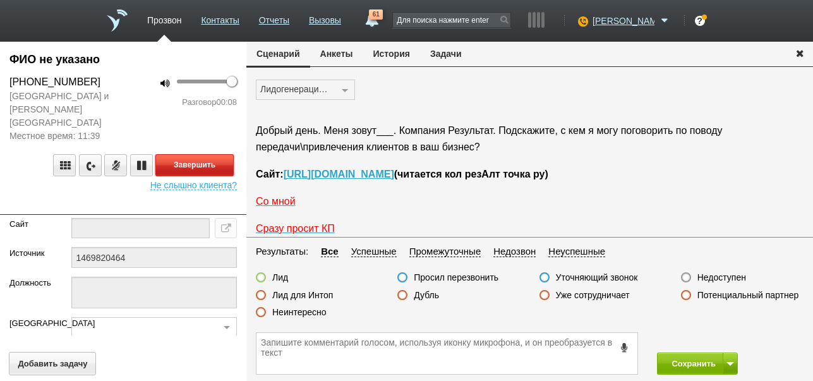
click at [217, 154] on button "Завершить" at bounding box center [194, 165] width 78 height 22
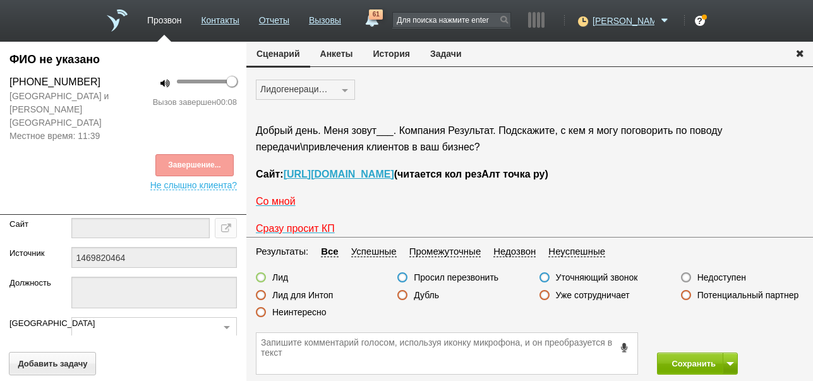
click at [720, 279] on label "Недоступен" at bounding box center [722, 277] width 49 height 11
click at [0, 0] on input "Недоступен" at bounding box center [0, 0] width 0 height 0
click at [683, 365] on button "Сохранить" at bounding box center [690, 364] width 66 height 22
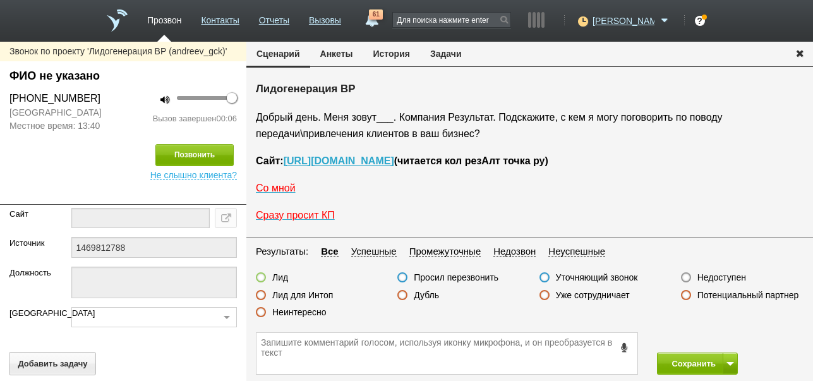
click at [717, 277] on label "Недоступен" at bounding box center [722, 277] width 49 height 11
click at [0, 0] on input "Недоступен" at bounding box center [0, 0] width 0 height 0
click at [733, 365] on span at bounding box center [731, 364] width 8 height 4
click at [726, 329] on button "Сохранить и остаться" at bounding box center [689, 340] width 98 height 22
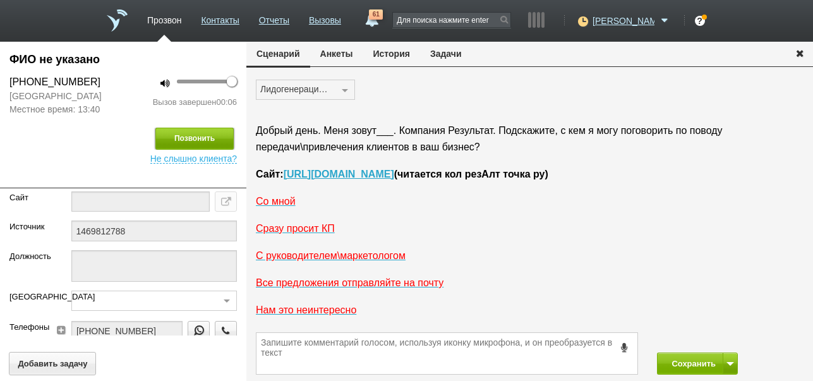
click at [209, 142] on button "Позвонить" at bounding box center [194, 139] width 78 height 22
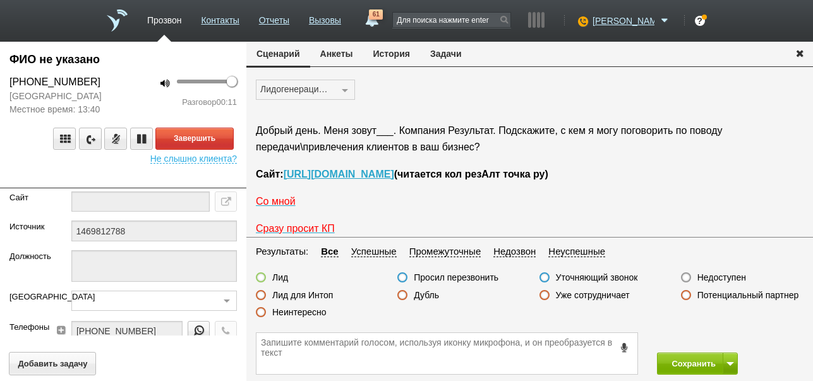
click at [317, 312] on label "Неинтересно" at bounding box center [299, 312] width 54 height 11
click at [0, 0] on input "Неинтересно" at bounding box center [0, 0] width 0 height 0
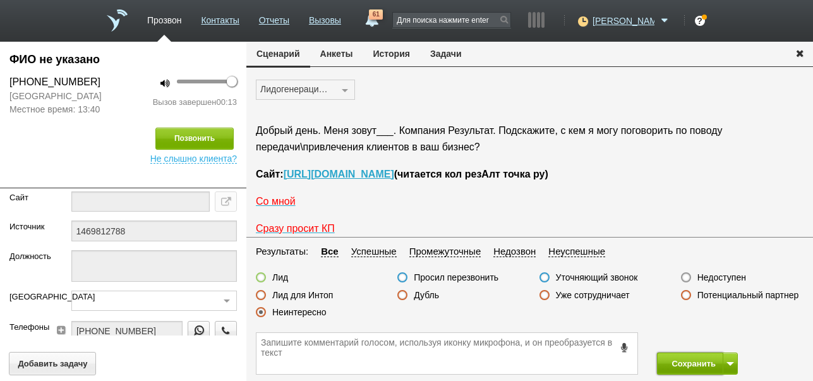
click at [680, 358] on button "Сохранить" at bounding box center [690, 364] width 66 height 22
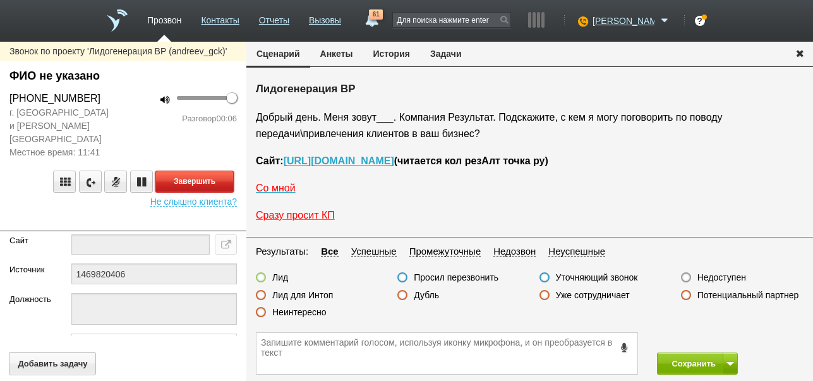
click at [204, 174] on button "Завершить" at bounding box center [194, 182] width 78 height 22
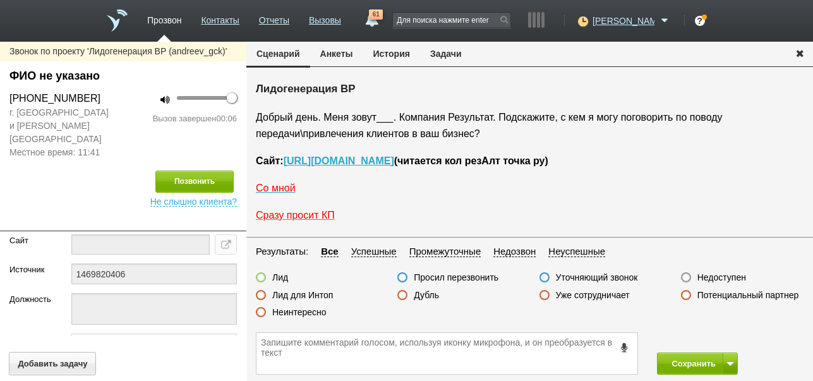
click at [707, 274] on label "Недоступен" at bounding box center [722, 277] width 49 height 11
click at [0, 0] on input "Недоступен" at bounding box center [0, 0] width 0 height 0
click at [729, 357] on button at bounding box center [730, 364] width 15 height 22
click at [718, 337] on button "Сохранить и остаться" at bounding box center [689, 340] width 98 height 22
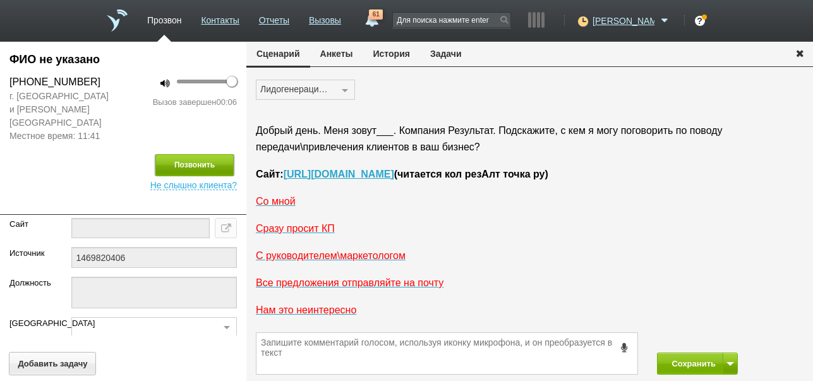
click at [214, 154] on button "Позвонить" at bounding box center [194, 165] width 78 height 22
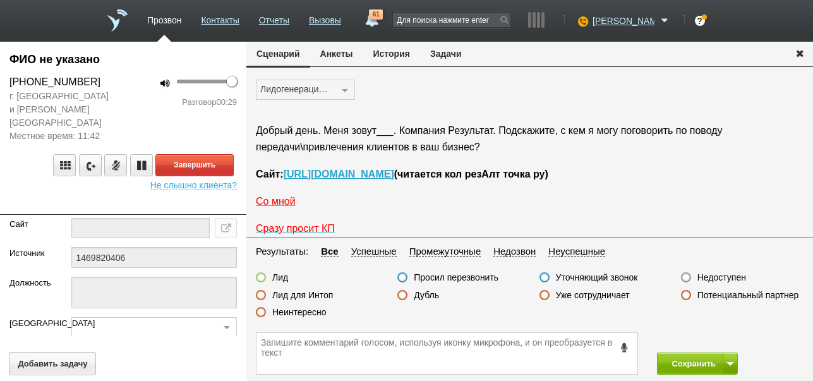
click at [305, 315] on label "Неинтересно" at bounding box center [299, 312] width 54 height 11
click at [0, 0] on input "Неинтересно" at bounding box center [0, 0] width 0 height 0
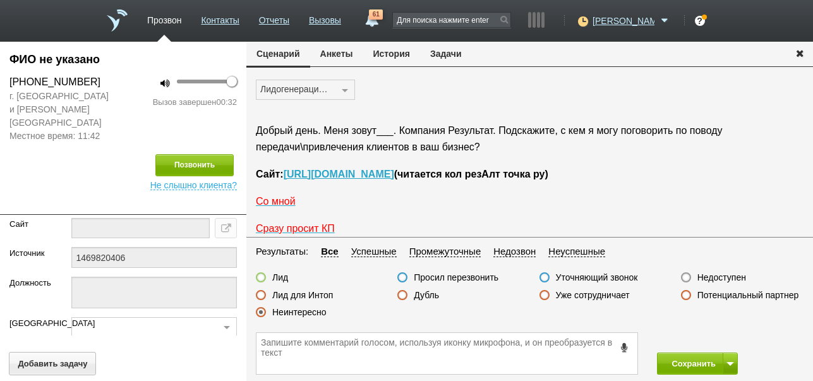
click at [399, 51] on button "История" at bounding box center [391, 54] width 57 height 24
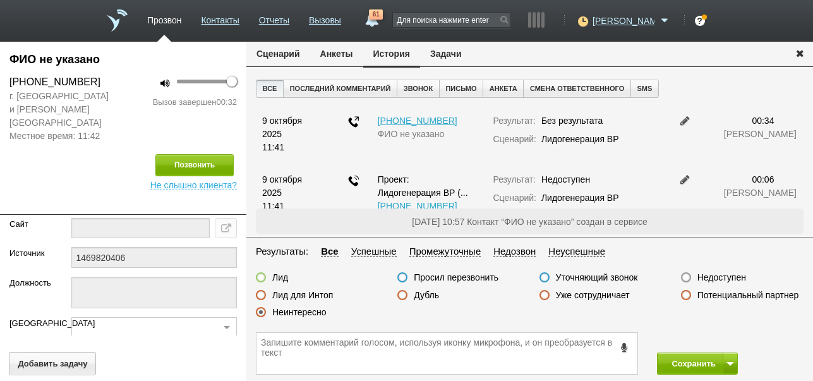
click at [292, 53] on button "Сценарий" at bounding box center [278, 54] width 64 height 24
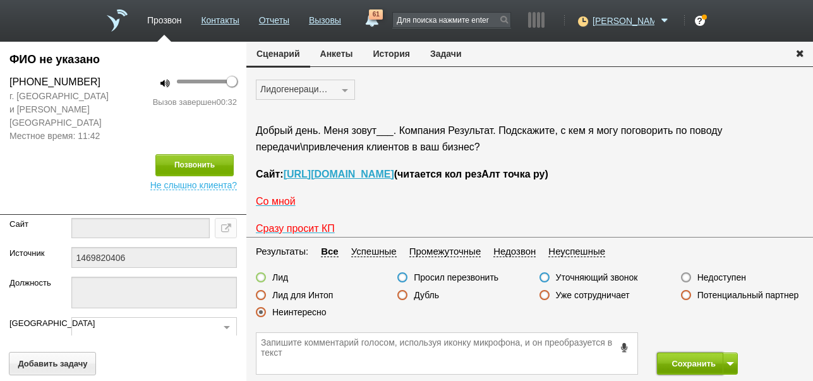
click at [686, 368] on button "Сохранить" at bounding box center [690, 364] width 66 height 22
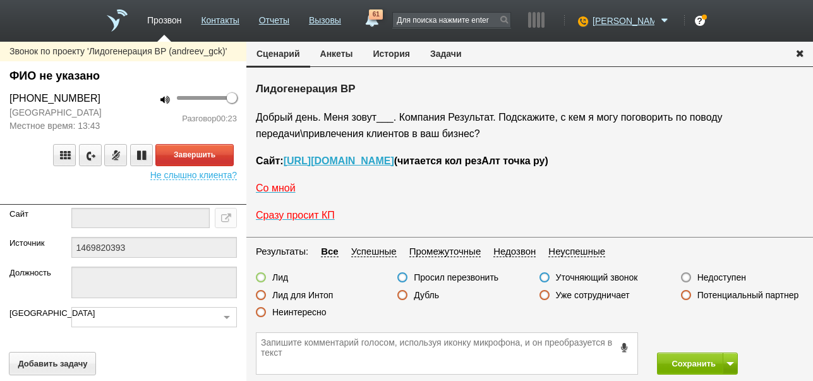
click at [321, 313] on label "Неинтересно" at bounding box center [299, 312] width 54 height 11
click at [0, 0] on input "Неинтересно" at bounding box center [0, 0] width 0 height 0
click at [225, 166] on button "Завершить" at bounding box center [194, 155] width 78 height 22
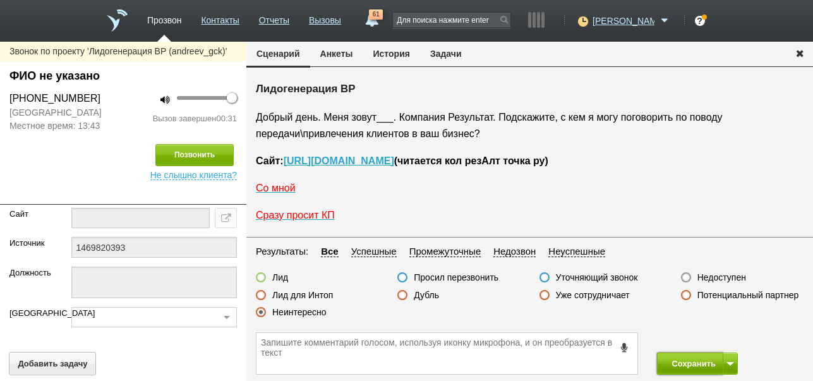
click at [677, 367] on button "Сохранить" at bounding box center [690, 364] width 66 height 22
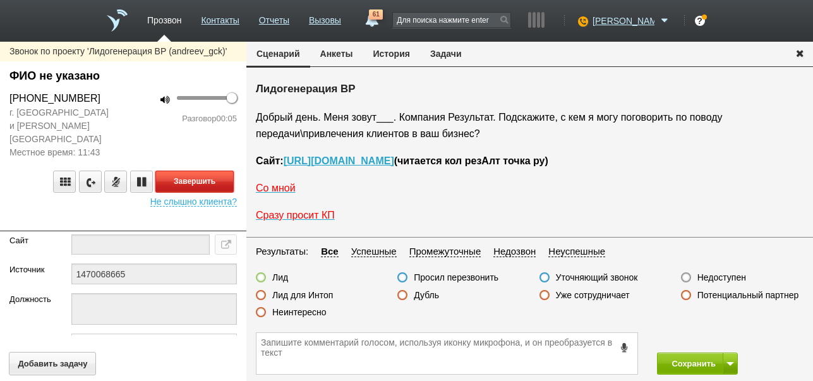
click at [200, 171] on button "Завершить" at bounding box center [194, 182] width 78 height 22
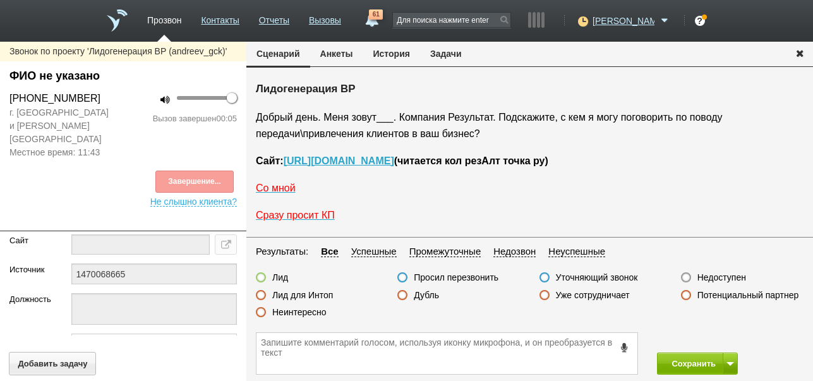
click at [399, 57] on button "История" at bounding box center [391, 54] width 57 height 24
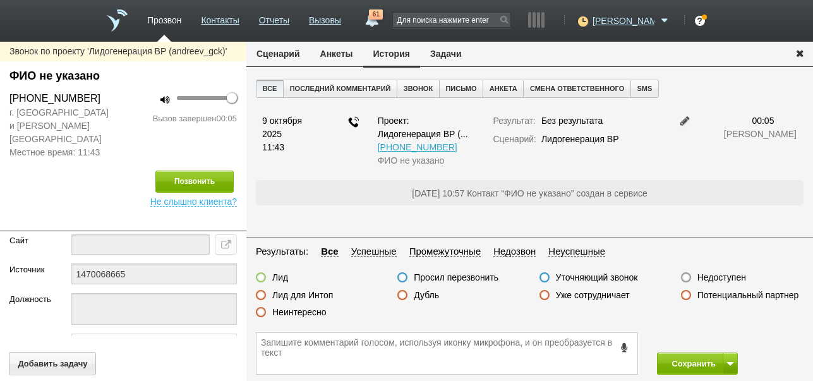
click at [269, 50] on button "Сценарий" at bounding box center [278, 54] width 64 height 24
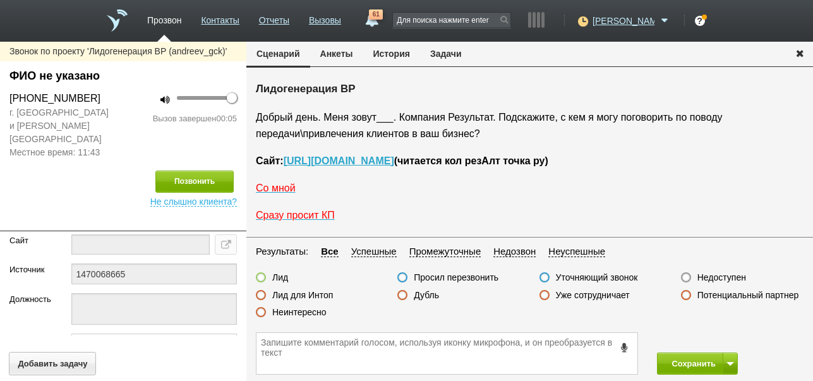
click at [729, 274] on label "Недоступен" at bounding box center [722, 277] width 49 height 11
click at [0, 0] on input "Недоступен" at bounding box center [0, 0] width 0 height 0
click at [726, 366] on button at bounding box center [730, 364] width 15 height 22
click at [724, 339] on button "Сохранить и остаться" at bounding box center [689, 340] width 98 height 22
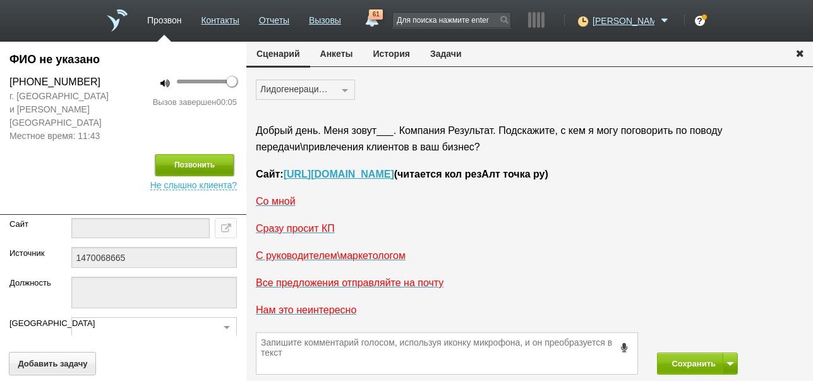
click at [197, 154] on button "Позвонить" at bounding box center [194, 165] width 78 height 22
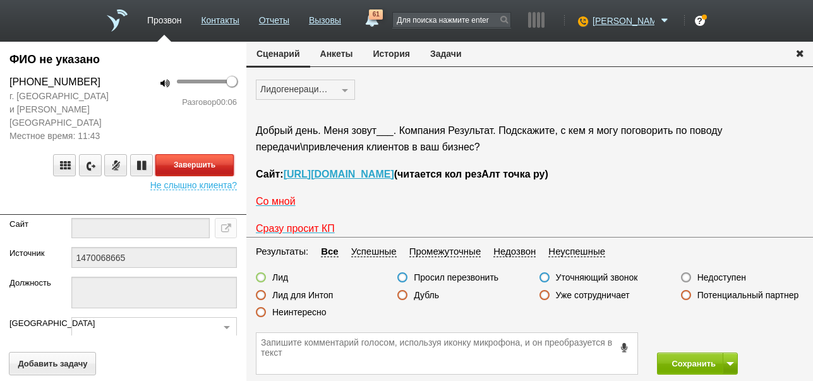
click at [198, 154] on button "Завершить" at bounding box center [194, 165] width 78 height 22
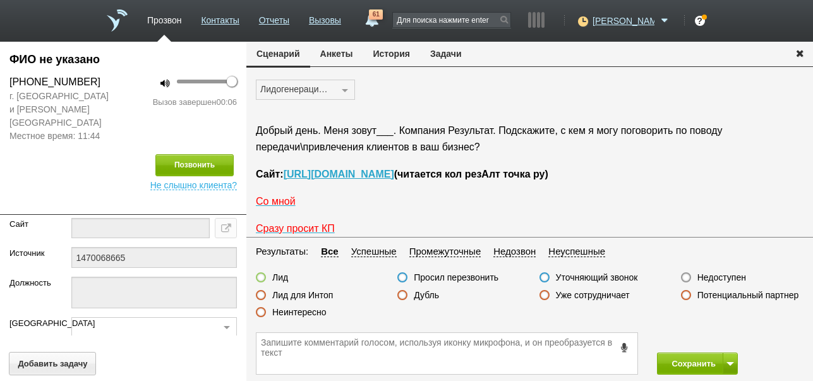
click at [736, 277] on label "Недоступен" at bounding box center [722, 277] width 49 height 11
click at [0, 0] on input "Недоступен" at bounding box center [0, 0] width 0 height 0
click at [677, 363] on button "Сохранить" at bounding box center [690, 364] width 66 height 22
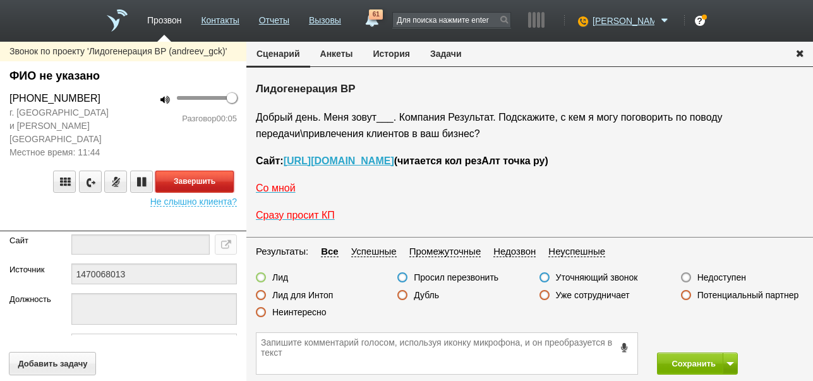
click at [204, 173] on button "Завершить" at bounding box center [194, 182] width 78 height 22
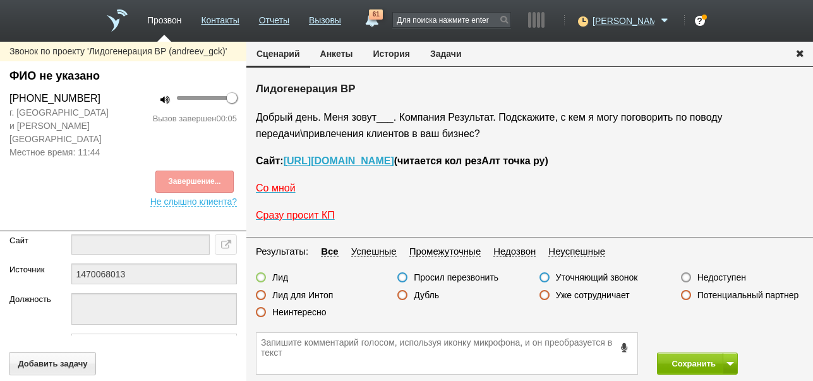
click at [708, 278] on label "Недоступен" at bounding box center [722, 277] width 49 height 11
click at [0, 0] on input "Недоступен" at bounding box center [0, 0] width 0 height 0
click at [731, 360] on button at bounding box center [730, 364] width 15 height 22
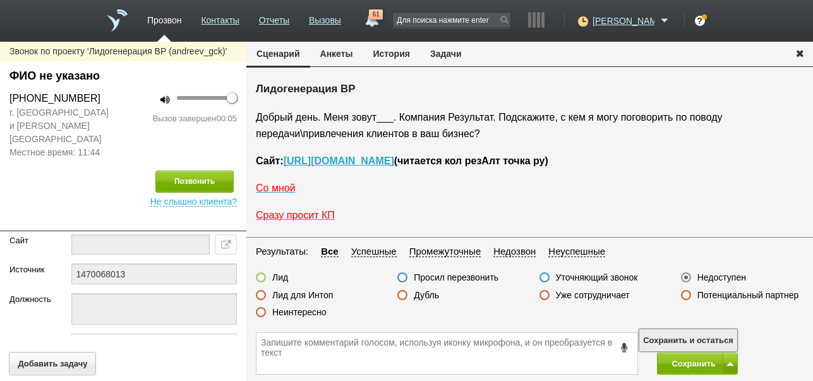
click at [727, 335] on button "Сохранить и остаться" at bounding box center [689, 340] width 98 height 22
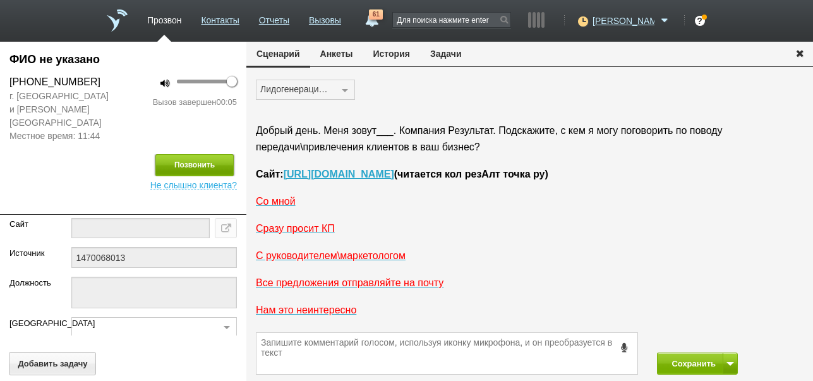
click at [176, 156] on button "Позвонить" at bounding box center [194, 165] width 78 height 22
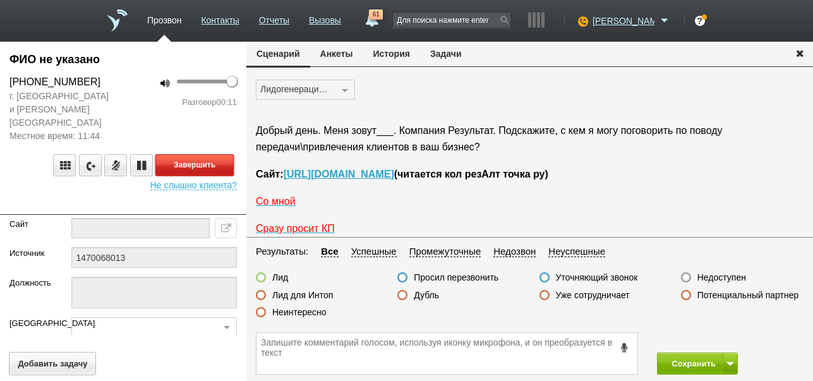
click at [207, 154] on button "Завершить" at bounding box center [194, 165] width 78 height 22
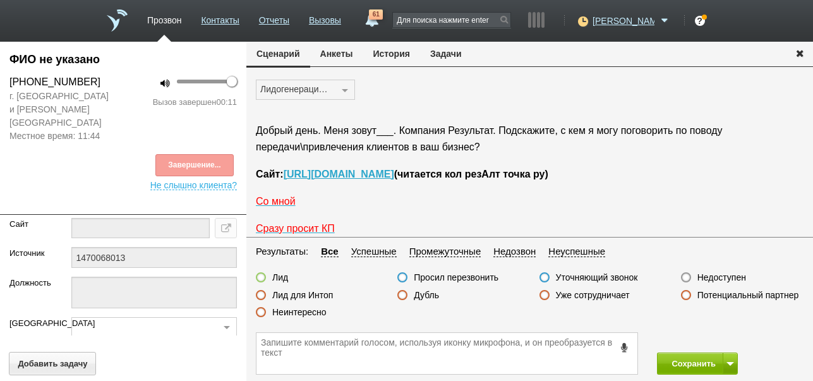
click at [720, 277] on label "Недоступен" at bounding box center [722, 277] width 49 height 11
click at [0, 0] on input "Недоступен" at bounding box center [0, 0] width 0 height 0
click at [677, 361] on button "Сохранить" at bounding box center [690, 364] width 66 height 22
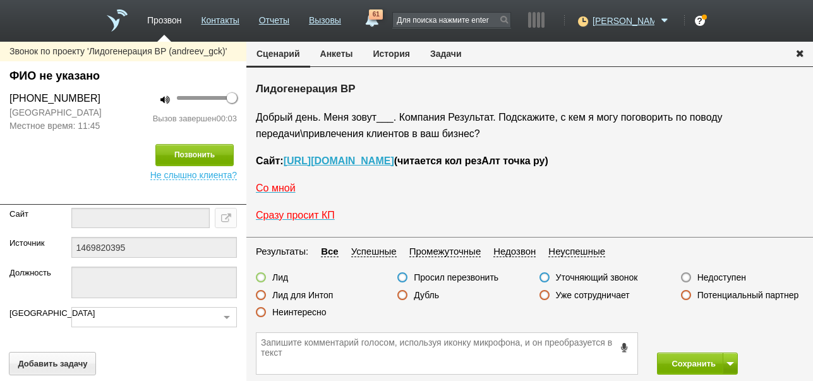
click at [729, 278] on label "Недоступен" at bounding box center [722, 277] width 49 height 11
click at [0, 0] on input "Недоступен" at bounding box center [0, 0] width 0 height 0
click at [731, 365] on span at bounding box center [731, 364] width 8 height 4
click at [717, 339] on button "Сохранить и остаться" at bounding box center [689, 340] width 98 height 22
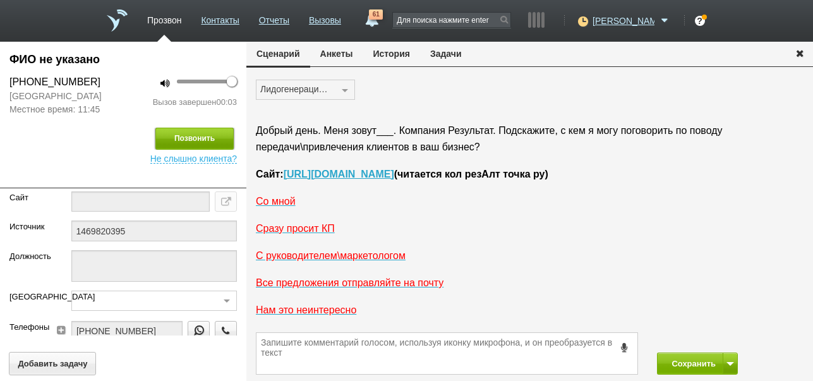
click at [206, 133] on button "Позвонить" at bounding box center [194, 139] width 78 height 22
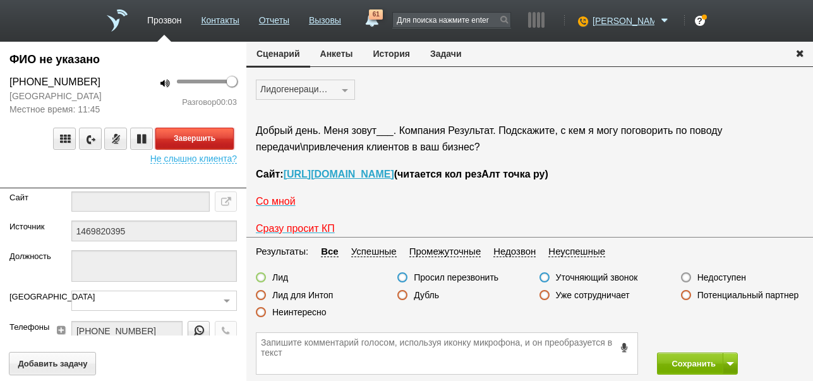
click at [224, 140] on button "Завершить" at bounding box center [194, 139] width 78 height 22
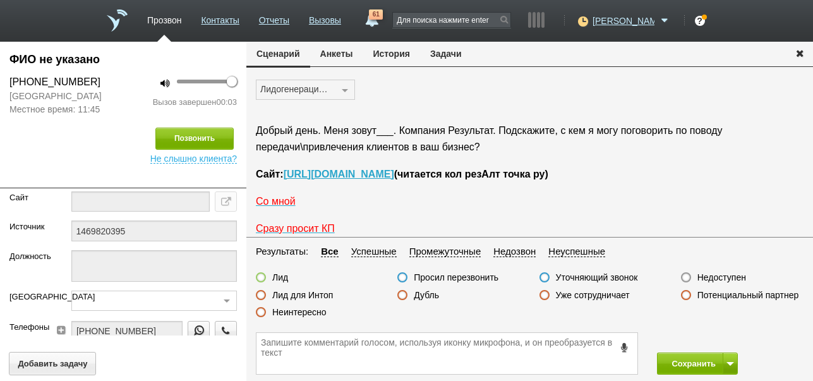
click at [724, 278] on label "Недоступен" at bounding box center [722, 277] width 49 height 11
click at [0, 0] on input "Недоступен" at bounding box center [0, 0] width 0 height 0
click at [686, 361] on button "Сохранить" at bounding box center [690, 364] width 66 height 22
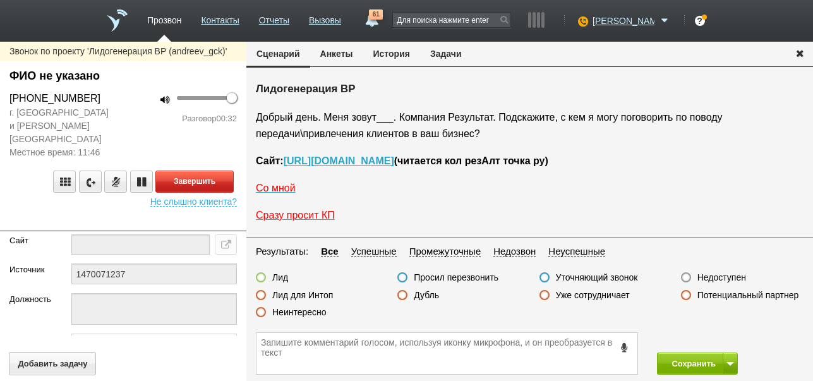
drag, startPoint x: 301, startPoint y: 314, endPoint x: 217, endPoint y: 159, distance: 176.5
click at [301, 313] on label "Неинтересно" at bounding box center [299, 312] width 54 height 11
click at [0, 0] on input "Неинтересно" at bounding box center [0, 0] width 0 height 0
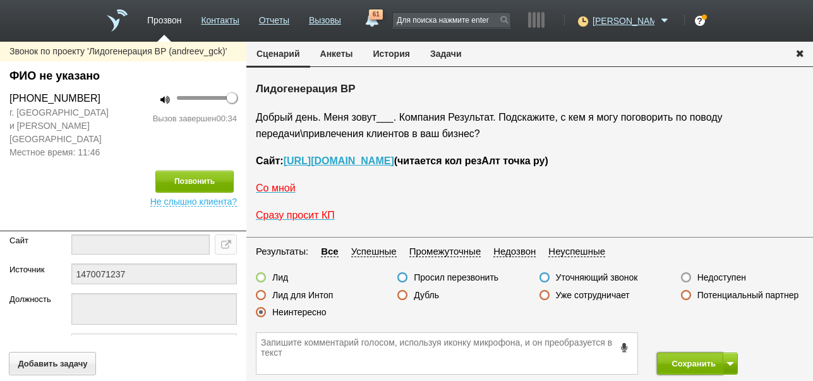
drag, startPoint x: 682, startPoint y: 358, endPoint x: 657, endPoint y: 224, distance: 136.2
click at [682, 357] on button "Сохранить" at bounding box center [690, 364] width 66 height 22
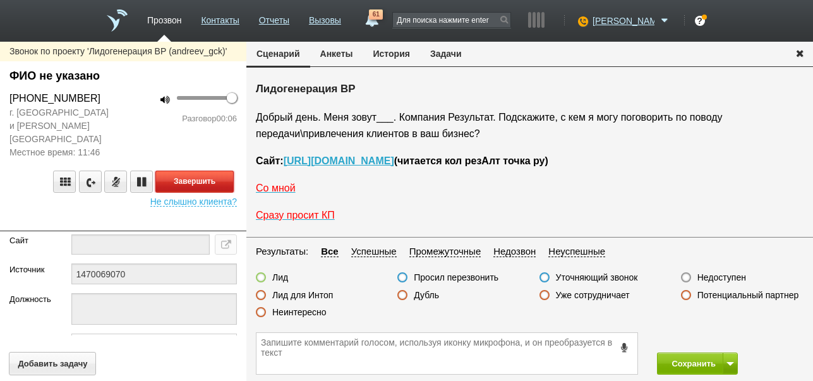
click at [221, 171] on button "Завершить" at bounding box center [194, 182] width 78 height 22
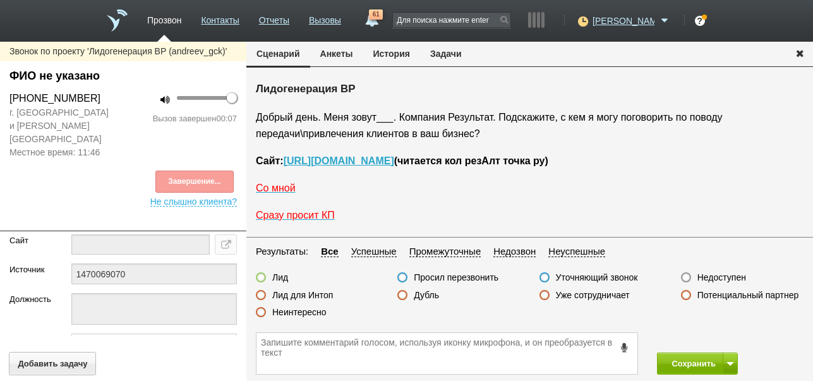
click at [736, 276] on label "Недоступен" at bounding box center [722, 277] width 49 height 11
click at [0, 0] on input "Недоступен" at bounding box center [0, 0] width 0 height 0
click at [731, 366] on button at bounding box center [730, 364] width 15 height 22
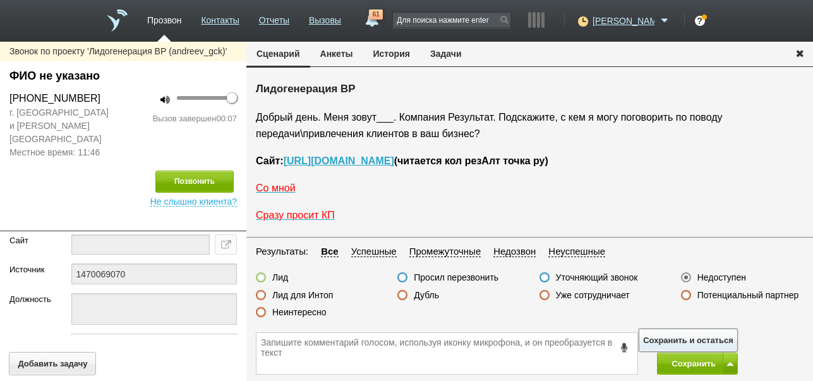
click at [725, 334] on button "Сохранить и остаться" at bounding box center [689, 340] width 98 height 22
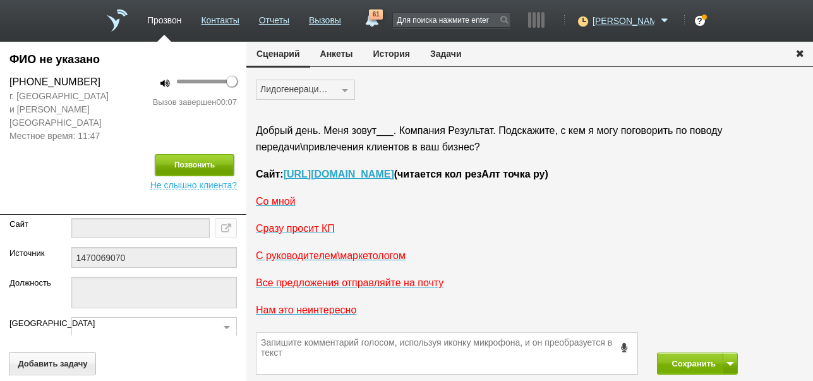
click at [185, 154] on button "Позвонить" at bounding box center [194, 165] width 78 height 22
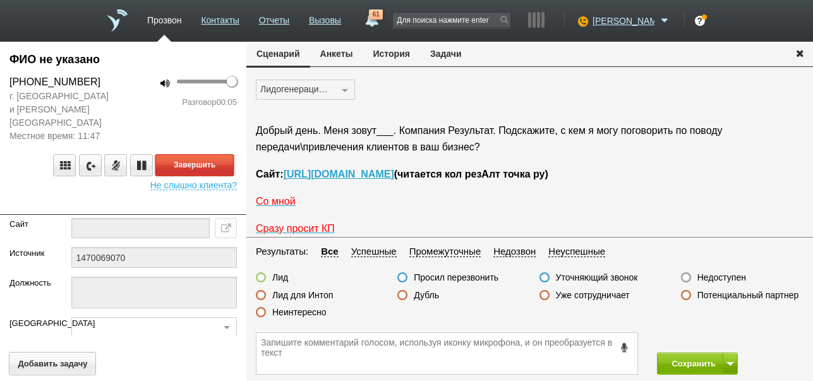
drag, startPoint x: 222, startPoint y: 151, endPoint x: 350, endPoint y: 167, distance: 128.6
click at [222, 154] on button "Завершить" at bounding box center [194, 165] width 78 height 22
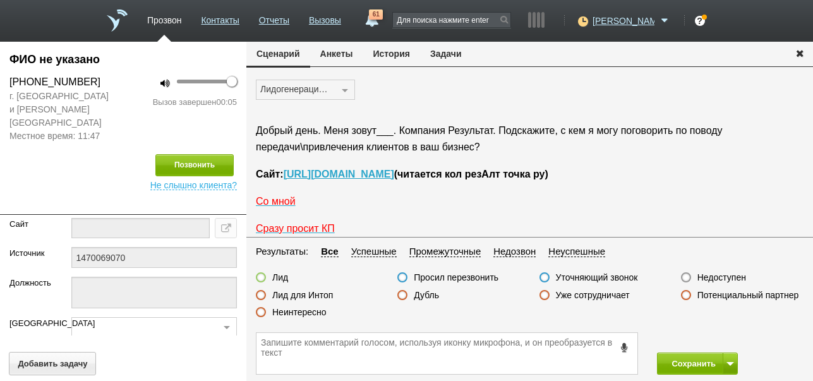
click at [738, 276] on label "Недоступен" at bounding box center [722, 277] width 49 height 11
click at [0, 0] on input "Недоступен" at bounding box center [0, 0] width 0 height 0
click at [688, 364] on button "Сохранить" at bounding box center [690, 364] width 66 height 22
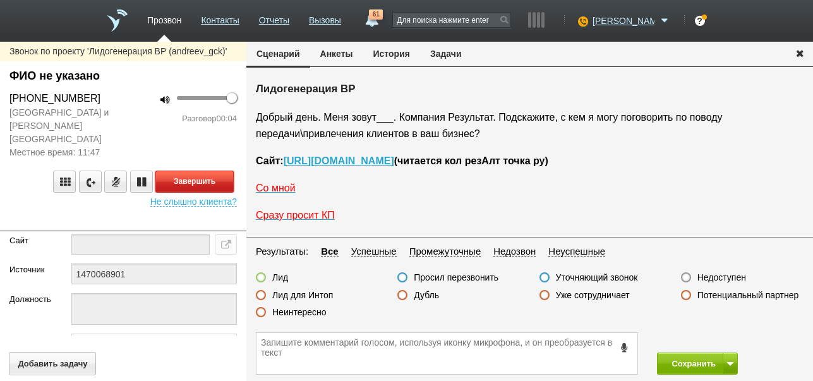
click at [230, 171] on button "Завершить" at bounding box center [194, 182] width 78 height 22
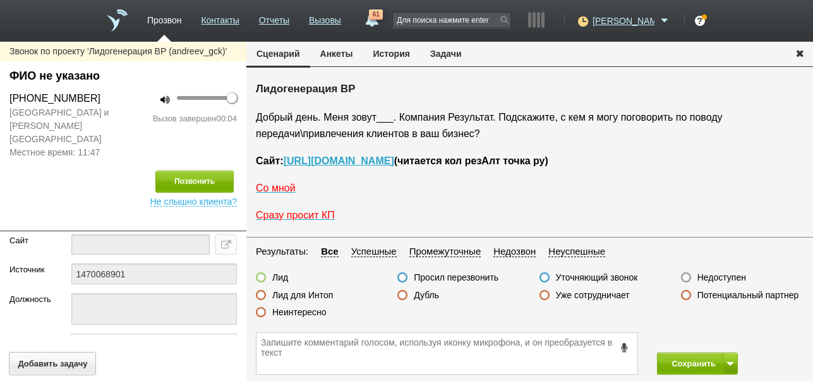
click at [714, 279] on label "Недоступен" at bounding box center [722, 277] width 49 height 11
click at [0, 0] on input "Недоступен" at bounding box center [0, 0] width 0 height 0
click at [732, 355] on button at bounding box center [730, 364] width 15 height 22
click at [716, 339] on button "Сохранить и остаться" at bounding box center [689, 340] width 98 height 22
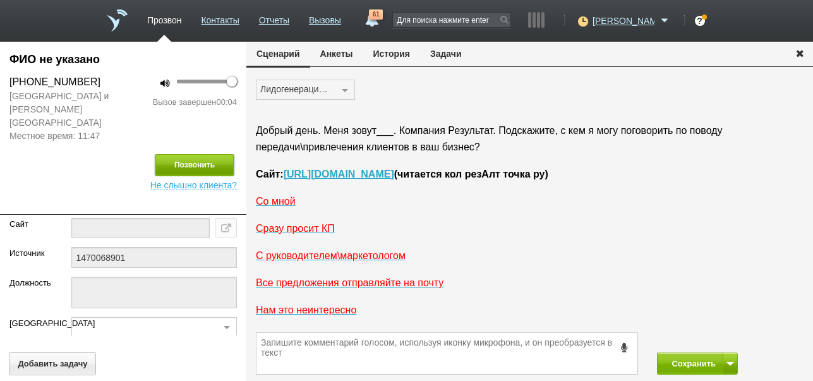
click at [188, 154] on button "Позвонить" at bounding box center [194, 165] width 78 height 22
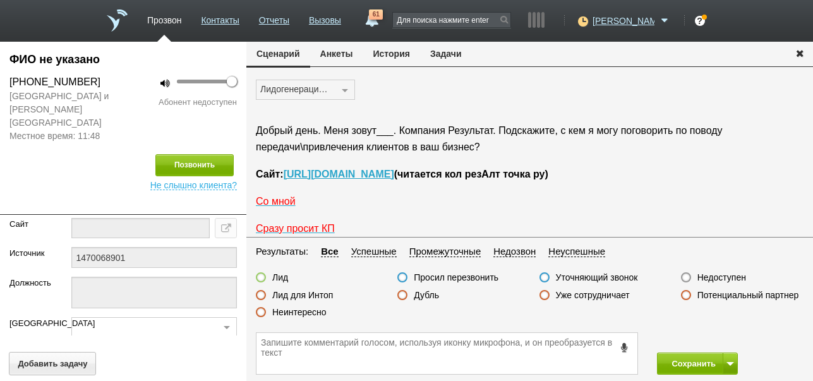
click at [733, 274] on label "Недоступен" at bounding box center [722, 277] width 49 height 11
click at [0, 0] on input "Недоступен" at bounding box center [0, 0] width 0 height 0
click at [677, 367] on button "Сохранить" at bounding box center [690, 364] width 66 height 22
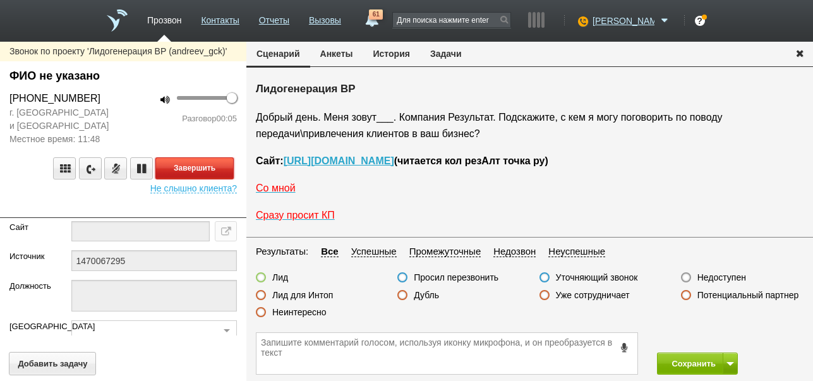
click at [183, 164] on button "Завершить" at bounding box center [194, 168] width 78 height 22
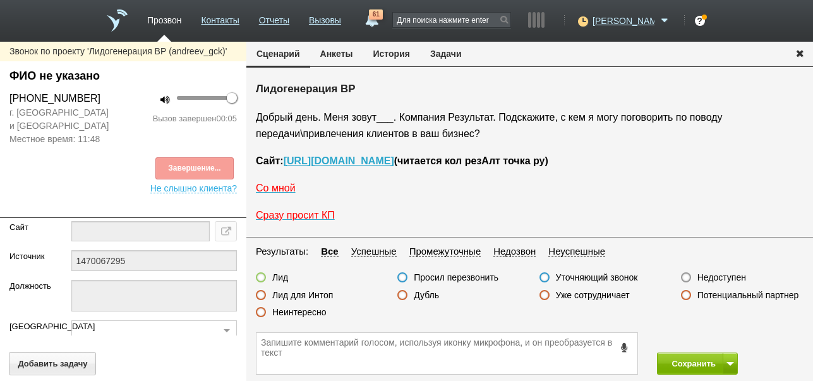
click at [715, 275] on label "Недоступен" at bounding box center [722, 277] width 49 height 11
click at [0, 0] on input "Недоступен" at bounding box center [0, 0] width 0 height 0
click at [728, 363] on span at bounding box center [731, 364] width 8 height 4
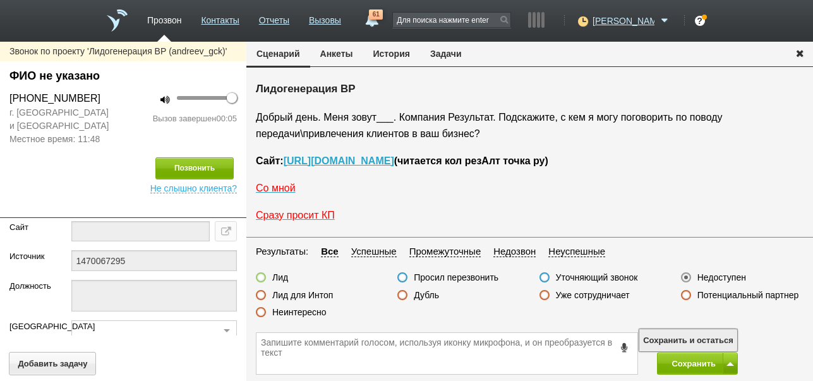
click at [719, 334] on button "Сохранить и остаться" at bounding box center [689, 340] width 98 height 22
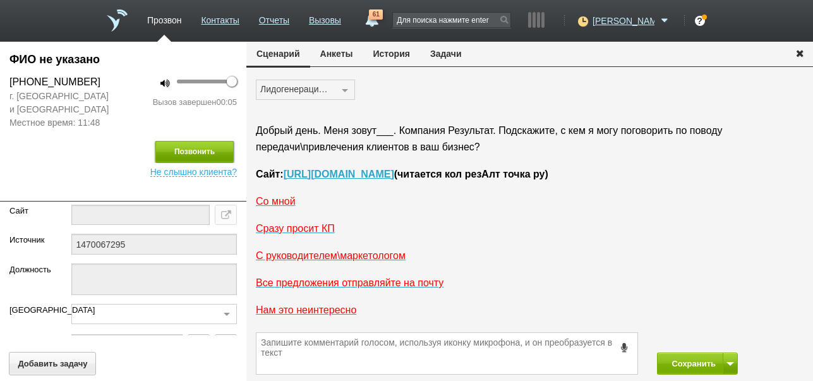
click at [180, 153] on button "Позвонить" at bounding box center [194, 152] width 78 height 22
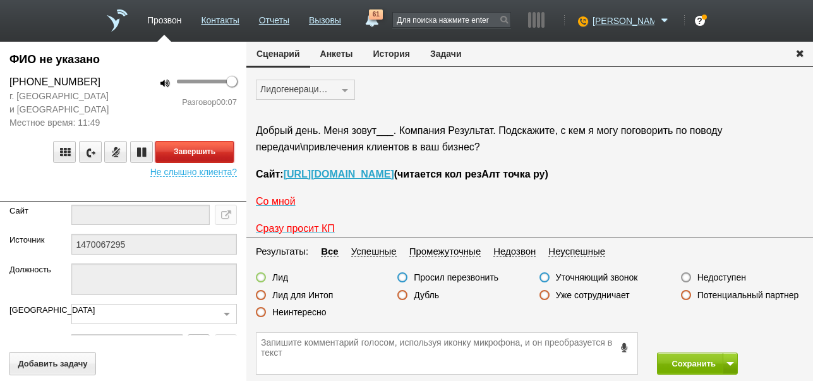
click at [200, 146] on button "Завершить" at bounding box center [194, 152] width 78 height 22
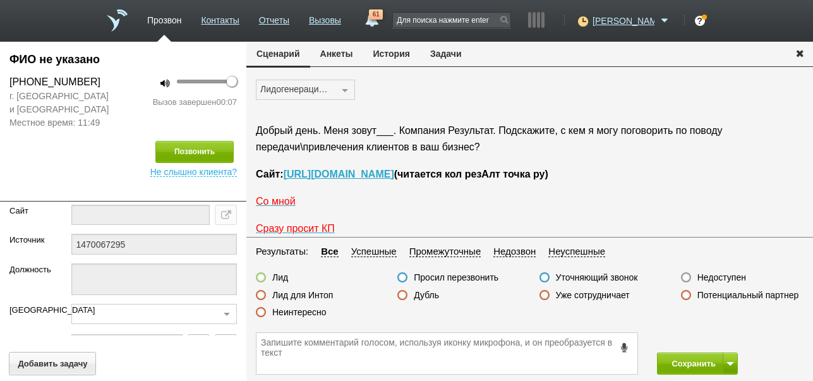
click at [714, 275] on label "Недоступен" at bounding box center [722, 277] width 49 height 11
click at [0, 0] on input "Недоступен" at bounding box center [0, 0] width 0 height 0
click at [701, 363] on button "Сохранить" at bounding box center [690, 364] width 66 height 22
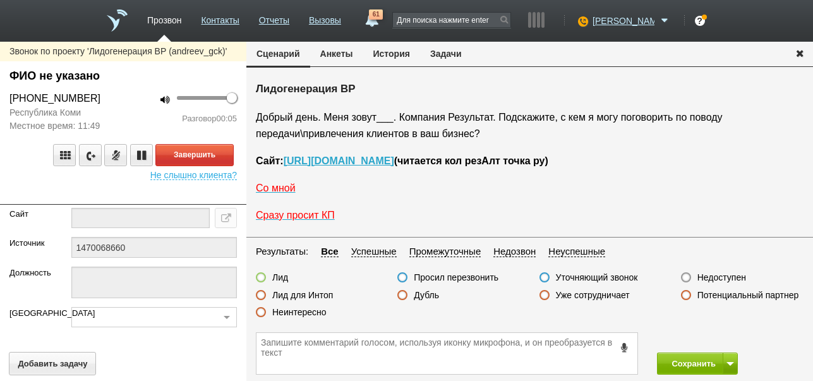
click at [724, 279] on label "Недоступен" at bounding box center [722, 277] width 49 height 11
click at [0, 0] on input "Недоступен" at bounding box center [0, 0] width 0 height 0
click at [212, 150] on button "Завершить" at bounding box center [194, 155] width 78 height 22
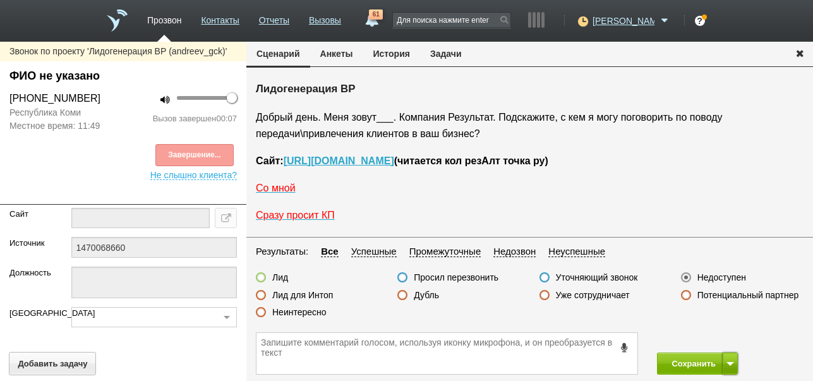
click at [728, 367] on button at bounding box center [730, 364] width 15 height 22
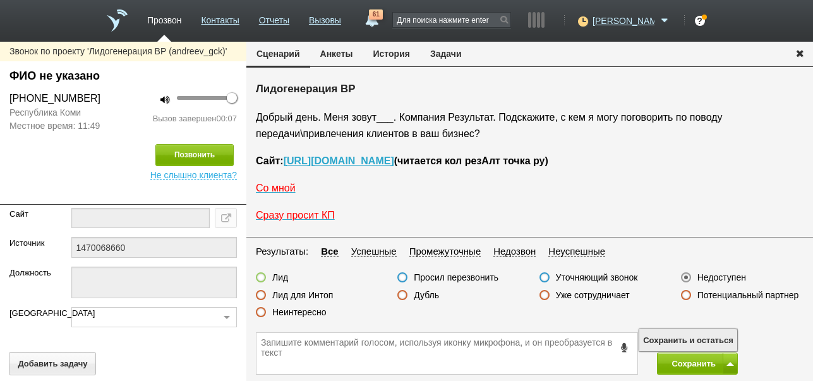
click at [723, 342] on button "Сохранить и остаться" at bounding box center [689, 340] width 98 height 22
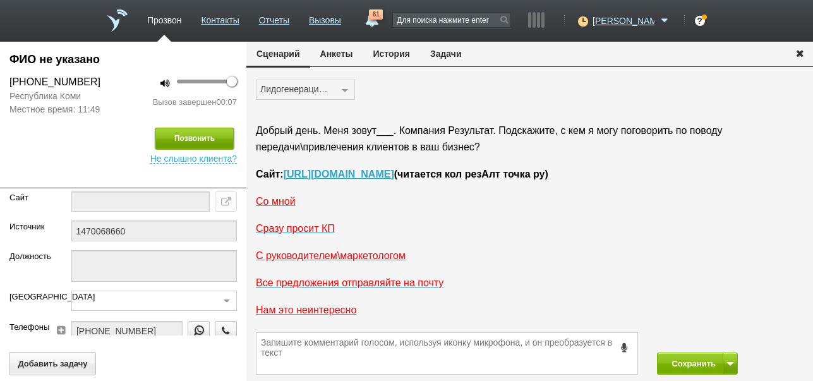
click at [200, 142] on button "Позвонить" at bounding box center [194, 139] width 78 height 22
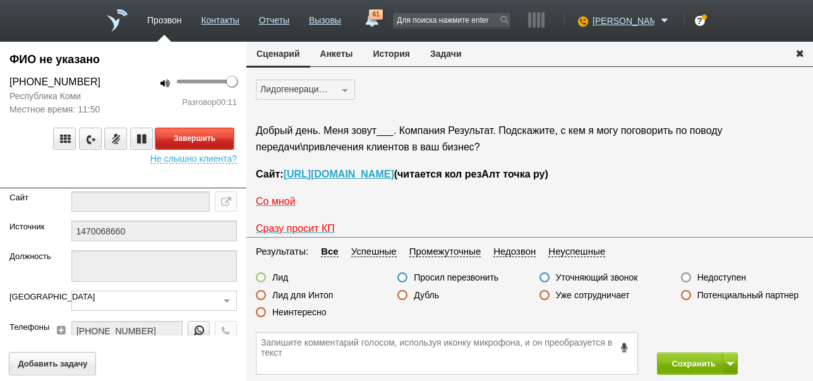
click at [233, 141] on button "Завершить" at bounding box center [194, 139] width 78 height 22
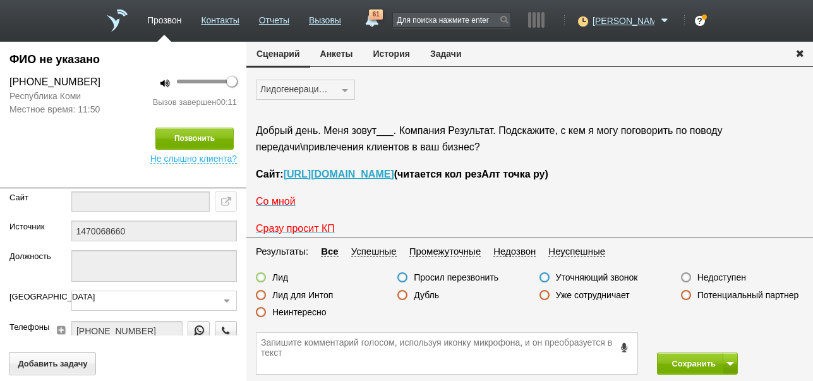
click at [738, 276] on label "Недоступен" at bounding box center [722, 277] width 49 height 11
click at [0, 0] on input "Недоступен" at bounding box center [0, 0] width 0 height 0
click at [691, 366] on button "Сохранить" at bounding box center [690, 364] width 66 height 22
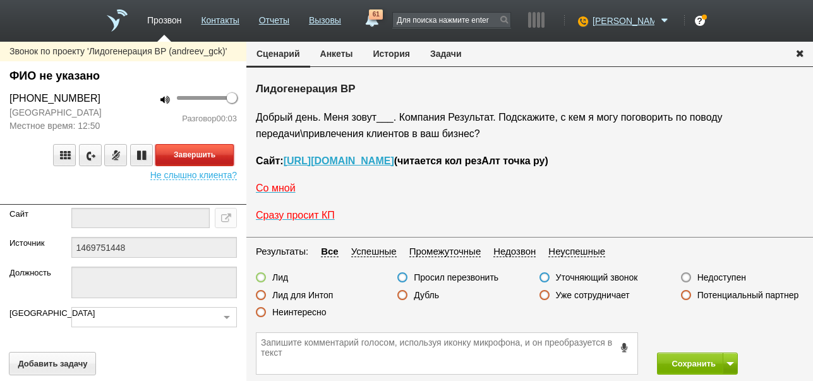
click at [216, 155] on button "Завершить" at bounding box center [194, 155] width 78 height 22
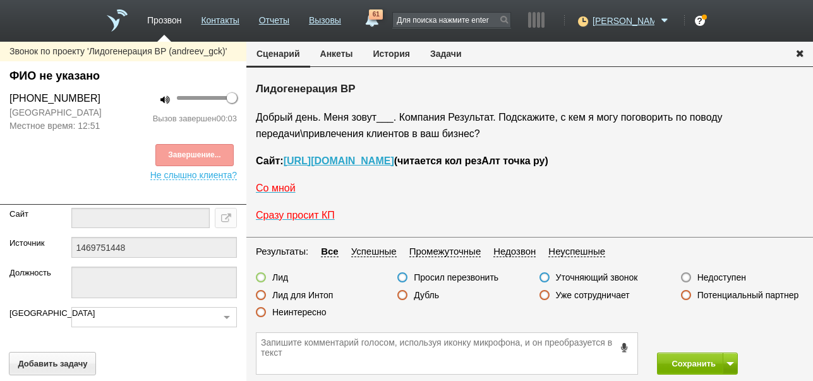
click at [731, 276] on label "Недоступен" at bounding box center [722, 277] width 49 height 11
click at [0, 0] on input "Недоступен" at bounding box center [0, 0] width 0 height 0
click at [206, 150] on button "Позвонить" at bounding box center [194, 155] width 78 height 22
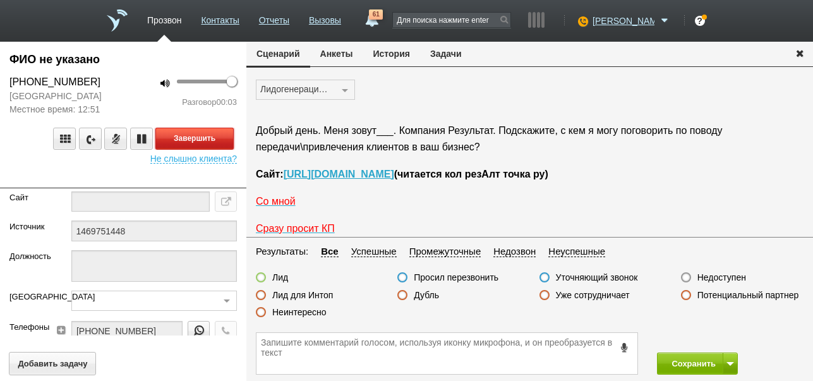
click at [216, 135] on button "Завершить" at bounding box center [194, 139] width 78 height 22
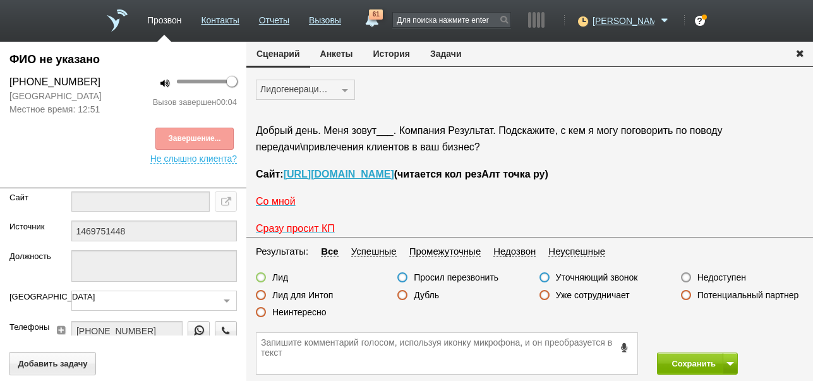
click at [726, 276] on label "Недоступен" at bounding box center [722, 277] width 49 height 11
click at [0, 0] on input "Недоступен" at bounding box center [0, 0] width 0 height 0
click at [674, 361] on button "Сохранить" at bounding box center [690, 364] width 66 height 22
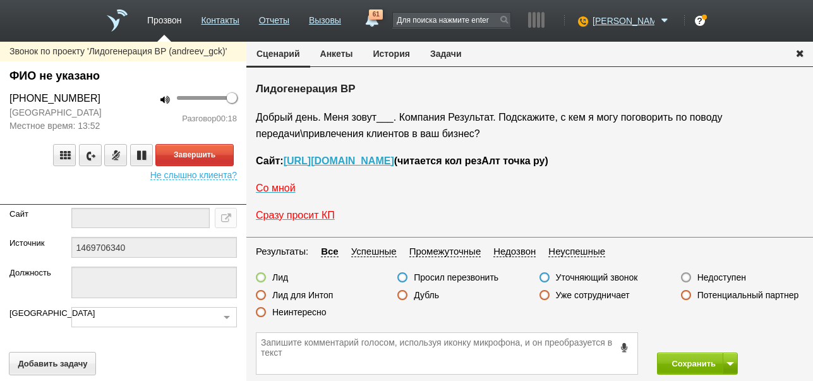
click at [308, 311] on label "Неинтересно" at bounding box center [299, 312] width 54 height 11
click at [0, 0] on input "Неинтересно" at bounding box center [0, 0] width 0 height 0
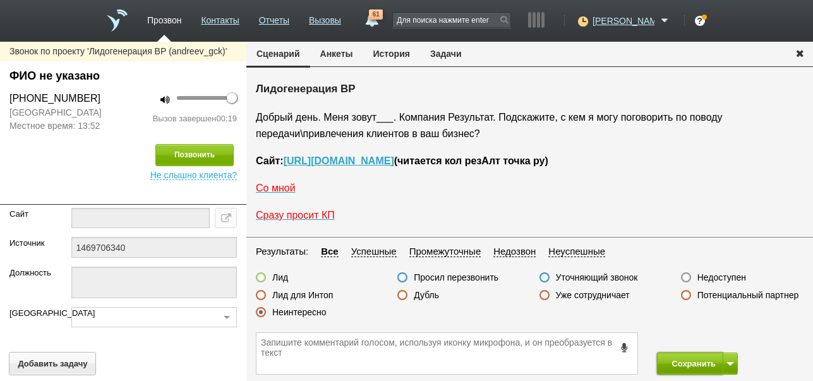
click at [699, 357] on button "Сохранить" at bounding box center [690, 364] width 66 height 22
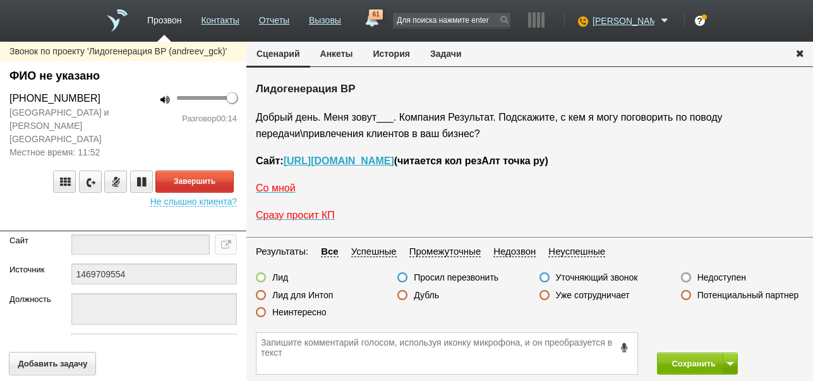
click at [317, 312] on label "Неинтересно" at bounding box center [299, 312] width 54 height 11
click at [0, 0] on input "Неинтересно" at bounding box center [0, 0] width 0 height 0
click at [226, 171] on button "Завершить" at bounding box center [194, 182] width 78 height 22
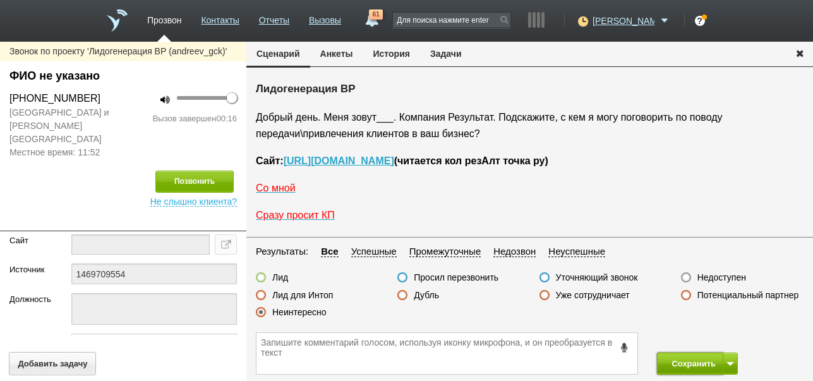
click at [668, 362] on button "Сохранить" at bounding box center [690, 364] width 66 height 22
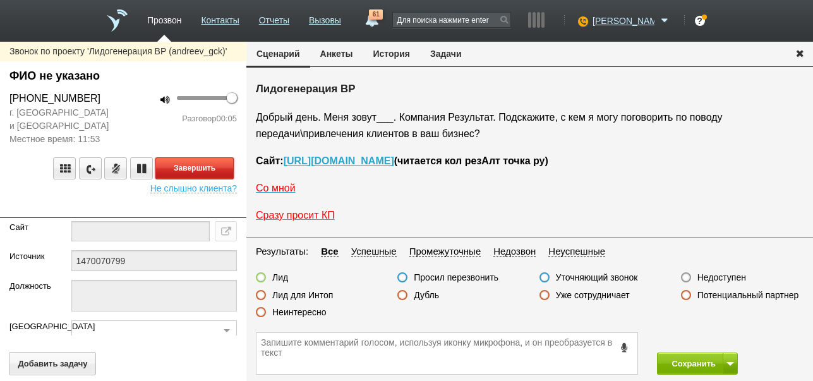
click at [219, 169] on button "Завершить" at bounding box center [194, 168] width 78 height 22
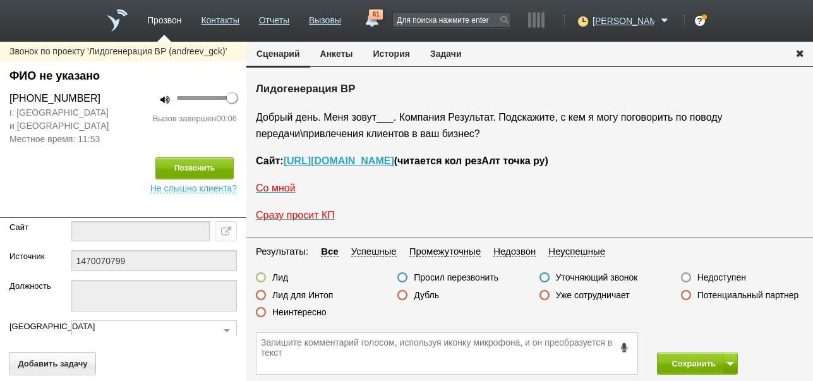
click at [719, 281] on label "Недоступен" at bounding box center [722, 277] width 49 height 11
click at [0, 0] on input "Недоступен" at bounding box center [0, 0] width 0 height 0
click at [731, 356] on button at bounding box center [730, 364] width 15 height 22
click at [726, 337] on button "Сохранить и остаться" at bounding box center [689, 340] width 98 height 22
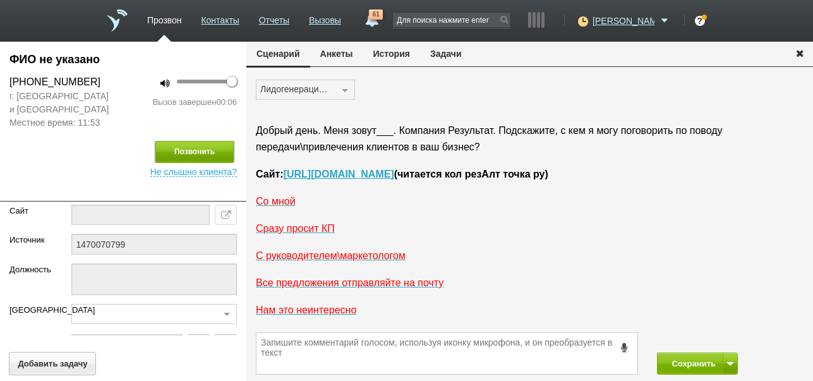
click at [174, 150] on button "Позвонить" at bounding box center [194, 152] width 78 height 22
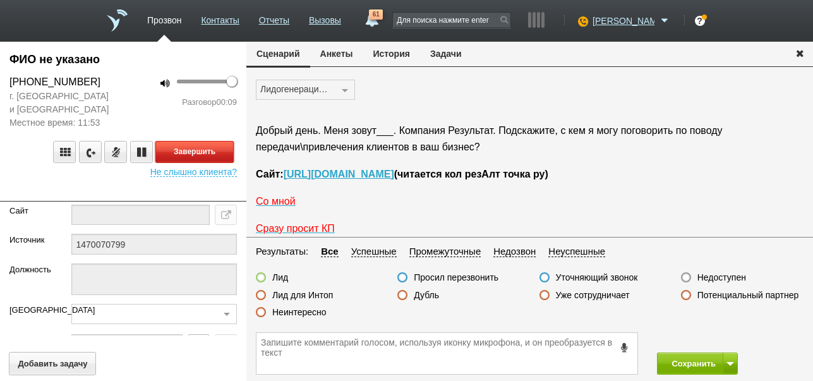
click at [221, 148] on button "Завершить" at bounding box center [194, 152] width 78 height 22
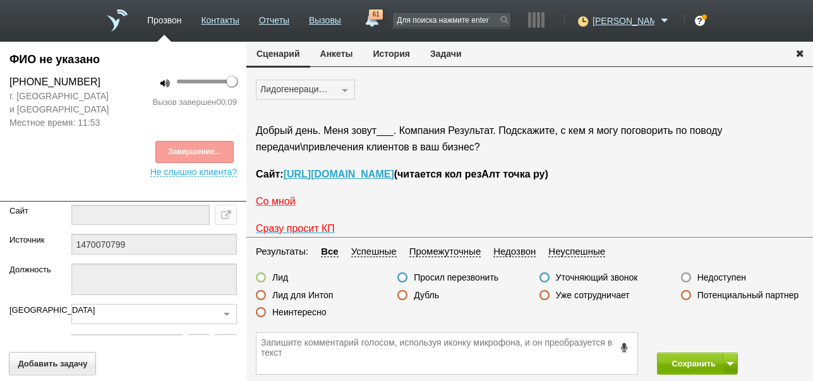
click at [739, 277] on label "Недоступен" at bounding box center [722, 277] width 49 height 11
click at [0, 0] on input "Недоступен" at bounding box center [0, 0] width 0 height 0
click at [691, 357] on button "Сохранить" at bounding box center [690, 364] width 66 height 22
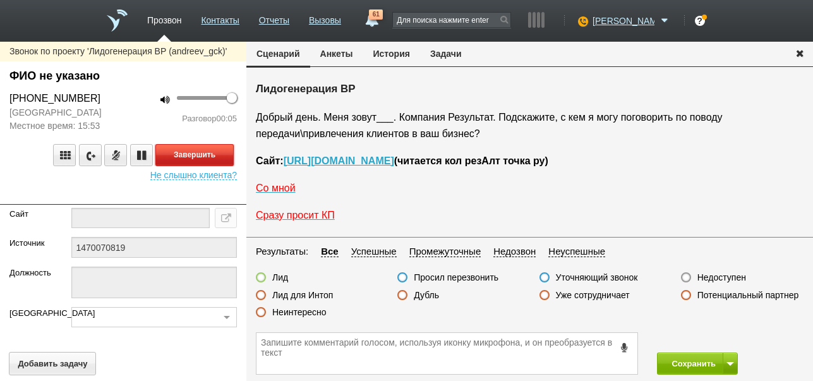
click at [226, 149] on button "Завершить" at bounding box center [194, 155] width 78 height 22
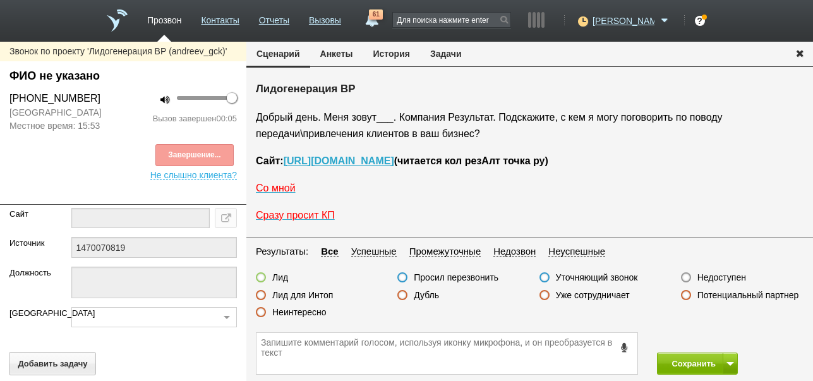
click at [743, 279] on label "Недоступен" at bounding box center [722, 277] width 49 height 11
click at [0, 0] on input "Недоступен" at bounding box center [0, 0] width 0 height 0
click at [736, 362] on button at bounding box center [730, 364] width 15 height 22
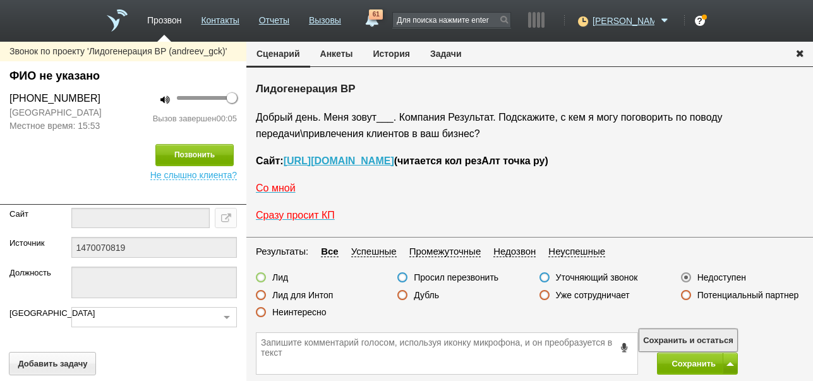
click at [732, 338] on button "Сохранить и остаться" at bounding box center [689, 340] width 98 height 22
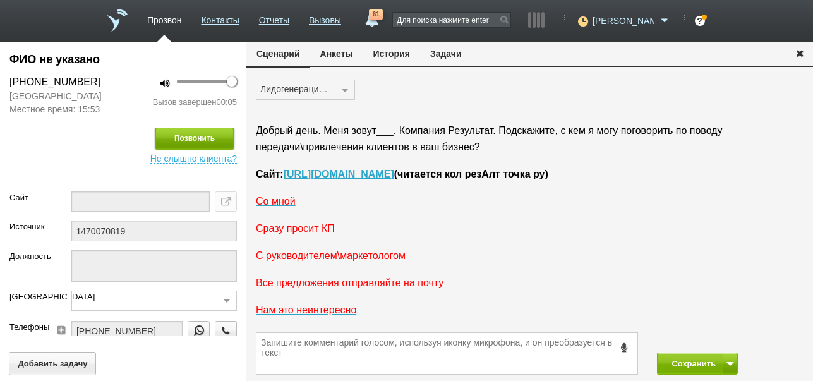
click at [195, 137] on button "Позвонить" at bounding box center [194, 139] width 78 height 22
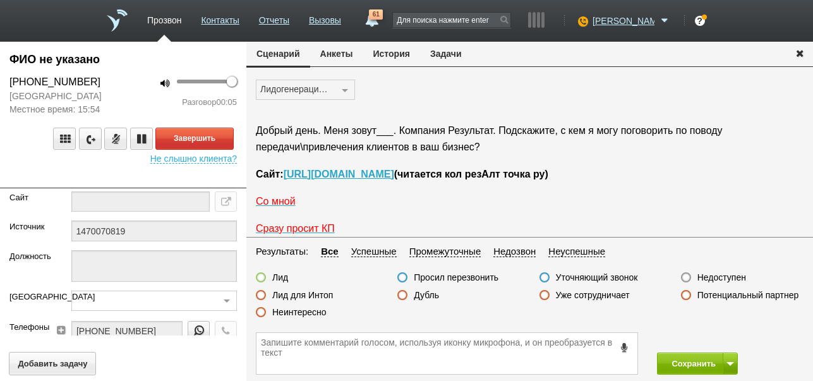
click at [741, 278] on label "Недоступен" at bounding box center [722, 277] width 49 height 11
click at [0, 0] on input "Недоступен" at bounding box center [0, 0] width 0 height 0
click at [210, 140] on button "Завершить" at bounding box center [194, 139] width 78 height 22
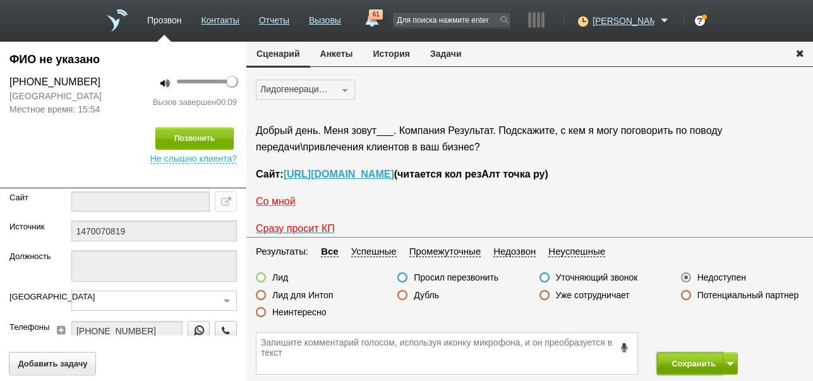
click at [688, 367] on button "Сохранить" at bounding box center [690, 364] width 66 height 22
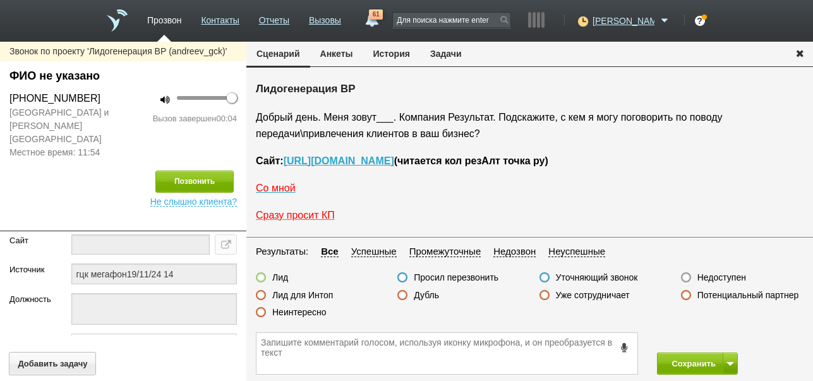
click at [733, 278] on label "Недоступен" at bounding box center [722, 277] width 49 height 11
click at [0, 0] on input "Недоступен" at bounding box center [0, 0] width 0 height 0
click at [689, 360] on button "Сохранить" at bounding box center [690, 364] width 66 height 22
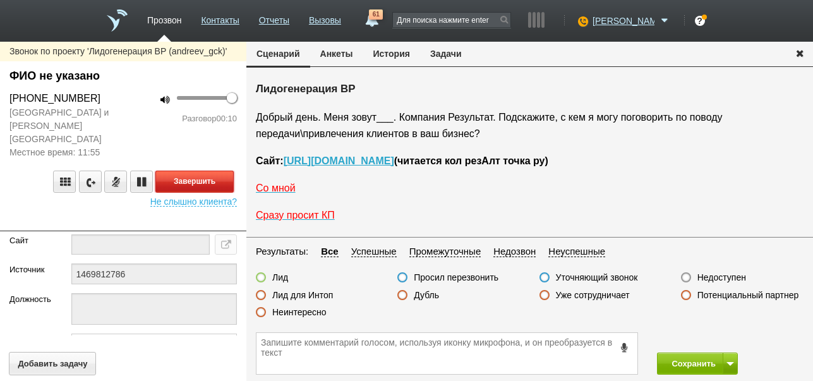
click at [221, 171] on button "Завершить" at bounding box center [194, 182] width 78 height 22
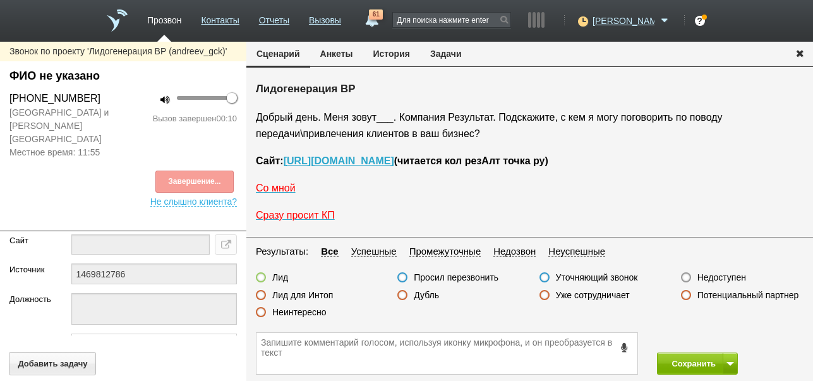
click at [724, 276] on label "Недоступен" at bounding box center [722, 277] width 49 height 11
click at [0, 0] on input "Недоступен" at bounding box center [0, 0] width 0 height 0
click at [729, 368] on button at bounding box center [730, 364] width 15 height 22
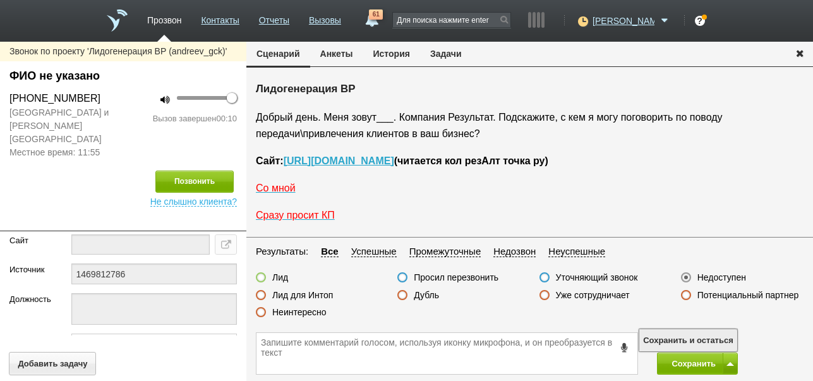
click at [703, 336] on button "Сохранить и остаться" at bounding box center [689, 340] width 98 height 22
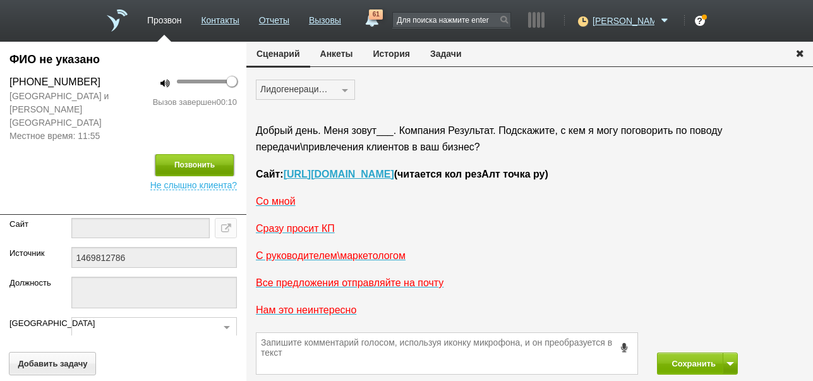
click at [200, 154] on button "Позвонить" at bounding box center [194, 165] width 78 height 22
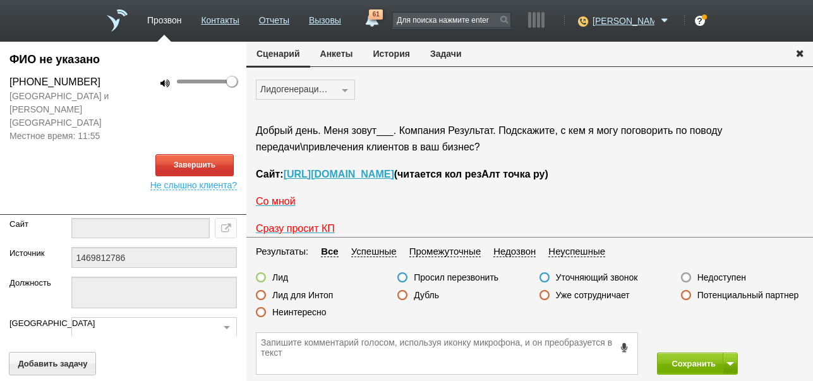
click at [405, 54] on button "История" at bounding box center [391, 54] width 57 height 24
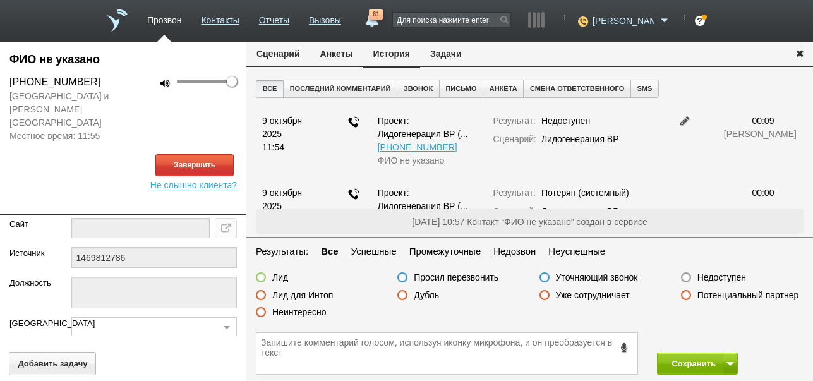
click at [272, 52] on button "Сценарий" at bounding box center [278, 54] width 64 height 24
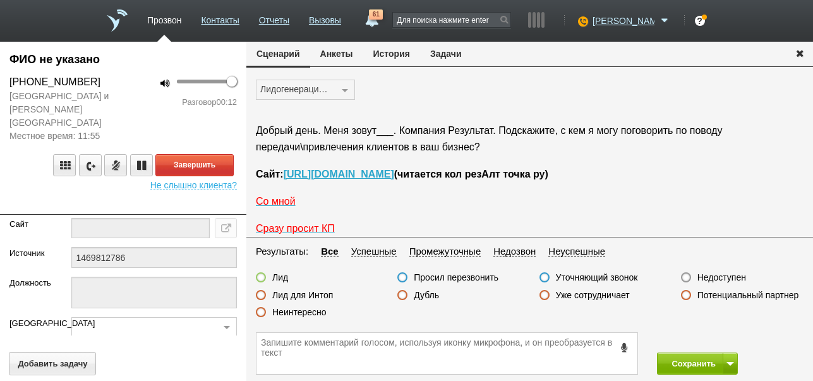
scroll to position [42, 0]
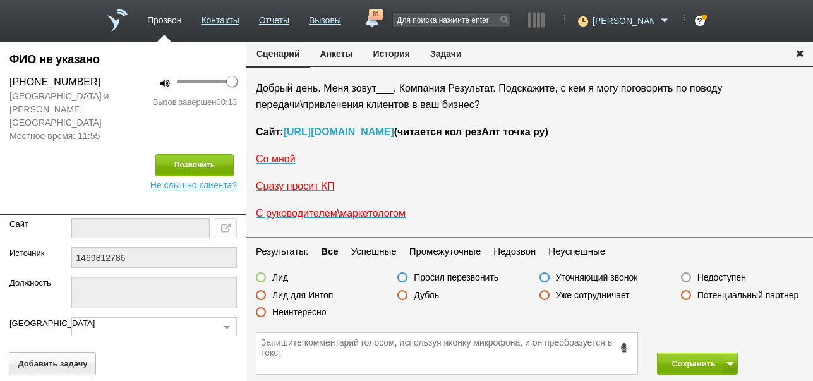
click at [319, 313] on label "Неинтересно" at bounding box center [299, 312] width 54 height 11
click at [0, 0] on input "Неинтересно" at bounding box center [0, 0] width 0 height 0
click at [670, 359] on button "Сохранить" at bounding box center [690, 364] width 66 height 22
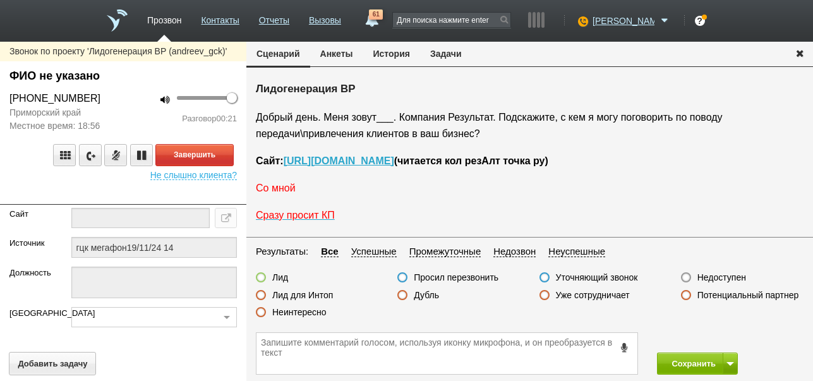
click at [272, 190] on span "Со мной" at bounding box center [276, 188] width 40 height 11
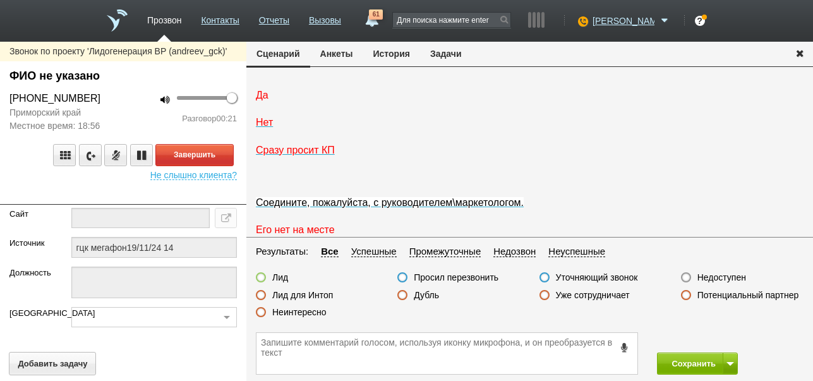
click at [265, 100] on span "Да" at bounding box center [262, 95] width 13 height 11
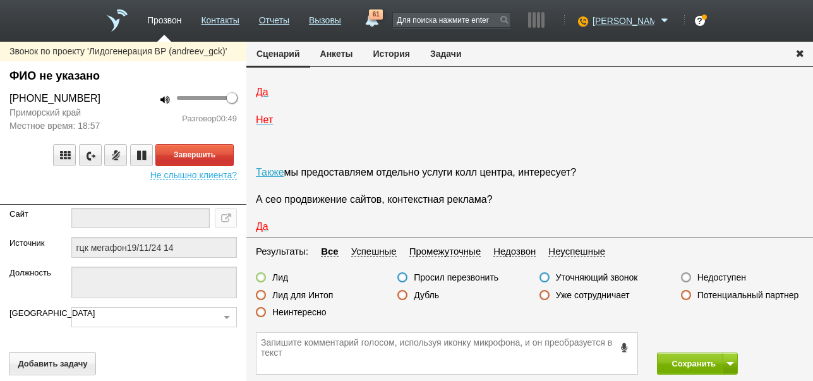
click at [320, 311] on label "Неинтересно" at bounding box center [299, 312] width 54 height 11
click at [0, 0] on input "Неинтересно" at bounding box center [0, 0] width 0 height 0
click at [226, 159] on button "Завершить" at bounding box center [194, 155] width 78 height 22
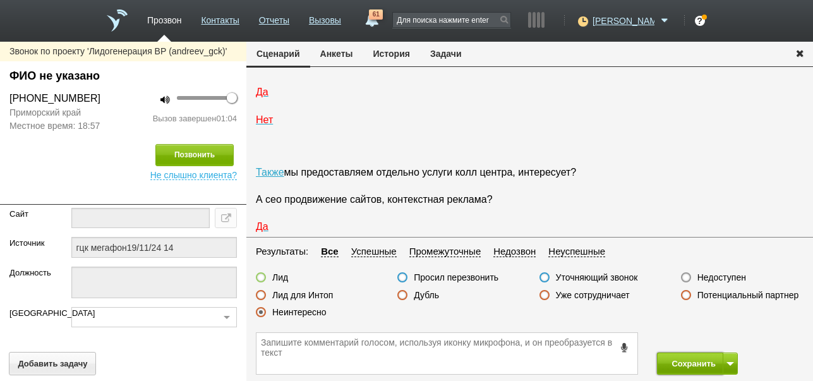
click at [680, 360] on button "Сохранить" at bounding box center [690, 364] width 66 height 22
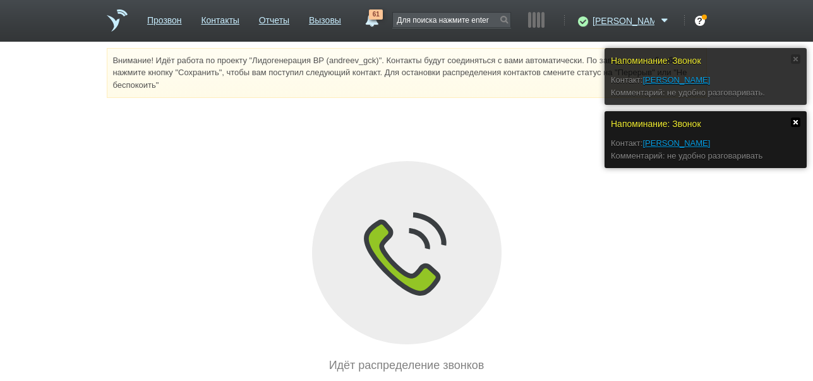
click at [794, 120] on link at bounding box center [795, 122] width 9 height 9
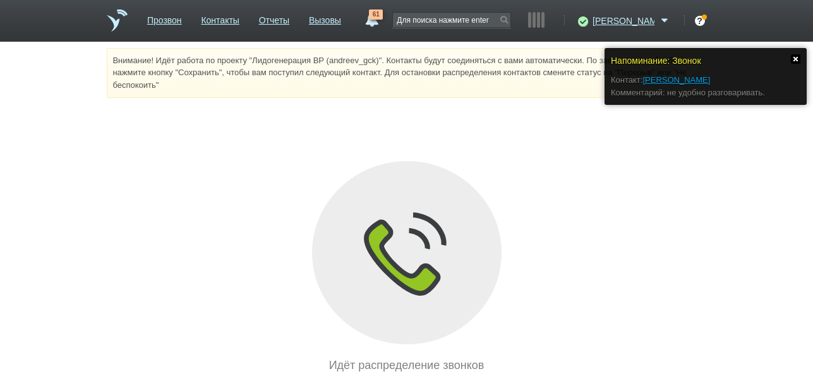
click at [798, 59] on link at bounding box center [795, 58] width 9 height 9
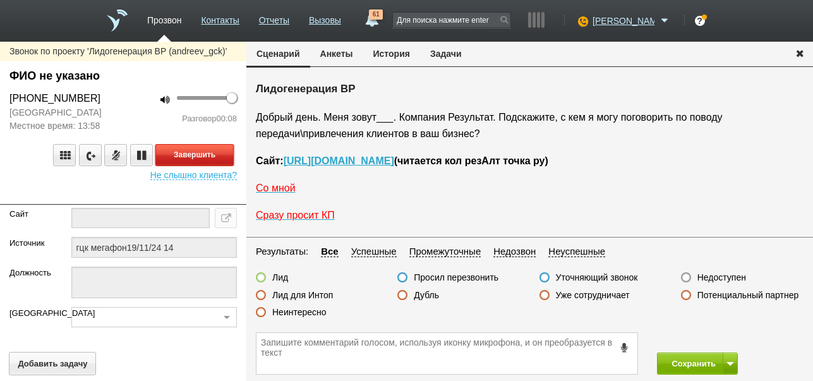
click at [229, 161] on button "Завершить" at bounding box center [194, 155] width 78 height 22
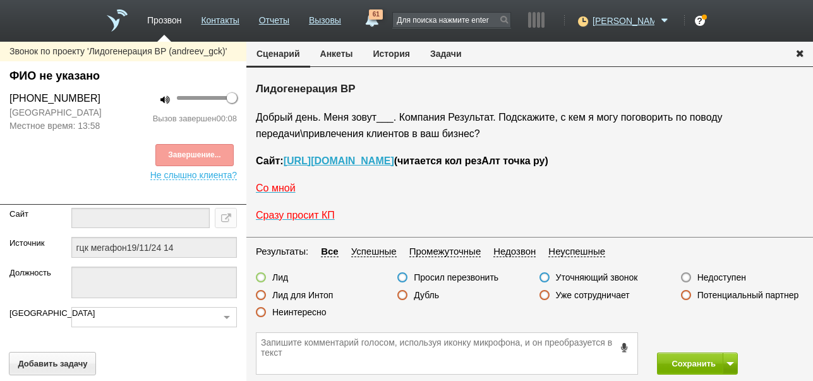
click at [728, 277] on label "Недоступен" at bounding box center [722, 277] width 49 height 11
click at [0, 0] on input "Недоступен" at bounding box center [0, 0] width 0 height 0
click at [732, 366] on button at bounding box center [730, 364] width 15 height 22
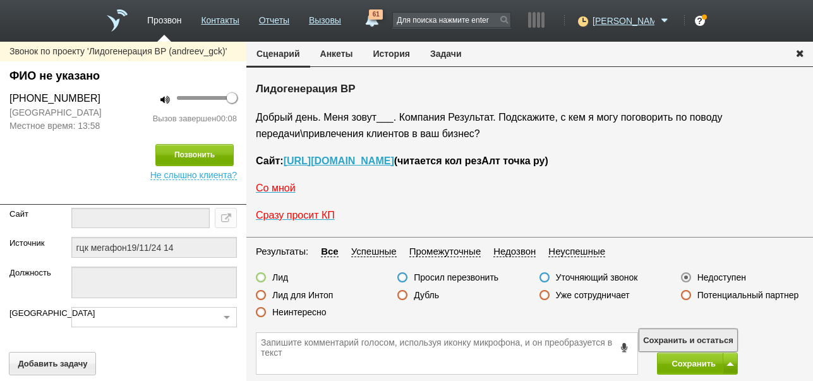
click at [719, 339] on button "Сохранить и остаться" at bounding box center [689, 340] width 98 height 22
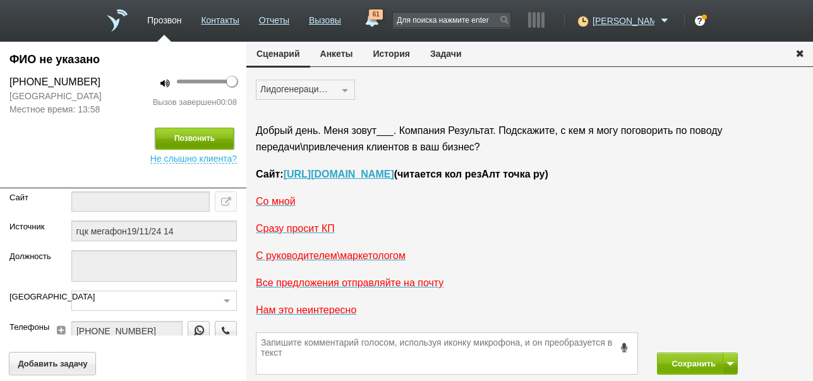
click at [217, 145] on button "Позвонить" at bounding box center [194, 139] width 78 height 22
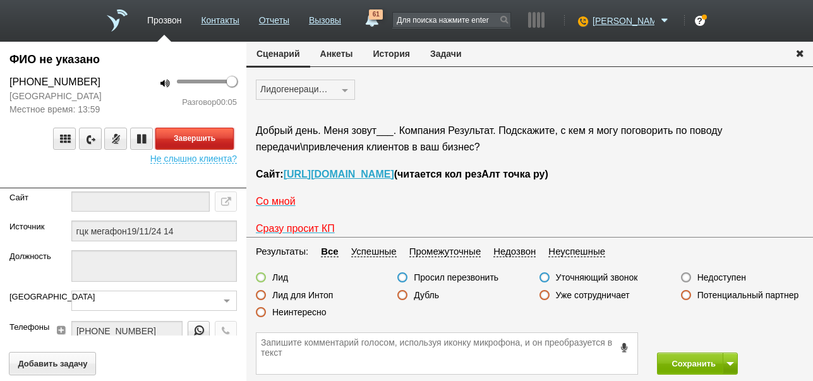
click at [203, 134] on button "Завершить" at bounding box center [194, 139] width 78 height 22
click at [727, 277] on label "Недоступен" at bounding box center [722, 277] width 49 height 11
click at [0, 0] on input "Недоступен" at bounding box center [0, 0] width 0 height 0
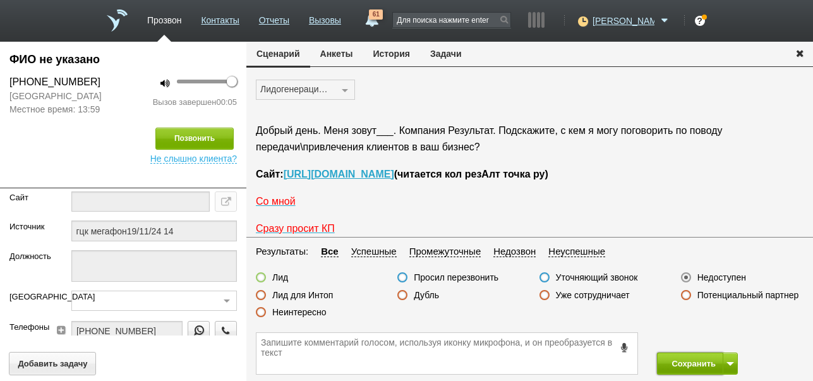
click at [683, 365] on button "Сохранить" at bounding box center [690, 364] width 66 height 22
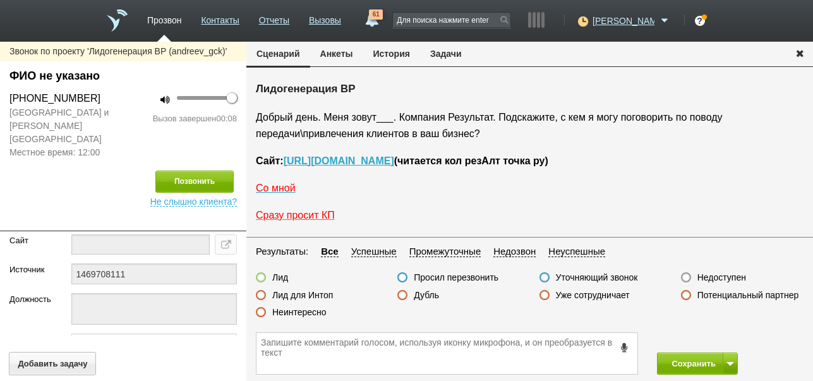
click at [721, 279] on label "Недоступен" at bounding box center [722, 277] width 49 height 11
click at [0, 0] on input "Недоступен" at bounding box center [0, 0] width 0 height 0
click at [733, 363] on span at bounding box center [731, 364] width 8 height 4
click at [722, 341] on button "Сохранить и остаться" at bounding box center [689, 340] width 98 height 22
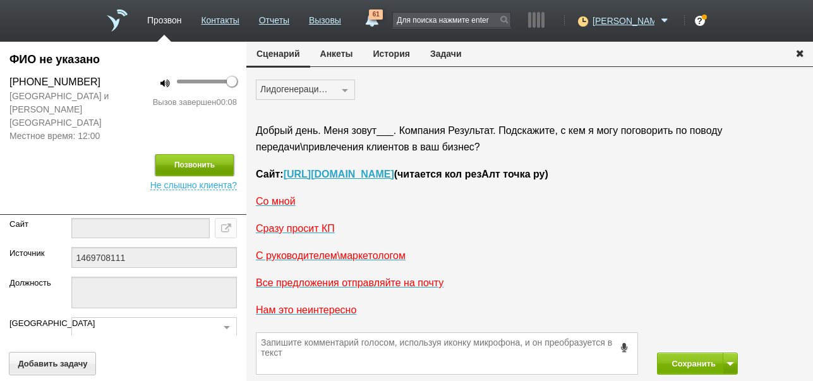
click at [219, 154] on button "Позвонить" at bounding box center [194, 165] width 78 height 22
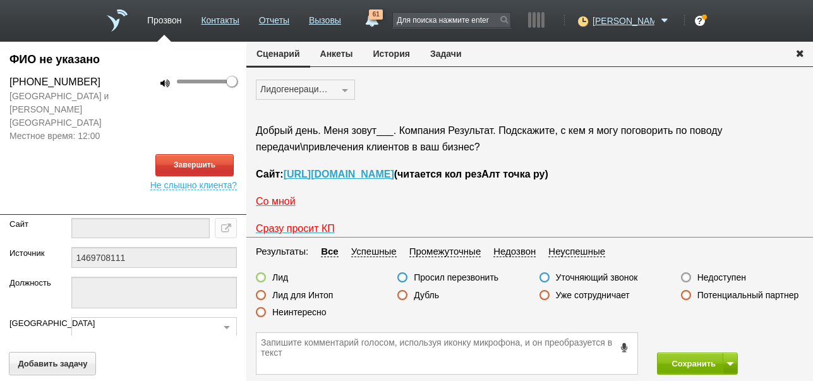
click at [386, 56] on button "История" at bounding box center [391, 54] width 57 height 24
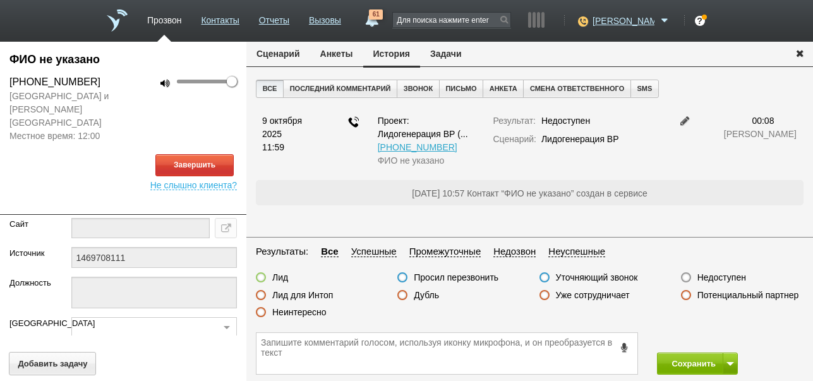
click at [288, 51] on button "Сценарий" at bounding box center [278, 54] width 64 height 24
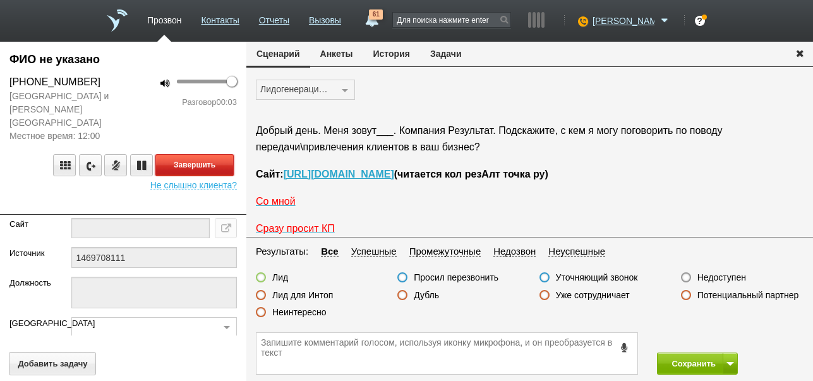
click at [196, 156] on button "Завершить" at bounding box center [194, 165] width 78 height 22
click at [724, 277] on label "Недоступен" at bounding box center [722, 277] width 49 height 11
click at [0, 0] on input "Недоступен" at bounding box center [0, 0] width 0 height 0
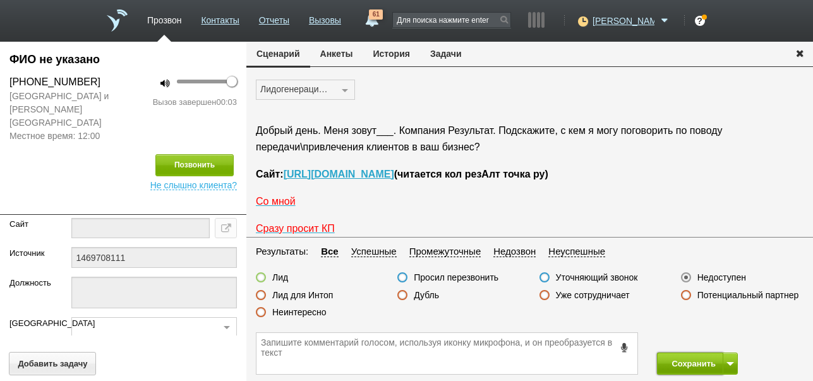
click at [697, 362] on button "Сохранить" at bounding box center [690, 364] width 66 height 22
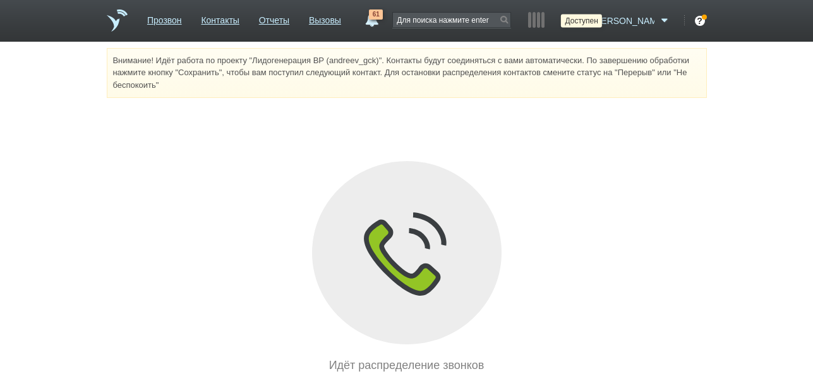
click at [590, 23] on icon at bounding box center [581, 21] width 17 height 13
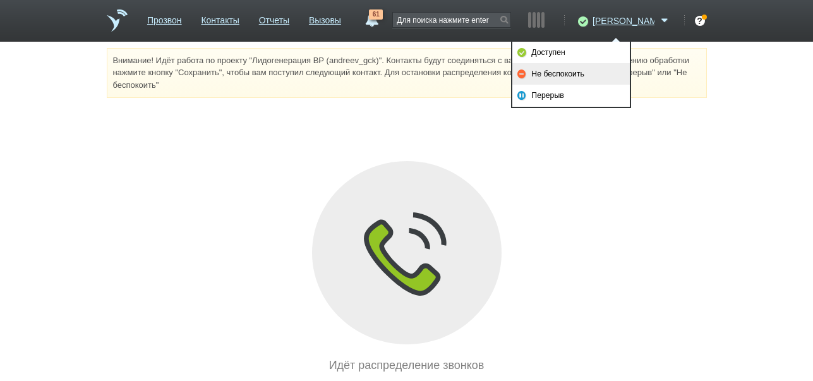
click at [560, 76] on link "Не беспокоить" at bounding box center [572, 73] width 118 height 21
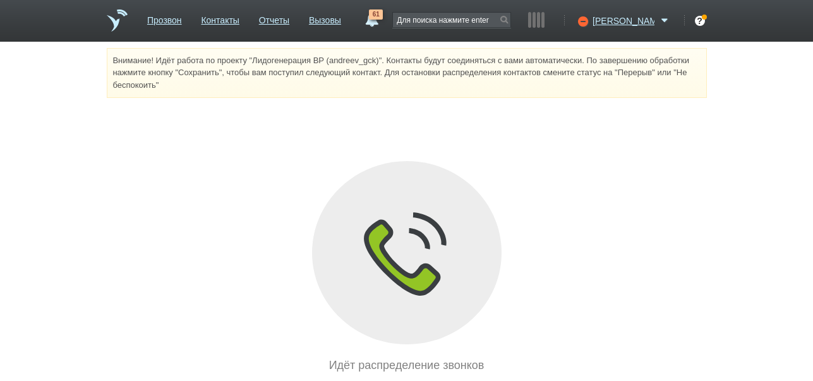
click at [383, 23] on link "61" at bounding box center [371, 16] width 23 height 15
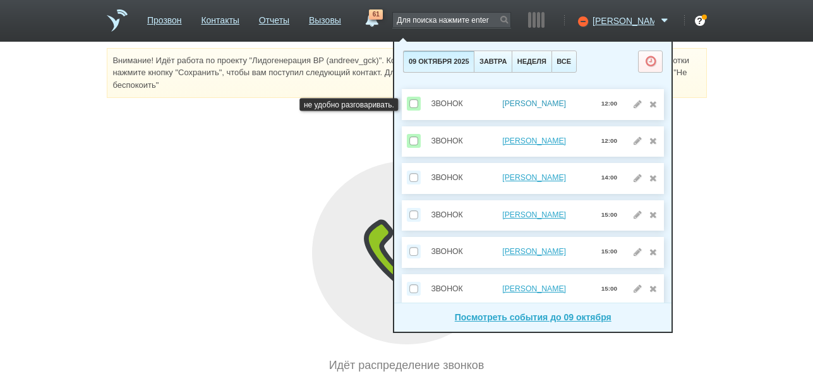
click at [516, 102] on link "Шаповалова Наталья" at bounding box center [534, 103] width 64 height 9
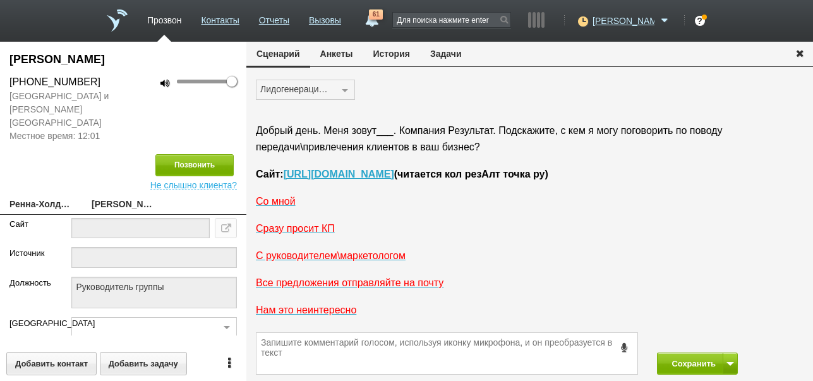
click at [386, 52] on button "История" at bounding box center [391, 54] width 57 height 24
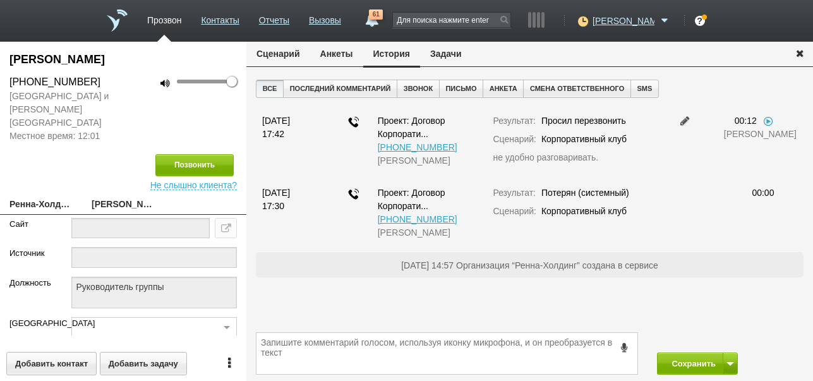
click at [449, 50] on button "Задачи" at bounding box center [446, 54] width 52 height 24
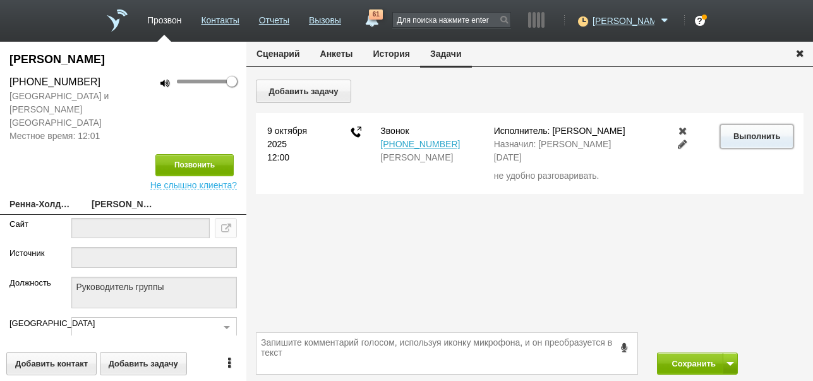
click at [739, 131] on button "Выполнить" at bounding box center [756, 135] width 73 height 23
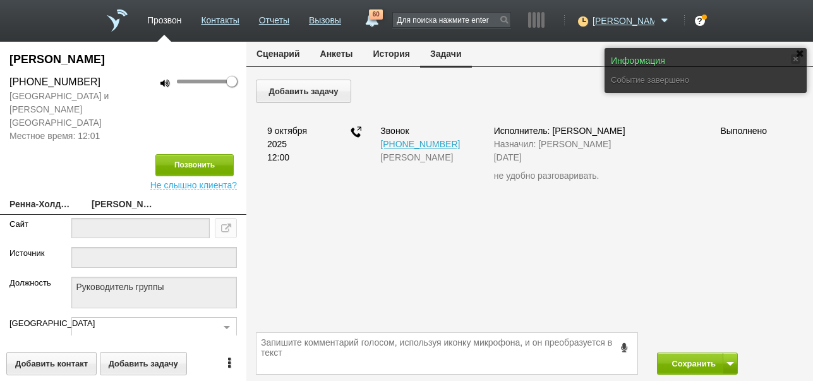
click at [288, 56] on button "Сценарий" at bounding box center [278, 54] width 64 height 24
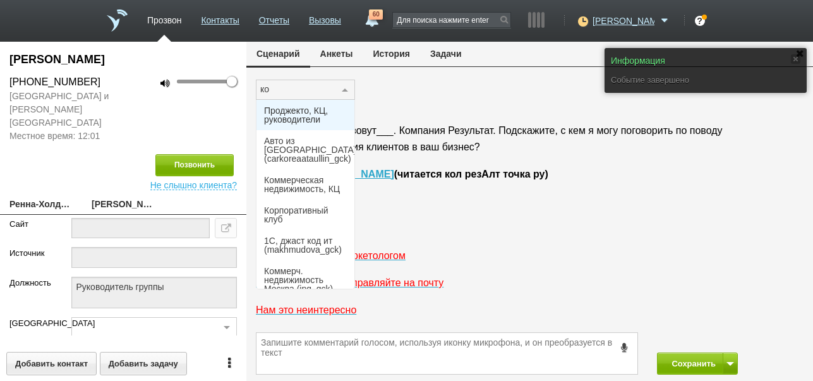
type input "кор"
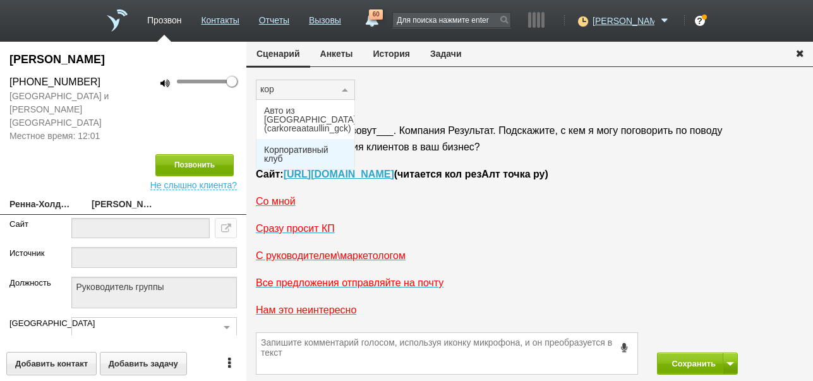
click at [300, 145] on span "Корпоративный клуб" at bounding box center [305, 154] width 83 height 18
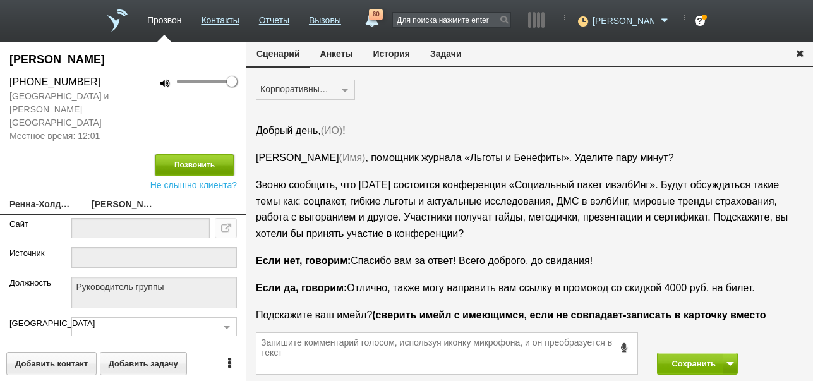
click at [215, 154] on button "Позвонить" at bounding box center [194, 165] width 78 height 22
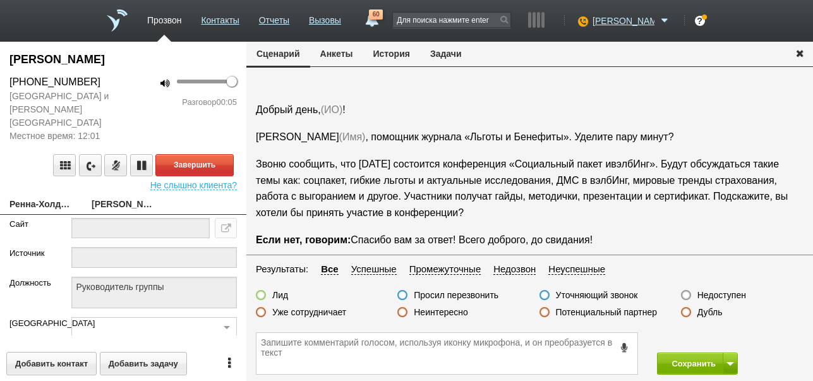
scroll to position [42, 0]
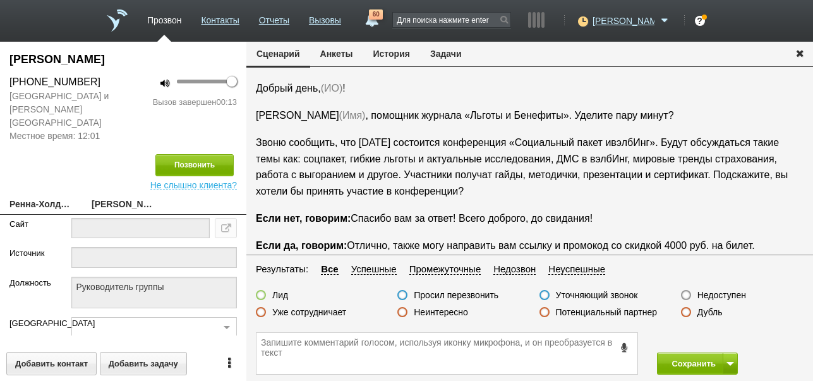
click at [448, 315] on label "Неинтересно" at bounding box center [441, 312] width 54 height 11
click at [0, 0] on input "Неинтересно" at bounding box center [0, 0] width 0 height 0
click at [679, 358] on button "Сохранить" at bounding box center [690, 364] width 66 height 22
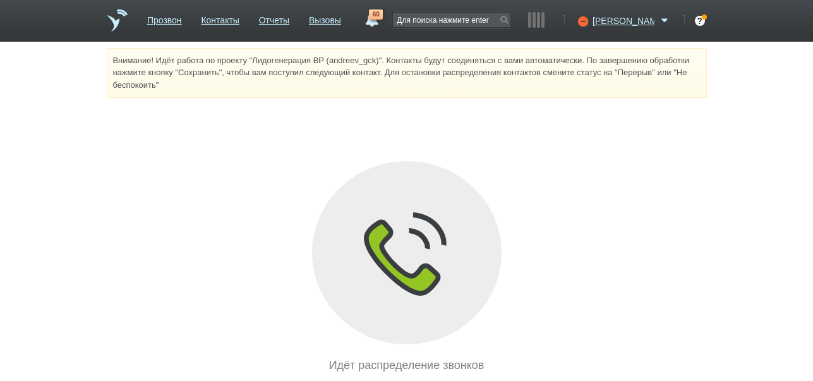
click at [383, 21] on link "60" at bounding box center [371, 16] width 23 height 15
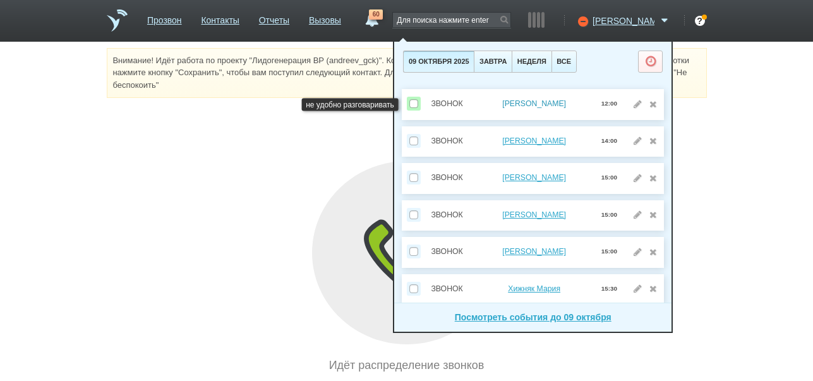
click at [530, 105] on link "Морозова Ольга" at bounding box center [534, 103] width 64 height 9
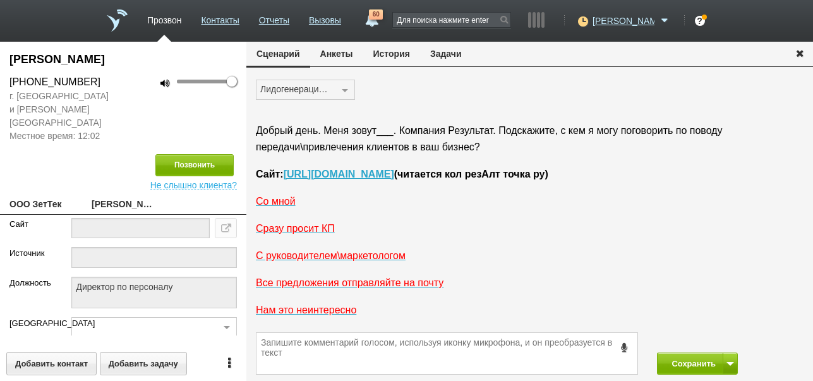
click at [398, 55] on button "История" at bounding box center [391, 54] width 57 height 24
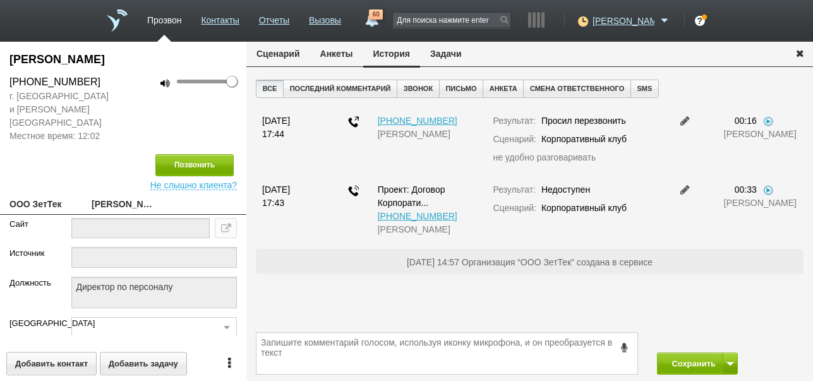
click at [453, 59] on button "Задачи" at bounding box center [446, 54] width 52 height 24
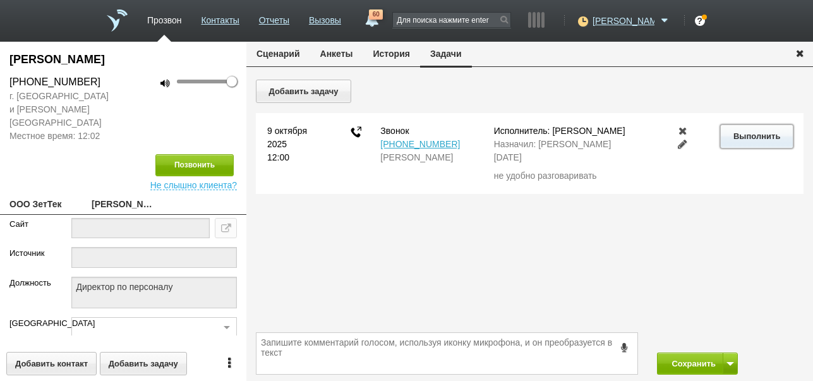
click at [760, 138] on button "Выполнить" at bounding box center [756, 135] width 73 height 23
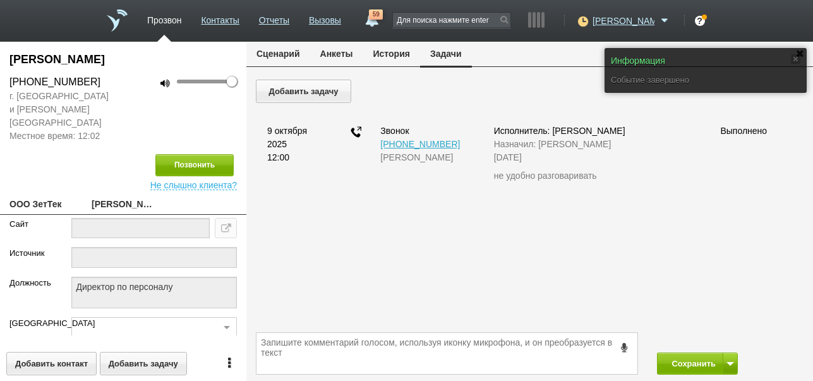
click at [384, 50] on button "История" at bounding box center [391, 54] width 57 height 24
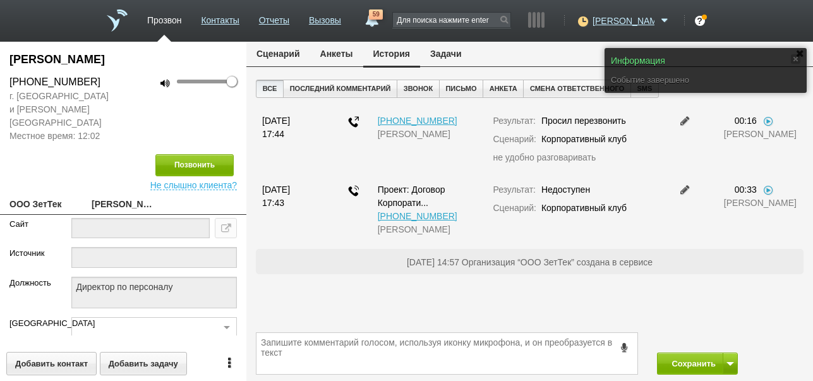
click at [278, 54] on button "Сценарий" at bounding box center [278, 54] width 64 height 24
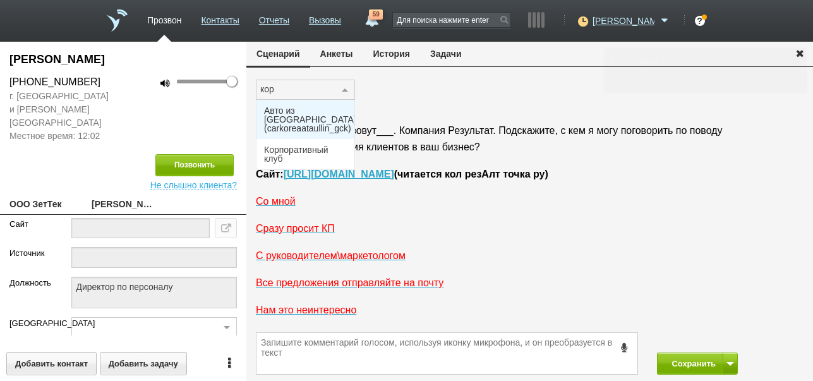
type input "корп"
click at [305, 113] on span "Корпоративный клуб" at bounding box center [305, 115] width 83 height 18
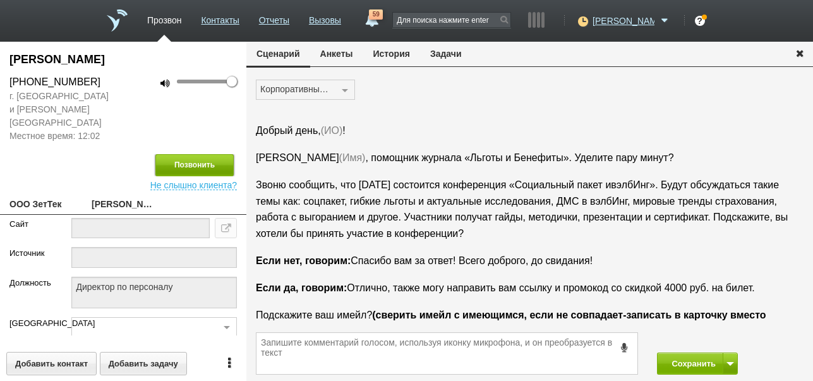
click at [219, 154] on button "Позвонить" at bounding box center [194, 165] width 78 height 22
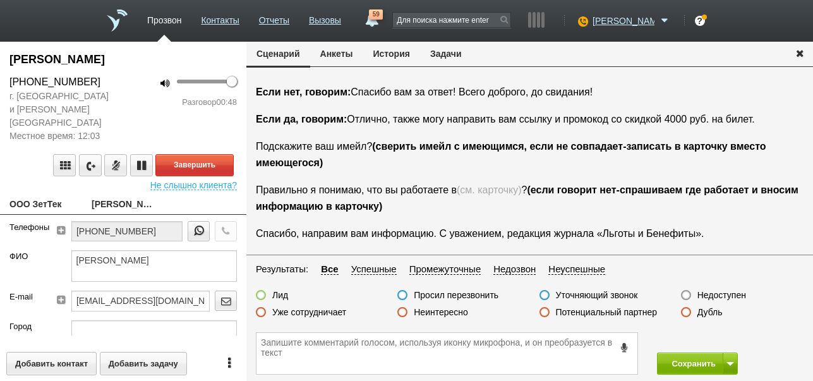
scroll to position [147, 0]
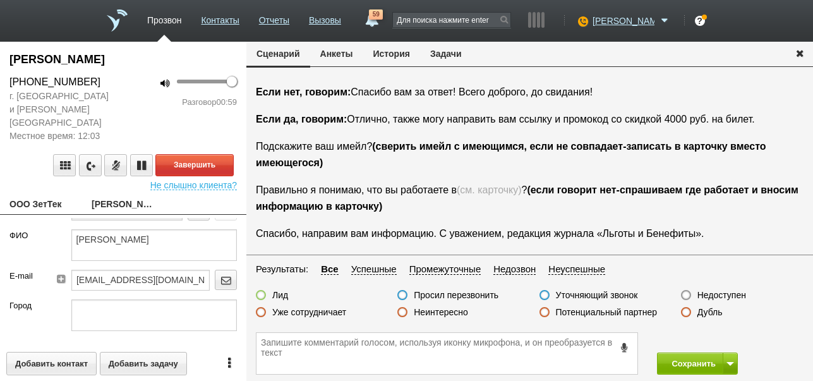
click at [400, 54] on button "История" at bounding box center [391, 54] width 57 height 24
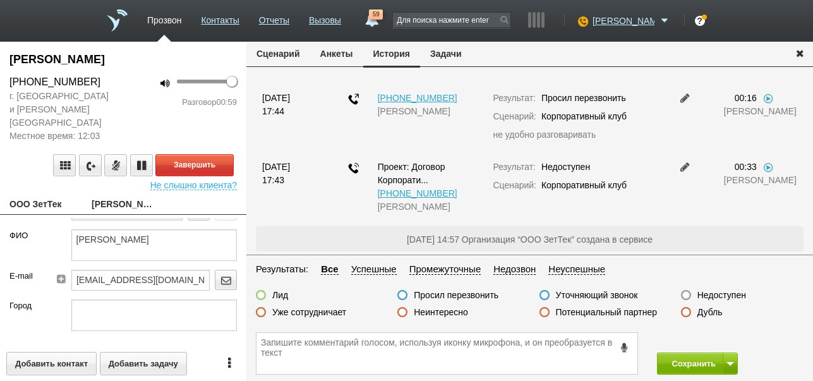
scroll to position [0, 0]
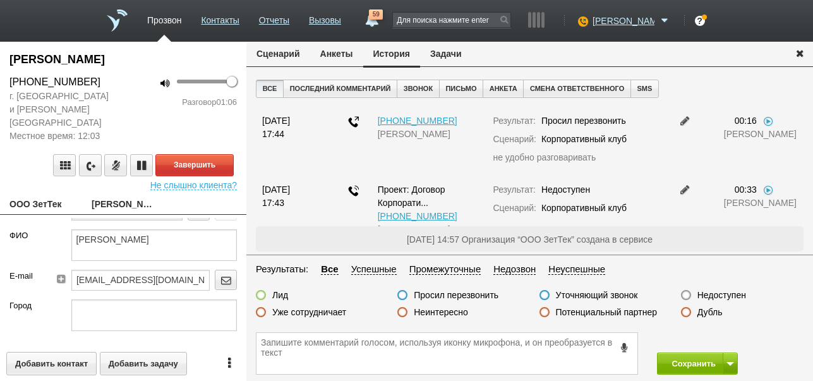
click at [283, 52] on button "Сценарий" at bounding box center [278, 54] width 64 height 24
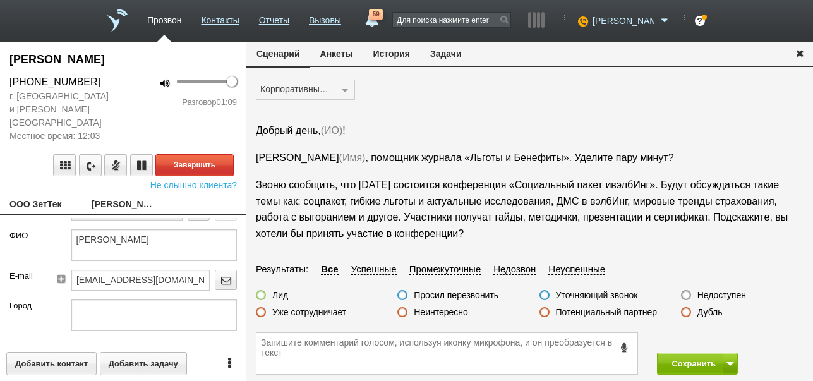
scroll to position [169, 0]
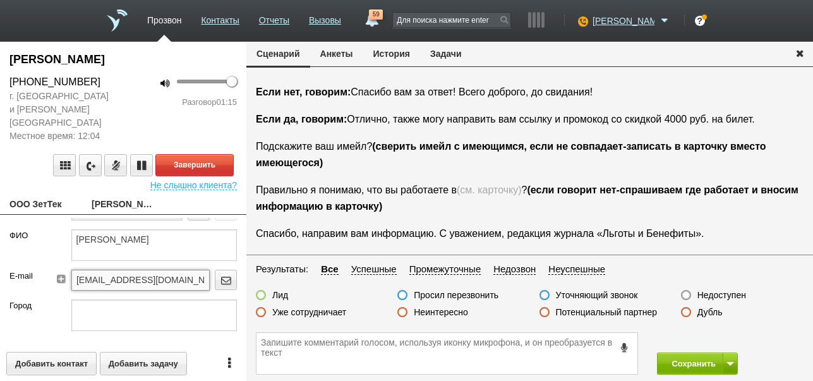
drag, startPoint x: 72, startPoint y: 267, endPoint x: 138, endPoint y: 266, distance: 66.4
click at [166, 270] on input "morozova@zettek.ru" at bounding box center [140, 280] width 138 height 20
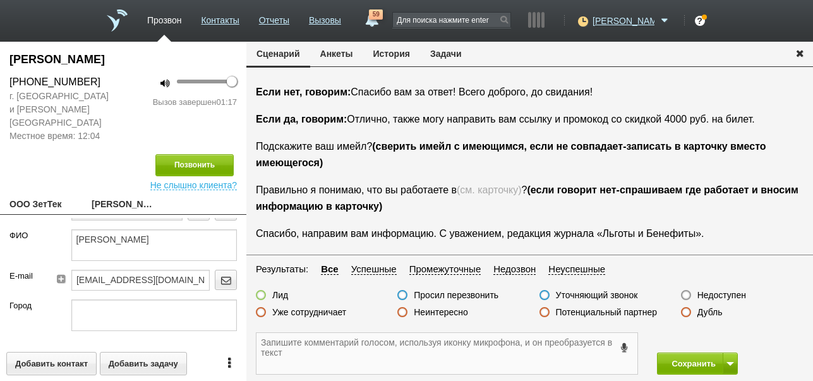
click at [327, 354] on textarea at bounding box center [447, 353] width 381 height 41
paste textarea "morozova@zettek.ru"
drag, startPoint x: 8, startPoint y: 56, endPoint x: 103, endPoint y: 63, distance: 95.1
click at [103, 63] on div "Морозова Ольга" at bounding box center [123, 62] width 246 height 23
copy div "Морозова Ольга"
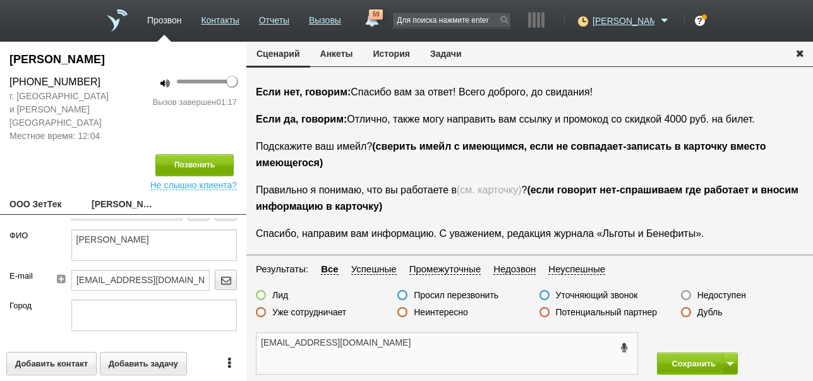
click at [403, 347] on textarea "morozova@zettek.ru" at bounding box center [447, 353] width 381 height 41
paste textarea "Морозова Ольга"
type textarea "morozova@zettek.ru Морозова Ольга ждёт ссылку"
click at [261, 296] on label at bounding box center [261, 295] width 10 height 10
click at [0, 0] on input "Лид" at bounding box center [0, 0] width 0 height 0
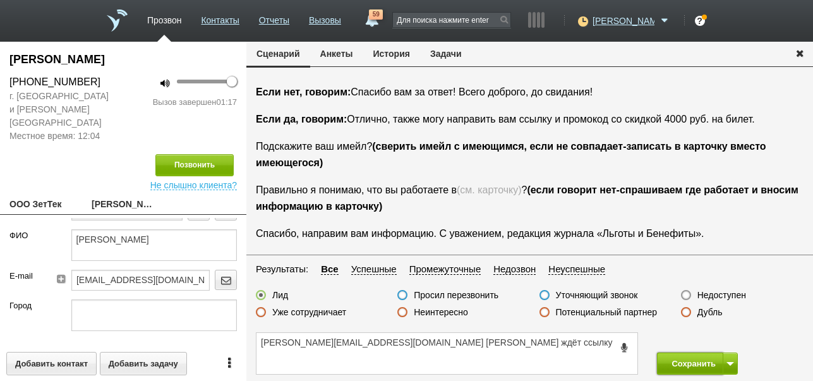
click at [689, 363] on button "Сохранить" at bounding box center [690, 364] width 66 height 22
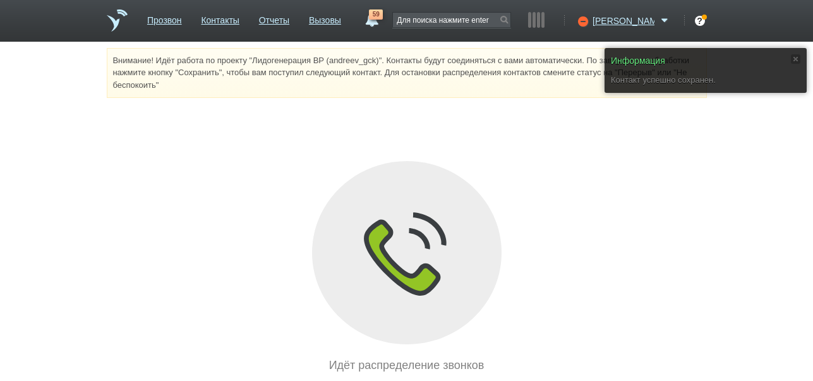
click at [383, 22] on link "59" at bounding box center [371, 16] width 23 height 15
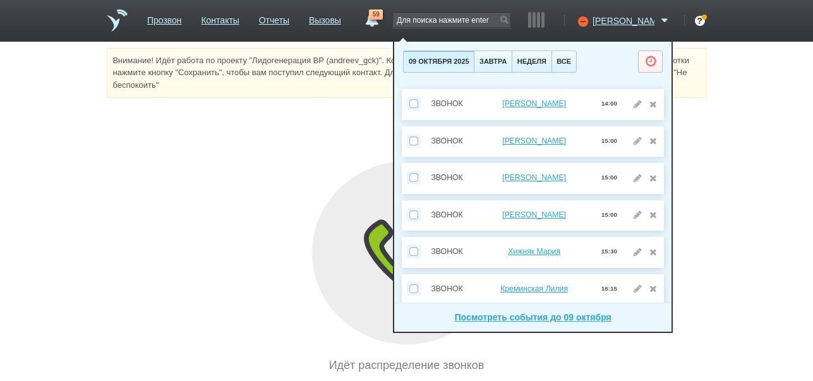
click at [717, 104] on div "Внимание! Идёт работа по проекту "Лидогенерация ВР (andreev_gck)". Контакты буд…" at bounding box center [406, 211] width 813 height 326
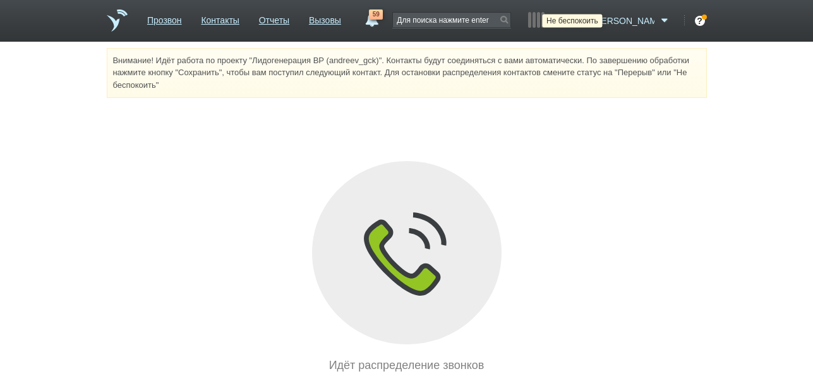
click at [590, 20] on icon at bounding box center [581, 21] width 17 height 13
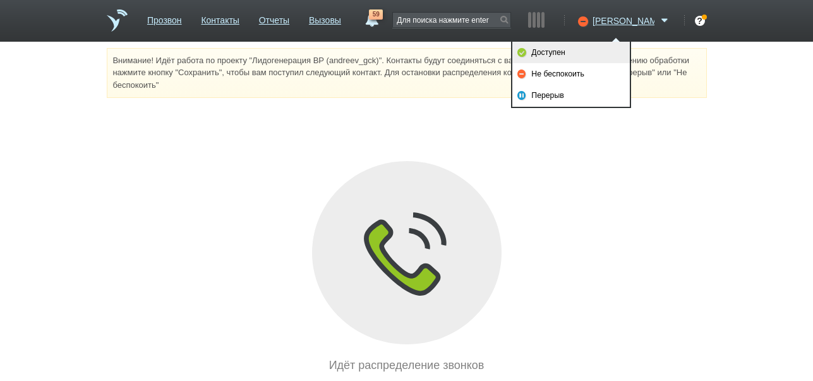
click at [545, 49] on link "Доступен" at bounding box center [572, 52] width 118 height 21
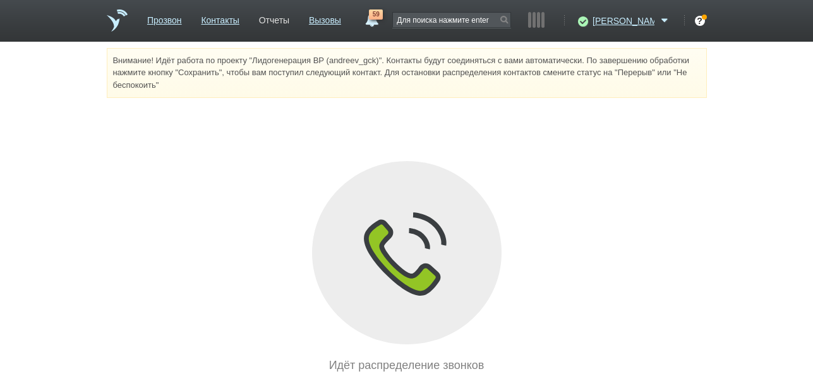
click at [287, 23] on link "Отчеты" at bounding box center [274, 18] width 30 height 18
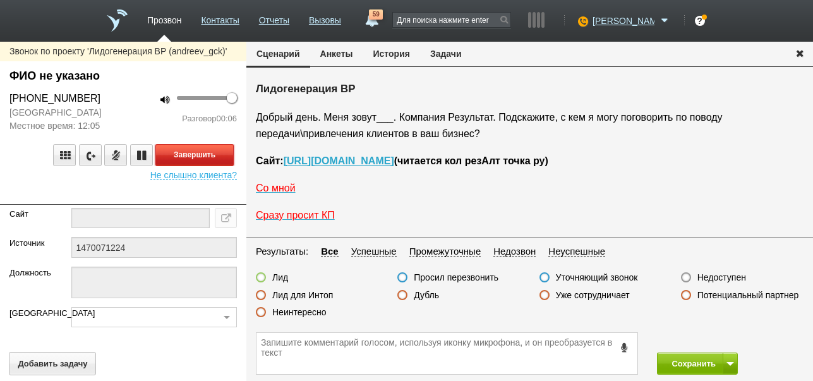
click at [184, 153] on button "Завершить" at bounding box center [194, 155] width 78 height 22
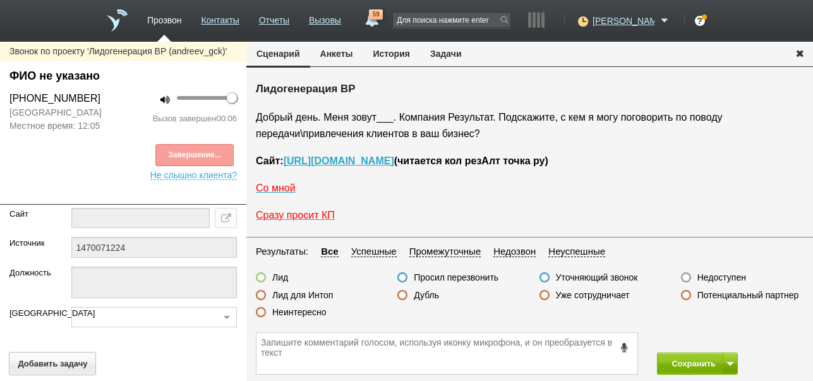
click at [717, 277] on label "Недоступен" at bounding box center [722, 277] width 49 height 11
click at [0, 0] on input "Недоступен" at bounding box center [0, 0] width 0 height 0
click at [727, 361] on button at bounding box center [730, 364] width 15 height 22
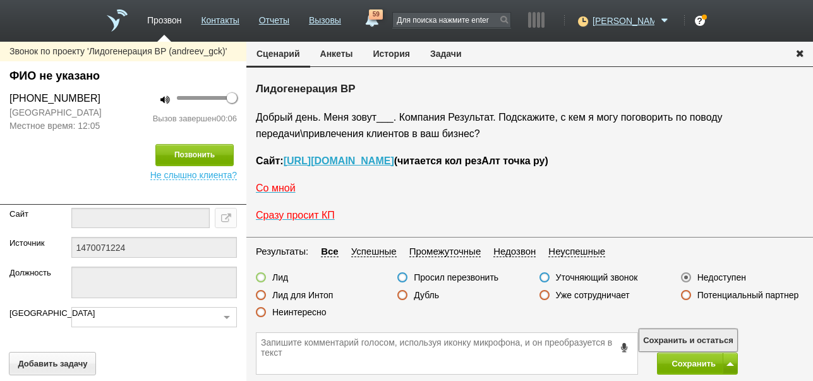
click at [724, 338] on button "Сохранить и остаться" at bounding box center [689, 340] width 98 height 22
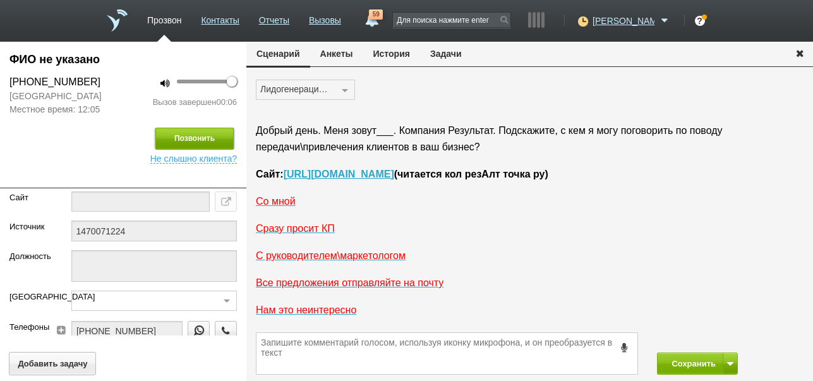
click at [205, 135] on button "Позвонить" at bounding box center [194, 139] width 78 height 22
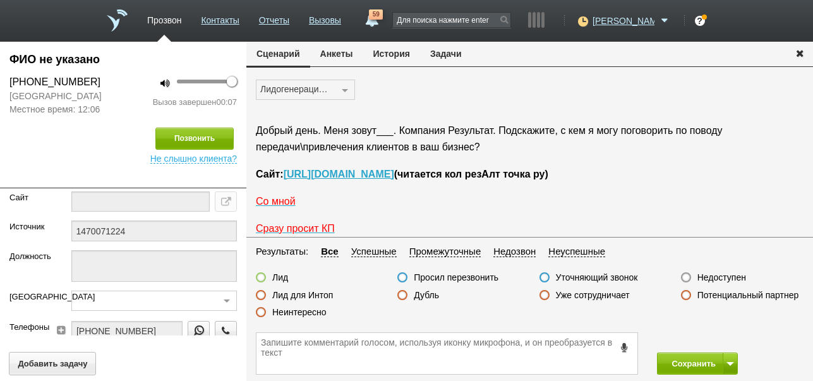
click at [722, 278] on label "Недоступен" at bounding box center [722, 277] width 49 height 11
click at [0, 0] on input "Недоступен" at bounding box center [0, 0] width 0 height 0
click at [684, 362] on button "Сохранить" at bounding box center [690, 364] width 66 height 22
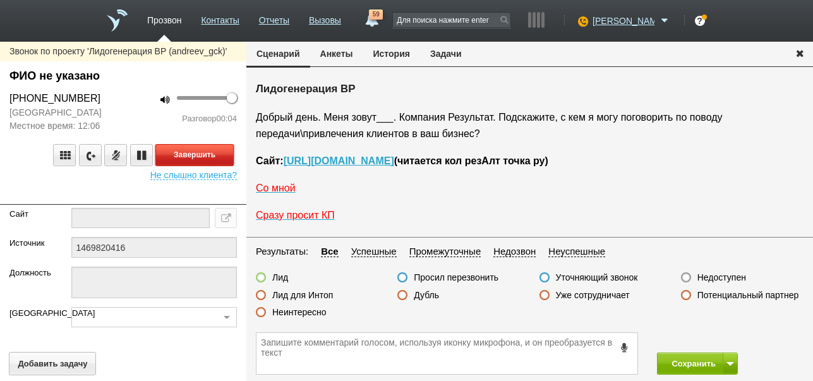
click at [215, 155] on button "Завершить" at bounding box center [194, 155] width 78 height 22
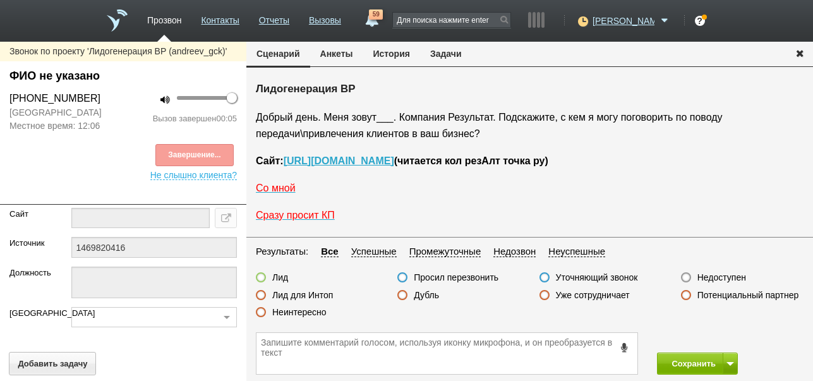
click at [729, 276] on label "Недоступен" at bounding box center [722, 277] width 49 height 11
click at [0, 0] on input "Недоступен" at bounding box center [0, 0] width 0 height 0
click at [734, 358] on button at bounding box center [730, 364] width 15 height 22
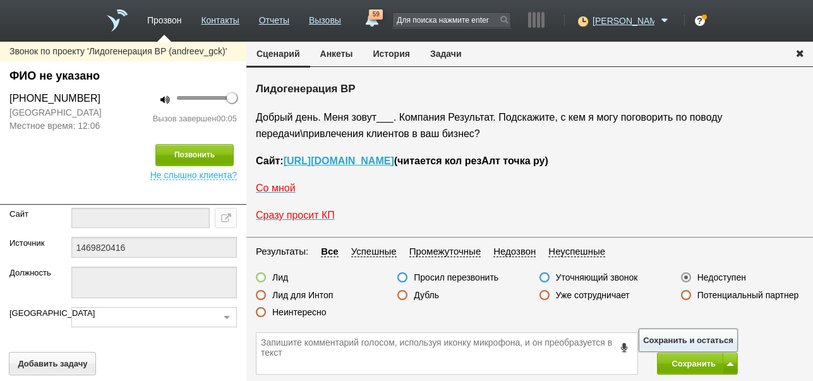
click at [724, 336] on button "Сохранить и остаться" at bounding box center [689, 340] width 98 height 22
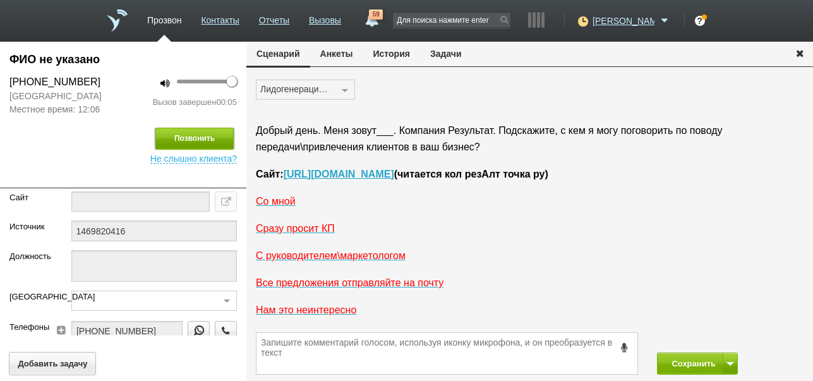
click at [217, 135] on button "Позвонить" at bounding box center [194, 139] width 78 height 22
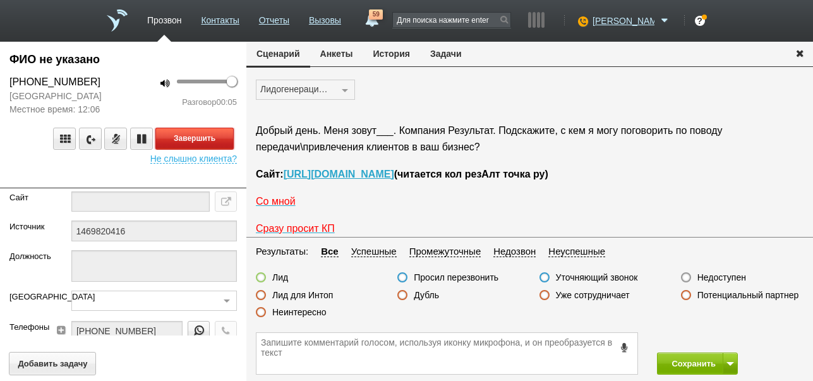
click at [195, 137] on button "Завершить" at bounding box center [194, 139] width 78 height 22
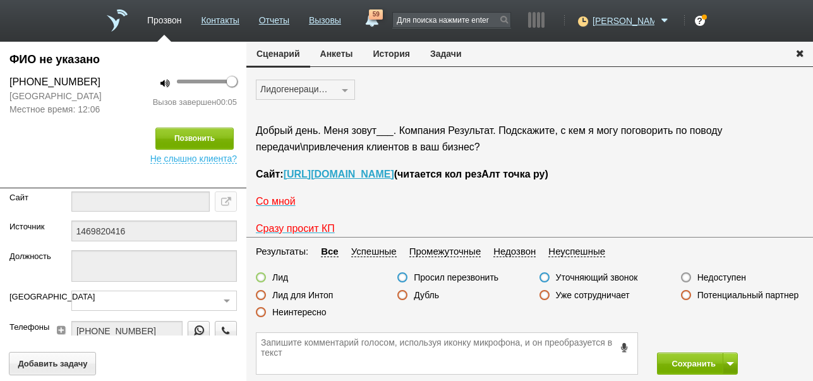
click at [714, 279] on label "Недоступен" at bounding box center [722, 277] width 49 height 11
click at [0, 0] on input "Недоступен" at bounding box center [0, 0] width 0 height 0
click at [681, 361] on button "Сохранить" at bounding box center [690, 364] width 66 height 22
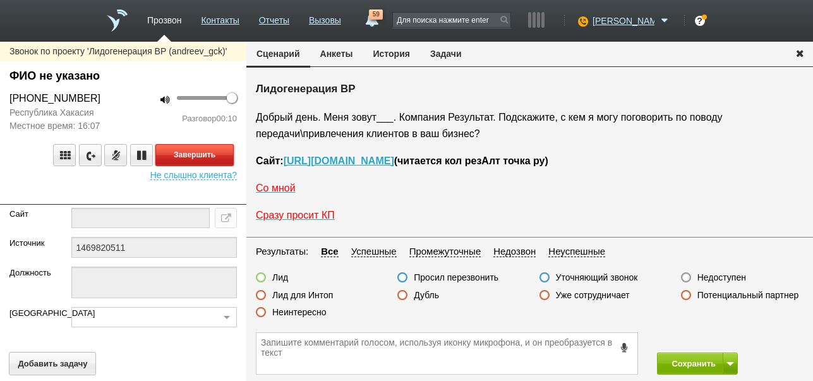
click at [218, 152] on button "Завершить" at bounding box center [194, 155] width 78 height 22
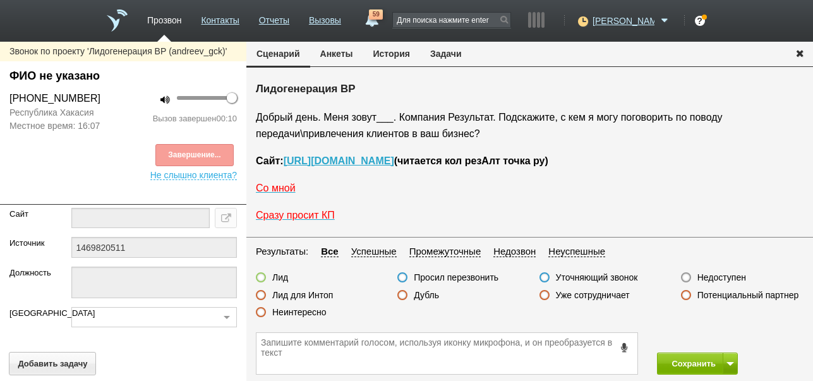
click at [717, 276] on label "Недоступен" at bounding box center [722, 277] width 49 height 11
click at [0, 0] on input "Недоступен" at bounding box center [0, 0] width 0 height 0
click at [733, 363] on span at bounding box center [731, 364] width 8 height 4
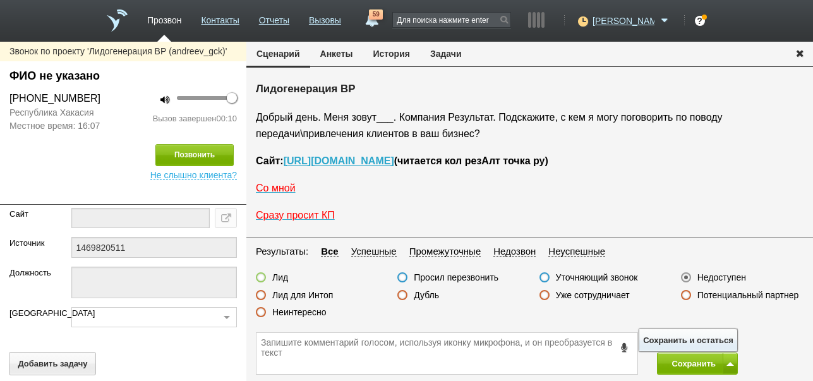
click at [716, 334] on button "Сохранить и остаться" at bounding box center [689, 340] width 98 height 22
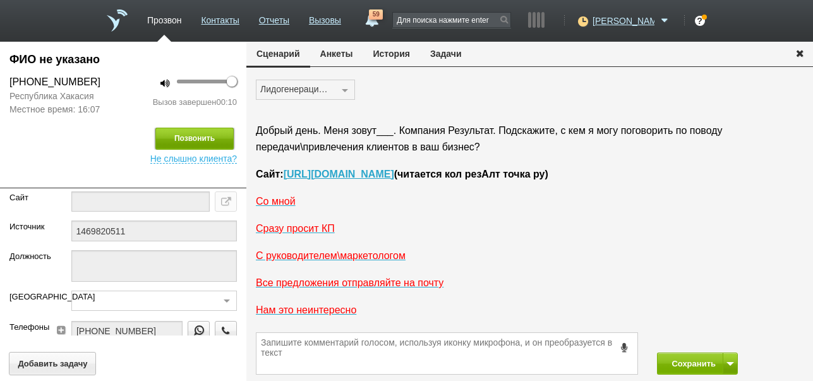
click at [218, 143] on button "Позвонить" at bounding box center [194, 139] width 78 height 22
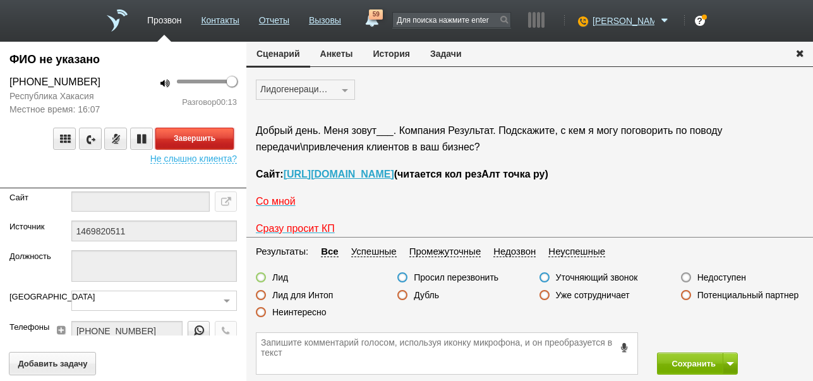
click at [223, 139] on button "Завершить" at bounding box center [194, 139] width 78 height 22
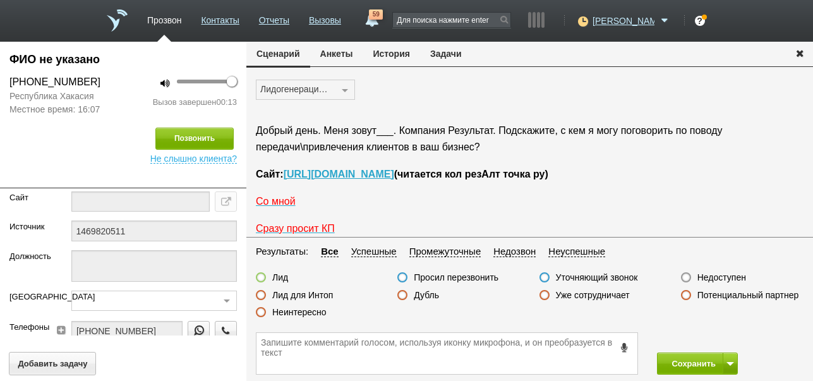
click at [715, 277] on label "Недоступен" at bounding box center [722, 277] width 49 height 11
click at [0, 0] on input "Недоступен" at bounding box center [0, 0] width 0 height 0
drag, startPoint x: 688, startPoint y: 360, endPoint x: 683, endPoint y: 207, distance: 153.0
click at [688, 357] on button "Сохранить" at bounding box center [690, 364] width 66 height 22
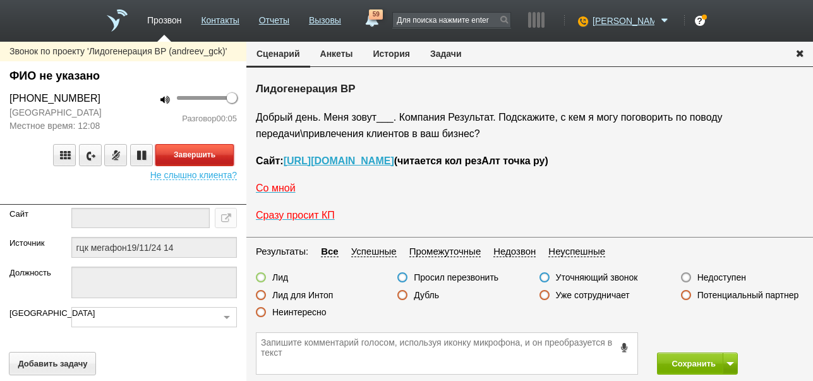
click at [220, 152] on button "Завершить" at bounding box center [194, 155] width 78 height 22
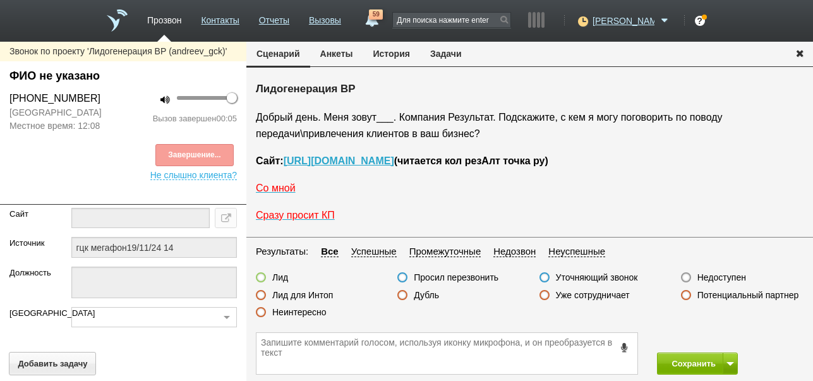
click at [731, 277] on label "Недоступен" at bounding box center [722, 277] width 49 height 11
click at [0, 0] on input "Недоступен" at bounding box center [0, 0] width 0 height 0
click at [735, 359] on button at bounding box center [730, 364] width 15 height 22
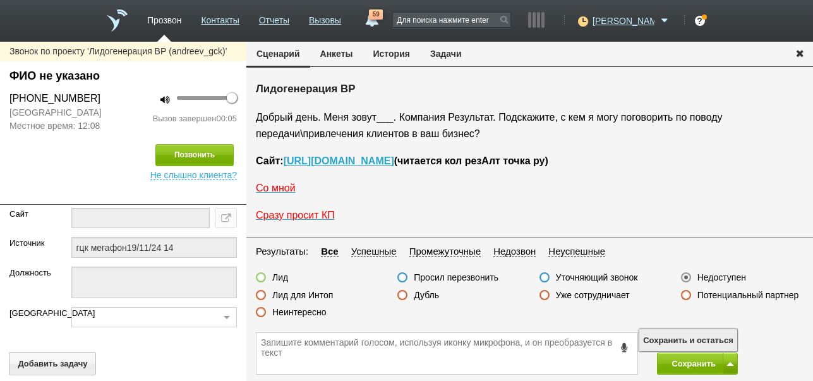
click at [727, 337] on button "Сохранить и остаться" at bounding box center [689, 340] width 98 height 22
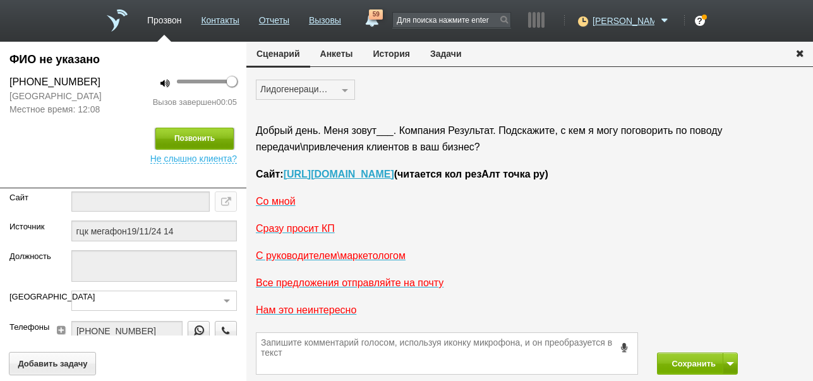
click at [210, 135] on button "Позвонить" at bounding box center [194, 139] width 78 height 22
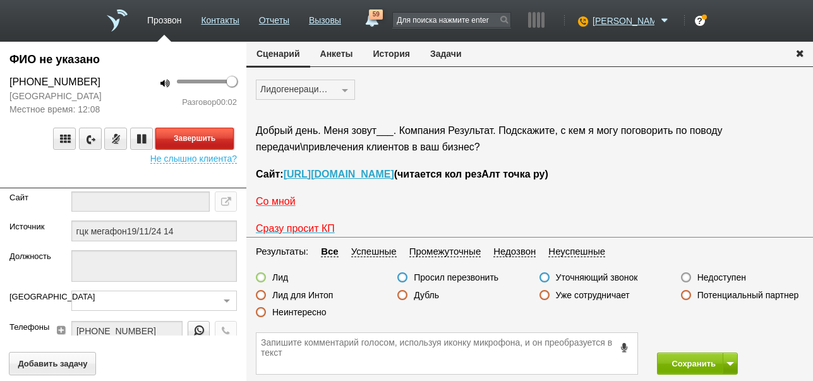
click at [193, 140] on button "Завершить" at bounding box center [194, 139] width 78 height 22
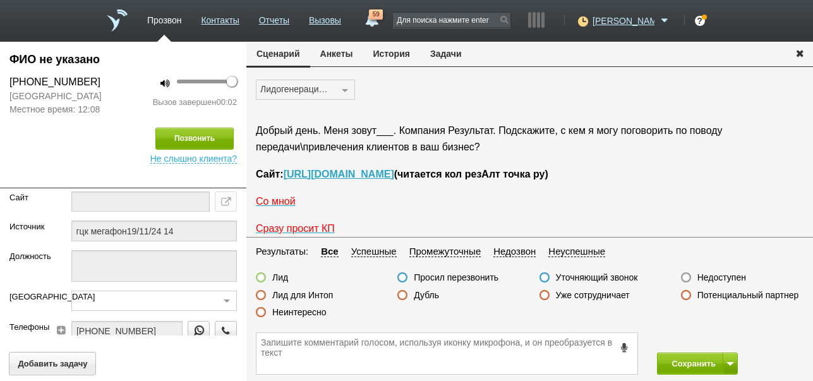
click at [729, 276] on label "Недоступен" at bounding box center [722, 277] width 49 height 11
click at [0, 0] on input "Недоступен" at bounding box center [0, 0] width 0 height 0
click at [700, 360] on button "Сохранить" at bounding box center [690, 364] width 66 height 22
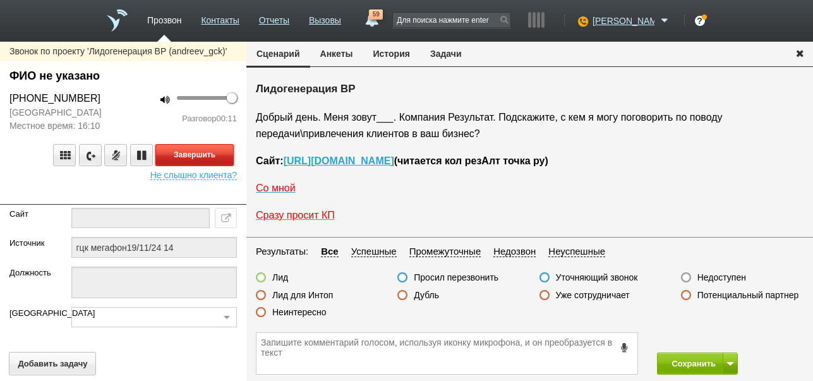
click at [216, 150] on button "Завершить" at bounding box center [194, 155] width 78 height 22
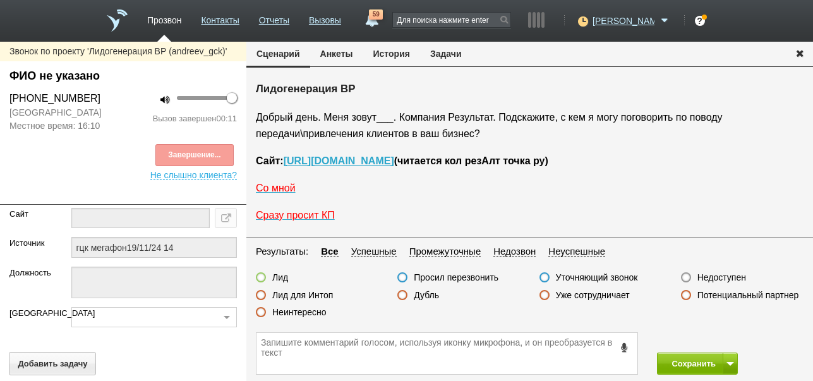
click at [714, 277] on label "Недоступен" at bounding box center [722, 277] width 49 height 11
click at [0, 0] on input "Недоступен" at bounding box center [0, 0] width 0 height 0
click at [732, 362] on span at bounding box center [731, 364] width 8 height 4
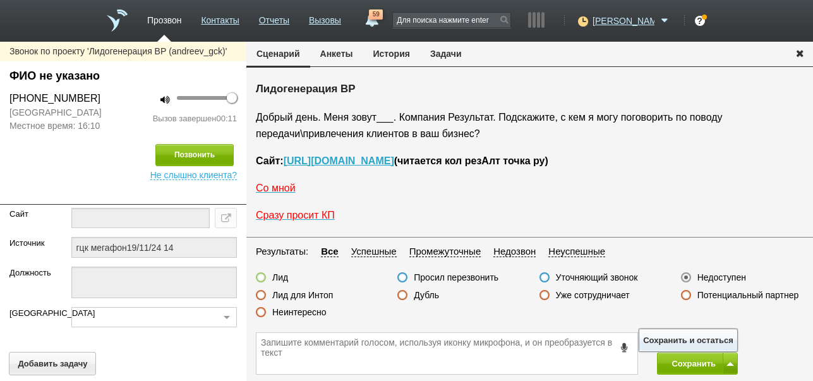
click at [729, 334] on button "Сохранить и остаться" at bounding box center [689, 340] width 98 height 22
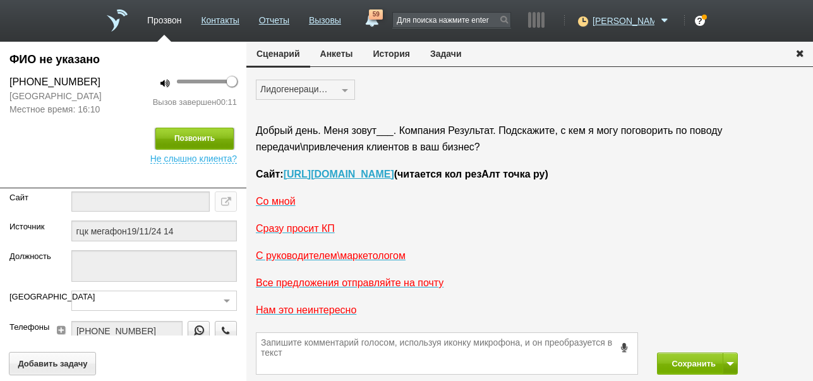
click at [191, 142] on button "Позвонить" at bounding box center [194, 139] width 78 height 22
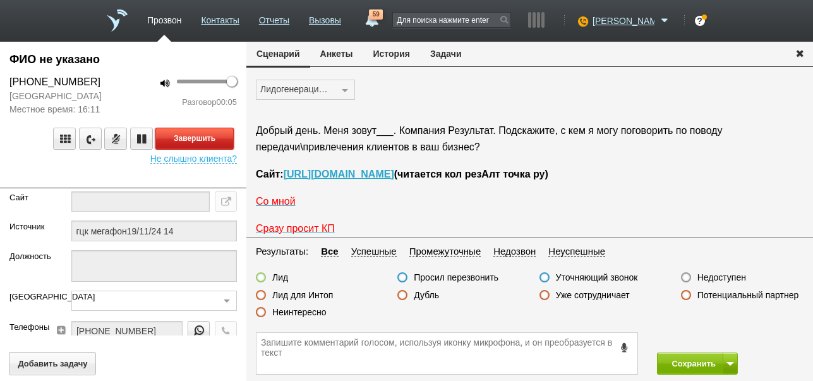
click at [225, 137] on button "Завершить" at bounding box center [194, 139] width 78 height 22
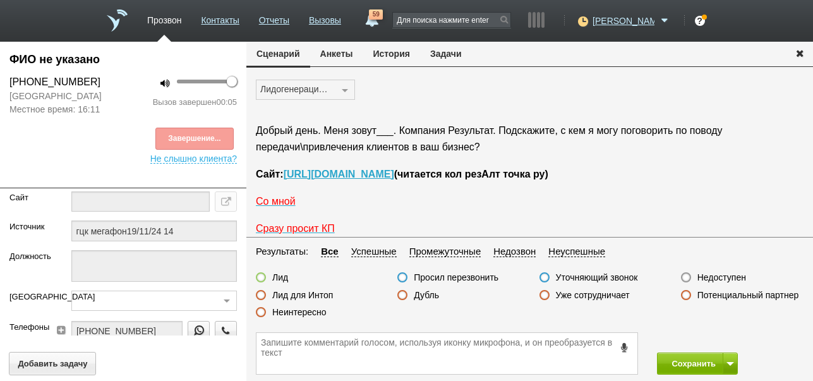
click at [720, 279] on label "Недоступен" at bounding box center [722, 277] width 49 height 11
click at [0, 0] on input "Недоступен" at bounding box center [0, 0] width 0 height 0
click at [693, 365] on button "Сохранить" at bounding box center [690, 364] width 66 height 22
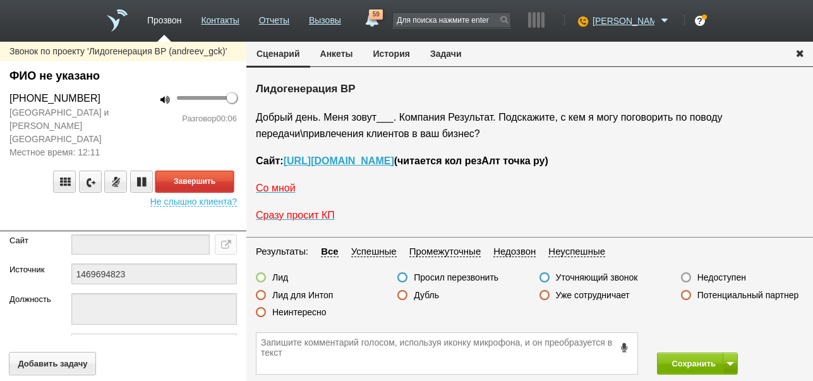
click at [190, 171] on button "Завершить" at bounding box center [194, 182] width 78 height 22
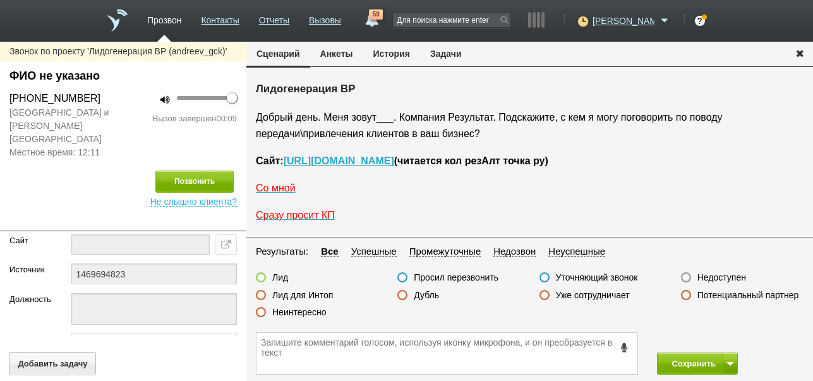
click at [726, 275] on label "Недоступен" at bounding box center [722, 277] width 49 height 11
click at [0, 0] on input "Недоступен" at bounding box center [0, 0] width 0 height 0
click at [729, 360] on button at bounding box center [730, 364] width 15 height 22
click at [724, 337] on button "Сохранить и остаться" at bounding box center [689, 340] width 98 height 22
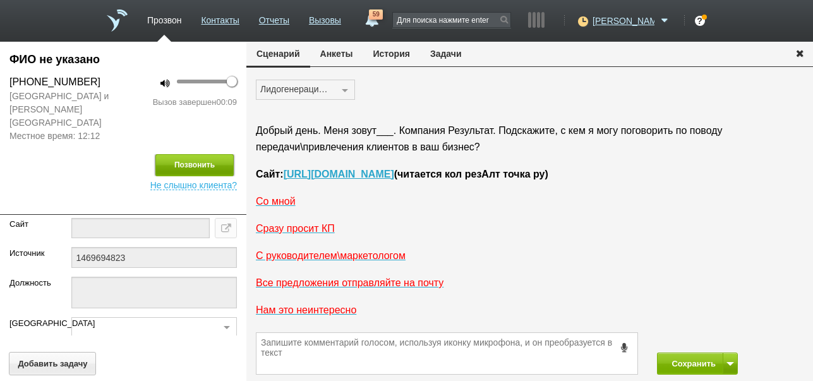
click at [214, 155] on button "Позвонить" at bounding box center [194, 165] width 78 height 22
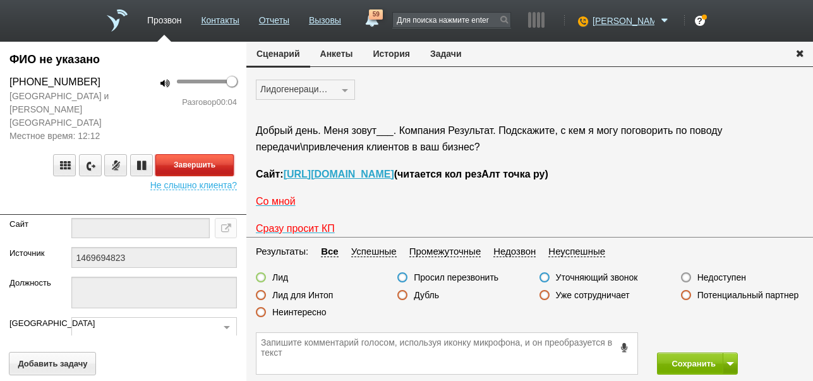
click at [196, 154] on button "Завершить" at bounding box center [194, 165] width 78 height 22
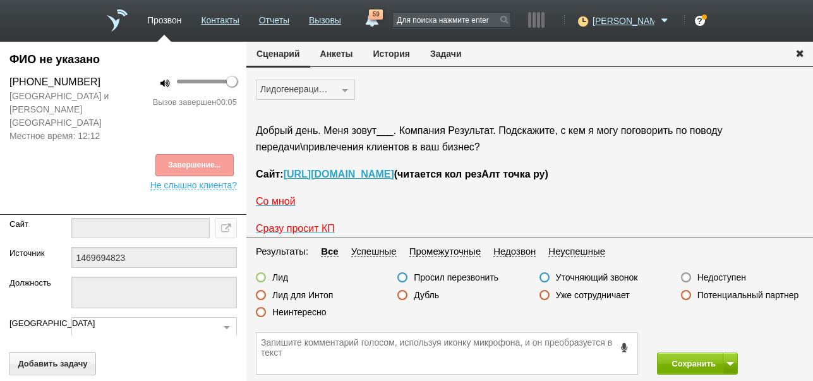
click at [724, 275] on label "Недоступен" at bounding box center [722, 277] width 49 height 11
click at [0, 0] on input "Недоступен" at bounding box center [0, 0] width 0 height 0
click at [680, 363] on button "Сохранить" at bounding box center [690, 364] width 66 height 22
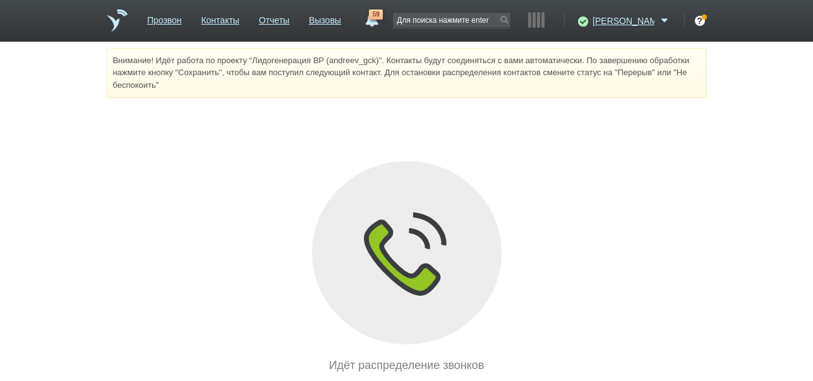
click at [383, 23] on link "59" at bounding box center [371, 16] width 23 height 15
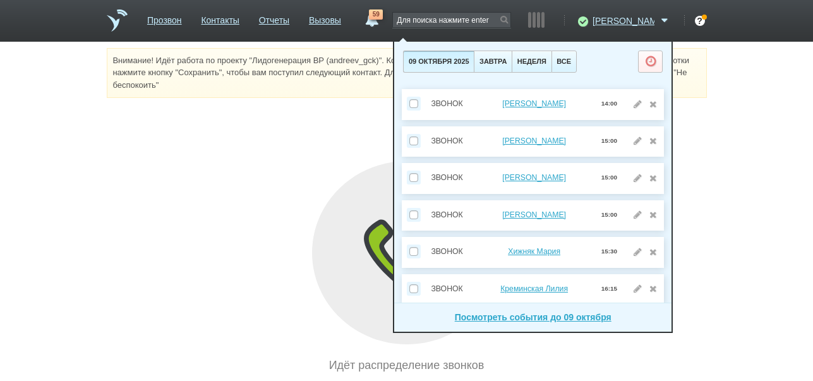
click at [716, 149] on div "Внимание! Идёт работа по проекту "Лидогенерация ВР (andreev_gck)". Контакты буд…" at bounding box center [406, 211] width 813 height 326
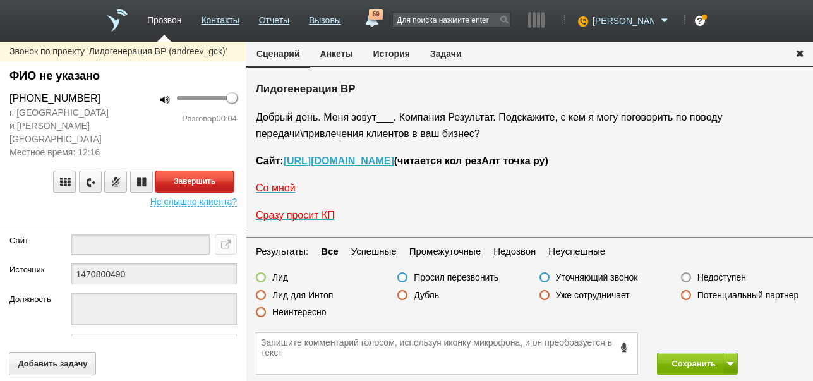
click at [212, 171] on button "Завершить" at bounding box center [194, 182] width 78 height 22
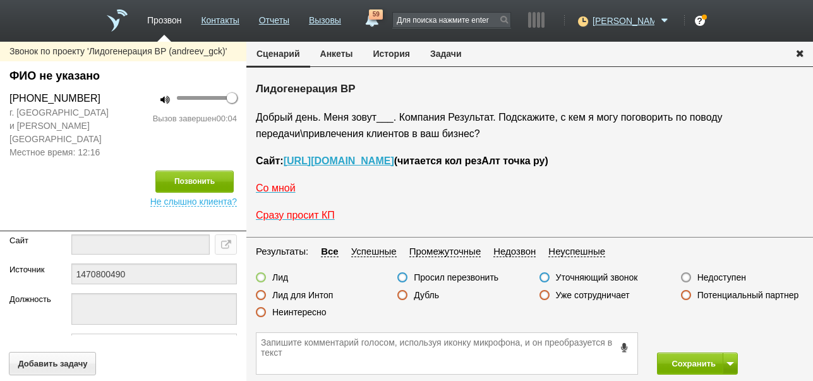
click at [722, 277] on label "Недоступен" at bounding box center [722, 277] width 49 height 11
click at [0, 0] on input "Недоступен" at bounding box center [0, 0] width 0 height 0
click at [731, 365] on span at bounding box center [731, 364] width 8 height 4
click at [724, 339] on button "Сохранить и остаться" at bounding box center [689, 340] width 98 height 22
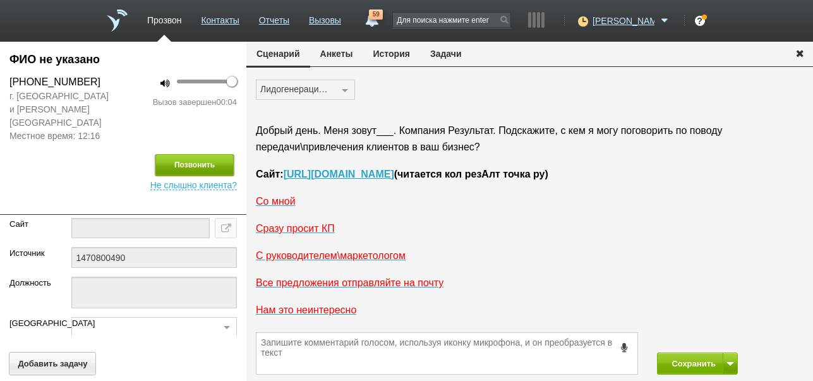
click at [221, 154] on button "Позвонить" at bounding box center [194, 165] width 78 height 22
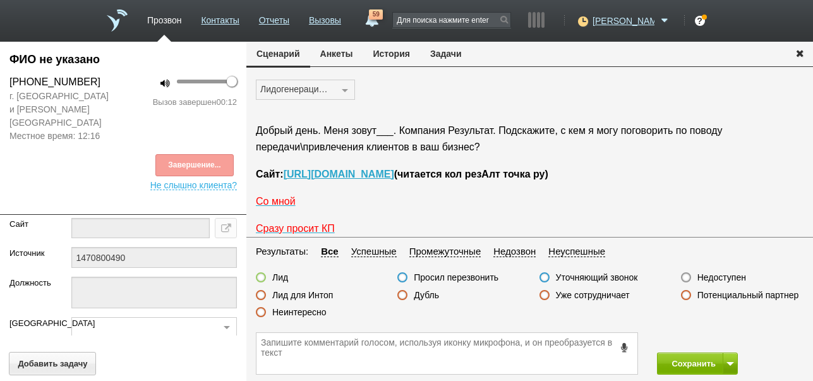
click at [310, 312] on label "Неинтересно" at bounding box center [299, 312] width 54 height 11
click at [0, 0] on input "Неинтересно" at bounding box center [0, 0] width 0 height 0
drag, startPoint x: 701, startPoint y: 365, endPoint x: 667, endPoint y: 289, distance: 83.5
click at [701, 365] on button "Сохранить" at bounding box center [690, 364] width 66 height 22
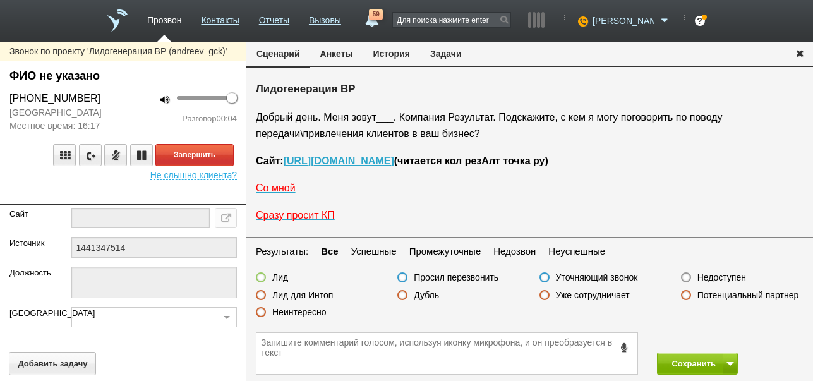
click at [397, 54] on button "История" at bounding box center [391, 54] width 57 height 24
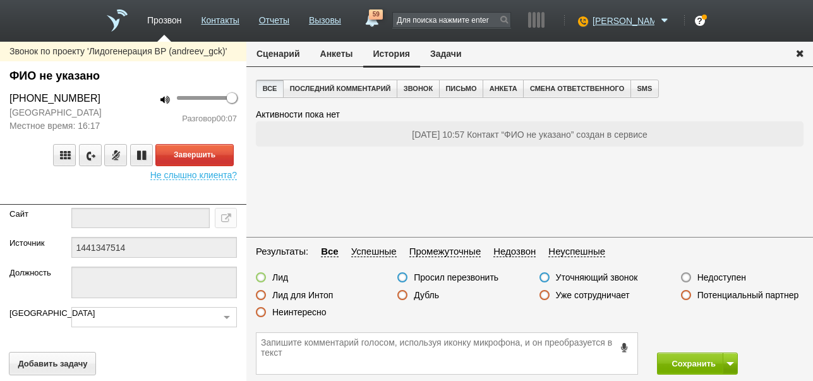
click at [276, 55] on button "Сценарий" at bounding box center [278, 54] width 64 height 24
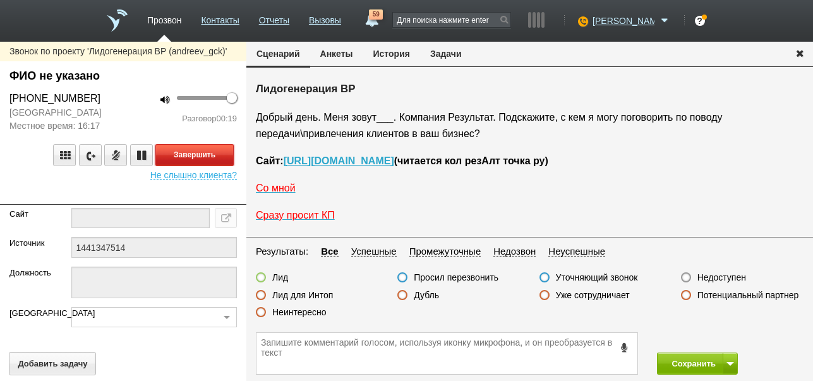
click at [213, 150] on button "Завершить" at bounding box center [194, 155] width 78 height 22
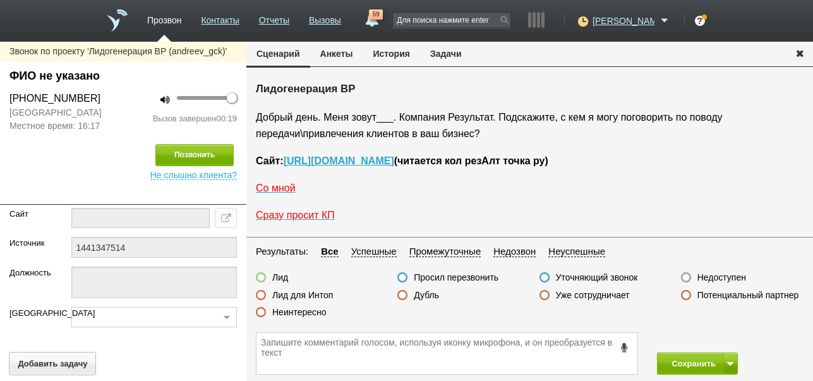
click at [717, 277] on label "Недоступен" at bounding box center [722, 277] width 49 height 11
click at [0, 0] on input "Недоступен" at bounding box center [0, 0] width 0 height 0
click at [726, 358] on button at bounding box center [730, 364] width 15 height 22
click at [719, 337] on button "Сохранить и остаться" at bounding box center [689, 340] width 98 height 22
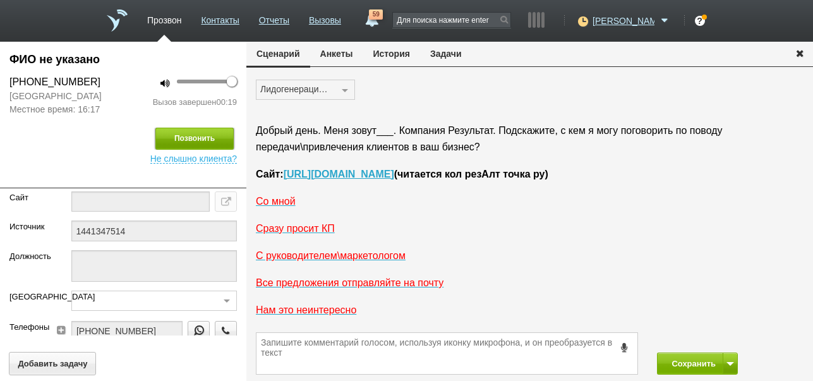
click at [207, 142] on button "Позвонить" at bounding box center [194, 139] width 78 height 22
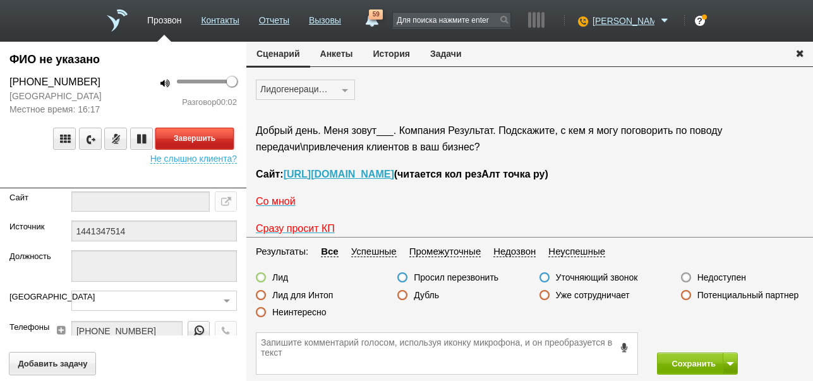
click at [203, 136] on button "Завершить" at bounding box center [194, 139] width 78 height 22
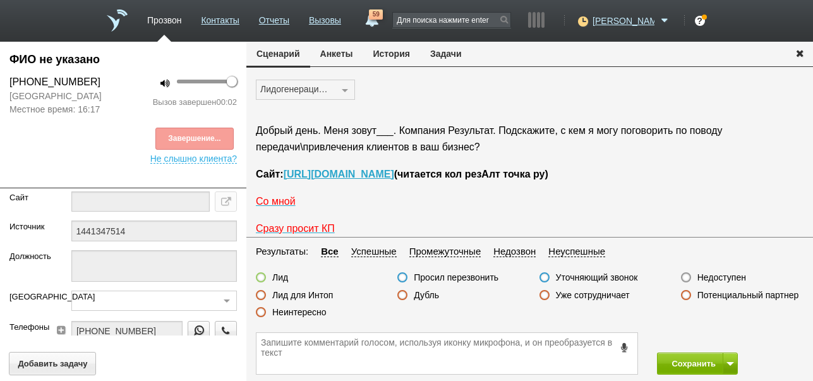
click at [715, 277] on label "Недоступен" at bounding box center [722, 277] width 49 height 11
click at [0, 0] on input "Недоступен" at bounding box center [0, 0] width 0 height 0
drag, startPoint x: 675, startPoint y: 361, endPoint x: 614, endPoint y: 208, distance: 165.1
click at [675, 361] on button "Сохранить" at bounding box center [690, 364] width 66 height 22
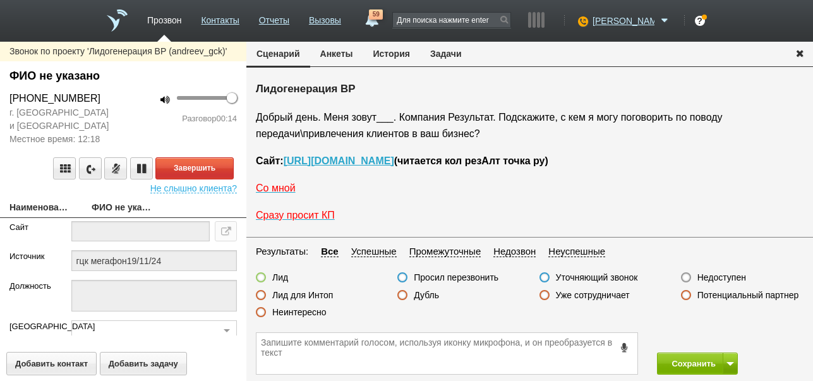
click at [317, 311] on label "Неинтересно" at bounding box center [299, 312] width 54 height 11
click at [0, 0] on input "Неинтересно" at bounding box center [0, 0] width 0 height 0
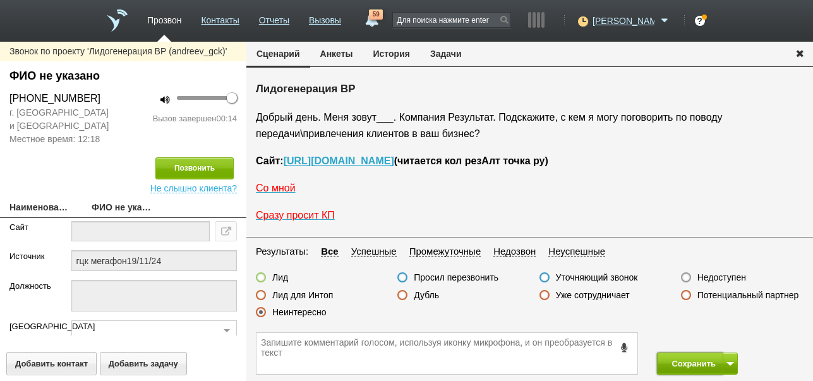
click at [686, 366] on button "Сохранить" at bounding box center [690, 364] width 66 height 22
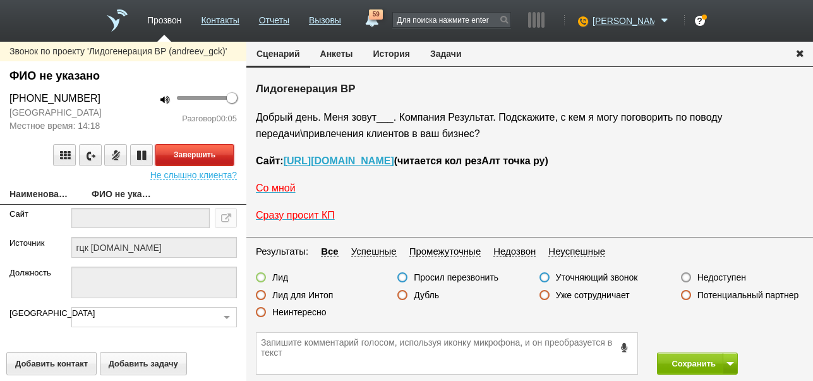
click at [205, 155] on button "Завершить" at bounding box center [194, 155] width 78 height 22
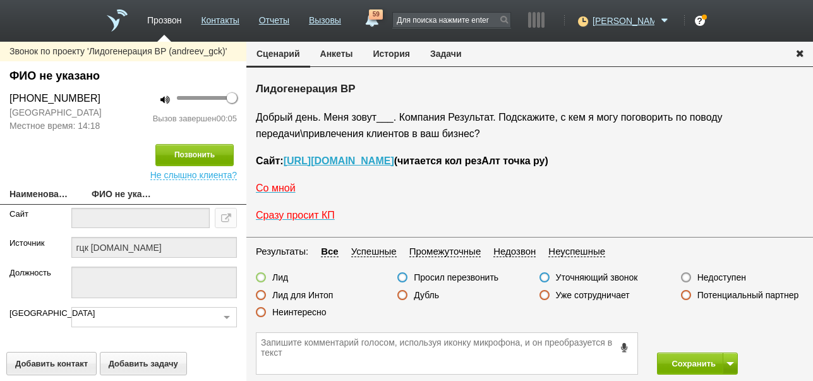
click at [721, 278] on label "Недоступен" at bounding box center [722, 277] width 49 height 11
click at [0, 0] on input "Недоступен" at bounding box center [0, 0] width 0 height 0
click at [735, 361] on button at bounding box center [730, 364] width 15 height 22
click at [720, 332] on button "Сохранить и остаться" at bounding box center [689, 340] width 98 height 22
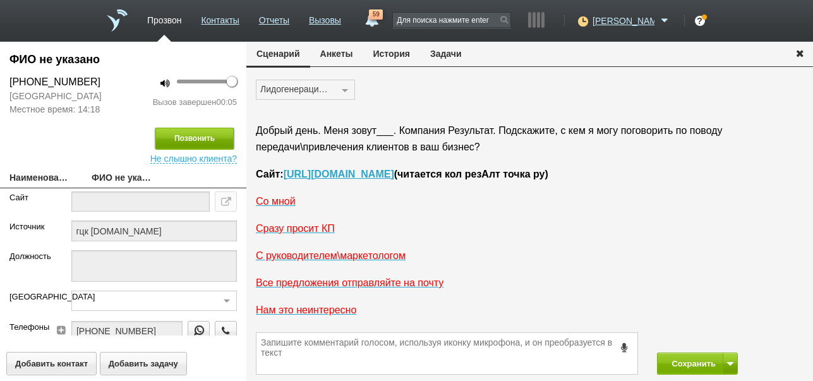
click at [188, 132] on button "Позвонить" at bounding box center [194, 139] width 78 height 22
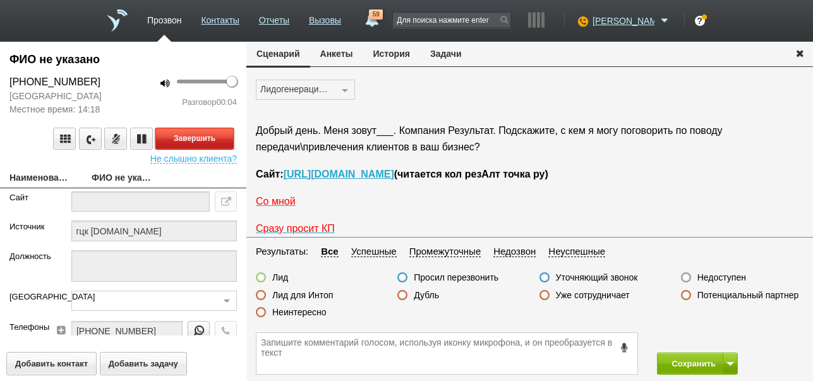
click at [210, 140] on button "Завершить" at bounding box center [194, 139] width 78 height 22
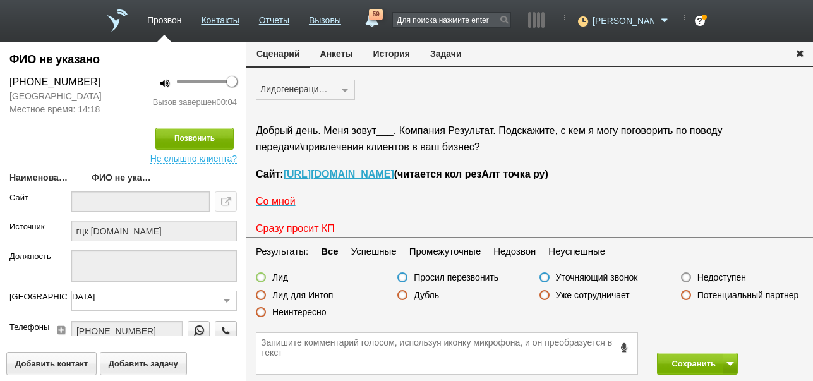
click at [728, 277] on label "Недоступен" at bounding box center [722, 277] width 49 height 11
click at [0, 0] on input "Недоступен" at bounding box center [0, 0] width 0 height 0
click at [680, 364] on button "Сохранить" at bounding box center [690, 364] width 66 height 22
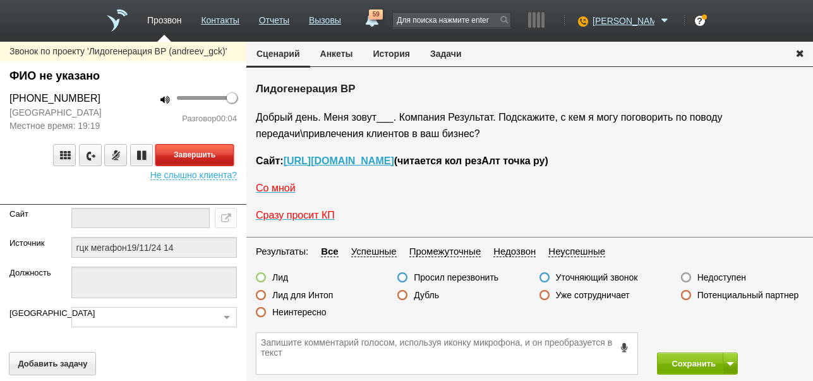
click at [210, 152] on button "Завершить" at bounding box center [194, 155] width 78 height 22
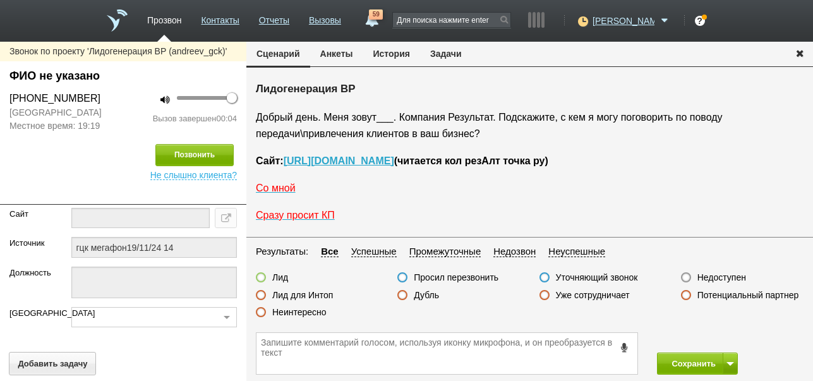
click at [729, 276] on label "Недоступен" at bounding box center [722, 277] width 49 height 11
click at [0, 0] on input "Недоступен" at bounding box center [0, 0] width 0 height 0
click at [732, 361] on button at bounding box center [730, 364] width 15 height 22
click at [720, 337] on button "Сохранить и остаться" at bounding box center [689, 340] width 98 height 22
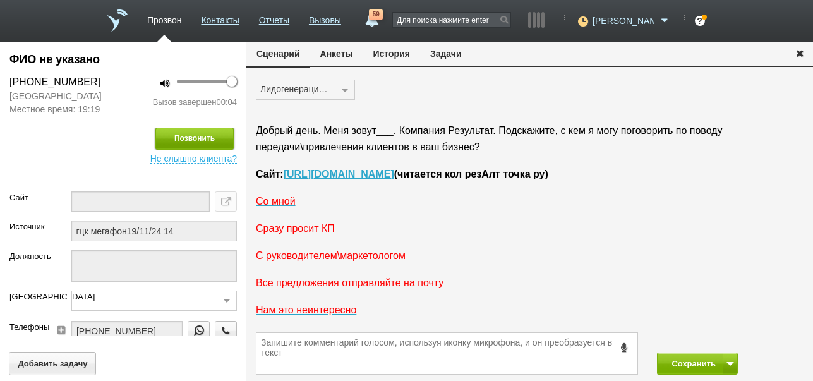
click at [216, 130] on button "Позвонить" at bounding box center [194, 139] width 78 height 22
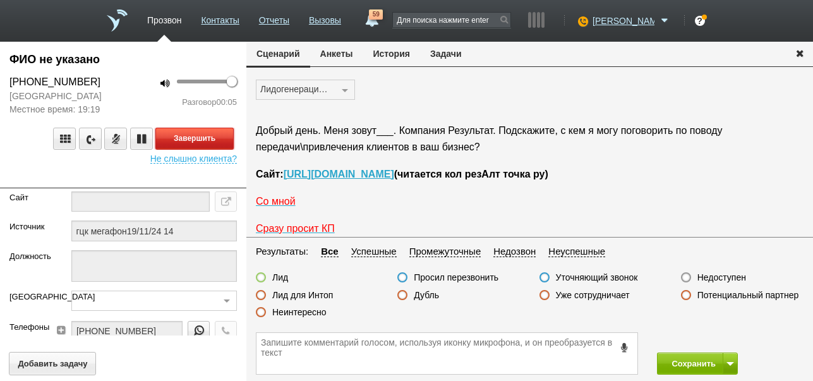
click at [210, 139] on button "Завершить" at bounding box center [194, 139] width 78 height 22
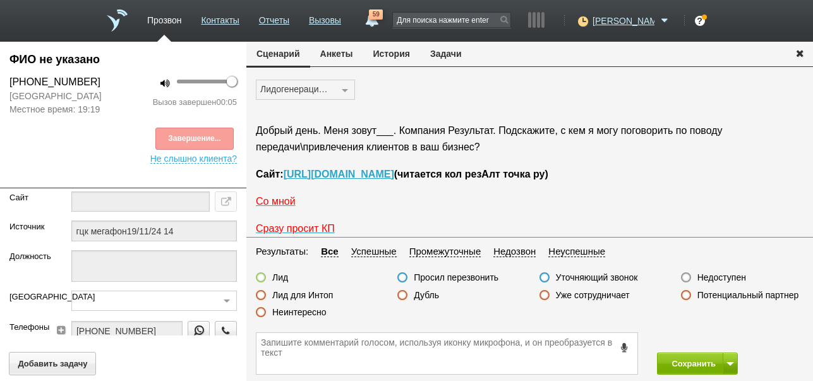
click at [715, 278] on label "Недоступен" at bounding box center [722, 277] width 49 height 11
click at [0, 0] on input "Недоступен" at bounding box center [0, 0] width 0 height 0
click at [681, 361] on button "Сохранить" at bounding box center [690, 364] width 66 height 22
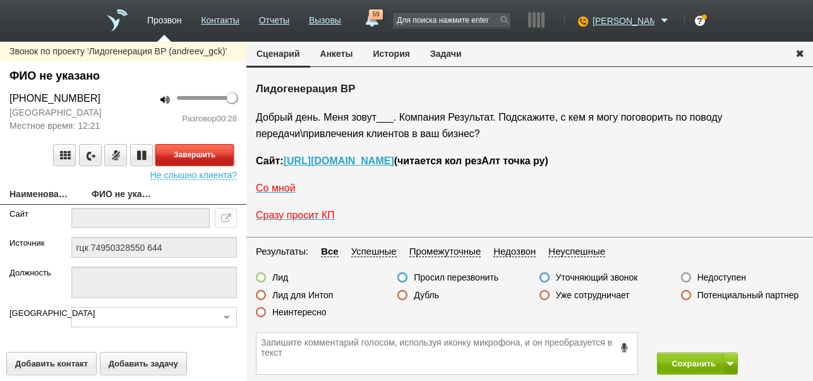
click at [220, 158] on button "Завершить" at bounding box center [194, 155] width 78 height 22
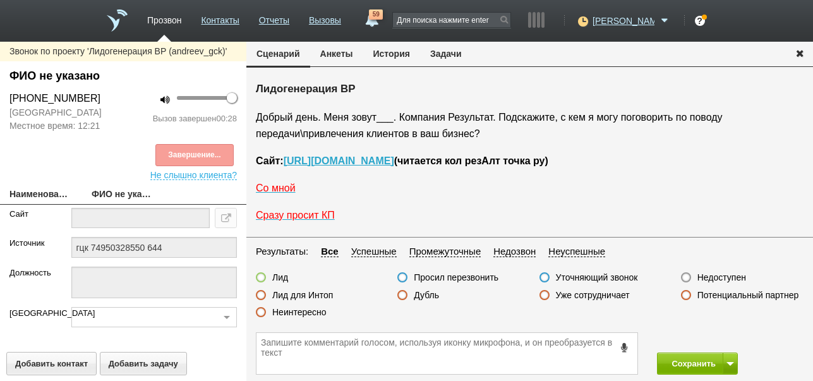
click at [717, 276] on label "Недоступен" at bounding box center [722, 277] width 49 height 11
click at [0, 0] on input "Недоступен" at bounding box center [0, 0] width 0 height 0
click at [732, 367] on button at bounding box center [730, 364] width 15 height 22
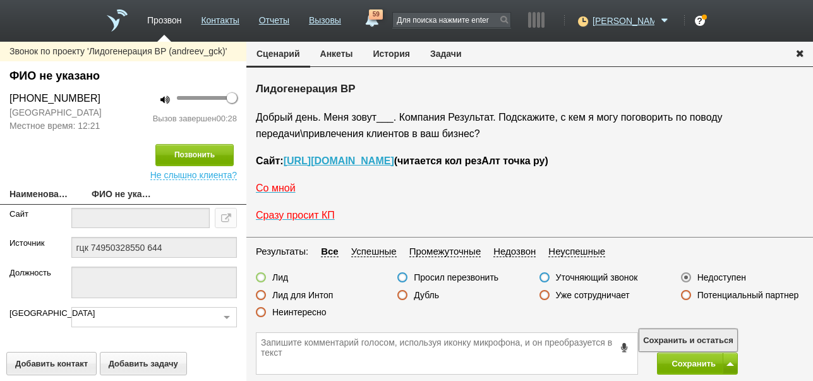
click at [722, 337] on button "Сохранить и остаться" at bounding box center [689, 340] width 98 height 22
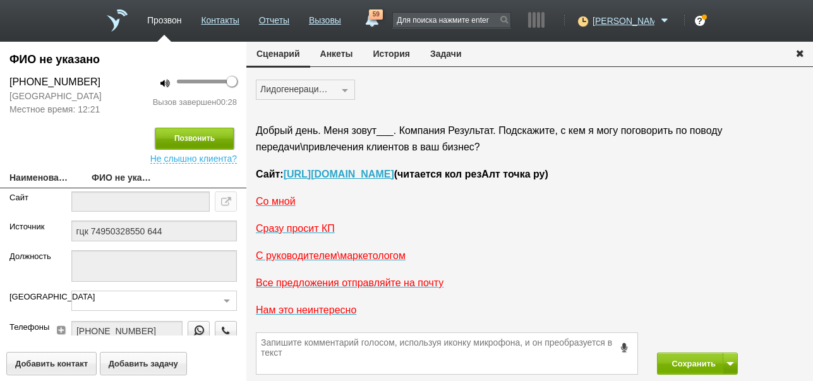
click at [198, 142] on button "Позвонить" at bounding box center [194, 139] width 78 height 22
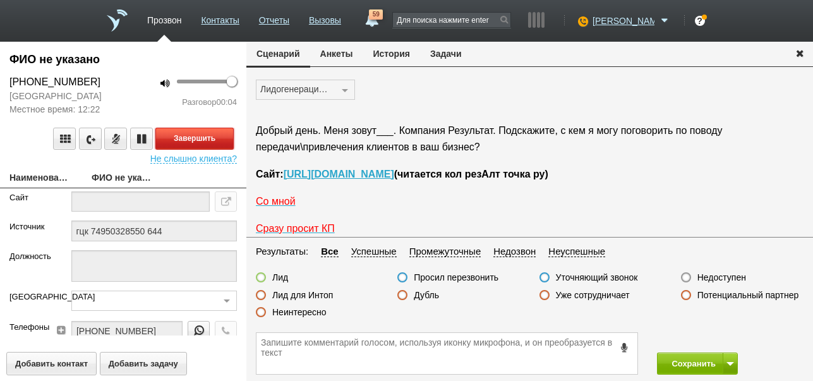
click at [225, 138] on button "Завершить" at bounding box center [194, 139] width 78 height 22
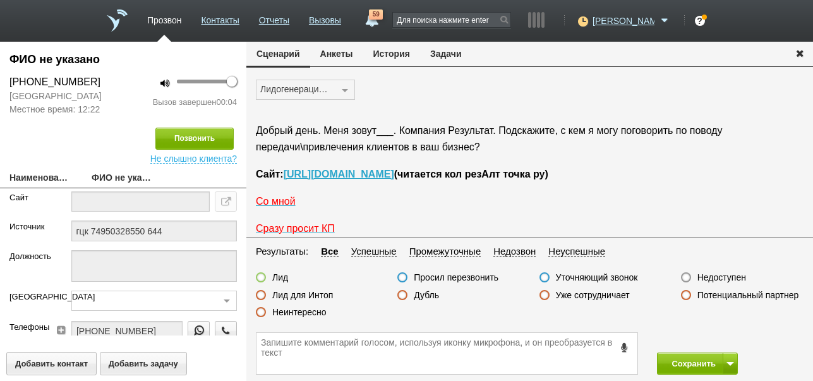
click at [714, 276] on label "Недоступен" at bounding box center [722, 277] width 49 height 11
click at [0, 0] on input "Недоступен" at bounding box center [0, 0] width 0 height 0
click at [683, 368] on button "Сохранить" at bounding box center [690, 364] width 66 height 22
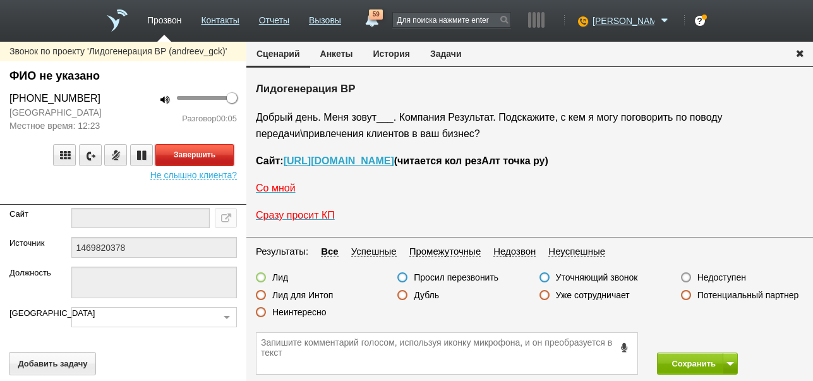
click at [219, 157] on button "Завершить" at bounding box center [194, 155] width 78 height 22
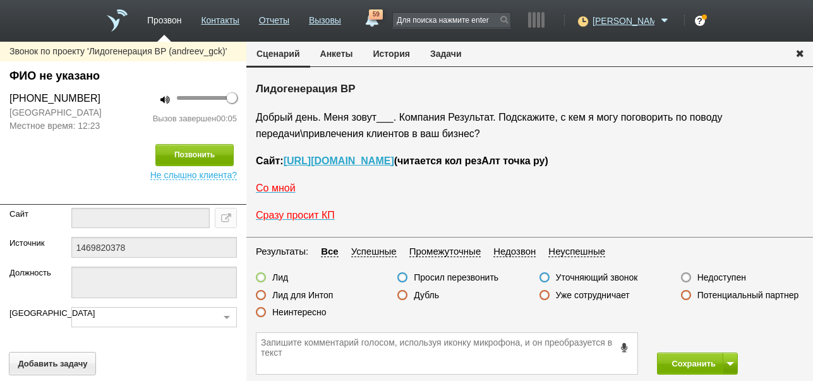
click at [739, 276] on label "Недоступен" at bounding box center [722, 277] width 49 height 11
click at [0, 0] on input "Недоступен" at bounding box center [0, 0] width 0 height 0
click at [728, 357] on button at bounding box center [730, 364] width 15 height 22
click at [718, 334] on button "Сохранить и остаться" at bounding box center [689, 340] width 98 height 22
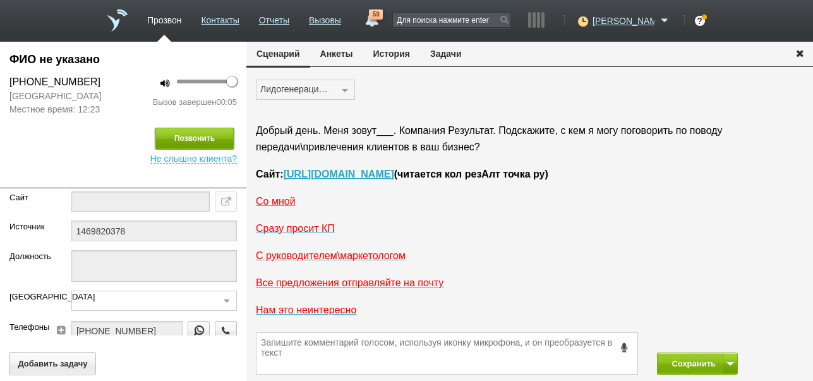
click at [217, 145] on button "Позвонить" at bounding box center [194, 139] width 78 height 22
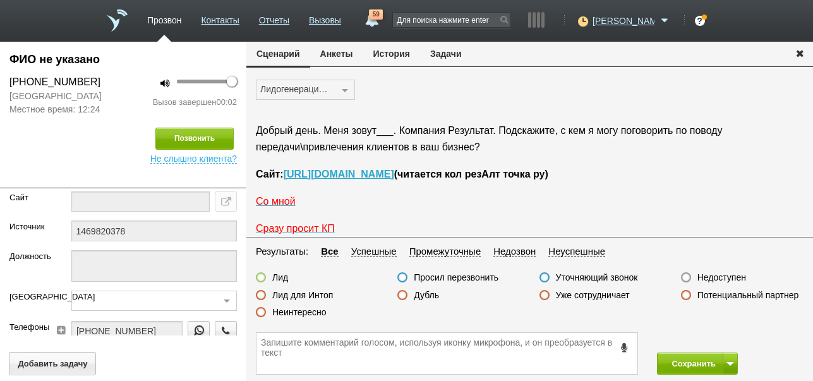
click at [708, 278] on label "Недоступен" at bounding box center [722, 277] width 49 height 11
click at [0, 0] on input "Недоступен" at bounding box center [0, 0] width 0 height 0
click at [686, 361] on button "Сохранить" at bounding box center [690, 364] width 66 height 22
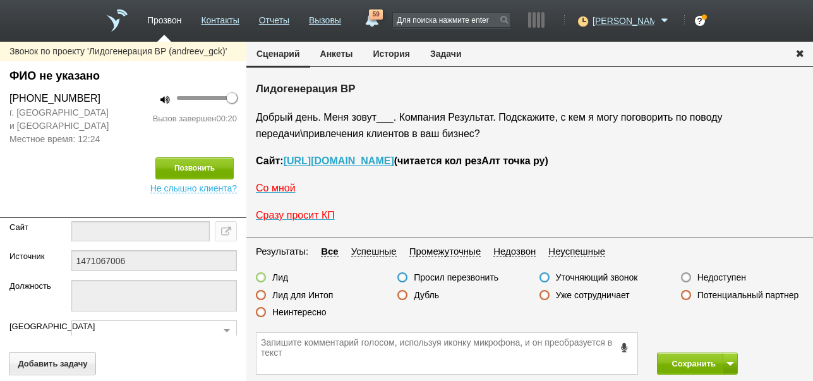
click at [719, 278] on label "Недоступен" at bounding box center [722, 277] width 49 height 11
click at [0, 0] on input "Недоступен" at bounding box center [0, 0] width 0 height 0
click at [732, 363] on span at bounding box center [731, 364] width 8 height 4
click at [726, 333] on button "Сохранить и остаться" at bounding box center [689, 340] width 98 height 22
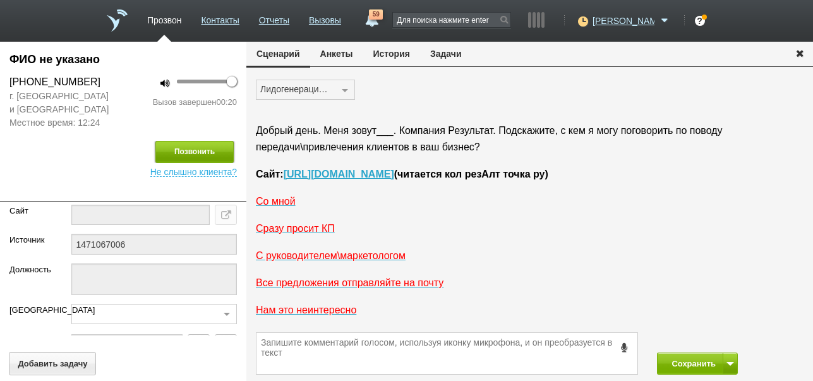
click at [214, 153] on button "Позвонить" at bounding box center [194, 152] width 78 height 22
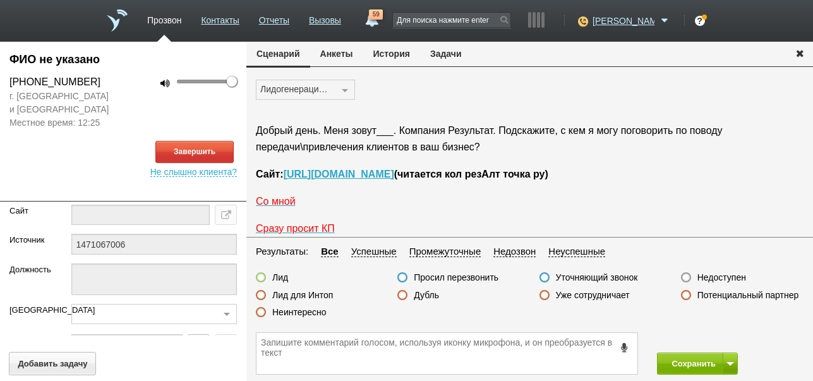
click at [403, 55] on button "История" at bounding box center [391, 54] width 57 height 24
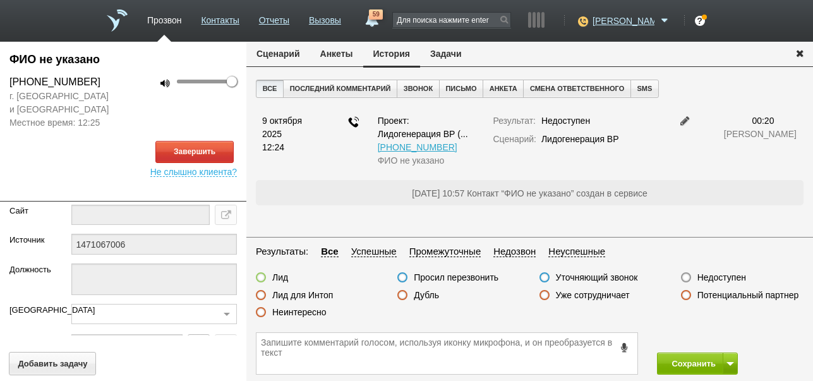
click at [288, 58] on button "Сценарий" at bounding box center [278, 54] width 64 height 24
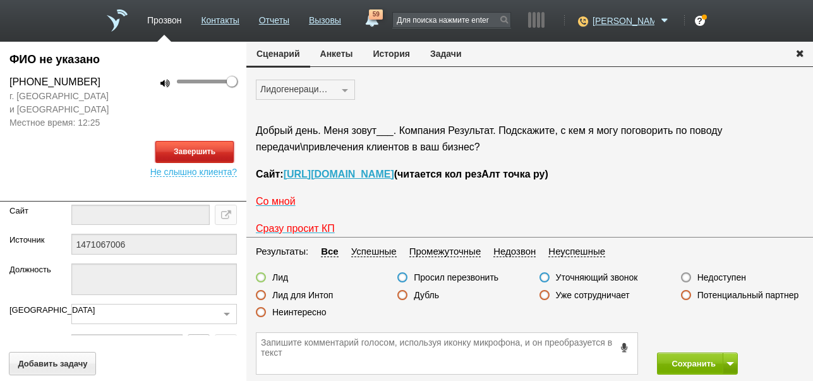
click at [204, 151] on button "Завершить" at bounding box center [194, 152] width 78 height 22
click at [714, 276] on label "Недоступен" at bounding box center [722, 277] width 49 height 11
click at [0, 0] on input "Недоступен" at bounding box center [0, 0] width 0 height 0
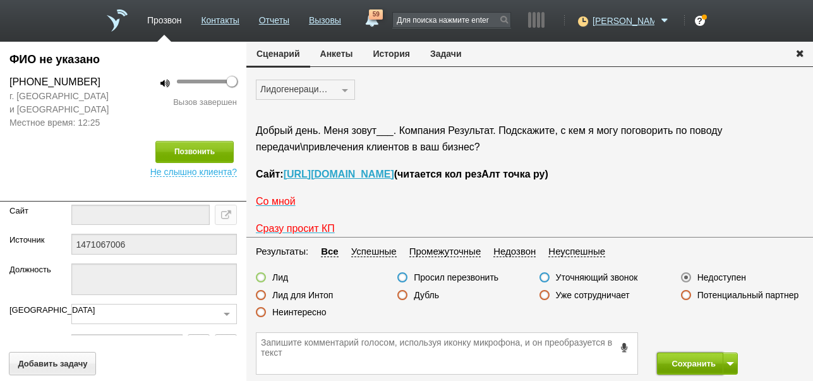
click at [686, 367] on button "Сохранить" at bounding box center [690, 364] width 66 height 22
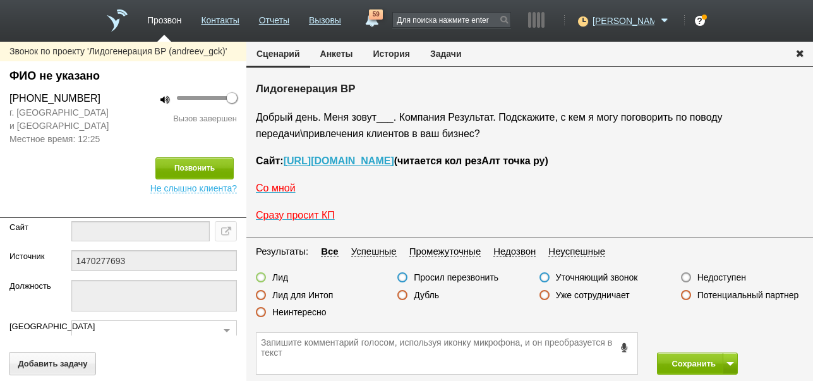
click at [712, 275] on label "Недоступен" at bounding box center [722, 277] width 49 height 11
click at [0, 0] on input "Недоступен" at bounding box center [0, 0] width 0 height 0
click at [729, 367] on button at bounding box center [730, 364] width 15 height 22
click at [716, 344] on button "Сохранить и остаться" at bounding box center [689, 340] width 98 height 22
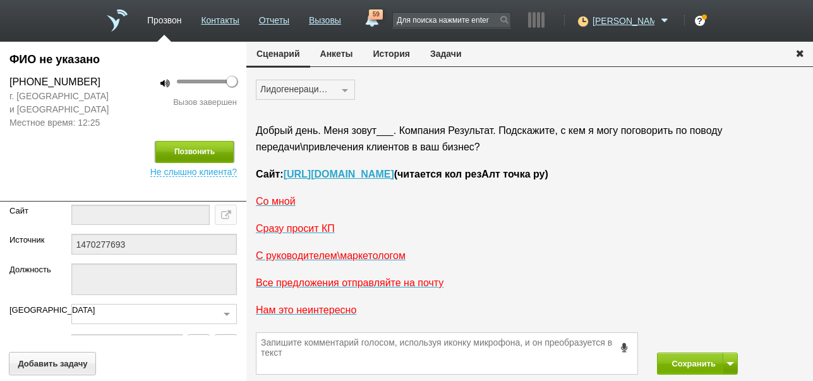
click at [213, 154] on button "Позвонить" at bounding box center [194, 152] width 78 height 22
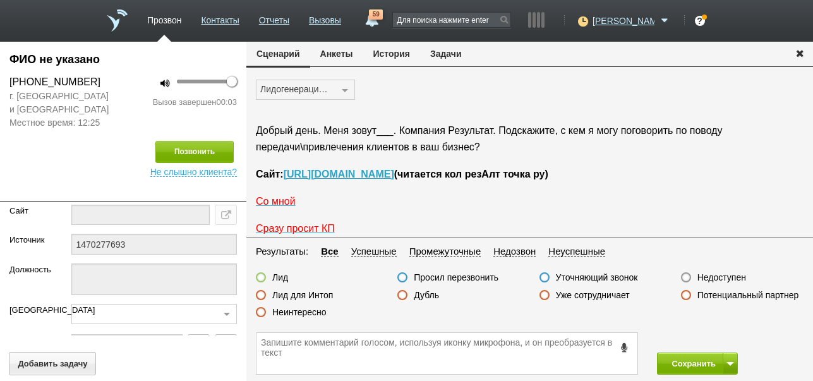
drag, startPoint x: 719, startPoint y: 275, endPoint x: 696, endPoint y: 319, distance: 49.7
click at [719, 275] on label "Недоступен" at bounding box center [722, 277] width 49 height 11
click at [0, 0] on input "Недоступен" at bounding box center [0, 0] width 0 height 0
click at [681, 364] on button "Сохранить" at bounding box center [690, 364] width 66 height 22
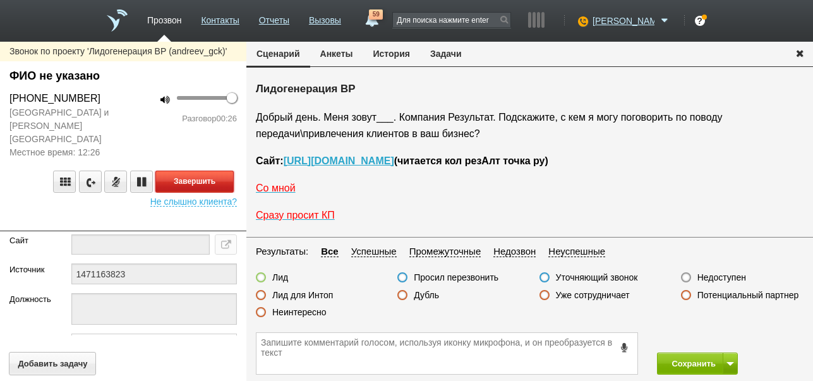
click at [224, 171] on button "Завершить" at bounding box center [194, 182] width 78 height 22
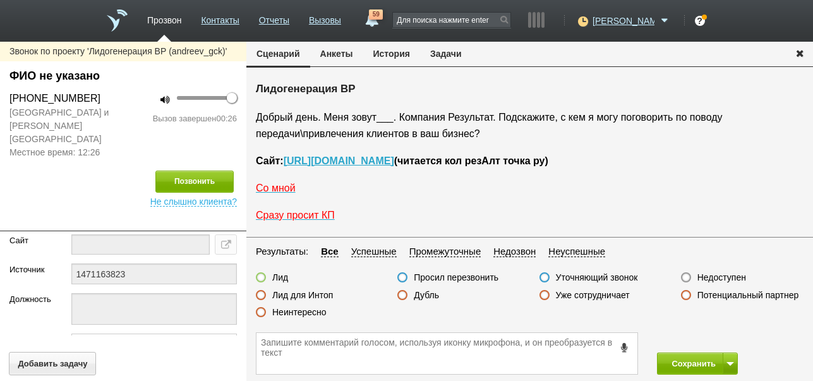
click at [308, 309] on label "Неинтересно" at bounding box center [299, 312] width 54 height 11
click at [0, 0] on input "Неинтересно" at bounding box center [0, 0] width 0 height 0
click at [701, 364] on button "Сохранить" at bounding box center [690, 364] width 66 height 22
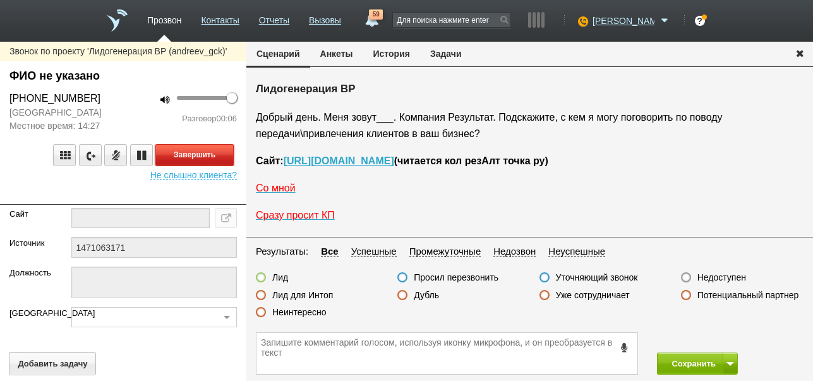
click at [222, 154] on button "Завершить" at bounding box center [194, 155] width 78 height 22
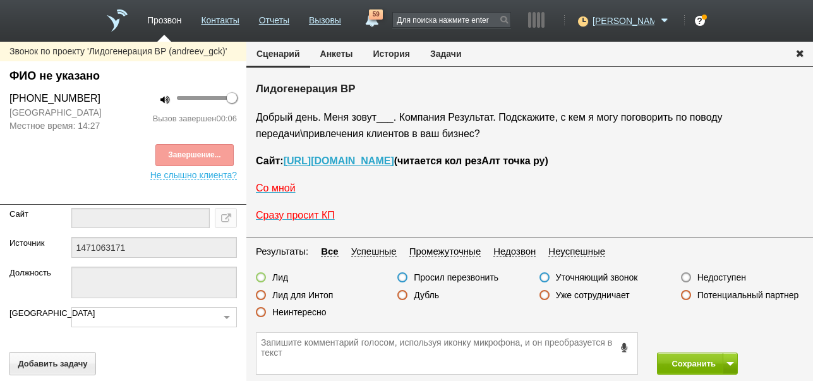
click at [727, 274] on label "Недоступен" at bounding box center [722, 277] width 49 height 11
click at [0, 0] on input "Недоступен" at bounding box center [0, 0] width 0 height 0
click at [728, 358] on button at bounding box center [730, 364] width 15 height 22
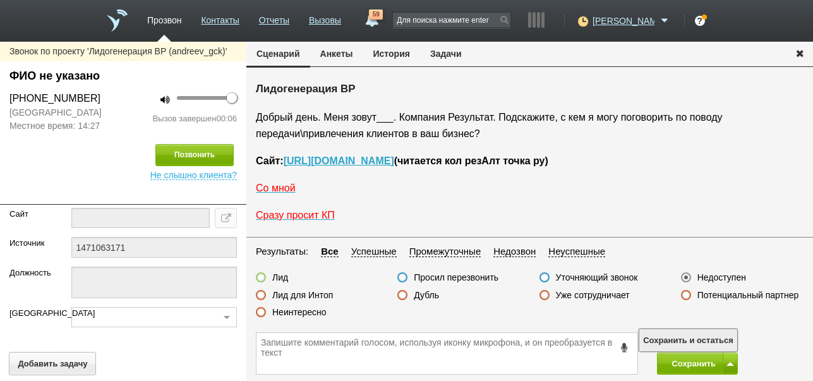
click at [720, 337] on button "Сохранить и остаться" at bounding box center [689, 340] width 98 height 22
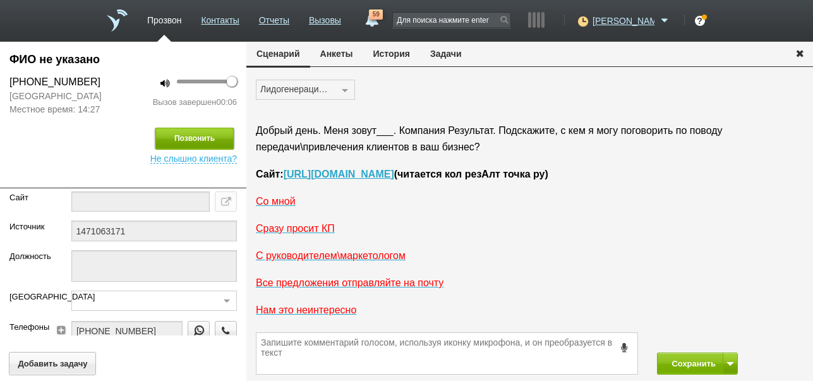
click at [211, 142] on button "Позвонить" at bounding box center [194, 139] width 78 height 22
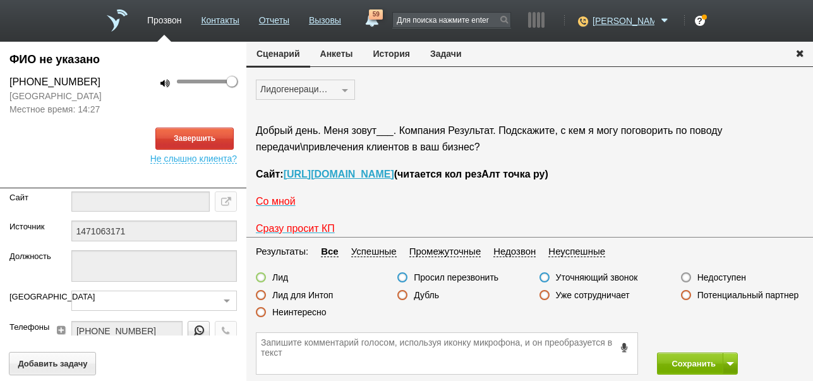
click at [404, 58] on button "История" at bounding box center [391, 54] width 57 height 24
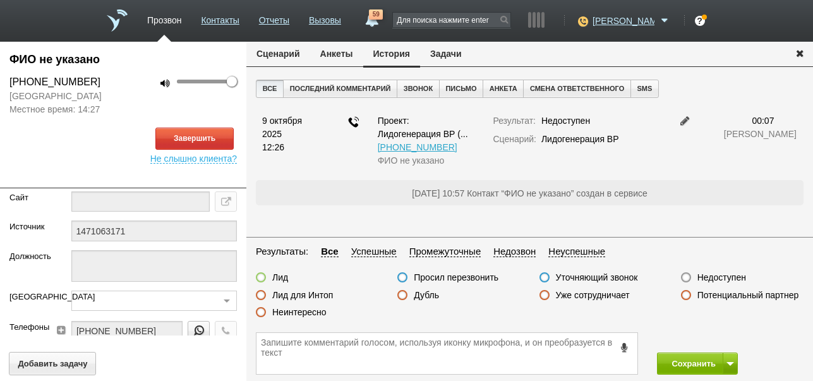
click at [270, 53] on button "Сценарий" at bounding box center [278, 54] width 64 height 24
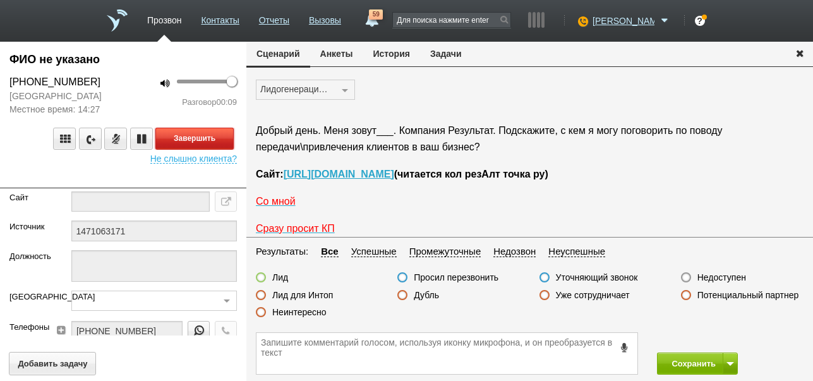
click at [221, 135] on button "Завершить" at bounding box center [194, 139] width 78 height 22
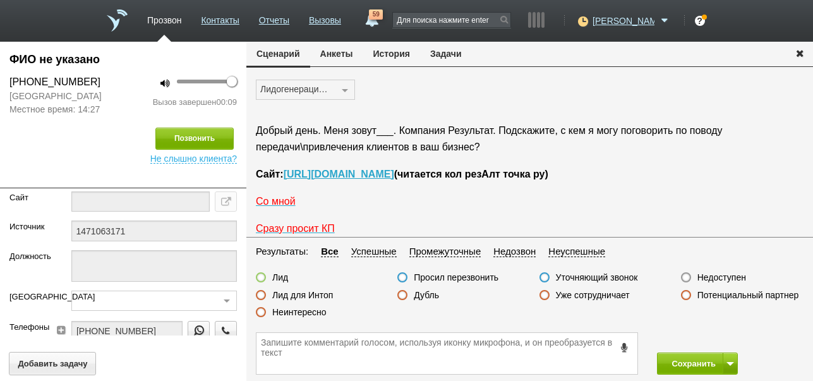
click at [717, 278] on label "Недоступен" at bounding box center [722, 277] width 49 height 11
click at [0, 0] on input "Недоступен" at bounding box center [0, 0] width 0 height 0
click at [682, 363] on button "Сохранить" at bounding box center [690, 364] width 66 height 22
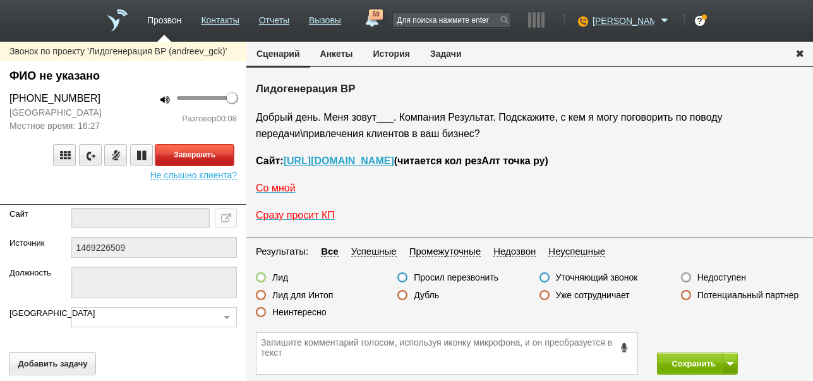
click at [208, 155] on button "Завершить" at bounding box center [194, 155] width 78 height 22
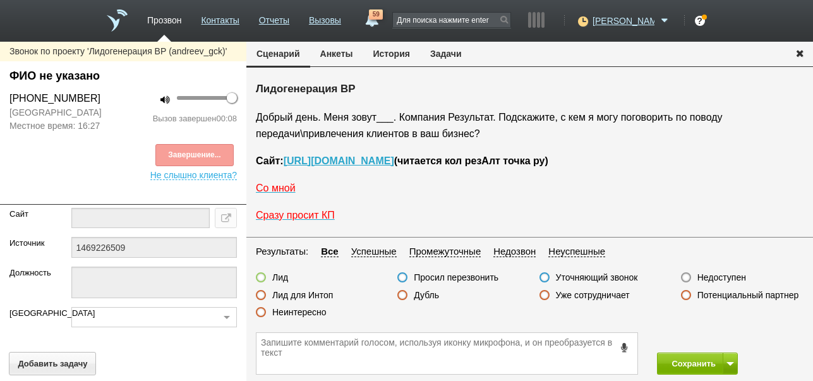
click at [723, 276] on label "Недоступен" at bounding box center [722, 277] width 49 height 11
click at [0, 0] on input "Недоступен" at bounding box center [0, 0] width 0 height 0
click at [726, 360] on button at bounding box center [730, 364] width 15 height 22
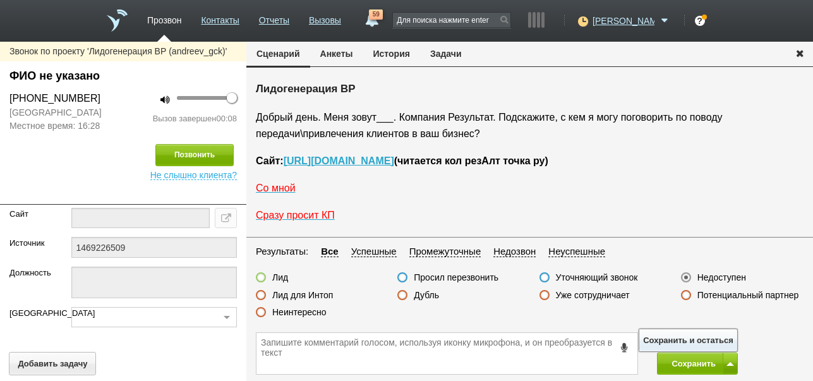
click at [722, 335] on button "Сохранить и остаться" at bounding box center [689, 340] width 98 height 22
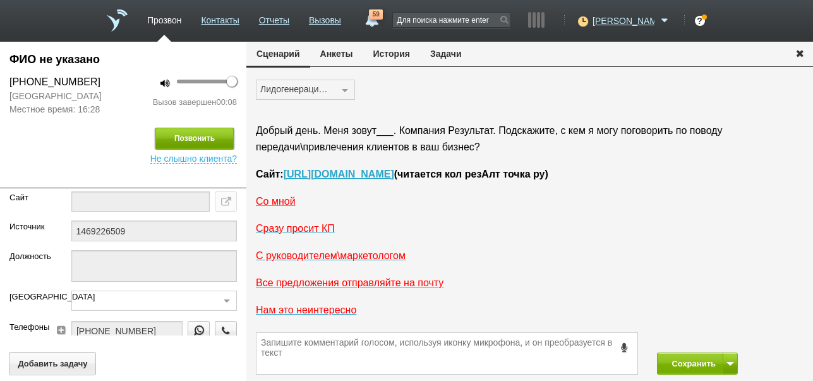
click at [216, 139] on button "Позвонить" at bounding box center [194, 139] width 78 height 22
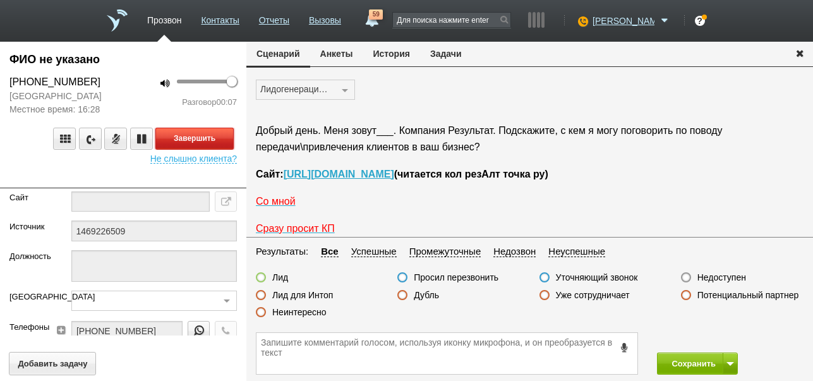
click at [214, 134] on button "Завершить" at bounding box center [194, 139] width 78 height 22
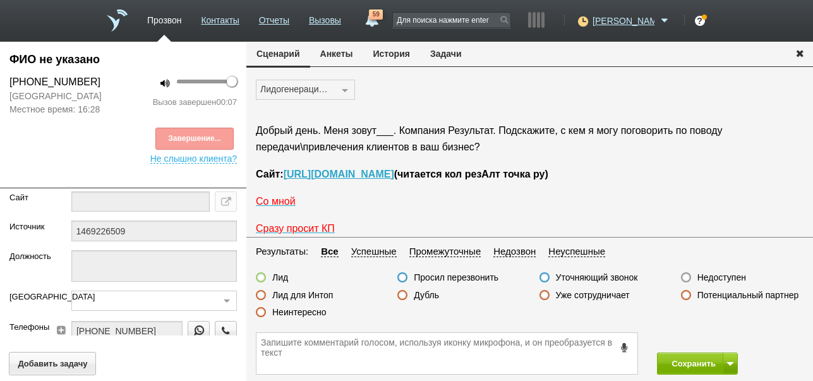
click at [713, 274] on label "Недоступен" at bounding box center [722, 277] width 49 height 11
click at [0, 0] on input "Недоступен" at bounding box center [0, 0] width 0 height 0
click at [677, 363] on button "Сохранить" at bounding box center [690, 364] width 66 height 22
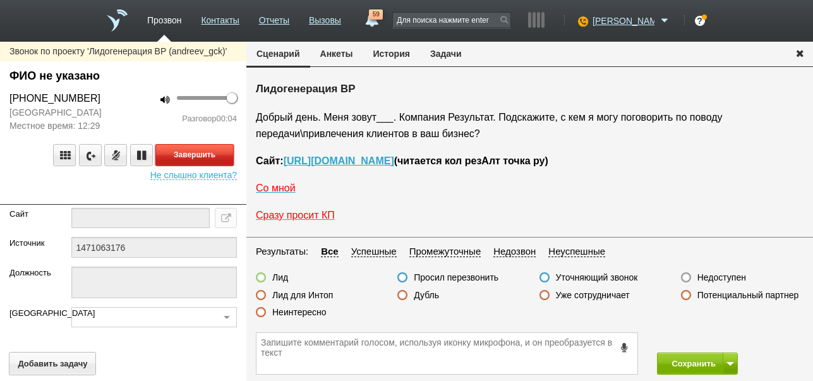
click at [194, 151] on button "Завершить" at bounding box center [194, 155] width 78 height 22
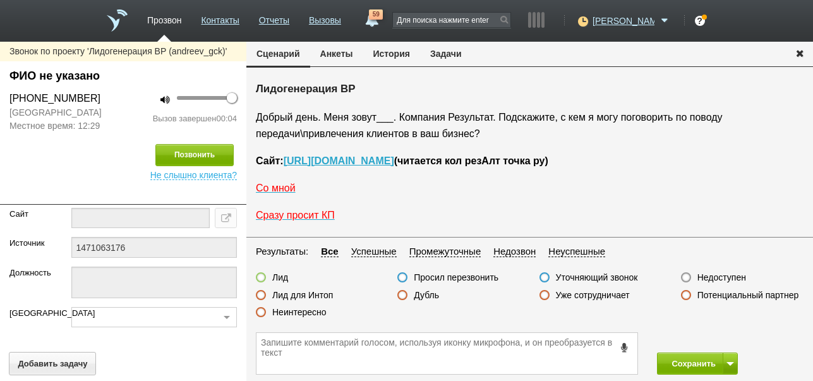
click at [722, 279] on label "Недоступен" at bounding box center [722, 277] width 49 height 11
click at [0, 0] on input "Недоступен" at bounding box center [0, 0] width 0 height 0
click at [726, 360] on button at bounding box center [730, 364] width 15 height 22
click at [714, 334] on button "Сохранить и остаться" at bounding box center [689, 340] width 98 height 22
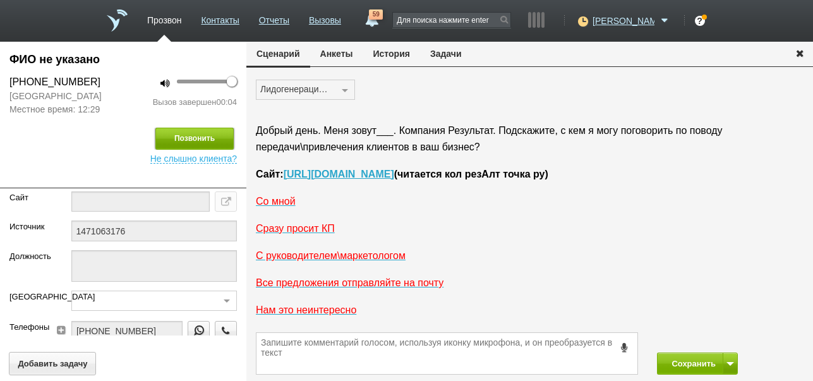
click at [212, 136] on button "Позвонить" at bounding box center [194, 139] width 78 height 22
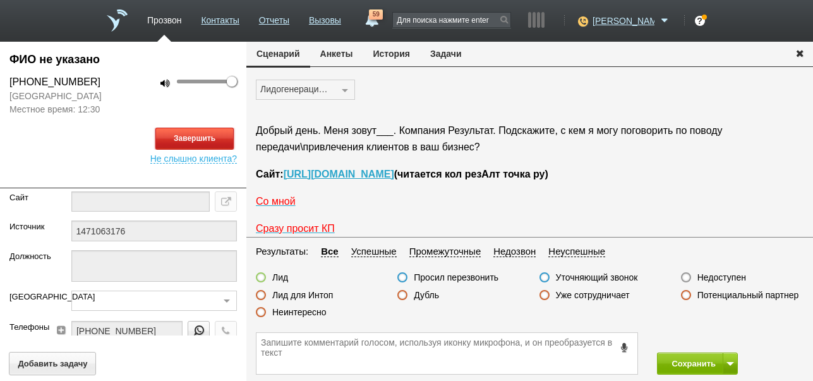
click at [224, 144] on button "Завершить" at bounding box center [194, 139] width 78 height 22
click at [729, 276] on label "Недоступен" at bounding box center [722, 277] width 49 height 11
click at [0, 0] on input "Недоступен" at bounding box center [0, 0] width 0 height 0
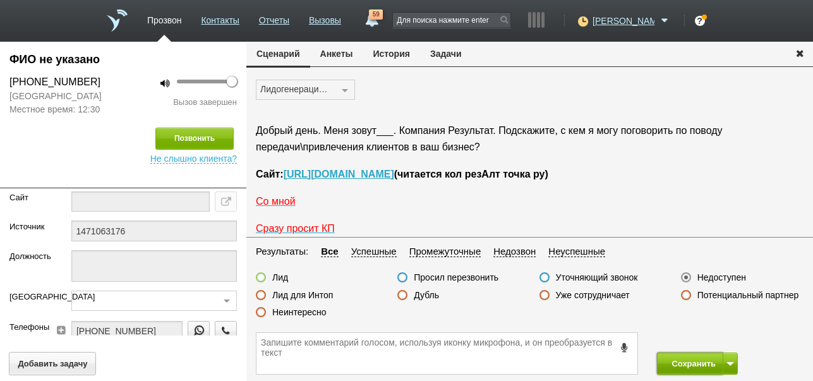
click at [689, 357] on button "Сохранить" at bounding box center [690, 364] width 66 height 22
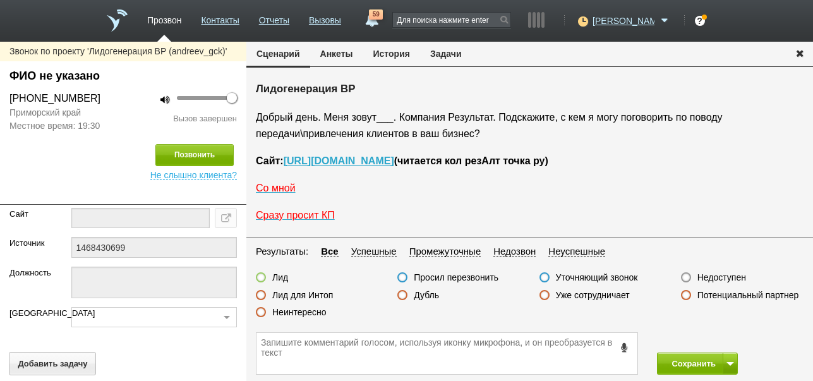
click at [718, 280] on label "Недоступен" at bounding box center [722, 277] width 49 height 11
click at [0, 0] on input "Недоступен" at bounding box center [0, 0] width 0 height 0
click at [729, 360] on button at bounding box center [730, 364] width 15 height 22
click at [720, 339] on button "Сохранить и остаться" at bounding box center [689, 340] width 98 height 22
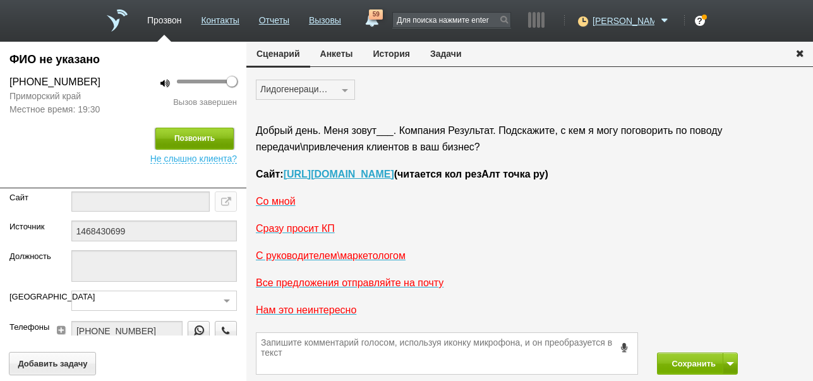
click at [220, 139] on button "Позвонить" at bounding box center [194, 139] width 78 height 22
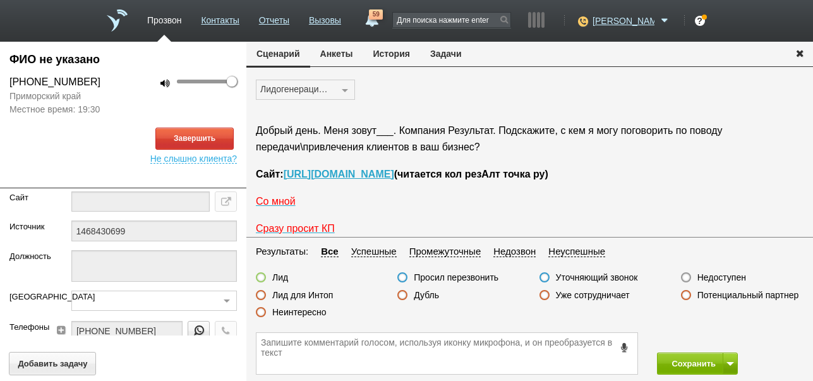
click at [395, 49] on button "История" at bounding box center [391, 54] width 57 height 24
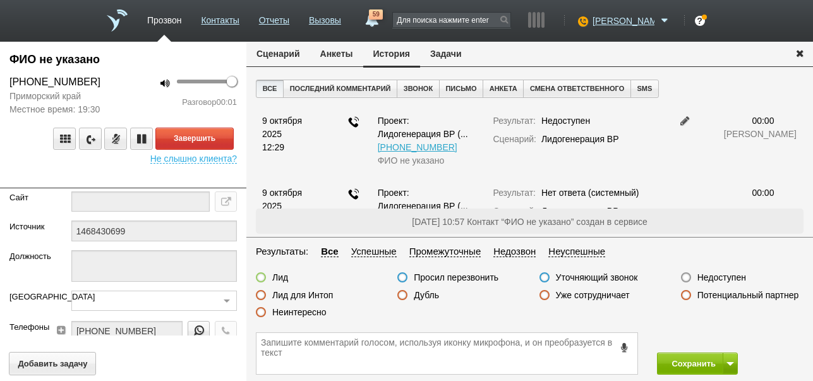
click at [280, 54] on button "Сценарий" at bounding box center [278, 54] width 64 height 24
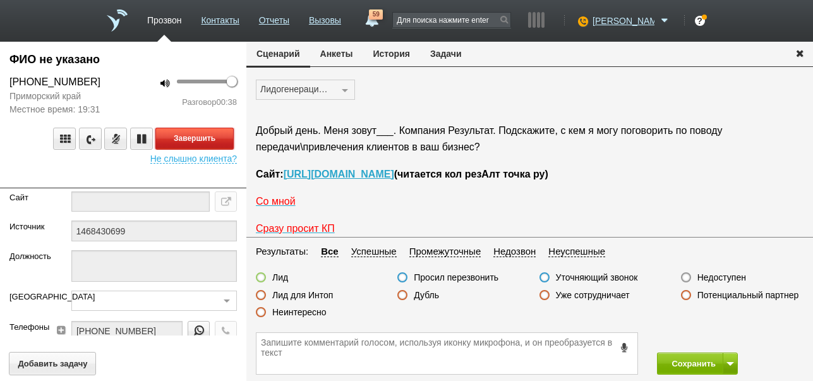
click at [226, 140] on button "Завершить" at bounding box center [194, 139] width 78 height 22
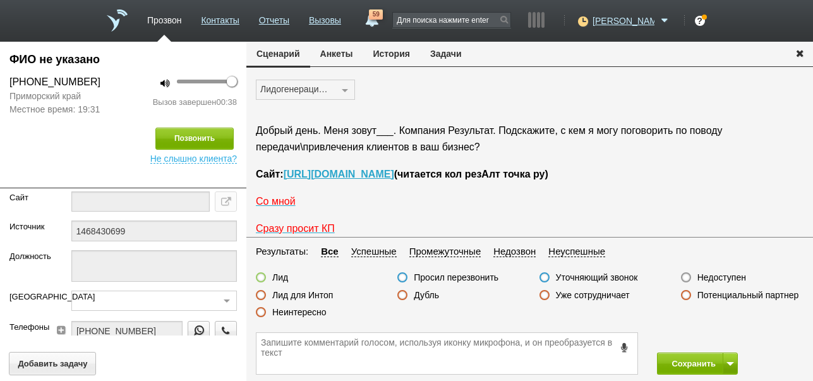
click at [624, 346] on icon at bounding box center [625, 347] width 14 height 9
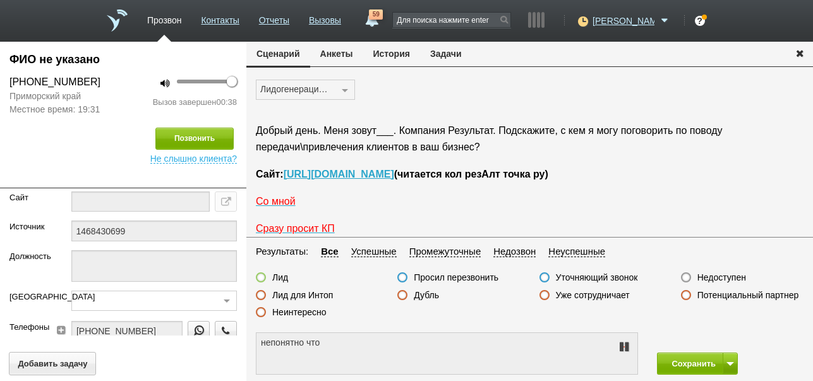
type textarea "непонятно что отвечают"
click at [624, 346] on icon at bounding box center [624, 347] width 15 height 10
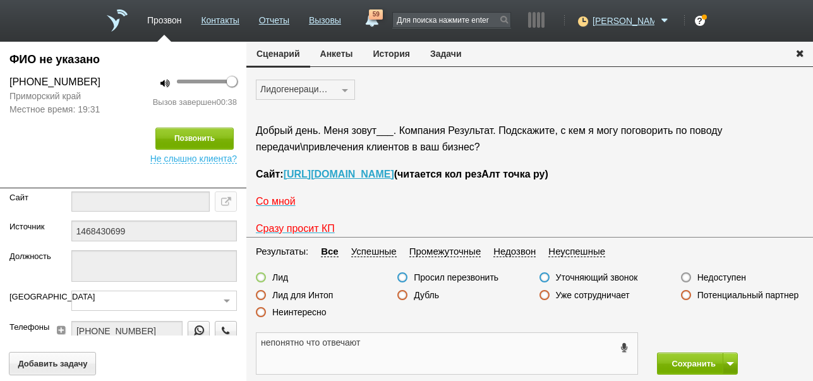
drag, startPoint x: 260, startPoint y: 344, endPoint x: 372, endPoint y: 344, distance: 111.9
click at [372, 344] on textarea "непонятно что отвечают" at bounding box center [447, 353] width 381 height 41
click at [456, 54] on button "Задачи" at bounding box center [446, 54] width 52 height 24
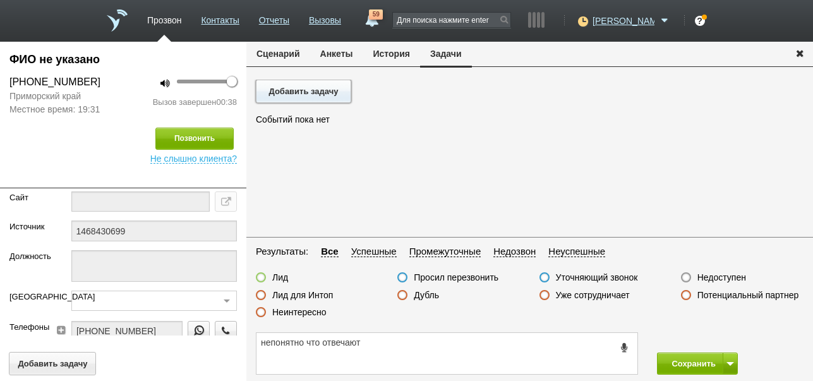
click at [335, 93] on button "Добавить задачу" at bounding box center [303, 91] width 95 height 23
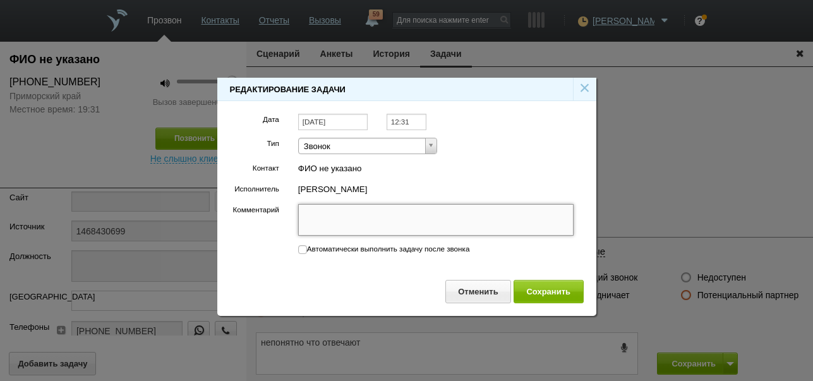
click at [347, 210] on textarea "Комментарий" at bounding box center [436, 220] width 276 height 32
paste textarea "непонятно что отвечают"
type textarea "непонятно что отвечают"
click at [360, 119] on input "[DATE]" at bounding box center [333, 122] width 70 height 17
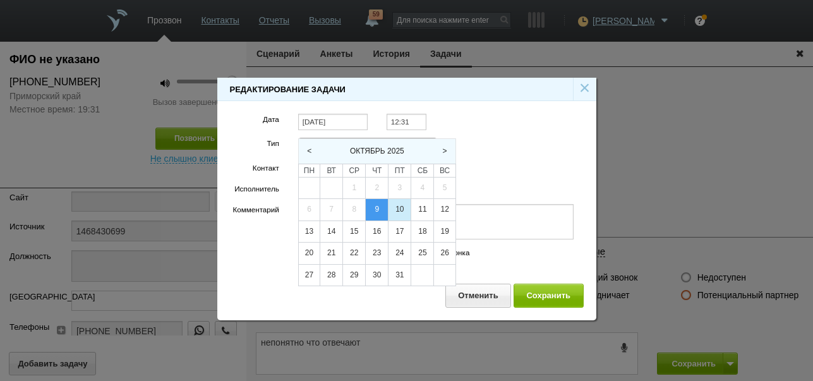
click at [396, 211] on div "10" at bounding box center [400, 209] width 22 height 21
type input "[DATE]"
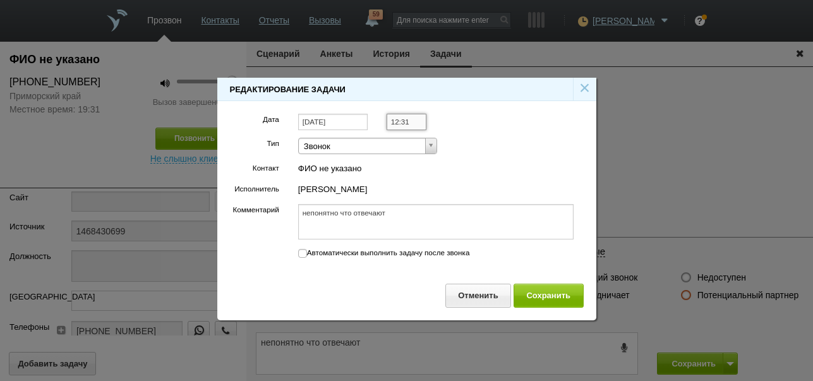
click at [416, 120] on input "12:31" at bounding box center [407, 122] width 40 height 17
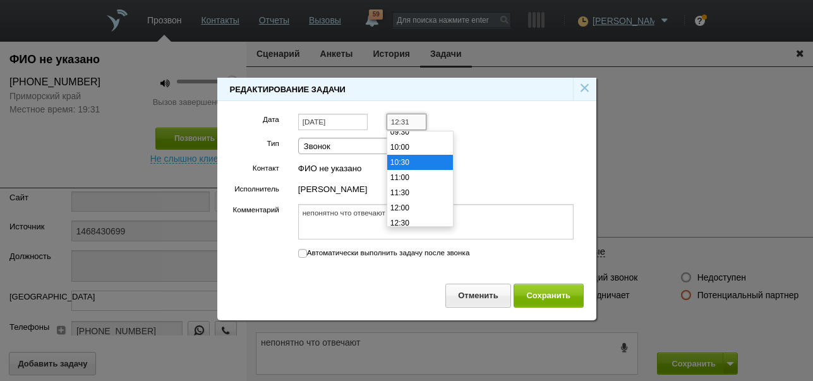
scroll to position [274, 0]
click at [423, 153] on li "09:30" at bounding box center [420, 153] width 66 height 15
type input "09:30"
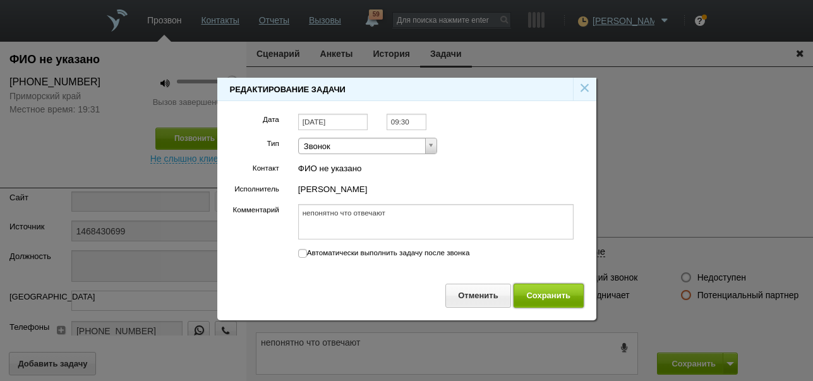
click at [538, 293] on button "Сохранить" at bounding box center [549, 295] width 70 height 23
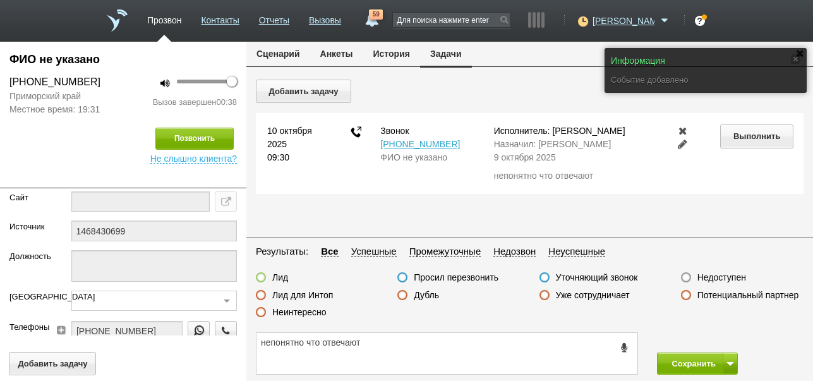
click at [291, 51] on button "Сценарий" at bounding box center [278, 54] width 64 height 24
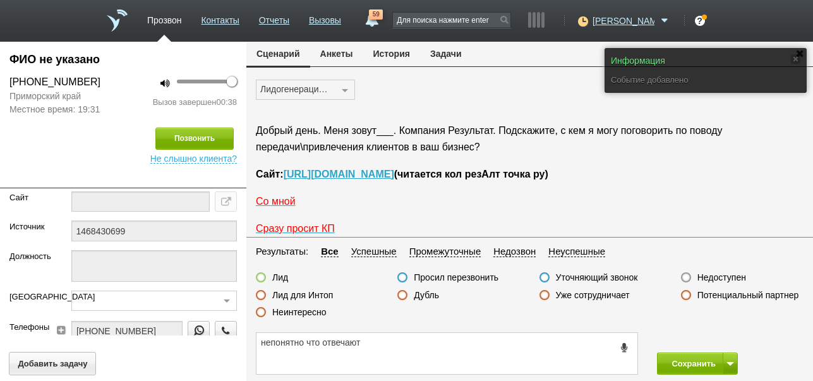
click at [482, 279] on label "Просил перезвонить" at bounding box center [456, 277] width 85 height 11
click at [0, 0] on input "Просил перезвонить" at bounding box center [0, 0] width 0 height 0
click at [698, 364] on button "Сохранить" at bounding box center [690, 364] width 66 height 22
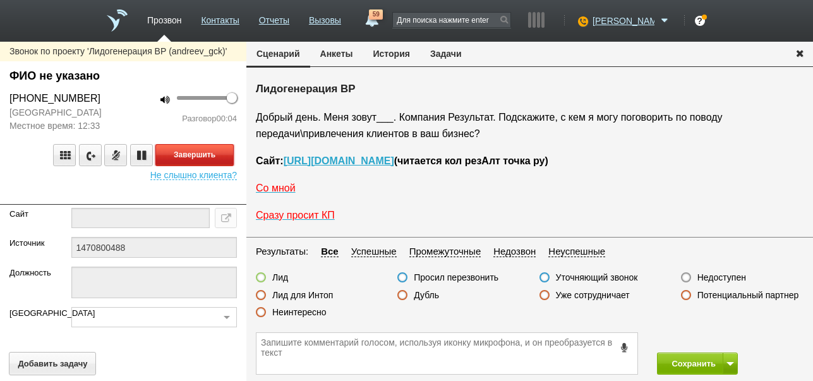
click at [208, 155] on button "Завершить" at bounding box center [194, 155] width 78 height 22
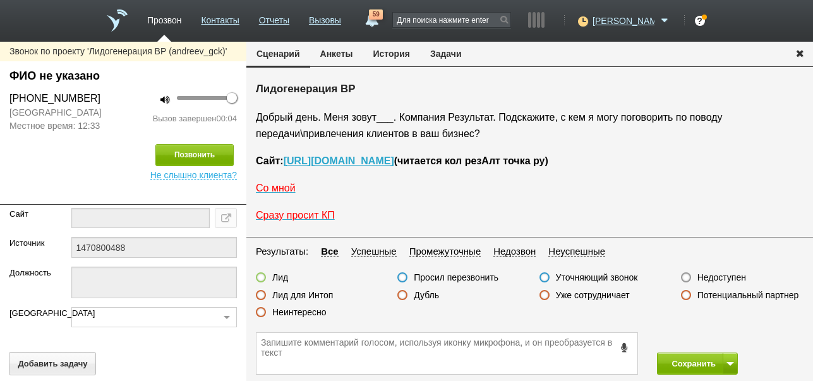
click at [737, 278] on label "Недоступен" at bounding box center [722, 277] width 49 height 11
click at [0, 0] on input "Недоступен" at bounding box center [0, 0] width 0 height 0
click at [731, 360] on button at bounding box center [730, 364] width 15 height 22
click at [721, 339] on button "Сохранить и остаться" at bounding box center [689, 340] width 98 height 22
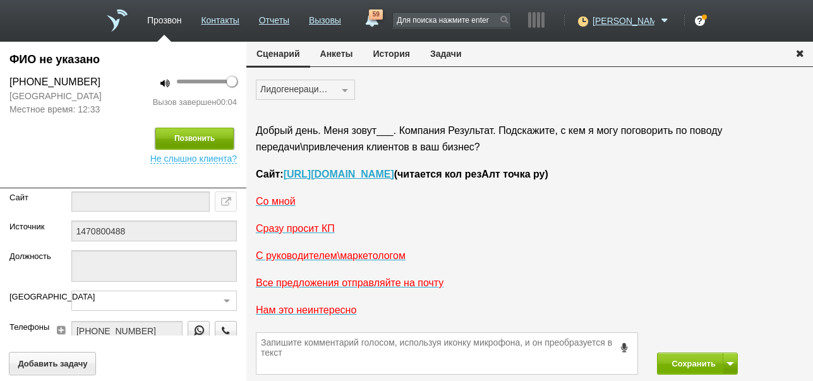
click at [222, 136] on button "Позвонить" at bounding box center [194, 139] width 78 height 22
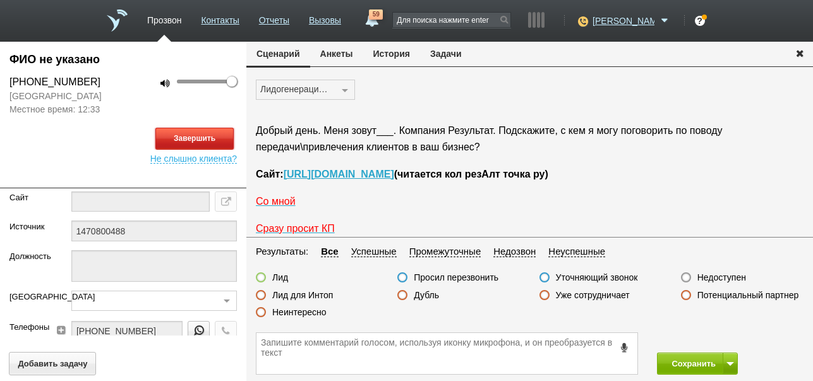
click at [203, 139] on button "Завершить" at bounding box center [194, 139] width 78 height 22
click at [716, 276] on label "Недоступен" at bounding box center [722, 277] width 49 height 11
click at [0, 0] on input "Недоступен" at bounding box center [0, 0] width 0 height 0
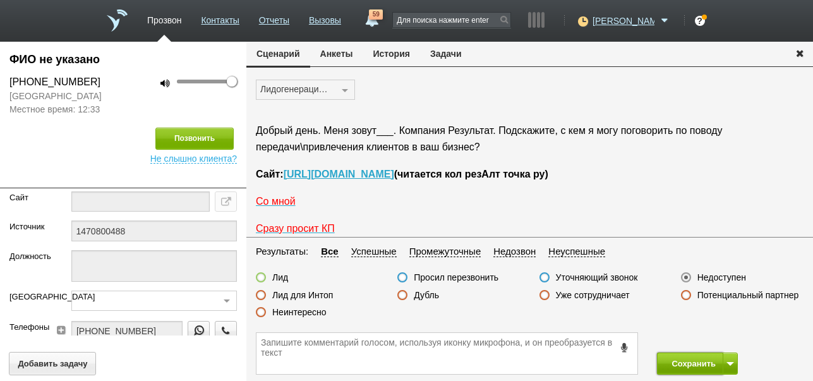
click at [696, 368] on button "Сохранить" at bounding box center [690, 364] width 66 height 22
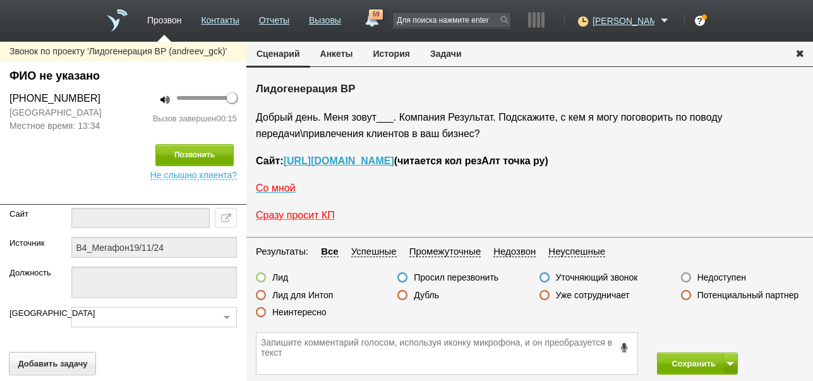
click at [318, 312] on label "Неинтересно" at bounding box center [299, 312] width 54 height 11
click at [0, 0] on input "Неинтересно" at bounding box center [0, 0] width 0 height 0
click at [689, 367] on button "Сохранить" at bounding box center [690, 364] width 66 height 22
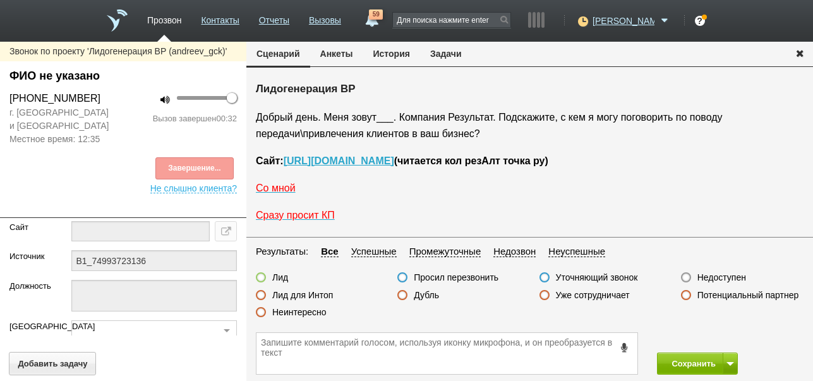
click at [322, 312] on label "Неинтересно" at bounding box center [299, 312] width 54 height 11
click at [0, 0] on input "Неинтересно" at bounding box center [0, 0] width 0 height 0
click at [694, 361] on button "Сохранить" at bounding box center [690, 364] width 66 height 22
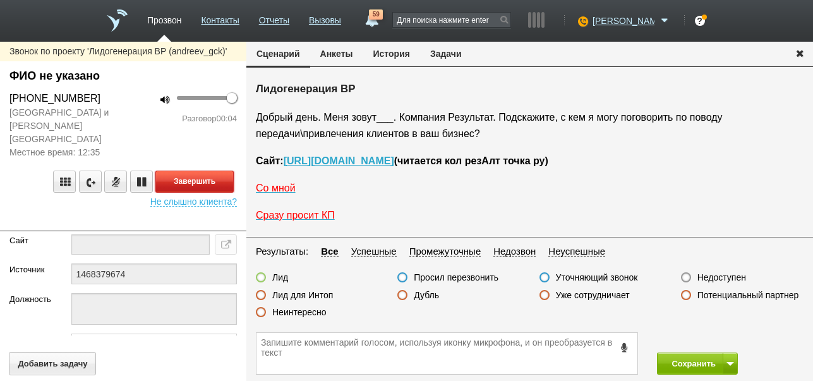
click at [229, 173] on button "Завершить" at bounding box center [194, 182] width 78 height 22
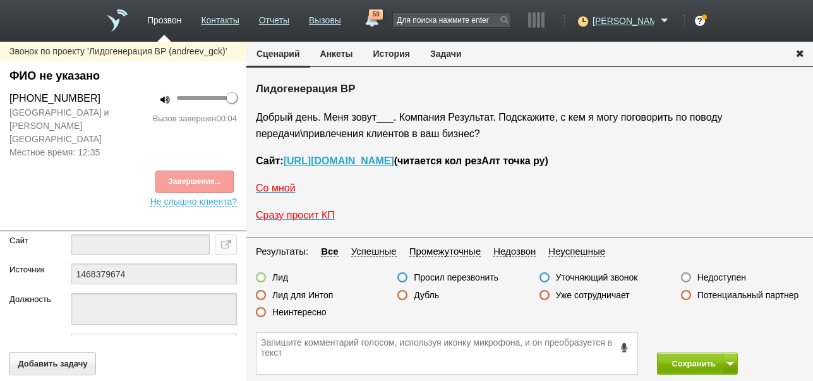
click at [720, 276] on label "Недоступен" at bounding box center [722, 277] width 49 height 11
click at [0, 0] on input "Недоступен" at bounding box center [0, 0] width 0 height 0
click at [729, 366] on button at bounding box center [730, 364] width 15 height 22
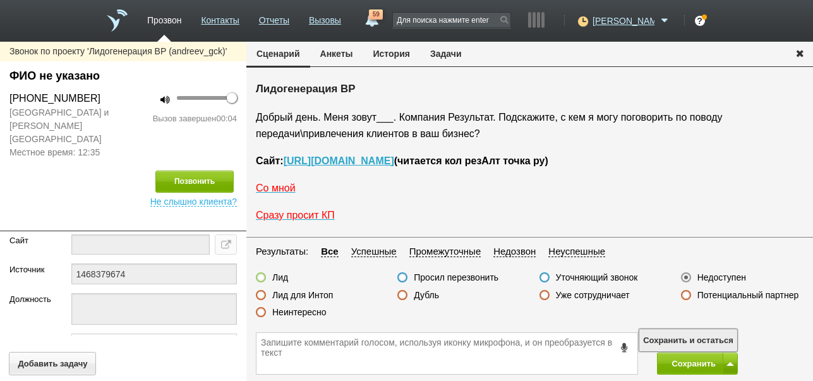
click at [711, 332] on button "Сохранить и остаться" at bounding box center [689, 340] width 98 height 22
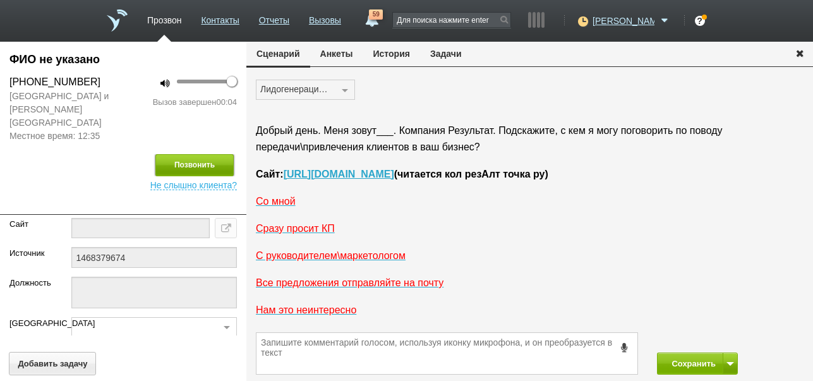
click at [208, 154] on button "Позвонить" at bounding box center [194, 165] width 78 height 22
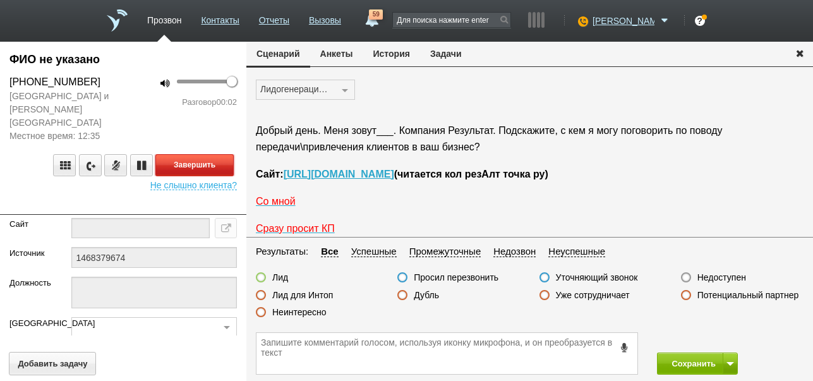
click at [207, 154] on button "Завершить" at bounding box center [194, 165] width 78 height 22
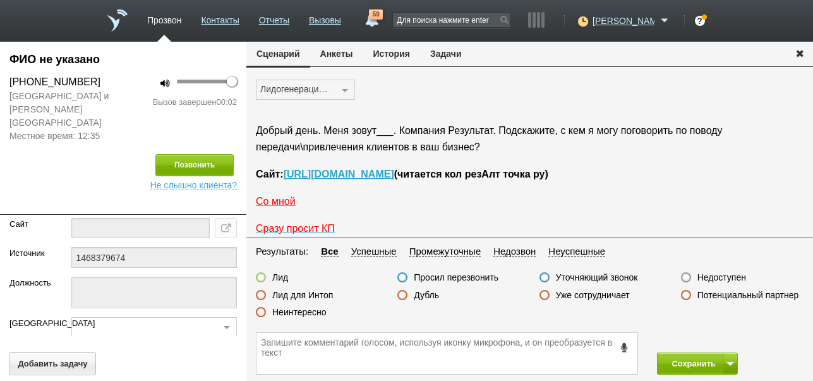
click at [714, 274] on label "Недоступен" at bounding box center [722, 277] width 49 height 11
click at [0, 0] on input "Недоступен" at bounding box center [0, 0] width 0 height 0
click at [700, 360] on button "Сохранить" at bounding box center [690, 364] width 66 height 22
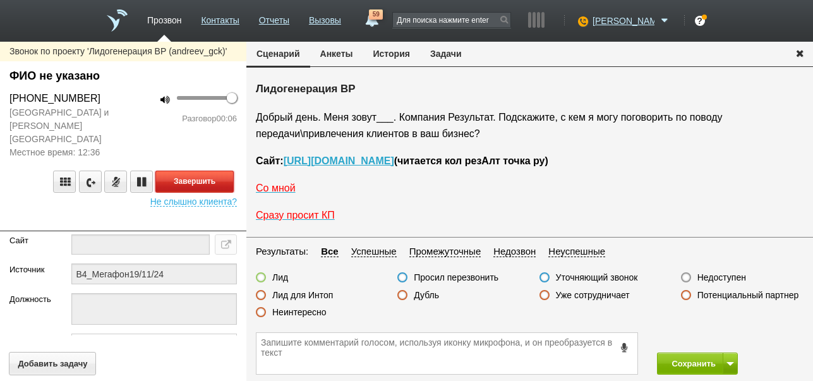
click at [207, 171] on button "Завершить" at bounding box center [194, 182] width 78 height 22
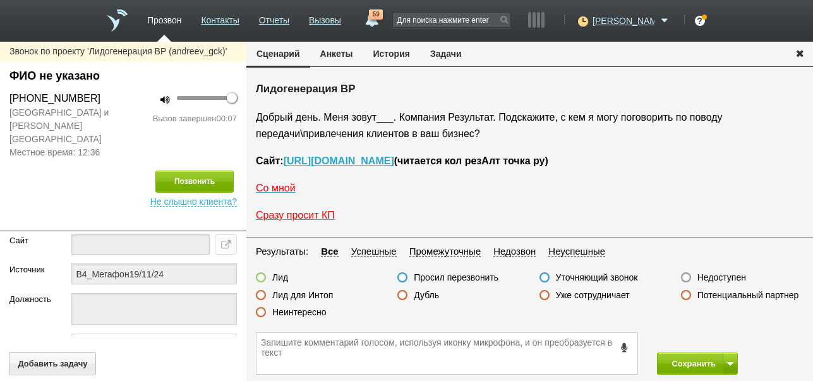
click at [736, 275] on label "Недоступен" at bounding box center [722, 277] width 49 height 11
click at [0, 0] on input "Недоступен" at bounding box center [0, 0] width 0 height 0
click at [727, 363] on span at bounding box center [731, 364] width 8 height 4
click at [726, 333] on button "Сохранить и остаться" at bounding box center [689, 340] width 98 height 22
click at [726, 333] on div "Сохранить Сохранить и остаться" at bounding box center [529, 353] width 567 height 55
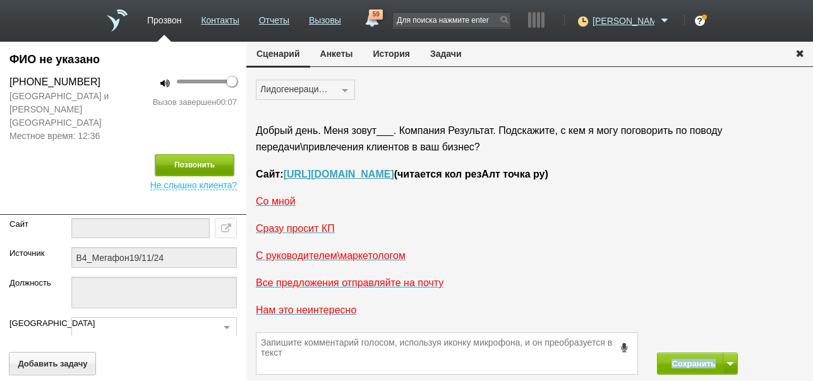
click at [221, 154] on button "Позвонить" at bounding box center [194, 165] width 78 height 22
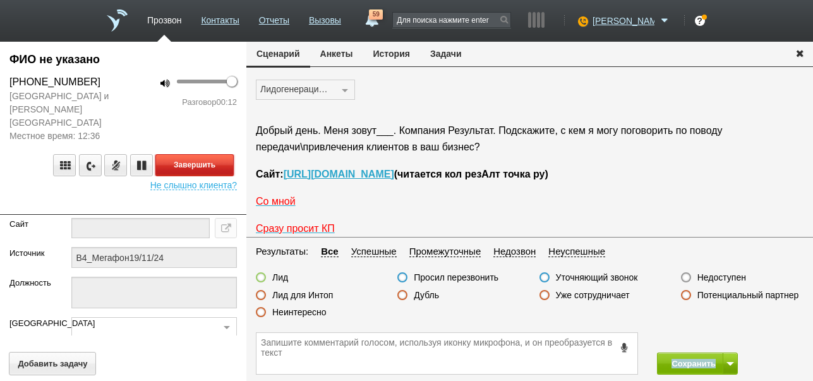
click at [219, 154] on button "Завершить" at bounding box center [194, 165] width 78 height 22
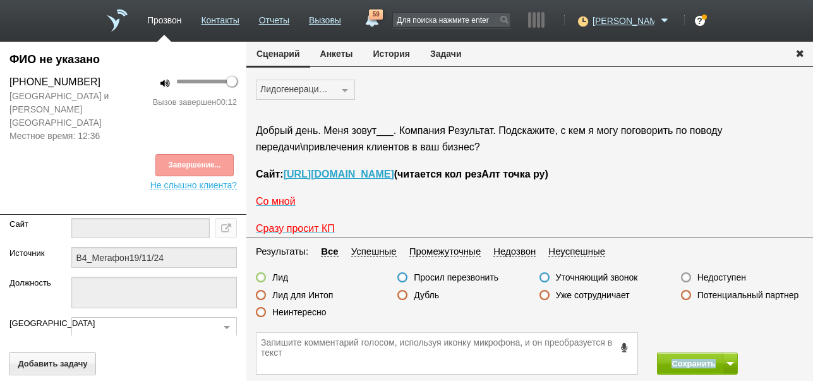
drag, startPoint x: 717, startPoint y: 276, endPoint x: 691, endPoint y: 344, distance: 73.4
click at [717, 276] on label "Недоступен" at bounding box center [722, 277] width 49 height 11
click at [0, 0] on input "Недоступен" at bounding box center [0, 0] width 0 height 0
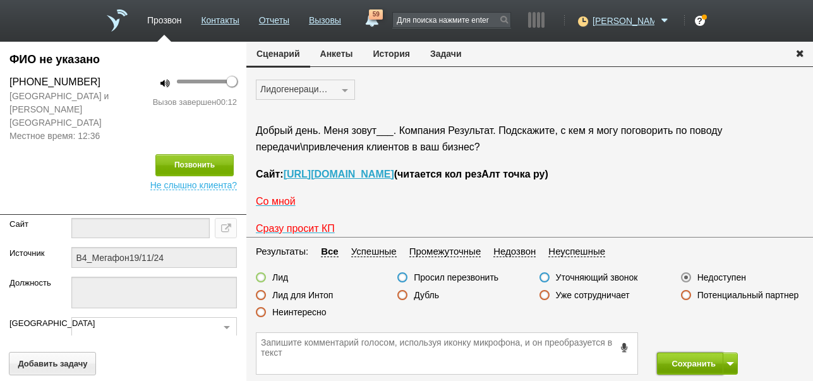
click at [681, 361] on button "Сохранить" at bounding box center [690, 364] width 66 height 22
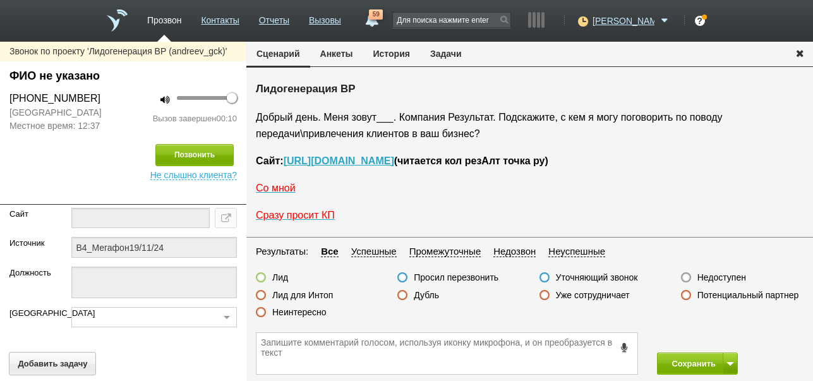
click at [718, 280] on label "Недоступен" at bounding box center [722, 277] width 49 height 11
click at [0, 0] on input "Недоступен" at bounding box center [0, 0] width 0 height 0
click at [727, 367] on button at bounding box center [730, 364] width 15 height 22
click at [726, 338] on button "Сохранить и остаться" at bounding box center [689, 340] width 98 height 22
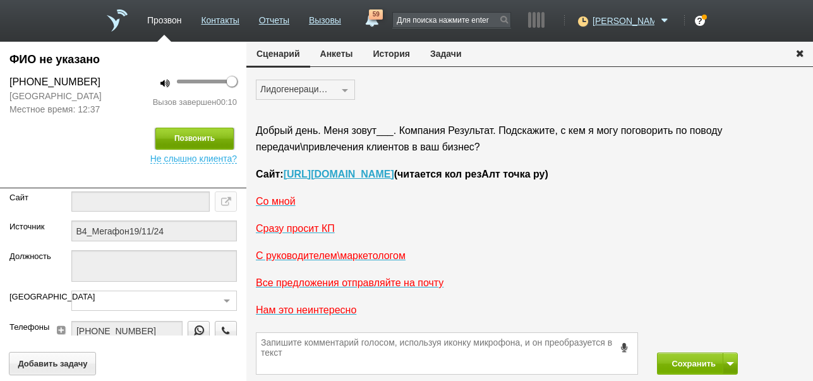
click at [203, 142] on button "Позвонить" at bounding box center [194, 139] width 78 height 22
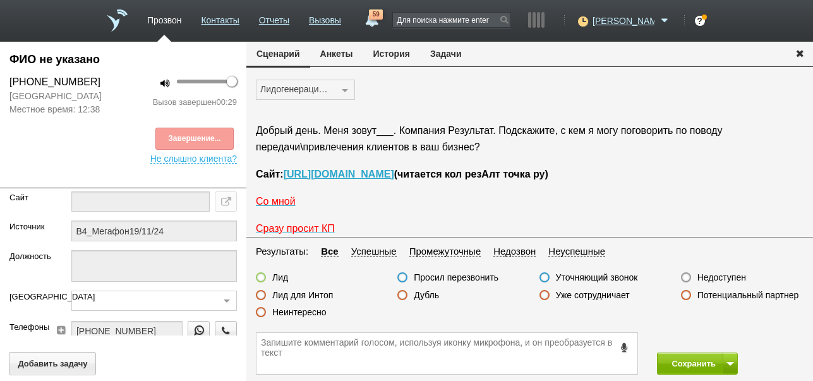
click at [210, 134] on div "Завершение..." at bounding box center [123, 139] width 228 height 22
click at [623, 347] on icon at bounding box center [625, 347] width 14 height 9
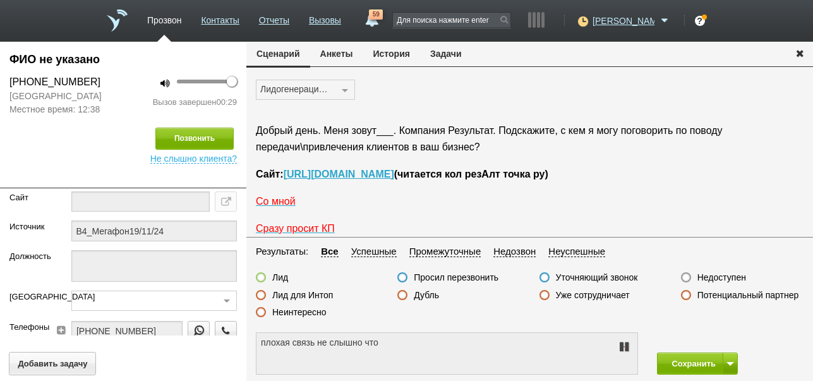
type textarea "плохая связь не слышно что ответили"
click at [623, 346] on icon at bounding box center [624, 347] width 15 height 10
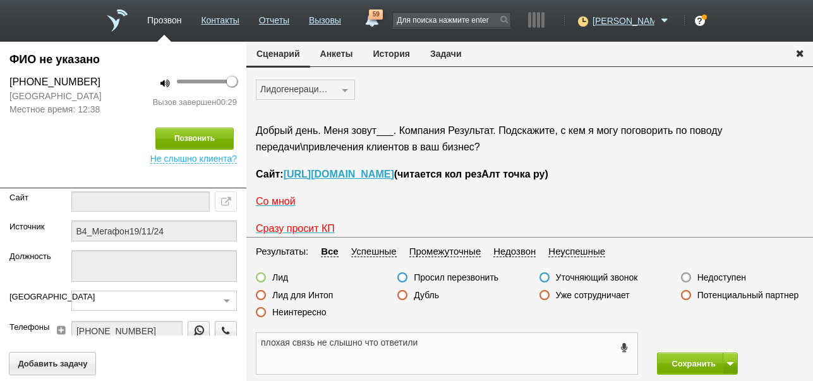
drag, startPoint x: 259, startPoint y: 344, endPoint x: 430, endPoint y: 345, distance: 170.6
click at [430, 345] on textarea "плохая связь не слышно что ответили" at bounding box center [447, 353] width 381 height 41
click at [445, 56] on button "Задачи" at bounding box center [446, 54] width 52 height 24
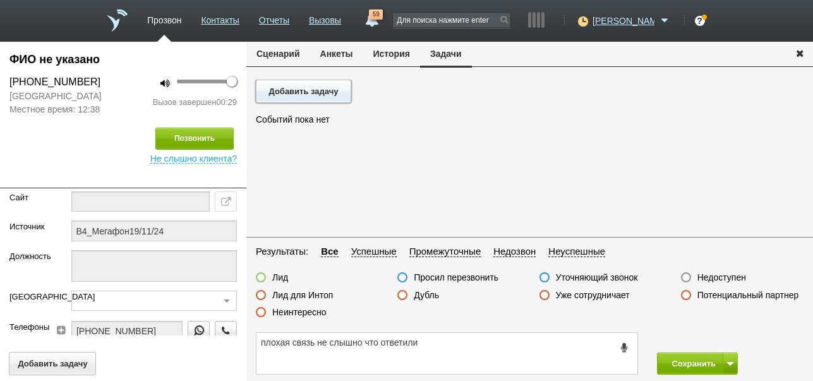
click at [331, 86] on button "Добавить задачу" at bounding box center [303, 91] width 95 height 23
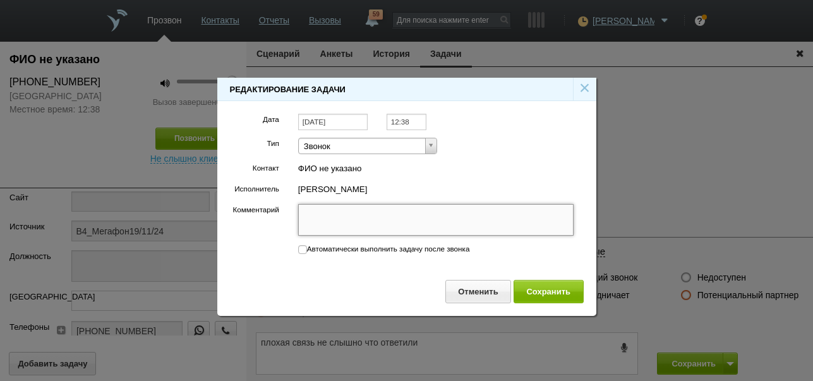
click at [396, 215] on textarea "Комментарий" at bounding box center [436, 220] width 276 height 32
paste textarea "плохая связь не слышно что ответили"
type textarea "плохая связь не слышно что ответили"
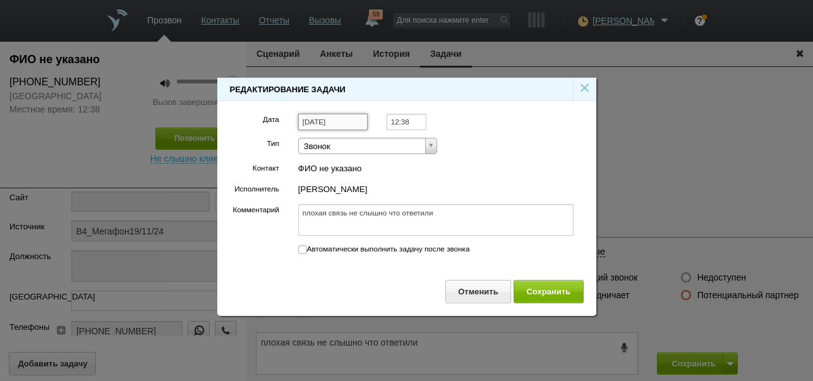
click at [348, 121] on input "[DATE]" at bounding box center [333, 122] width 70 height 17
type textarea "плохая связь не слышно что ответили"
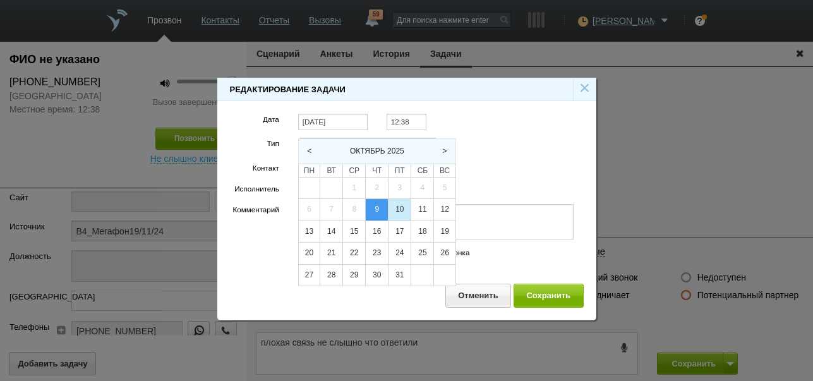
click at [398, 205] on div "10" at bounding box center [400, 209] width 22 height 21
type input "[DATE]"
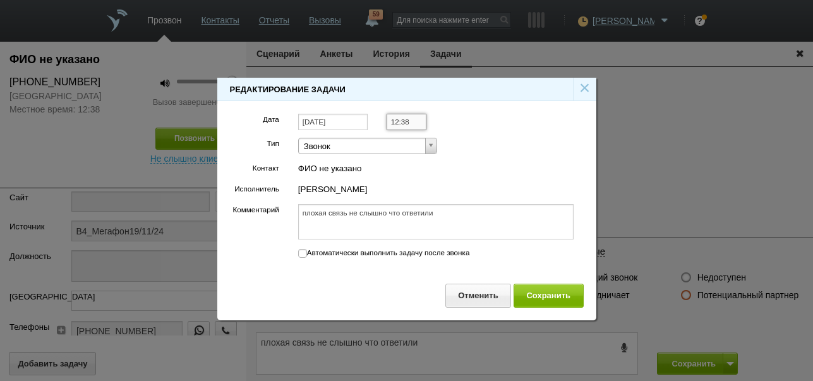
click at [413, 121] on input "12:38" at bounding box center [407, 122] width 40 height 17
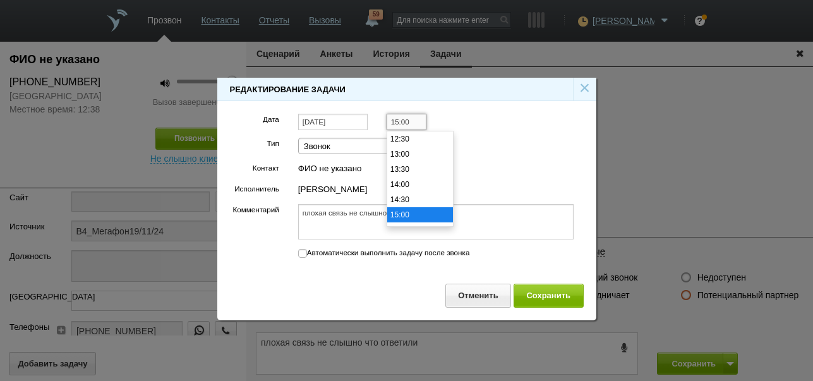
click at [412, 210] on li "15:00" at bounding box center [420, 214] width 66 height 15
type input "15:00"
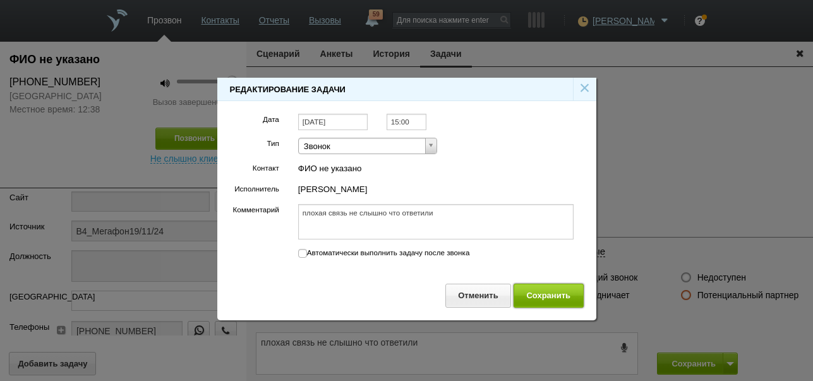
drag, startPoint x: 558, startPoint y: 298, endPoint x: 557, endPoint y: 284, distance: 14.6
click at [559, 298] on button "Сохранить" at bounding box center [549, 295] width 70 height 23
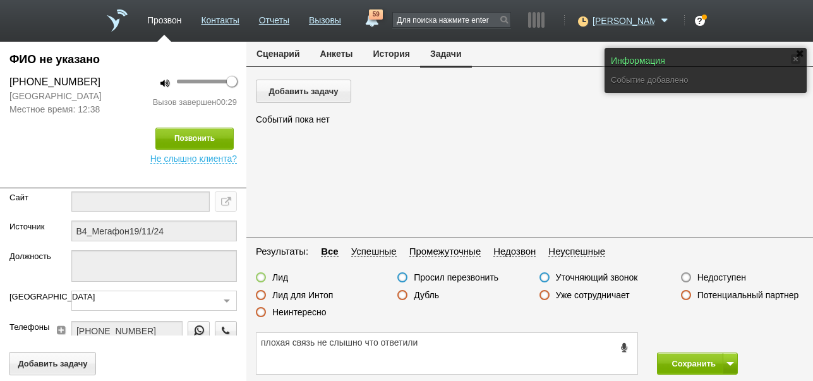
click at [290, 55] on button "Сценарий" at bounding box center [278, 54] width 64 height 24
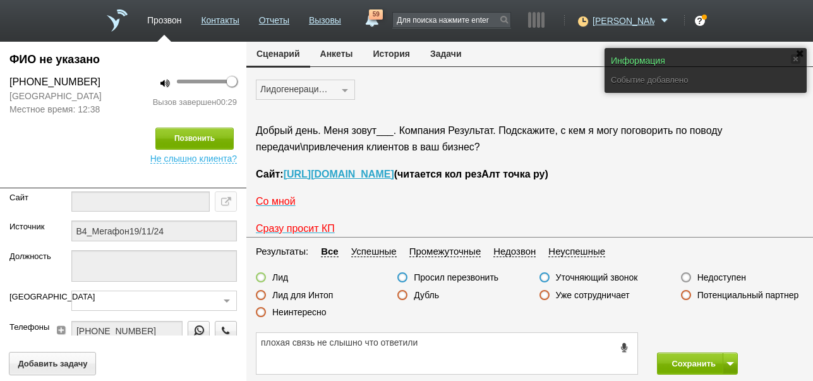
click at [485, 277] on label "Просил перезвонить" at bounding box center [456, 277] width 85 height 11
click at [0, 0] on input "Просил перезвонить" at bounding box center [0, 0] width 0 height 0
click at [685, 363] on button "Сохранить" at bounding box center [690, 364] width 66 height 22
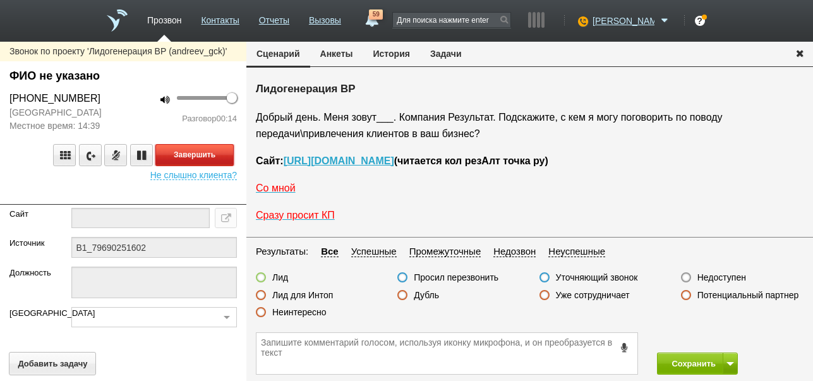
click at [219, 166] on button "Завершить" at bounding box center [194, 155] width 78 height 22
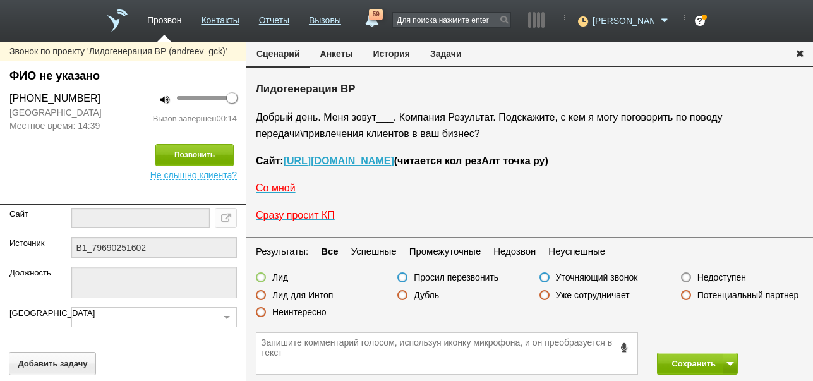
click at [734, 275] on label "Недоступен" at bounding box center [722, 277] width 49 height 11
click at [0, 0] on input "Недоступен" at bounding box center [0, 0] width 0 height 0
click at [691, 363] on button "Сохранить" at bounding box center [690, 364] width 66 height 22
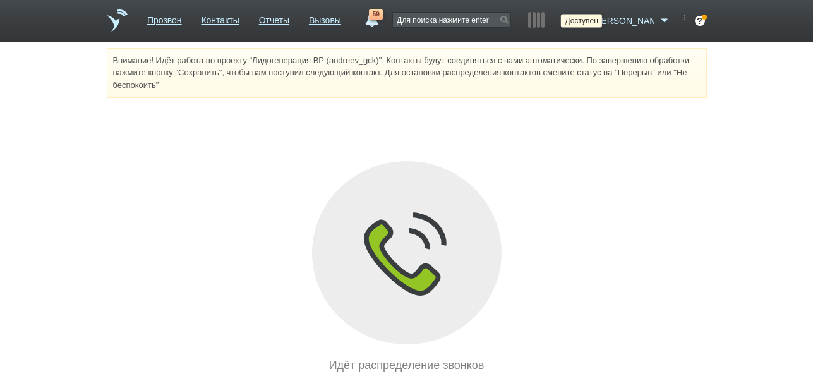
click at [590, 24] on icon at bounding box center [581, 21] width 17 height 13
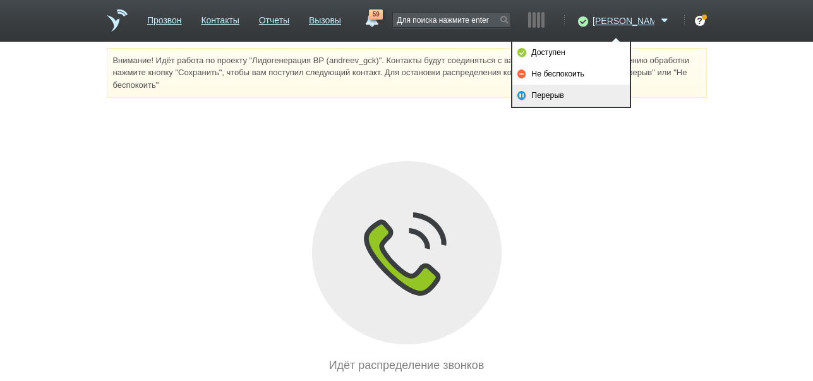
click at [559, 91] on link "Перерыв" at bounding box center [572, 95] width 118 height 21
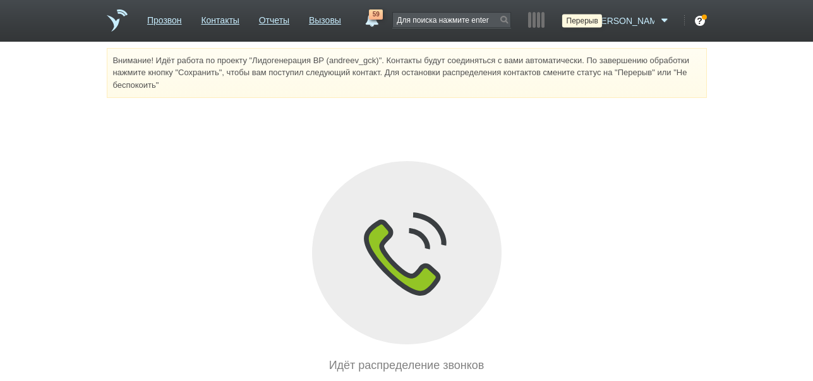
click at [590, 23] on icon at bounding box center [581, 21] width 17 height 13
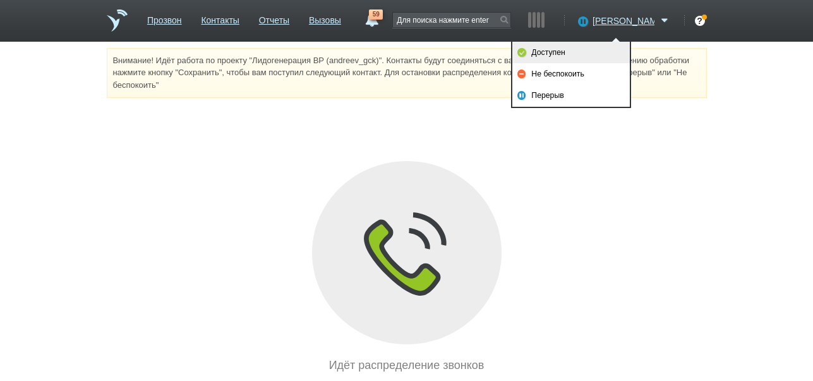
click at [574, 53] on link "Доступен" at bounding box center [572, 52] width 118 height 21
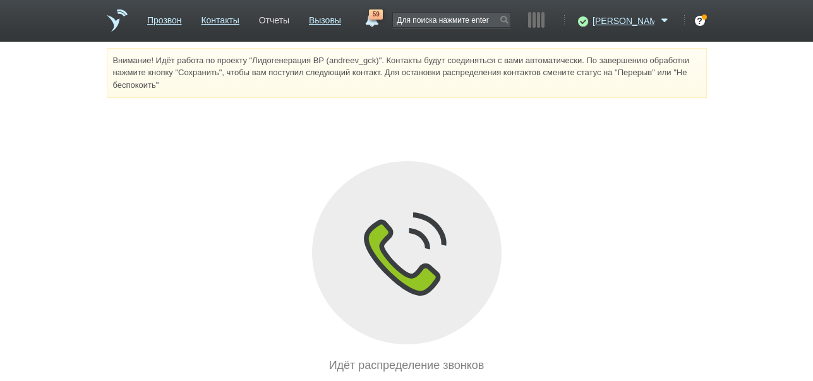
click at [289, 22] on link "Отчеты" at bounding box center [274, 18] width 30 height 18
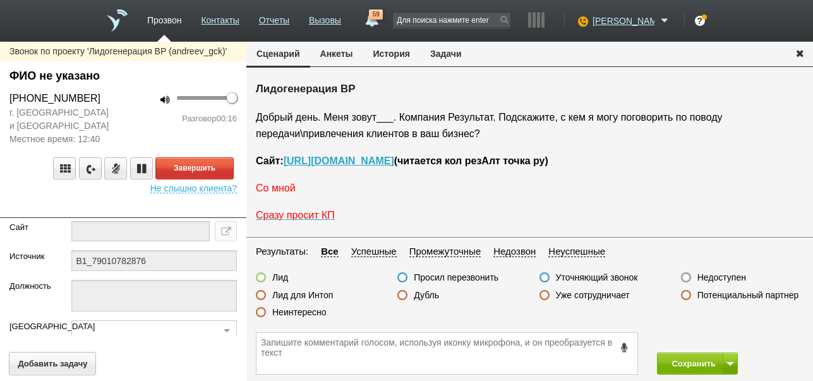
click at [288, 191] on span "Со мной" at bounding box center [276, 188] width 40 height 11
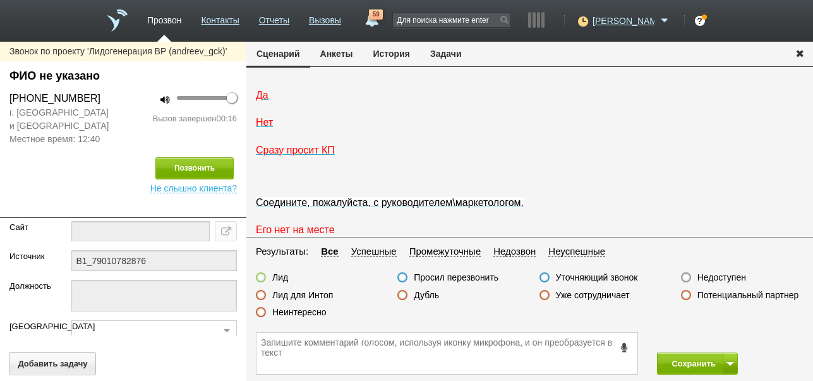
click at [313, 317] on label "Неинтересно" at bounding box center [299, 312] width 54 height 11
click at [0, 0] on input "Неинтересно" at bounding box center [0, 0] width 0 height 0
click at [684, 365] on button "Сохранить" at bounding box center [690, 364] width 66 height 22
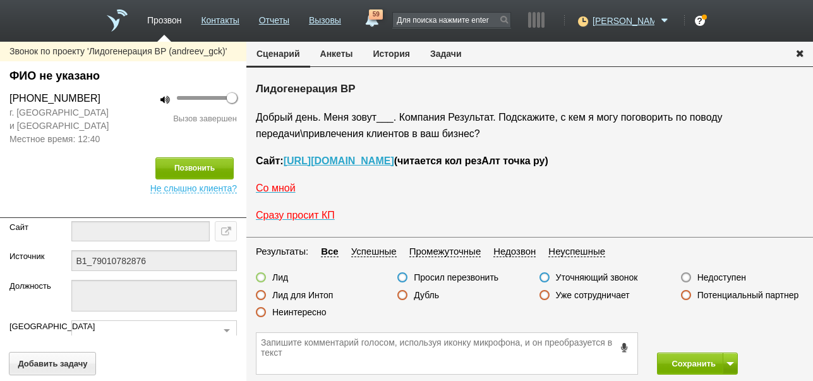
click at [728, 281] on label "Недоступен" at bounding box center [722, 277] width 49 height 11
click at [0, 0] on input "Недоступен" at bounding box center [0, 0] width 0 height 0
click at [729, 358] on button at bounding box center [730, 364] width 15 height 22
click at [726, 335] on button "Сохранить и остаться" at bounding box center [689, 340] width 98 height 22
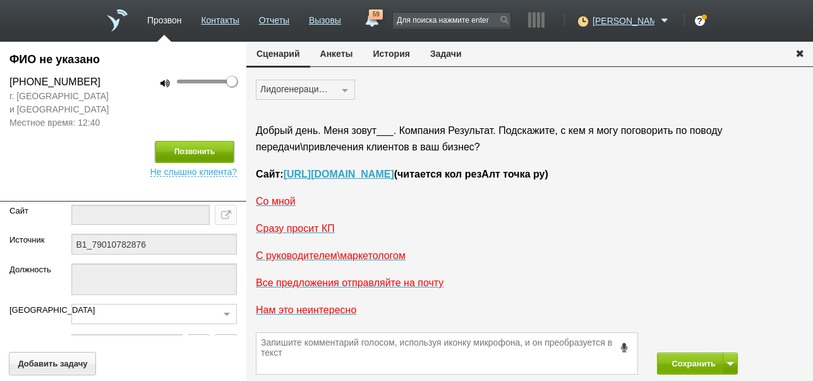
click at [203, 144] on button "Позвонить" at bounding box center [194, 152] width 78 height 22
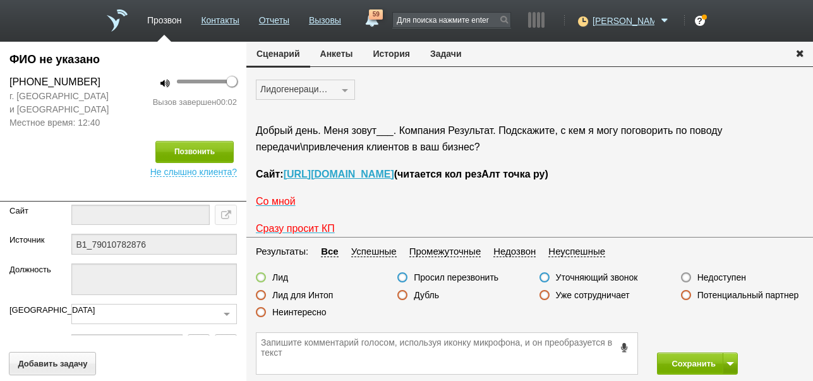
click at [724, 276] on label "Недоступен" at bounding box center [722, 277] width 49 height 11
click at [0, 0] on input "Недоступен" at bounding box center [0, 0] width 0 height 0
click at [695, 363] on button "Сохранить" at bounding box center [690, 364] width 66 height 22
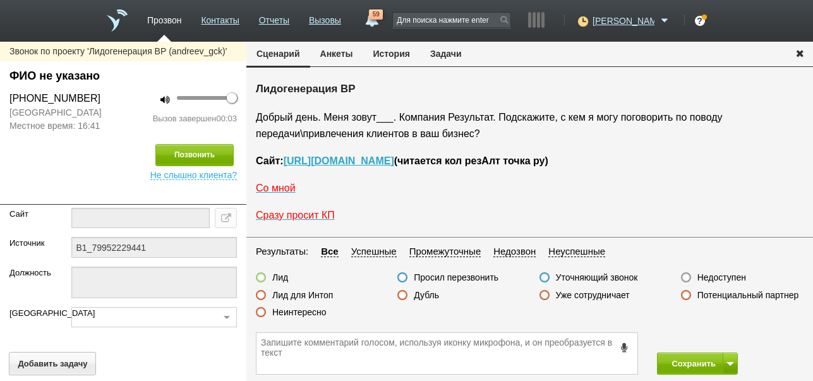
click at [732, 279] on label "Недоступен" at bounding box center [722, 277] width 49 height 11
click at [0, 0] on input "Недоступен" at bounding box center [0, 0] width 0 height 0
click at [731, 360] on button at bounding box center [730, 364] width 15 height 22
click at [720, 338] on button "Сохранить и остаться" at bounding box center [689, 340] width 98 height 22
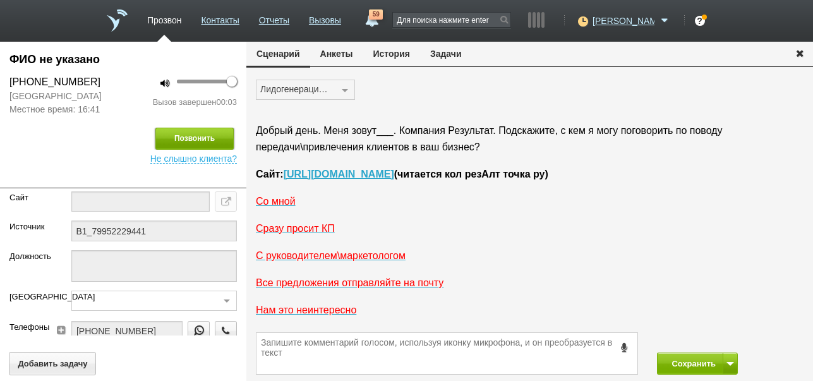
click at [221, 138] on button "Позвонить" at bounding box center [194, 139] width 78 height 22
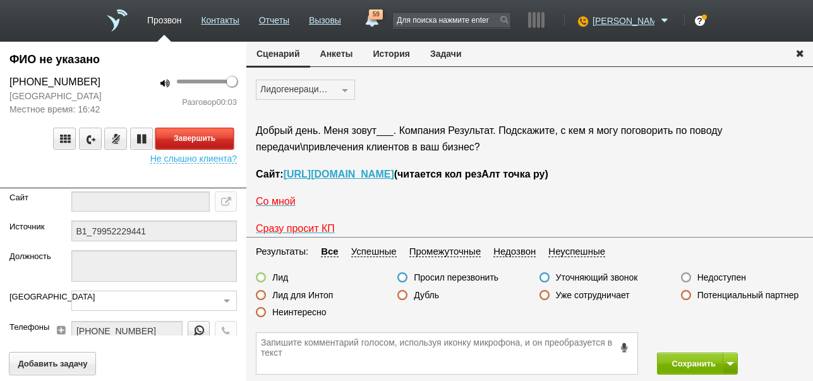
click at [180, 139] on button "Завершить" at bounding box center [194, 139] width 78 height 22
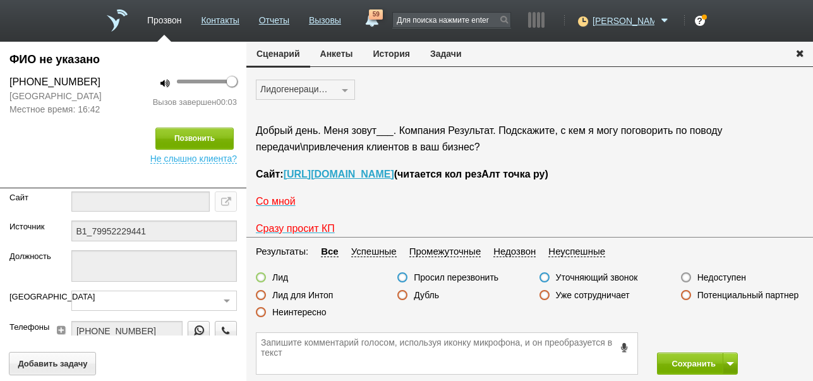
click at [736, 279] on label "Недоступен" at bounding box center [722, 277] width 49 height 11
click at [0, 0] on input "Недоступен" at bounding box center [0, 0] width 0 height 0
click at [682, 359] on button "Сохранить" at bounding box center [690, 364] width 66 height 22
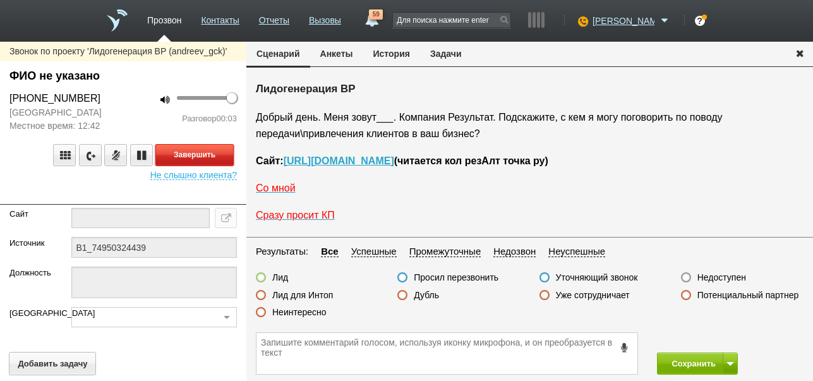
click at [228, 152] on button "Завершить" at bounding box center [194, 155] width 78 height 22
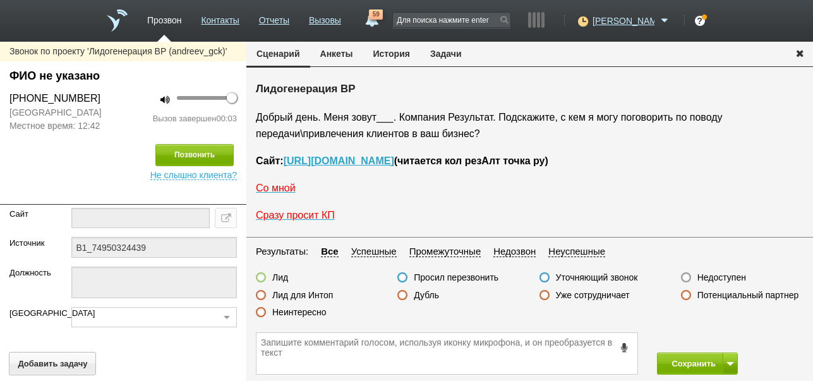
click at [739, 276] on label "Недоступен" at bounding box center [722, 277] width 49 height 11
click at [0, 0] on input "Недоступен" at bounding box center [0, 0] width 0 height 0
click at [732, 364] on span at bounding box center [731, 364] width 8 height 4
click at [717, 333] on button "Сохранить и остаться" at bounding box center [689, 340] width 98 height 22
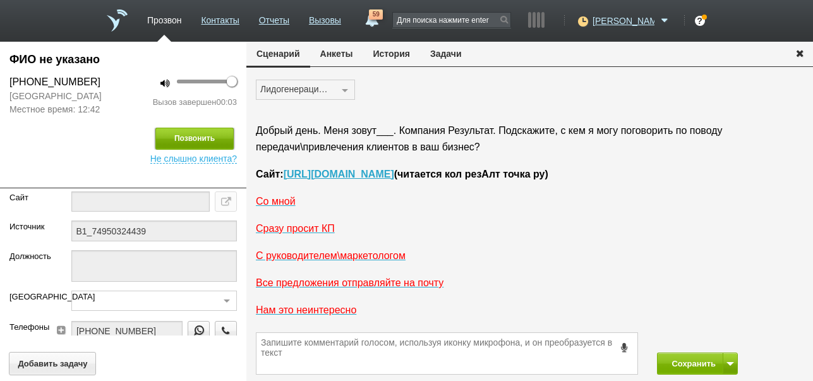
click at [211, 139] on button "Позвонить" at bounding box center [194, 139] width 78 height 22
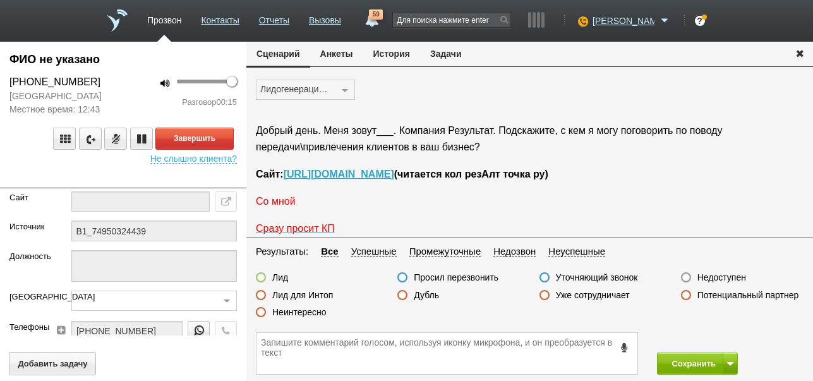
click at [282, 203] on span "Со мной" at bounding box center [276, 201] width 40 height 11
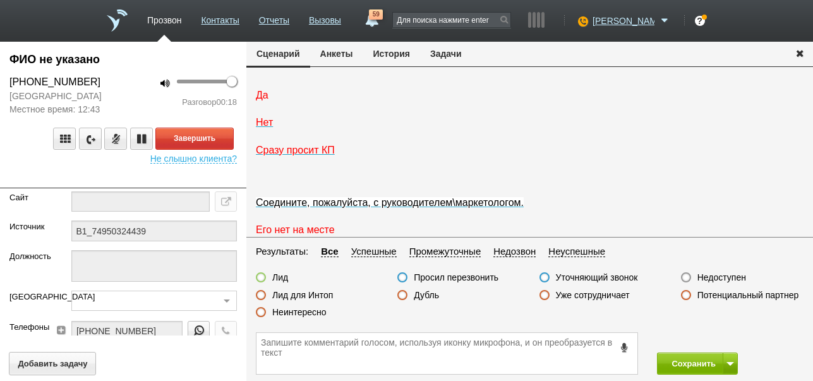
click at [261, 100] on span "Да" at bounding box center [262, 95] width 13 height 11
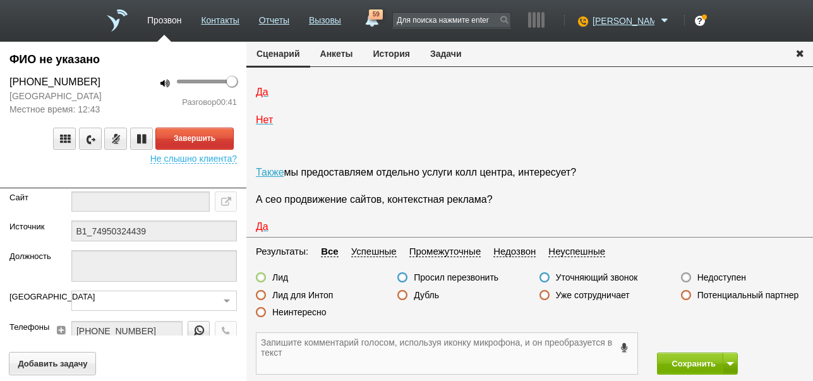
click at [376, 349] on textarea at bounding box center [447, 353] width 381 height 41
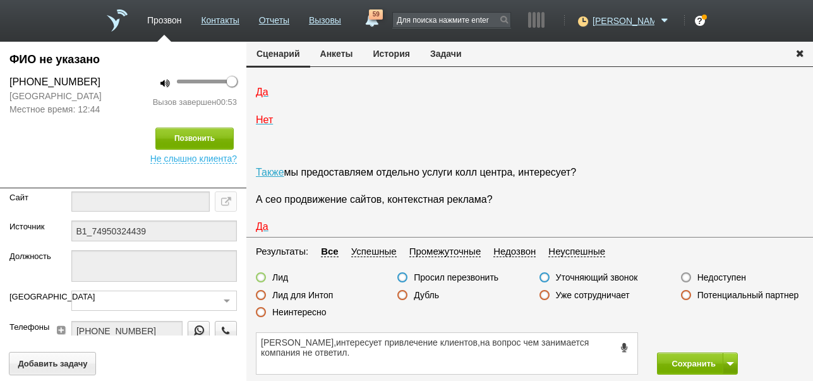
click at [262, 276] on label at bounding box center [261, 277] width 10 height 10
click at [0, 0] on input "Лид" at bounding box center [0, 0] width 0 height 0
click at [322, 358] on textarea "[PERSON_NAME],интересует привлечение клиентов,на вопрос чем занимается компания…" at bounding box center [447, 353] width 381 height 41
type textarea "[PERSON_NAME],интересует привлечение клиентов,на вопрос чем занимается компания…"
click at [682, 367] on button "Сохранить" at bounding box center [690, 364] width 66 height 22
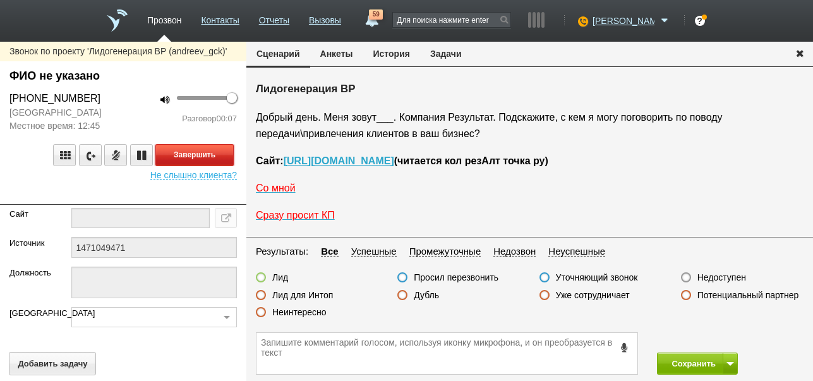
click at [206, 152] on button "Завершить" at bounding box center [194, 155] width 78 height 22
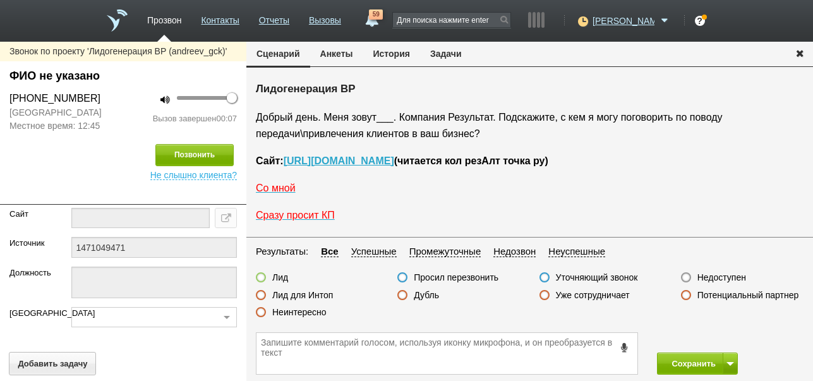
click at [729, 276] on label "Недоступен" at bounding box center [722, 277] width 49 height 11
click at [0, 0] on input "Недоступен" at bounding box center [0, 0] width 0 height 0
click at [735, 363] on button at bounding box center [730, 364] width 15 height 22
click at [731, 343] on button "Сохранить и остаться" at bounding box center [689, 340] width 98 height 22
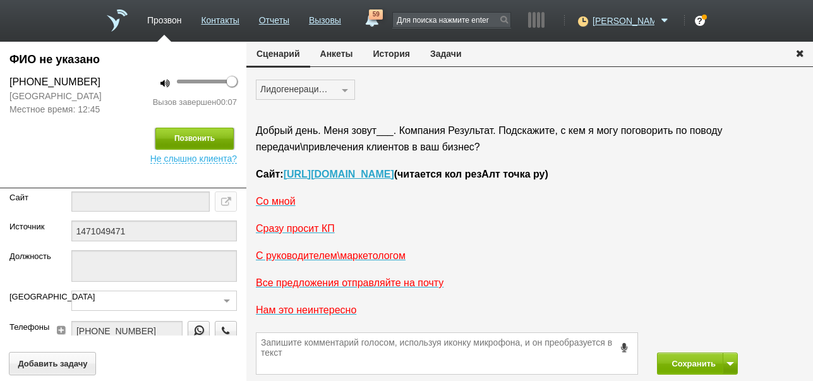
click at [221, 134] on button "Позвонить" at bounding box center [194, 139] width 78 height 22
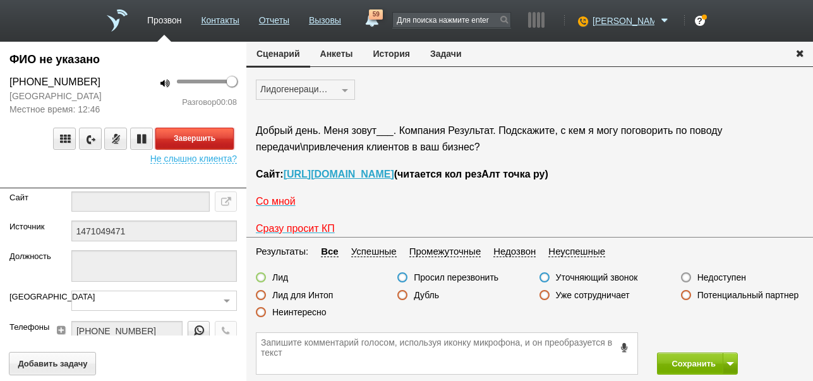
click at [203, 140] on button "Завершить" at bounding box center [194, 139] width 78 height 22
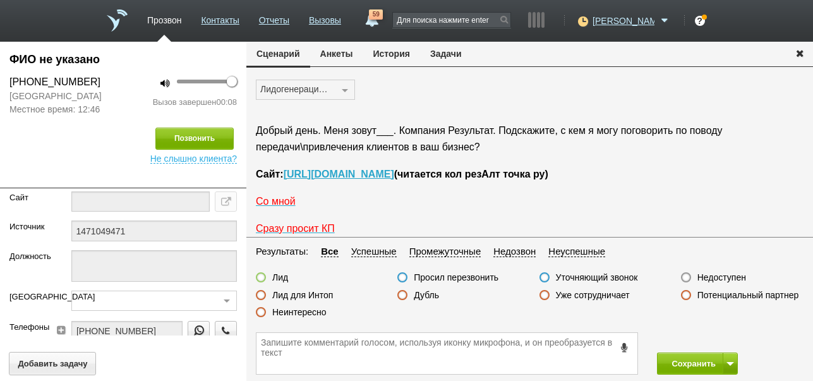
click at [722, 279] on label "Недоступен" at bounding box center [722, 277] width 49 height 11
click at [0, 0] on input "Недоступен" at bounding box center [0, 0] width 0 height 0
click at [684, 365] on button "Сохранить" at bounding box center [690, 364] width 66 height 22
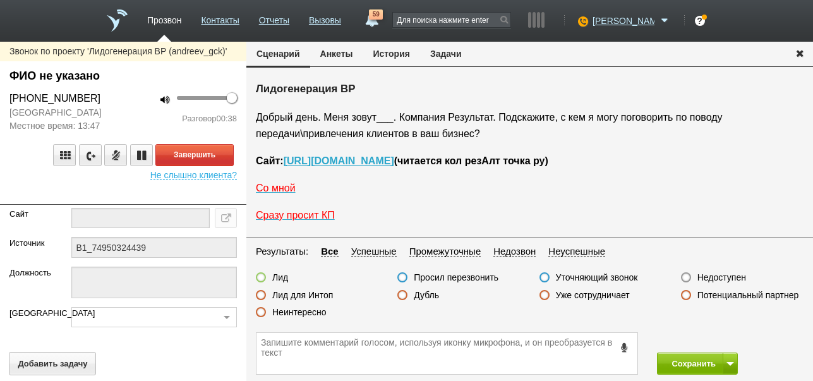
click at [290, 312] on label "Неинтересно" at bounding box center [299, 312] width 54 height 11
click at [0, 0] on input "Неинтересно" at bounding box center [0, 0] width 0 height 0
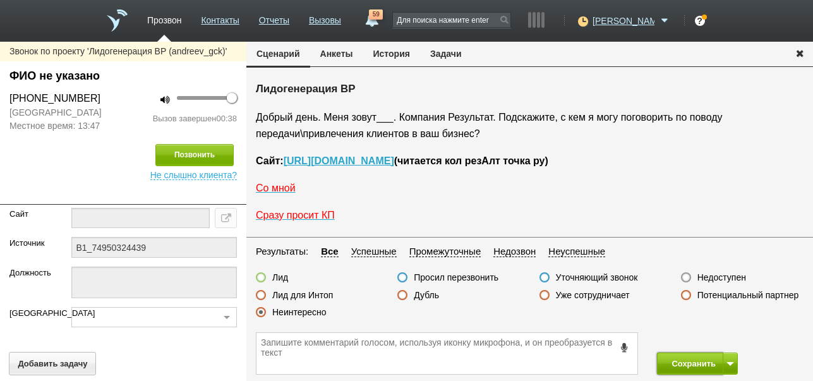
click at [701, 365] on button "Сохранить" at bounding box center [690, 364] width 66 height 22
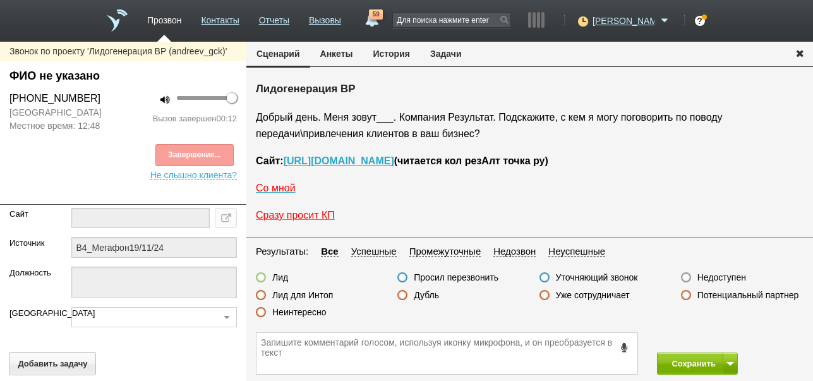
click at [315, 312] on label "Неинтересно" at bounding box center [299, 312] width 54 height 11
click at [0, 0] on input "Неинтересно" at bounding box center [0, 0] width 0 height 0
click at [711, 364] on button "Сохранить" at bounding box center [690, 364] width 66 height 22
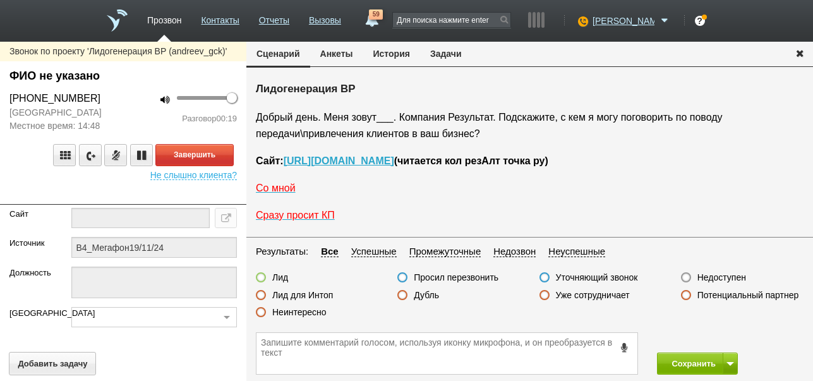
click at [303, 312] on label "Неинтересно" at bounding box center [299, 312] width 54 height 11
click at [0, 0] on input "Неинтересно" at bounding box center [0, 0] width 0 height 0
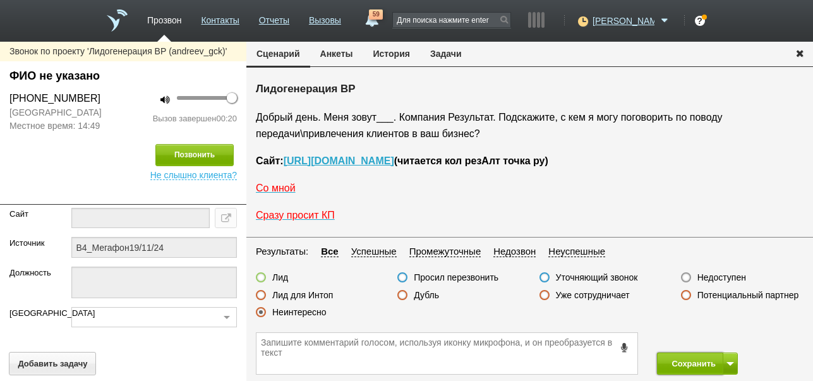
drag, startPoint x: 677, startPoint y: 360, endPoint x: 673, endPoint y: 344, distance: 16.2
click at [676, 360] on button "Сохранить" at bounding box center [690, 364] width 66 height 22
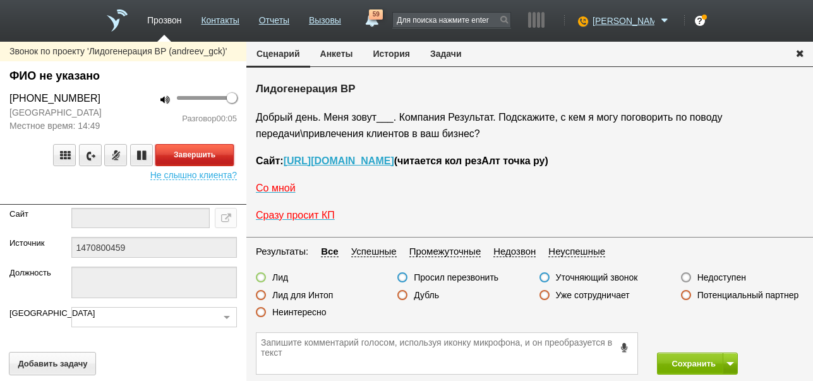
click at [222, 154] on button "Завершить" at bounding box center [194, 155] width 78 height 22
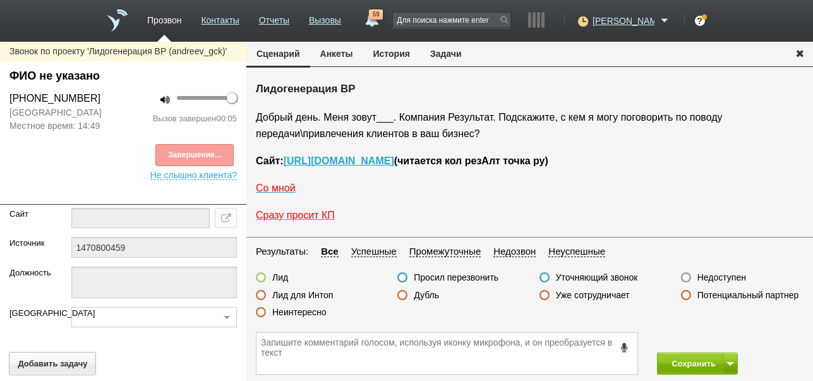
click at [740, 276] on label "Недоступен" at bounding box center [722, 277] width 49 height 11
click at [0, 0] on input "Недоступен" at bounding box center [0, 0] width 0 height 0
click at [731, 355] on button at bounding box center [730, 364] width 15 height 22
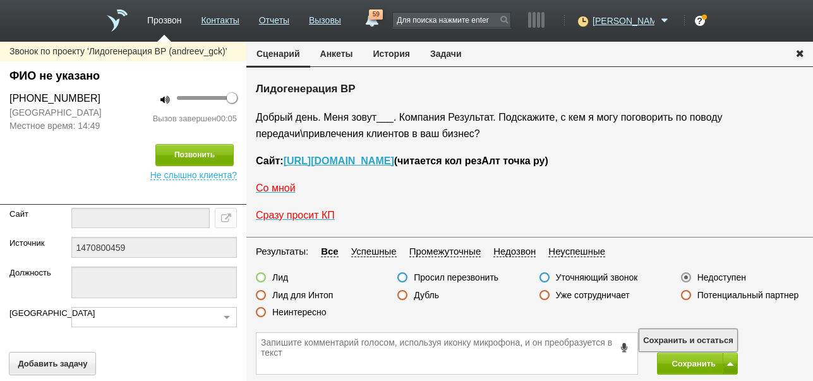
click at [726, 341] on button "Сохранить и остаться" at bounding box center [689, 340] width 98 height 22
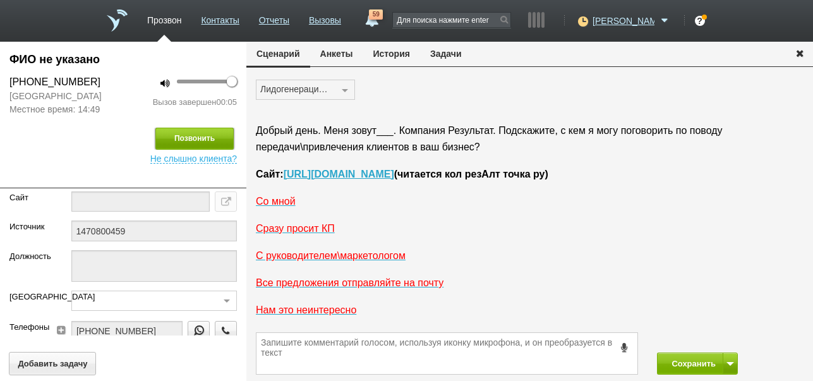
click at [221, 136] on button "Позвонить" at bounding box center [194, 139] width 78 height 22
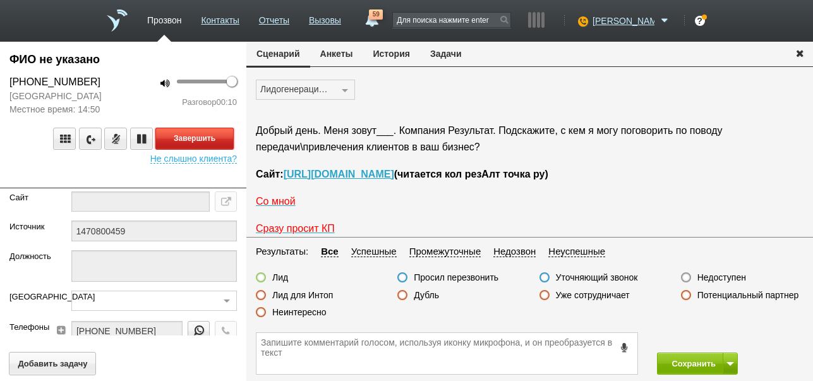
click at [223, 142] on button "Завершить" at bounding box center [194, 139] width 78 height 22
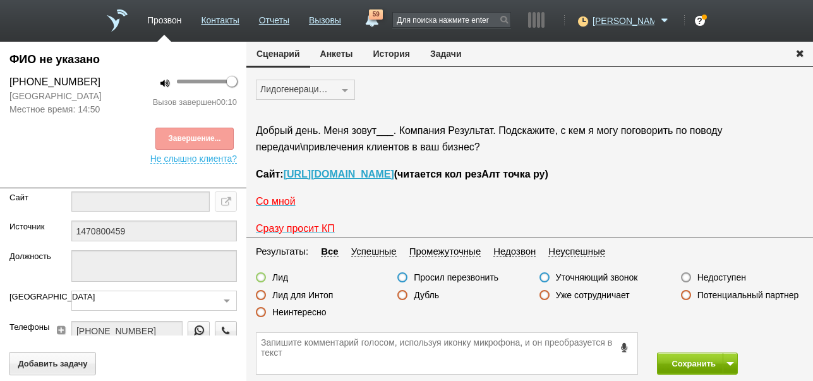
click at [709, 277] on label "Недоступен" at bounding box center [722, 277] width 49 height 11
click at [0, 0] on input "Недоступен" at bounding box center [0, 0] width 0 height 0
click at [678, 363] on button "Сохранить" at bounding box center [690, 364] width 66 height 22
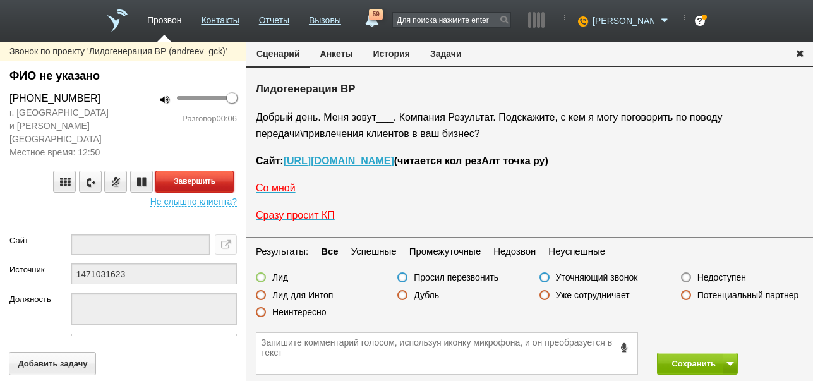
click at [217, 171] on button "Завершить" at bounding box center [194, 182] width 78 height 22
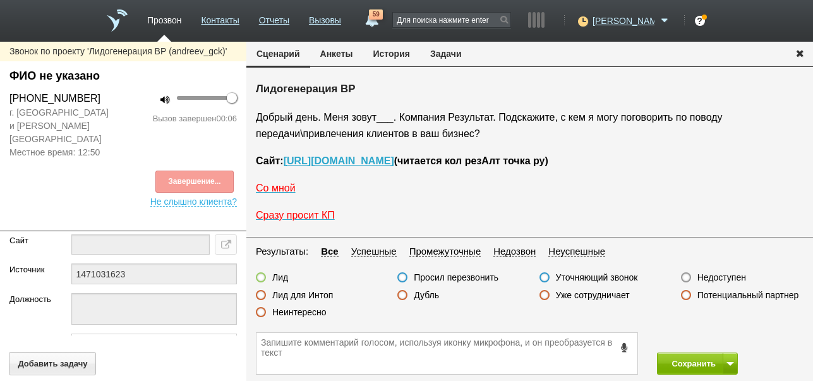
click at [718, 277] on label "Недоступен" at bounding box center [722, 277] width 49 height 11
click at [0, 0] on input "Недоступен" at bounding box center [0, 0] width 0 height 0
click at [730, 360] on button at bounding box center [730, 364] width 15 height 22
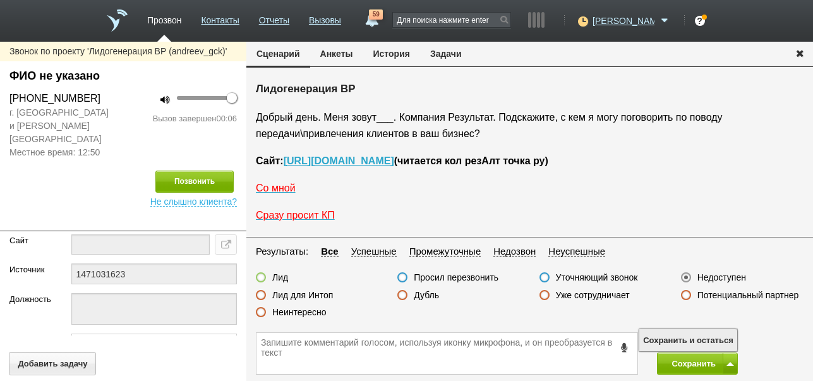
click at [716, 333] on button "Сохранить и остаться" at bounding box center [689, 340] width 98 height 22
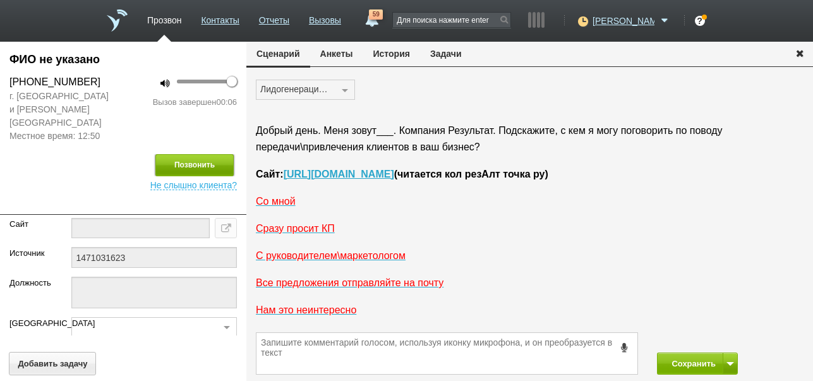
click at [205, 154] on button "Позвонить" at bounding box center [194, 165] width 78 height 22
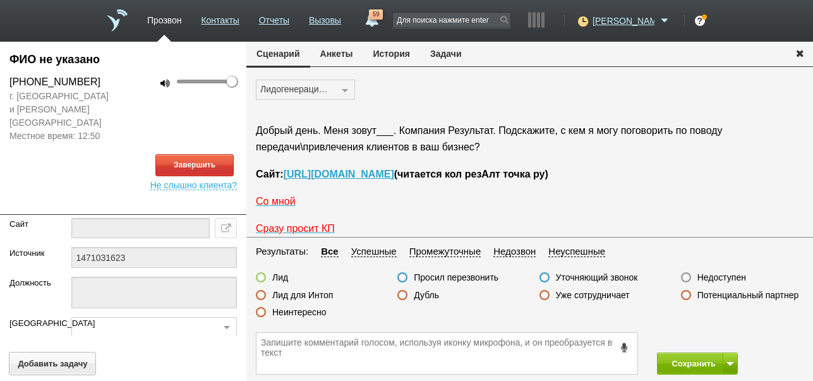
click at [401, 52] on button "История" at bounding box center [391, 54] width 57 height 24
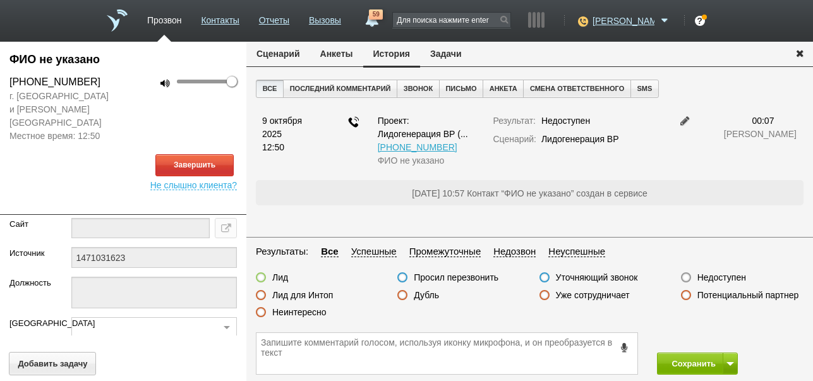
click at [287, 47] on button "Сценарий" at bounding box center [278, 54] width 64 height 24
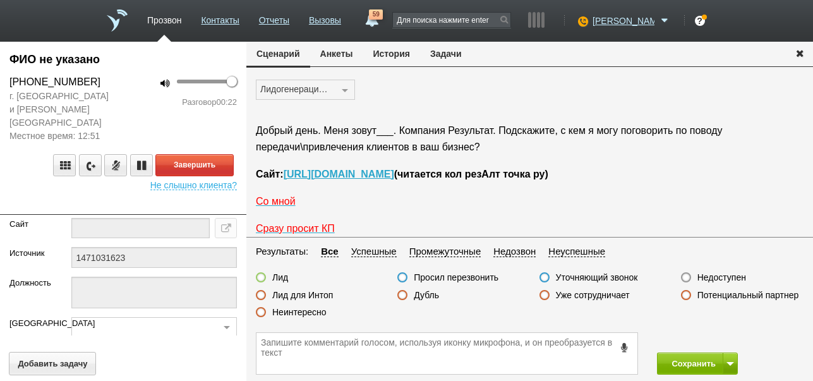
click at [395, 51] on button "История" at bounding box center [391, 54] width 57 height 24
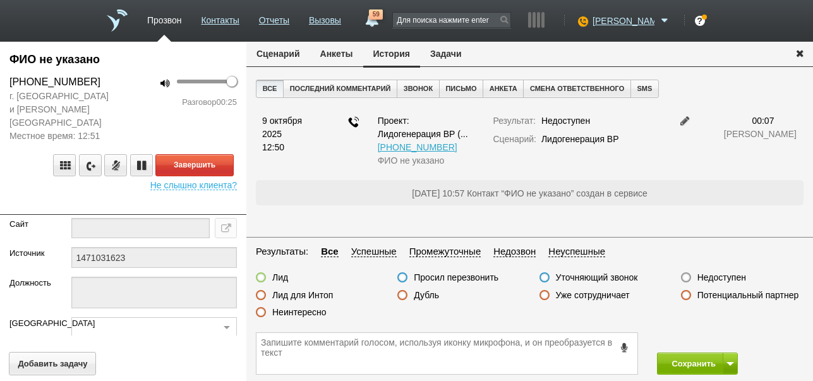
click at [281, 49] on button "Сценарий" at bounding box center [278, 54] width 64 height 24
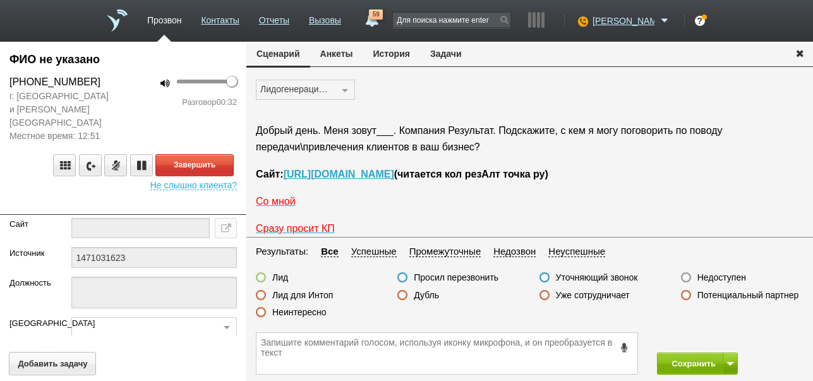
click at [404, 58] on button "История" at bounding box center [391, 54] width 57 height 24
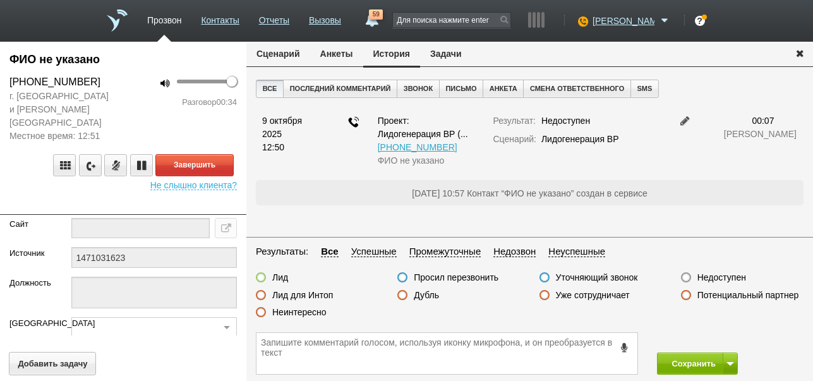
click at [295, 52] on button "Сценарий" at bounding box center [278, 54] width 64 height 24
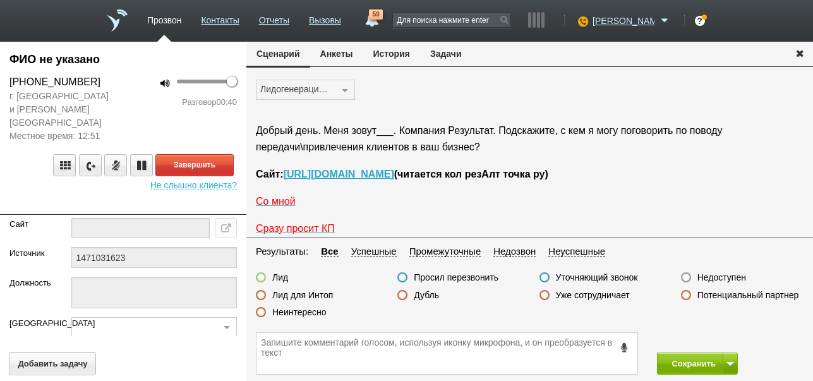
click at [318, 311] on label "Неинтересно" at bounding box center [299, 312] width 54 height 11
click at [0, 0] on input "Неинтересно" at bounding box center [0, 0] width 0 height 0
click at [229, 154] on button "Завершить" at bounding box center [194, 165] width 78 height 22
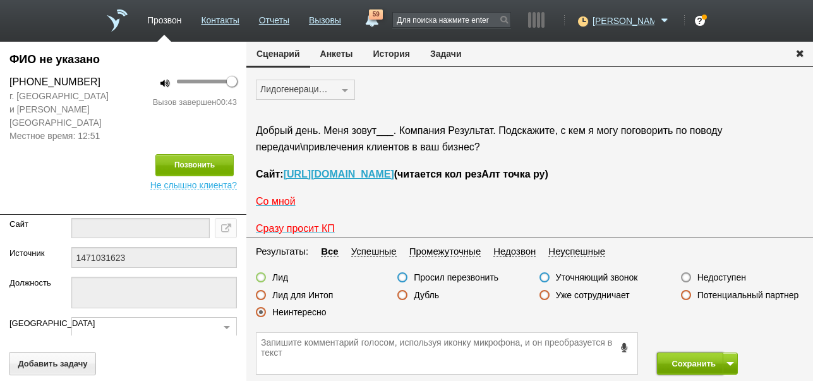
click at [691, 367] on button "Сохранить" at bounding box center [690, 364] width 66 height 22
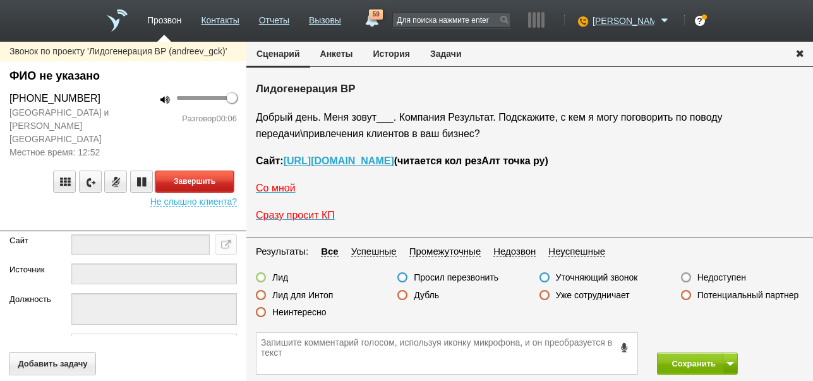
click at [222, 171] on button "Завершить" at bounding box center [194, 182] width 78 height 22
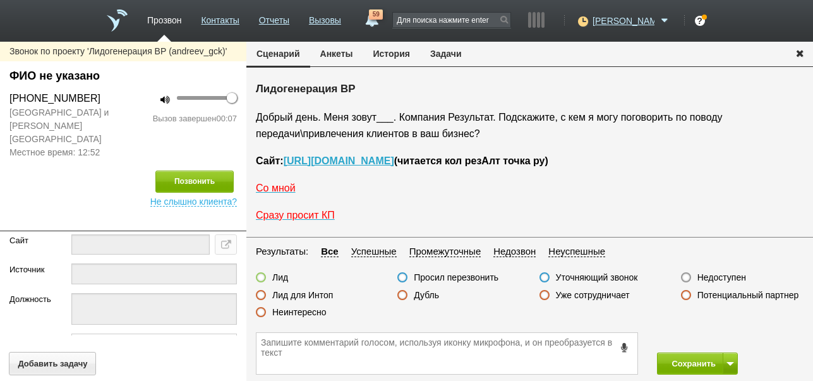
click at [732, 279] on label "Недоступен" at bounding box center [722, 277] width 49 height 11
click at [0, 0] on input "Недоступен" at bounding box center [0, 0] width 0 height 0
click at [729, 367] on button at bounding box center [730, 364] width 15 height 22
click at [720, 337] on button "Сохранить и остаться" at bounding box center [689, 340] width 98 height 22
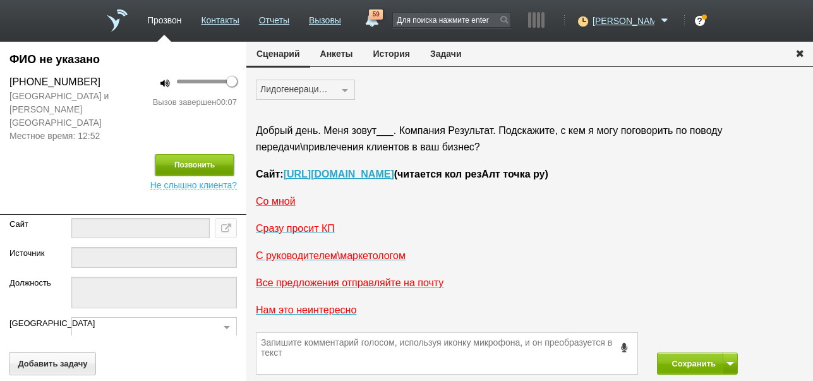
click at [222, 154] on button "Позвонить" at bounding box center [194, 165] width 78 height 22
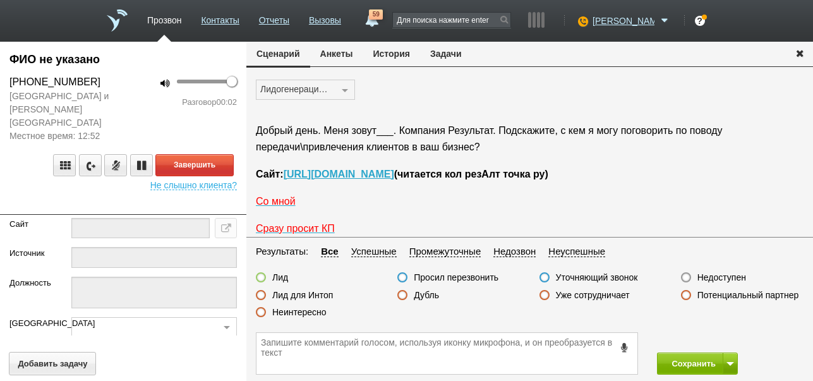
click at [403, 56] on button "История" at bounding box center [391, 54] width 57 height 24
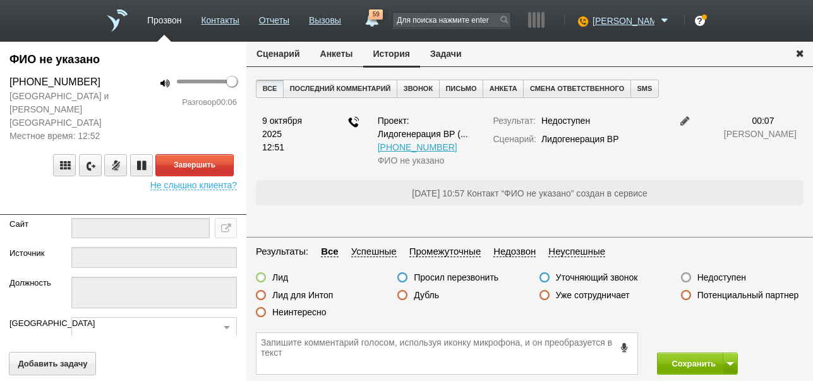
click at [287, 51] on button "Сценарий" at bounding box center [278, 54] width 64 height 24
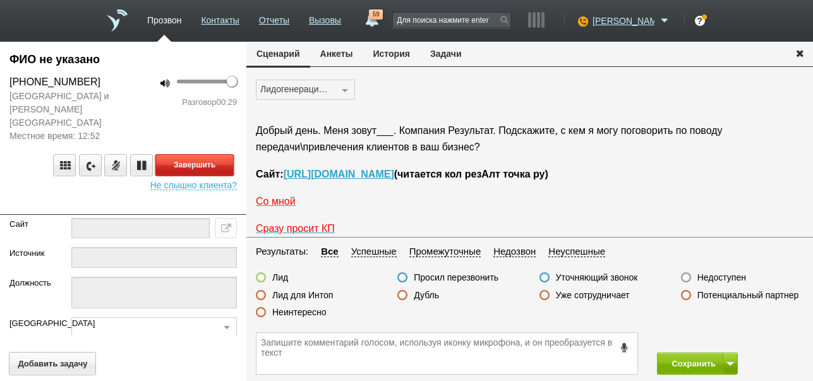
click at [217, 154] on button "Завершить" at bounding box center [194, 165] width 78 height 22
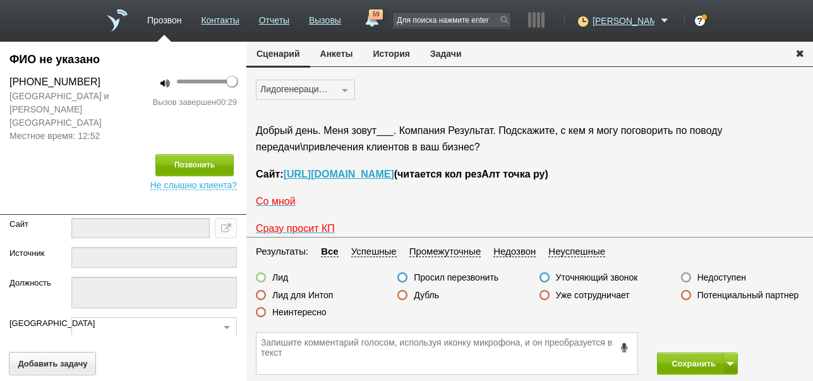
click at [732, 274] on label "Недоступен" at bounding box center [722, 277] width 49 height 11
click at [0, 0] on input "Недоступен" at bounding box center [0, 0] width 0 height 0
click at [693, 361] on button "Сохранить" at bounding box center [690, 364] width 66 height 22
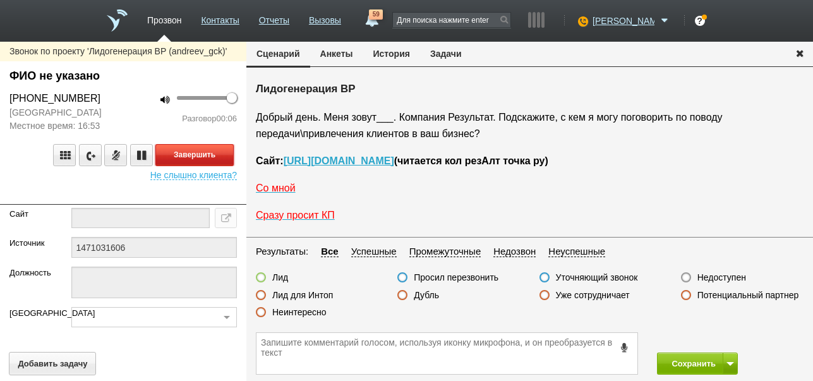
click at [219, 149] on button "Завершить" at bounding box center [194, 155] width 78 height 22
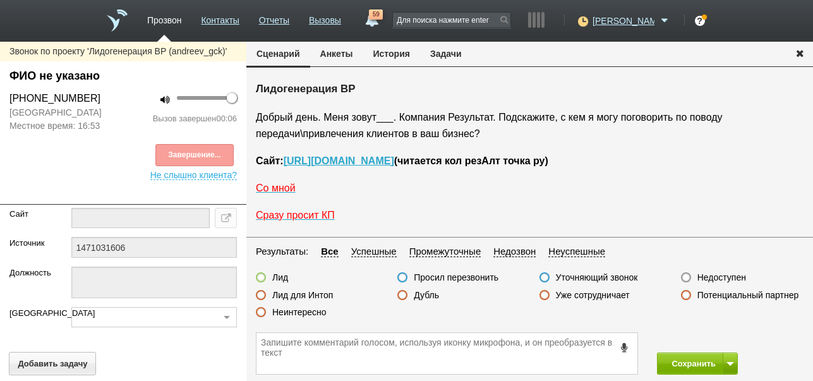
click at [726, 276] on label "Недоступен" at bounding box center [722, 277] width 49 height 11
click at [0, 0] on input "Недоступен" at bounding box center [0, 0] width 0 height 0
click at [732, 365] on span at bounding box center [731, 364] width 8 height 4
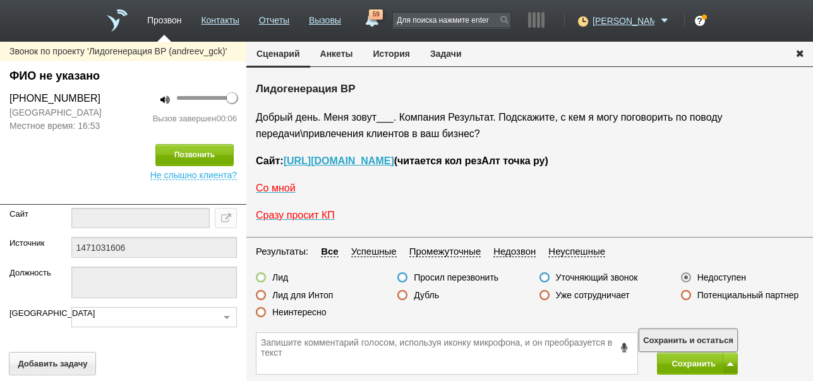
click at [732, 333] on button "Сохранить и остаться" at bounding box center [689, 340] width 98 height 22
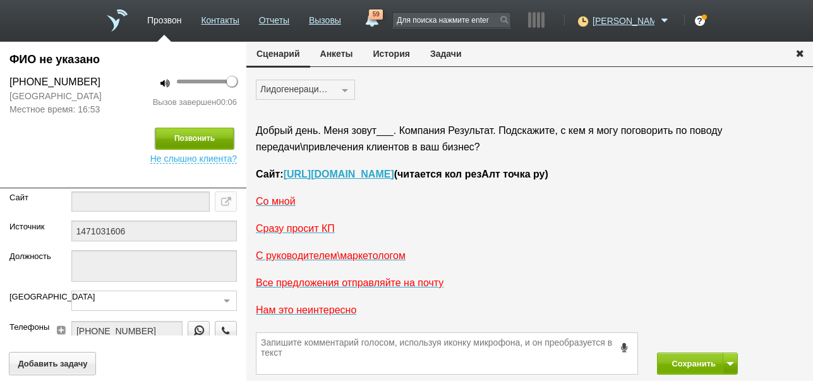
click at [214, 135] on button "Позвонить" at bounding box center [194, 139] width 78 height 22
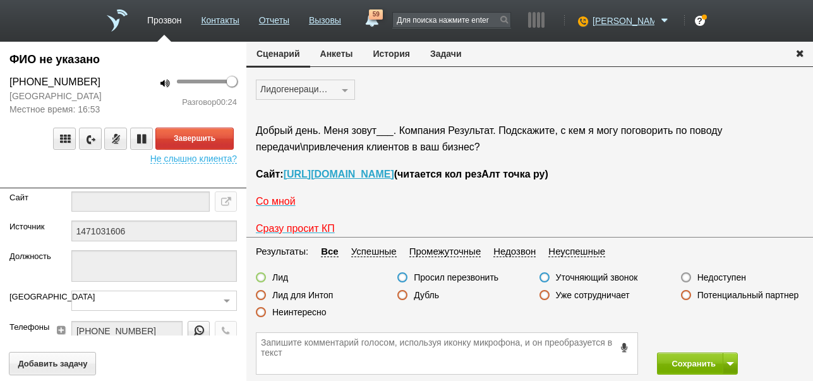
click at [319, 313] on label "Неинтересно" at bounding box center [299, 312] width 54 height 11
click at [0, 0] on input "Неинтересно" at bounding box center [0, 0] width 0 height 0
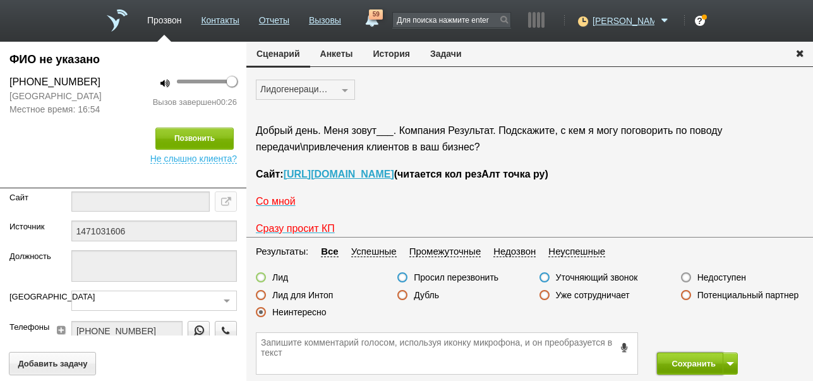
click at [674, 366] on button "Сохранить" at bounding box center [690, 364] width 66 height 22
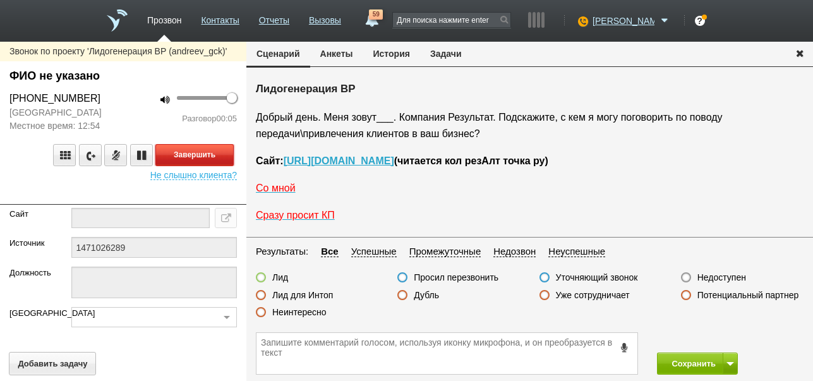
click at [202, 155] on button "Завершить" at bounding box center [194, 155] width 78 height 22
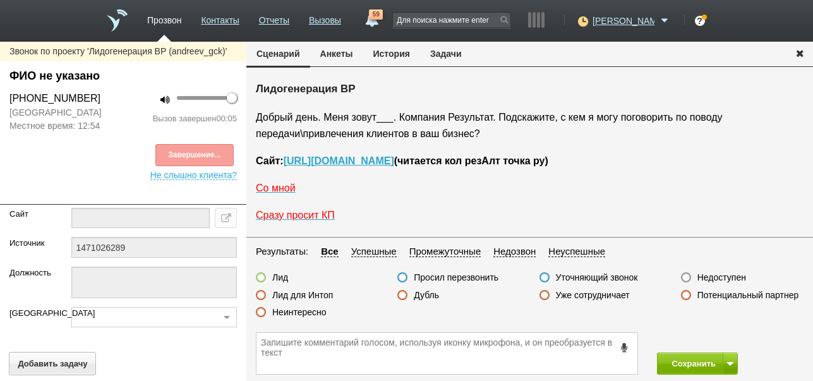
click at [709, 276] on label "Недоступен" at bounding box center [722, 277] width 49 height 11
click at [0, 0] on input "Недоступен" at bounding box center [0, 0] width 0 height 0
click at [727, 360] on button at bounding box center [730, 364] width 15 height 22
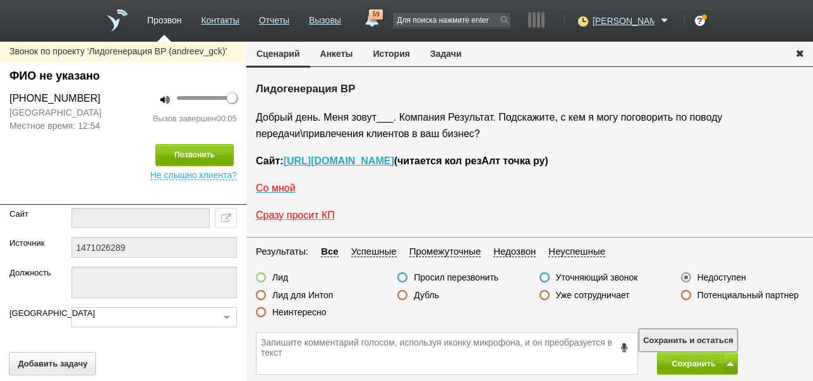
click at [722, 340] on button "Сохранить и остаться" at bounding box center [689, 340] width 98 height 22
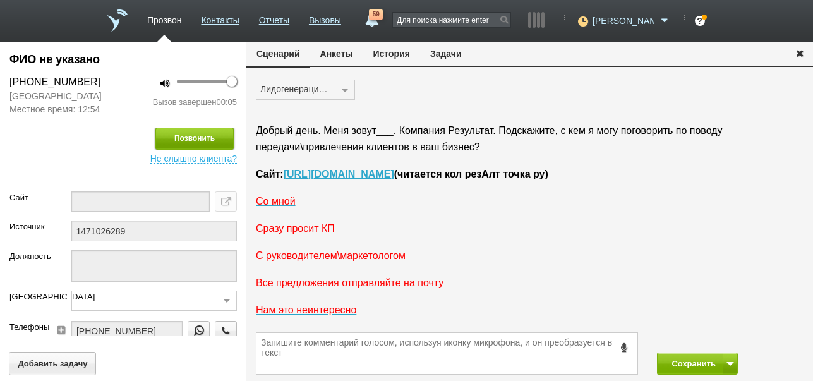
click at [207, 143] on button "Позвонить" at bounding box center [194, 139] width 78 height 22
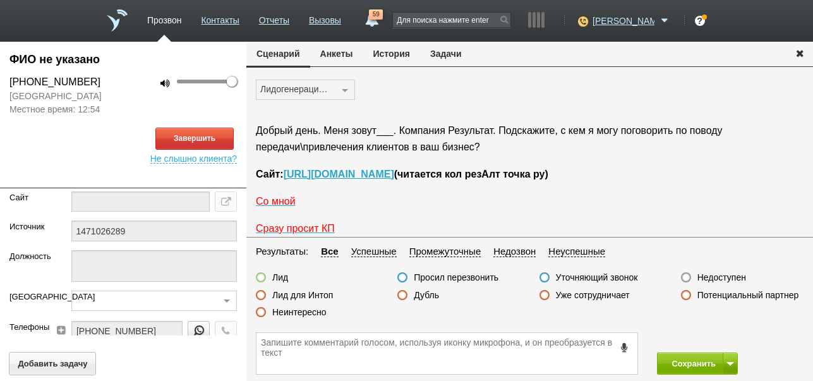
click at [393, 54] on button "История" at bounding box center [391, 54] width 57 height 24
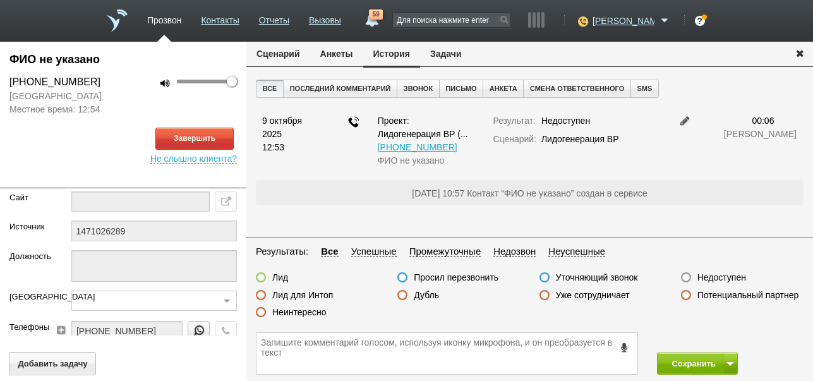
click at [272, 52] on button "Сценарий" at bounding box center [278, 54] width 64 height 24
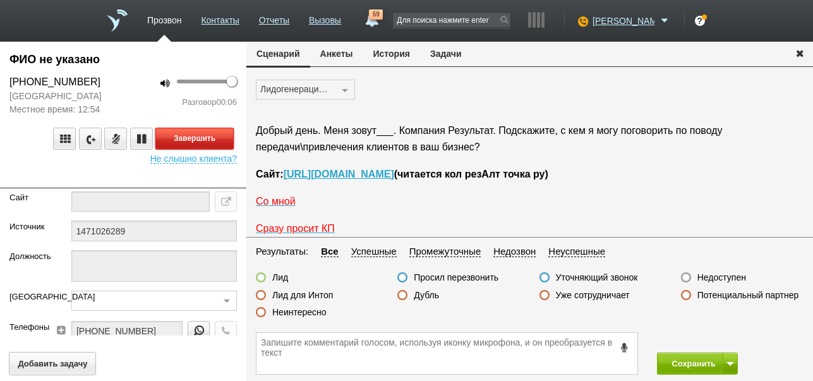
click at [199, 140] on button "Завершить" at bounding box center [194, 139] width 78 height 22
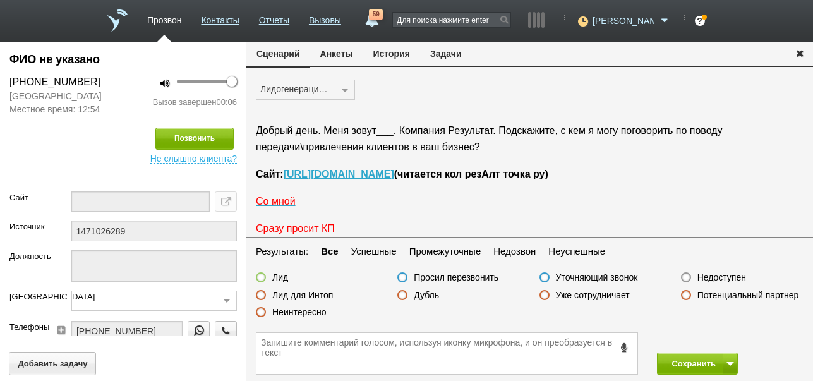
click at [730, 276] on label "Недоступен" at bounding box center [722, 277] width 49 height 11
click at [0, 0] on input "Недоступен" at bounding box center [0, 0] width 0 height 0
click at [687, 359] on button "Сохранить" at bounding box center [690, 364] width 66 height 22
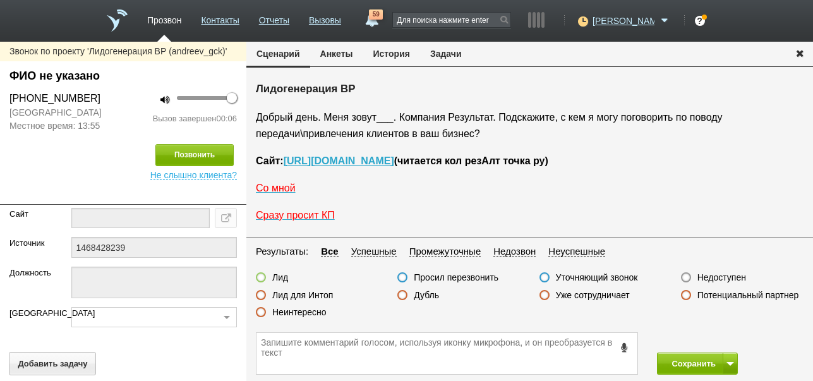
click at [729, 278] on label "Недоступен" at bounding box center [722, 277] width 49 height 11
click at [0, 0] on input "Недоступен" at bounding box center [0, 0] width 0 height 0
click at [729, 362] on span at bounding box center [731, 364] width 8 height 4
click at [722, 336] on button "Сохранить и остаться" at bounding box center [689, 340] width 98 height 22
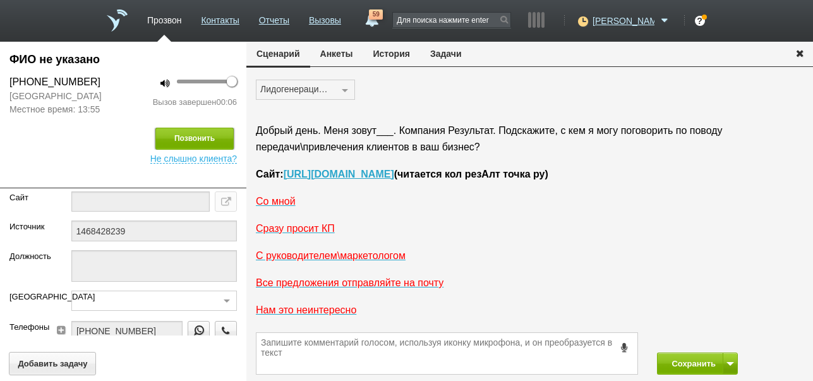
drag, startPoint x: 198, startPoint y: 142, endPoint x: 351, endPoint y: 91, distance: 161.9
click at [199, 142] on button "Позвонить" at bounding box center [194, 139] width 78 height 22
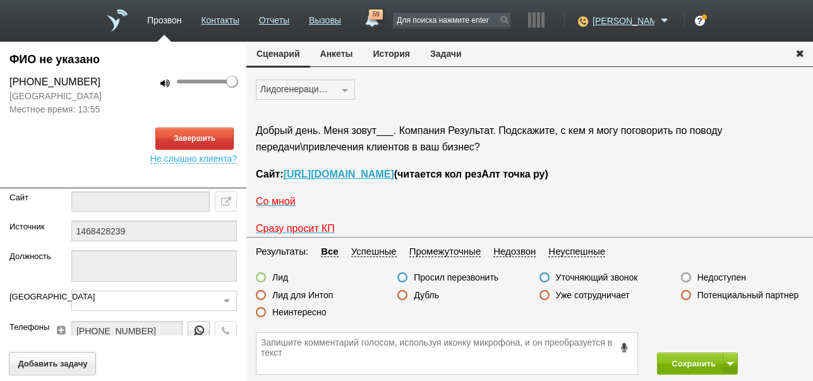
click at [392, 54] on button "История" at bounding box center [391, 54] width 57 height 24
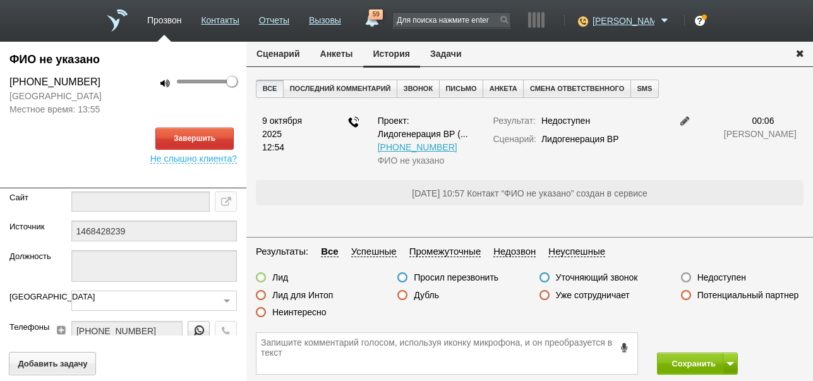
click at [287, 56] on button "Сценарий" at bounding box center [278, 54] width 64 height 24
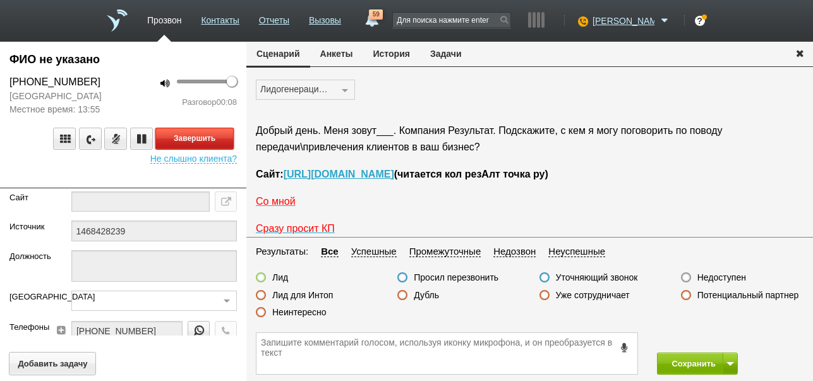
click at [222, 143] on button "Завершить" at bounding box center [194, 139] width 78 height 22
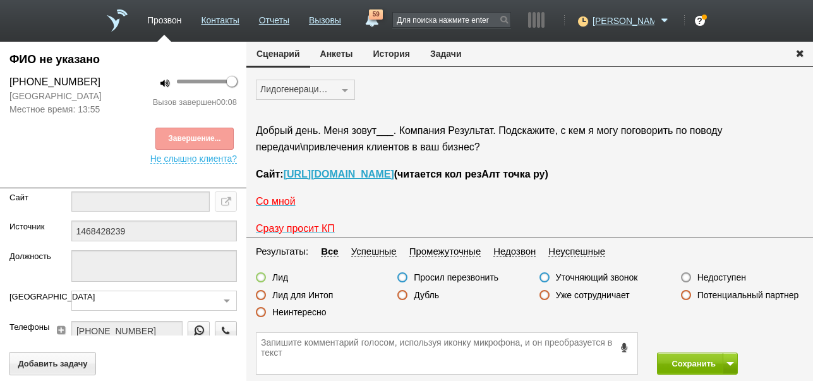
click at [732, 274] on label "Недоступен" at bounding box center [722, 277] width 49 height 11
click at [0, 0] on input "Недоступен" at bounding box center [0, 0] width 0 height 0
click at [690, 365] on button "Сохранить" at bounding box center [690, 364] width 66 height 22
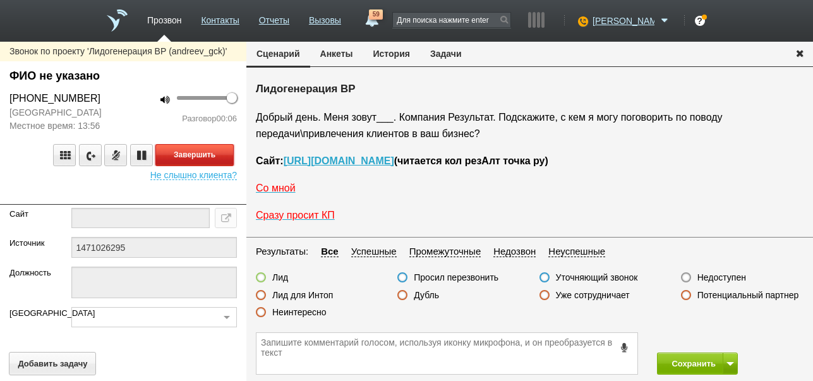
click at [203, 148] on button "Завершить" at bounding box center [194, 155] width 78 height 22
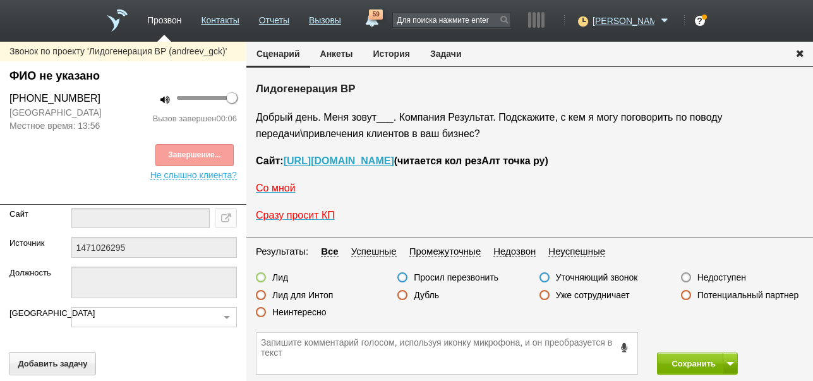
click at [709, 272] on label "Недоступен" at bounding box center [722, 277] width 49 height 11
click at [0, 0] on input "Недоступен" at bounding box center [0, 0] width 0 height 0
click at [730, 362] on span at bounding box center [731, 364] width 8 height 4
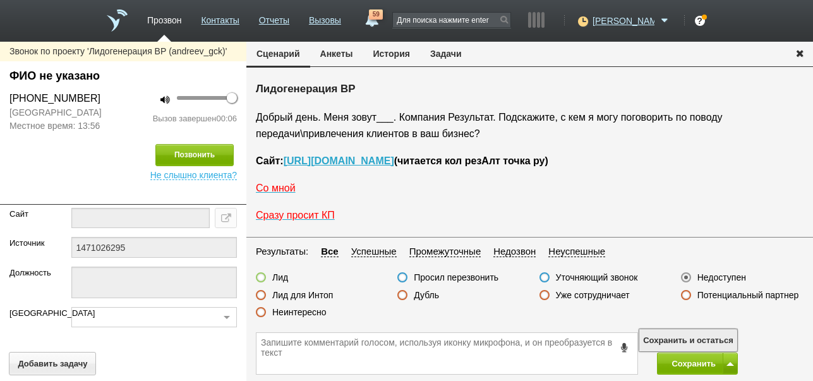
click at [724, 336] on button "Сохранить и остаться" at bounding box center [689, 340] width 98 height 22
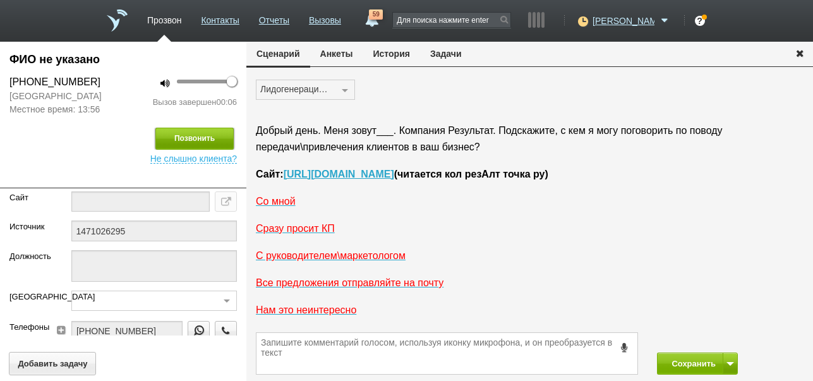
click at [212, 137] on button "Позвонить" at bounding box center [194, 139] width 78 height 22
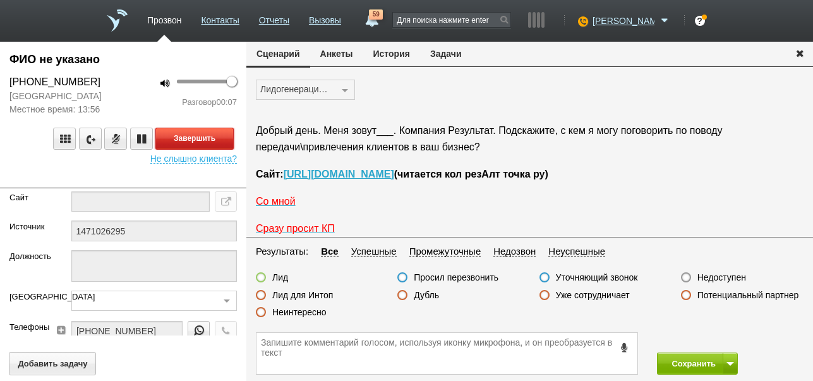
click at [201, 141] on button "Завершить" at bounding box center [194, 139] width 78 height 22
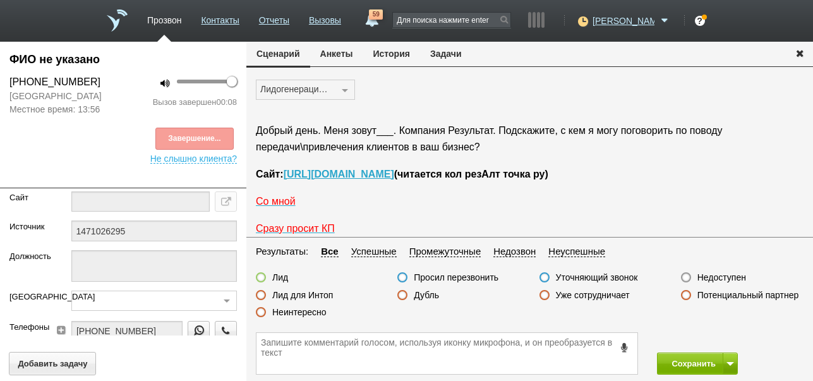
click at [736, 278] on label "Недоступен" at bounding box center [722, 277] width 49 height 11
click at [0, 0] on input "Недоступен" at bounding box center [0, 0] width 0 height 0
click at [691, 362] on button "Сохранить" at bounding box center [690, 364] width 66 height 22
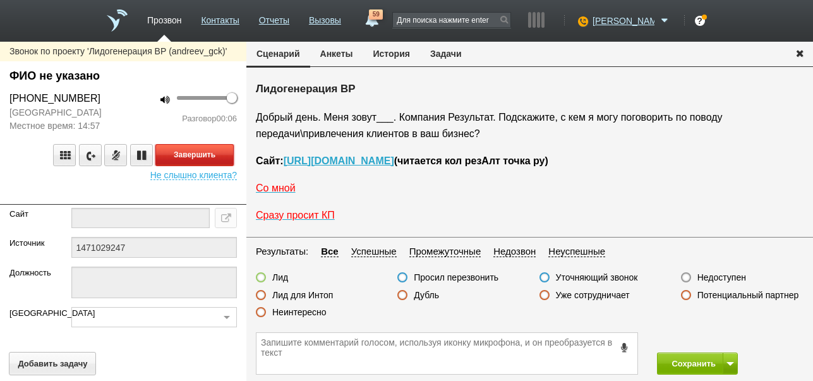
click at [210, 154] on button "Завершить" at bounding box center [194, 155] width 78 height 22
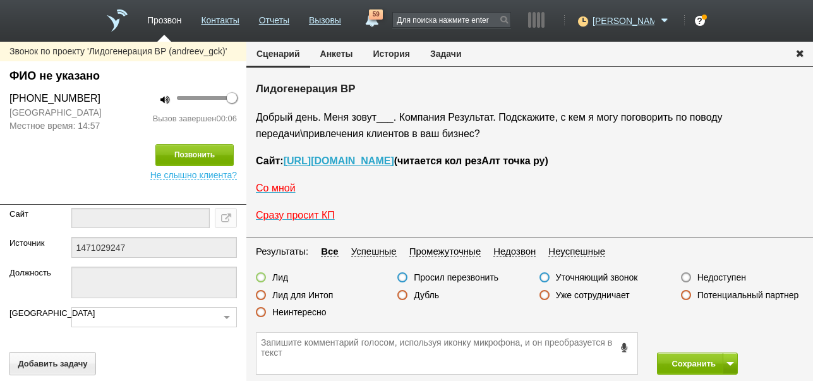
click at [717, 280] on label "Недоступен" at bounding box center [722, 277] width 49 height 11
click at [0, 0] on input "Недоступен" at bounding box center [0, 0] width 0 height 0
click at [732, 362] on span at bounding box center [731, 364] width 8 height 4
click at [729, 339] on button "Сохранить и остаться" at bounding box center [689, 340] width 98 height 22
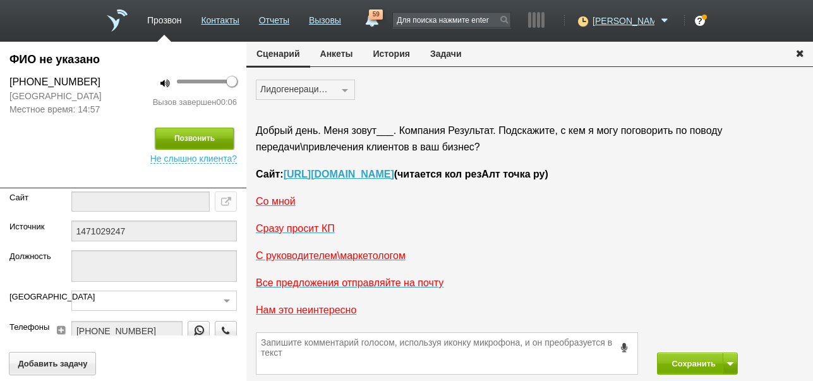
click at [207, 134] on button "Позвонить" at bounding box center [194, 139] width 78 height 22
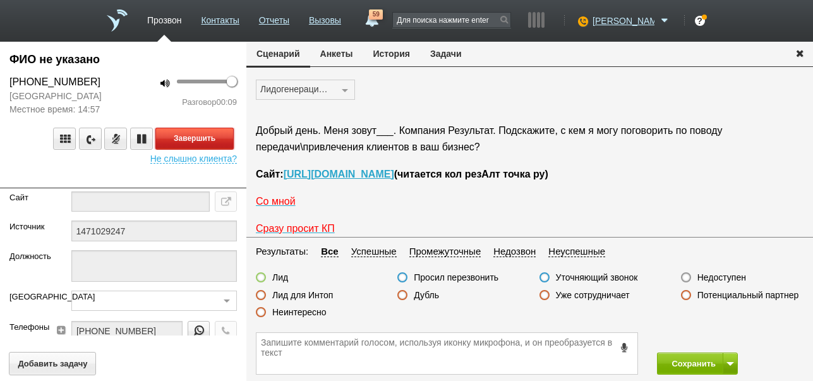
click at [227, 138] on button "Завершить" at bounding box center [194, 139] width 78 height 22
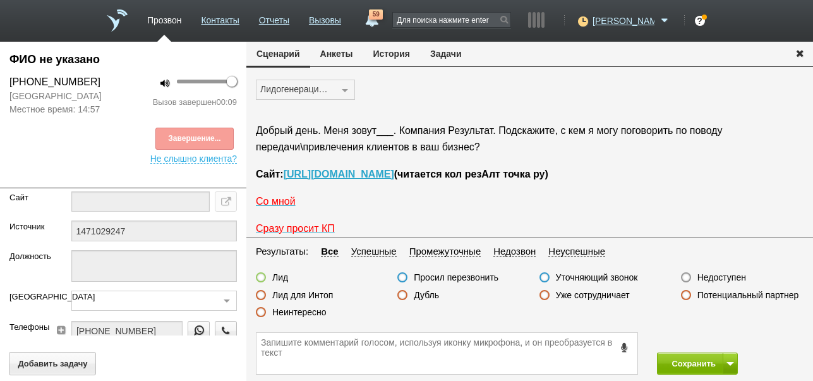
click at [734, 274] on label "Недоступен" at bounding box center [722, 277] width 49 height 11
click at [0, 0] on input "Недоступен" at bounding box center [0, 0] width 0 height 0
click at [698, 364] on button "Сохранить" at bounding box center [690, 364] width 66 height 22
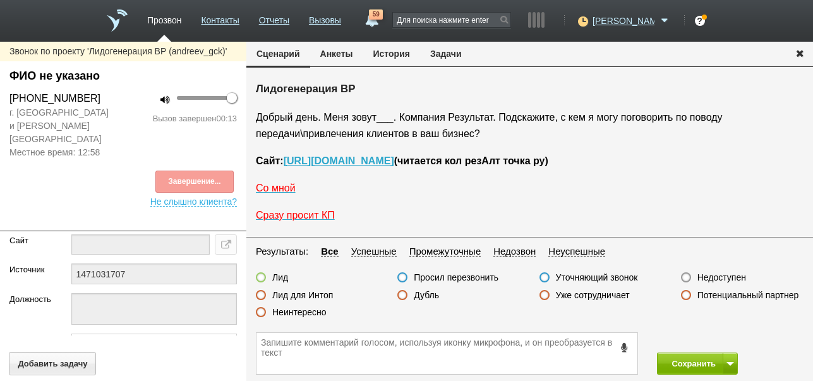
click at [293, 312] on label "Неинтересно" at bounding box center [299, 312] width 54 height 11
click at [0, 0] on input "Неинтересно" at bounding box center [0, 0] width 0 height 0
click at [687, 361] on button "Сохранить" at bounding box center [690, 364] width 66 height 22
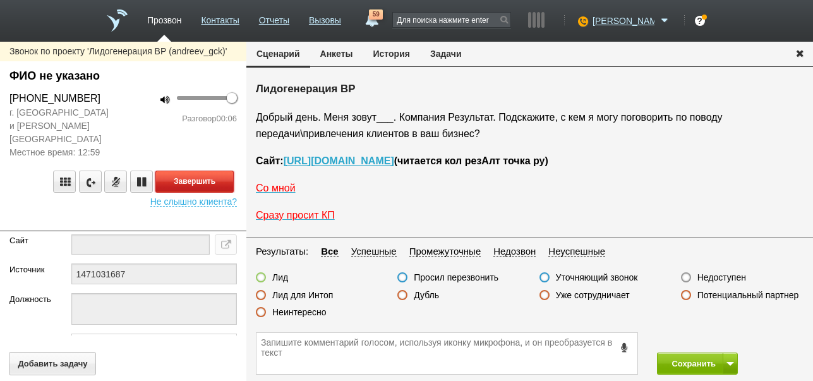
click at [219, 171] on button "Завершить" at bounding box center [194, 182] width 78 height 22
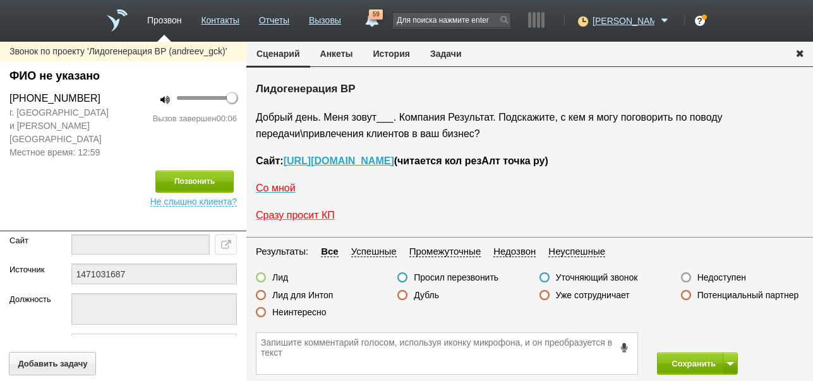
click at [722, 276] on label "Недоступен" at bounding box center [722, 277] width 49 height 11
click at [0, 0] on input "Недоступен" at bounding box center [0, 0] width 0 height 0
click at [734, 366] on button at bounding box center [730, 364] width 15 height 22
click at [723, 339] on button "Сохранить и остаться" at bounding box center [689, 340] width 98 height 22
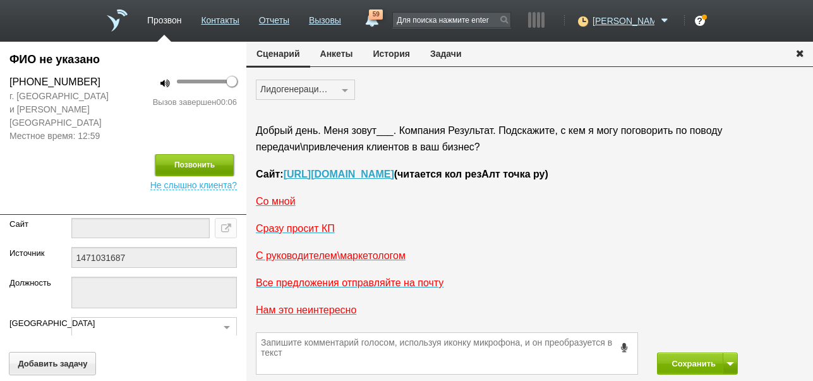
click at [217, 154] on button "Позвонить" at bounding box center [194, 165] width 78 height 22
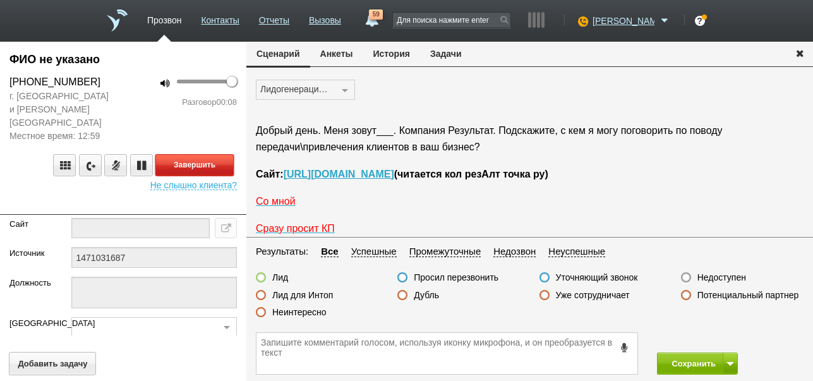
click at [224, 155] on button "Завершить" at bounding box center [194, 165] width 78 height 22
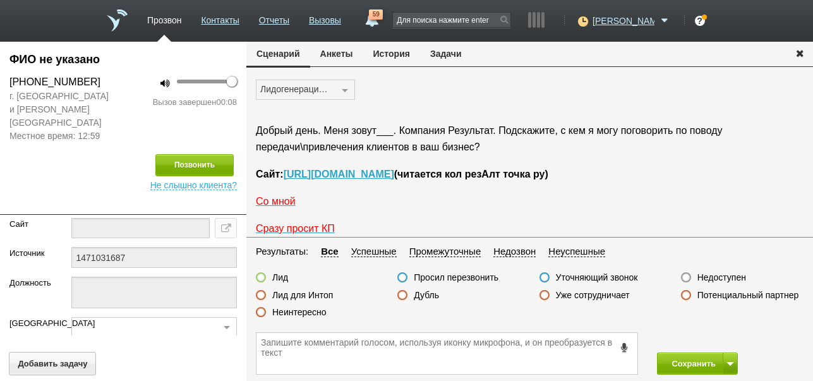
click at [735, 277] on label "Недоступен" at bounding box center [722, 277] width 49 height 11
click at [0, 0] on input "Недоступен" at bounding box center [0, 0] width 0 height 0
click at [696, 365] on button "Сохранить" at bounding box center [690, 364] width 66 height 22
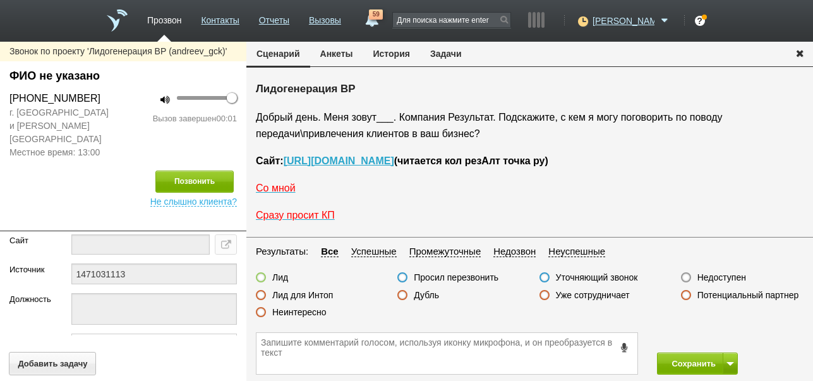
click at [726, 277] on label "Недоступен" at bounding box center [722, 277] width 49 height 11
click at [0, 0] on input "Недоступен" at bounding box center [0, 0] width 0 height 0
click at [730, 354] on button at bounding box center [730, 364] width 15 height 22
click at [727, 335] on button "Сохранить и остаться" at bounding box center [689, 340] width 98 height 22
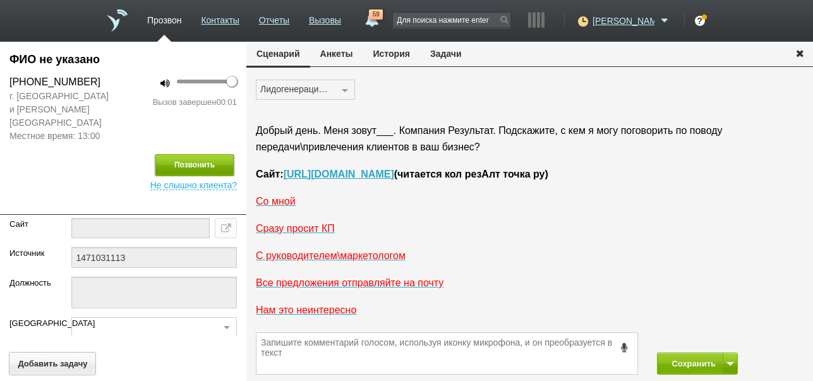
click at [205, 154] on button "Позвонить" at bounding box center [194, 165] width 78 height 22
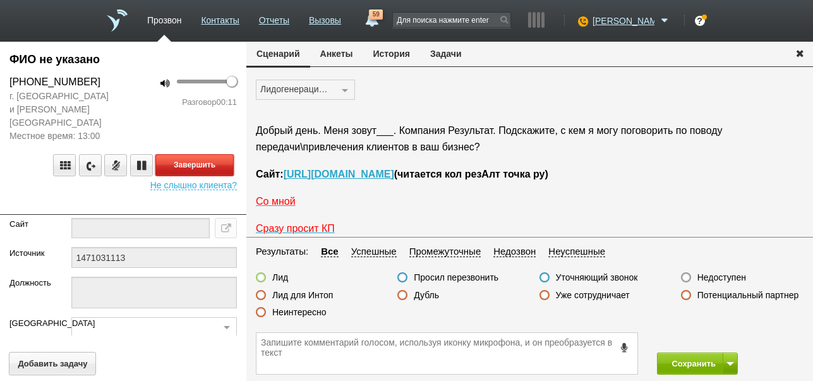
click at [193, 154] on button "Завершить" at bounding box center [194, 165] width 78 height 22
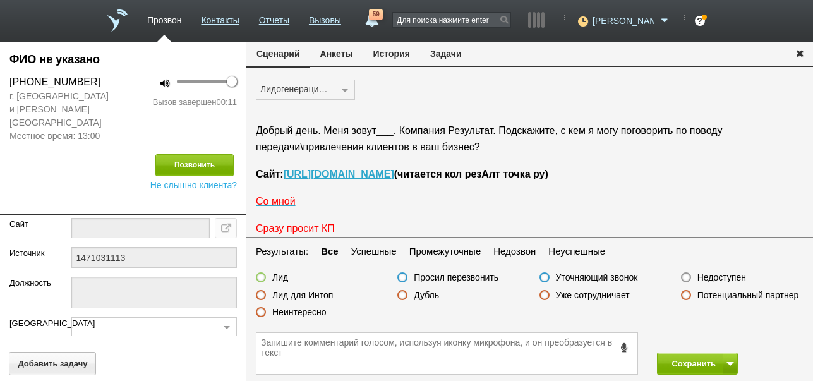
click at [738, 279] on label "Недоступен" at bounding box center [722, 277] width 49 height 11
click at [0, 0] on input "Недоступен" at bounding box center [0, 0] width 0 height 0
click at [697, 363] on button "Сохранить" at bounding box center [690, 364] width 66 height 22
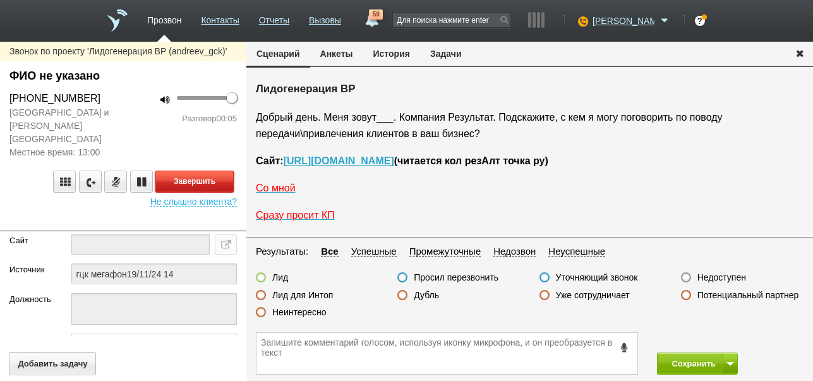
click at [216, 171] on button "Завершить" at bounding box center [194, 182] width 78 height 22
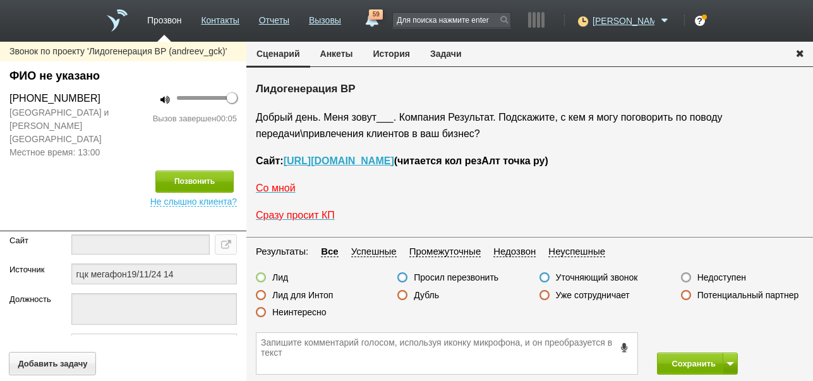
drag, startPoint x: 722, startPoint y: 278, endPoint x: 717, endPoint y: 311, distance: 33.4
click at [723, 278] on label "Недоступен" at bounding box center [722, 277] width 49 height 11
click at [0, 0] on input "Недоступен" at bounding box center [0, 0] width 0 height 0
click at [731, 362] on span at bounding box center [731, 364] width 8 height 4
click at [724, 337] on button "Сохранить и остаться" at bounding box center [689, 340] width 98 height 22
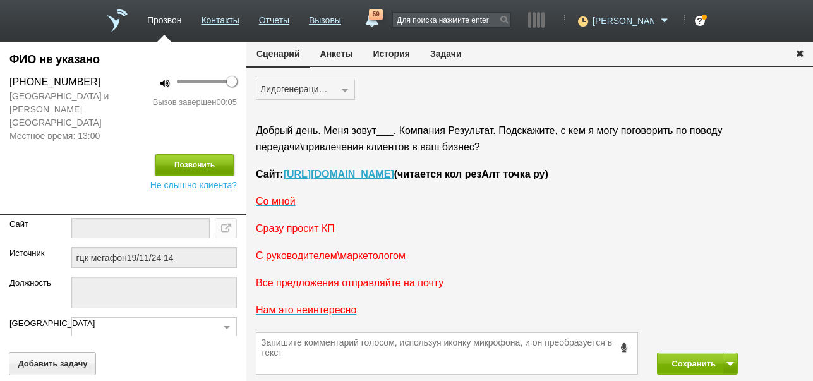
click at [228, 155] on button "Позвонить" at bounding box center [194, 165] width 78 height 22
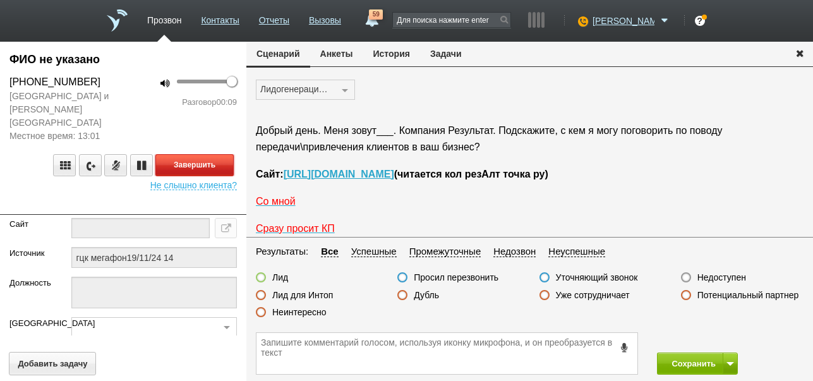
click at [222, 154] on button "Завершить" at bounding box center [194, 165] width 78 height 22
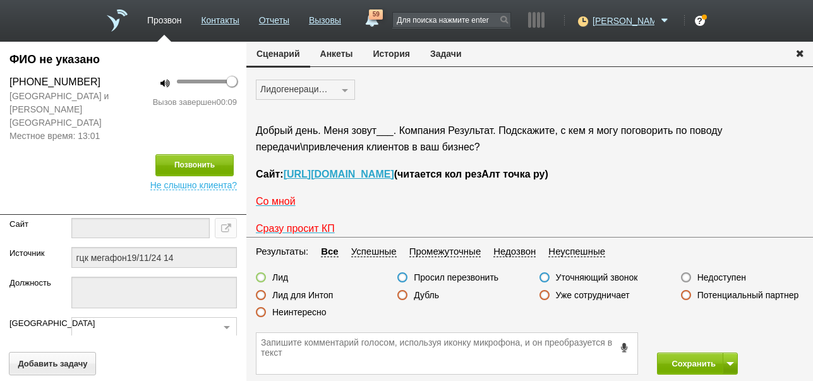
click at [714, 275] on label "Недоступен" at bounding box center [722, 277] width 49 height 11
click at [0, 0] on input "Недоступен" at bounding box center [0, 0] width 0 height 0
click at [686, 361] on button "Сохранить" at bounding box center [690, 364] width 66 height 22
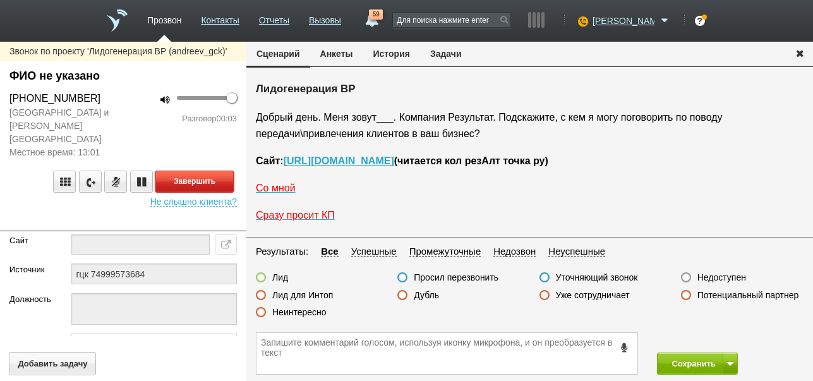
click at [216, 171] on button "Завершить" at bounding box center [194, 182] width 78 height 22
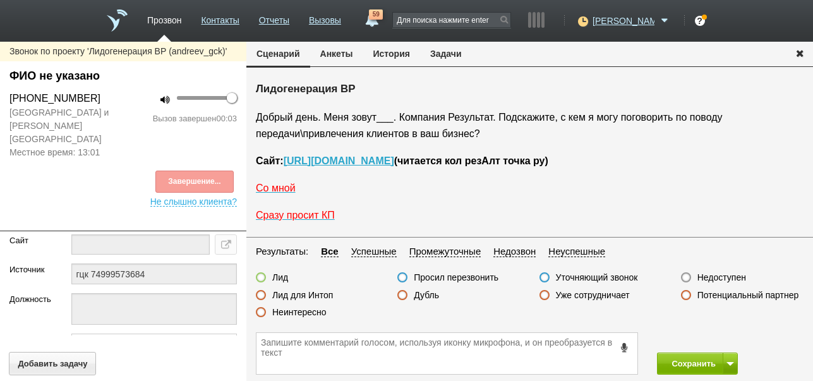
click at [737, 279] on label "Недоступен" at bounding box center [722, 277] width 49 height 11
click at [0, 0] on input "Недоступен" at bounding box center [0, 0] width 0 height 0
click at [734, 360] on button at bounding box center [730, 364] width 15 height 22
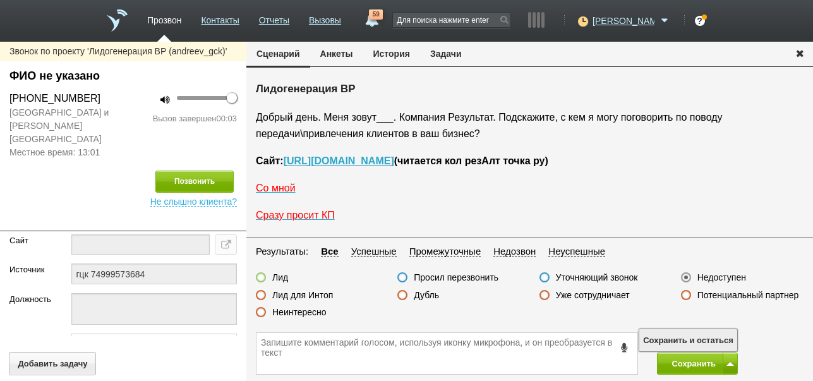
click at [725, 341] on button "Сохранить и остаться" at bounding box center [689, 340] width 98 height 22
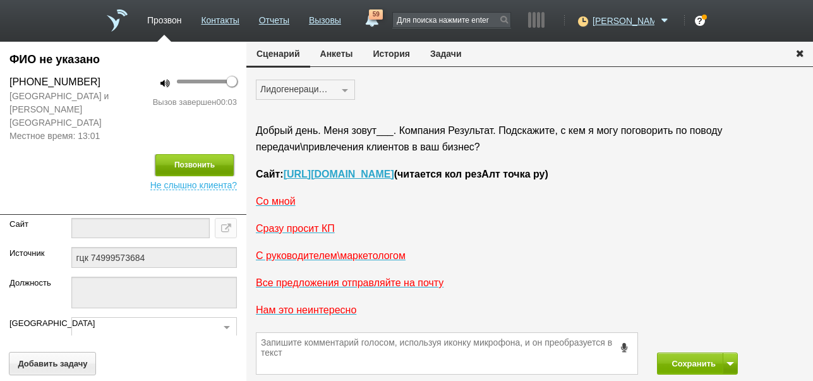
click at [231, 154] on button "Позвонить" at bounding box center [194, 165] width 78 height 22
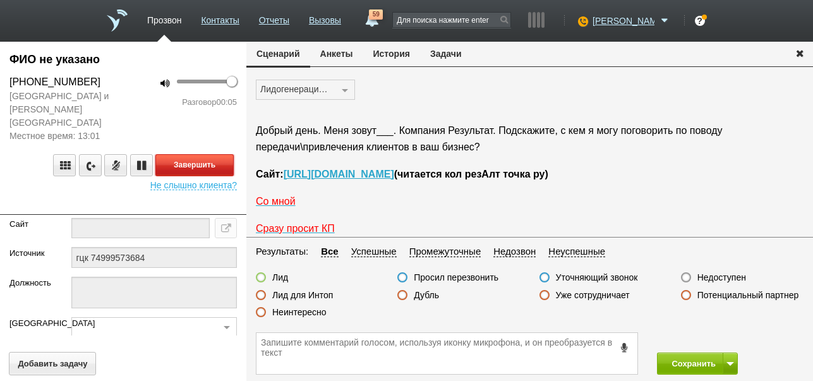
click at [209, 154] on button "Завершить" at bounding box center [194, 165] width 78 height 22
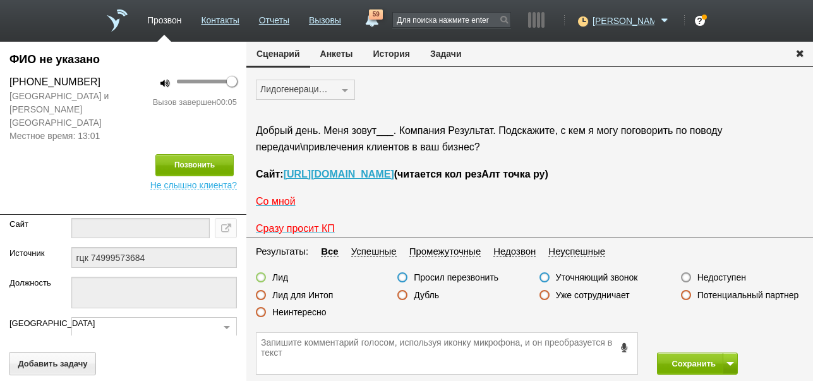
click at [716, 276] on label "Недоступен" at bounding box center [722, 277] width 49 height 11
click at [0, 0] on input "Недоступен" at bounding box center [0, 0] width 0 height 0
drag, startPoint x: 691, startPoint y: 361, endPoint x: 691, endPoint y: 252, distance: 110.0
click at [691, 361] on button "Сохранить" at bounding box center [690, 364] width 66 height 22
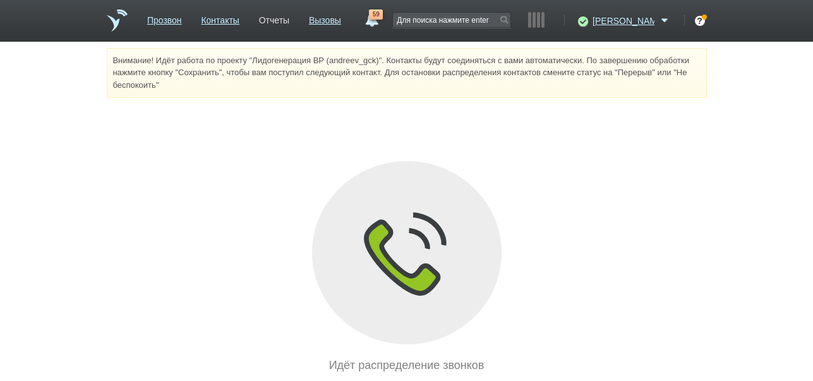
click at [289, 20] on link "Отчеты" at bounding box center [274, 18] width 30 height 18
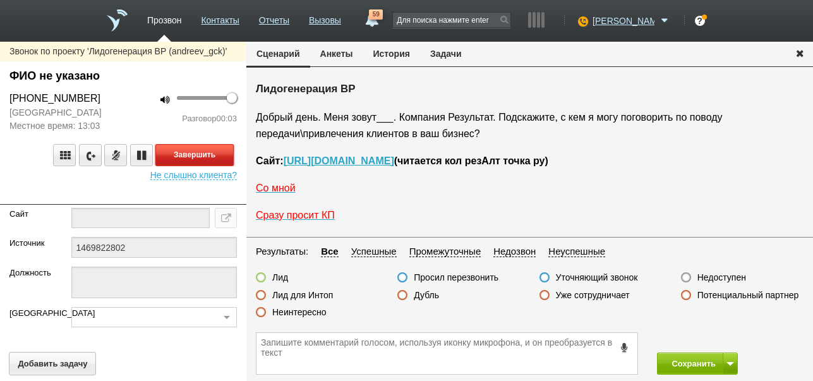
click at [214, 154] on button "Завершить" at bounding box center [194, 155] width 78 height 22
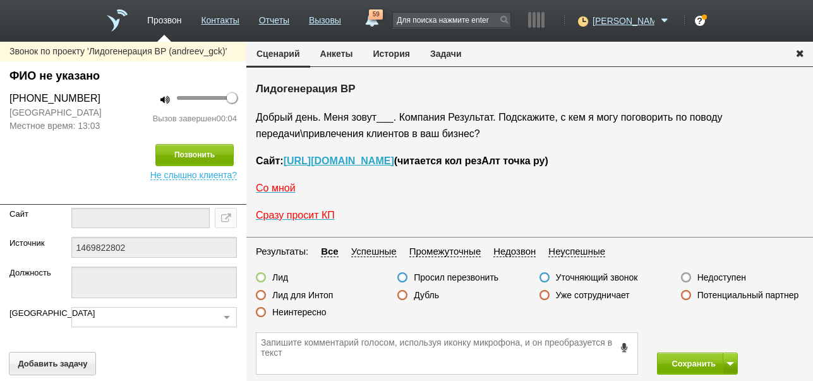
click at [732, 277] on label "Недоступен" at bounding box center [722, 277] width 49 height 11
click at [0, 0] on input "Недоступен" at bounding box center [0, 0] width 0 height 0
click at [736, 363] on button at bounding box center [730, 364] width 15 height 22
click at [720, 334] on button "Сохранить и остаться" at bounding box center [689, 340] width 98 height 22
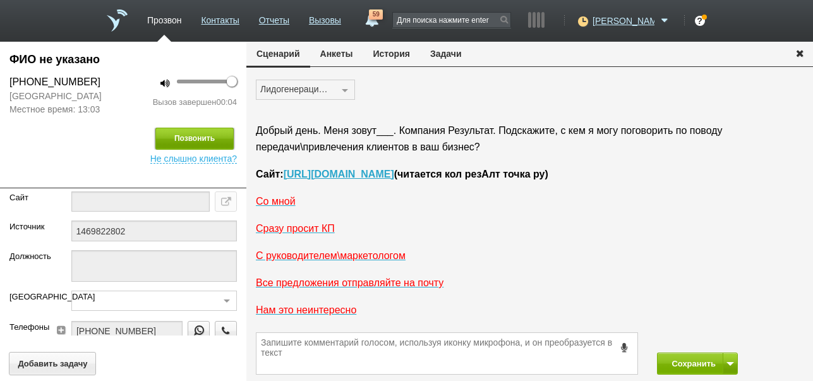
click at [212, 139] on button "Позвонить" at bounding box center [194, 139] width 78 height 22
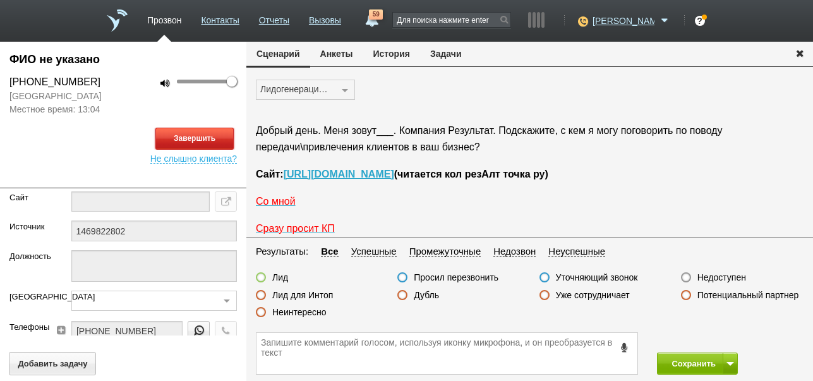
click at [217, 130] on button "Завершить" at bounding box center [194, 139] width 78 height 22
click at [722, 276] on label "Недоступен" at bounding box center [722, 277] width 49 height 11
click at [0, 0] on input "Недоступен" at bounding box center [0, 0] width 0 height 0
drag, startPoint x: 693, startPoint y: 361, endPoint x: 681, endPoint y: 209, distance: 152.8
click at [693, 360] on button "Сохранить" at bounding box center [690, 364] width 66 height 22
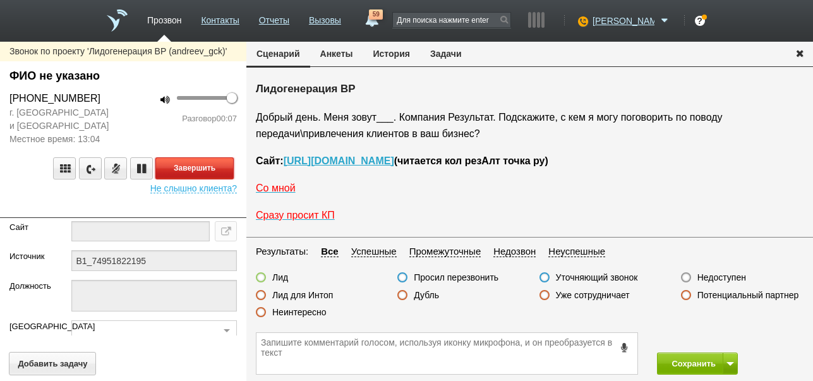
click at [225, 166] on button "Завершить" at bounding box center [194, 168] width 78 height 22
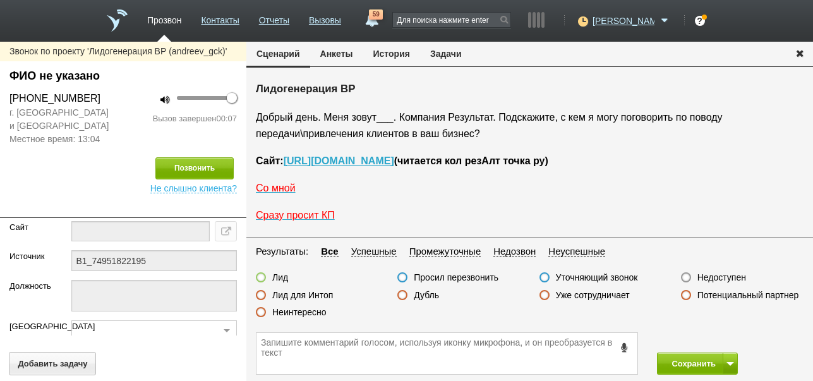
click at [712, 276] on label "Недоступен" at bounding box center [722, 277] width 49 height 11
click at [0, 0] on input "Недоступен" at bounding box center [0, 0] width 0 height 0
click at [732, 360] on button at bounding box center [730, 364] width 15 height 22
click at [725, 337] on button "Сохранить и остаться" at bounding box center [689, 340] width 98 height 22
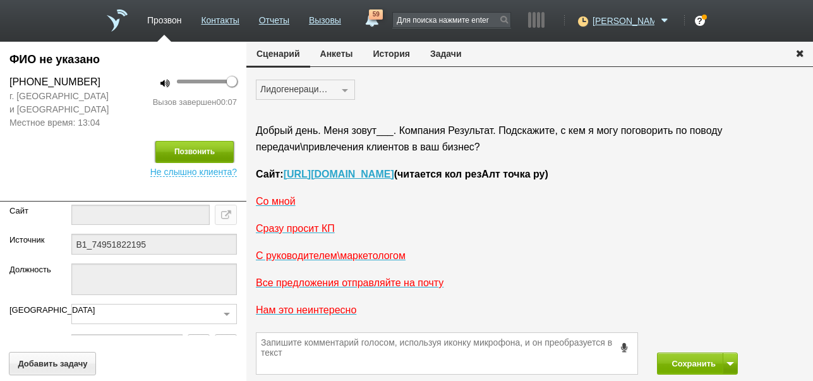
click at [202, 149] on button "Позвонить" at bounding box center [194, 152] width 78 height 22
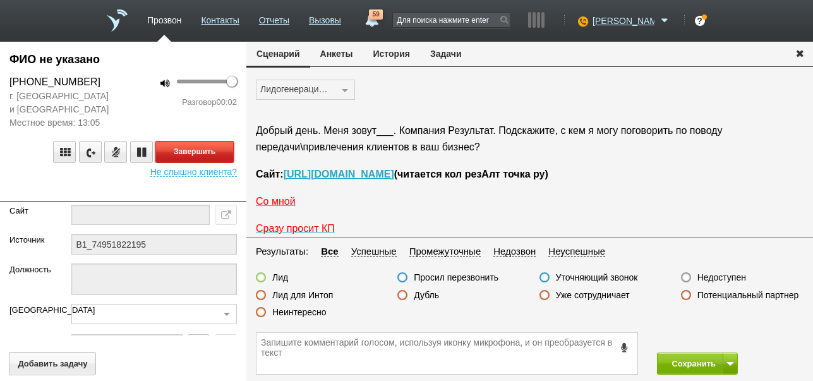
click at [217, 147] on button "Завершить" at bounding box center [194, 152] width 78 height 22
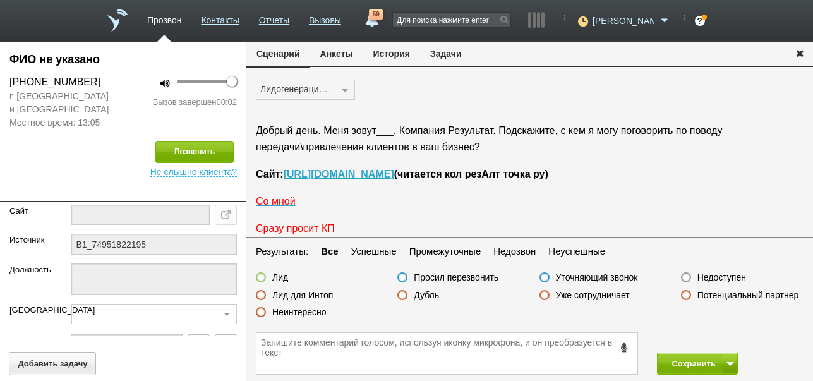
click at [735, 276] on label "Недоступен" at bounding box center [722, 277] width 49 height 11
click at [0, 0] on input "Недоступен" at bounding box center [0, 0] width 0 height 0
click at [690, 362] on button "Сохранить" at bounding box center [690, 364] width 66 height 22
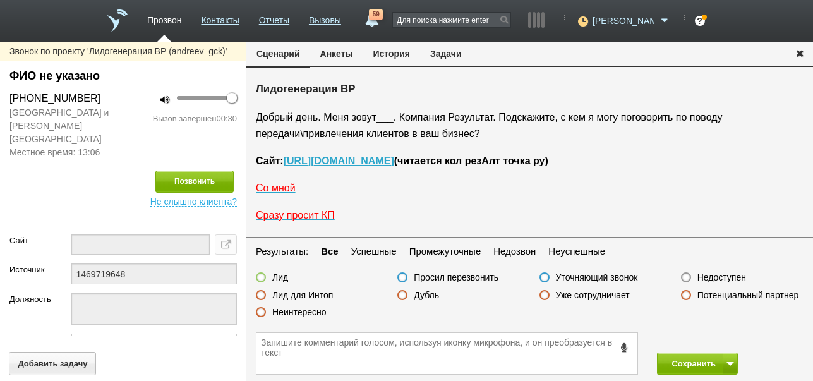
click at [310, 314] on label "Неинтересно" at bounding box center [299, 312] width 54 height 11
click at [0, 0] on input "Неинтересно" at bounding box center [0, 0] width 0 height 0
click at [683, 361] on button "Сохранить" at bounding box center [690, 364] width 66 height 22
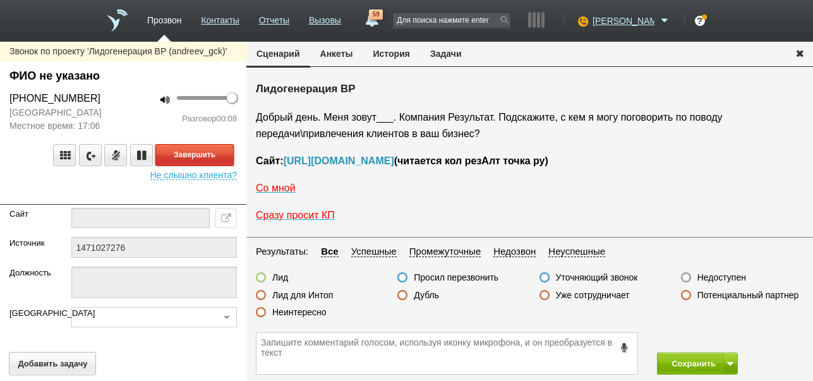
click at [179, 155] on button "Завершить" at bounding box center [194, 155] width 78 height 22
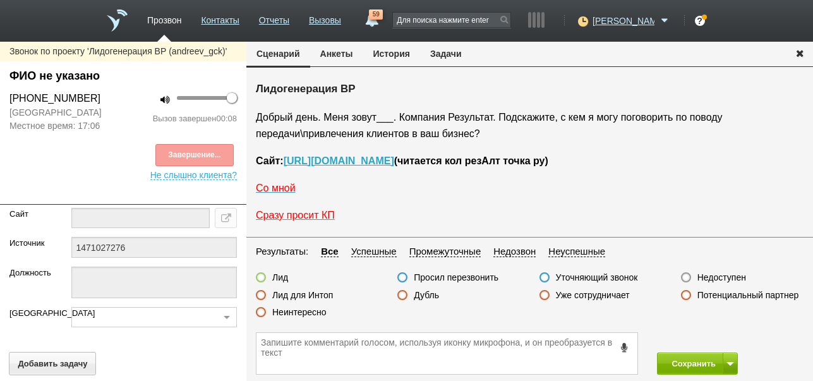
click at [708, 277] on label "Недоступен" at bounding box center [722, 277] width 49 height 11
click at [0, 0] on input "Недоступен" at bounding box center [0, 0] width 0 height 0
click at [732, 365] on span at bounding box center [731, 364] width 8 height 4
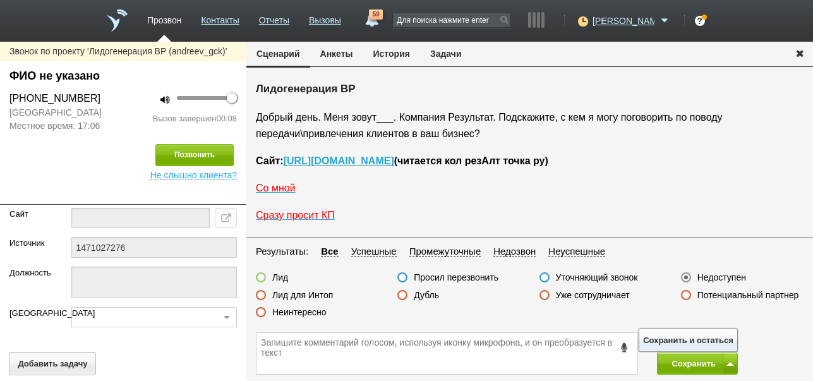
click at [724, 339] on button "Сохранить и остаться" at bounding box center [689, 340] width 98 height 22
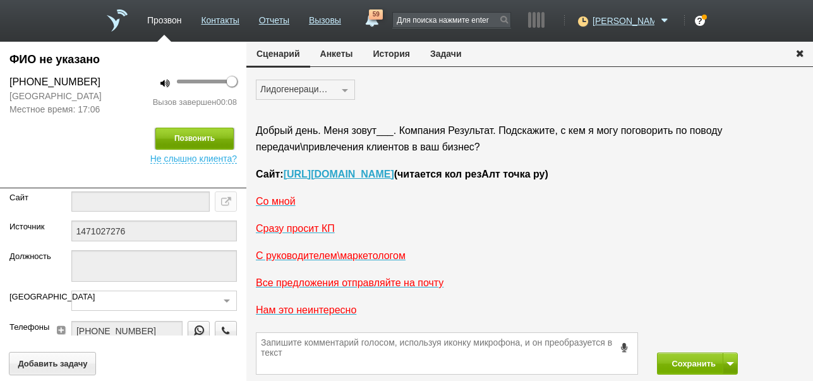
click at [215, 140] on button "Позвонить" at bounding box center [194, 139] width 78 height 22
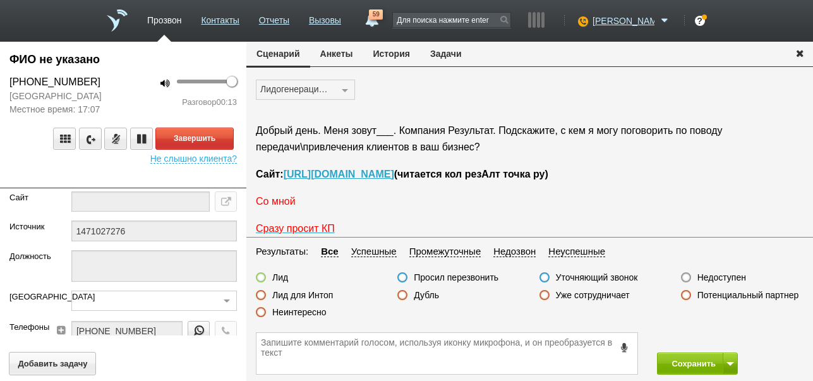
click at [279, 204] on span "Со мной" at bounding box center [276, 201] width 40 height 11
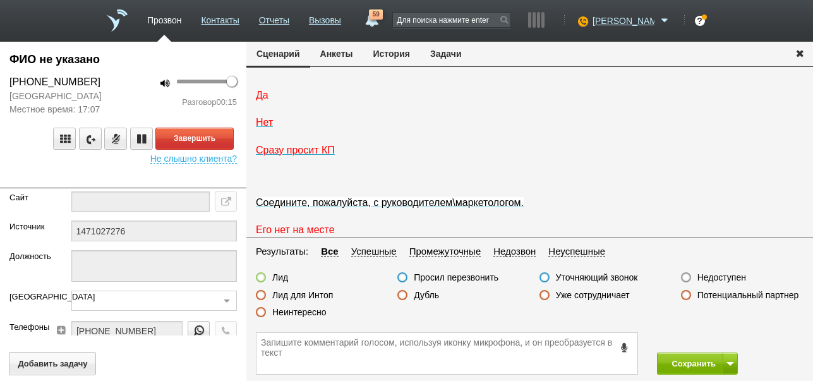
click at [266, 100] on span "Да" at bounding box center [262, 95] width 13 height 11
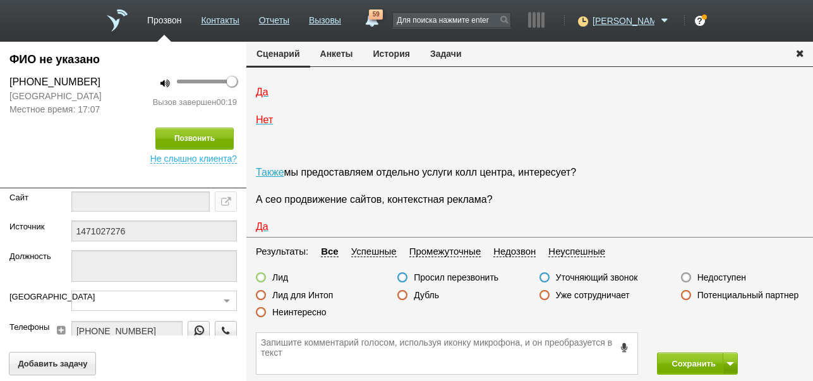
click at [624, 346] on icon at bounding box center [625, 347] width 14 height 9
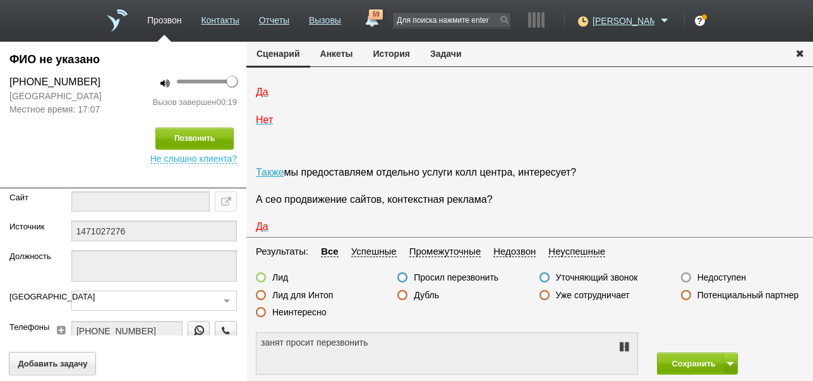
type textarea "занят просит перезвонить в [DATE]"
click at [624, 346] on icon at bounding box center [624, 347] width 15 height 10
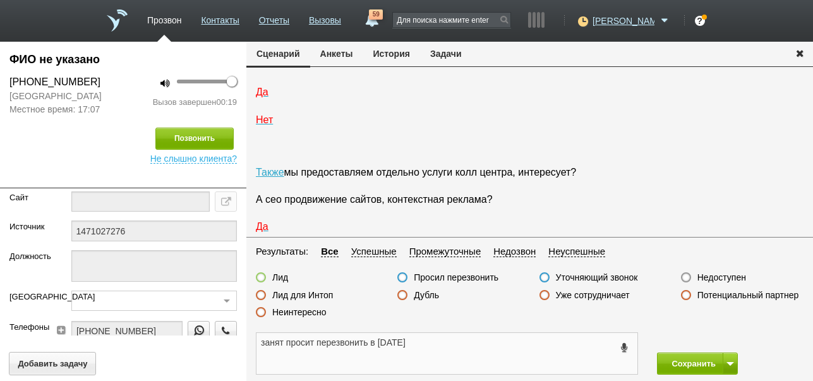
drag, startPoint x: 262, startPoint y: 339, endPoint x: 461, endPoint y: 348, distance: 199.3
click at [461, 348] on textarea "занят просит перезвонить в [DATE]" at bounding box center [447, 353] width 381 height 41
click at [454, 55] on button "Задачи" at bounding box center [446, 54] width 52 height 24
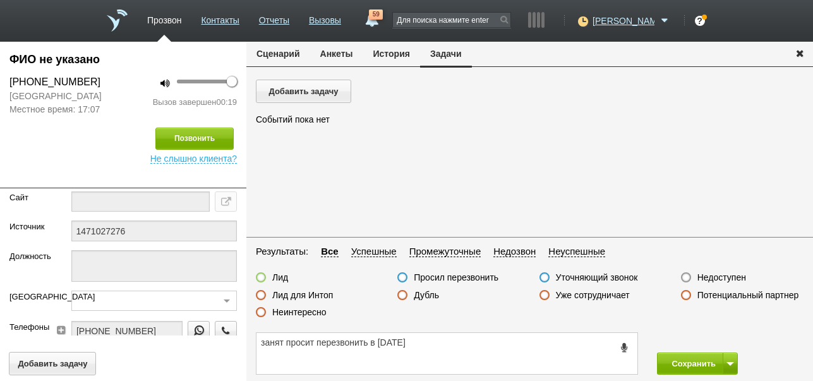
scroll to position [0, 0]
click at [324, 92] on button "Добавить задачу" at bounding box center [303, 91] width 95 height 23
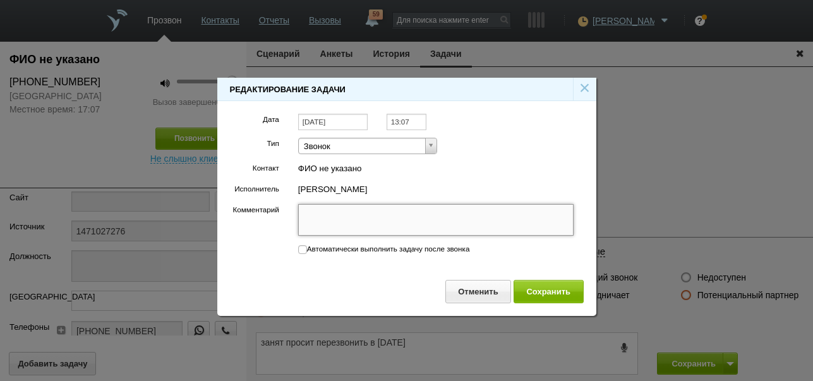
click at [424, 220] on textarea "Комментарий" at bounding box center [436, 220] width 276 height 32
paste textarea "занят просит перезвонить в [DATE]"
type textarea "занят просит перезвонить в [DATE]"
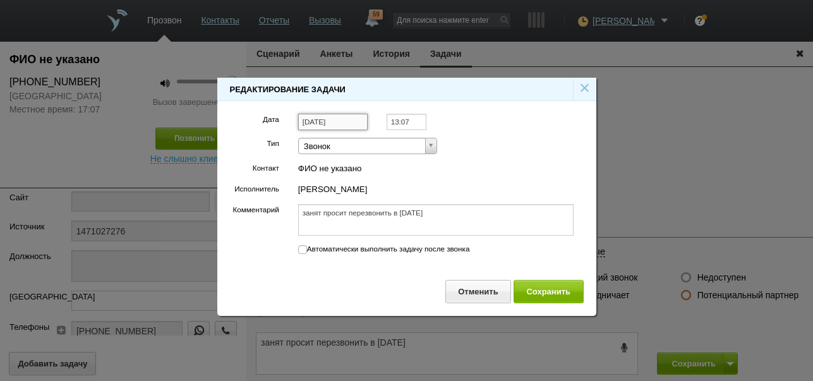
type textarea "занят просит перезвонить в [DATE]"
click at [351, 119] on input "[DATE]" at bounding box center [333, 122] width 70 height 17
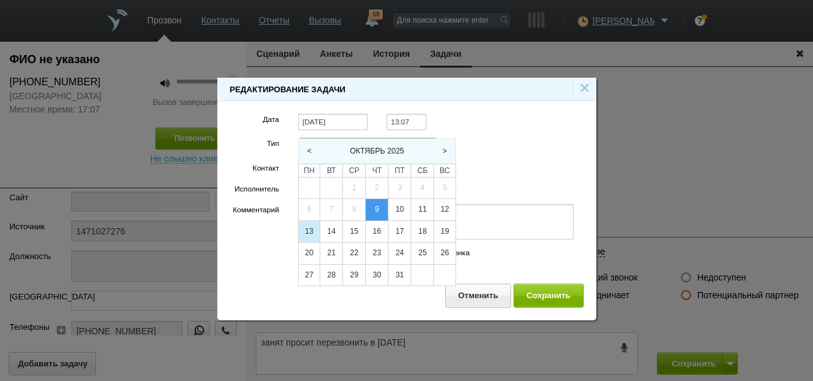
click at [311, 231] on div "13" at bounding box center [309, 231] width 21 height 21
type input "[DATE]"
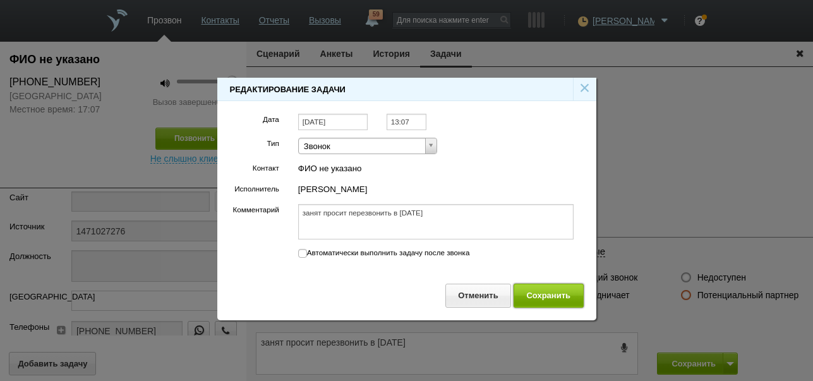
click at [567, 299] on button "Сохранить" at bounding box center [549, 295] width 70 height 23
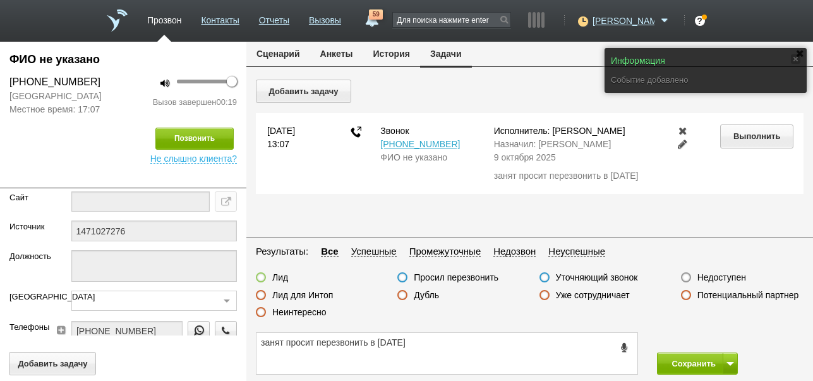
click at [287, 54] on button "Сценарий" at bounding box center [278, 54] width 64 height 24
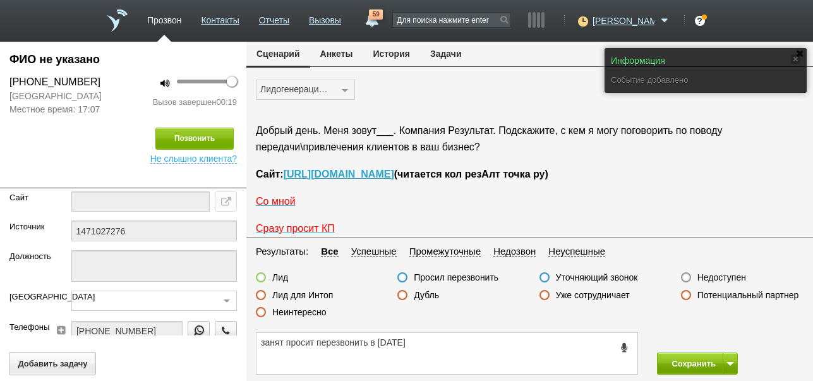
click at [474, 275] on label "Просил перезвонить" at bounding box center [456, 277] width 85 height 11
click at [0, 0] on input "Просил перезвонить" at bounding box center [0, 0] width 0 height 0
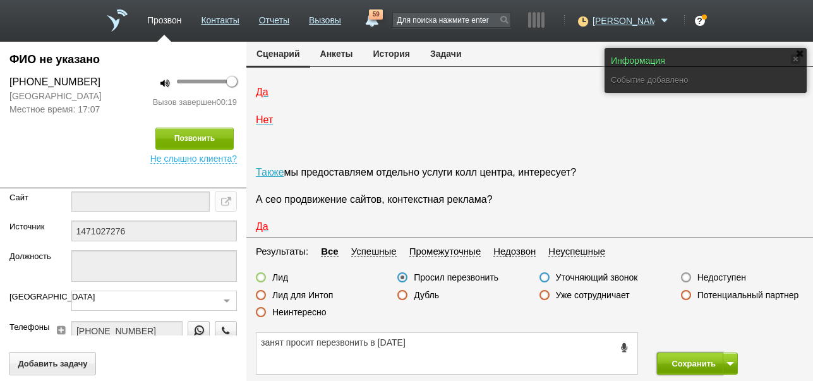
click at [689, 358] on button "Сохранить" at bounding box center [690, 364] width 66 height 22
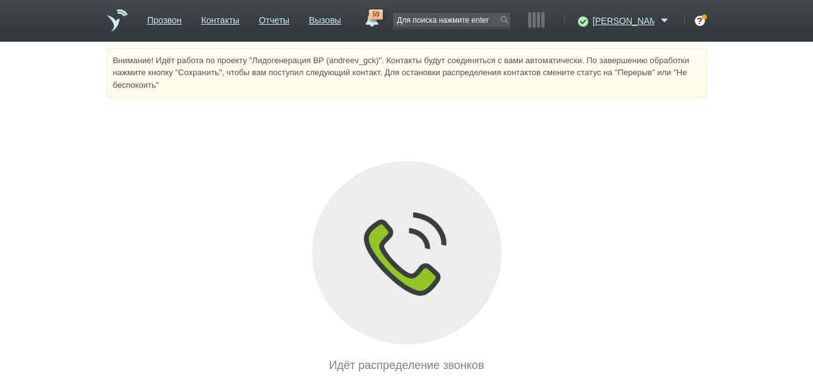
click at [383, 21] on link "59" at bounding box center [371, 16] width 23 height 15
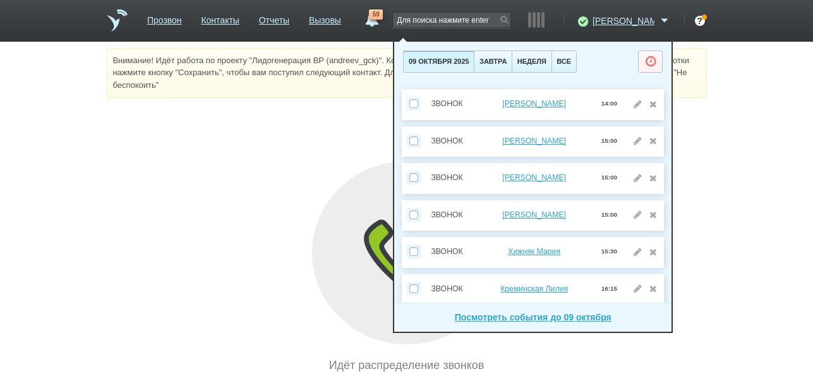
click at [383, 21] on link "59" at bounding box center [371, 16] width 23 height 15
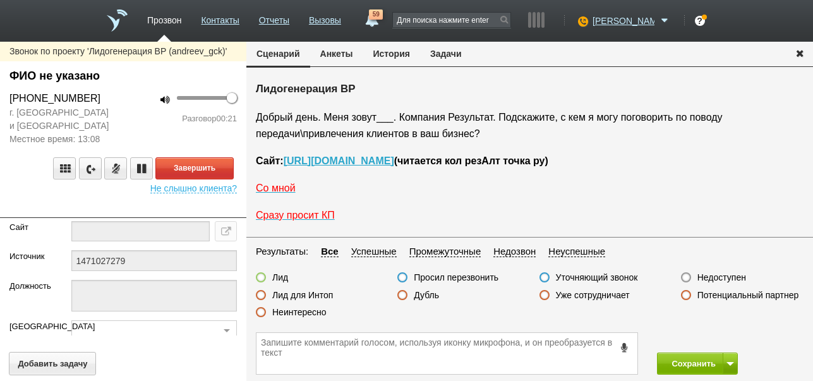
click at [318, 312] on label "Неинтересно" at bounding box center [299, 312] width 54 height 11
click at [0, 0] on input "Неинтересно" at bounding box center [0, 0] width 0 height 0
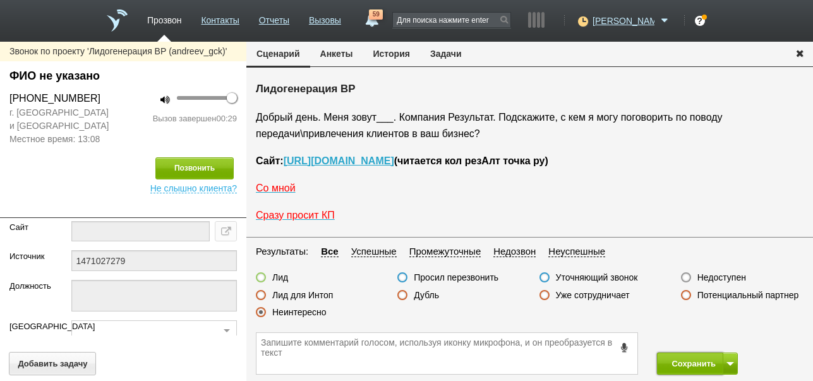
drag, startPoint x: 686, startPoint y: 358, endPoint x: 636, endPoint y: 209, distance: 157.9
click at [686, 358] on button "Сохранить" at bounding box center [690, 364] width 66 height 22
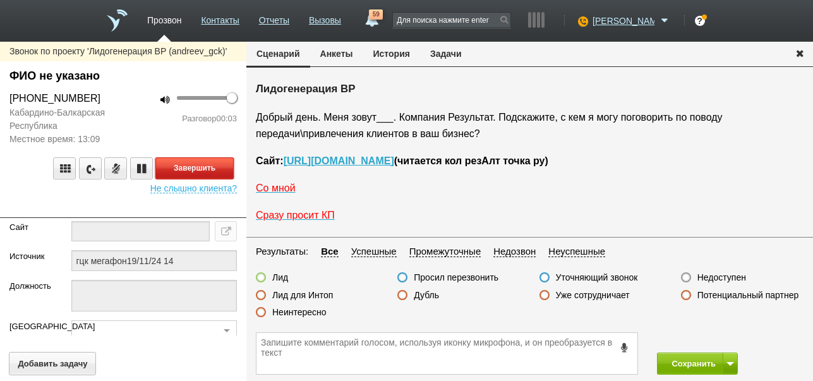
click at [207, 171] on button "Завершить" at bounding box center [194, 168] width 78 height 22
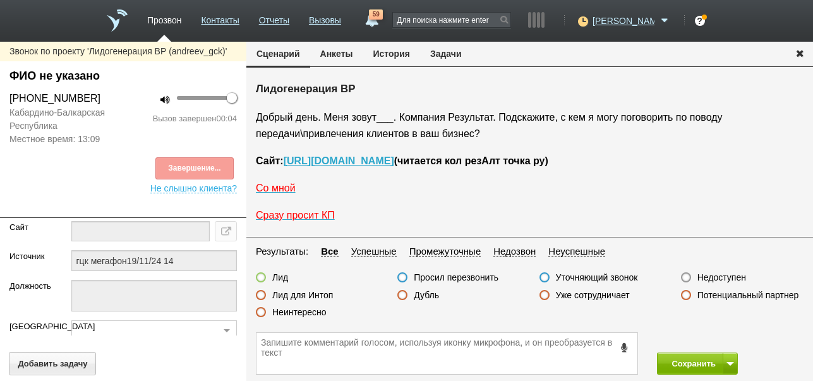
click at [732, 279] on label "Недоступен" at bounding box center [722, 277] width 49 height 11
click at [0, 0] on input "Недоступен" at bounding box center [0, 0] width 0 height 0
click at [735, 361] on button at bounding box center [730, 364] width 15 height 22
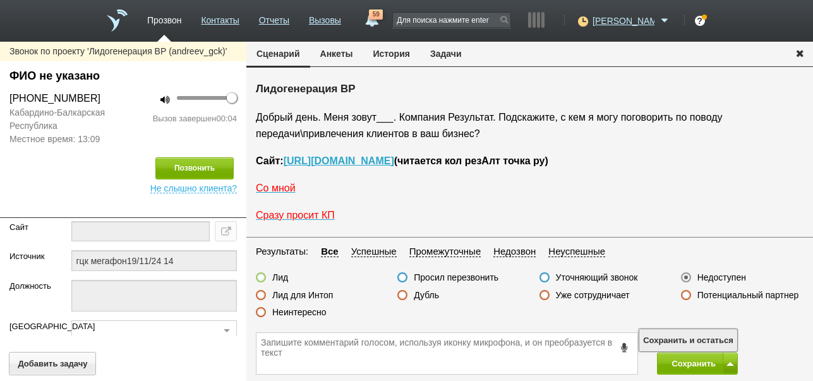
click at [729, 335] on button "Сохранить и остаться" at bounding box center [689, 340] width 98 height 22
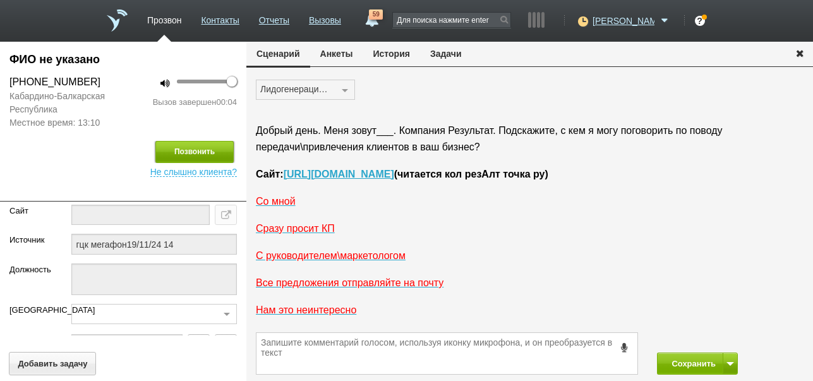
click at [206, 147] on button "Позвонить" at bounding box center [194, 152] width 78 height 22
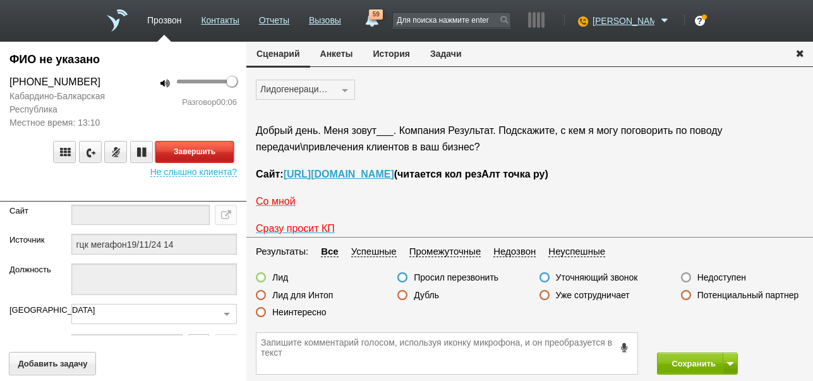
click at [202, 154] on button "Завершить" at bounding box center [194, 152] width 78 height 22
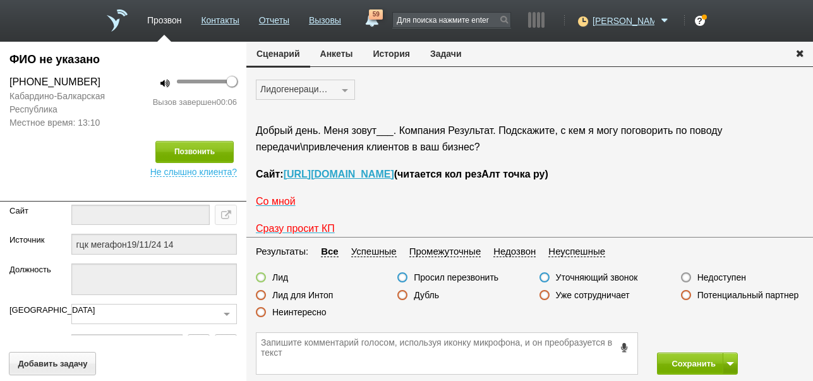
click at [710, 279] on label "Недоступен" at bounding box center [722, 277] width 49 height 11
click at [0, 0] on input "Недоступен" at bounding box center [0, 0] width 0 height 0
drag, startPoint x: 698, startPoint y: 357, endPoint x: 643, endPoint y: 257, distance: 114.5
click at [699, 357] on button "Сохранить" at bounding box center [690, 364] width 66 height 22
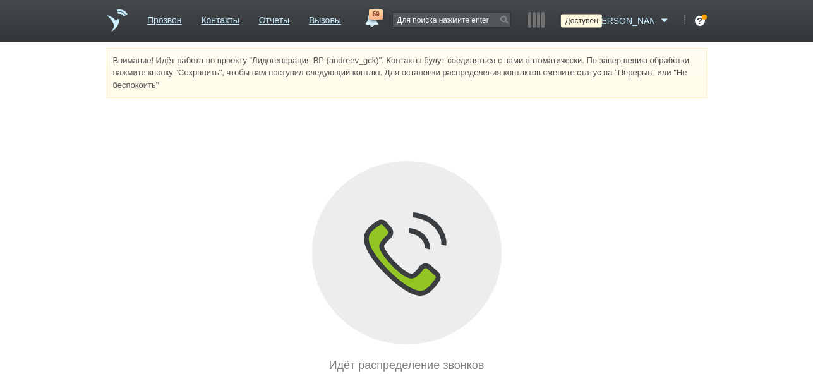
click at [590, 21] on icon at bounding box center [581, 21] width 17 height 13
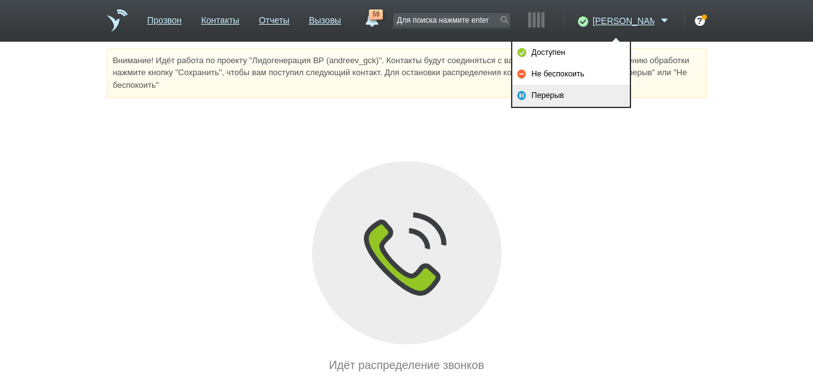
click at [569, 94] on link "Перерыв" at bounding box center [572, 95] width 118 height 21
